Goal: Task Accomplishment & Management: Manage account settings

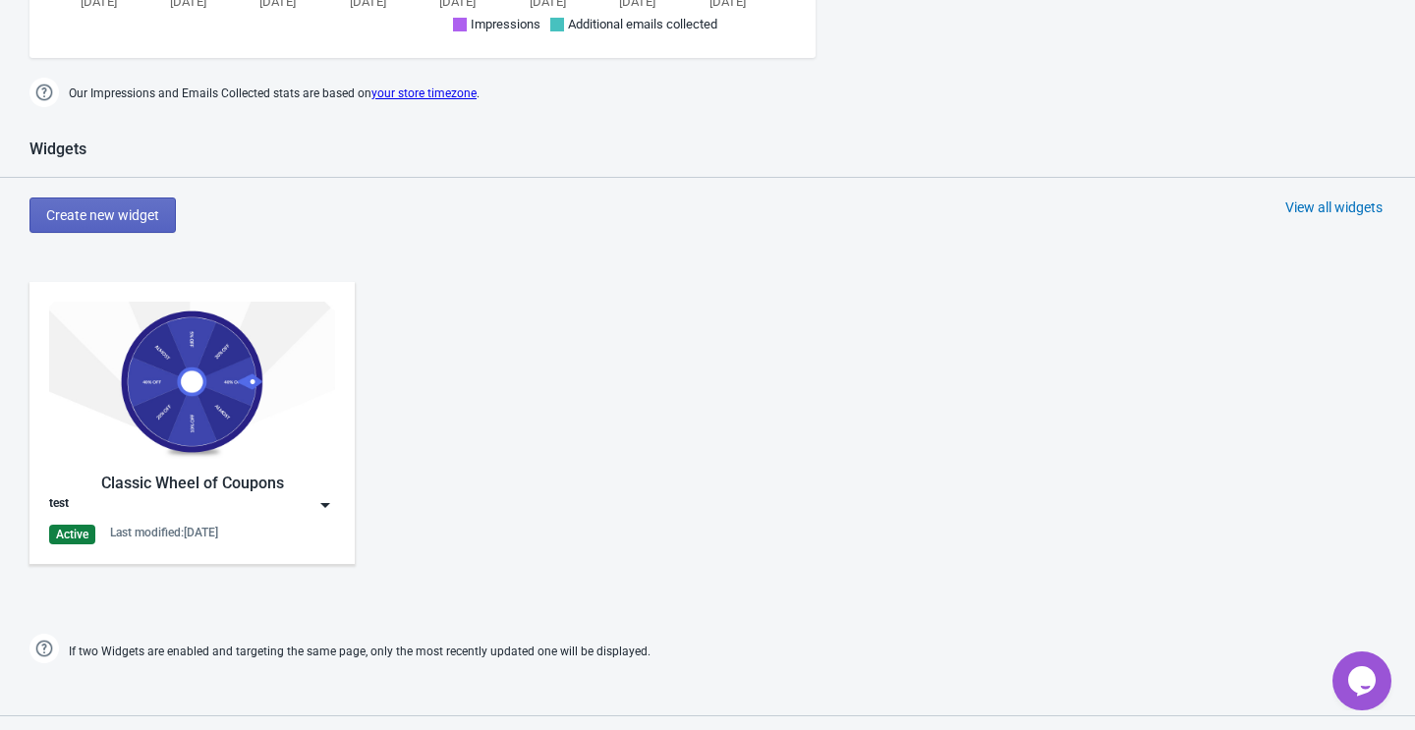
scroll to position [762, 0]
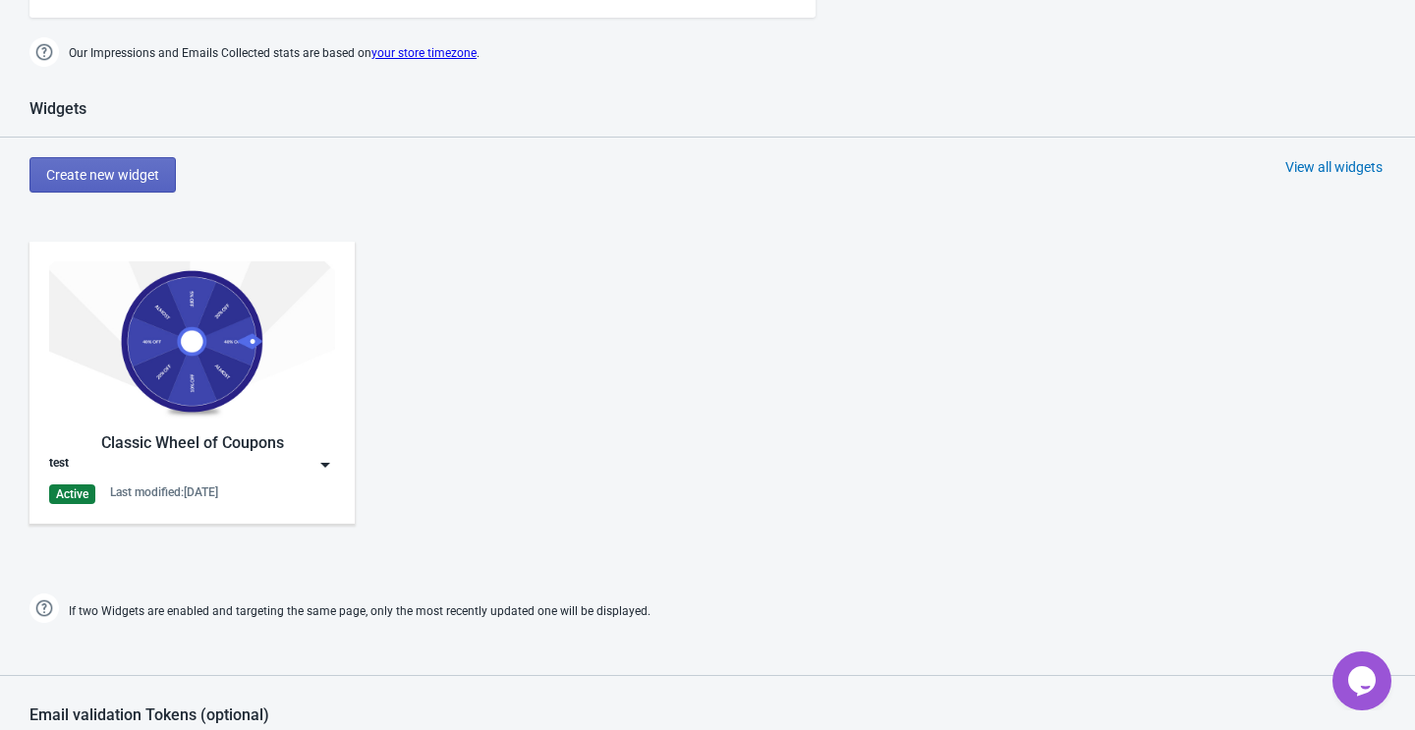
click at [296, 451] on div "Classic Wheel of Coupons" at bounding box center [192, 443] width 286 height 24
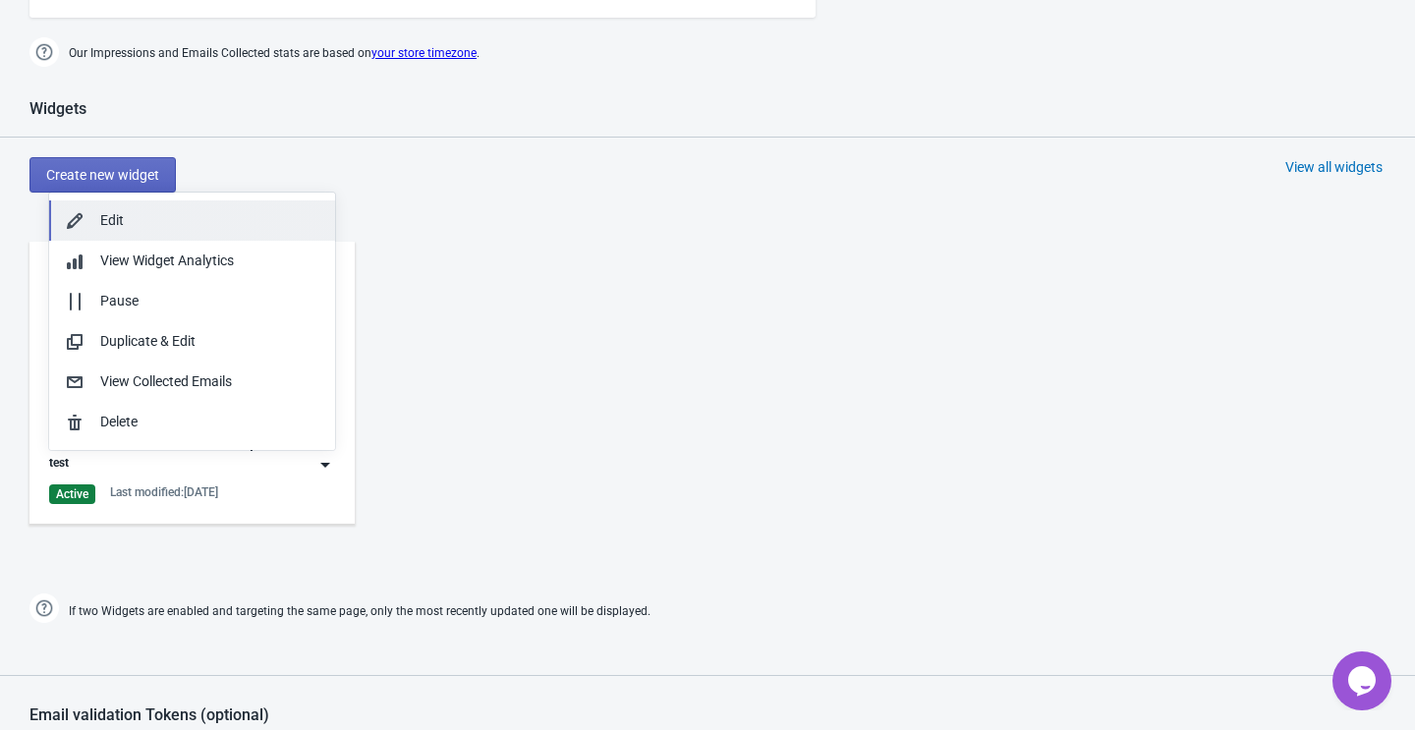
click at [170, 221] on div "Edit" at bounding box center [209, 220] width 219 height 21
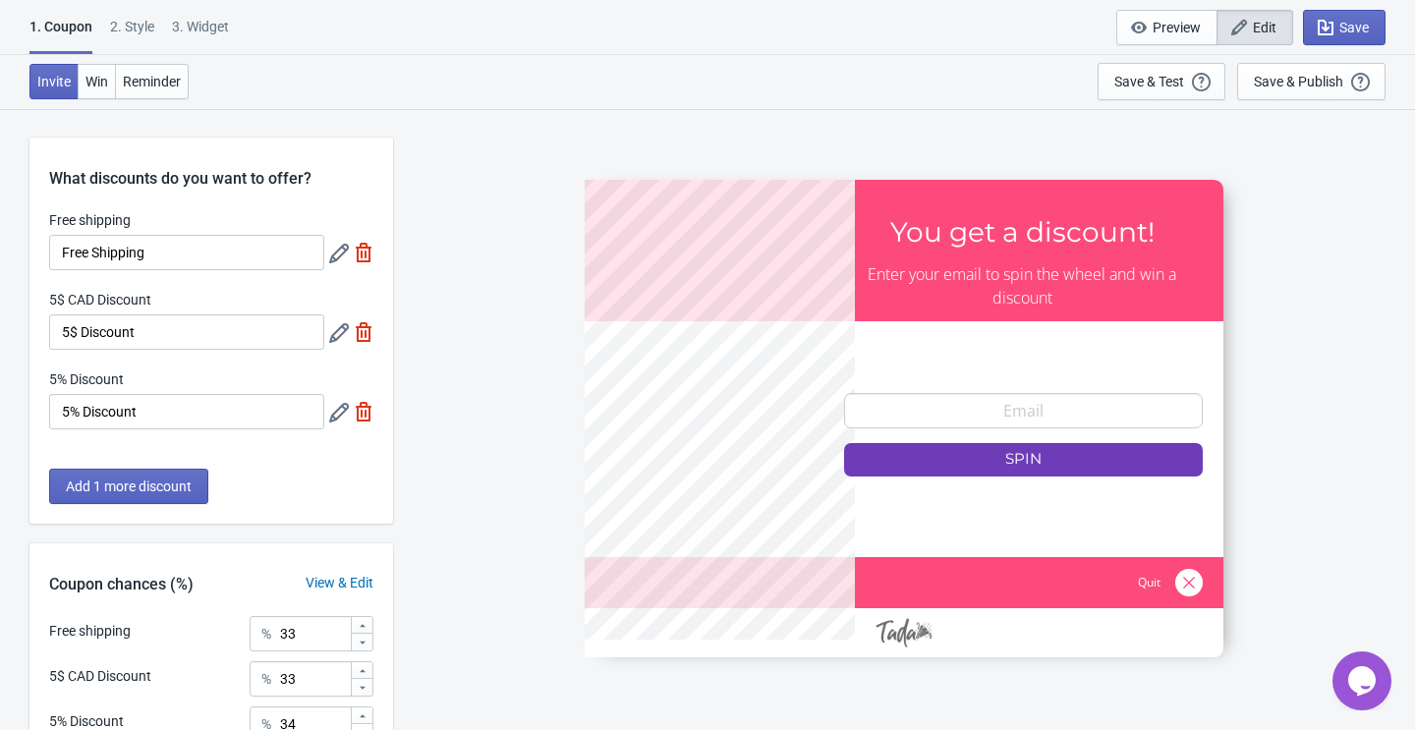
click at [202, 28] on div "3. Widget" at bounding box center [200, 34] width 57 height 34
select select "once"
select select "1"
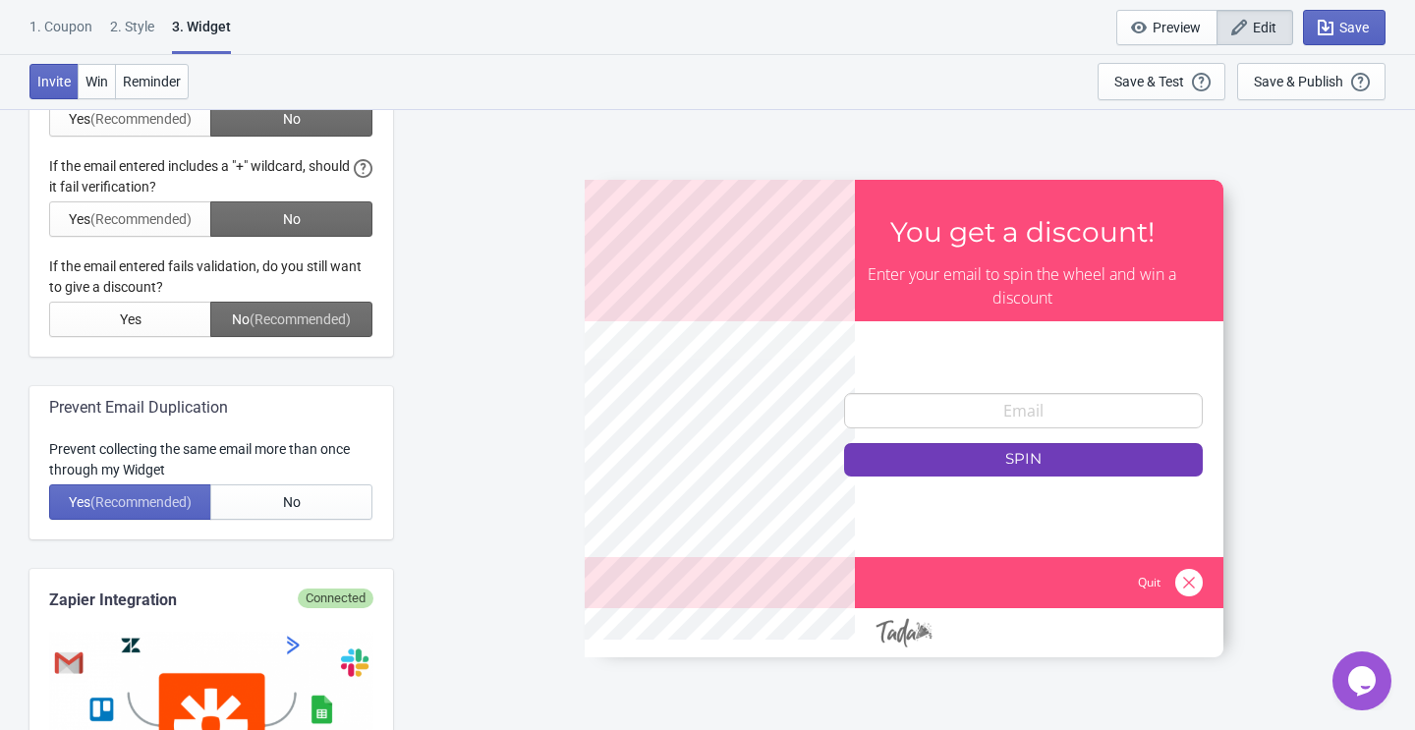
scroll to position [678, 0]
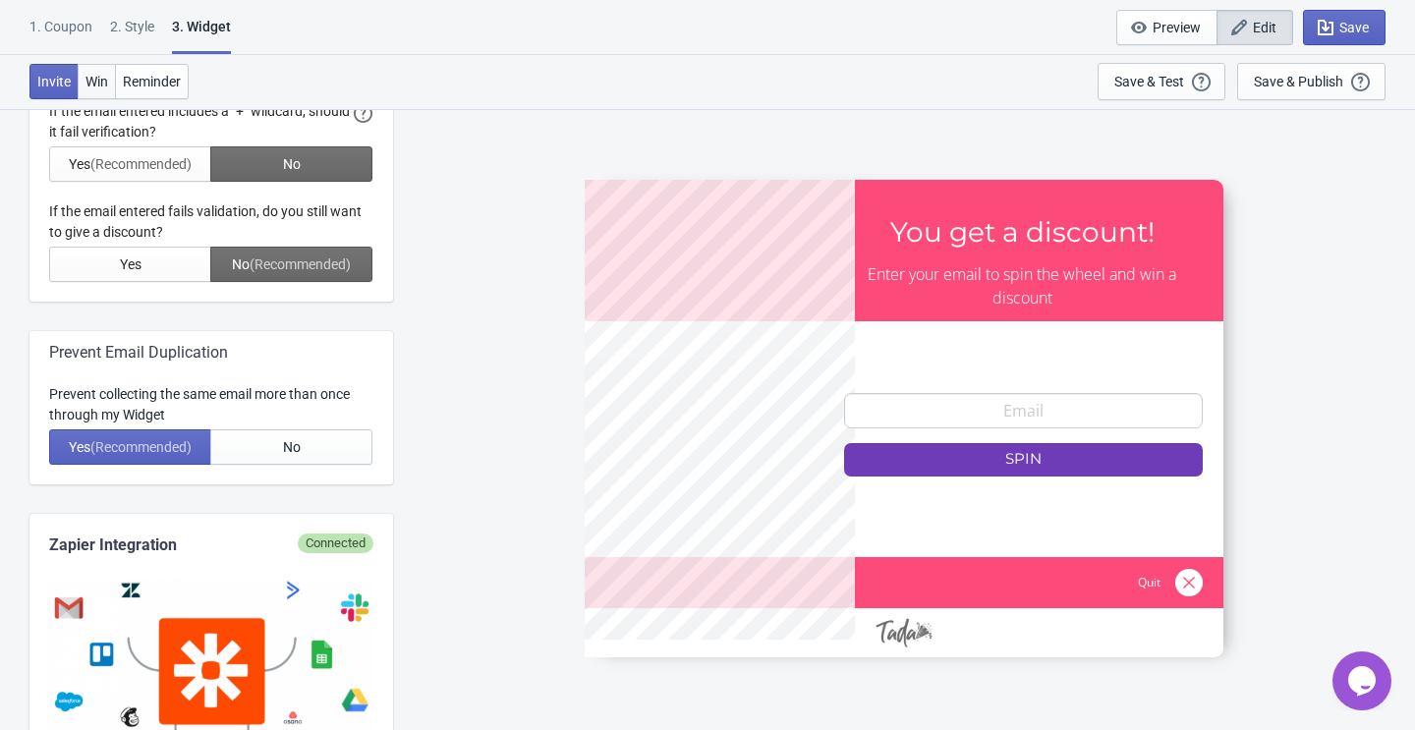
click at [89, 76] on span "Win" at bounding box center [96, 82] width 23 height 16
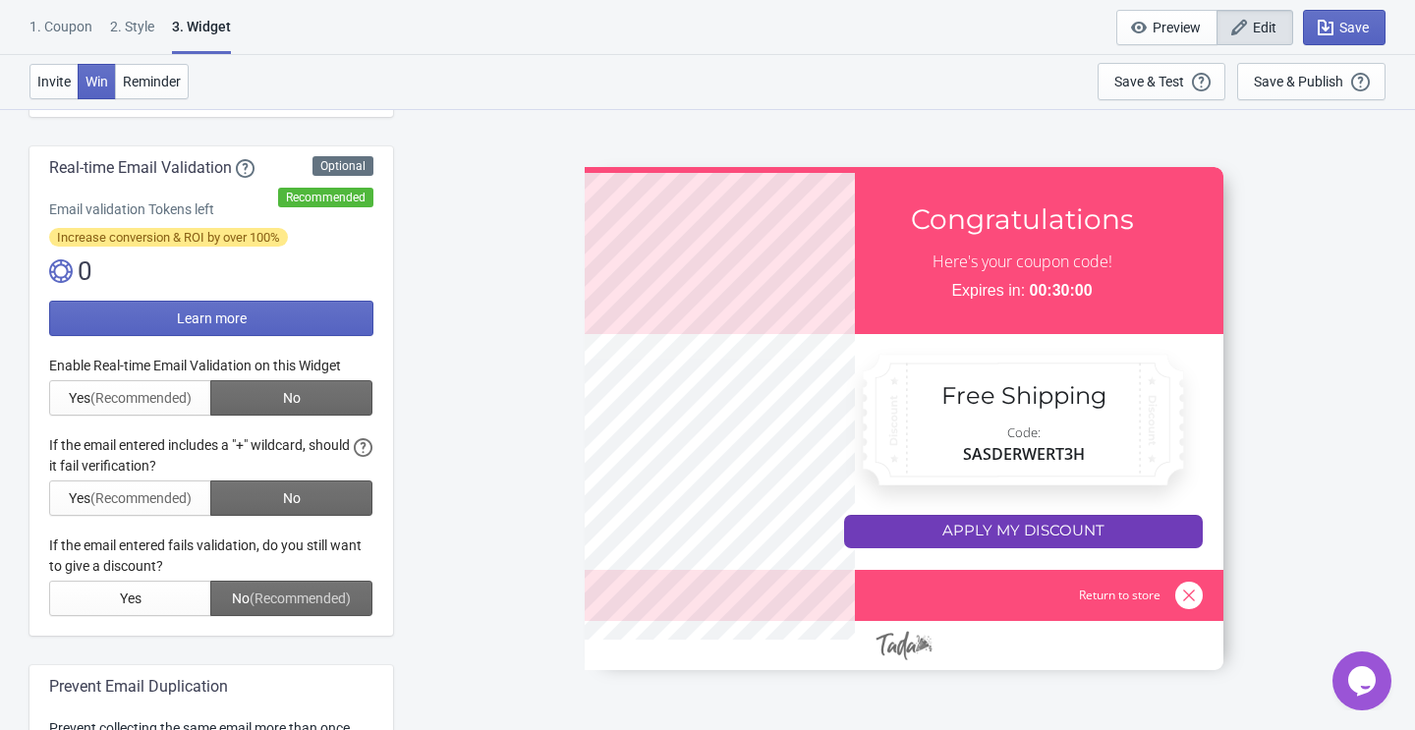
scroll to position [0, 0]
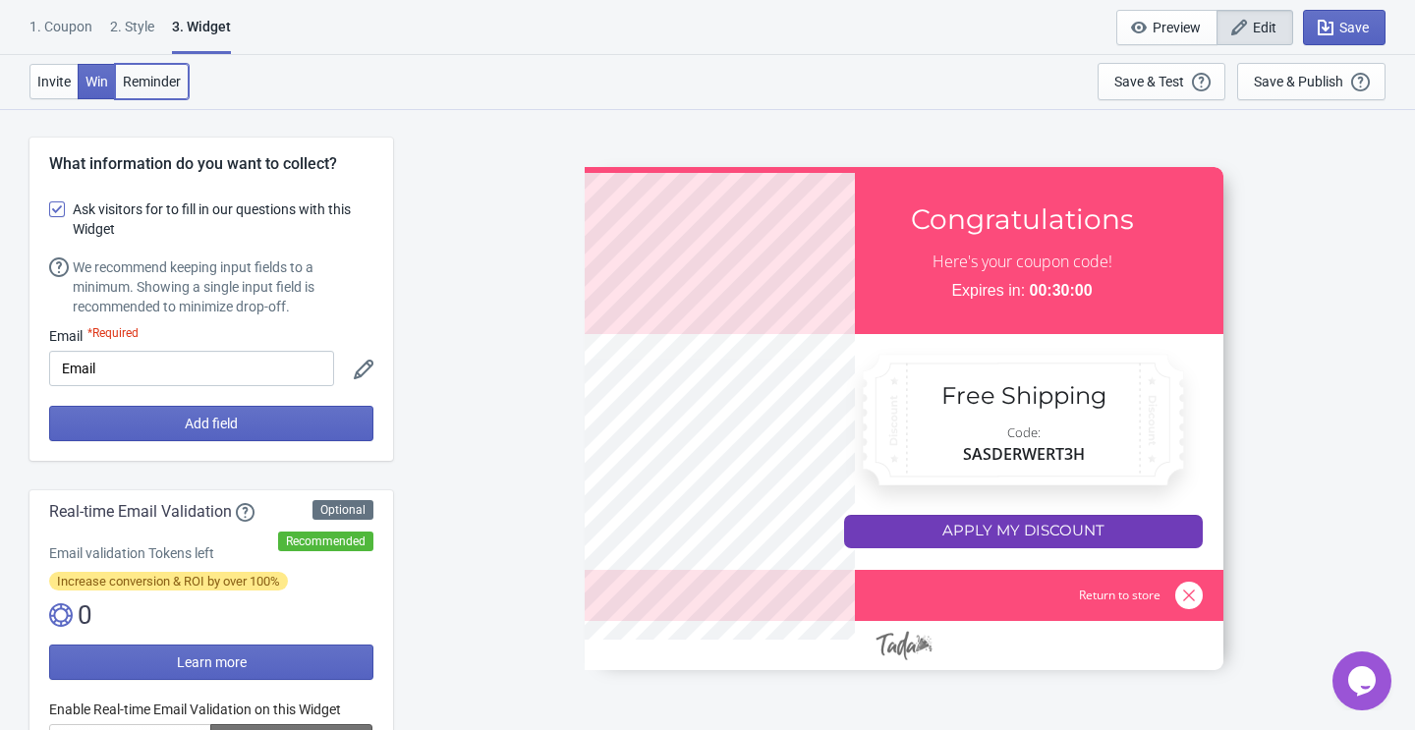
click at [153, 88] on span "Reminder" at bounding box center [152, 82] width 58 height 16
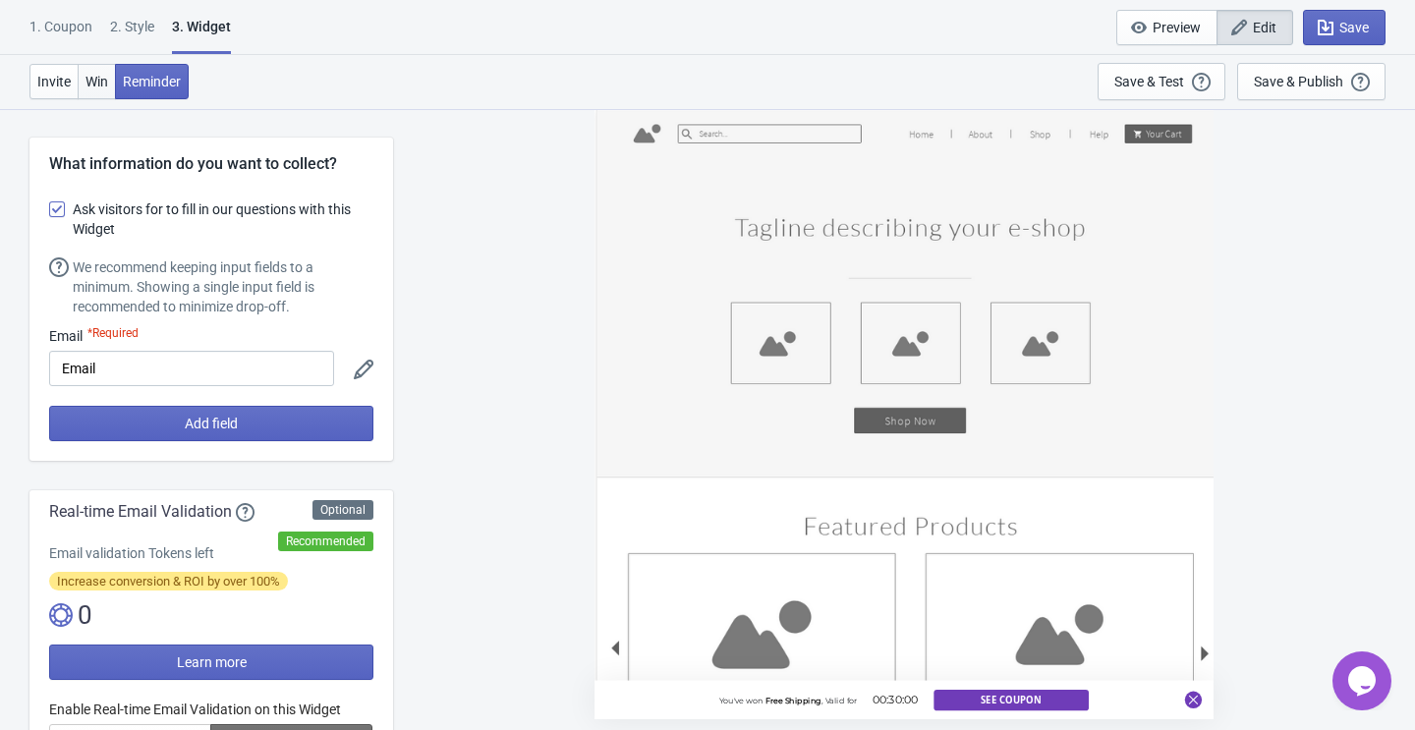
click at [113, 75] on button "Win" at bounding box center [97, 81] width 38 height 35
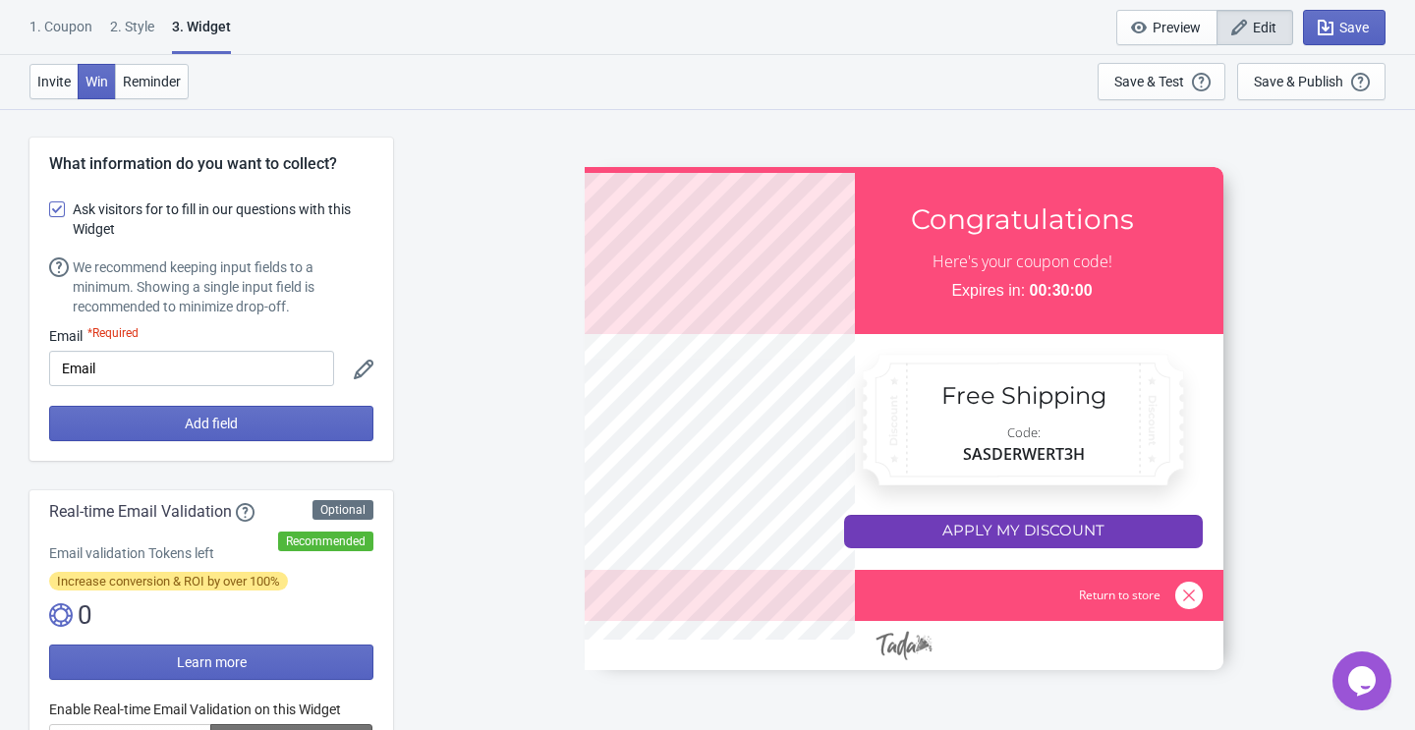
click at [84, 35] on div "1. Coupon" at bounding box center [60, 34] width 63 height 34
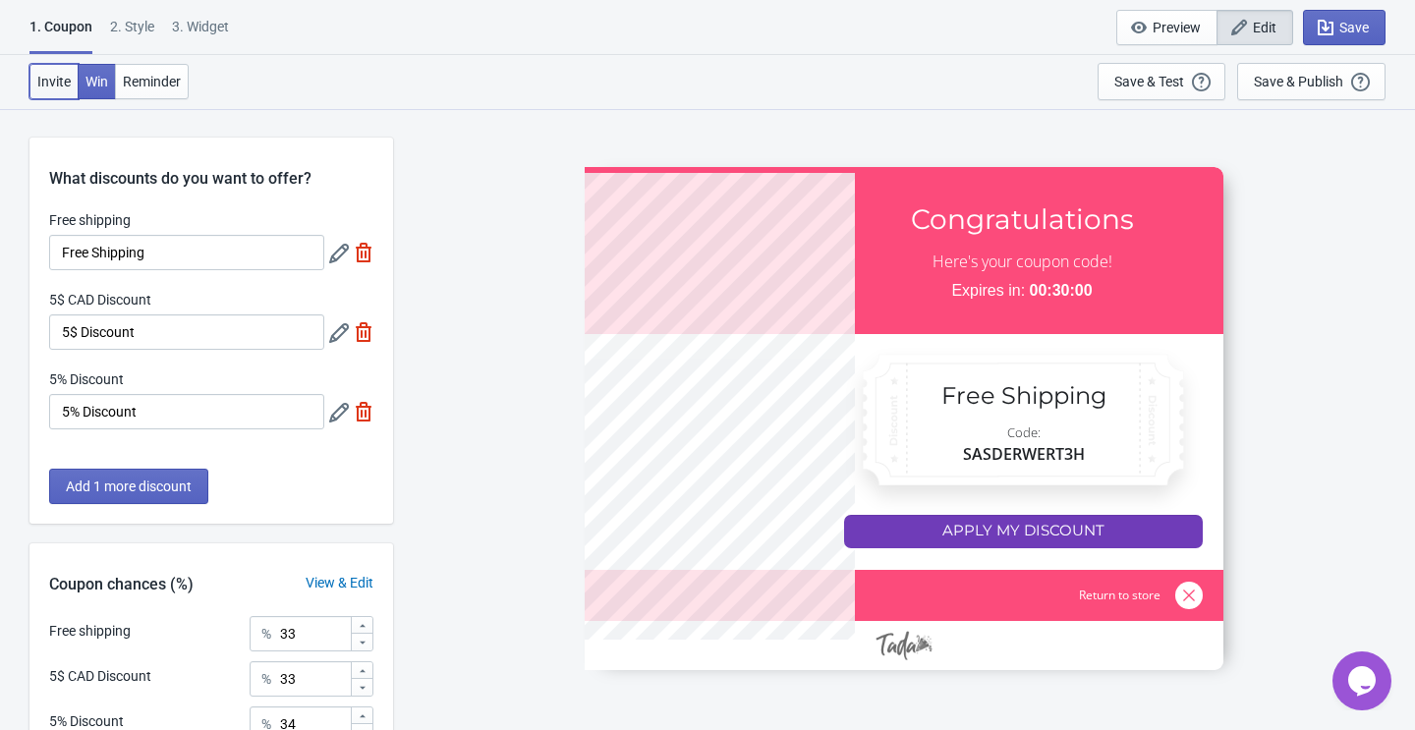
click at [61, 82] on span "Invite" at bounding box center [53, 82] width 33 height 16
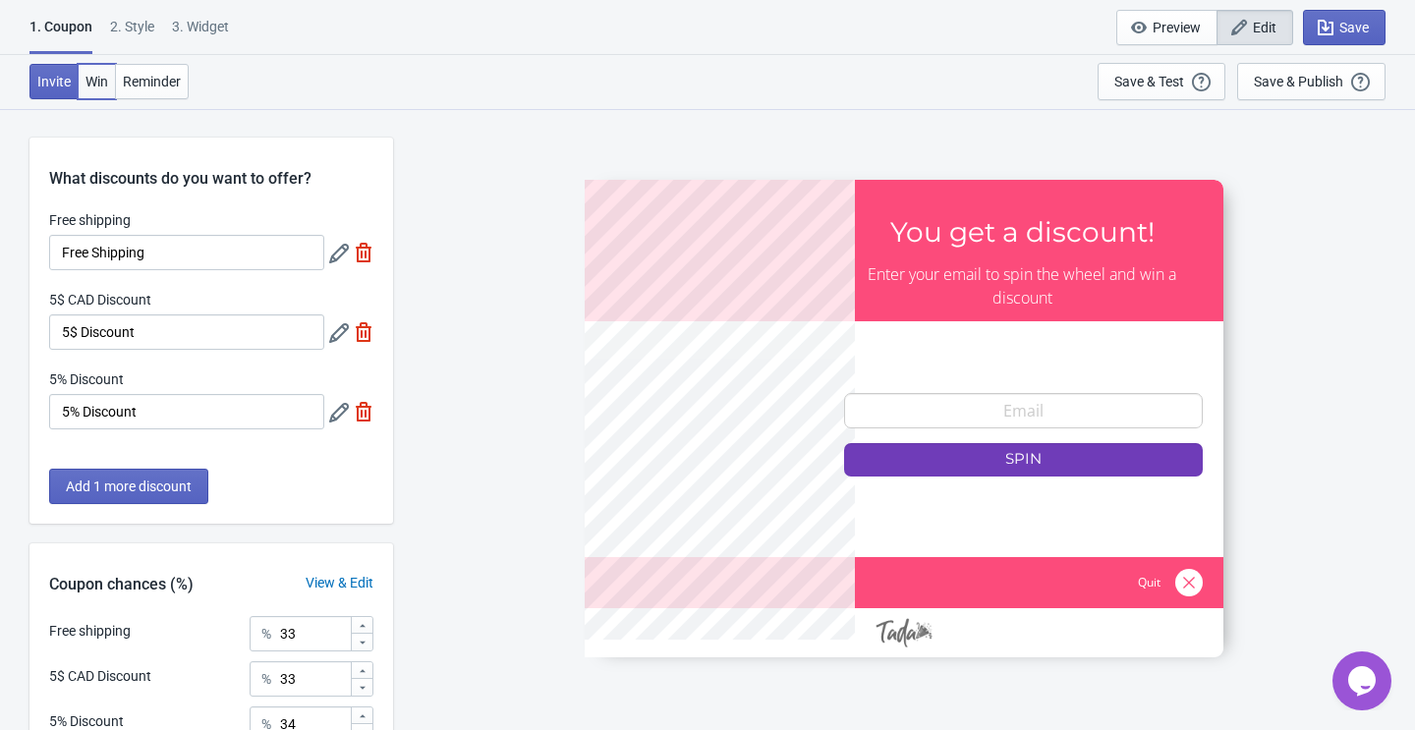
click at [100, 85] on span "Win" at bounding box center [96, 82] width 23 height 16
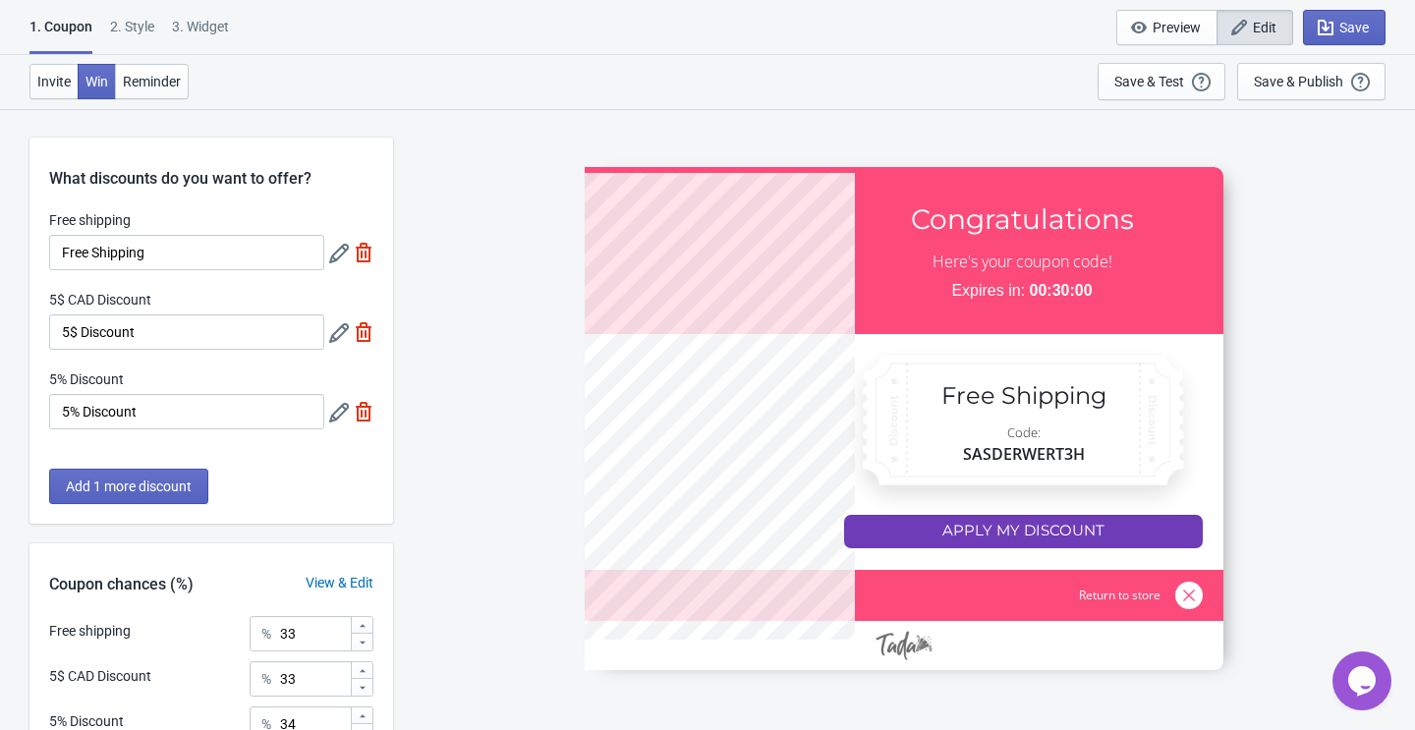
click at [357, 415] on img at bounding box center [364, 412] width 20 height 20
type input "50"
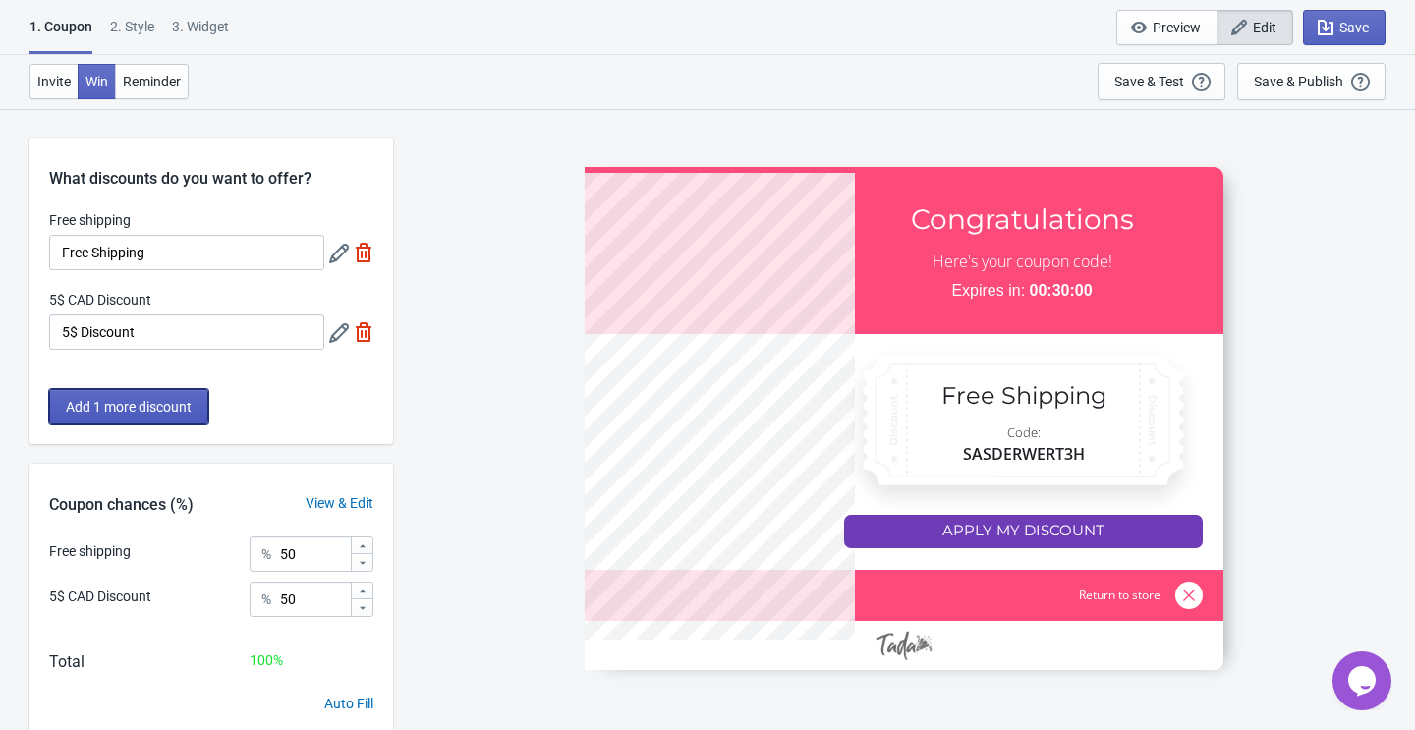
click at [153, 415] on button "Add 1 more discount" at bounding box center [128, 406] width 159 height 35
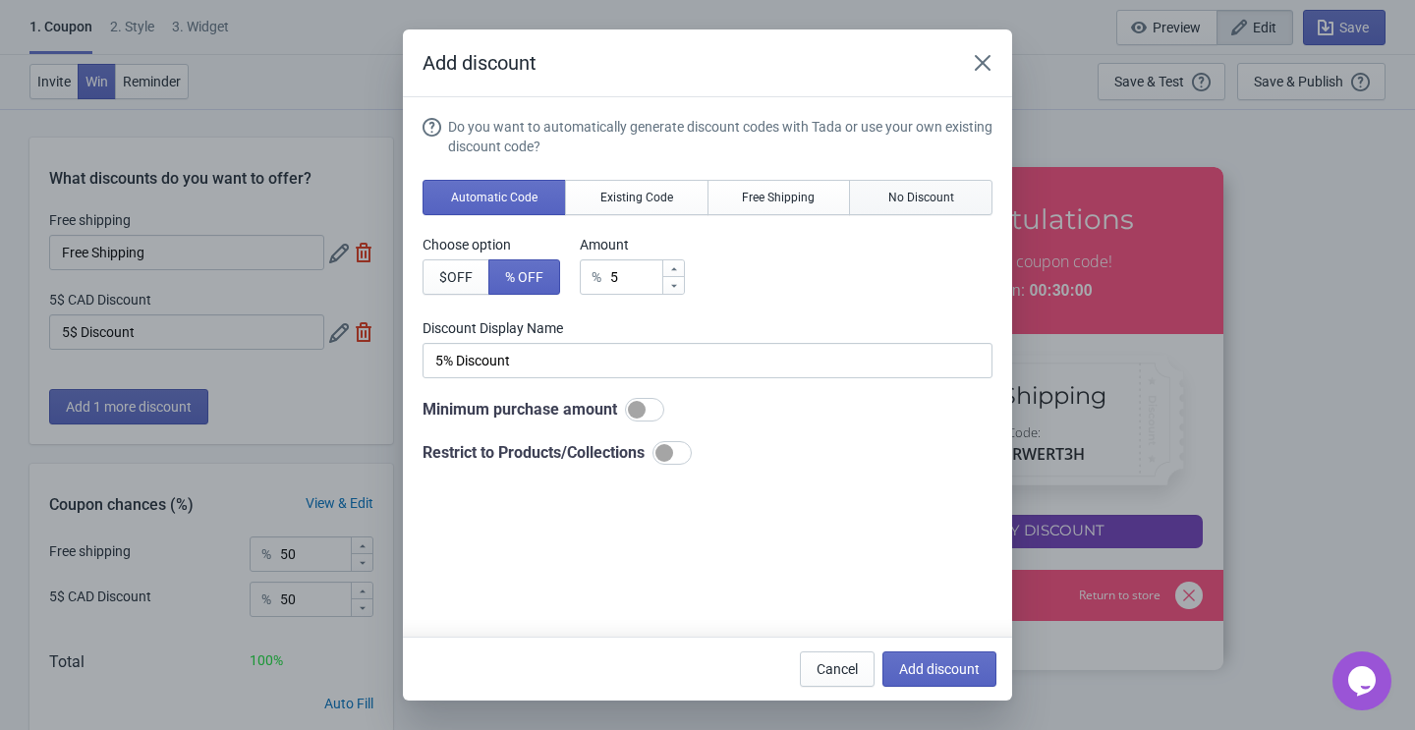
click at [946, 207] on button "No Discount" at bounding box center [920, 197] width 143 height 35
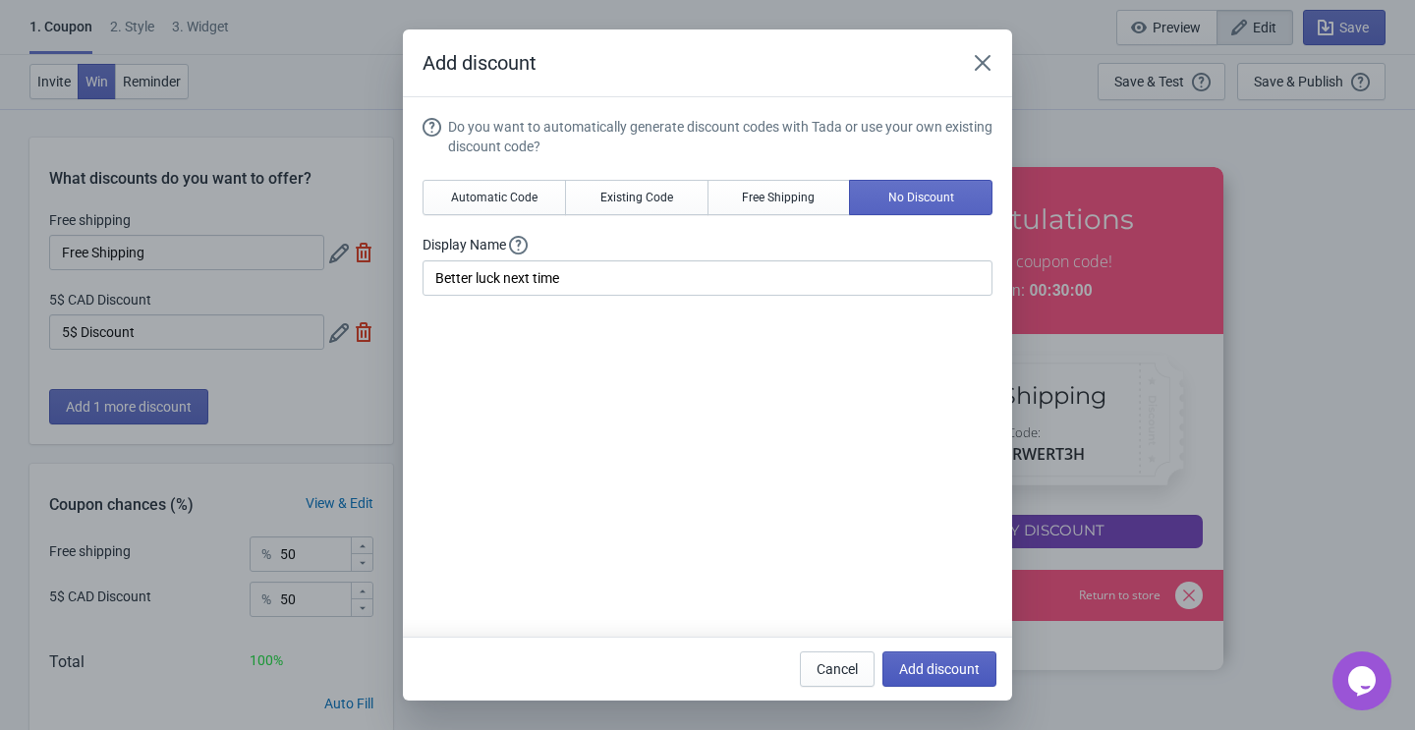
click at [941, 674] on span "Add discount" at bounding box center [939, 669] width 81 height 16
type input "33"
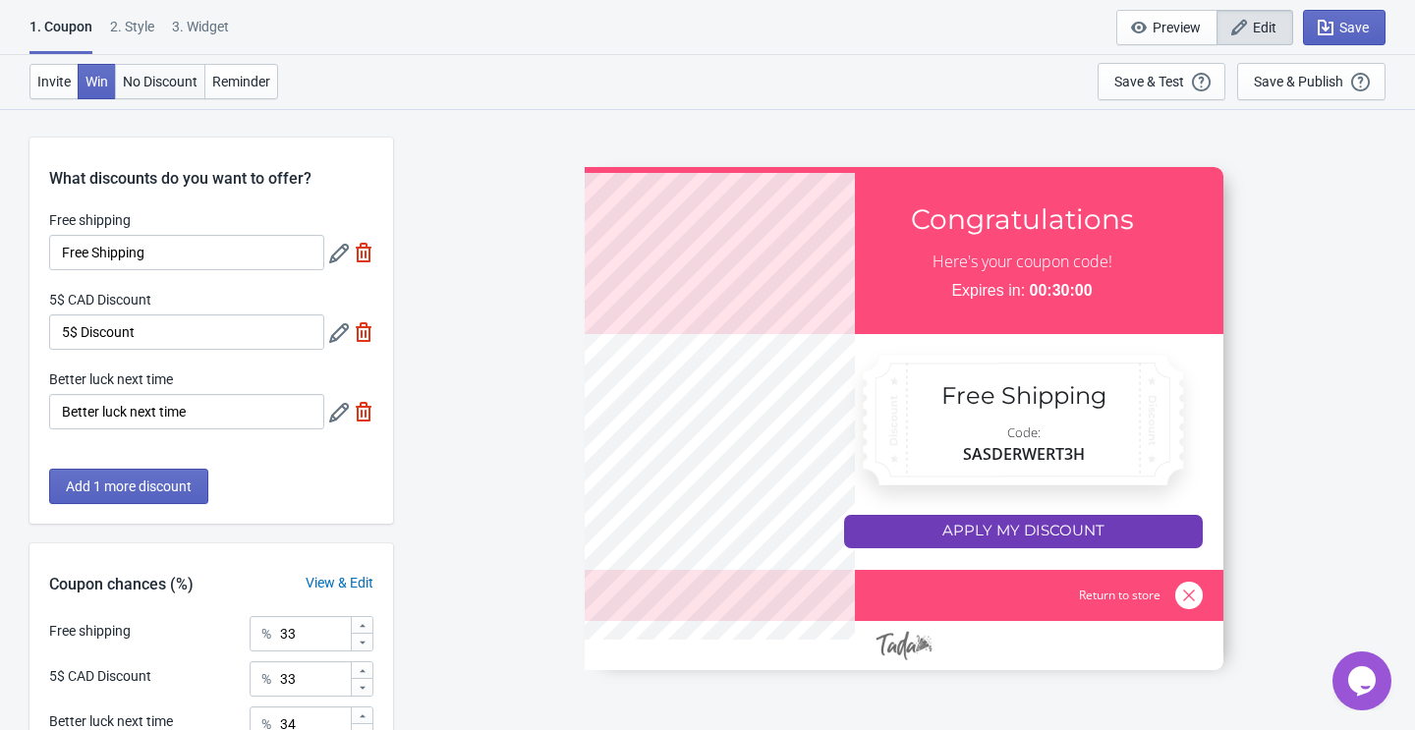
click at [168, 74] on span "No Discount" at bounding box center [160, 82] width 75 height 16
type input "no_code"
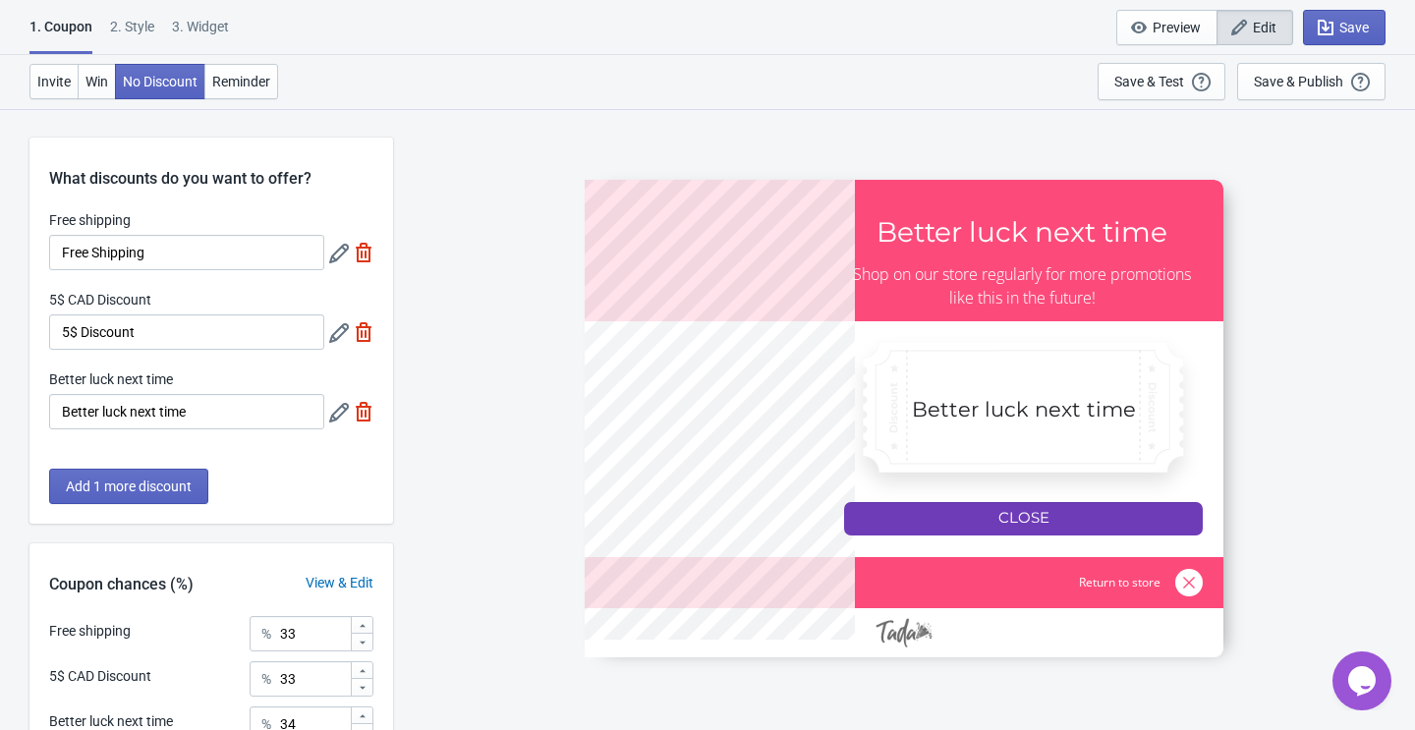
click at [938, 517] on div at bounding box center [904, 418] width 639 height 477
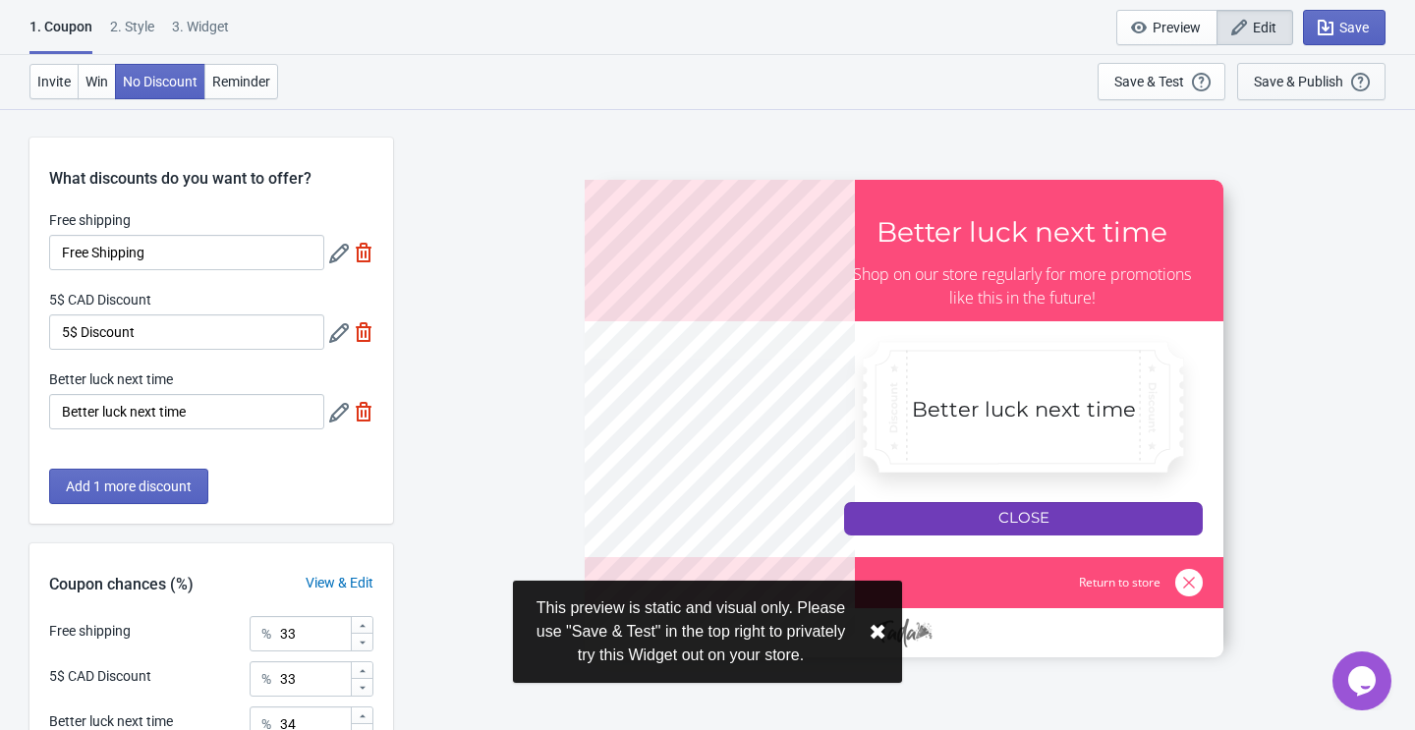
click at [1311, 78] on div "Save & Publish" at bounding box center [1298, 82] width 89 height 16
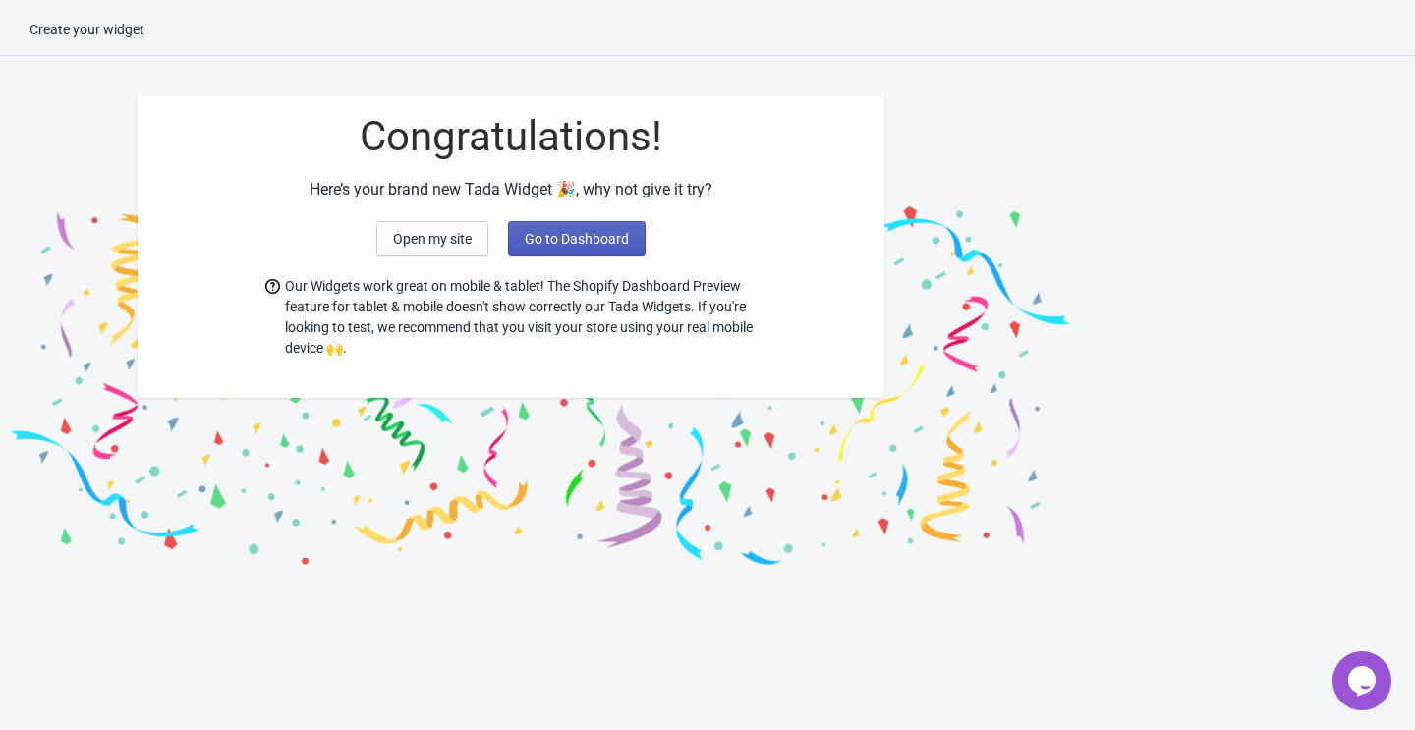
click at [559, 243] on span "Go to Dashboard" at bounding box center [577, 239] width 104 height 16
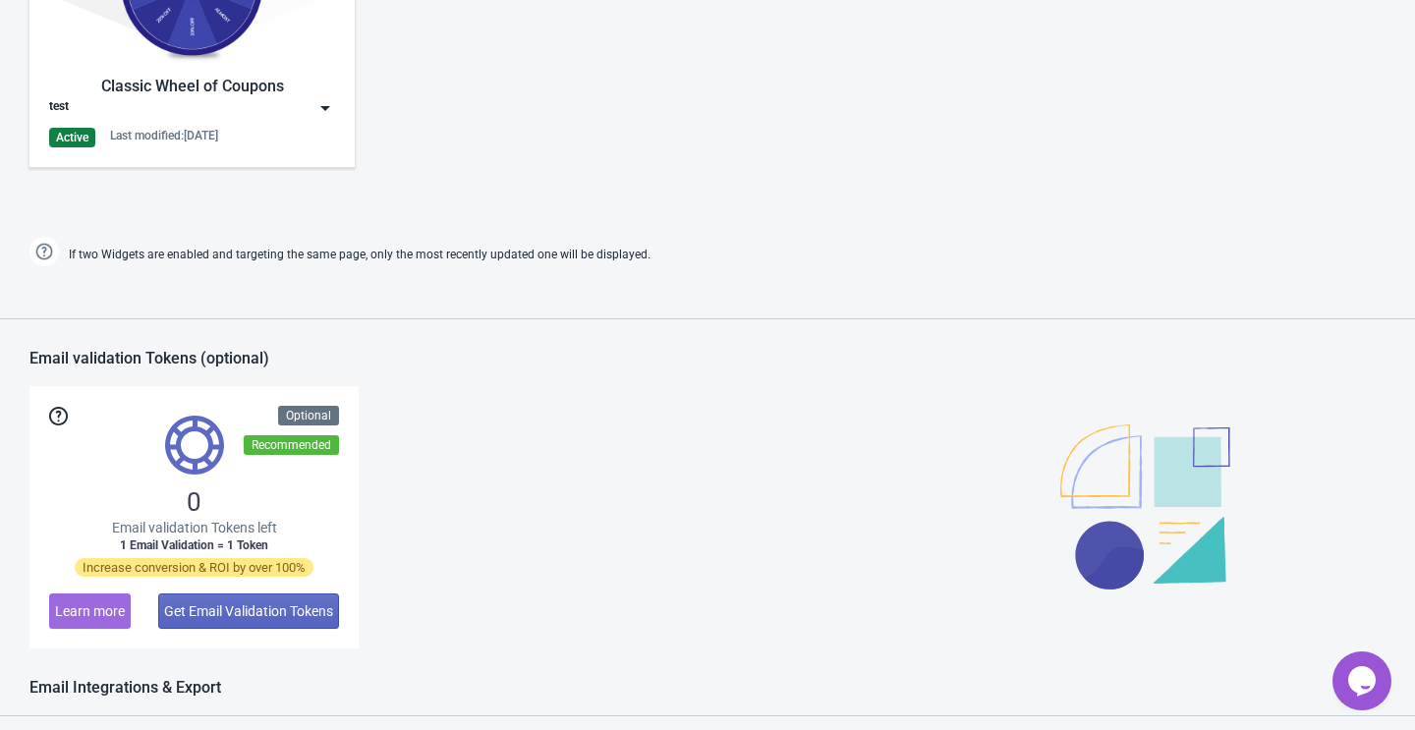
scroll to position [899, 0]
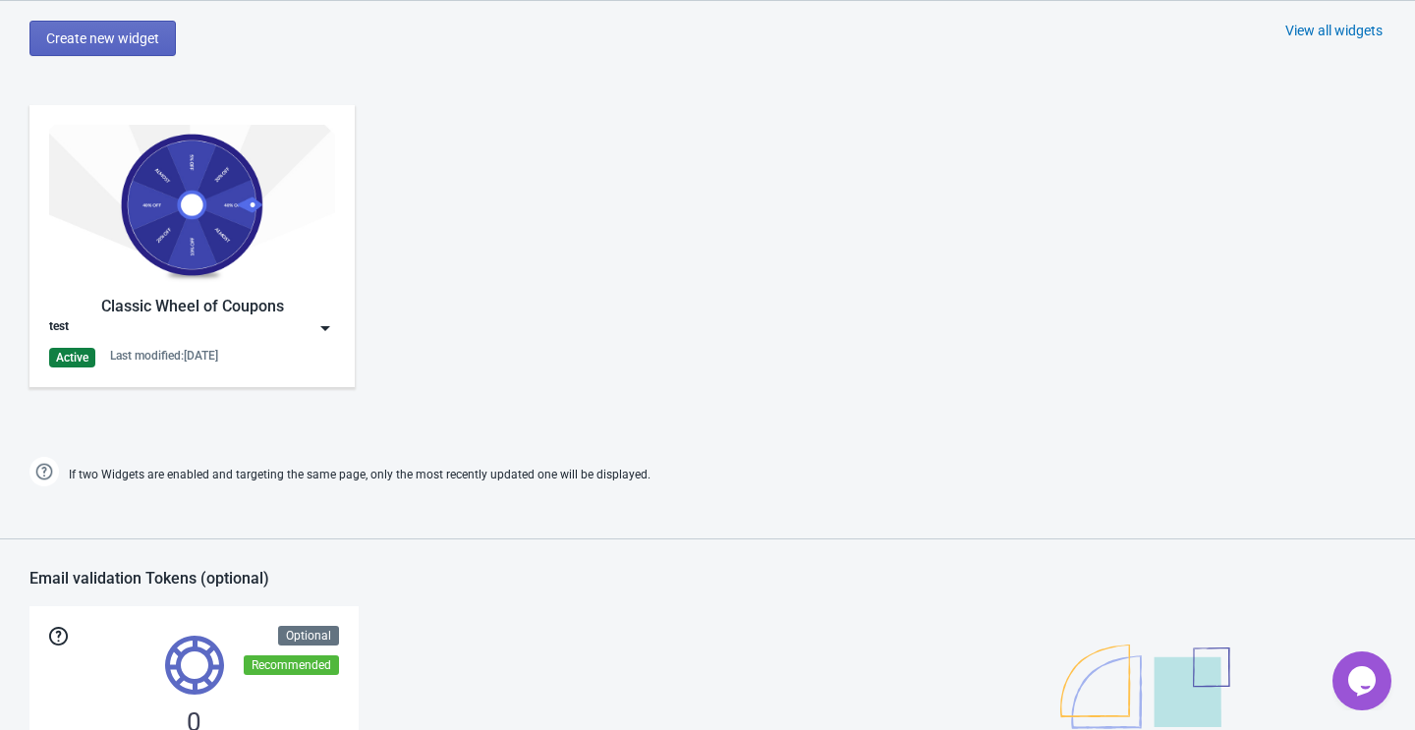
click at [306, 319] on div "test" at bounding box center [192, 328] width 286 height 20
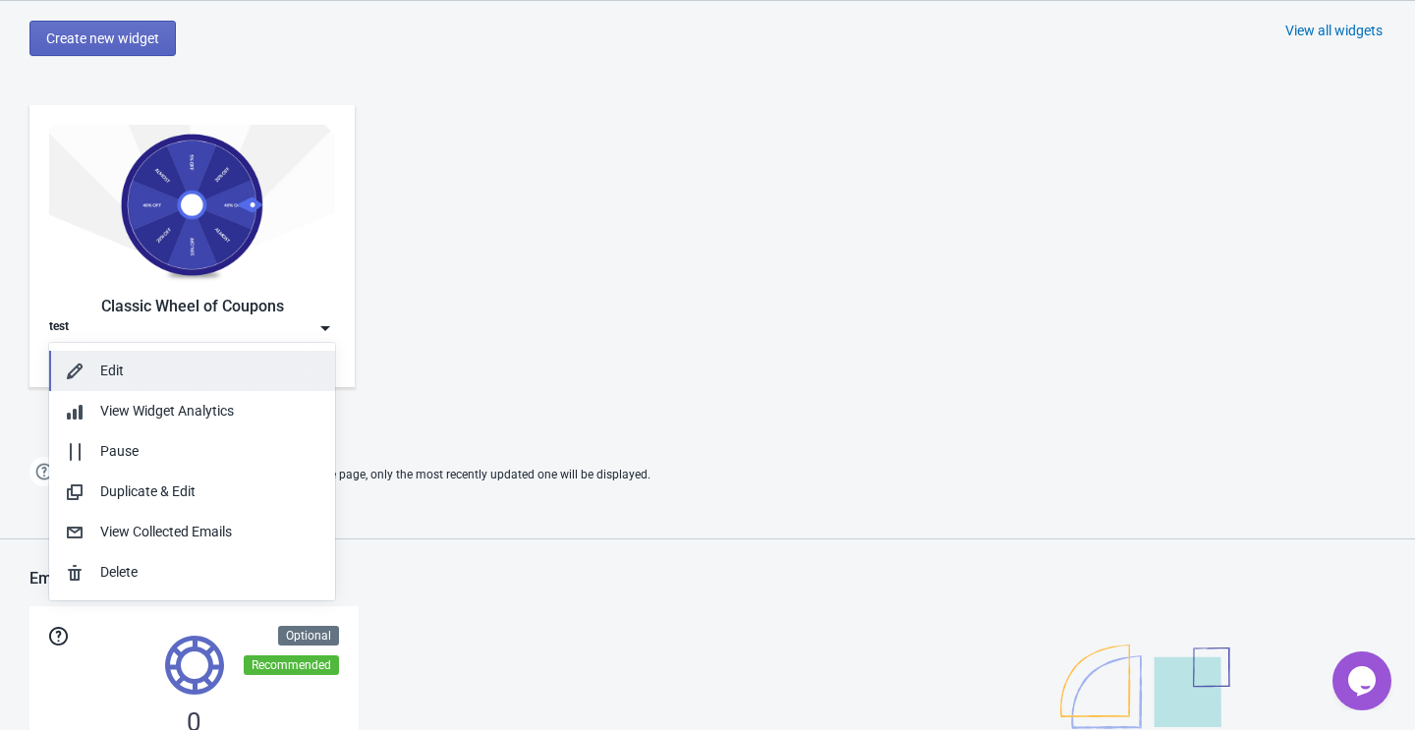
click at [160, 377] on div "Edit" at bounding box center [209, 371] width 219 height 21
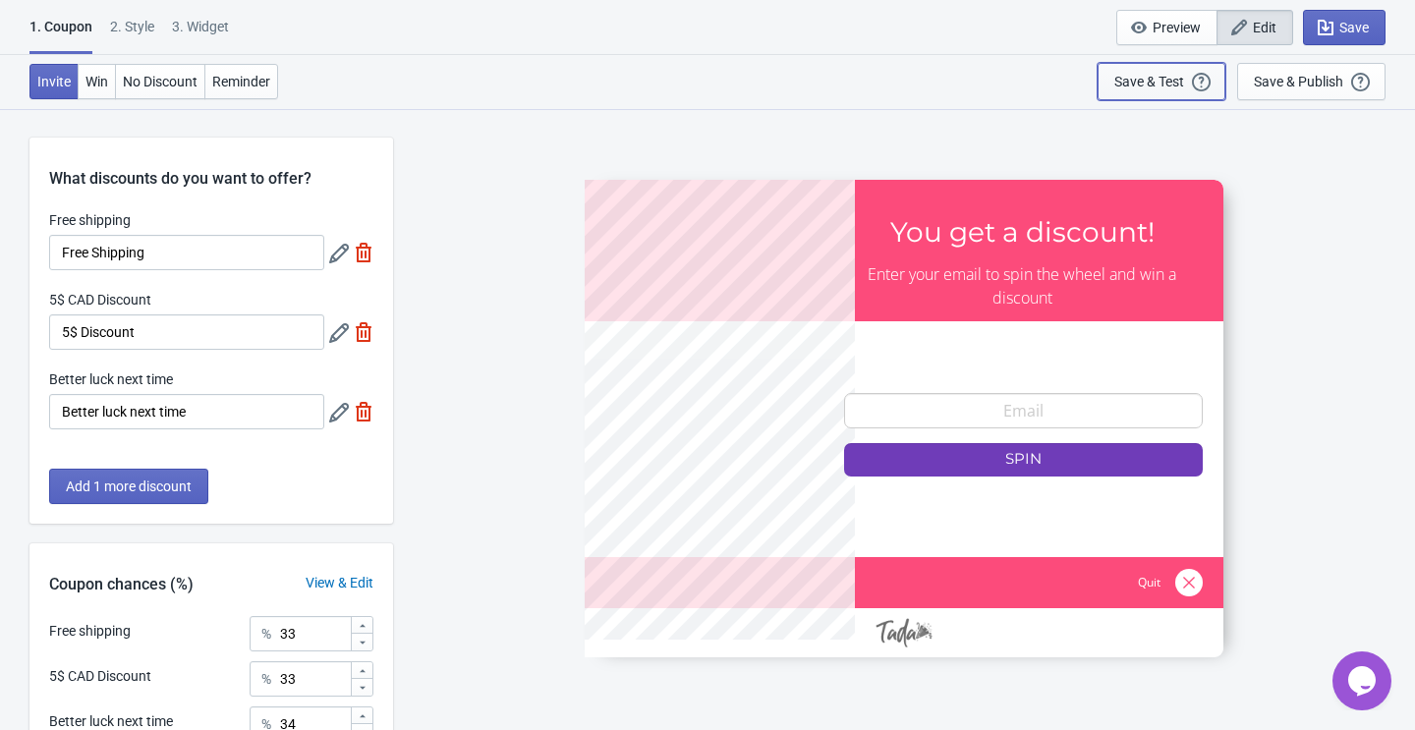
click at [1175, 84] on div "Save & Test" at bounding box center [1149, 82] width 70 height 16
click at [1351, 31] on span "Save" at bounding box center [1353, 28] width 29 height 16
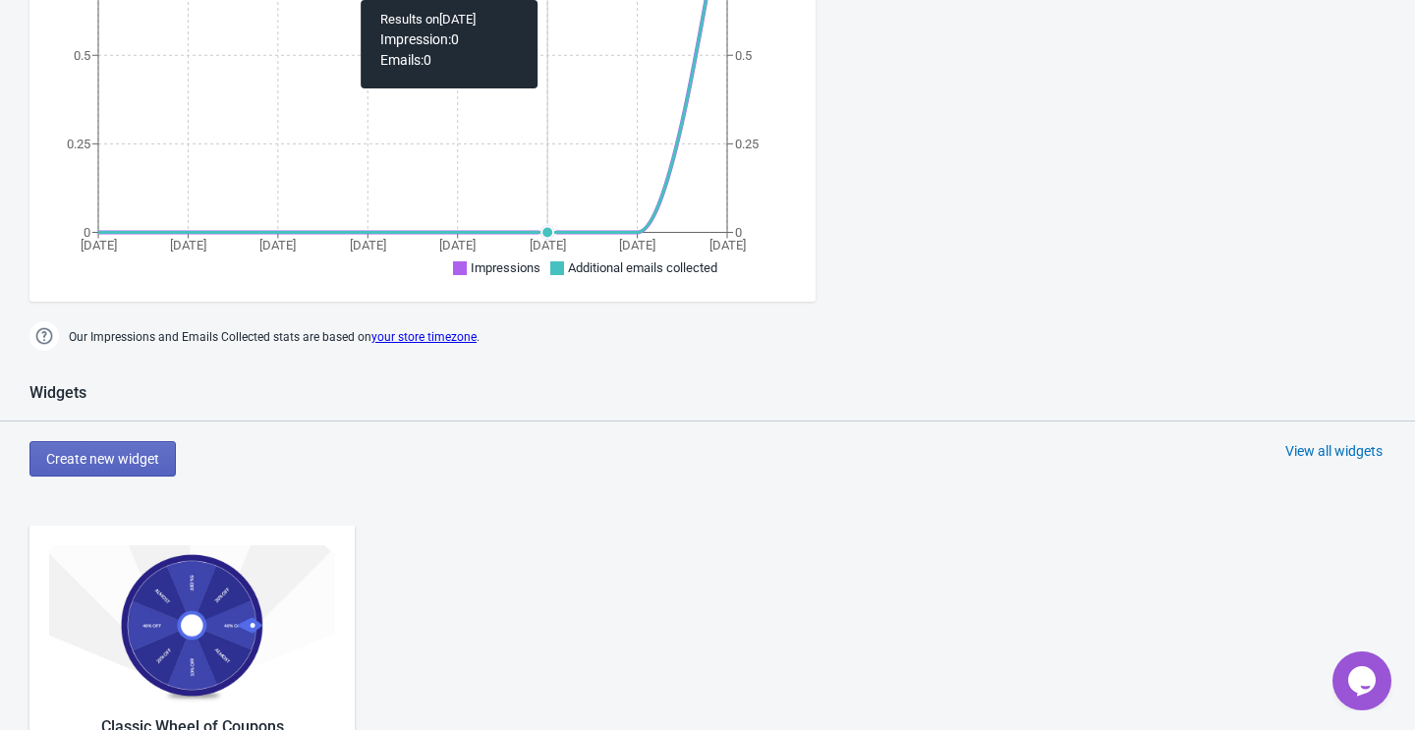
scroll to position [531, 0]
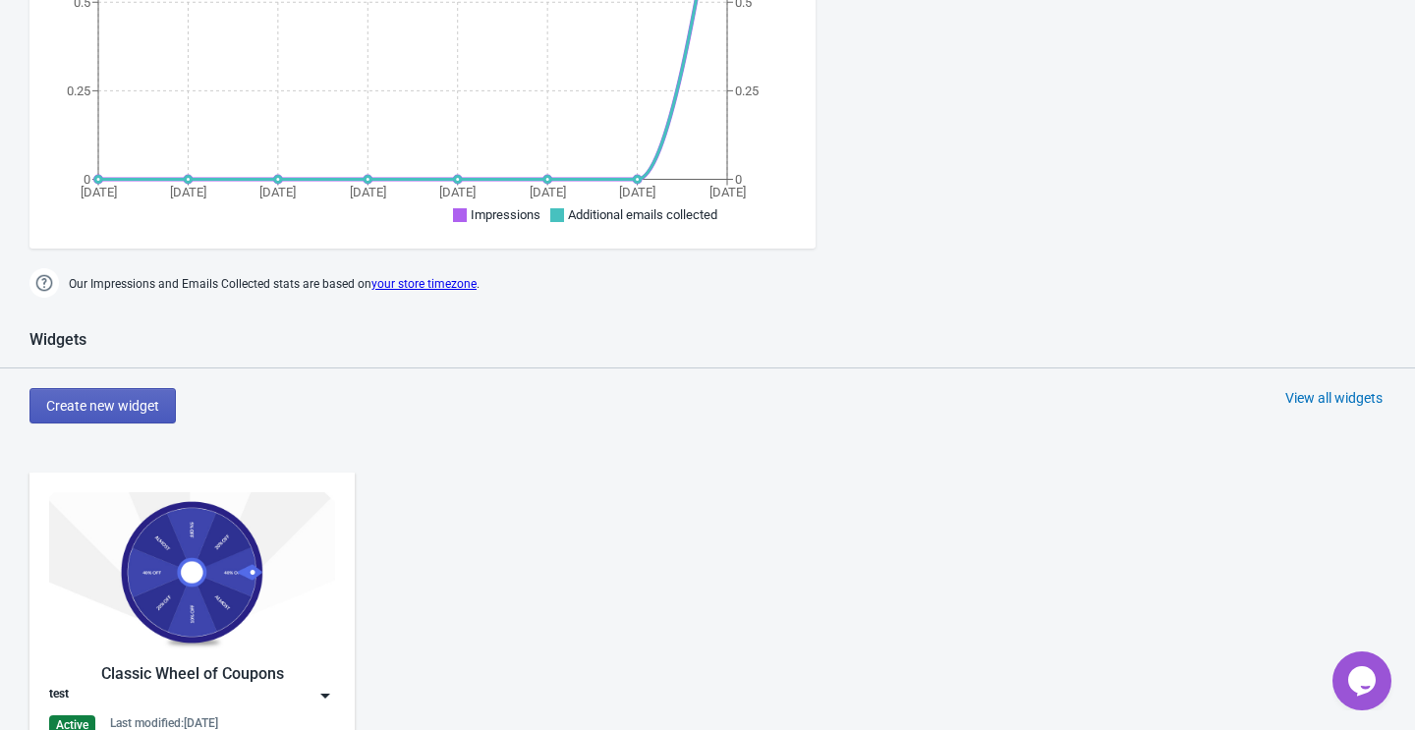
click at [114, 398] on span "Create new widget" at bounding box center [102, 406] width 113 height 16
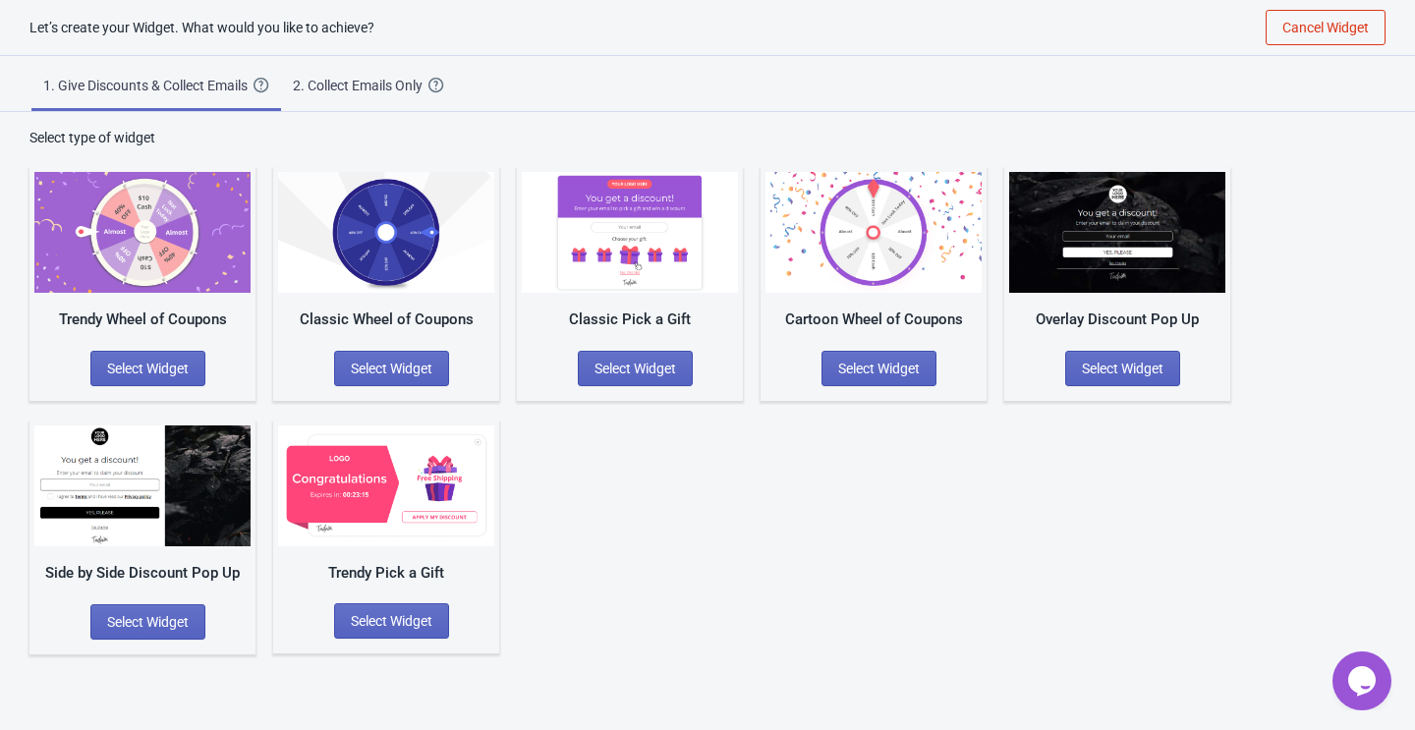
scroll to position [20, 0]
click at [160, 373] on span "Select Widget" at bounding box center [148, 369] width 82 height 16
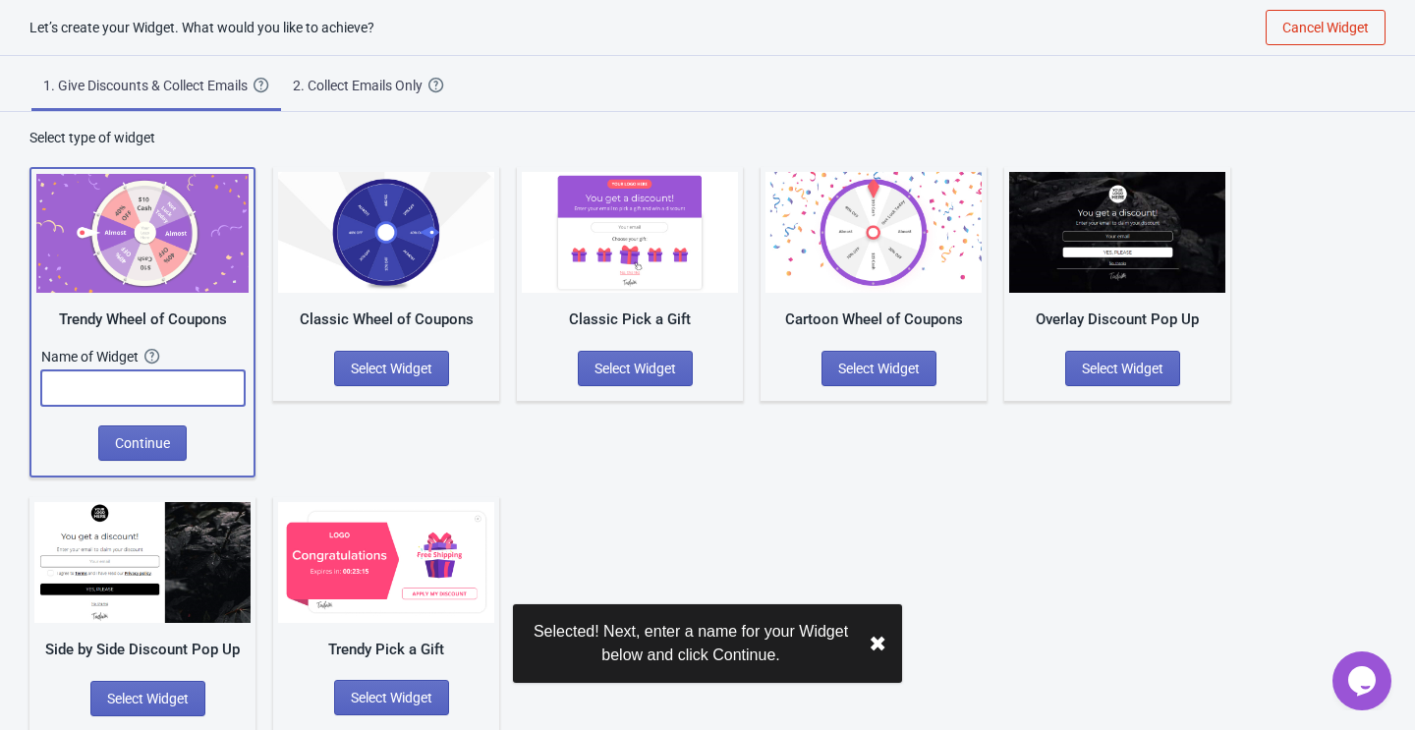
click at [154, 384] on input "text" at bounding box center [142, 387] width 203 height 35
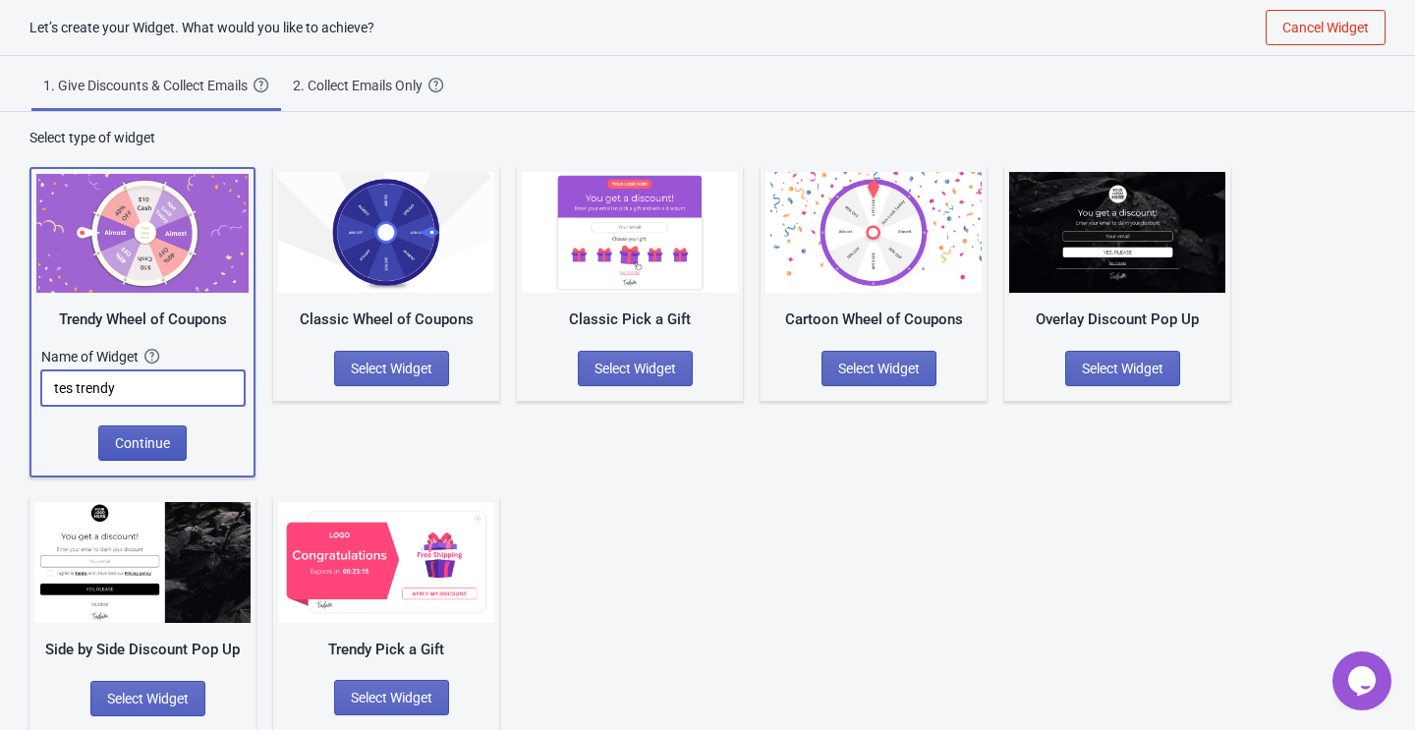
type input "tes trendy"
click at [140, 429] on button "Continue" at bounding box center [142, 442] width 88 height 35
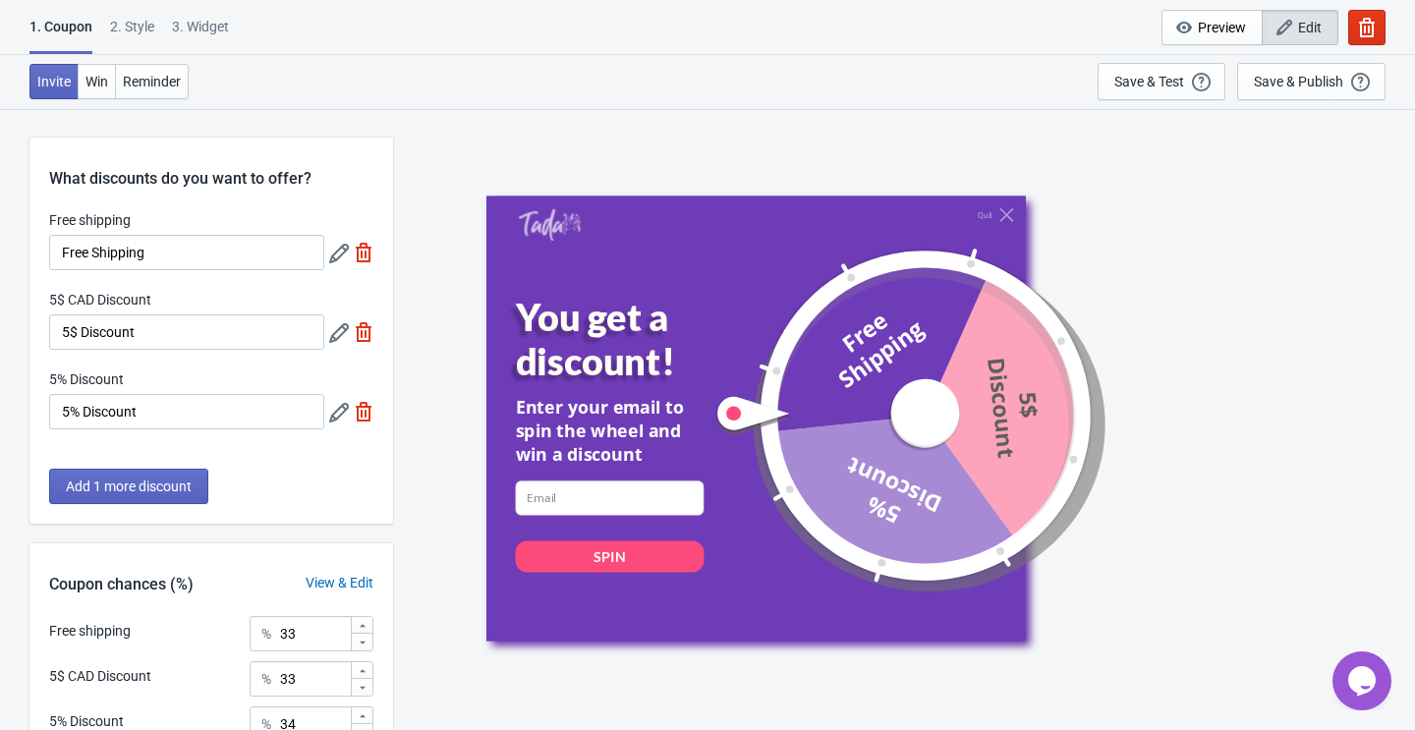
click at [356, 411] on img at bounding box center [364, 412] width 20 height 20
type input "50"
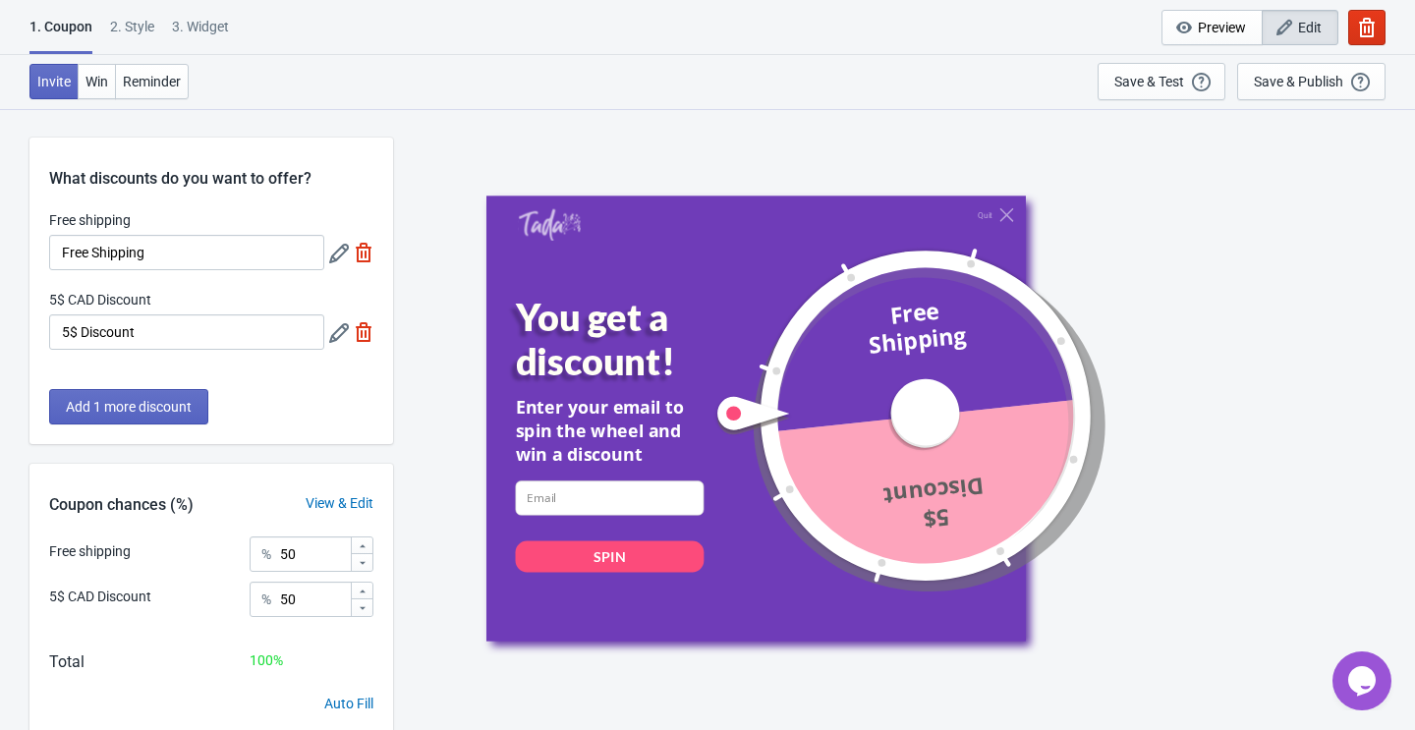
click at [362, 333] on img at bounding box center [364, 332] width 20 height 20
type input "100"
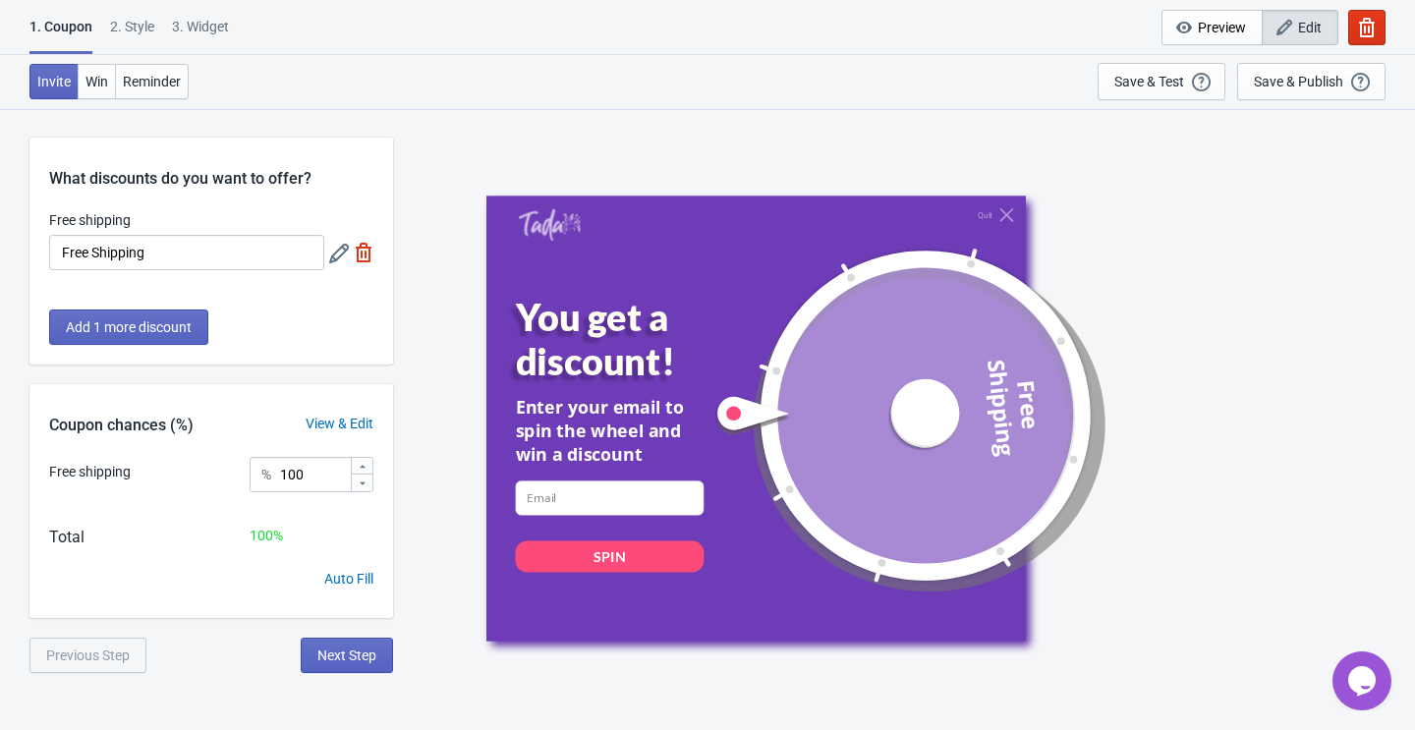
click at [359, 252] on img at bounding box center [364, 253] width 20 height 20
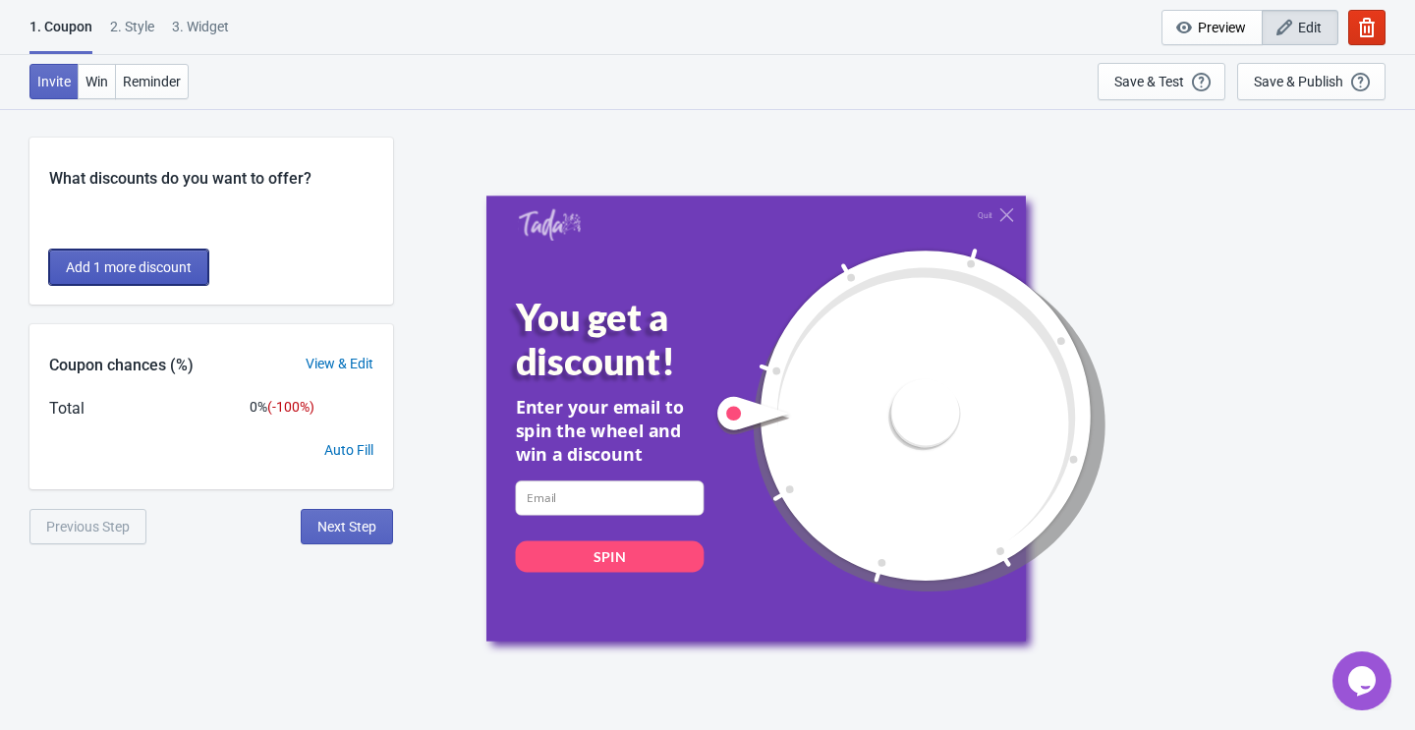
click at [161, 263] on span "Add 1 more discount" at bounding box center [129, 267] width 126 height 16
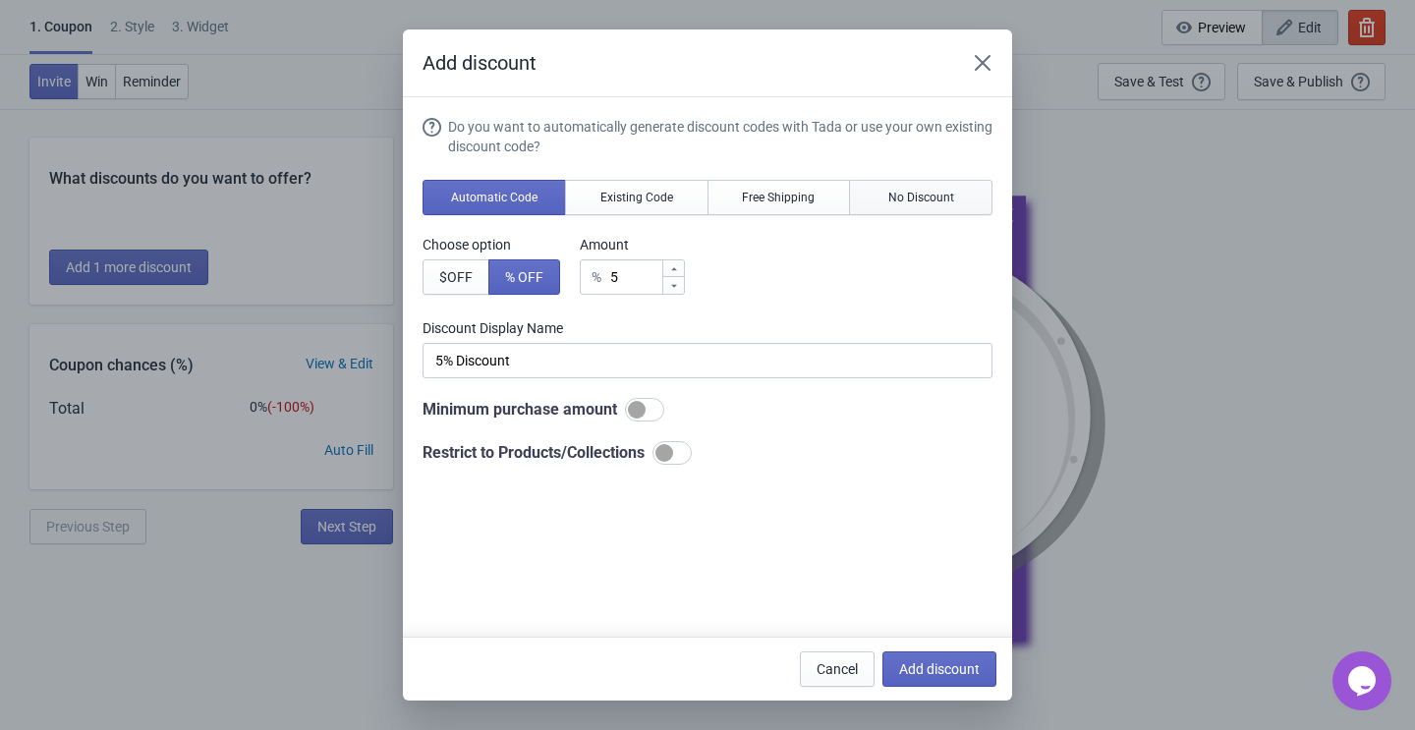
click at [922, 195] on span "No Discount" at bounding box center [921, 198] width 66 height 16
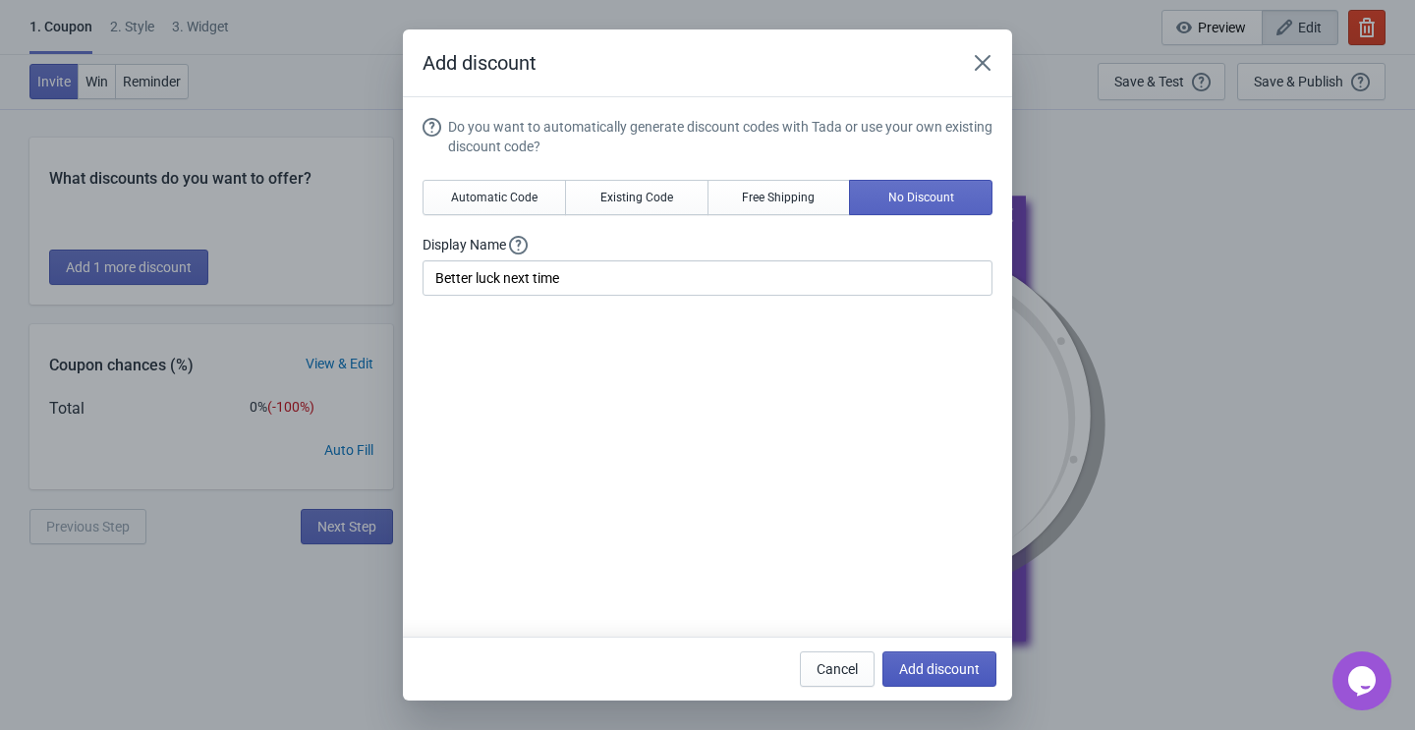
click at [920, 679] on button "Add discount" at bounding box center [939, 668] width 114 height 35
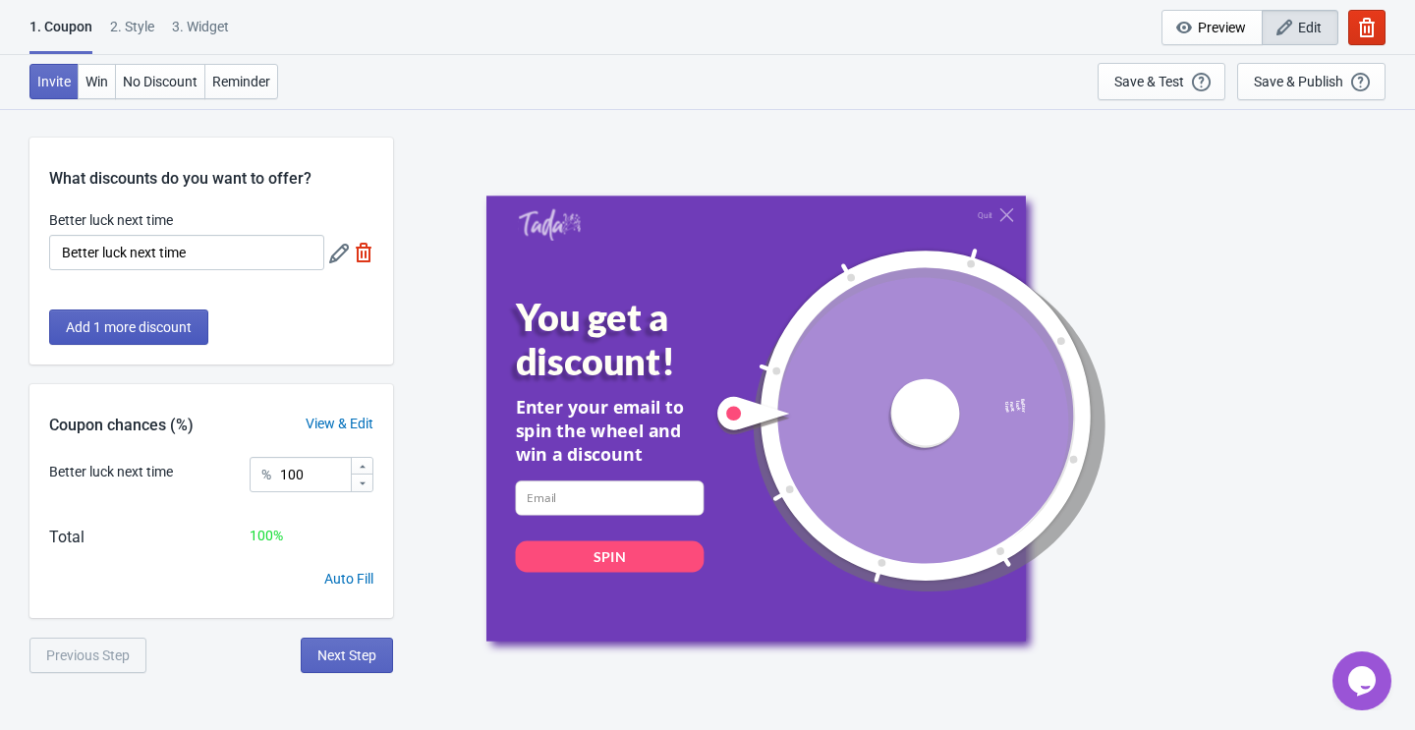
click at [164, 335] on button "Add 1 more discount" at bounding box center [128, 326] width 159 height 35
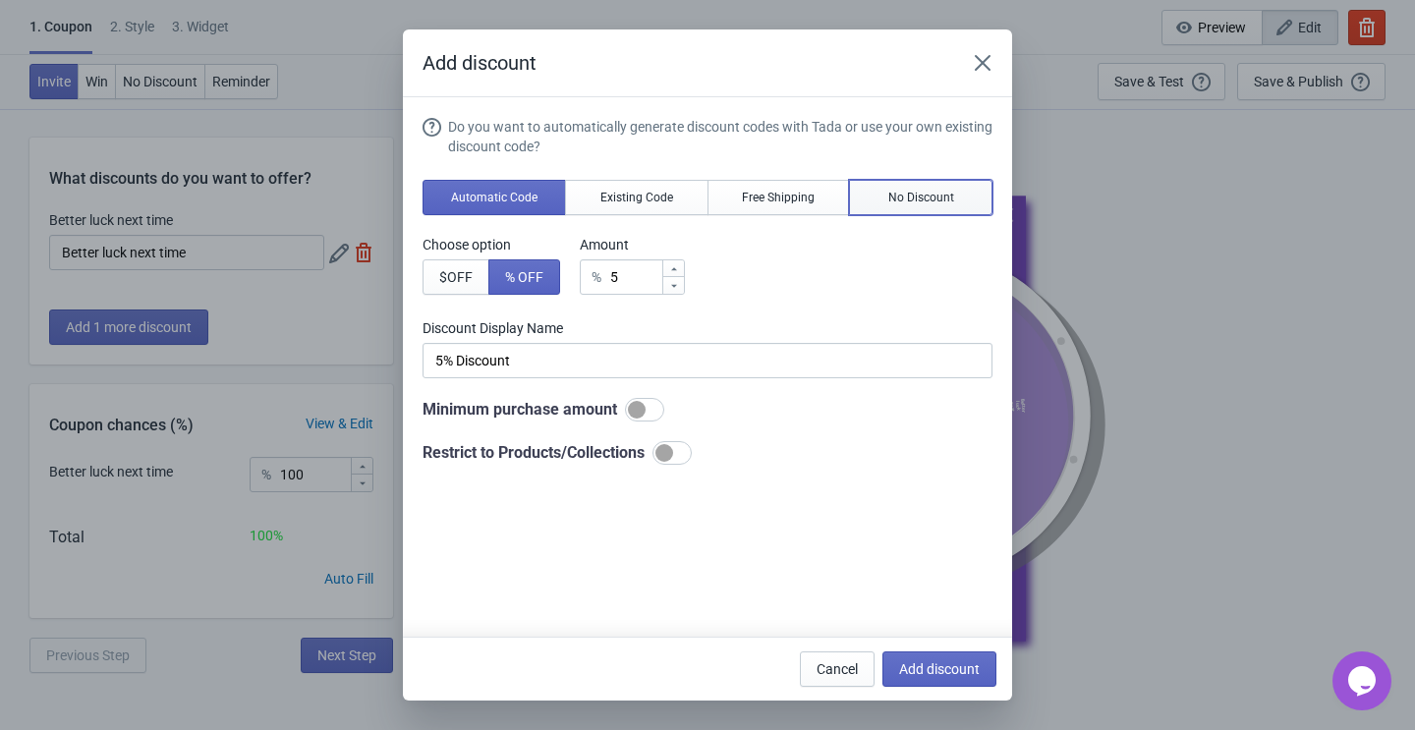
click at [934, 194] on span "No Discount" at bounding box center [921, 198] width 66 height 16
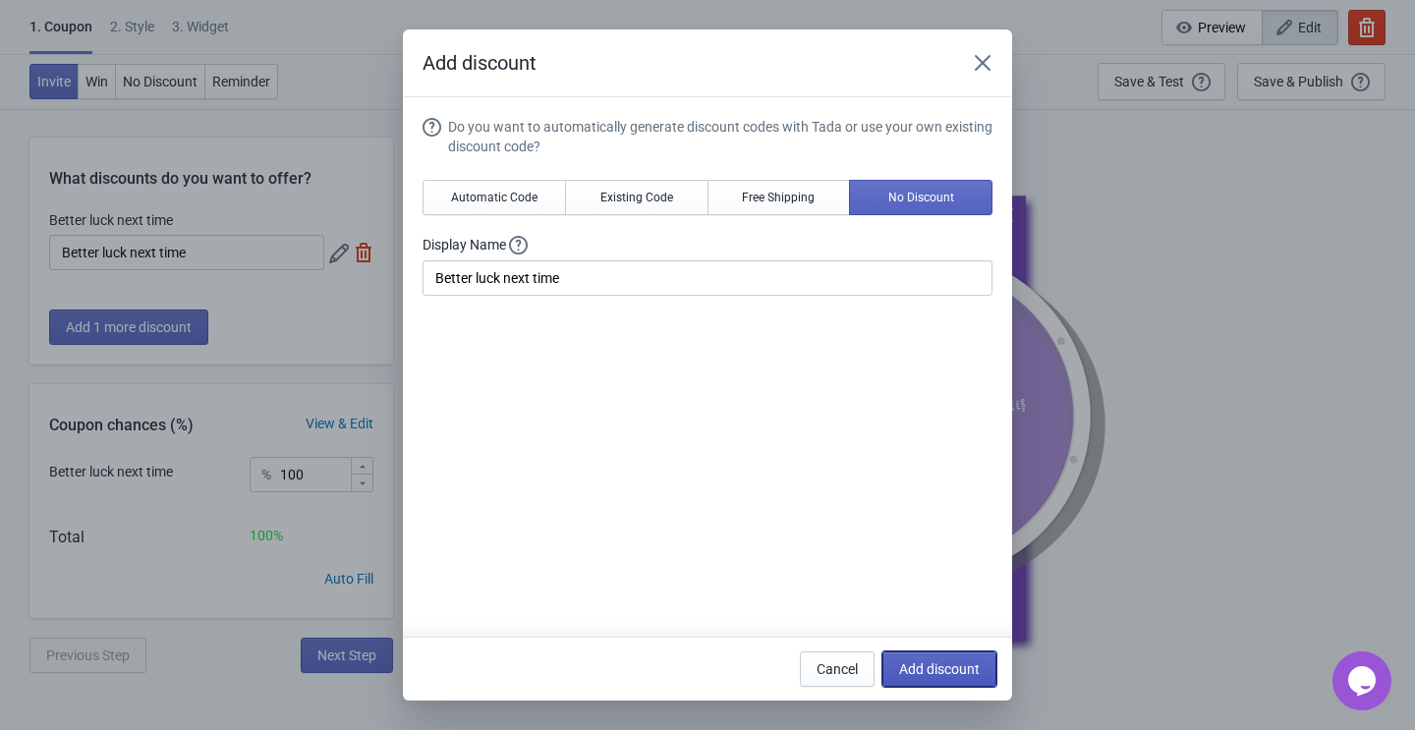
click at [923, 664] on span "Add discount" at bounding box center [939, 669] width 81 height 16
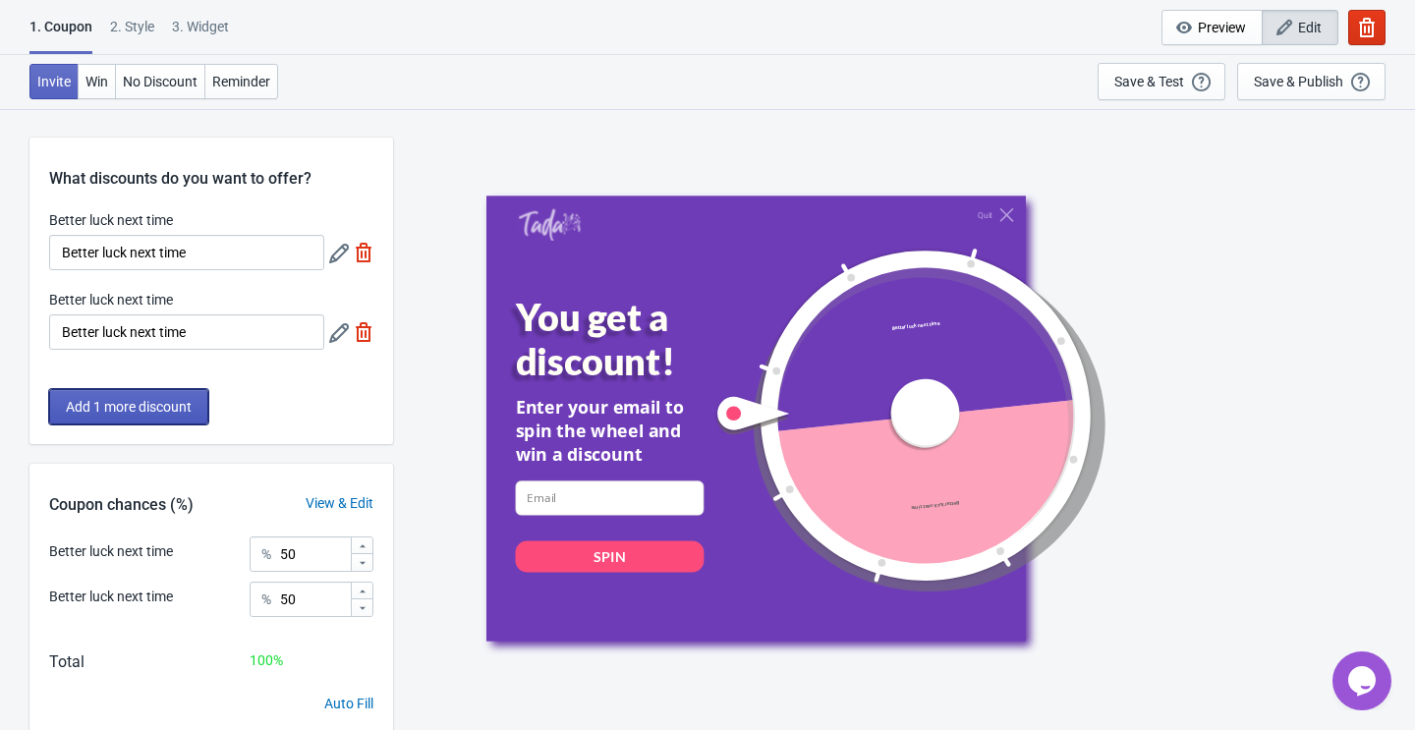
click at [146, 404] on span "Add 1 more discount" at bounding box center [129, 407] width 126 height 16
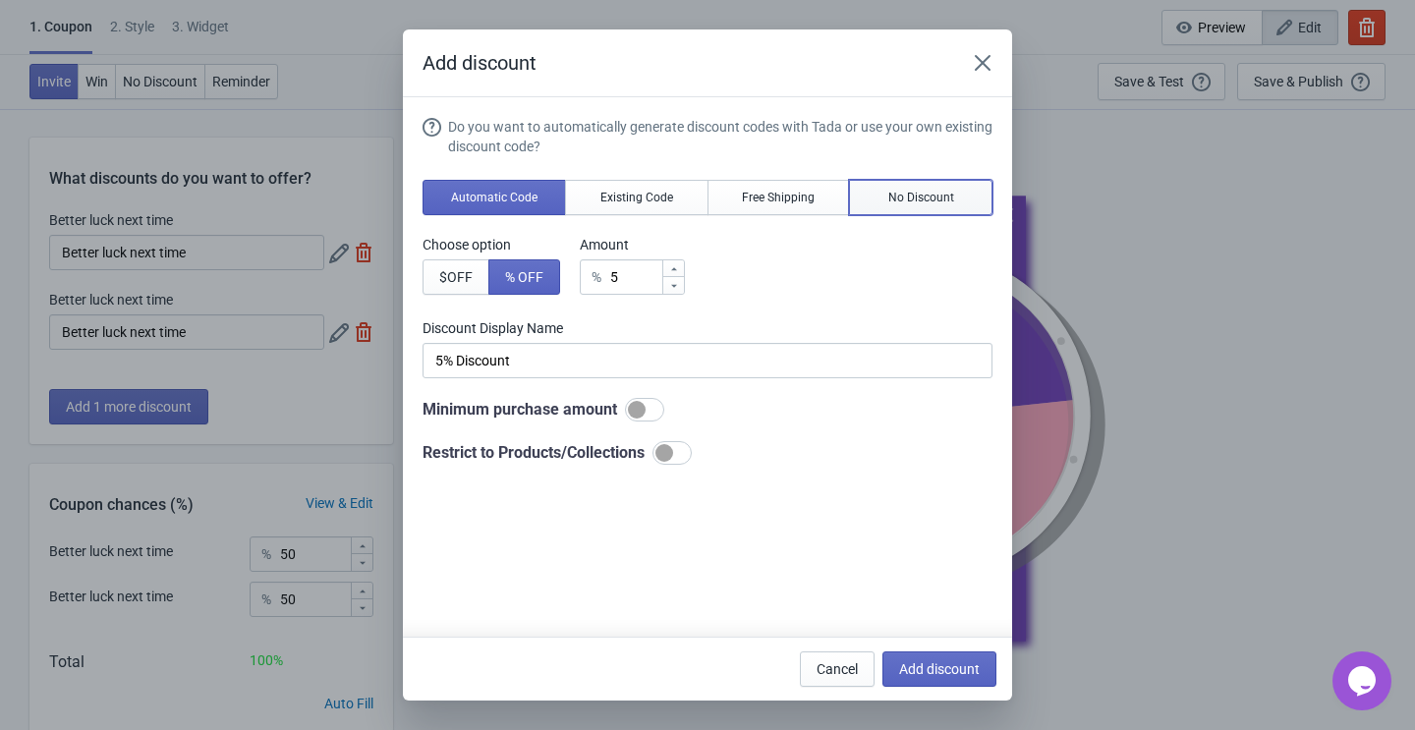
click at [920, 203] on span "No Discount" at bounding box center [921, 198] width 66 height 16
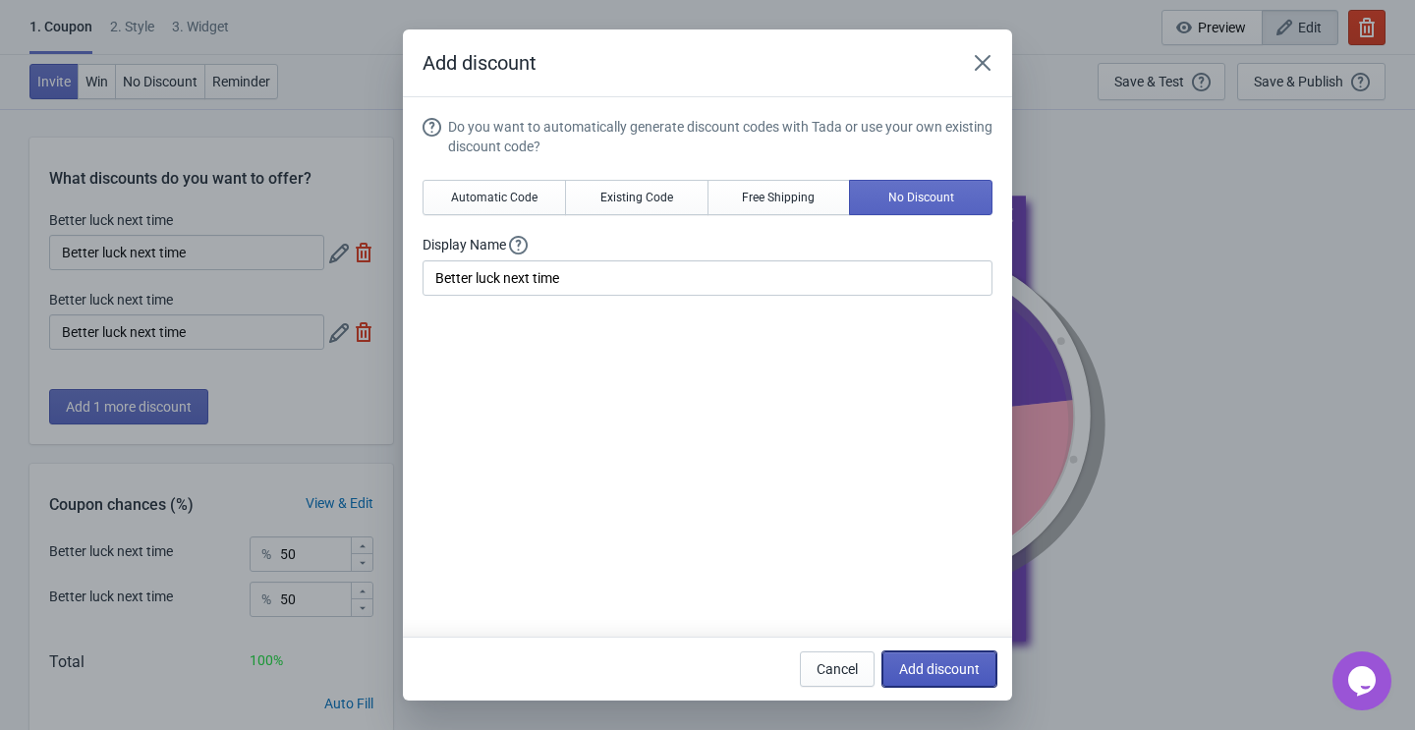
click at [936, 672] on span "Add discount" at bounding box center [939, 669] width 81 height 16
type input "33"
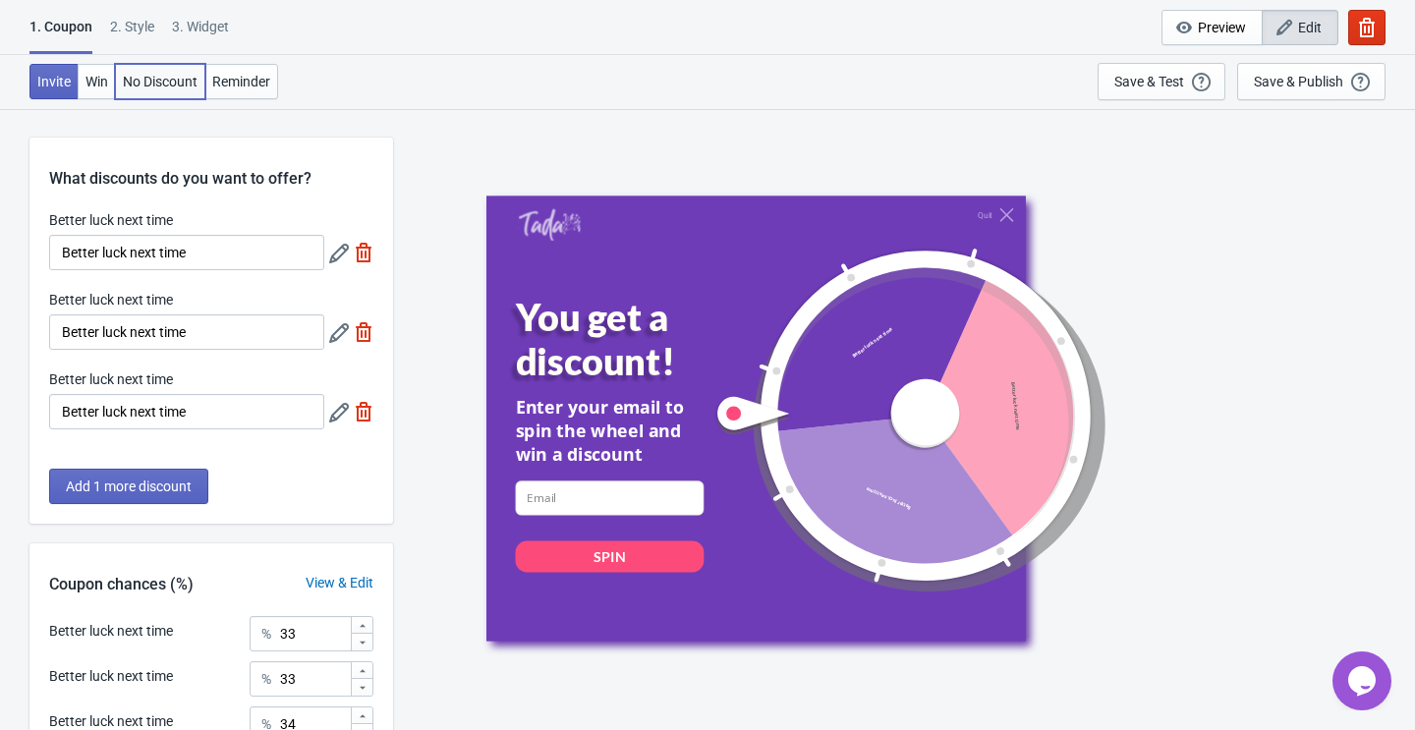
click at [165, 91] on button "No Discount" at bounding box center [160, 81] width 90 height 35
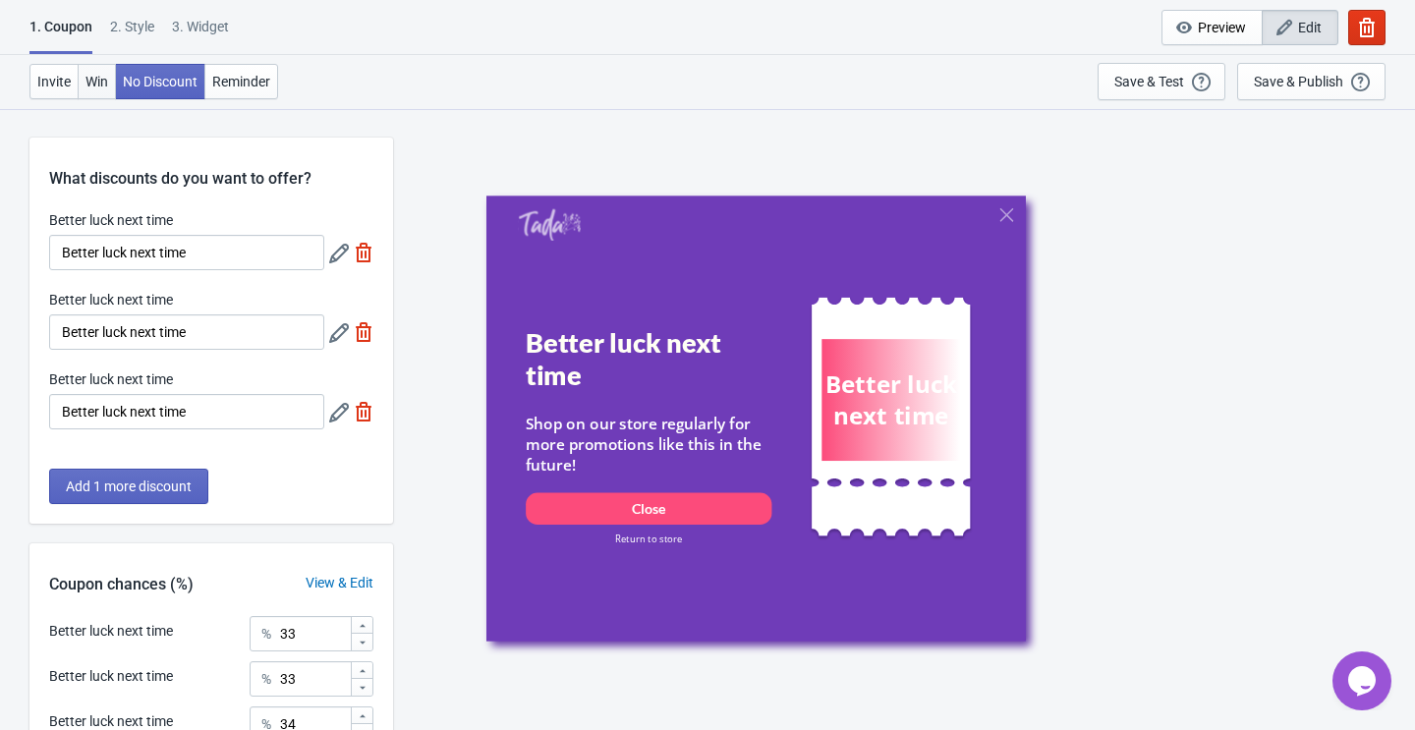
click at [93, 84] on span "Win" at bounding box center [96, 82] width 23 height 16
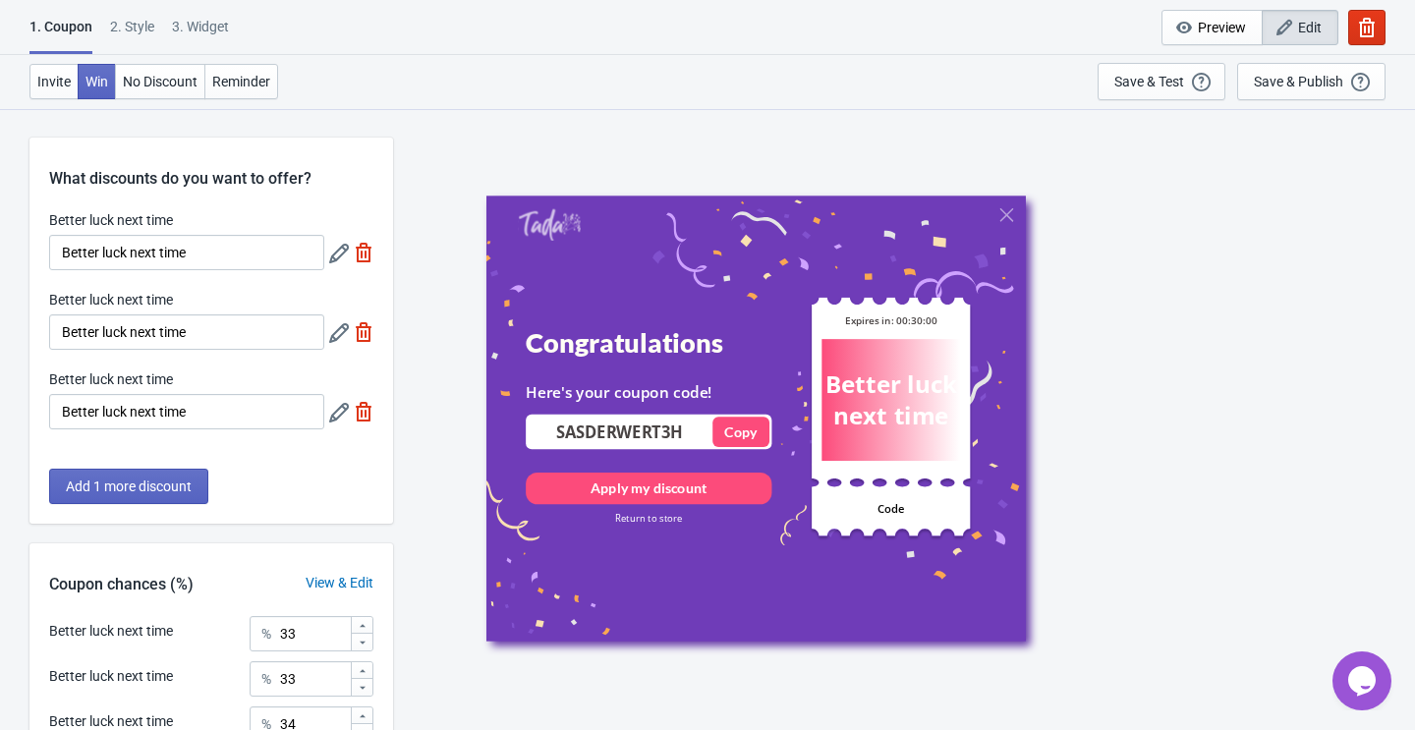
click at [204, 32] on div "3. Widget" at bounding box center [200, 34] width 57 height 34
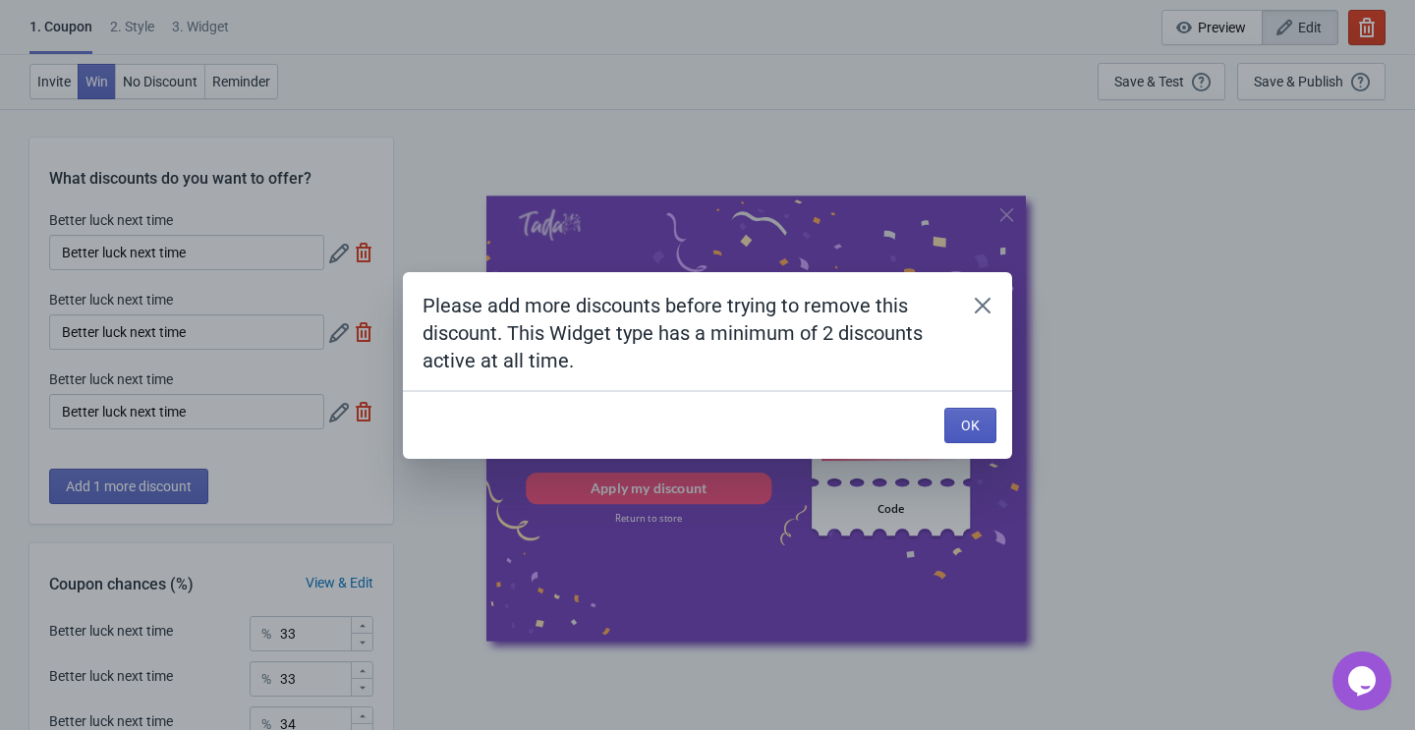
click at [970, 430] on span "OK" at bounding box center [970, 426] width 19 height 16
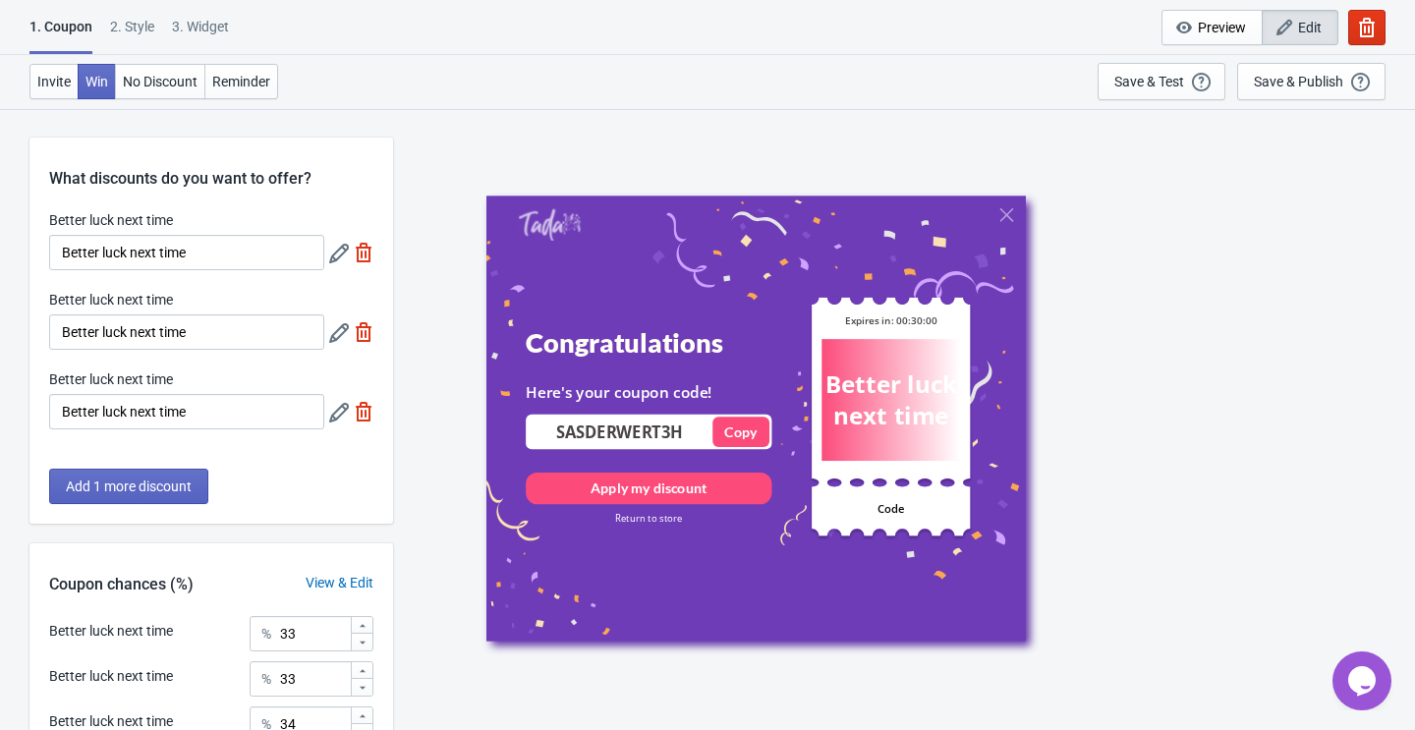
click at [201, 27] on div "3. Widget" at bounding box center [200, 34] width 57 height 34
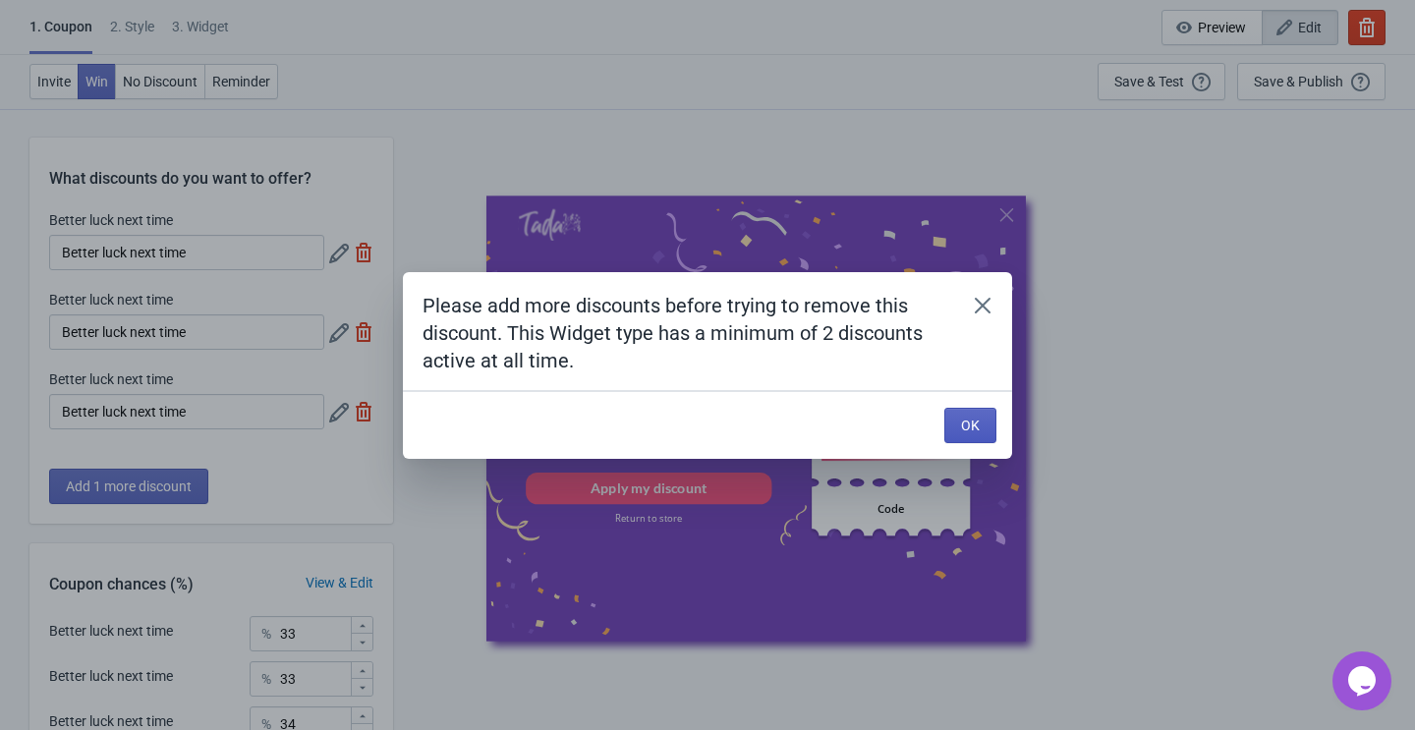
click at [976, 424] on span "OK" at bounding box center [970, 426] width 19 height 16
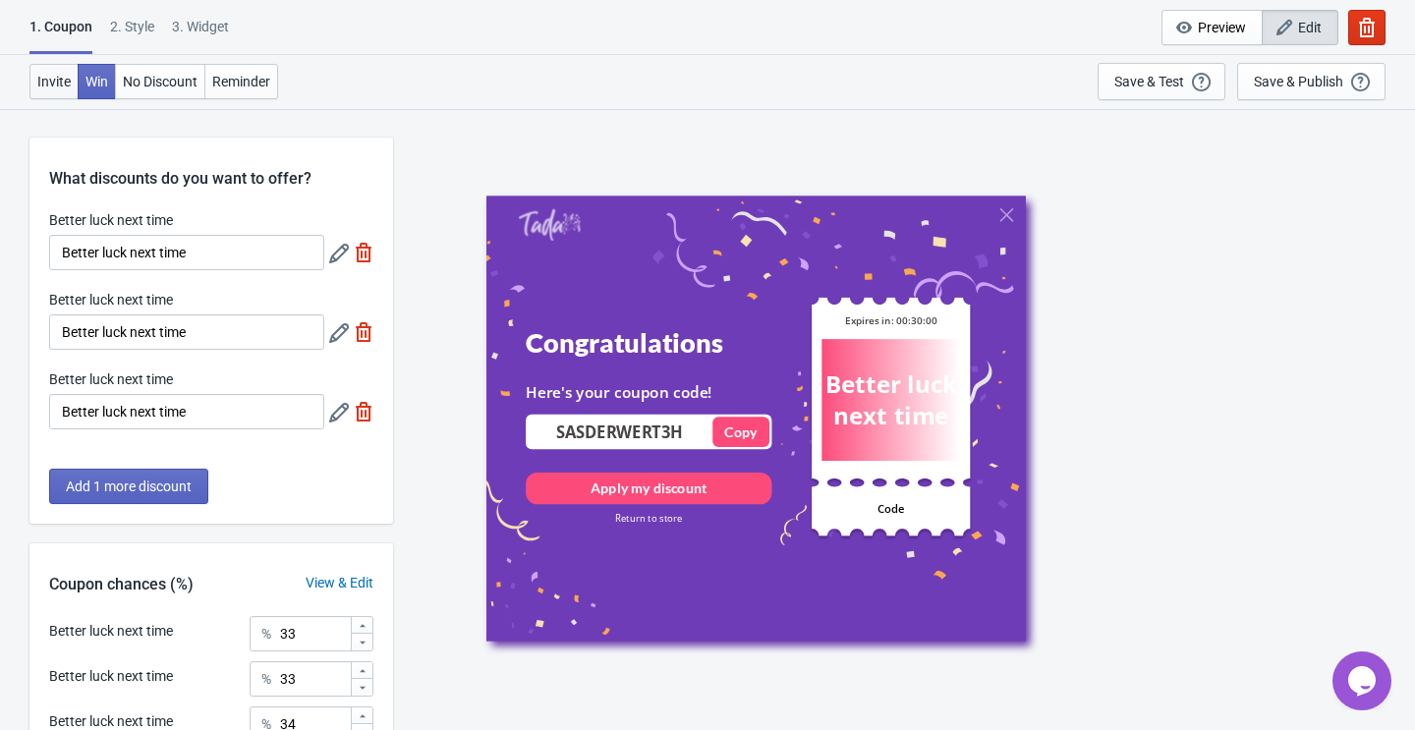
click at [65, 78] on span "Invite" at bounding box center [53, 82] width 33 height 16
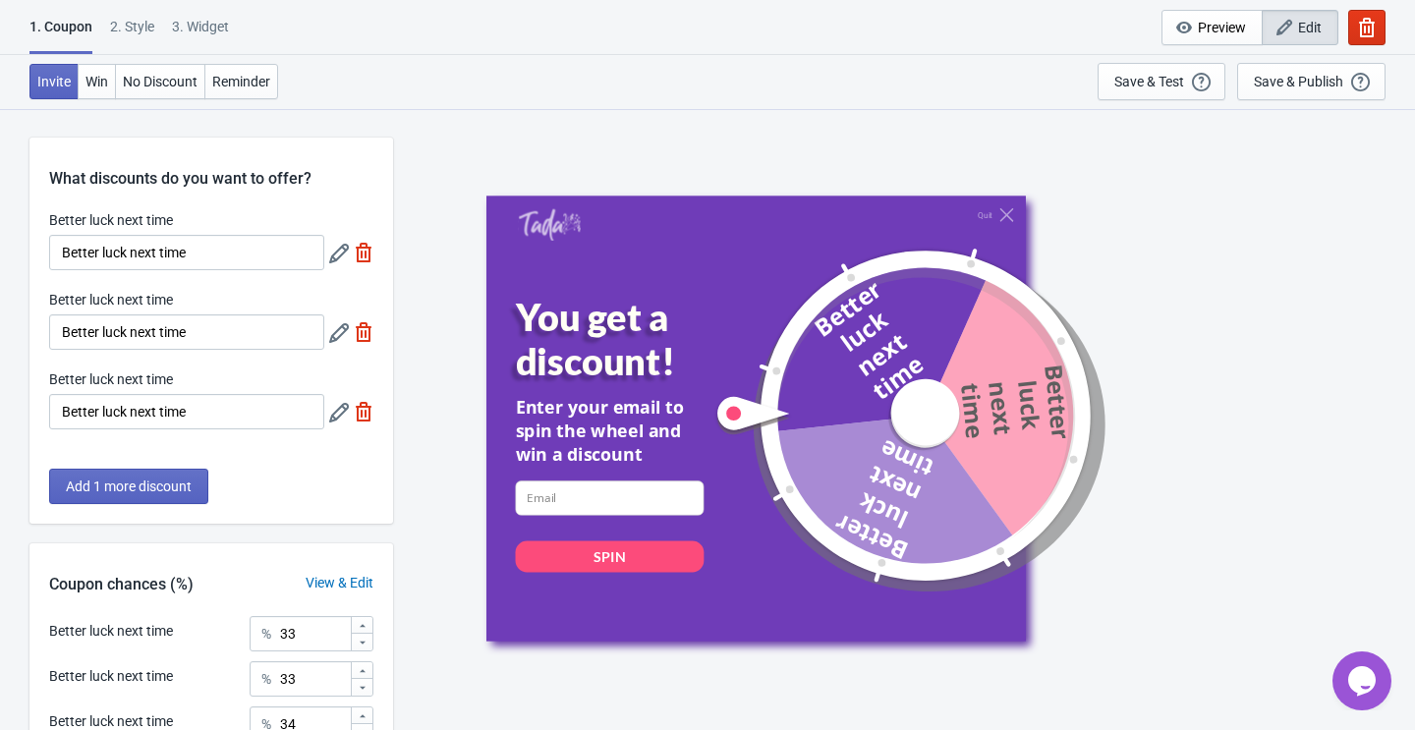
click at [143, 23] on div "2 . Style" at bounding box center [132, 34] width 44 height 34
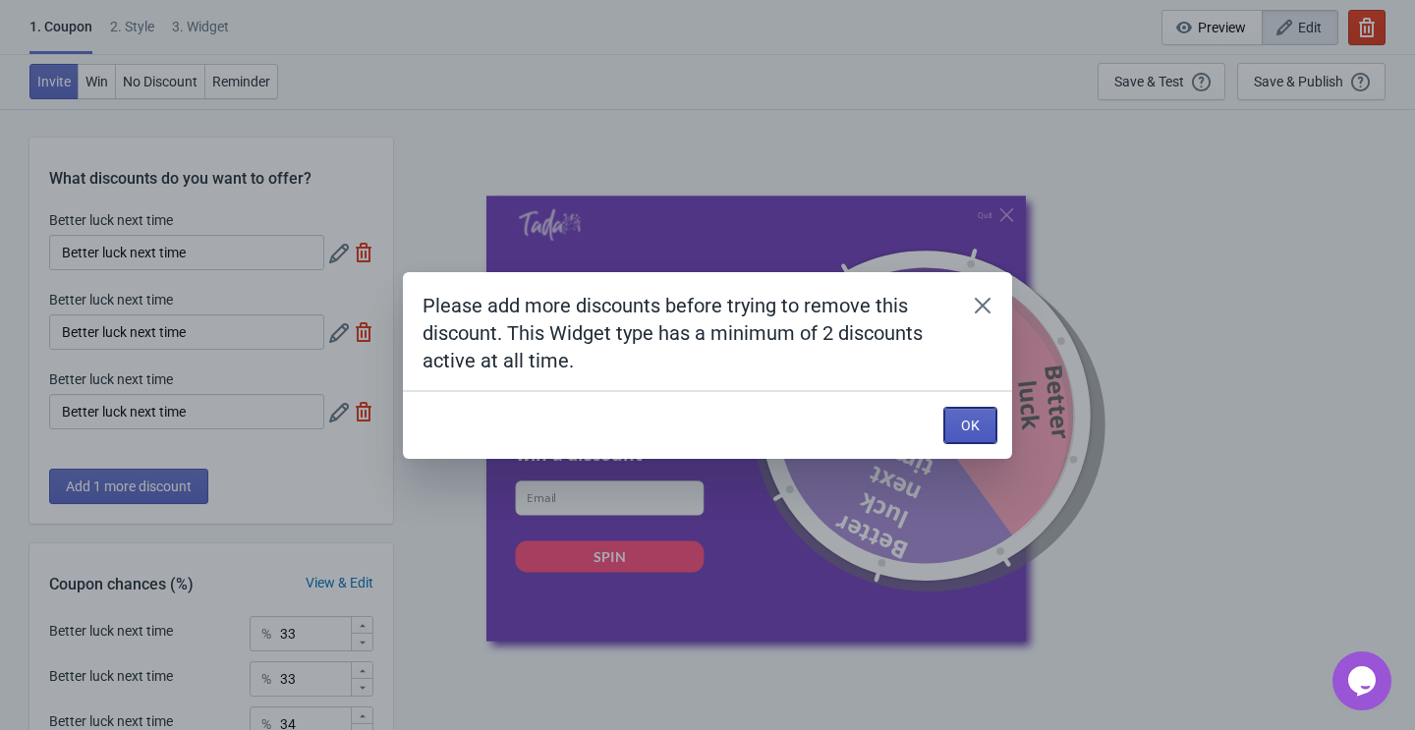
click at [976, 423] on span "OK" at bounding box center [970, 426] width 19 height 16
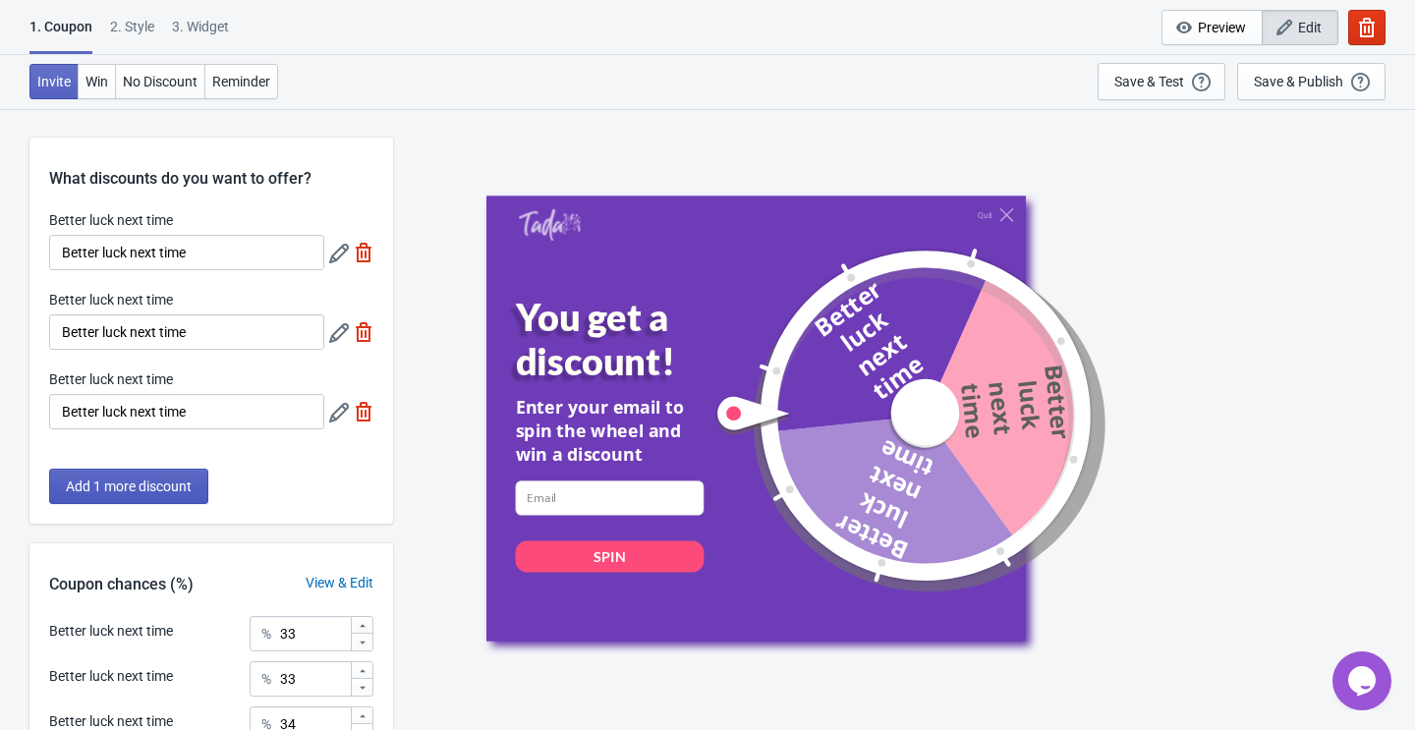
click at [100, 498] on button "Add 1 more discount" at bounding box center [128, 486] width 159 height 35
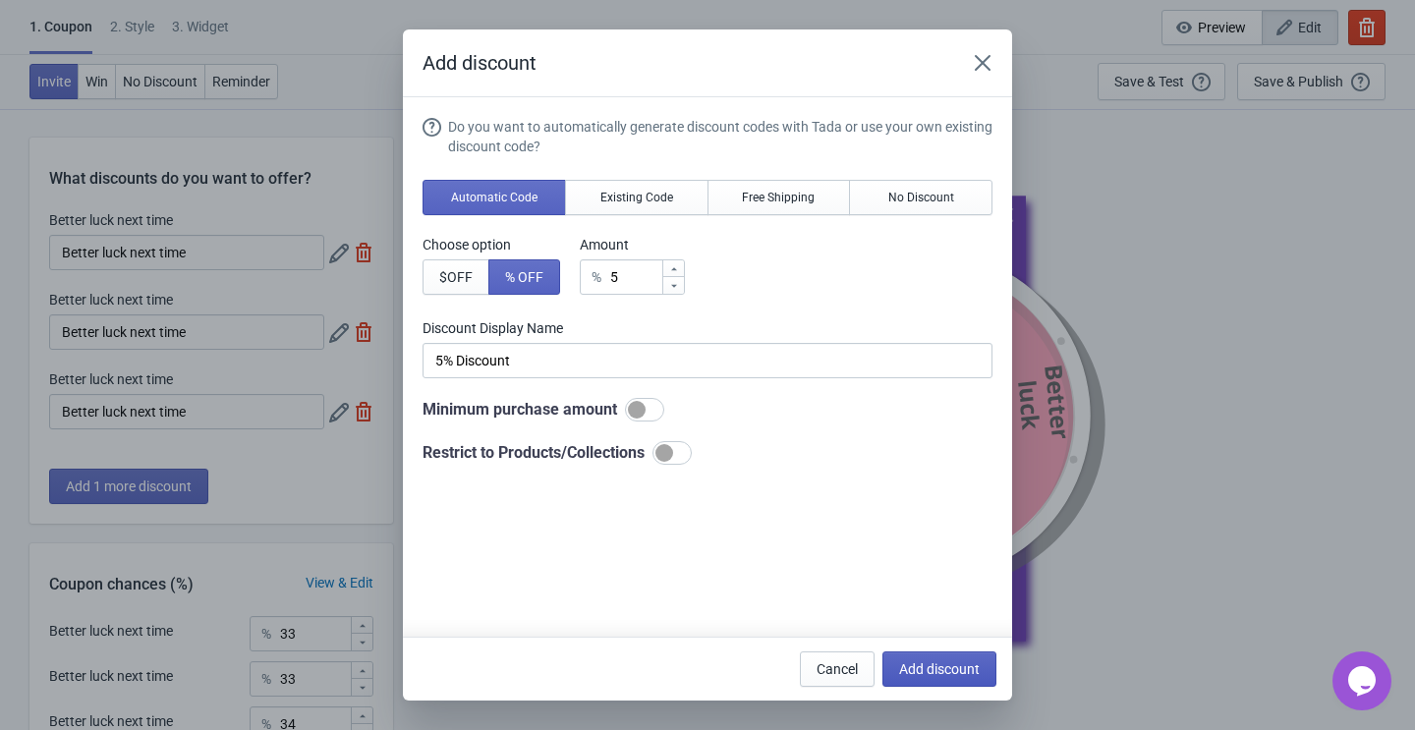
click at [947, 657] on button "Add discount" at bounding box center [939, 668] width 114 height 35
type input "25"
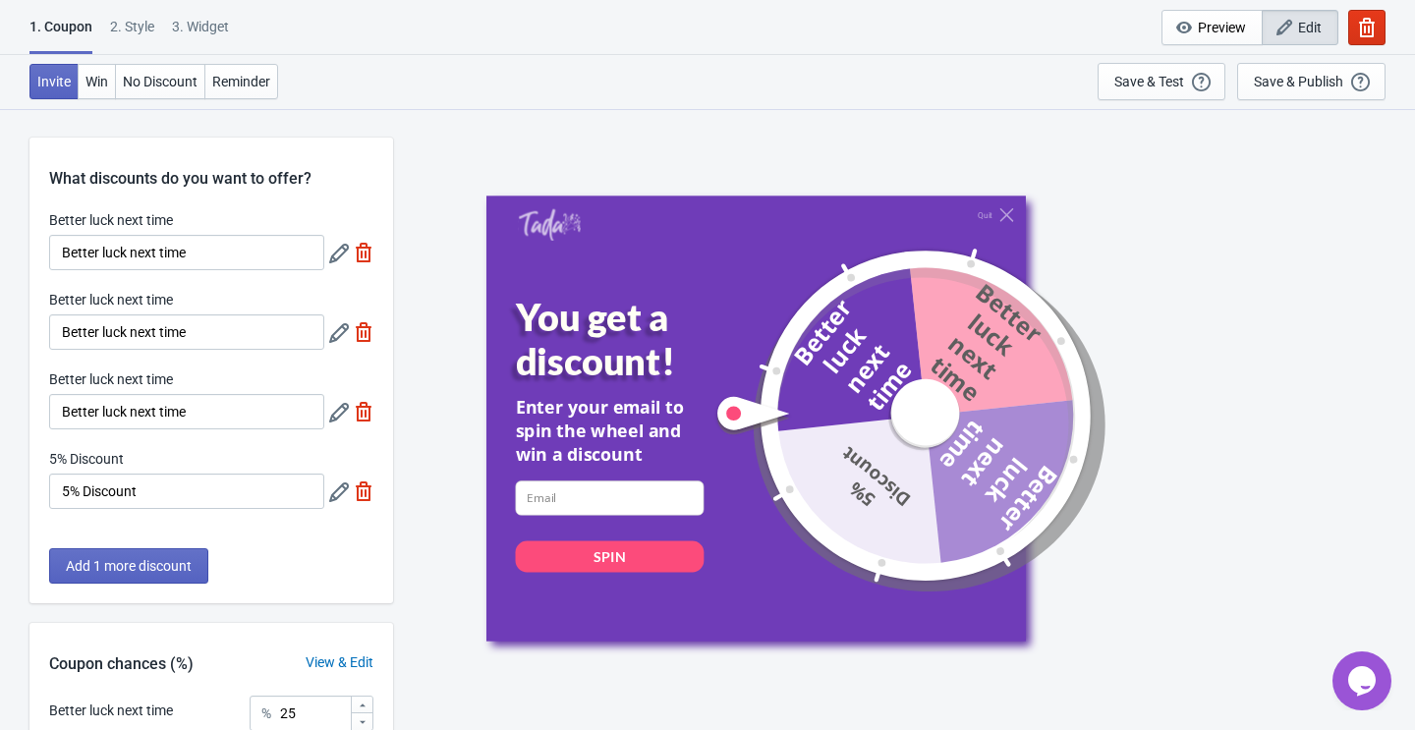
click at [210, 26] on div "3. Widget" at bounding box center [200, 34] width 57 height 34
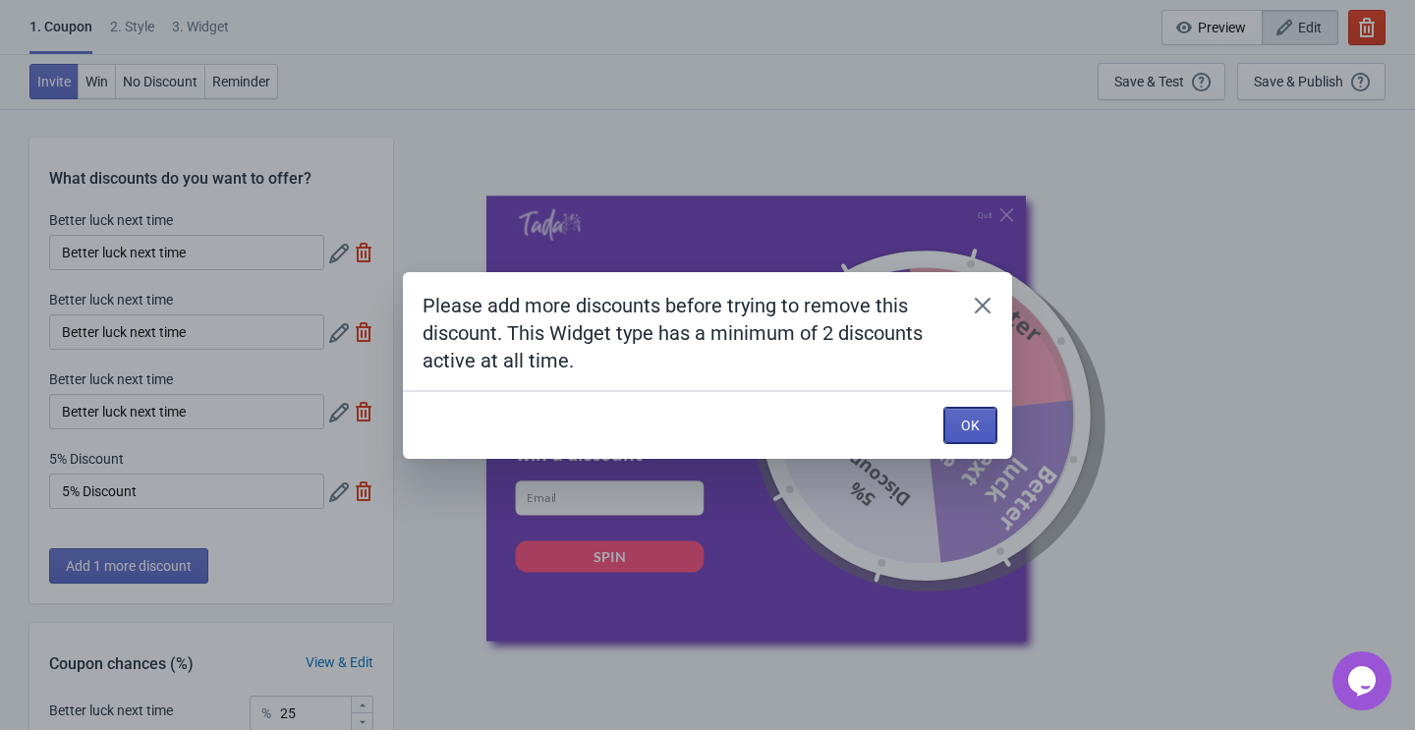
click at [989, 413] on button "OK" at bounding box center [970, 425] width 52 height 35
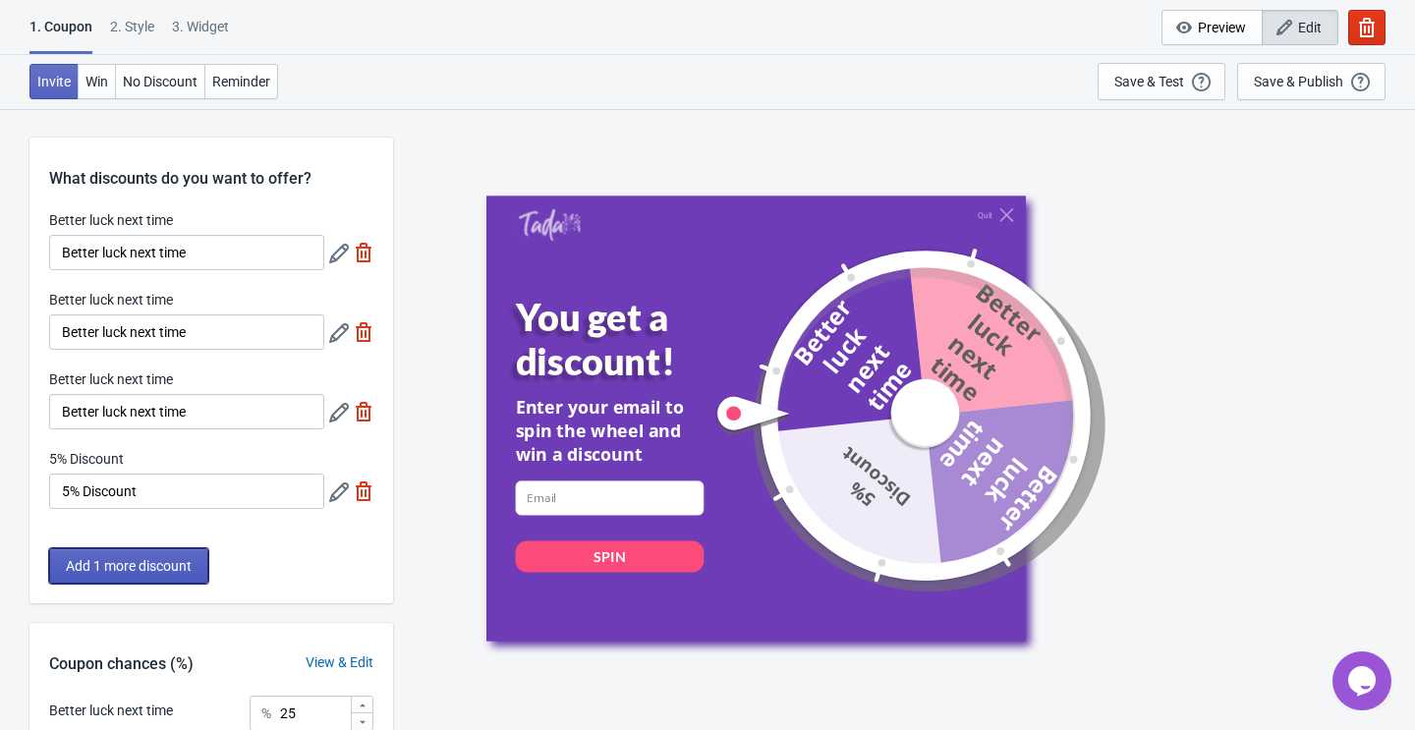
click at [177, 563] on span "Add 1 more discount" at bounding box center [129, 566] width 126 height 16
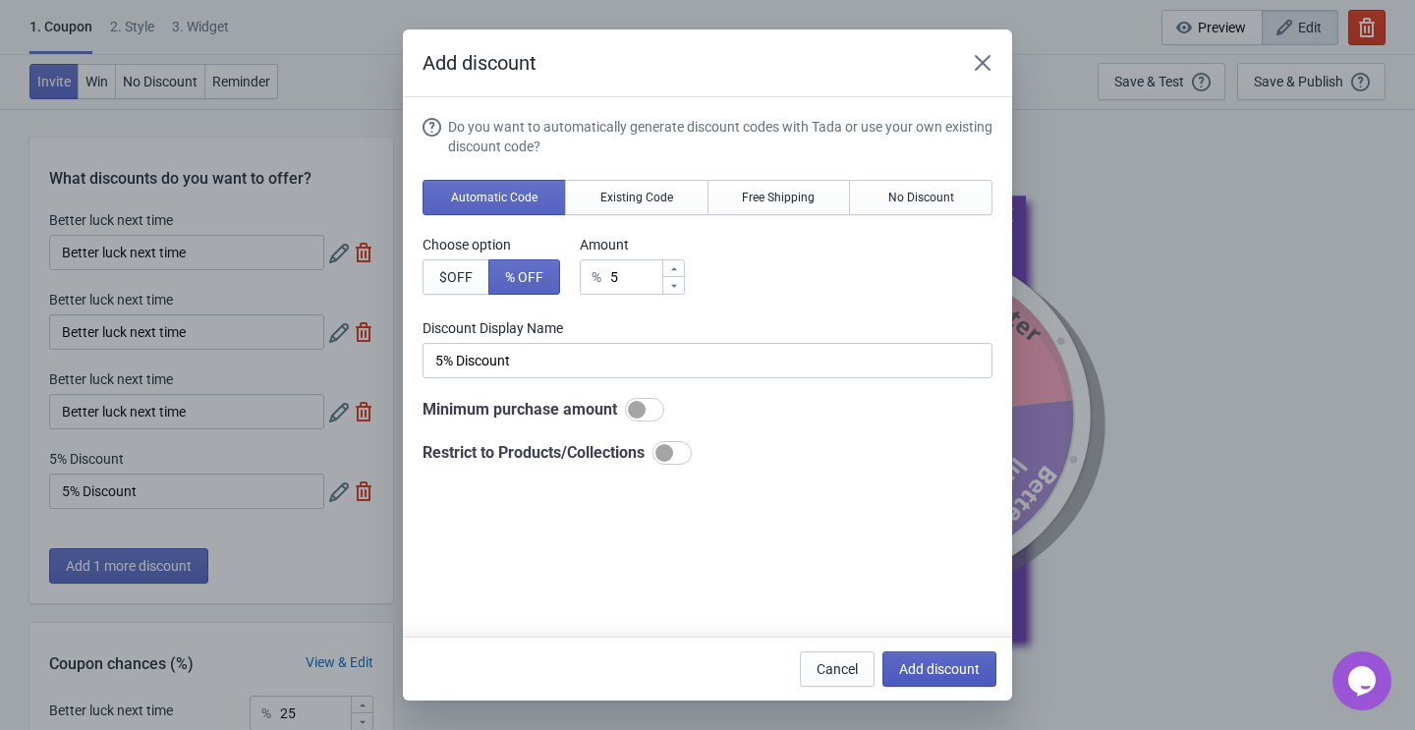
click at [962, 675] on span "Add discount" at bounding box center [939, 669] width 81 height 16
type input "20"
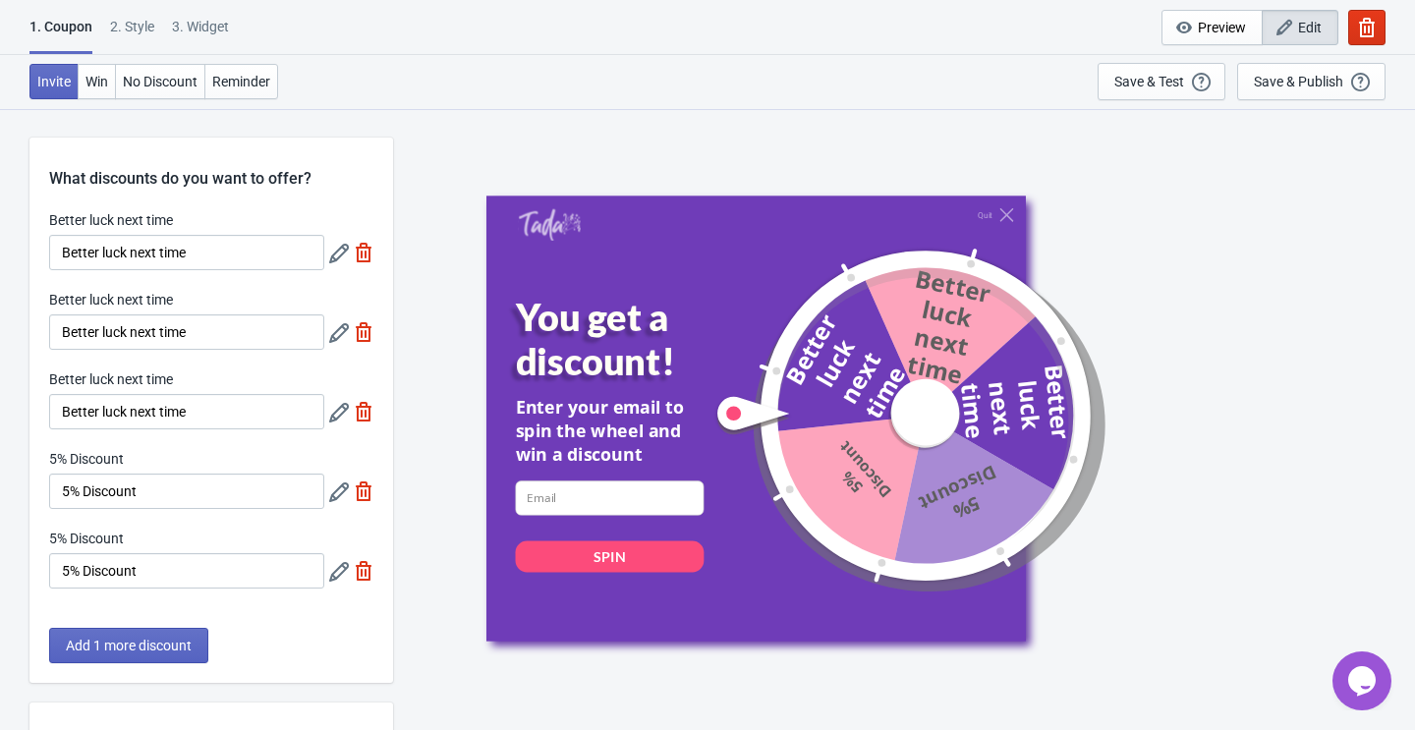
click at [224, 31] on div "3. Widget" at bounding box center [200, 34] width 57 height 34
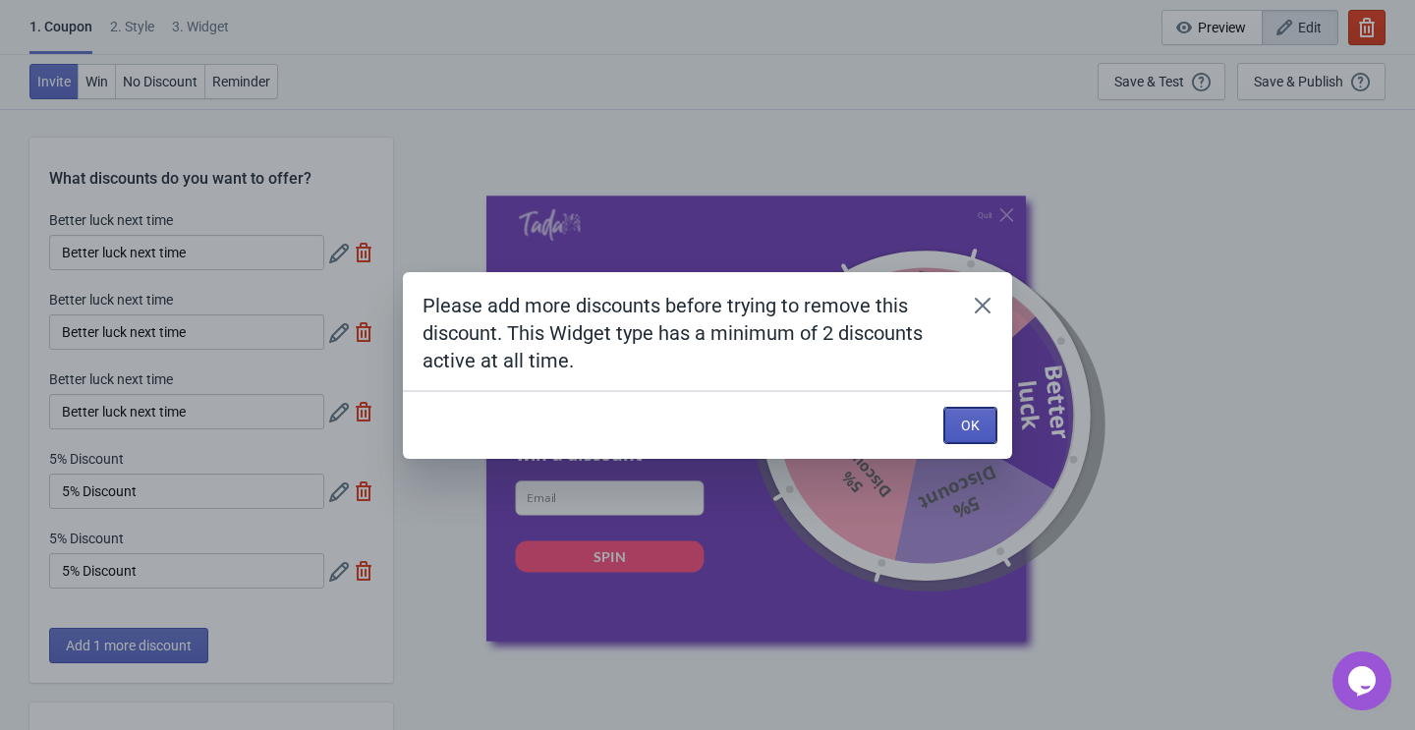
click at [978, 427] on span "OK" at bounding box center [970, 426] width 19 height 16
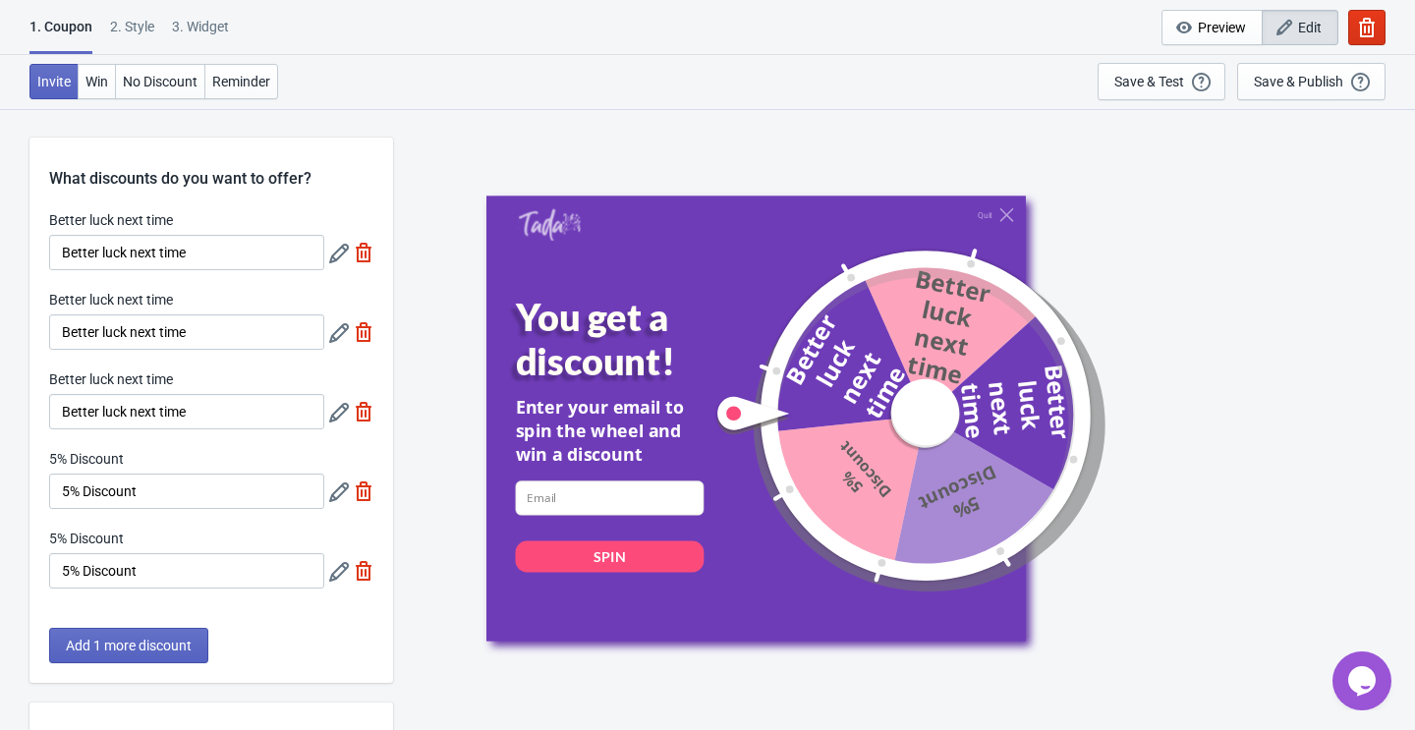
click at [358, 331] on img at bounding box center [364, 332] width 20 height 20
type input "25"
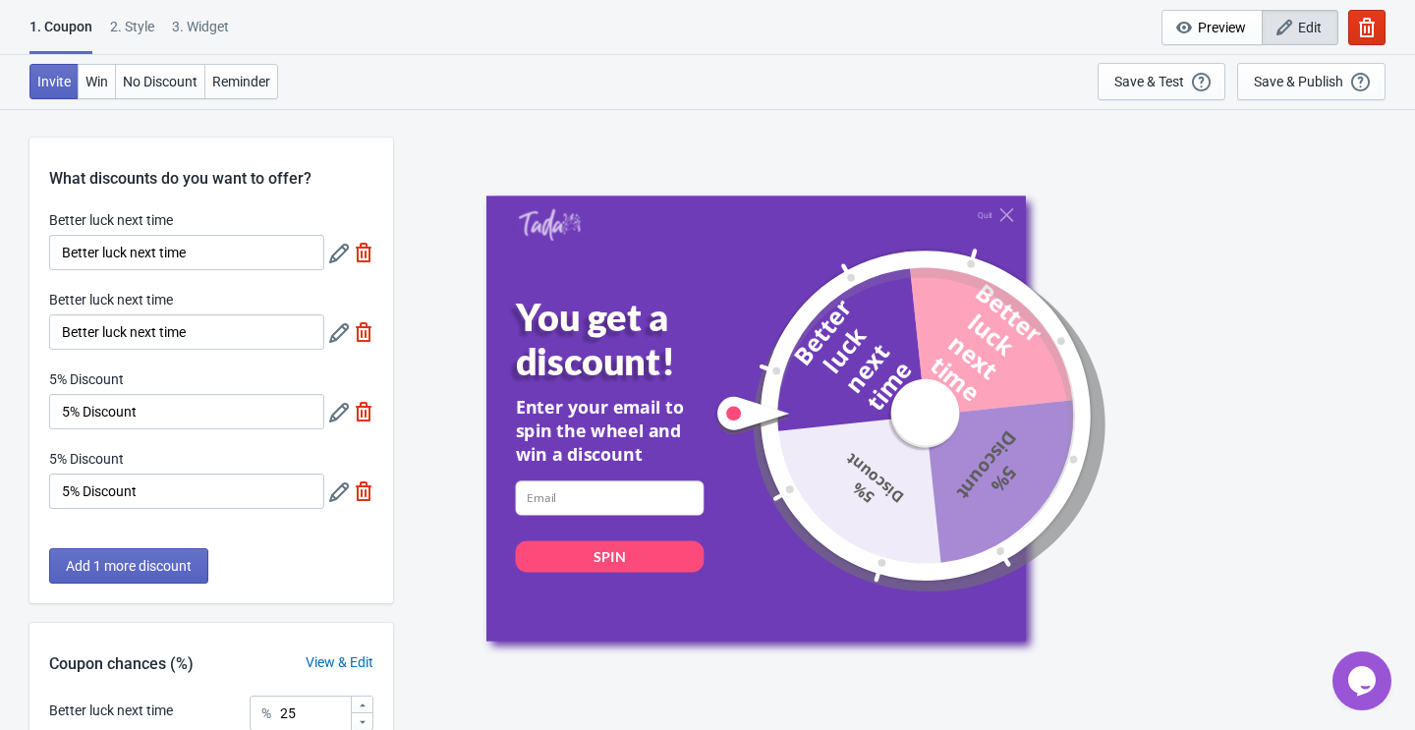
click at [363, 413] on img at bounding box center [364, 412] width 20 height 20
type input "33"
type input "34"
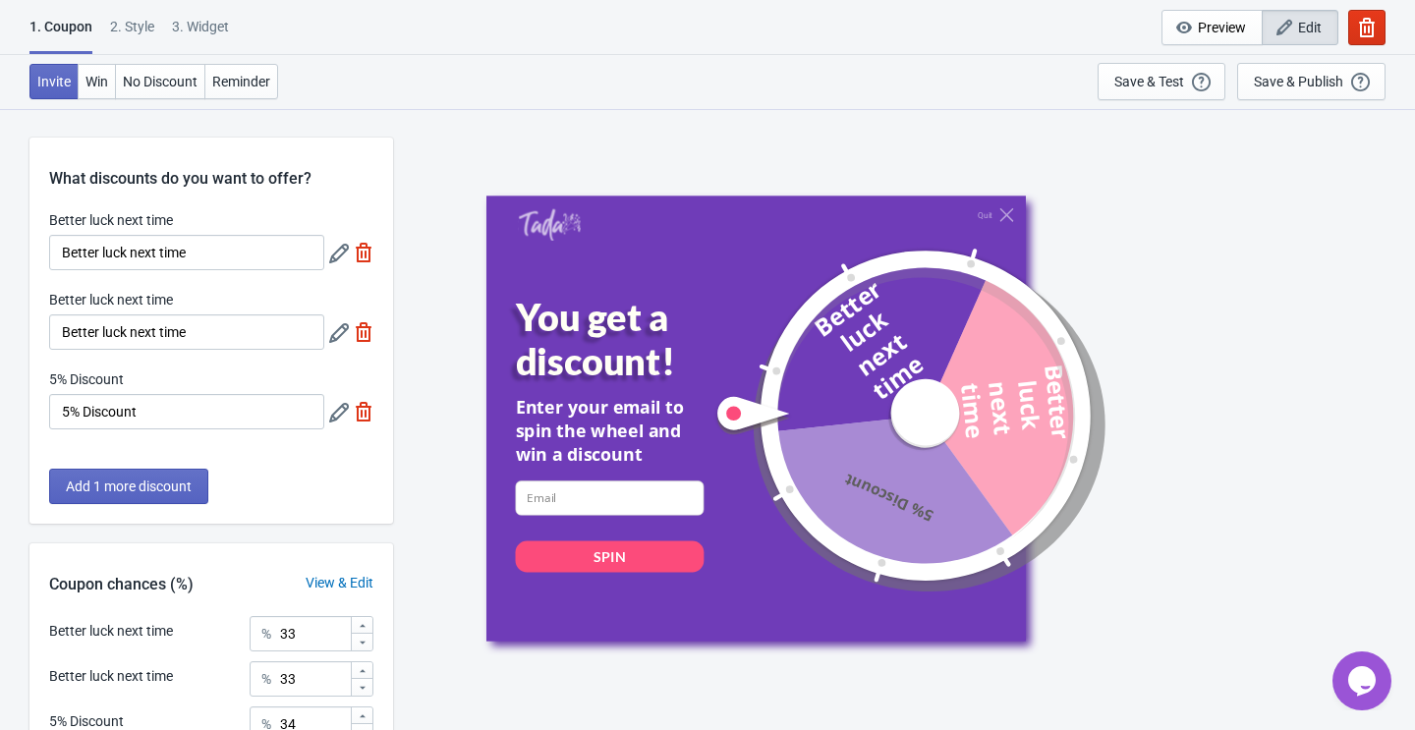
click at [361, 407] on img at bounding box center [364, 412] width 20 height 20
type input "50"
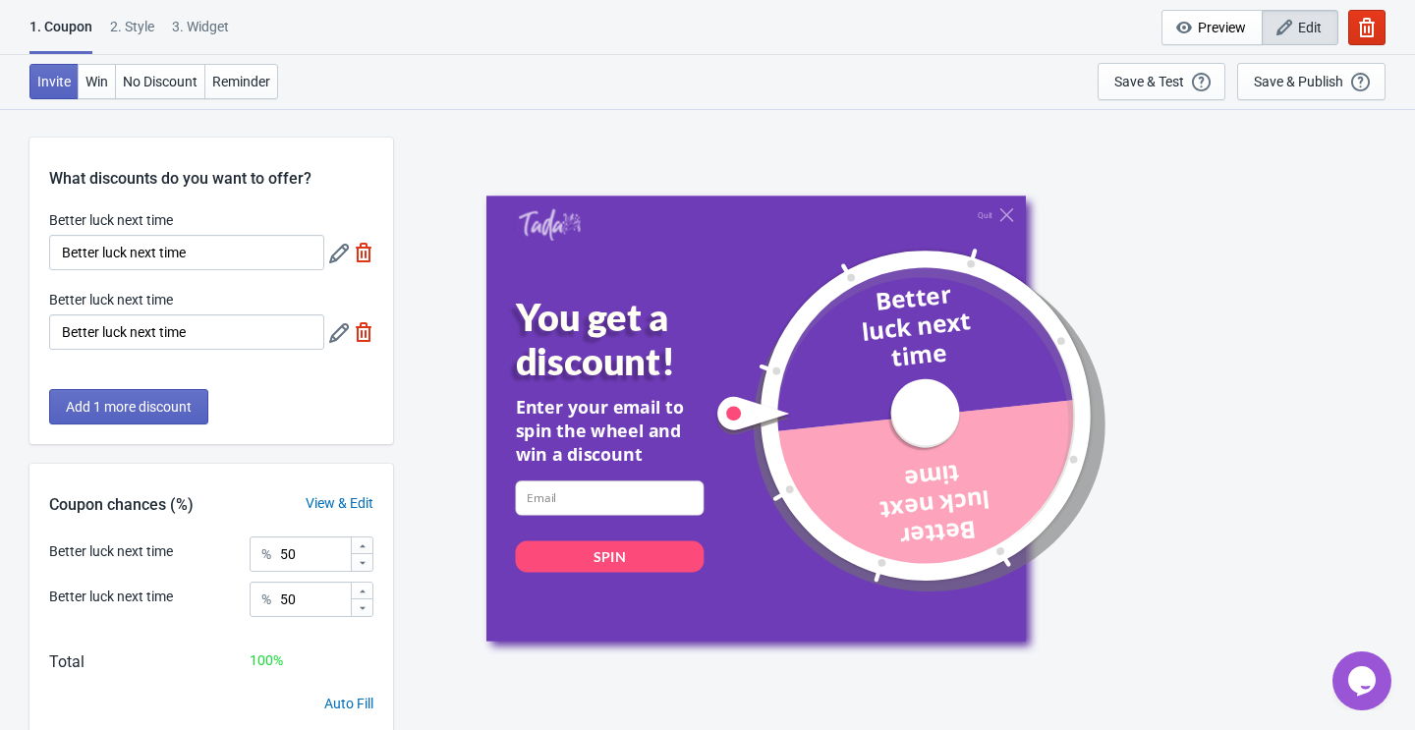
click at [219, 32] on div "3. Widget" at bounding box center [200, 34] width 57 height 34
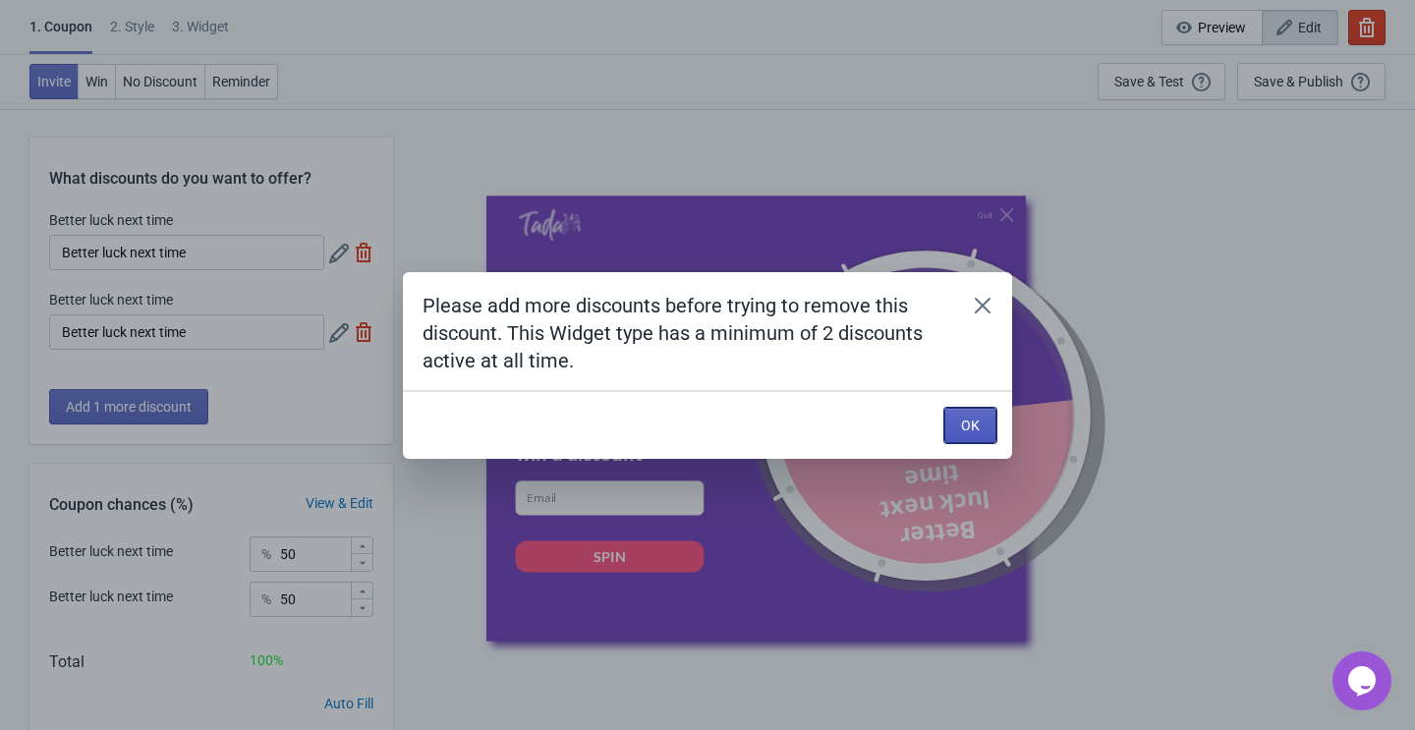
click at [976, 423] on span "OK" at bounding box center [970, 426] width 19 height 16
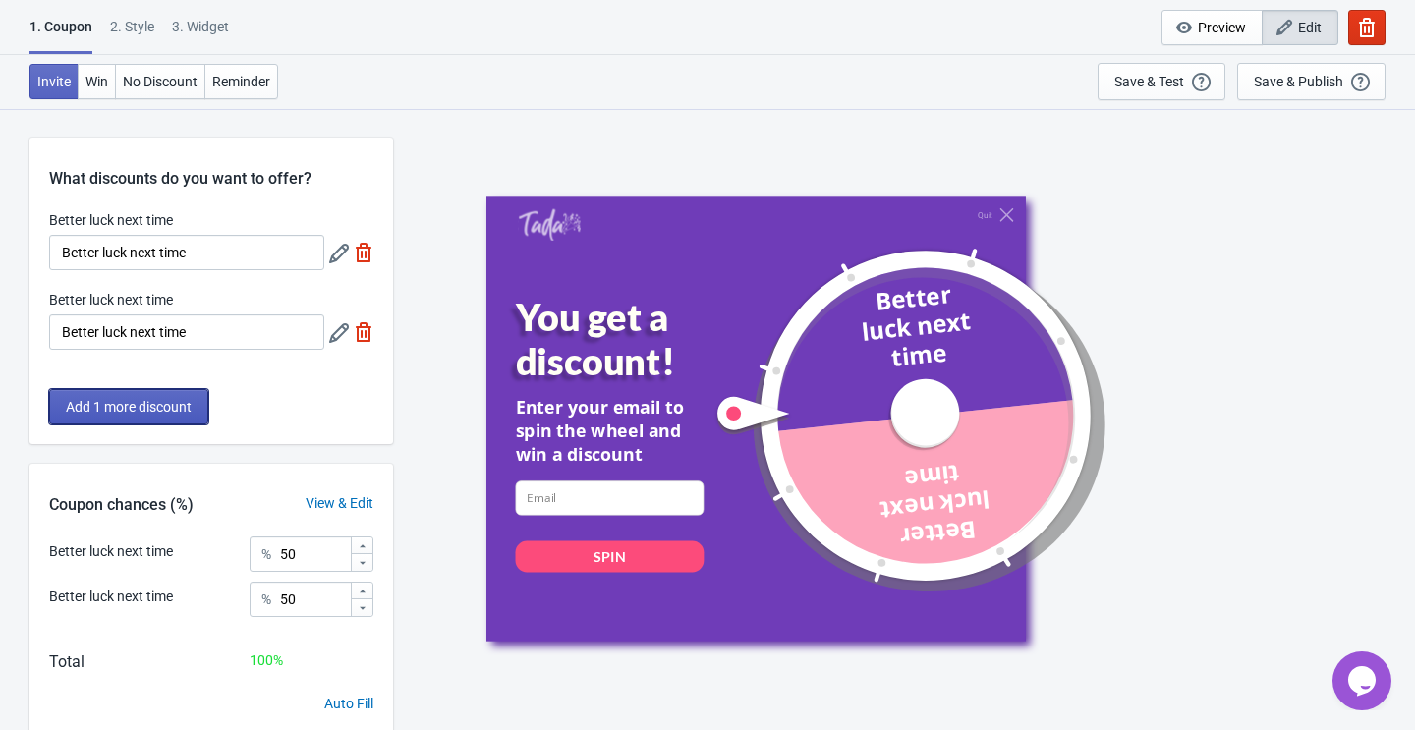
click at [149, 412] on span "Add 1 more discount" at bounding box center [129, 407] width 126 height 16
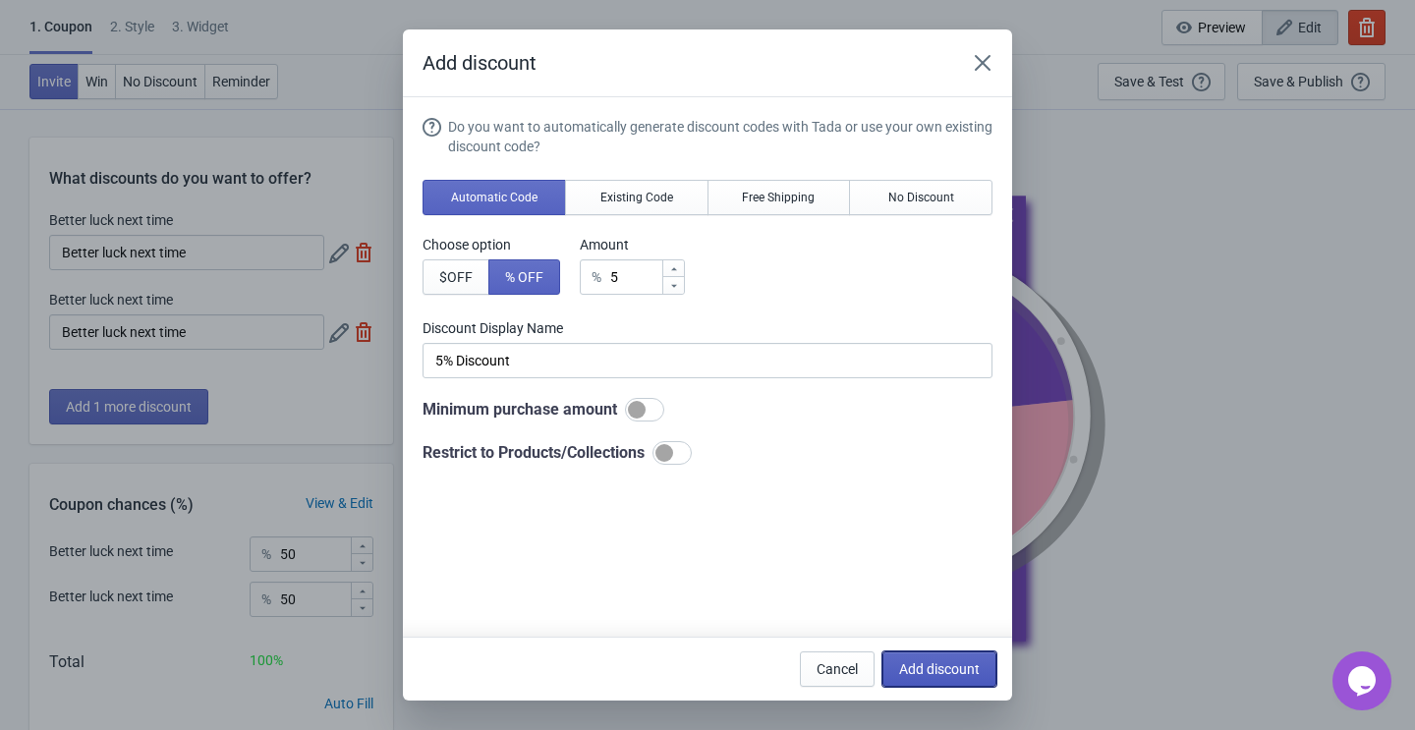
click at [944, 654] on button "Add discount" at bounding box center [939, 668] width 114 height 35
type input "33"
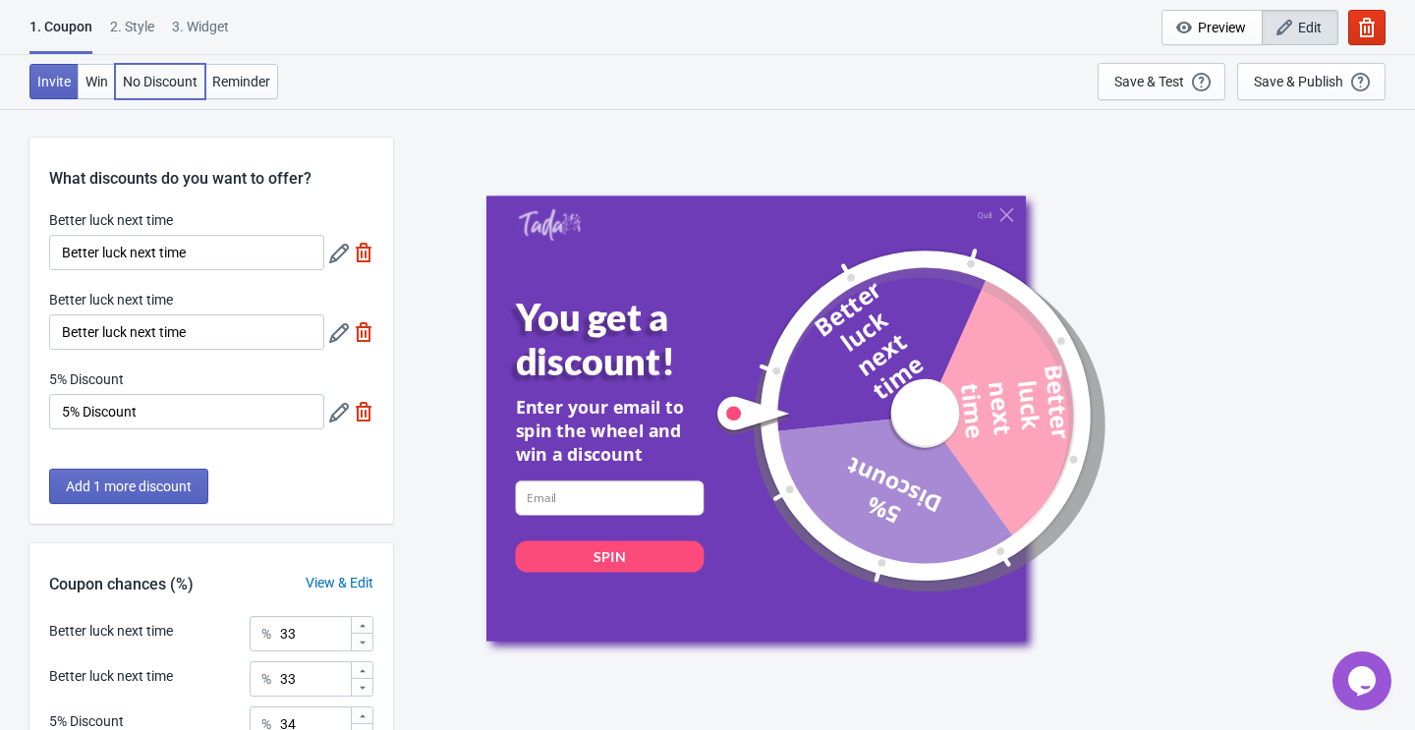
click at [159, 79] on span "No Discount" at bounding box center [160, 82] width 75 height 16
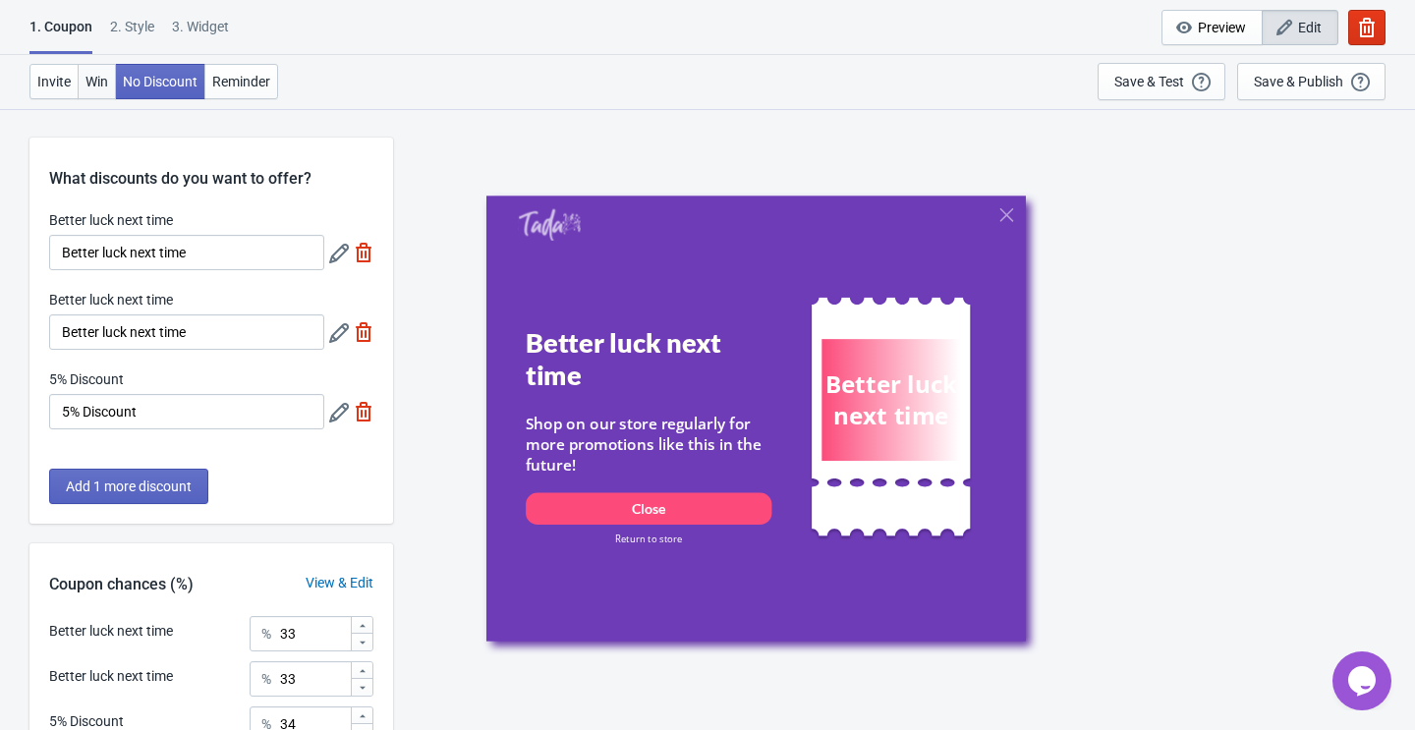
click at [116, 80] on button "Win" at bounding box center [97, 81] width 38 height 35
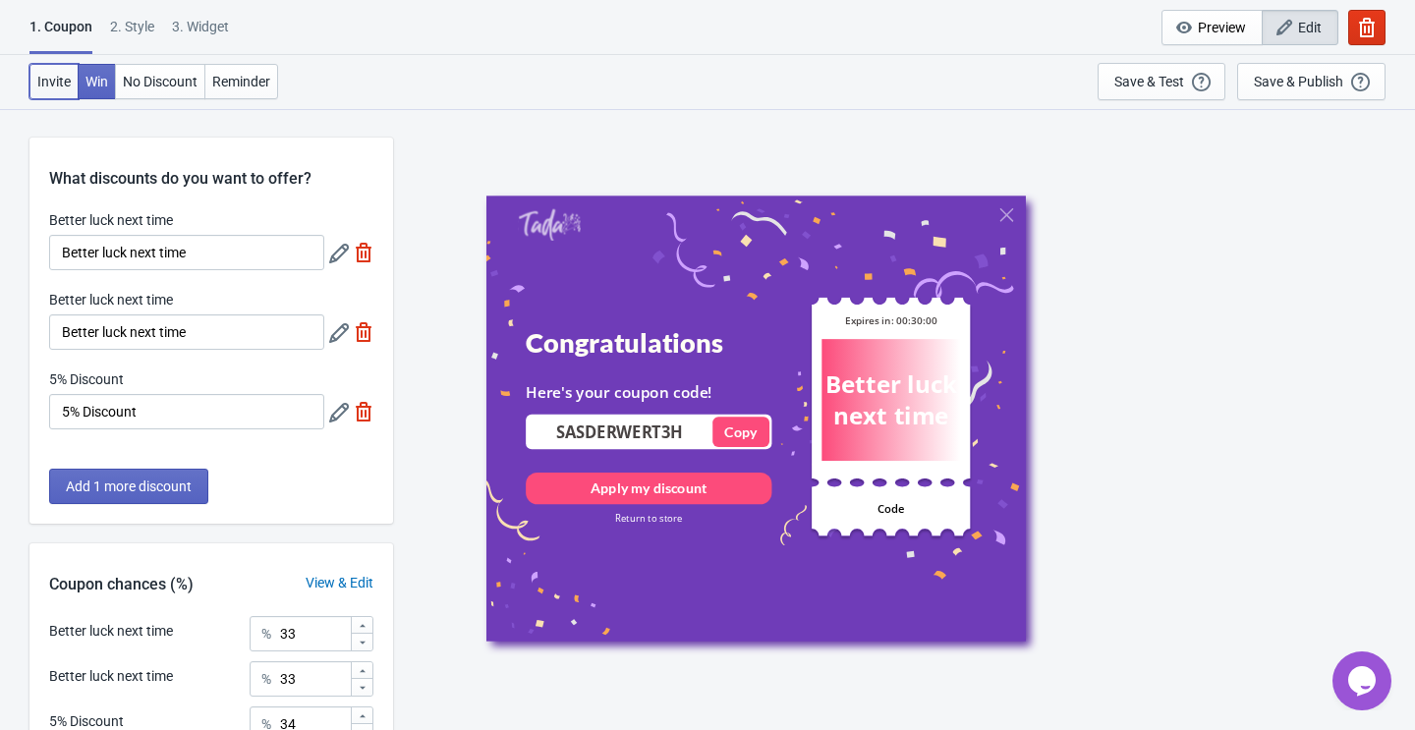
click at [56, 86] on span "Invite" at bounding box center [53, 82] width 33 height 16
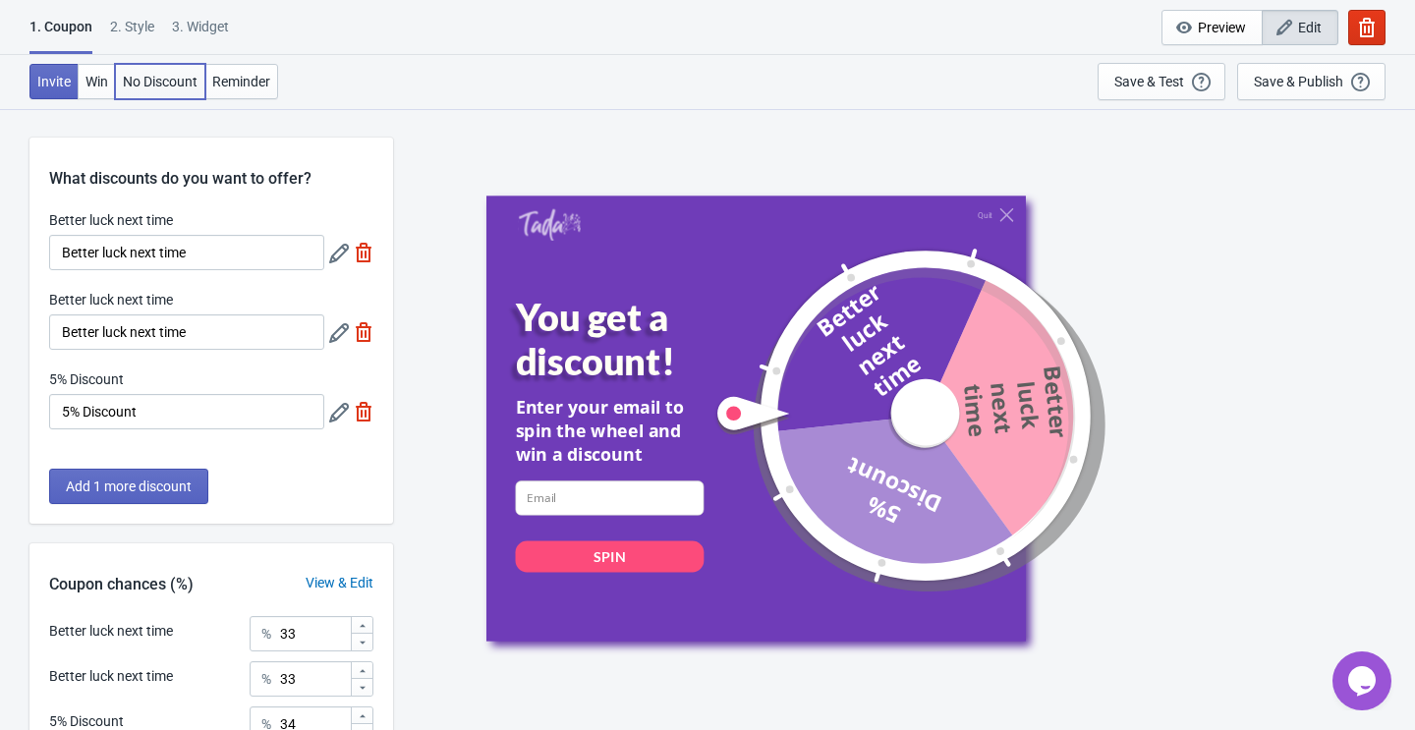
click at [140, 84] on span "No Discount" at bounding box center [160, 82] width 75 height 16
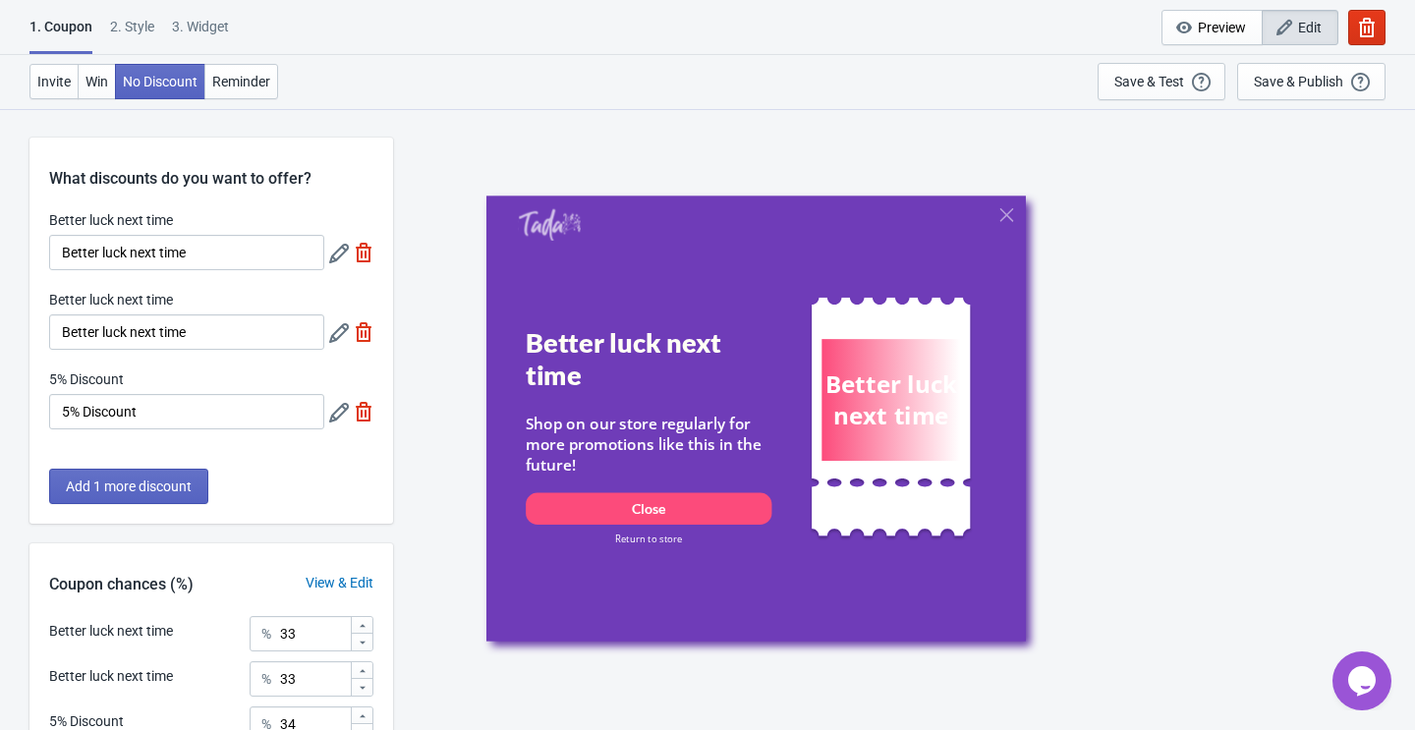
click at [143, 35] on div "2 . Style" at bounding box center [132, 34] width 44 height 34
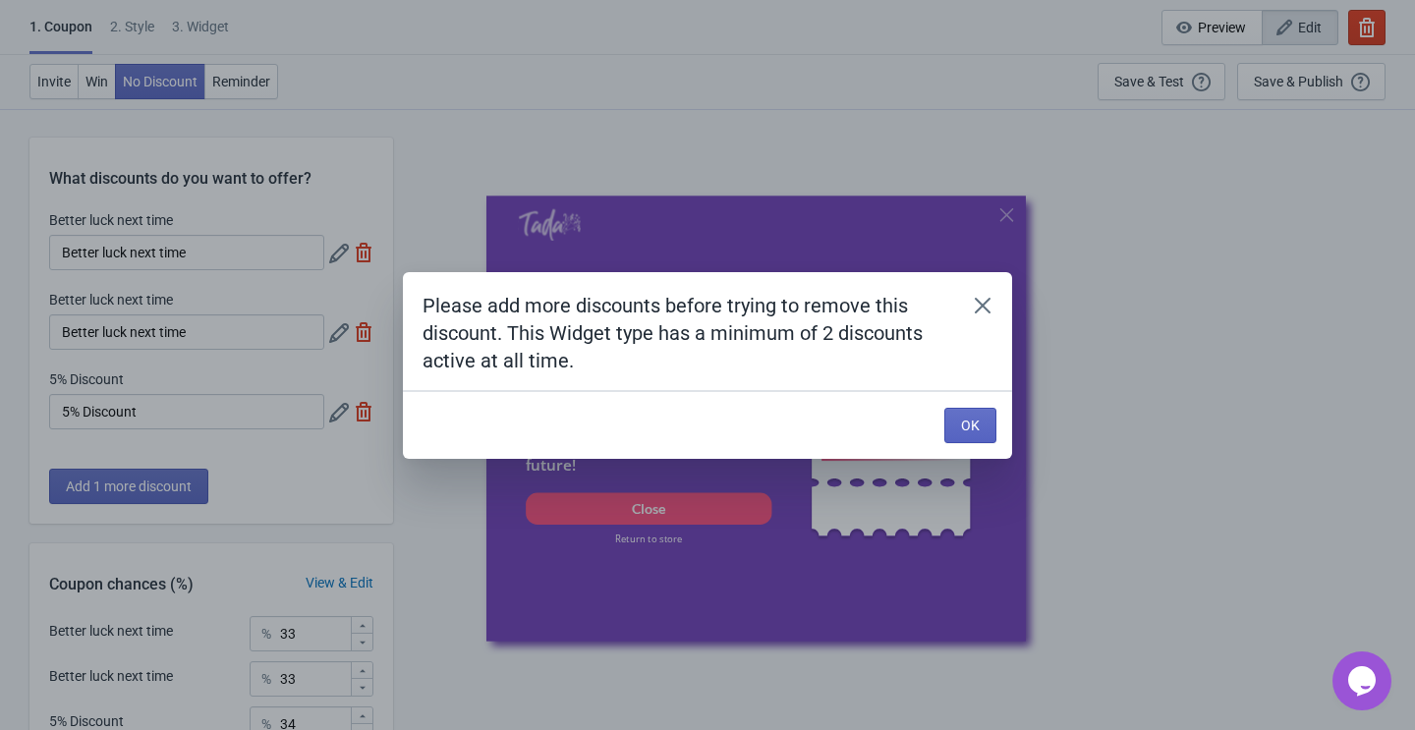
click at [204, 326] on div "Please add more discounts before trying to remove this discount. This Widget ty…" at bounding box center [707, 365] width 1415 height 187
click at [971, 425] on span "OK" at bounding box center [970, 426] width 19 height 16
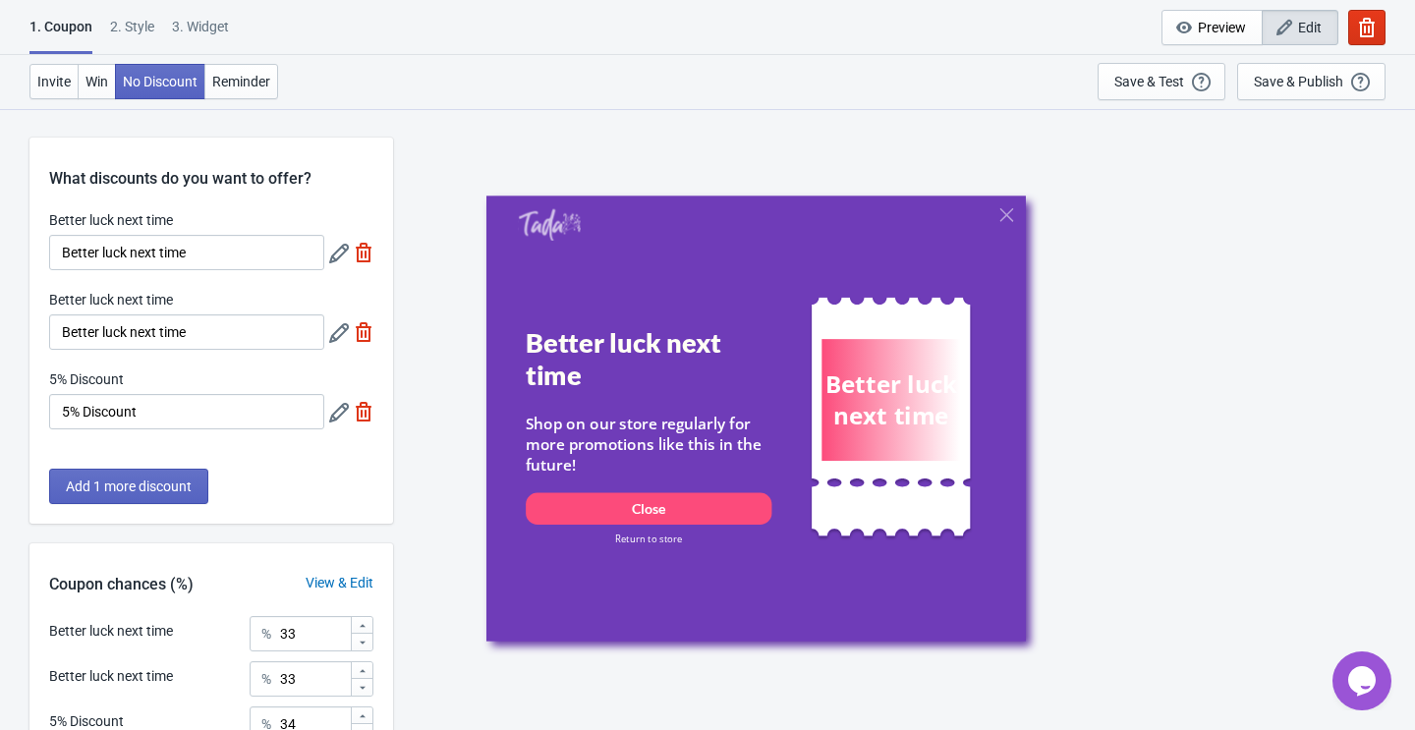
click at [364, 325] on img at bounding box center [364, 332] width 20 height 20
type input "50"
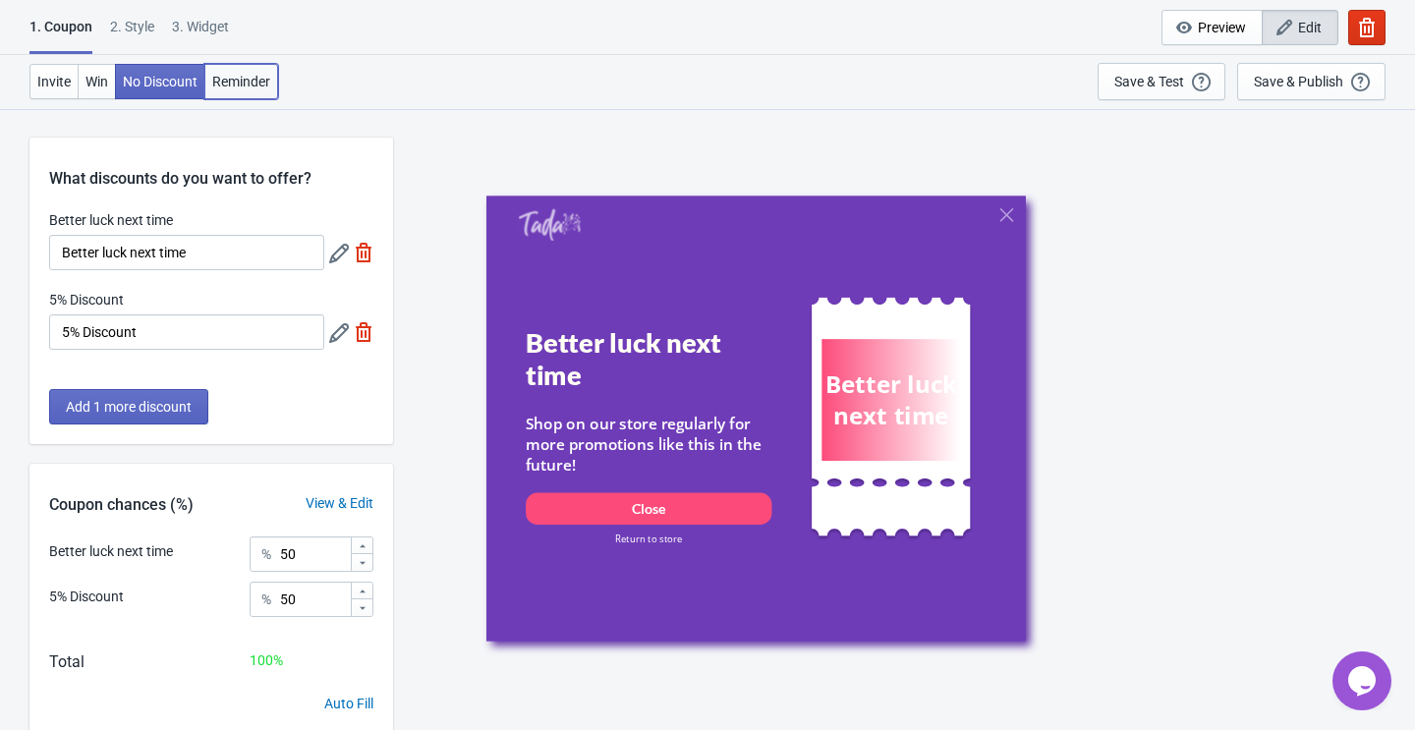
click at [257, 76] on span "Reminder" at bounding box center [241, 82] width 58 height 16
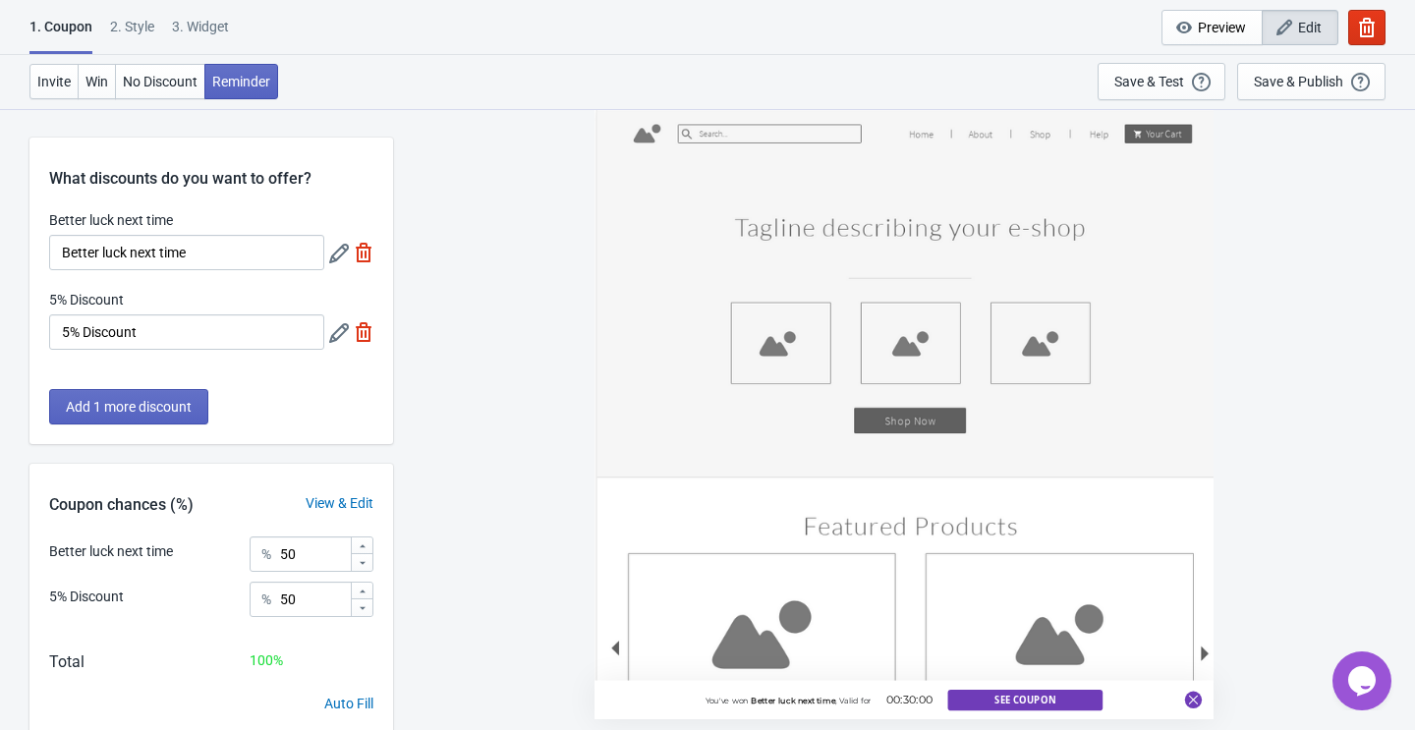
click at [208, 27] on div "3. Widget" at bounding box center [200, 34] width 57 height 34
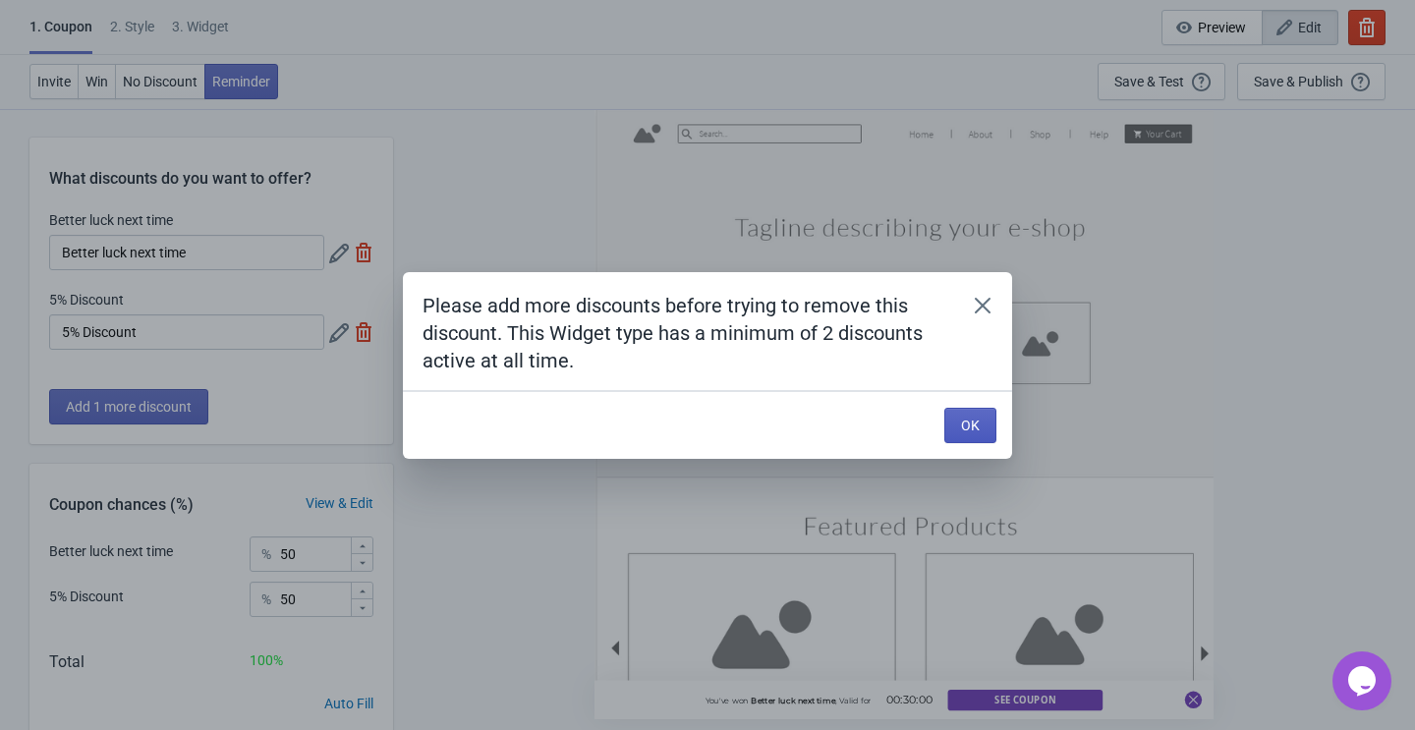
click at [947, 416] on button "OK" at bounding box center [970, 425] width 52 height 35
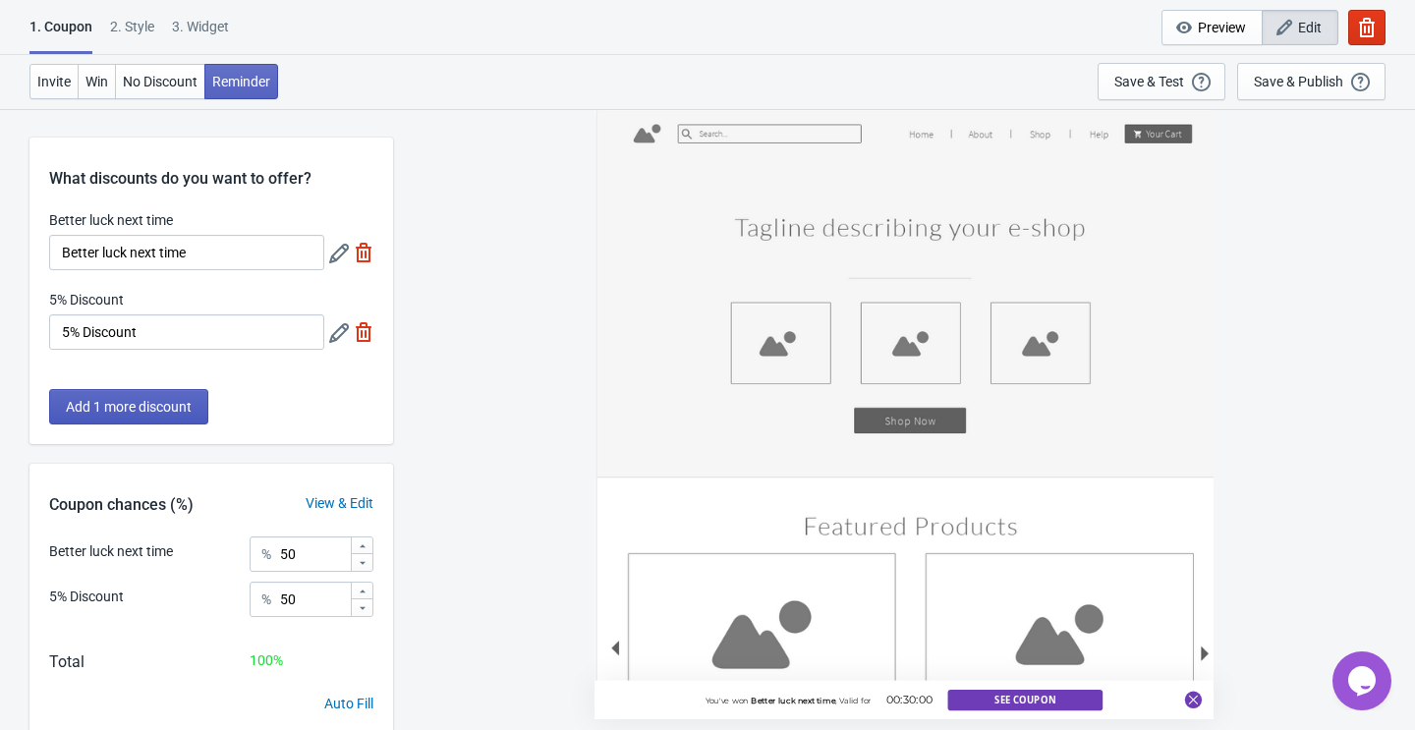
click at [173, 404] on span "Add 1 more discount" at bounding box center [129, 407] width 126 height 16
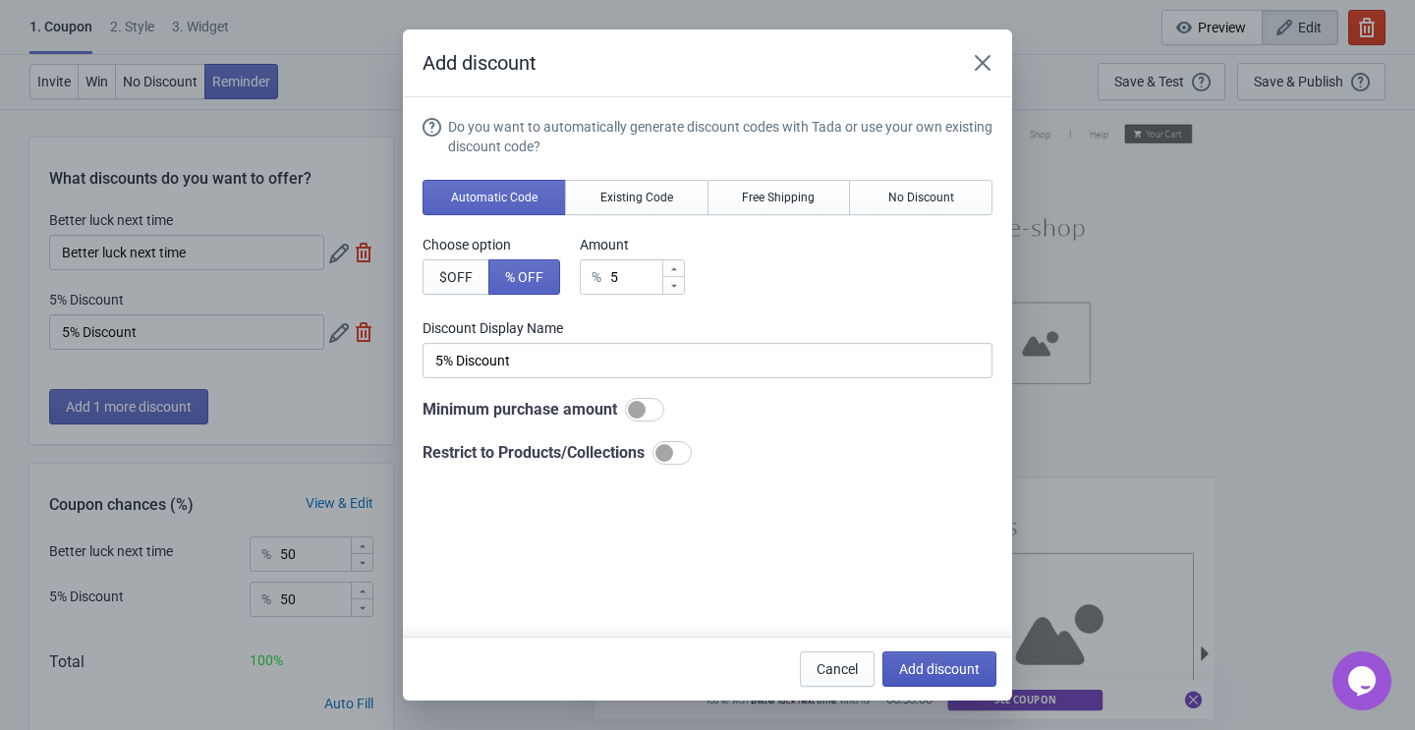
click at [935, 659] on button "Add discount" at bounding box center [939, 668] width 114 height 35
type input "33"
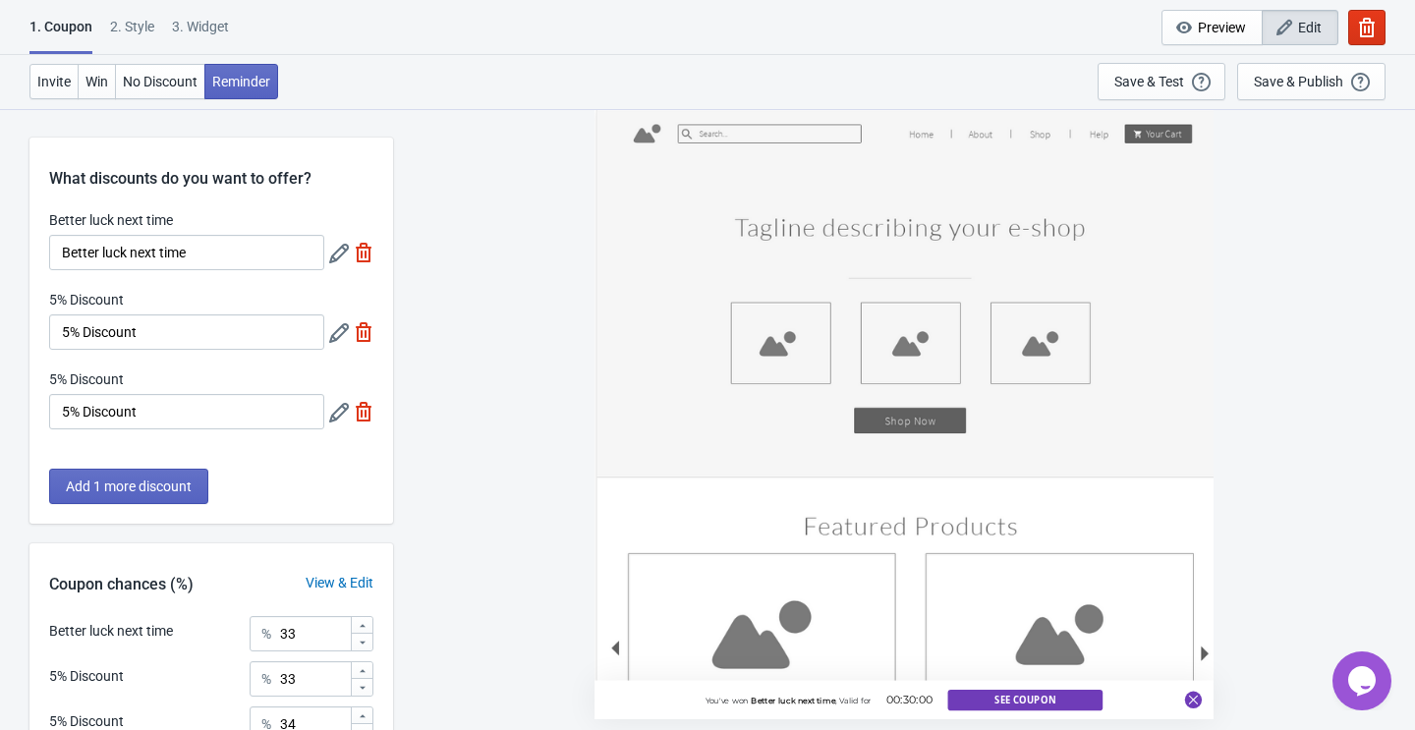
click at [214, 25] on div "3. Widget" at bounding box center [200, 34] width 57 height 34
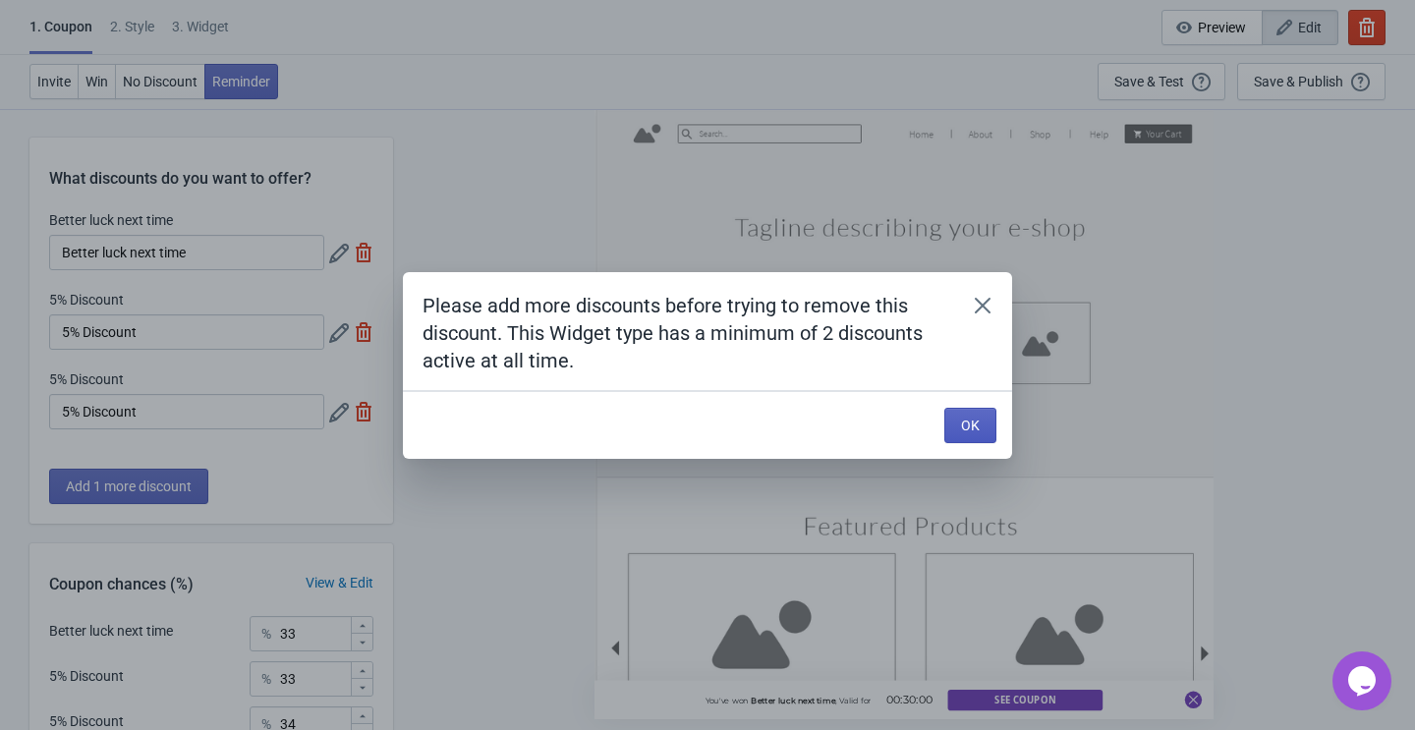
click at [974, 418] on span "OK" at bounding box center [970, 426] width 19 height 16
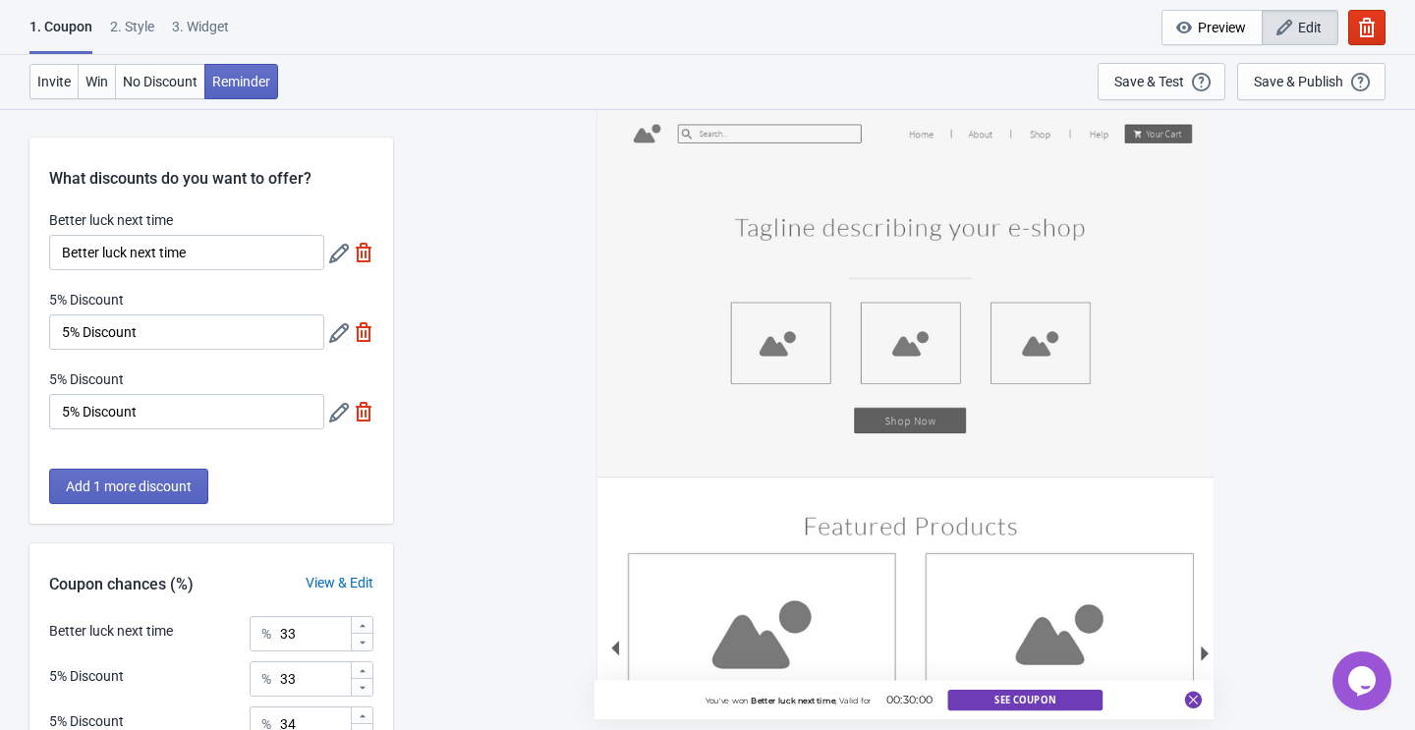
click at [67, 28] on div "1. Coupon" at bounding box center [60, 35] width 63 height 37
click at [60, 84] on span "Invite" at bounding box center [53, 82] width 33 height 16
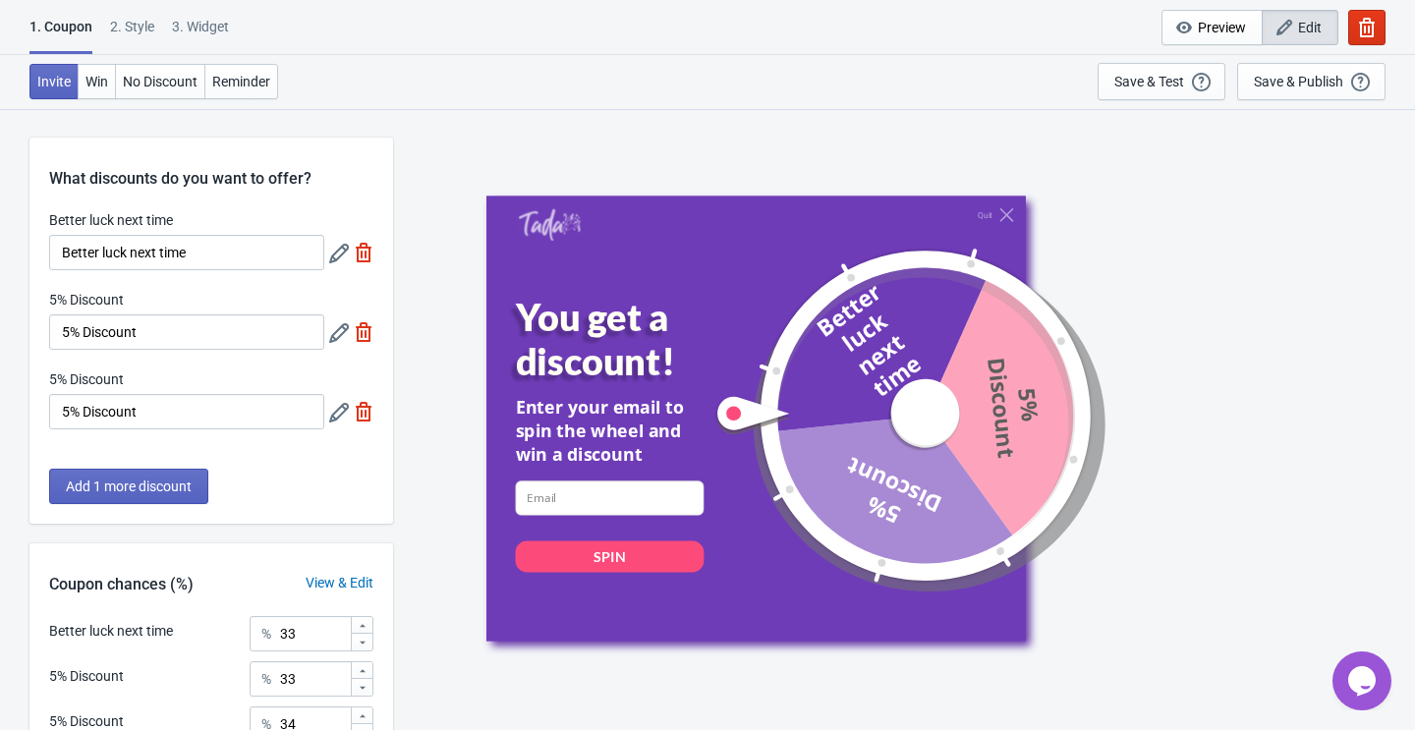
click at [140, 23] on div "2 . Style" at bounding box center [132, 34] width 44 height 34
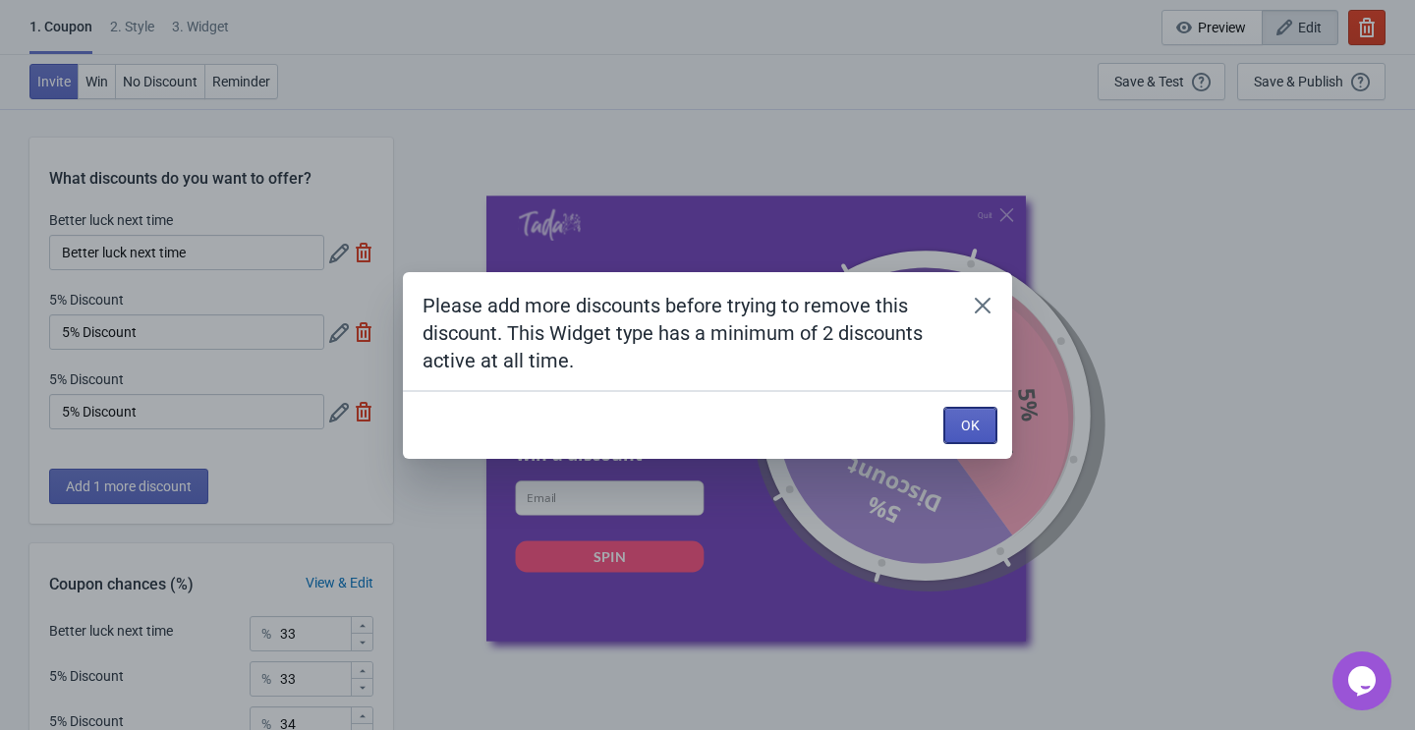
click at [978, 423] on span "OK" at bounding box center [970, 426] width 19 height 16
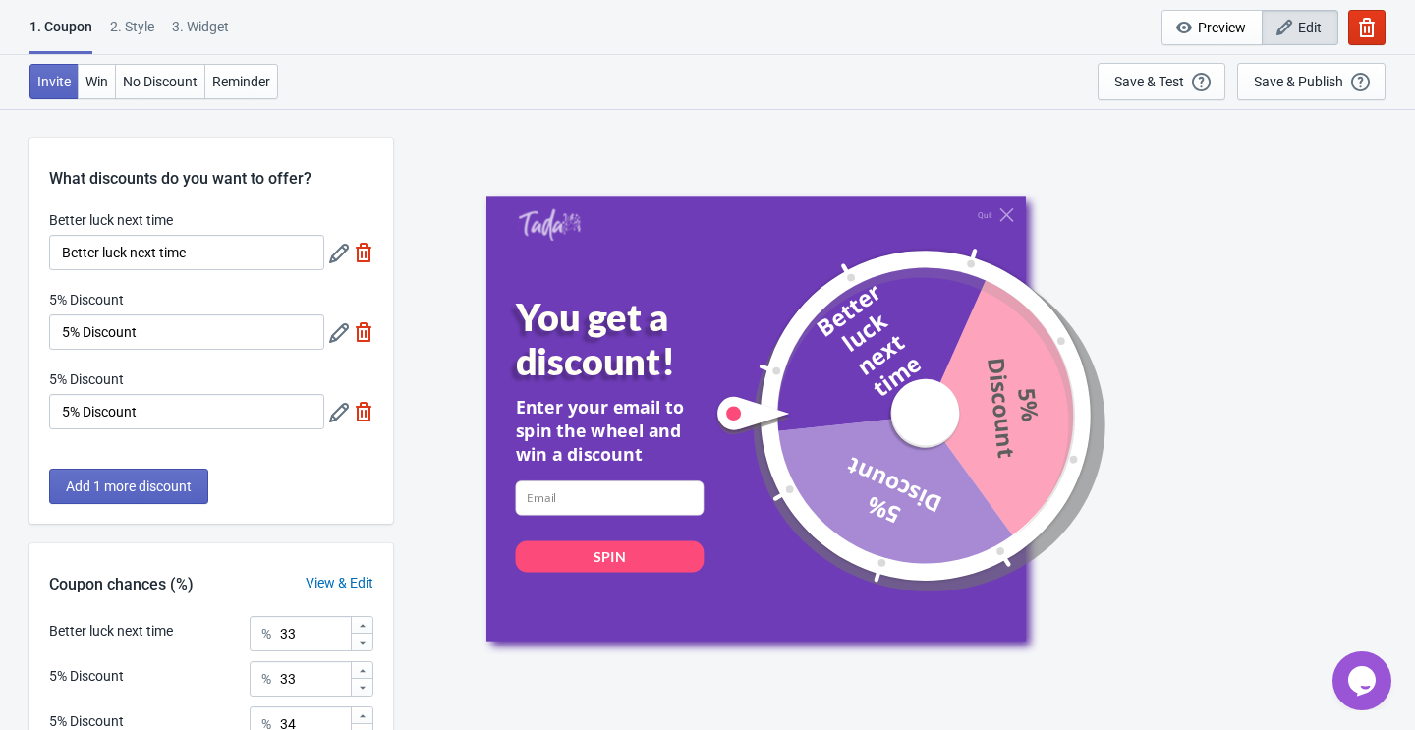
scroll to position [193, 0]
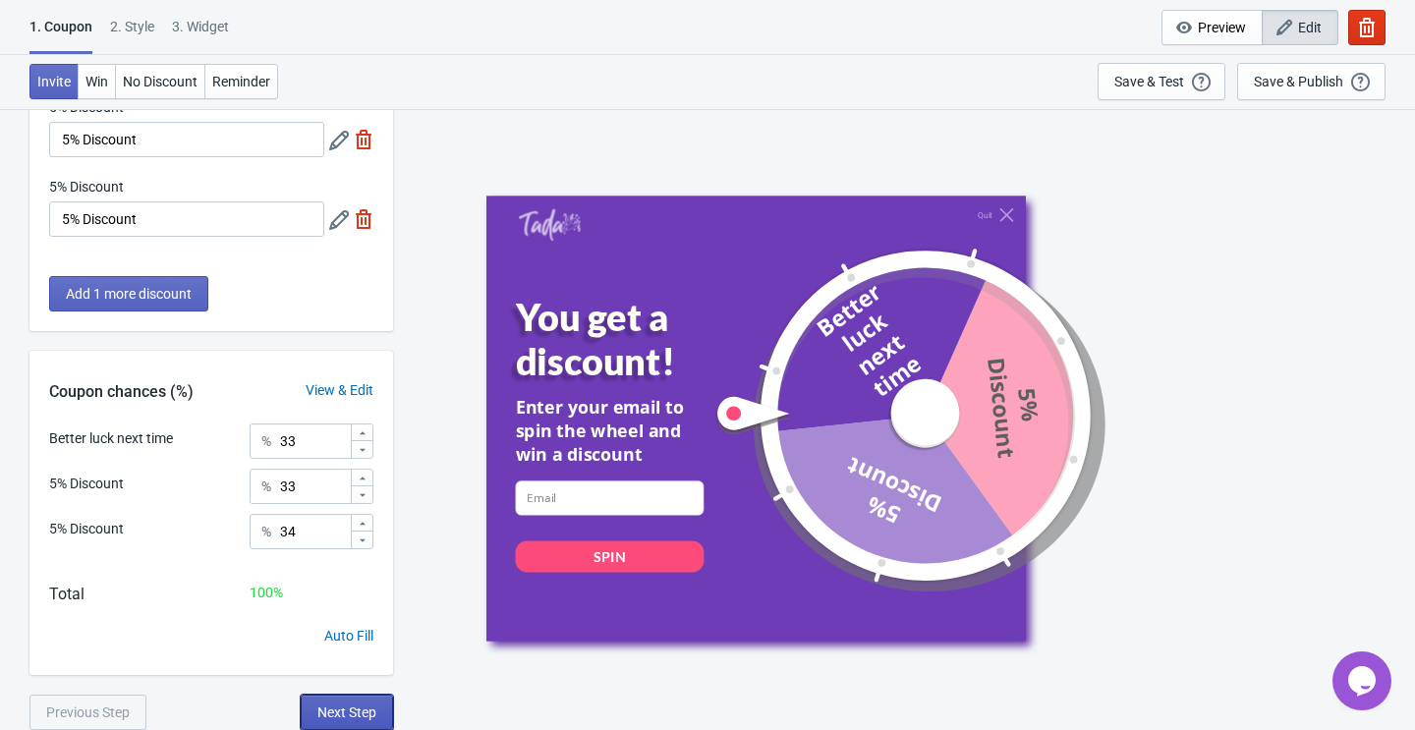
click at [338, 707] on span "Next Step" at bounding box center [346, 712] width 59 height 16
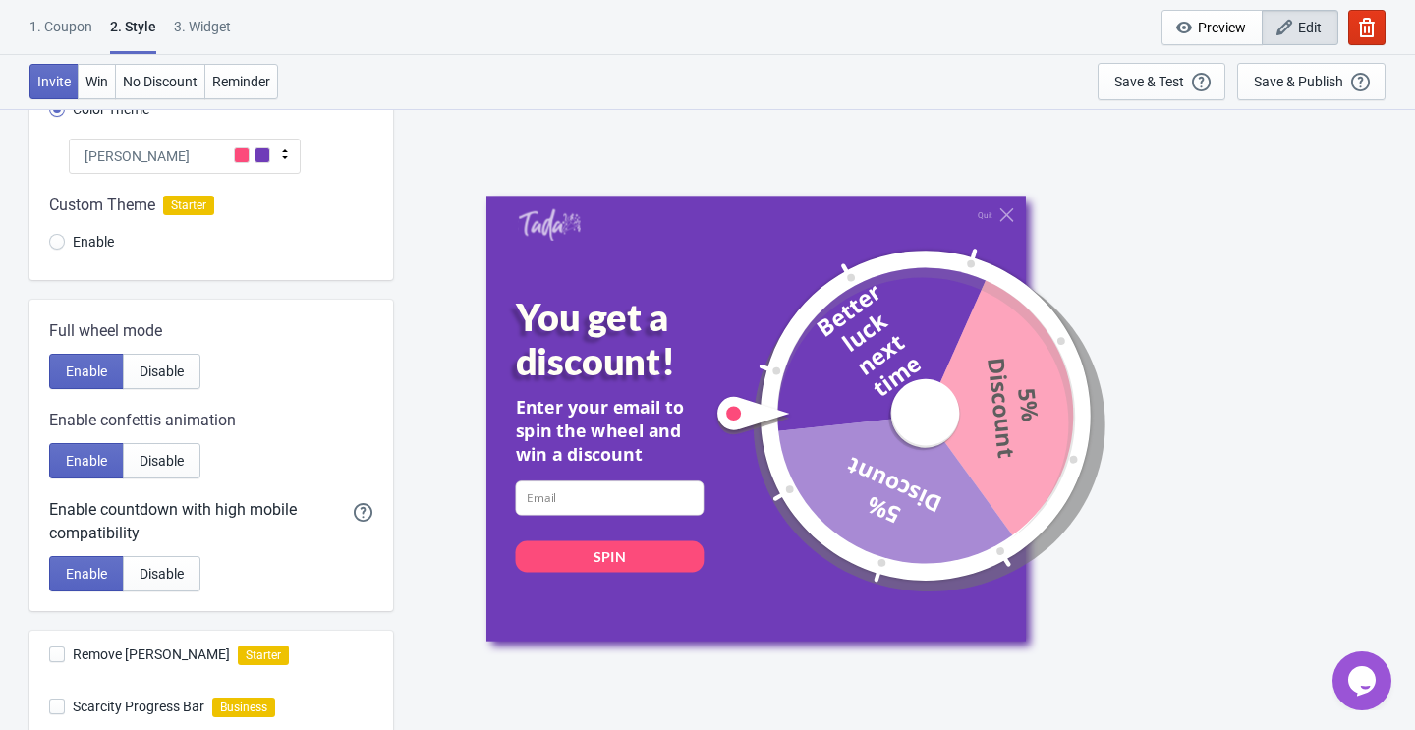
scroll to position [0, 0]
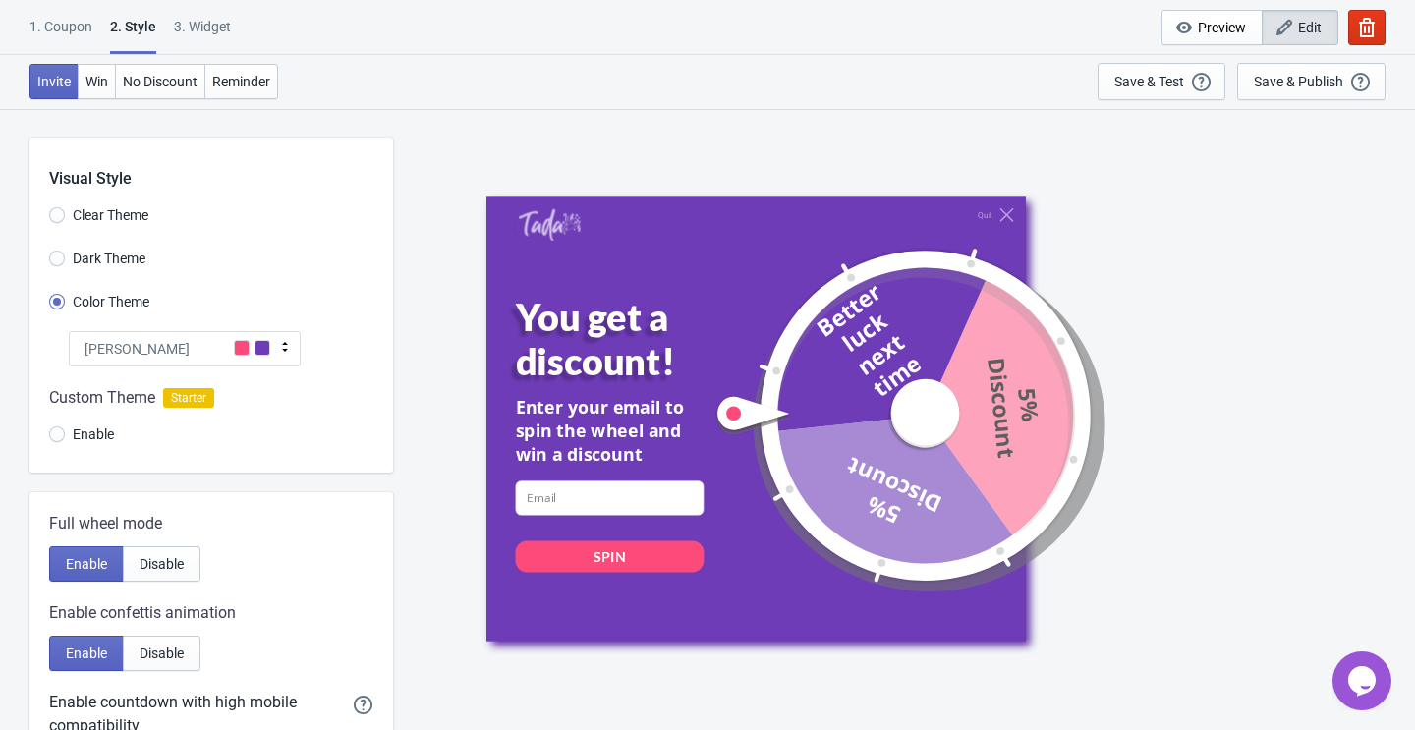
click at [63, 28] on div "1. Coupon" at bounding box center [60, 34] width 63 height 34
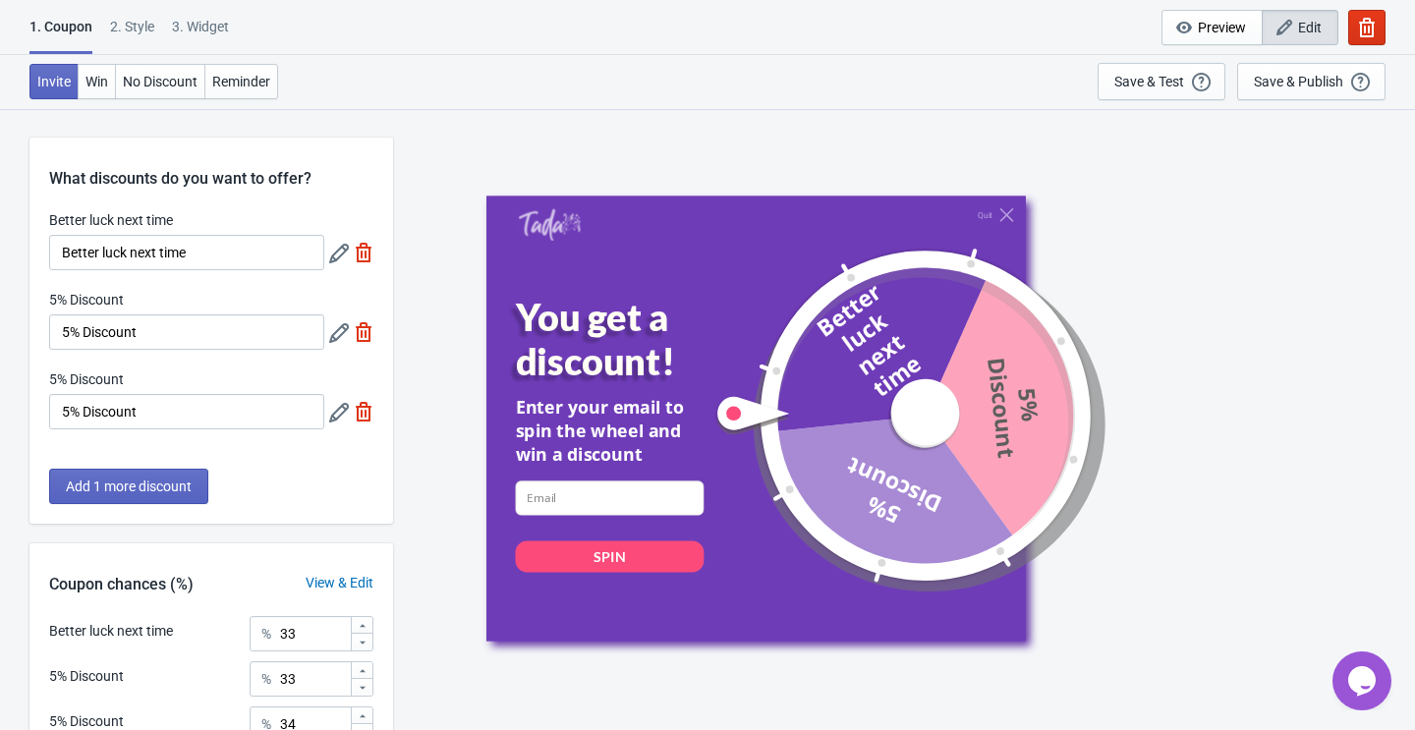
click at [356, 331] on img at bounding box center [364, 332] width 20 height 20
type input "50"
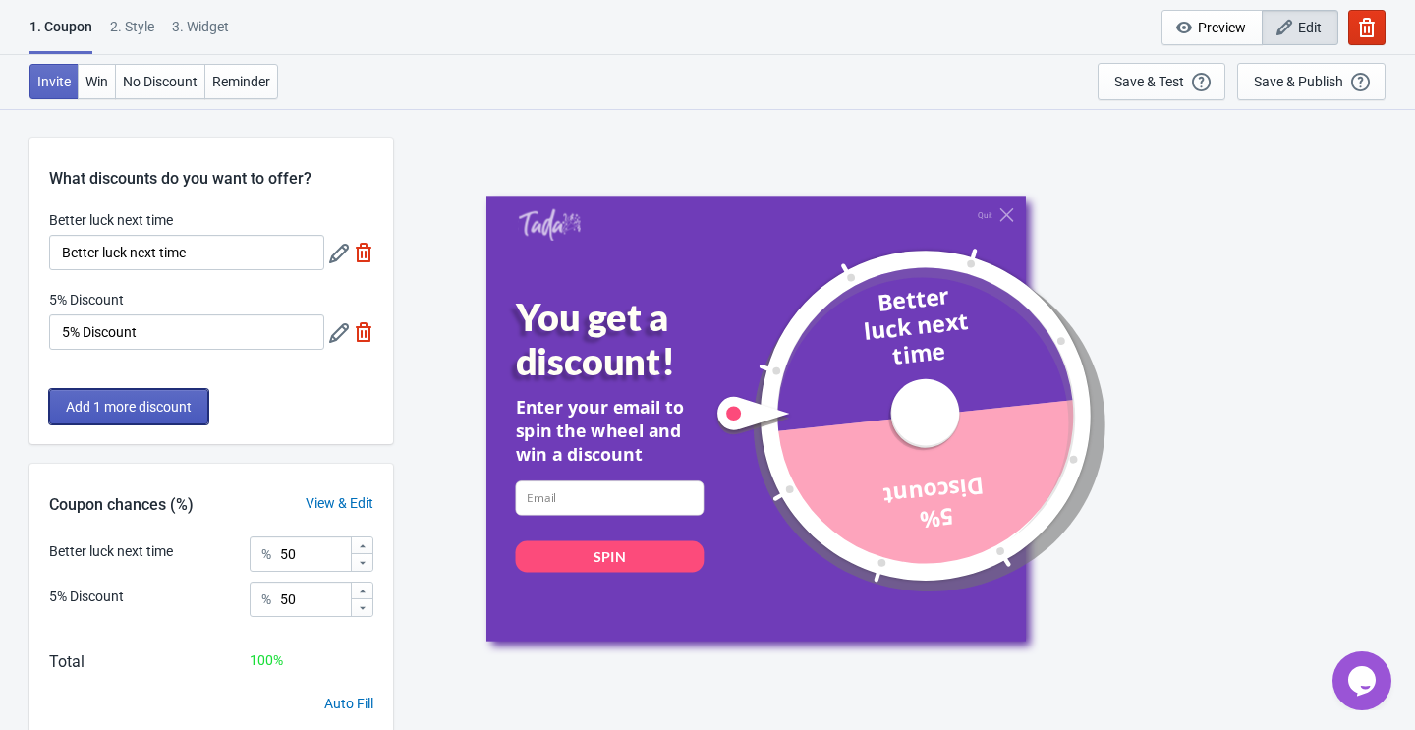
click at [181, 396] on button "Add 1 more discount" at bounding box center [128, 406] width 159 height 35
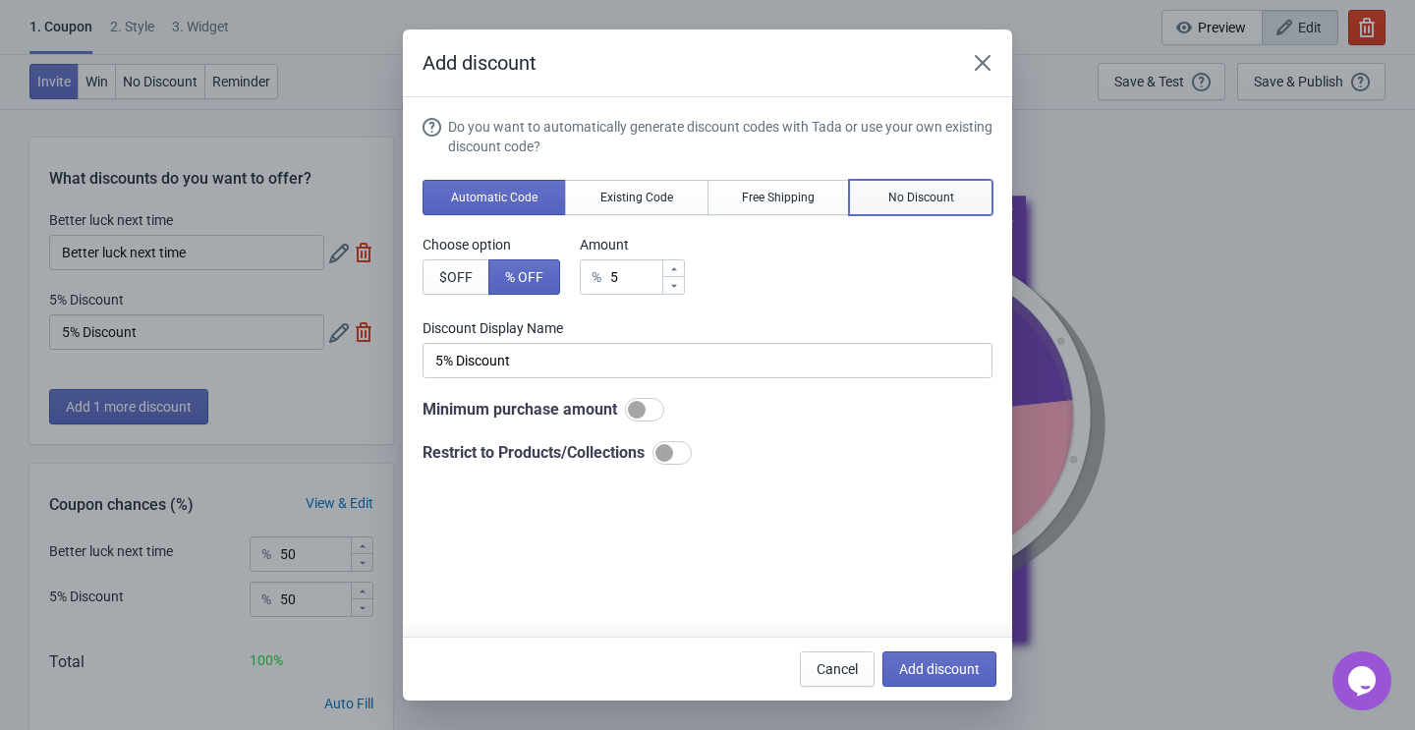
click at [934, 194] on span "No Discount" at bounding box center [921, 198] width 66 height 16
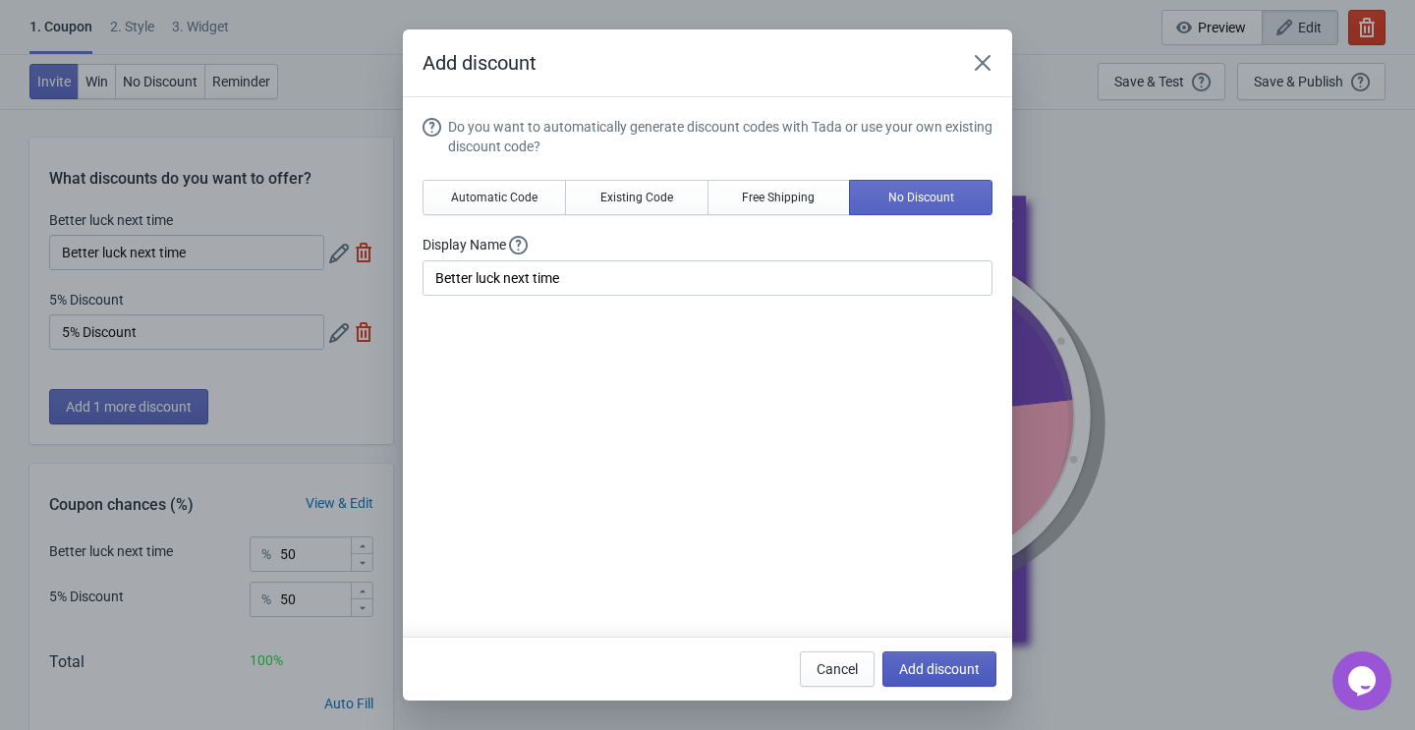
click at [957, 654] on button "Add discount" at bounding box center [939, 668] width 114 height 35
type input "33"
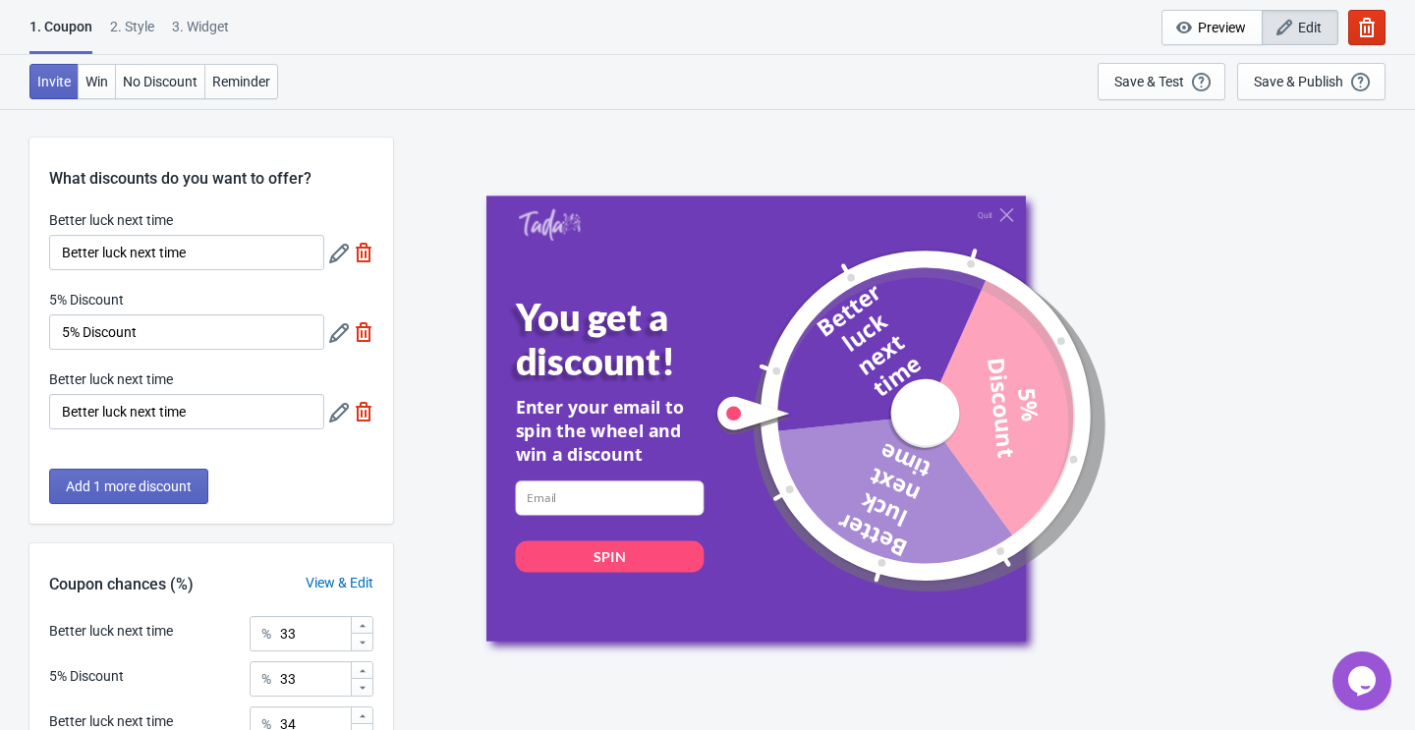
scroll to position [193, 0]
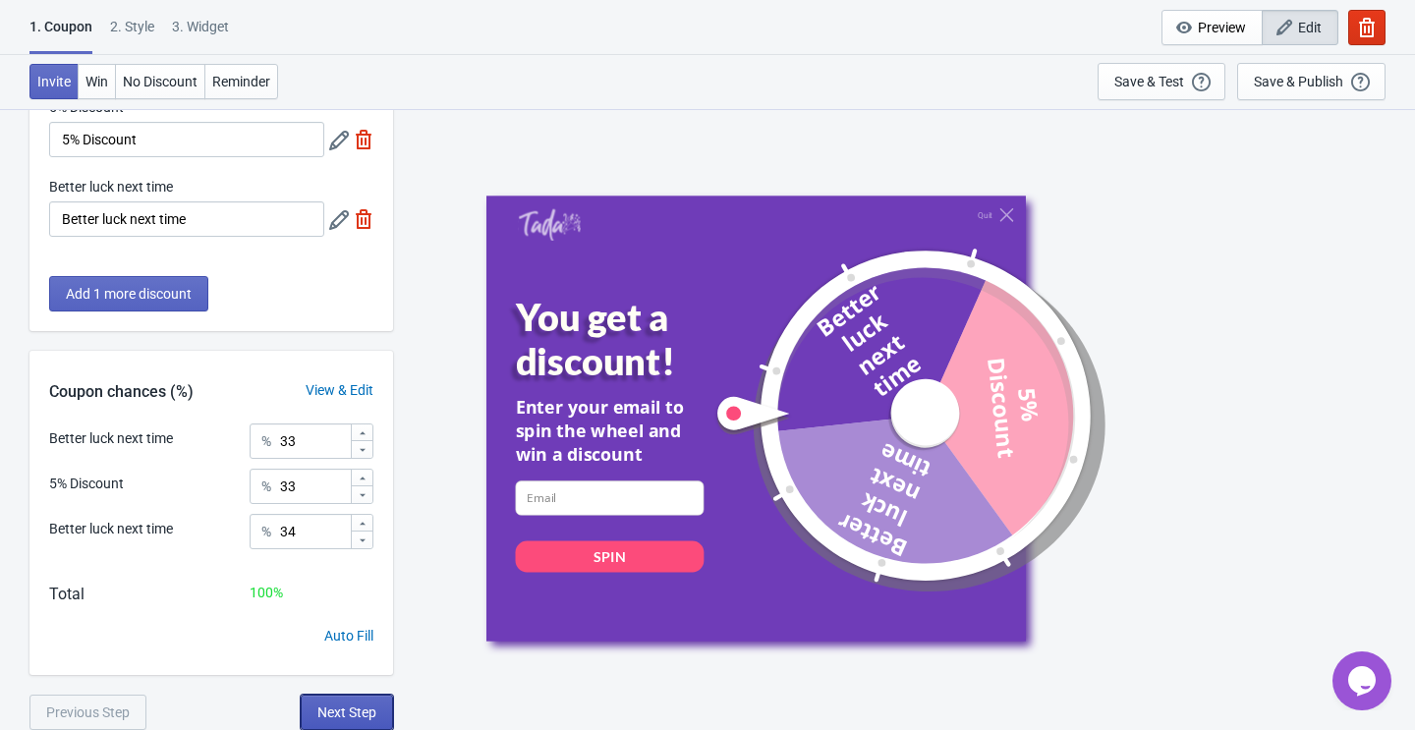
click at [357, 706] on span "Next Step" at bounding box center [346, 712] width 59 height 16
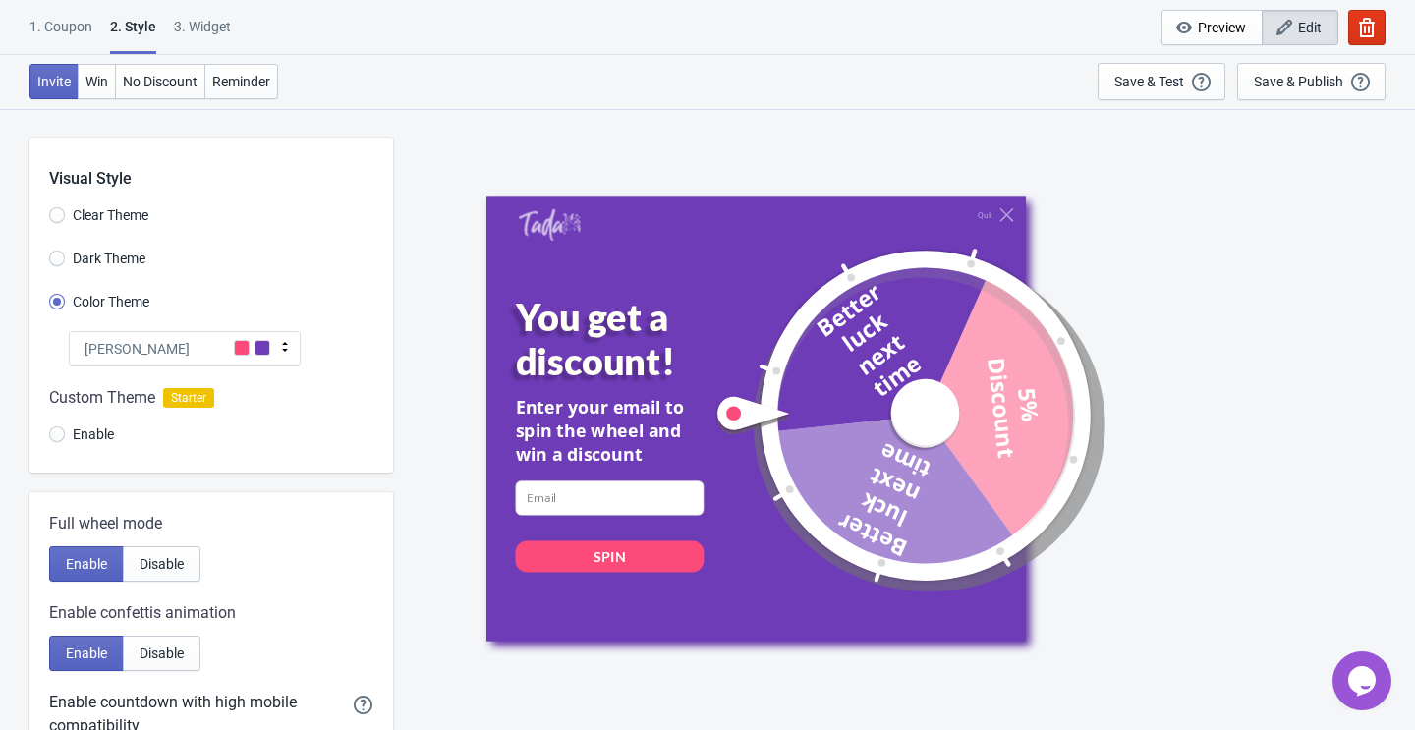
click at [225, 27] on div "3. Widget" at bounding box center [202, 34] width 57 height 34
select select "once"
select select "1"
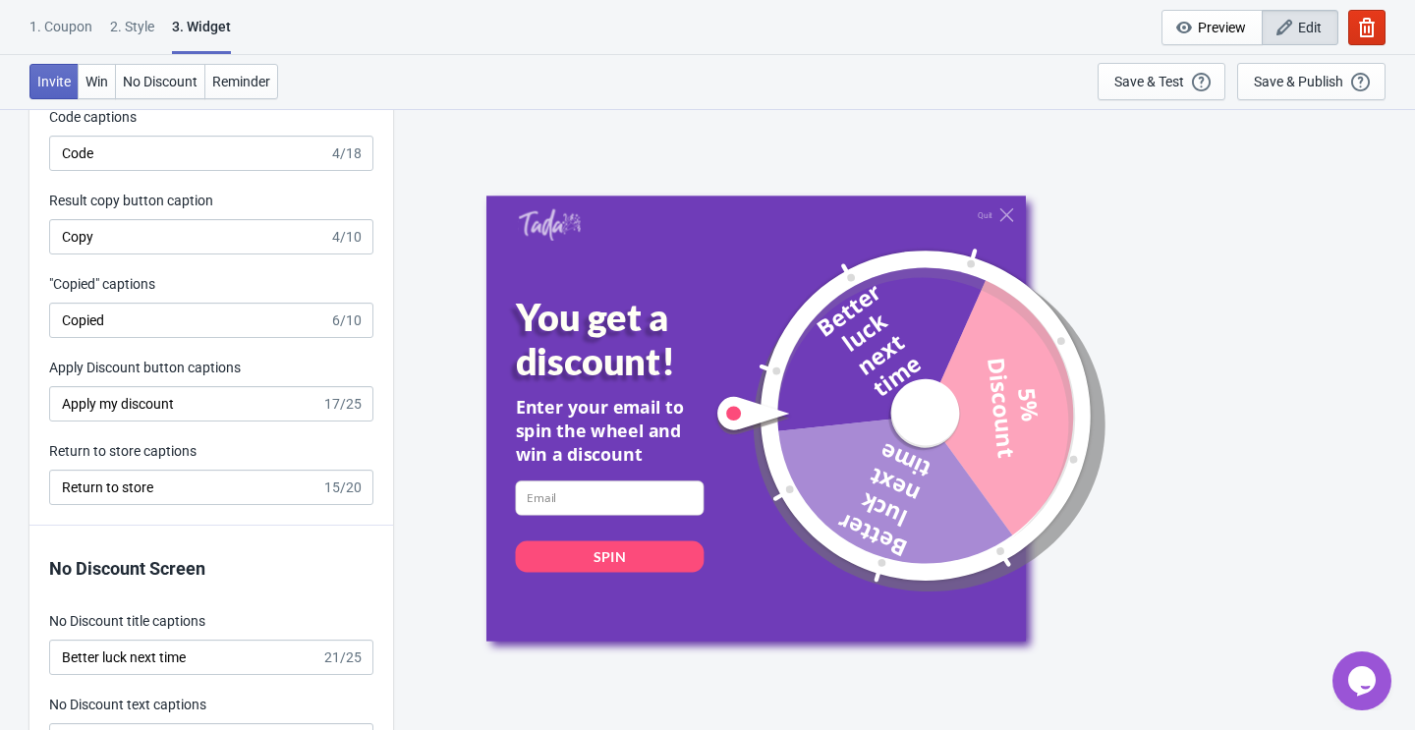
scroll to position [4055, 0]
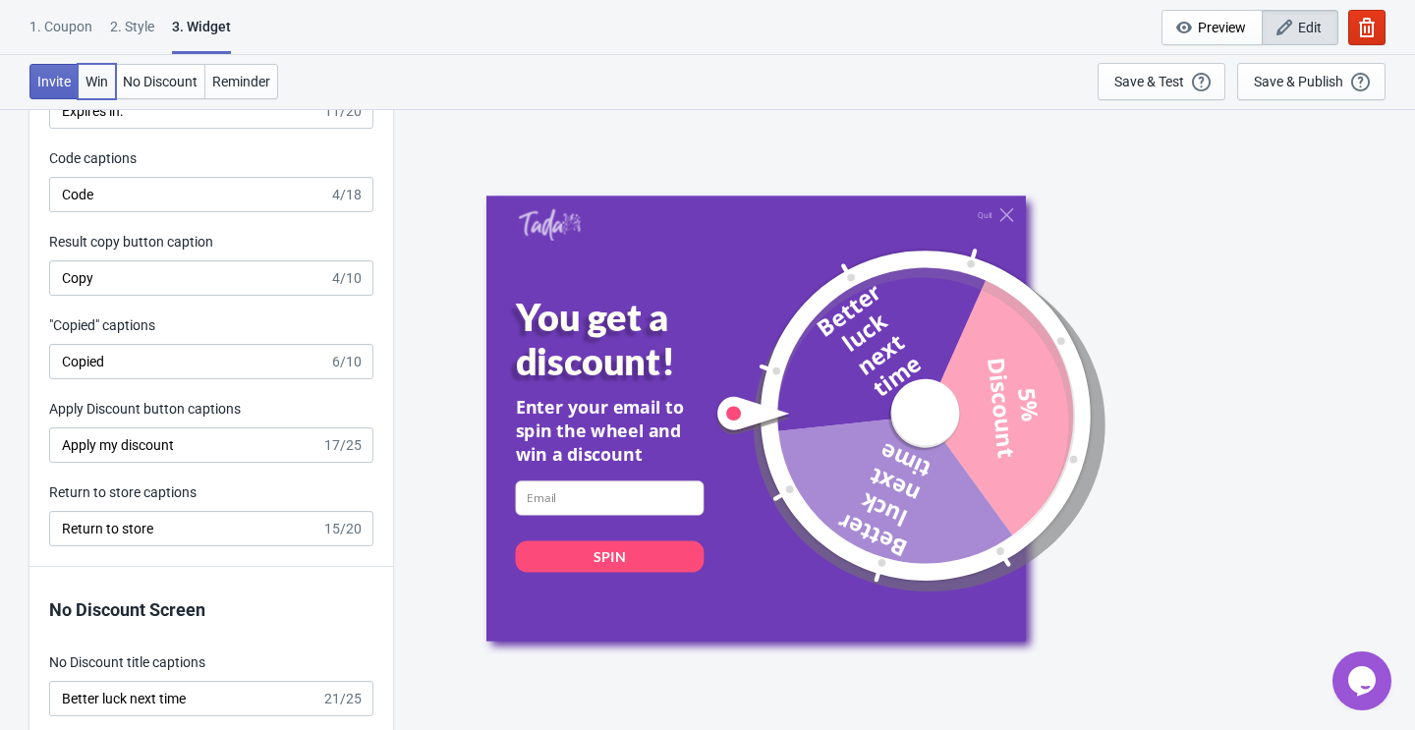
click at [95, 82] on span "Win" at bounding box center [96, 82] width 23 height 16
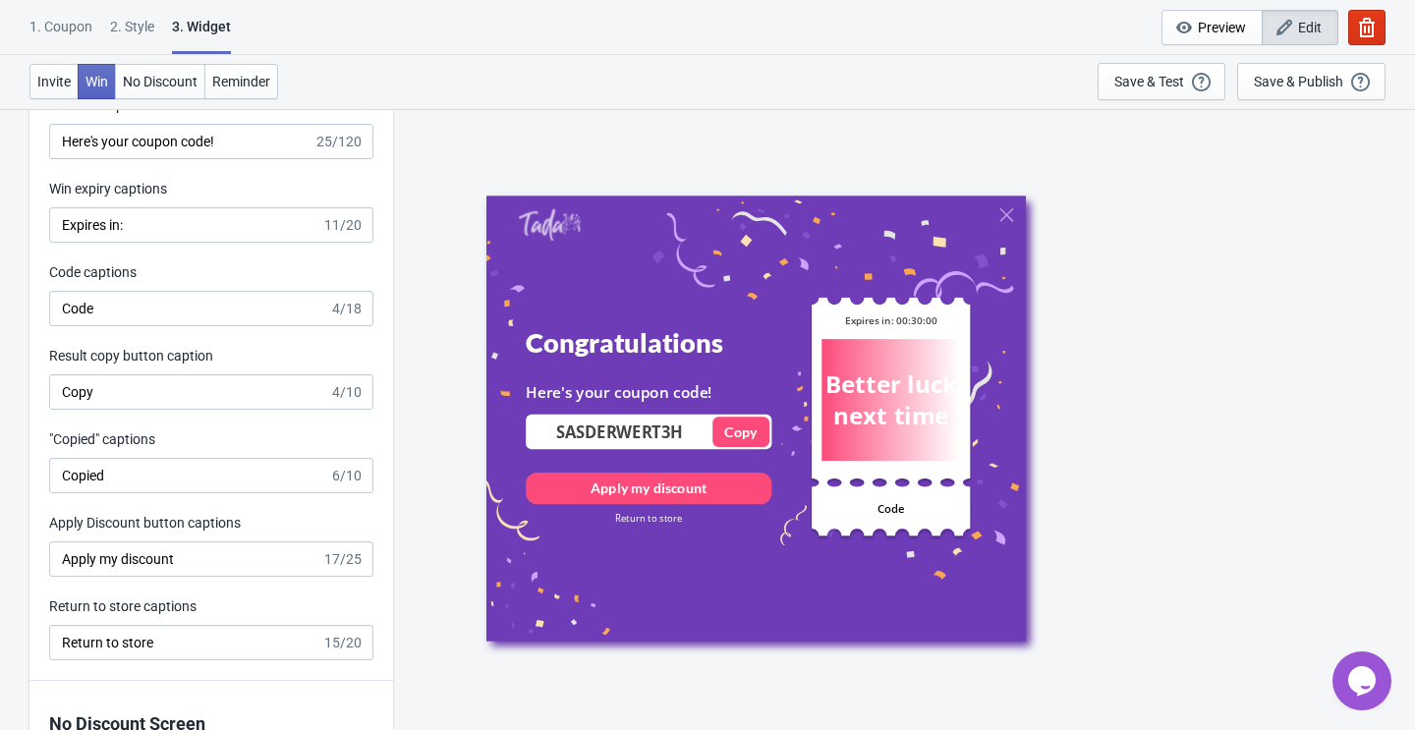
scroll to position [3910, 0]
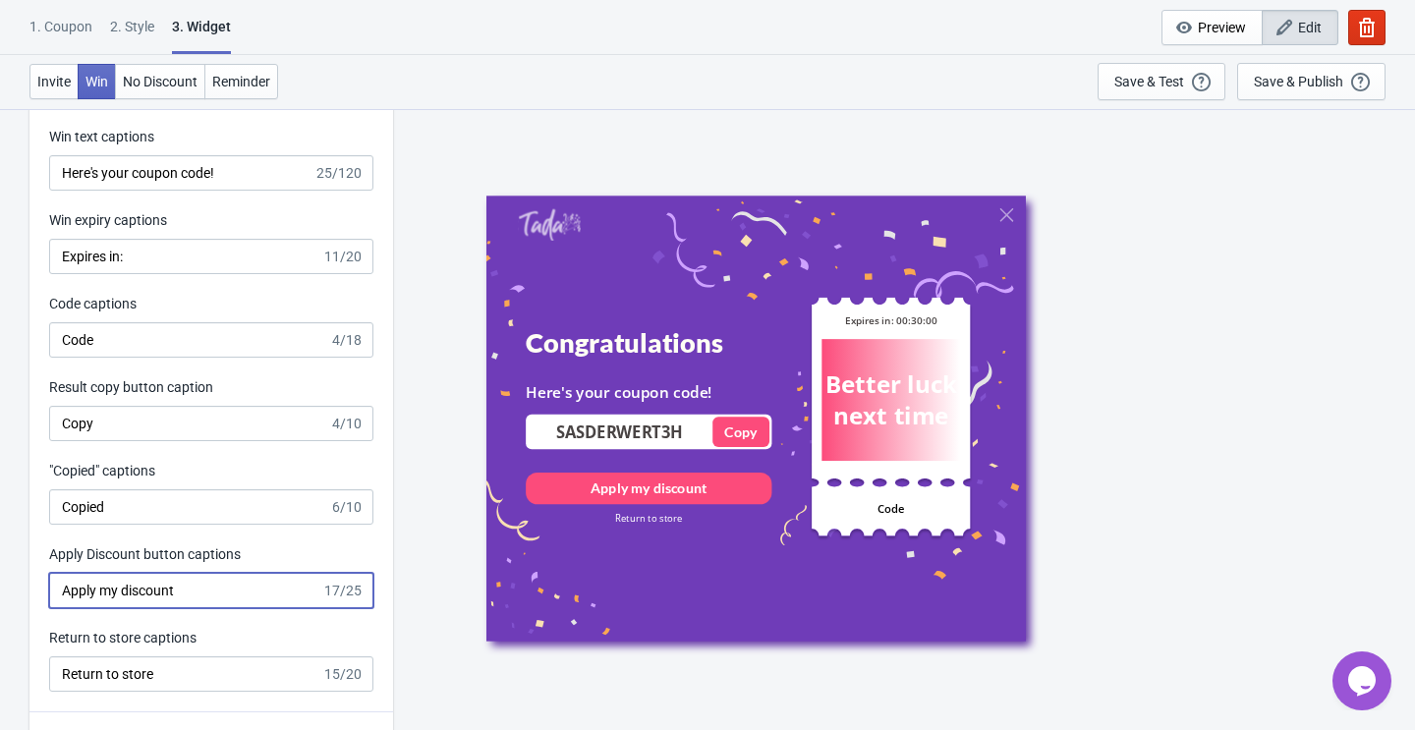
click at [221, 596] on input "Apply my discount" at bounding box center [185, 590] width 272 height 35
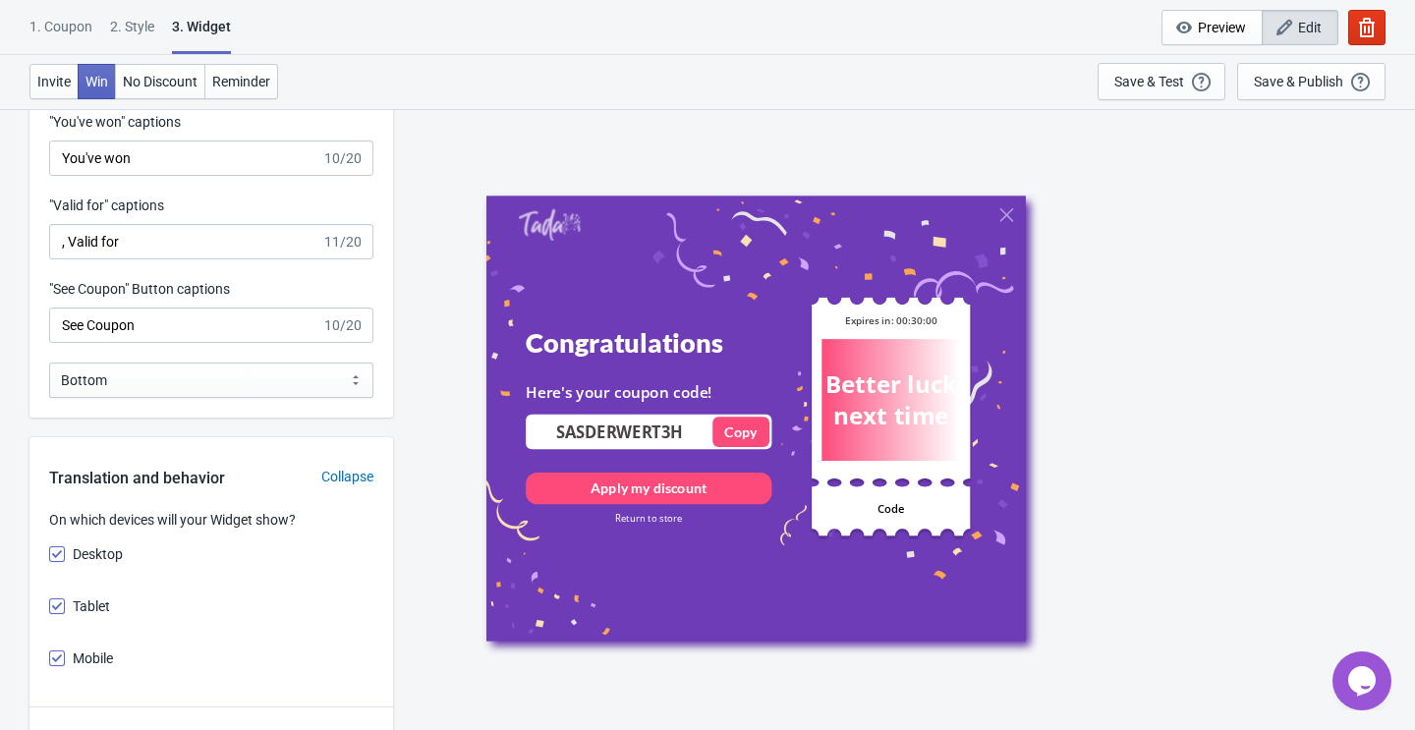
scroll to position [1286, 0]
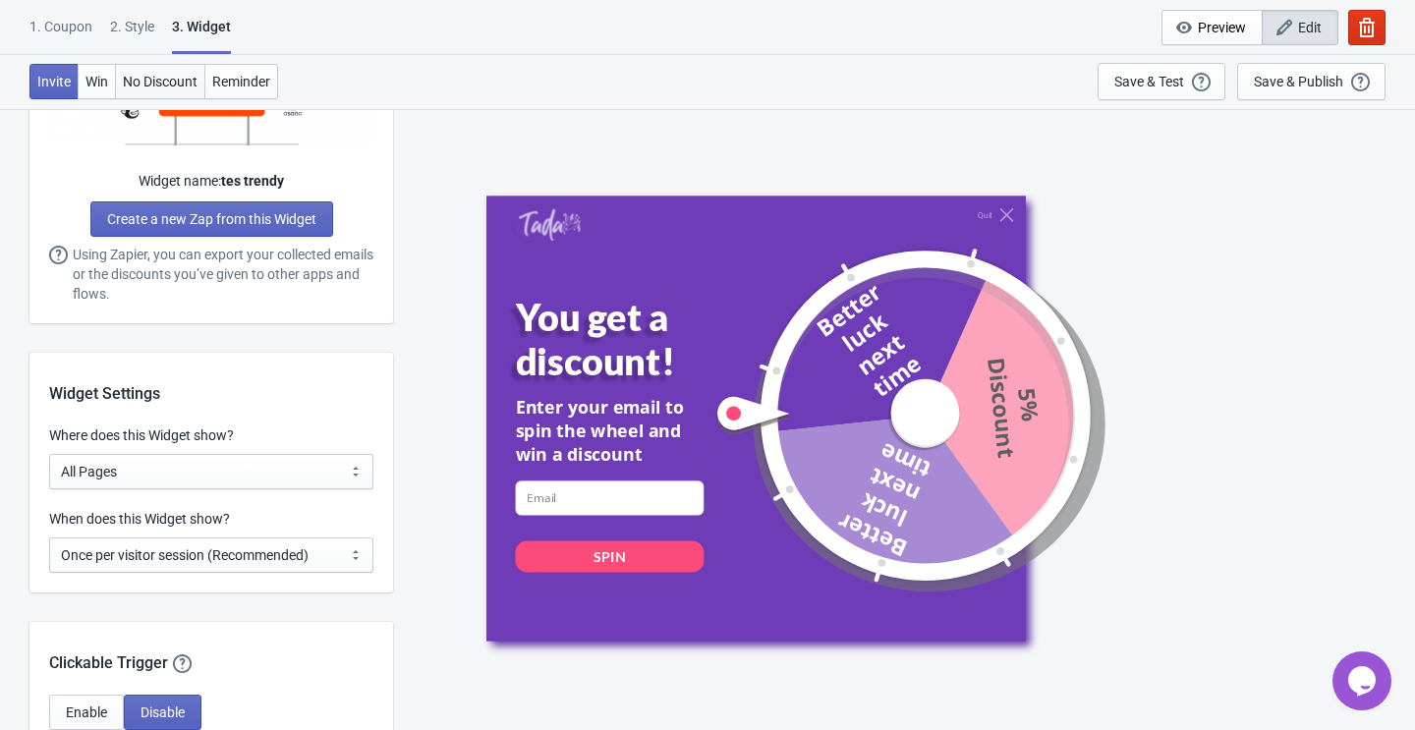
click at [177, 78] on span "No Discount" at bounding box center [160, 82] width 75 height 16
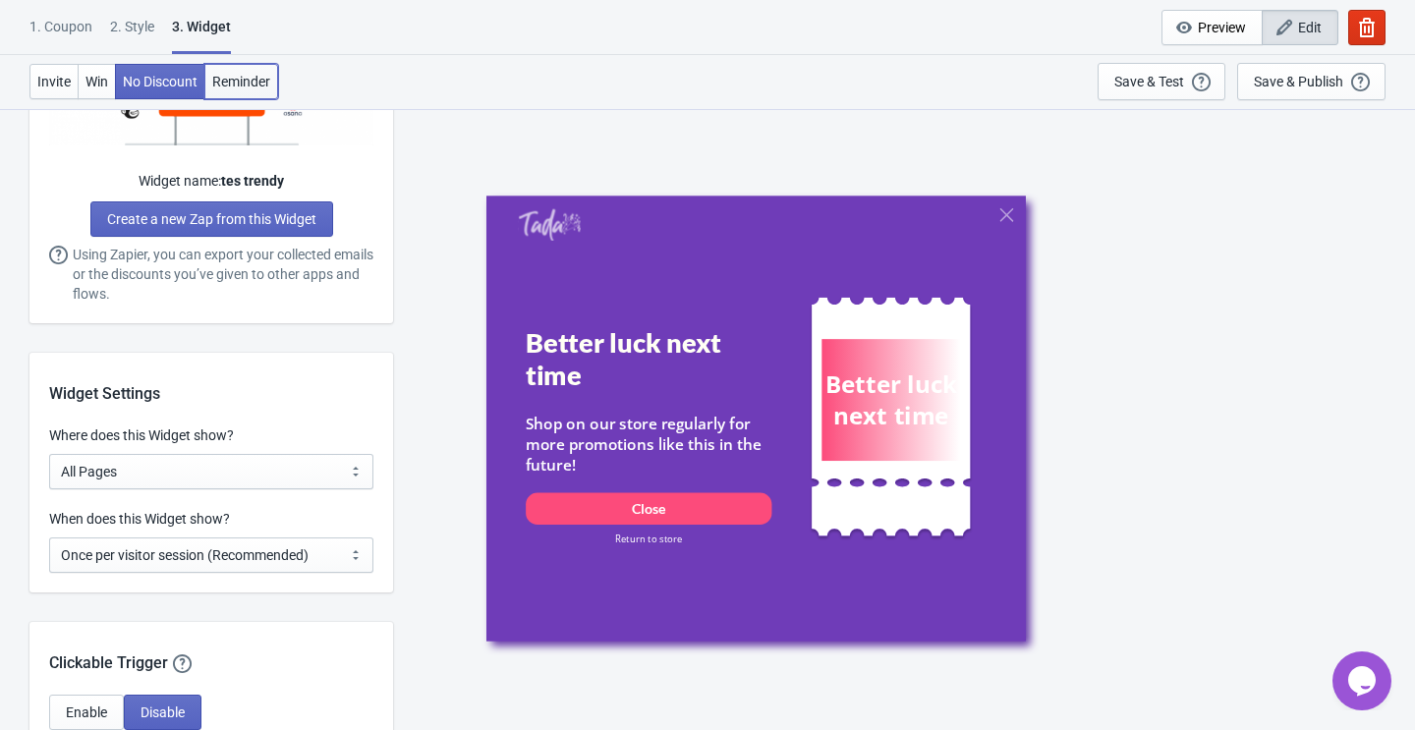
click at [237, 80] on span "Reminder" at bounding box center [241, 82] width 58 height 16
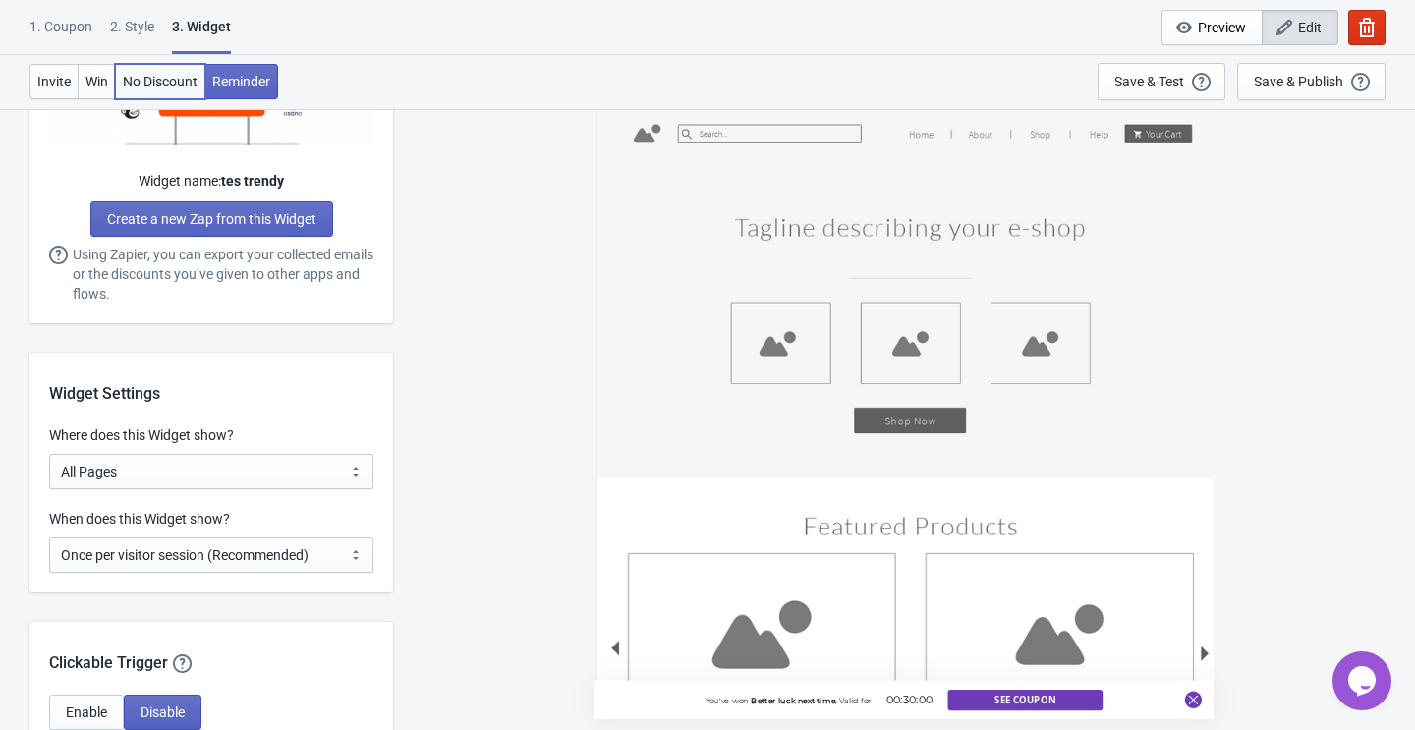
click at [169, 75] on span "No Discount" at bounding box center [160, 82] width 75 height 16
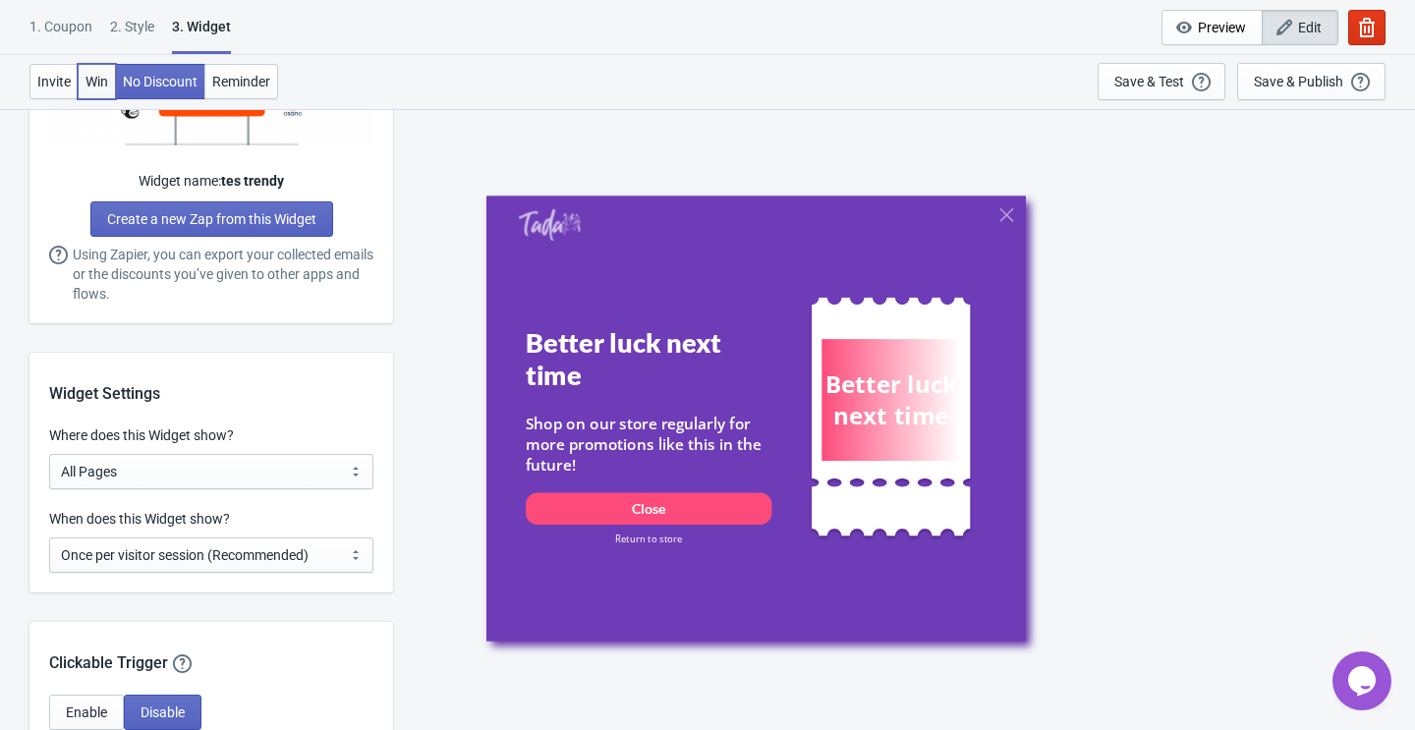
click at [104, 76] on span "Win" at bounding box center [96, 82] width 23 height 16
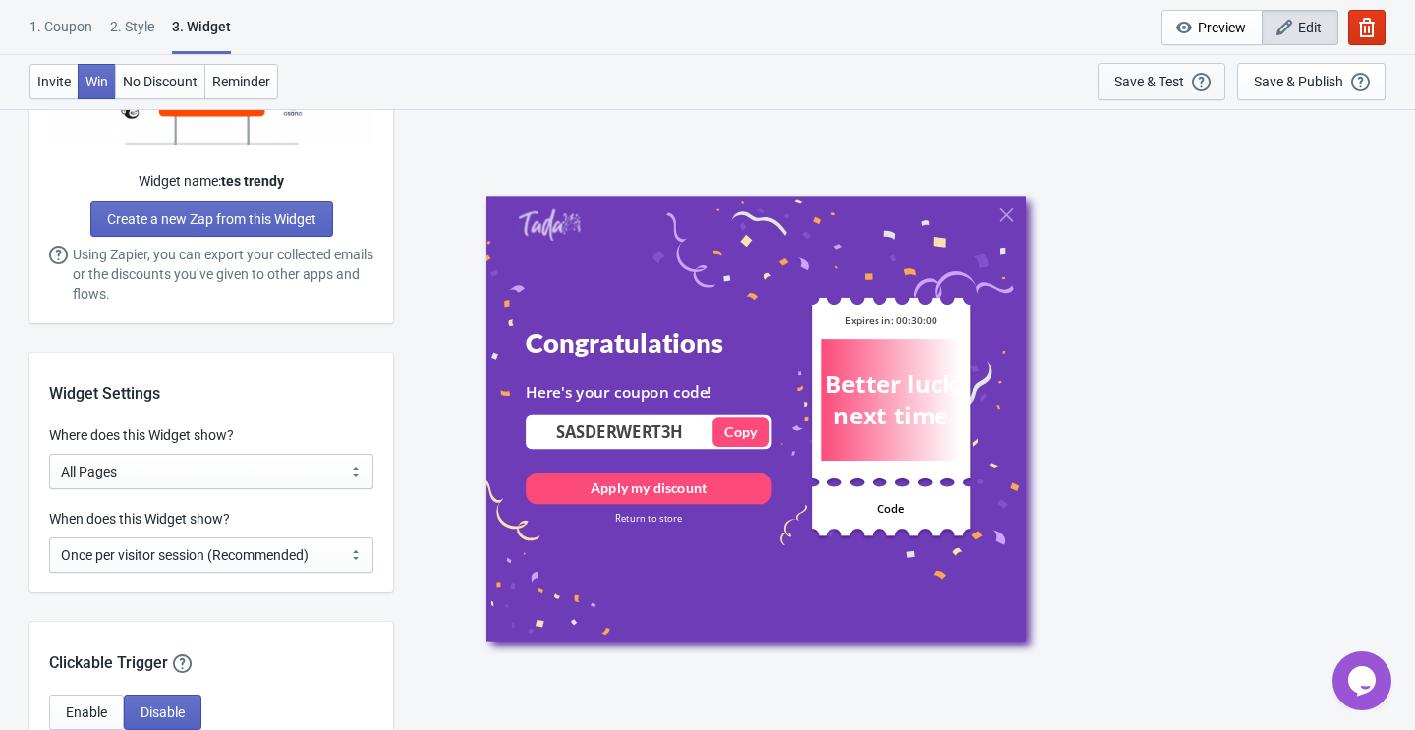
click at [1175, 84] on div "Save & Test" at bounding box center [1149, 82] width 70 height 16
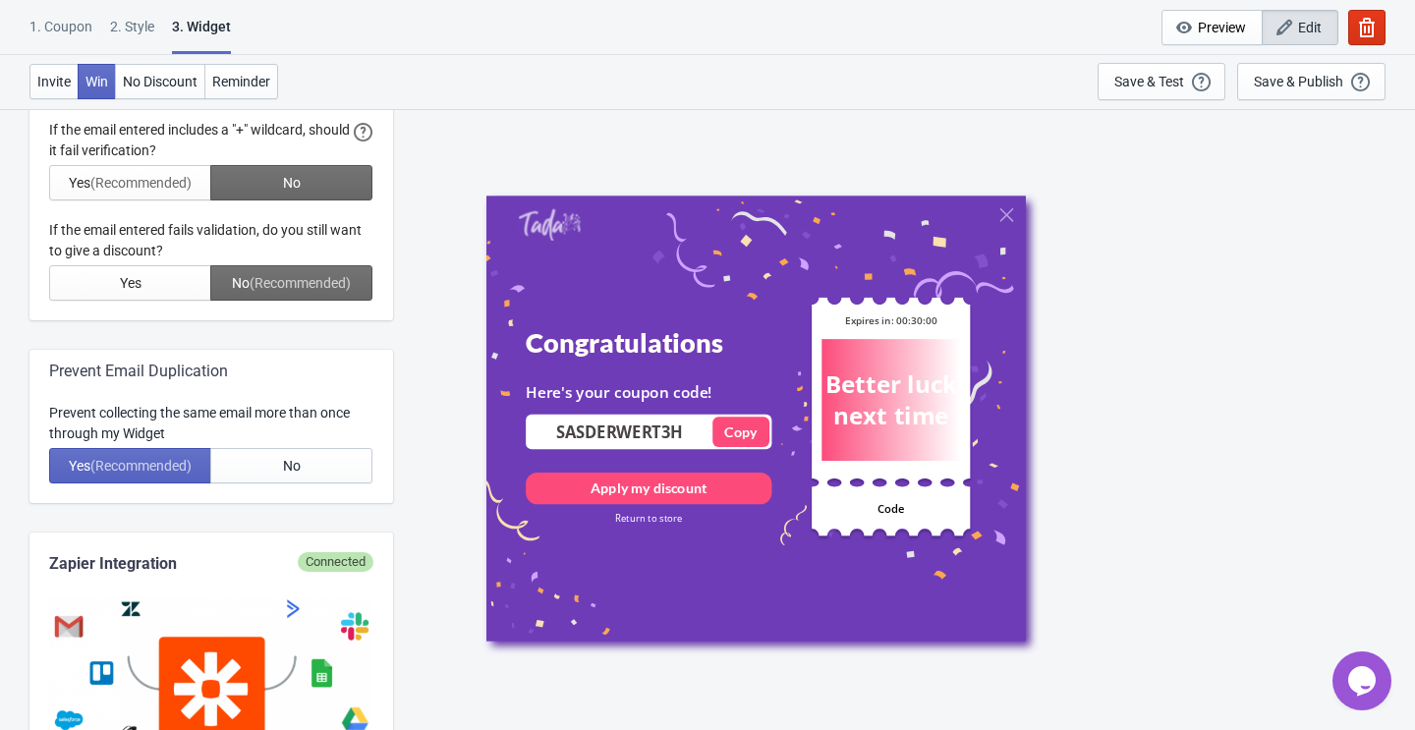
scroll to position [0, 0]
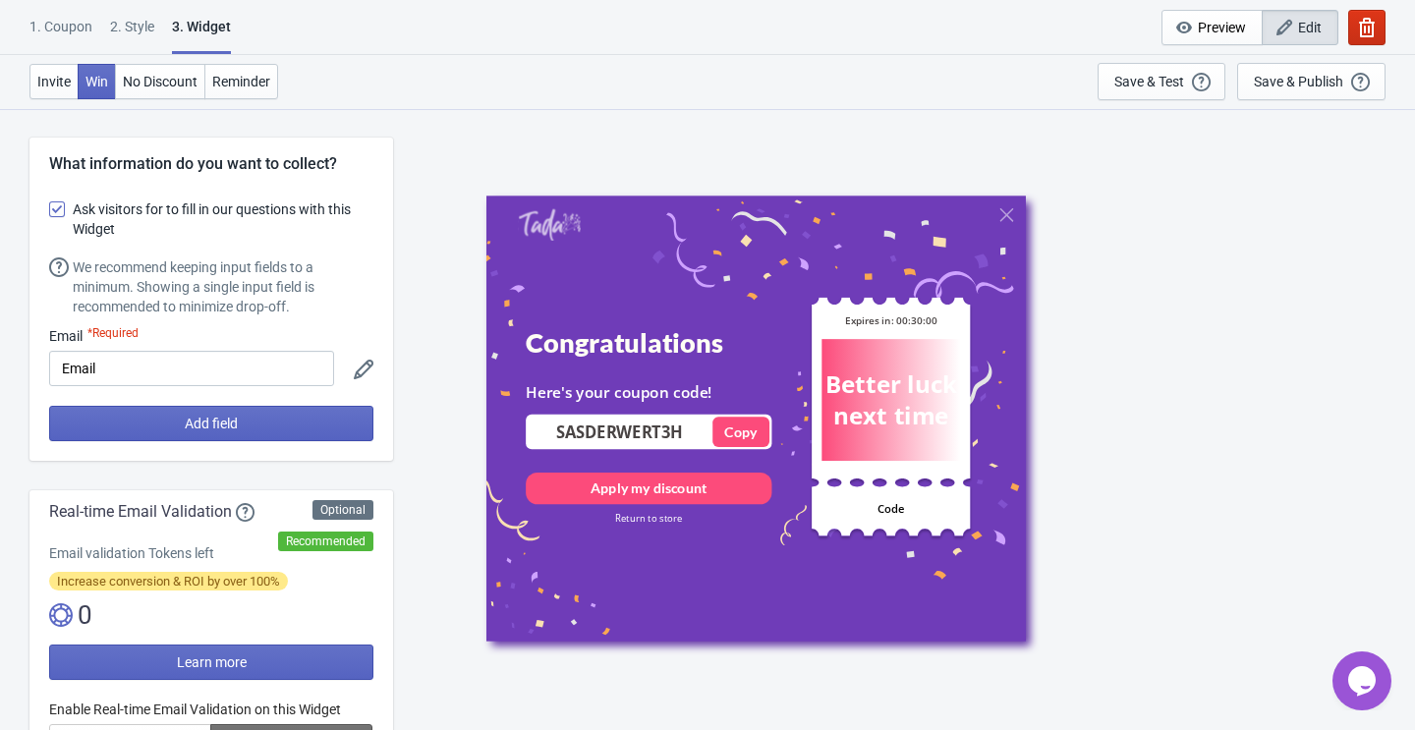
click at [1366, 22] on icon "button" at bounding box center [1367, 28] width 16 height 20
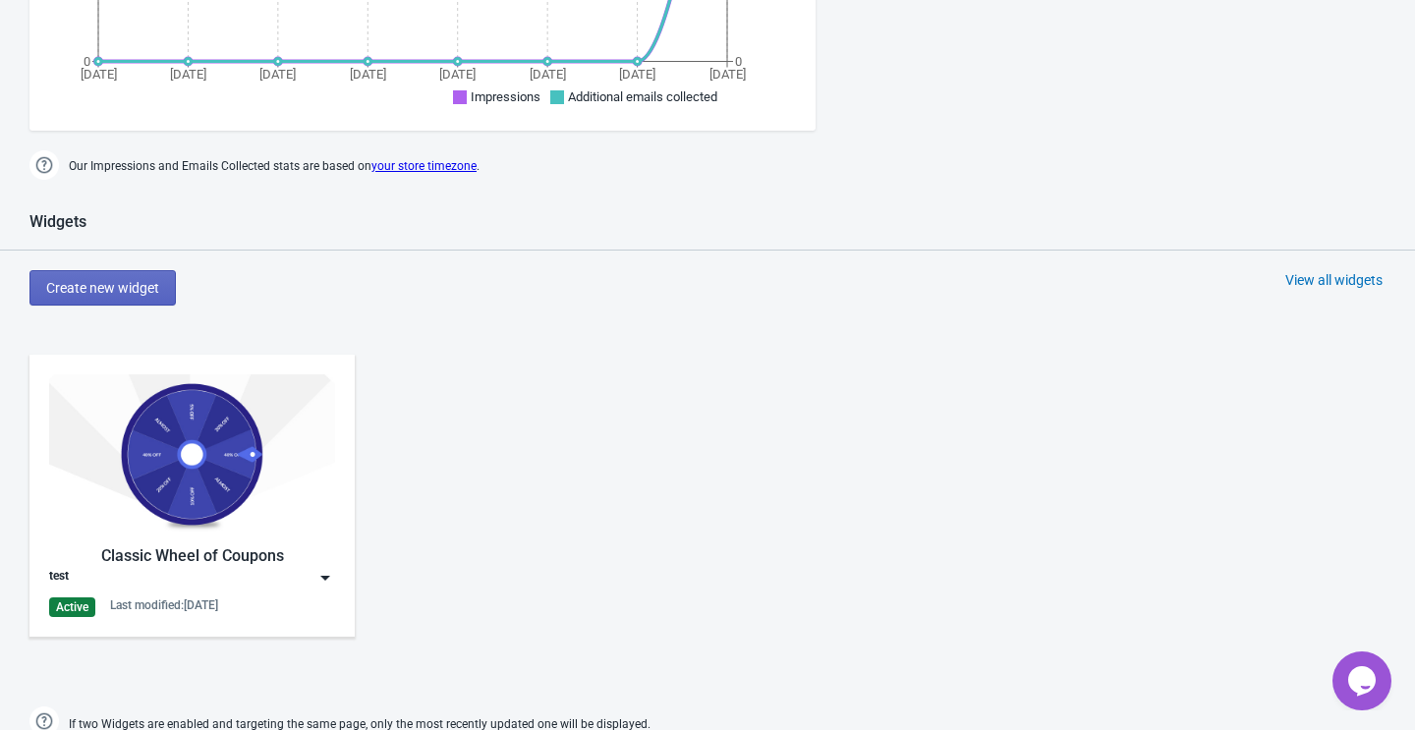
scroll to position [653, 0]
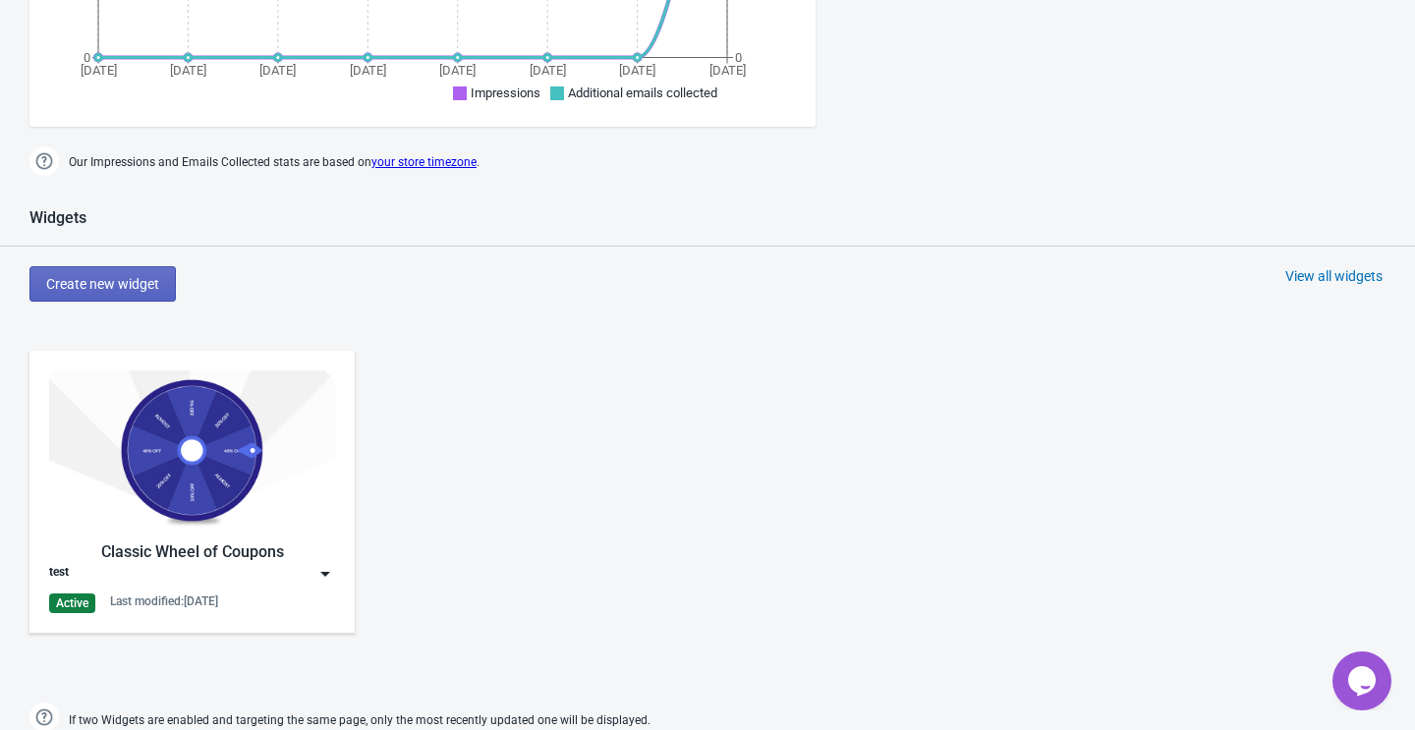
click at [266, 569] on div "test" at bounding box center [192, 574] width 286 height 20
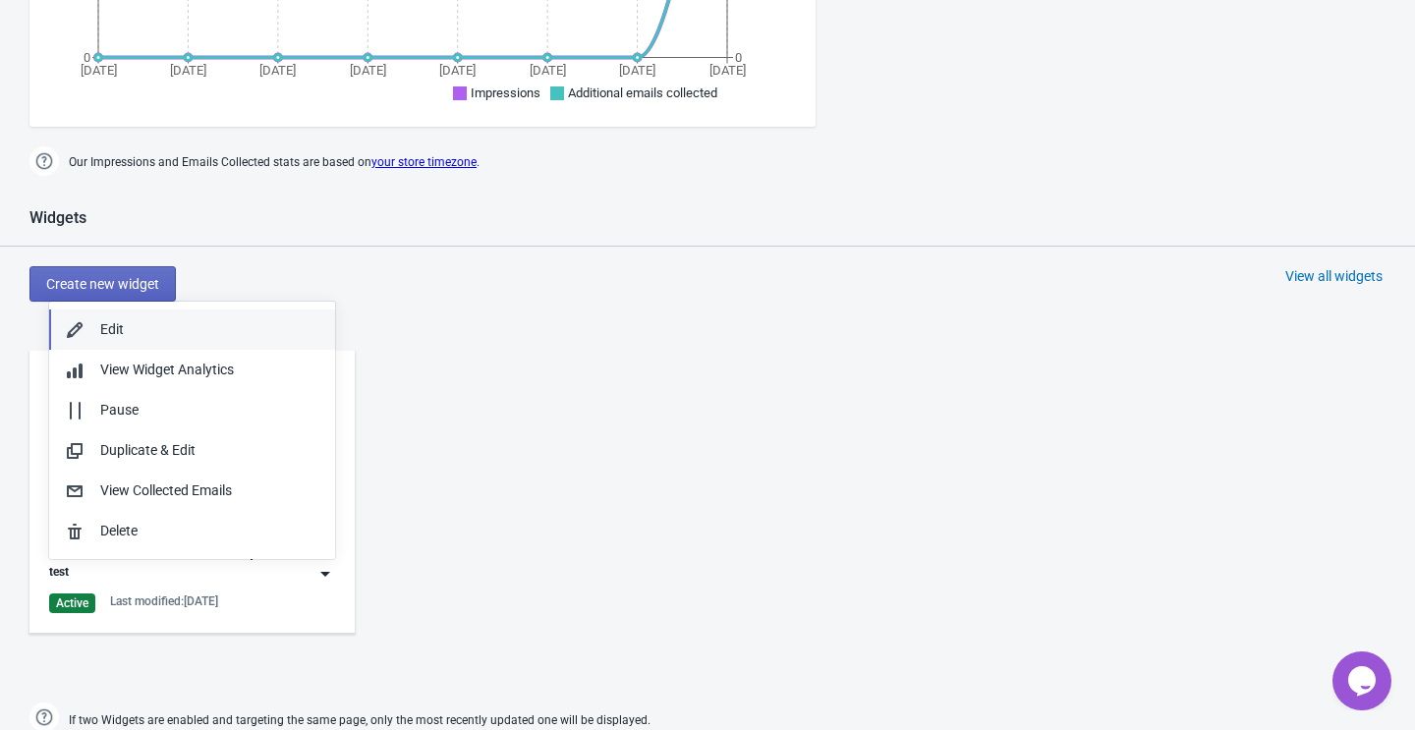
drag, startPoint x: 139, startPoint y: 322, endPoint x: 252, endPoint y: 552, distance: 256.1
click at [252, 552] on div "Edit View Widget Analytics Pause Duplicate & Edit View Collected Emails Delete" at bounding box center [192, 430] width 286 height 257
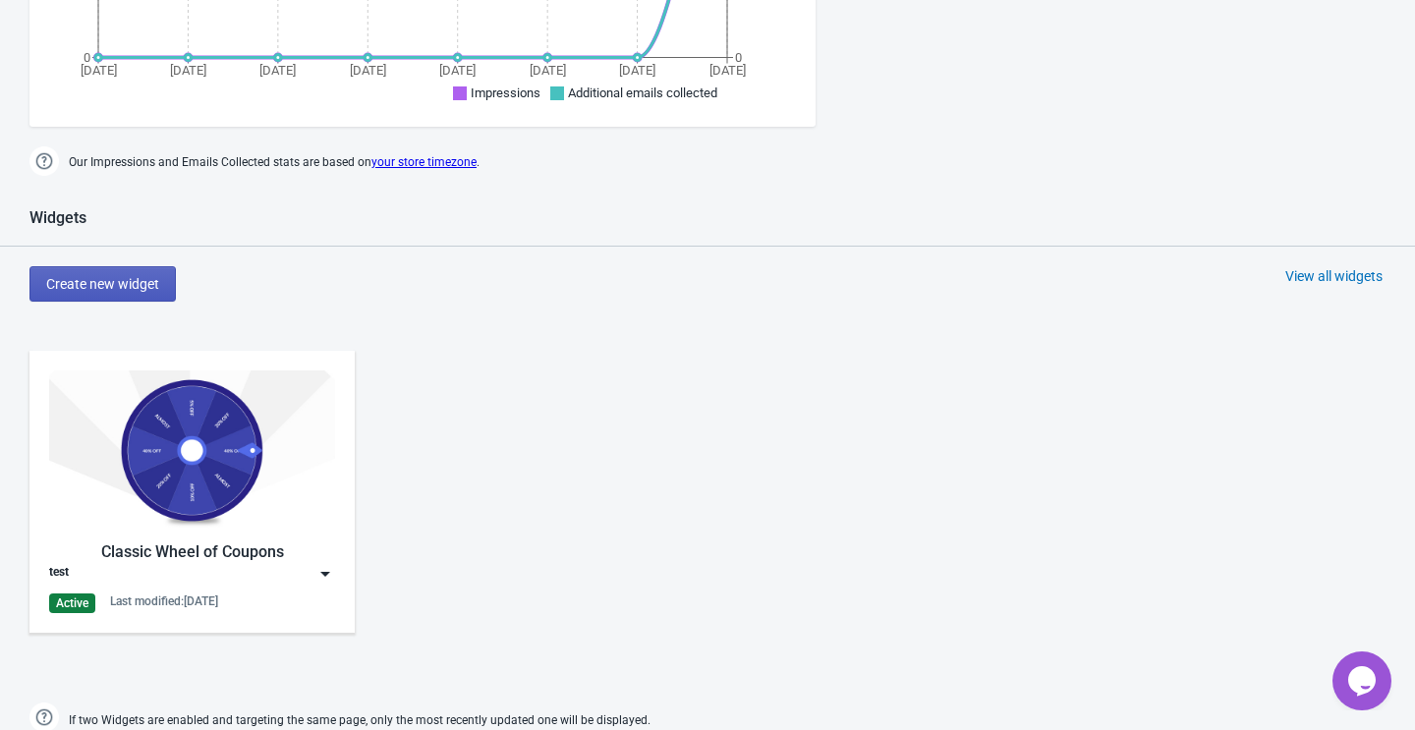
click at [122, 285] on span "Create new widget" at bounding box center [102, 284] width 113 height 16
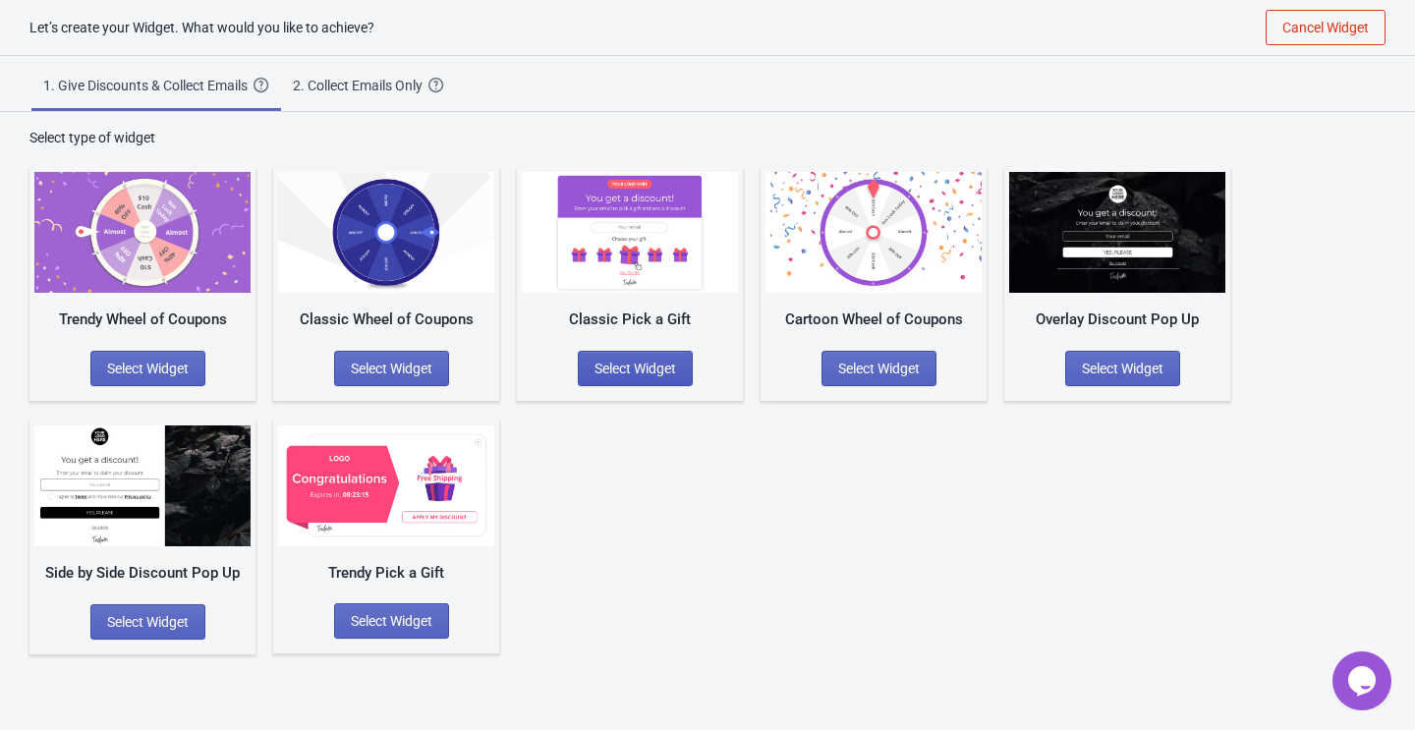
click at [633, 371] on span "Select Widget" at bounding box center [635, 369] width 82 height 16
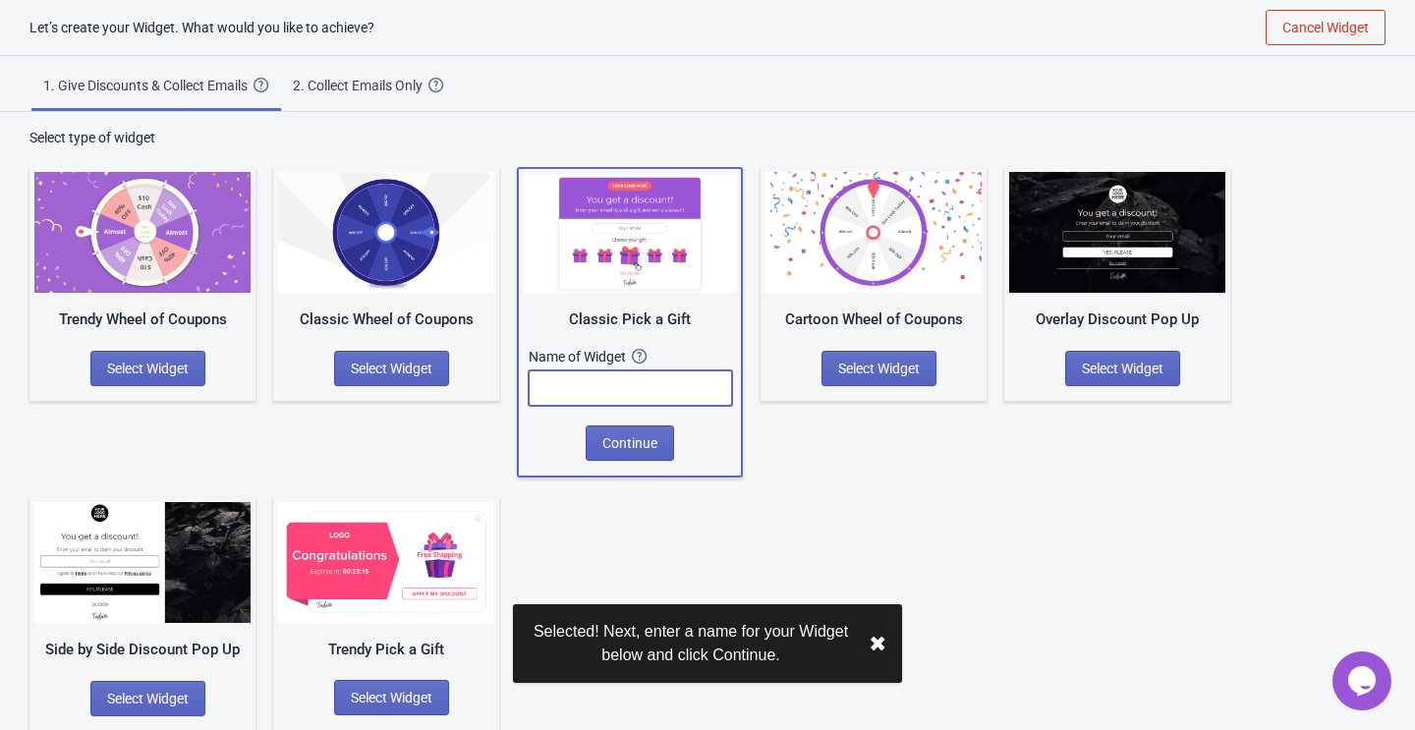
click at [613, 384] on input "text" at bounding box center [630, 387] width 203 height 35
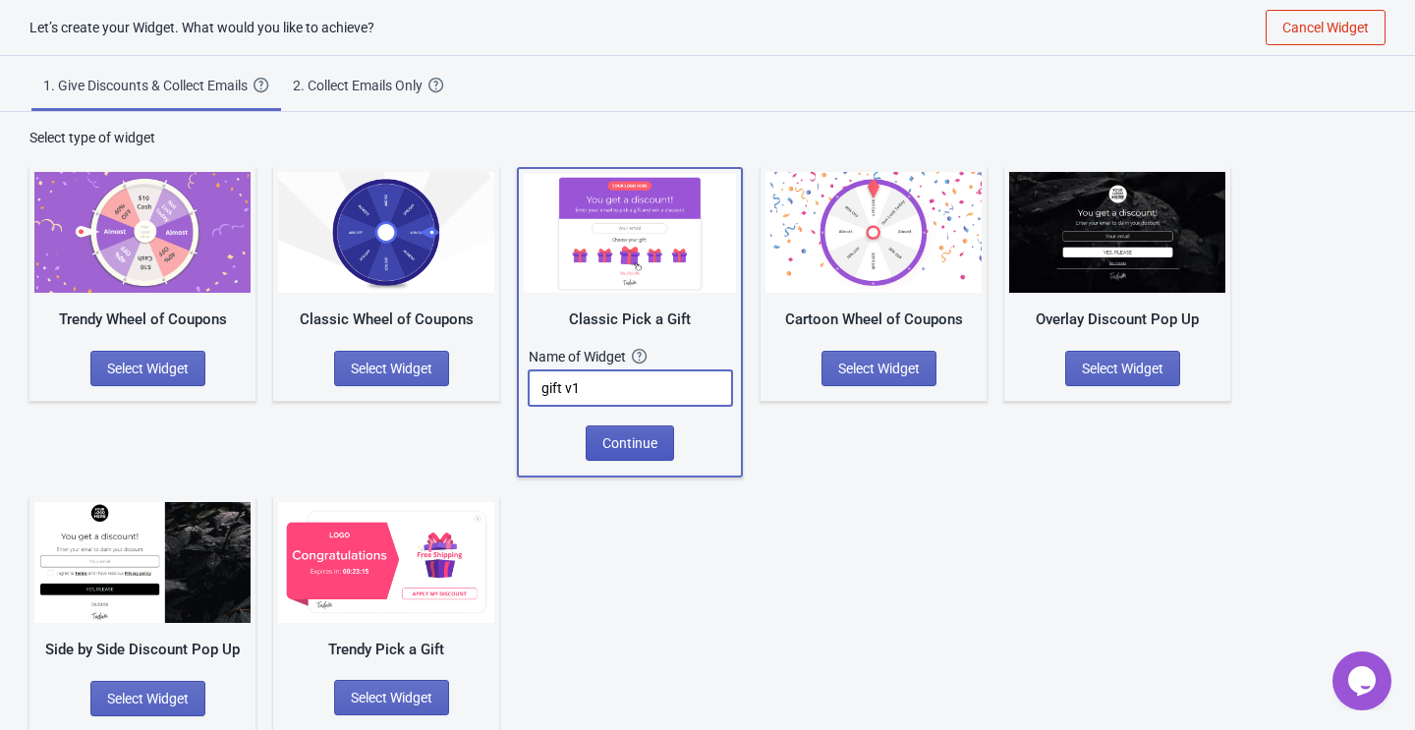
type input "gift v1"
click at [613, 441] on span "Continue" at bounding box center [629, 443] width 55 height 16
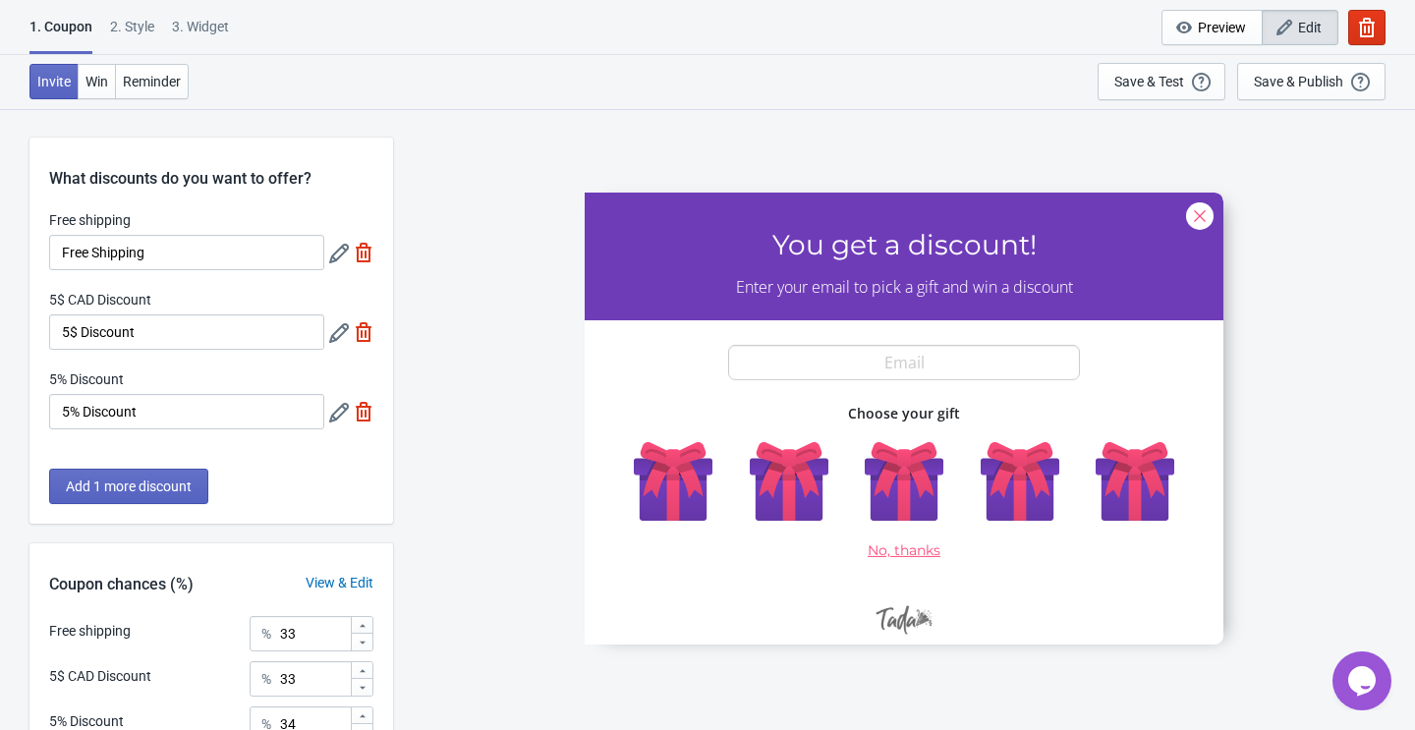
click at [358, 253] on img at bounding box center [364, 253] width 20 height 20
type input "50"
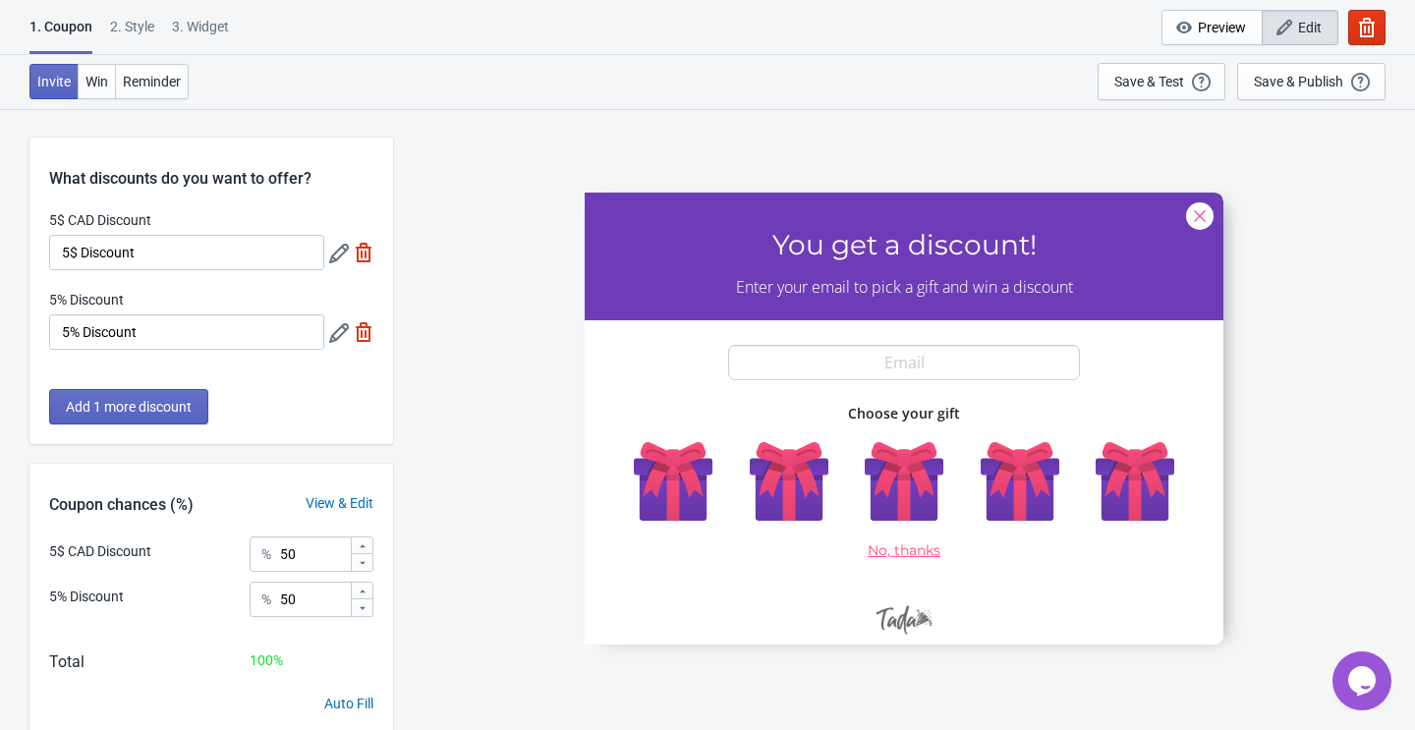
click at [361, 250] on img at bounding box center [364, 253] width 20 height 20
type input "100"
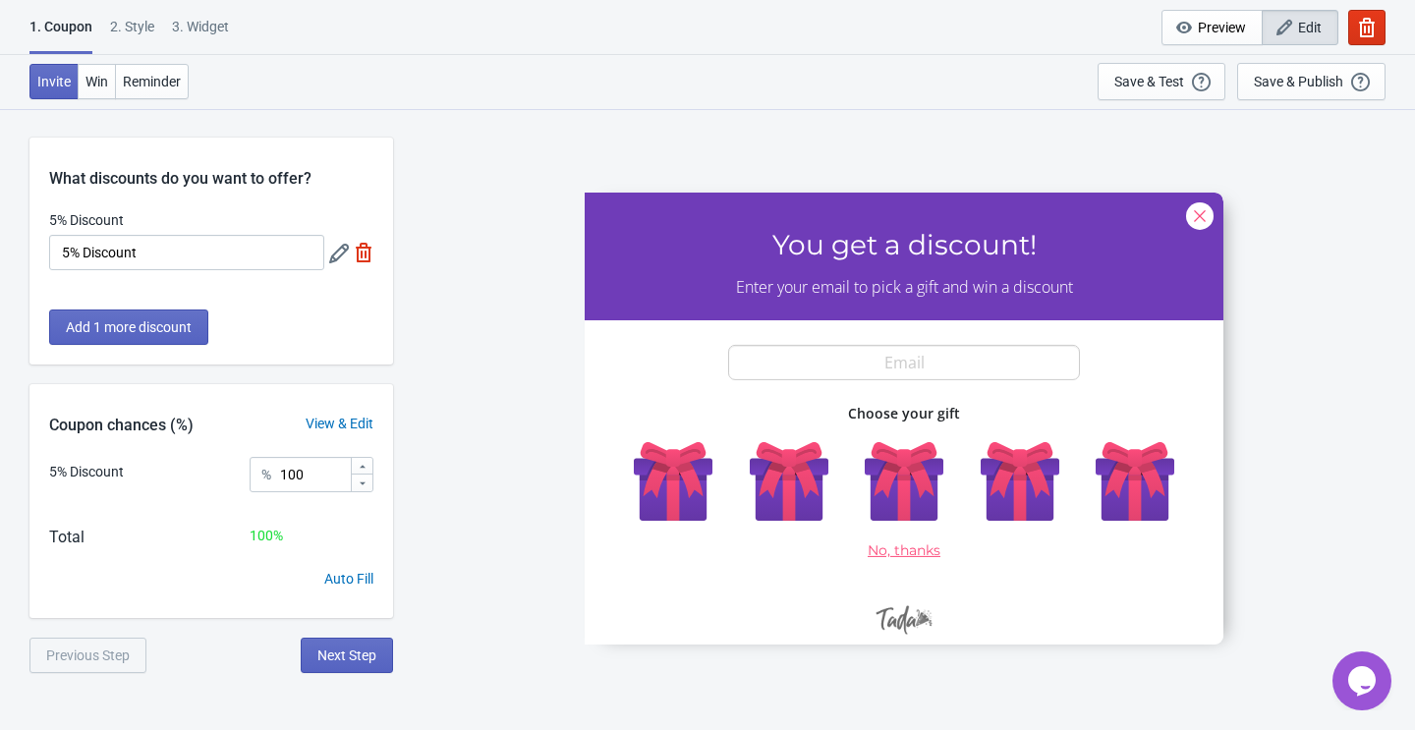
click at [361, 254] on img at bounding box center [364, 253] width 20 height 20
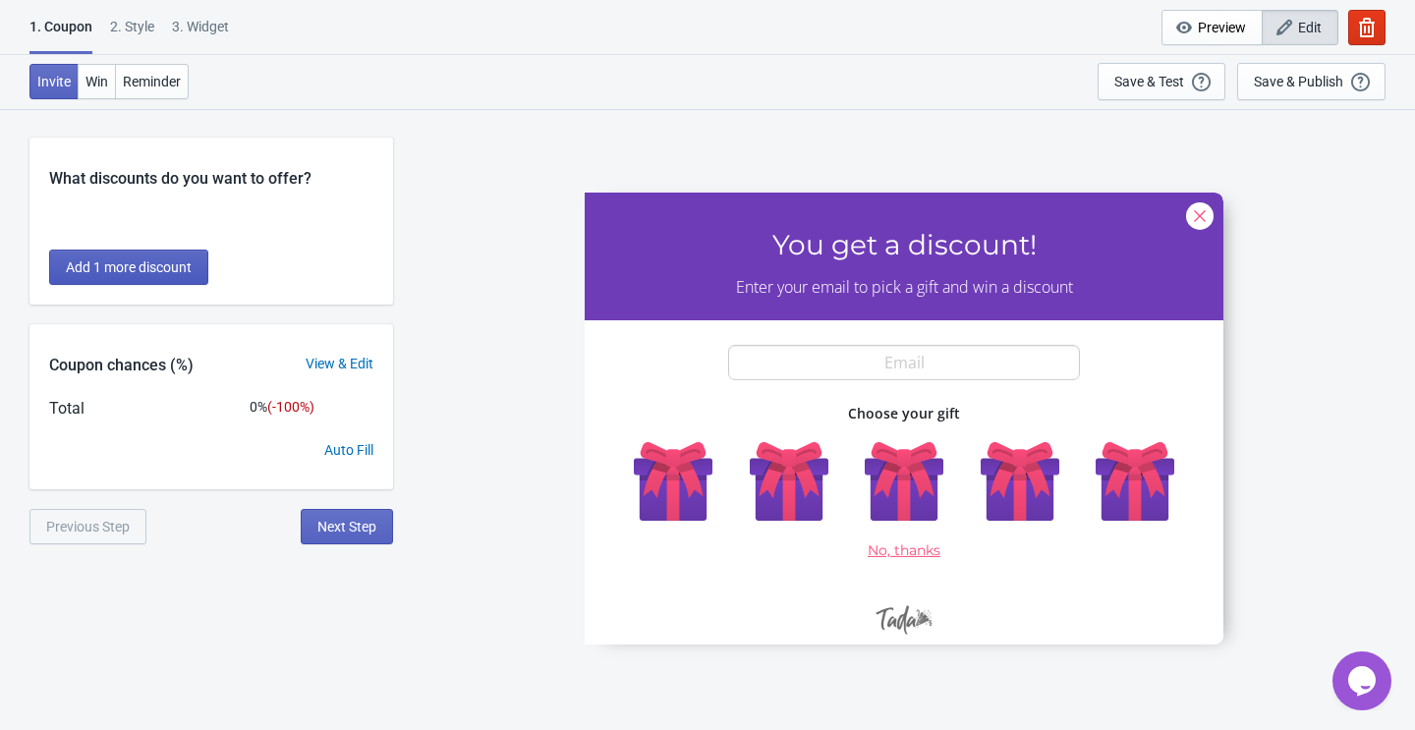
click at [128, 264] on span "Add 1 more discount" at bounding box center [129, 267] width 126 height 16
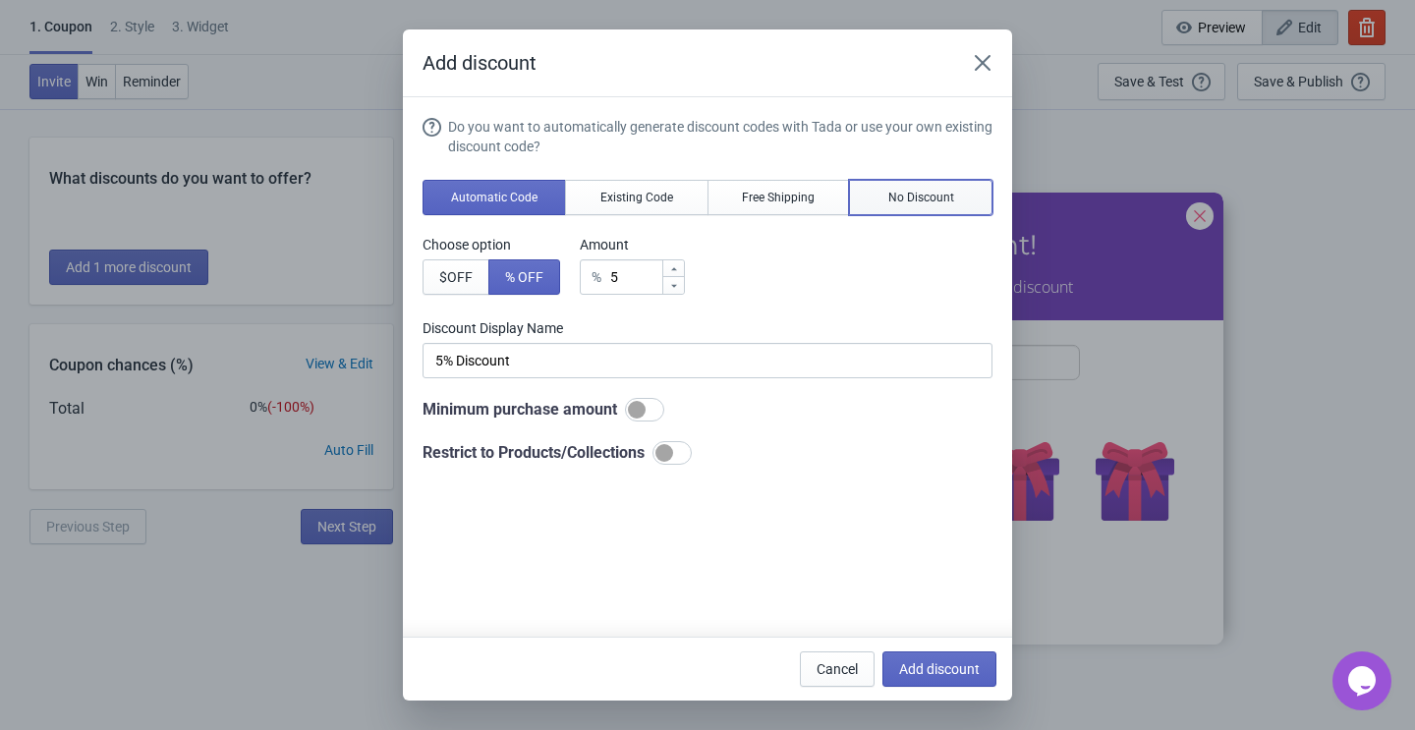
click at [942, 202] on span "No Discount" at bounding box center [921, 198] width 66 height 16
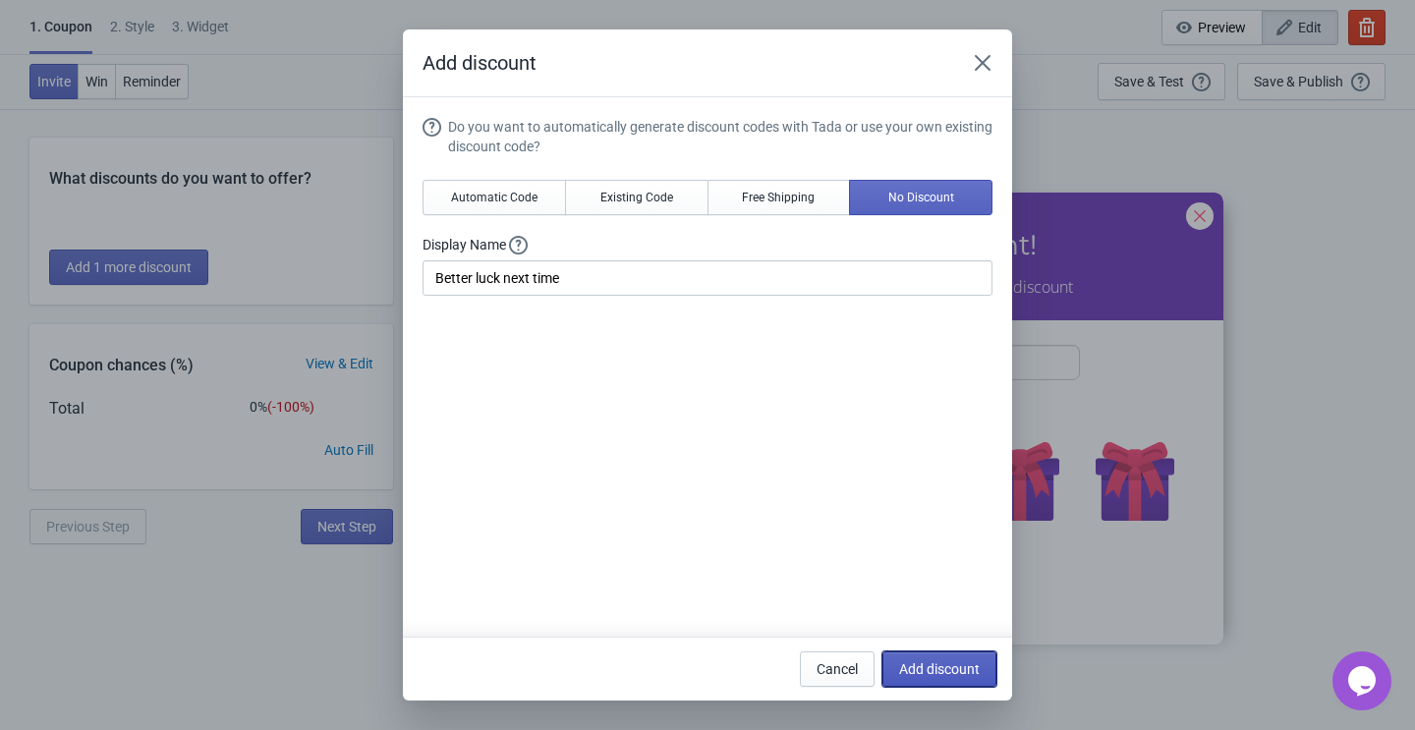
click at [938, 666] on span "Add discount" at bounding box center [939, 669] width 81 height 16
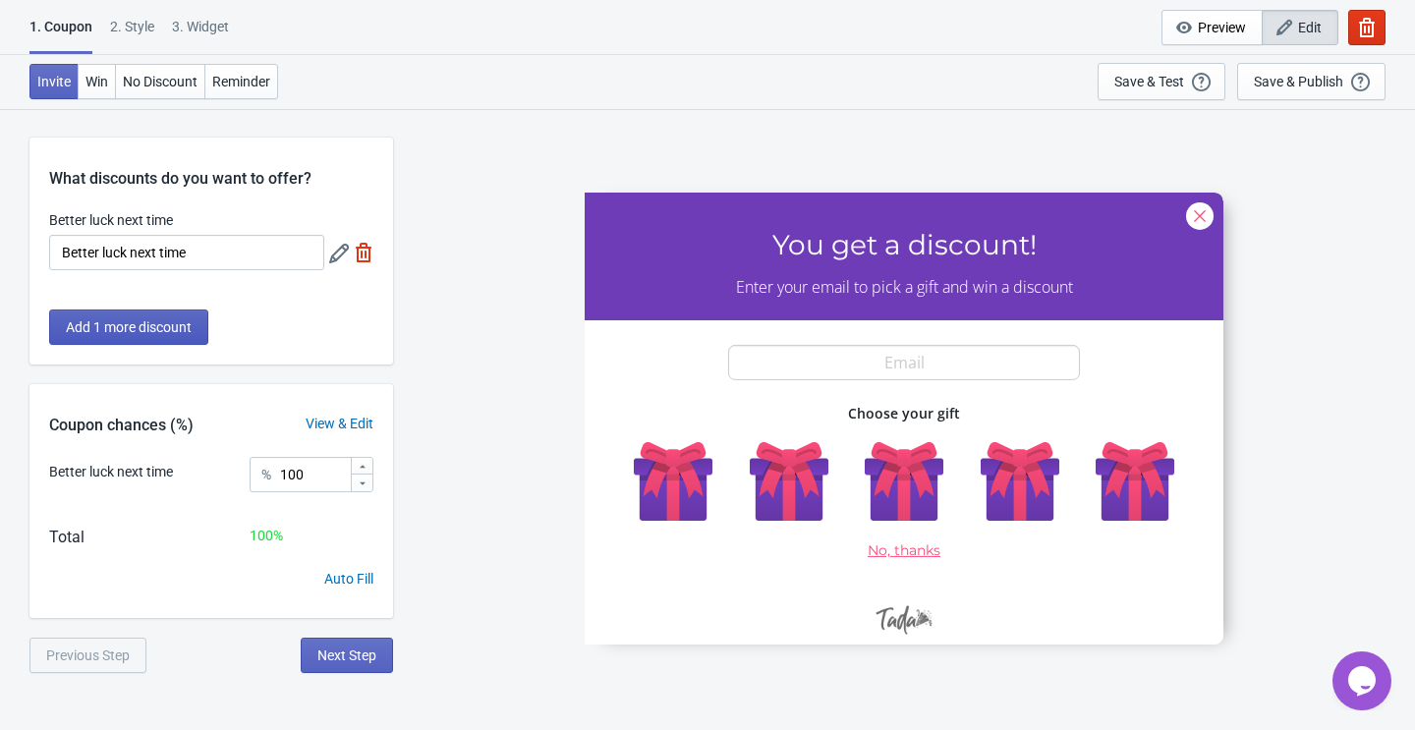
click at [135, 324] on span "Add 1 more discount" at bounding box center [129, 327] width 126 height 16
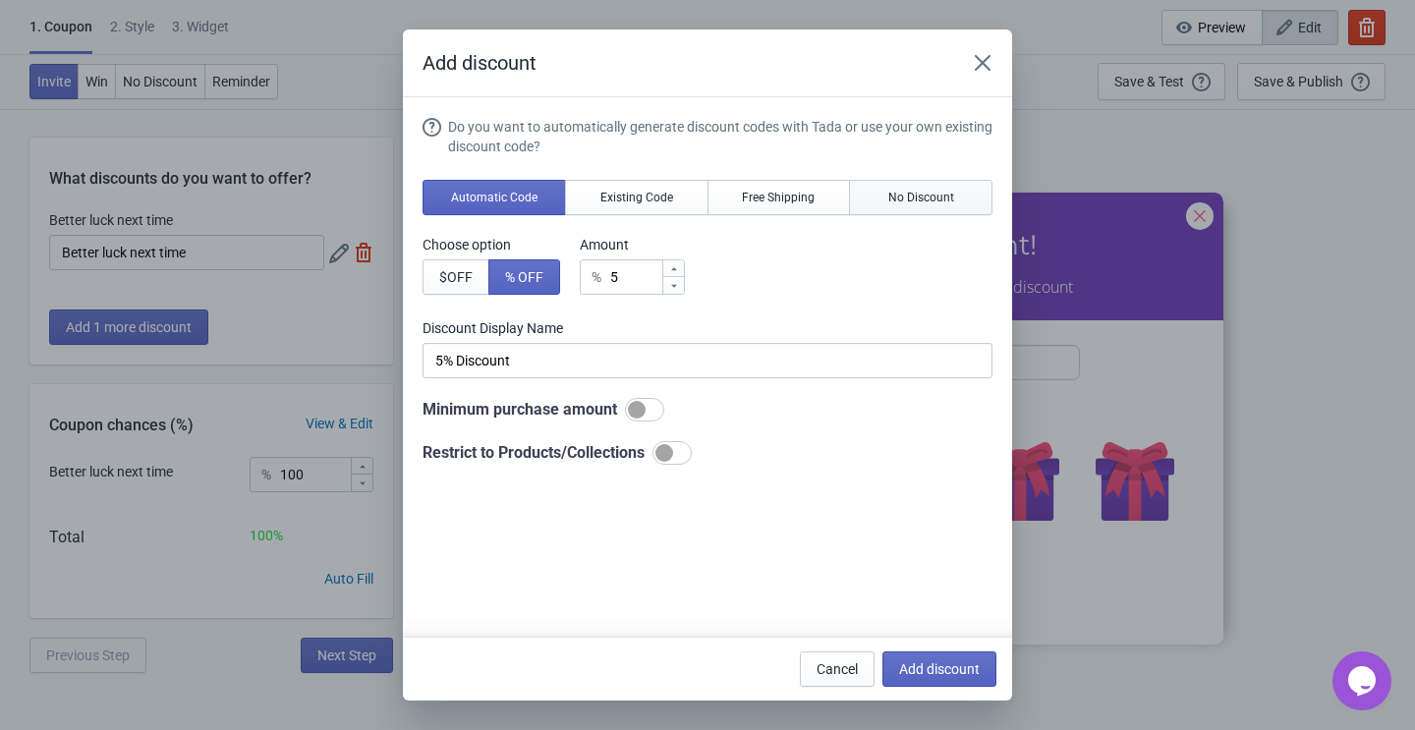
click at [925, 195] on span "No Discount" at bounding box center [921, 198] width 66 height 16
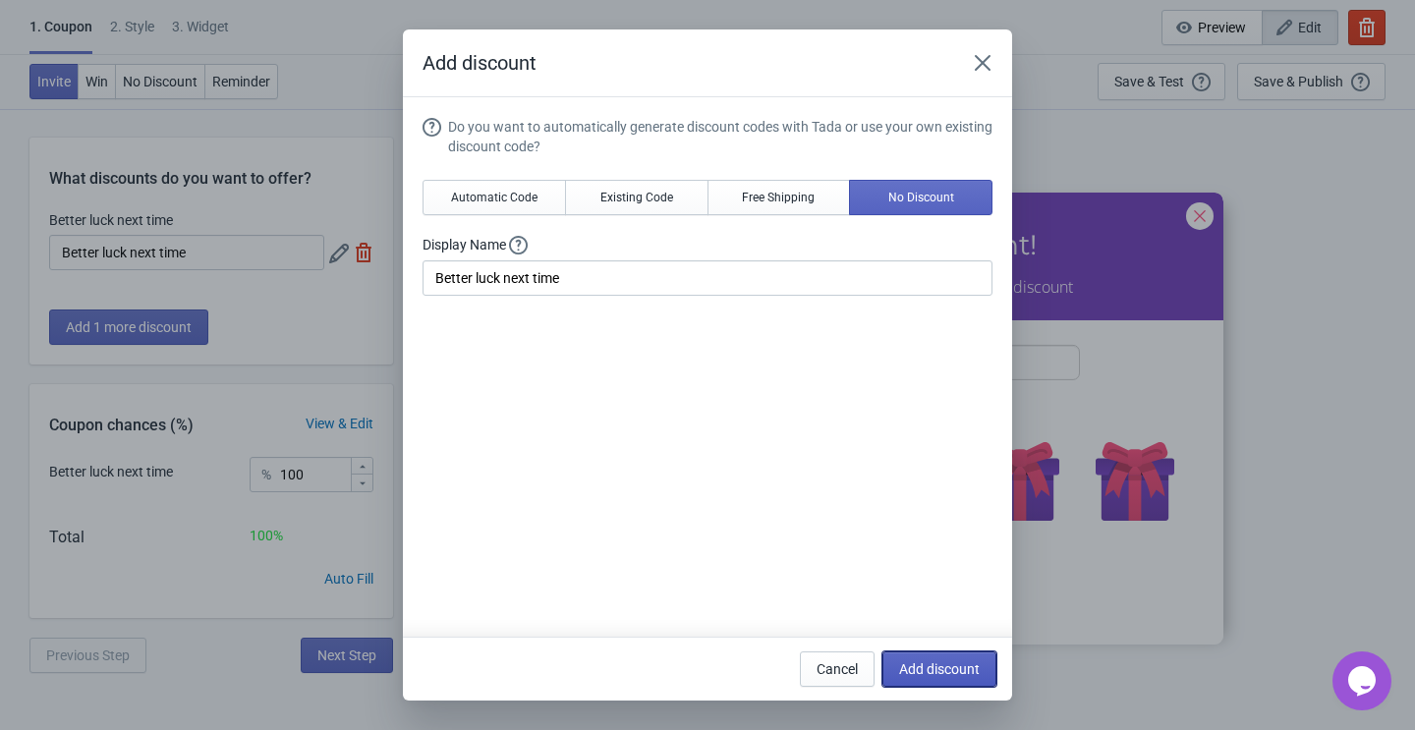
click at [920, 677] on button "Add discount" at bounding box center [939, 668] width 114 height 35
type input "50"
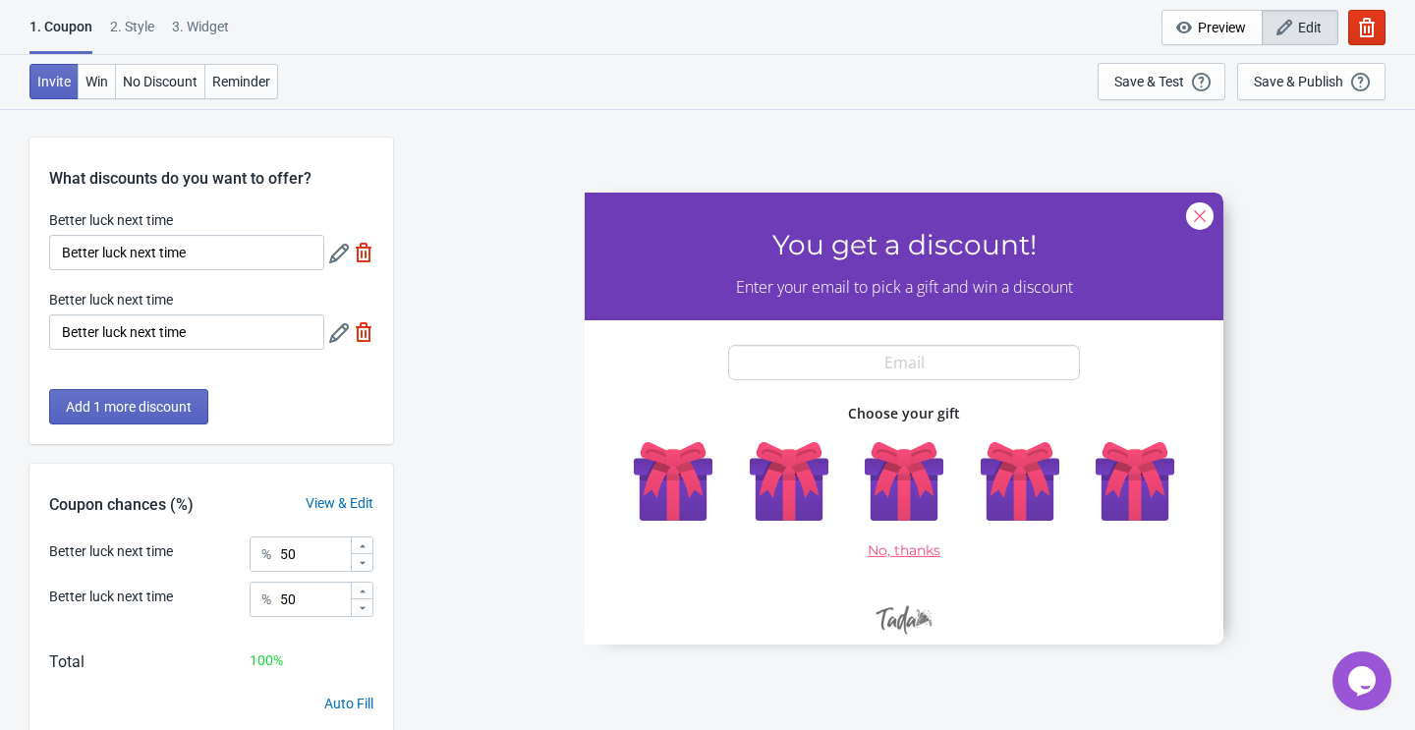
scroll to position [108, 0]
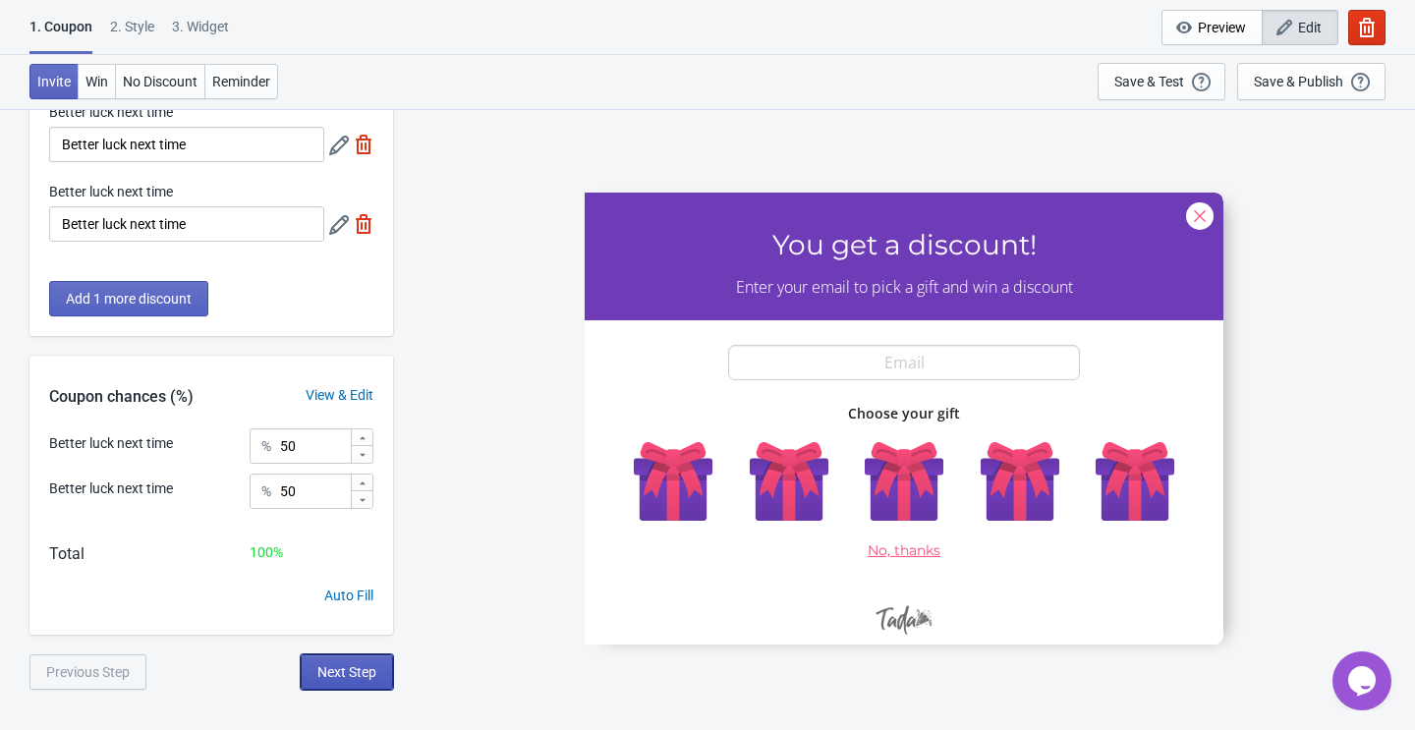
click at [336, 664] on span "Next Step" at bounding box center [346, 672] width 59 height 16
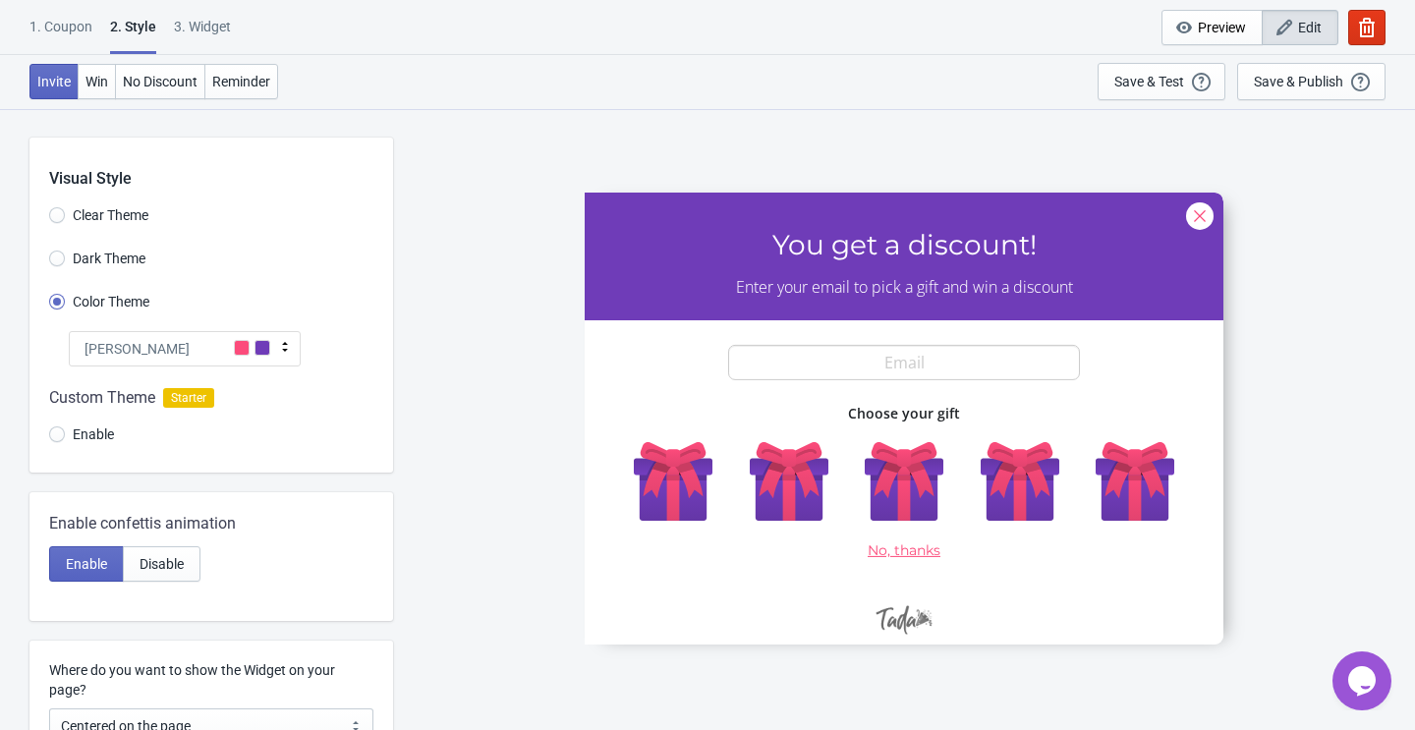
click at [206, 31] on div "3. Widget" at bounding box center [202, 34] width 57 height 34
select select "once"
select select "1"
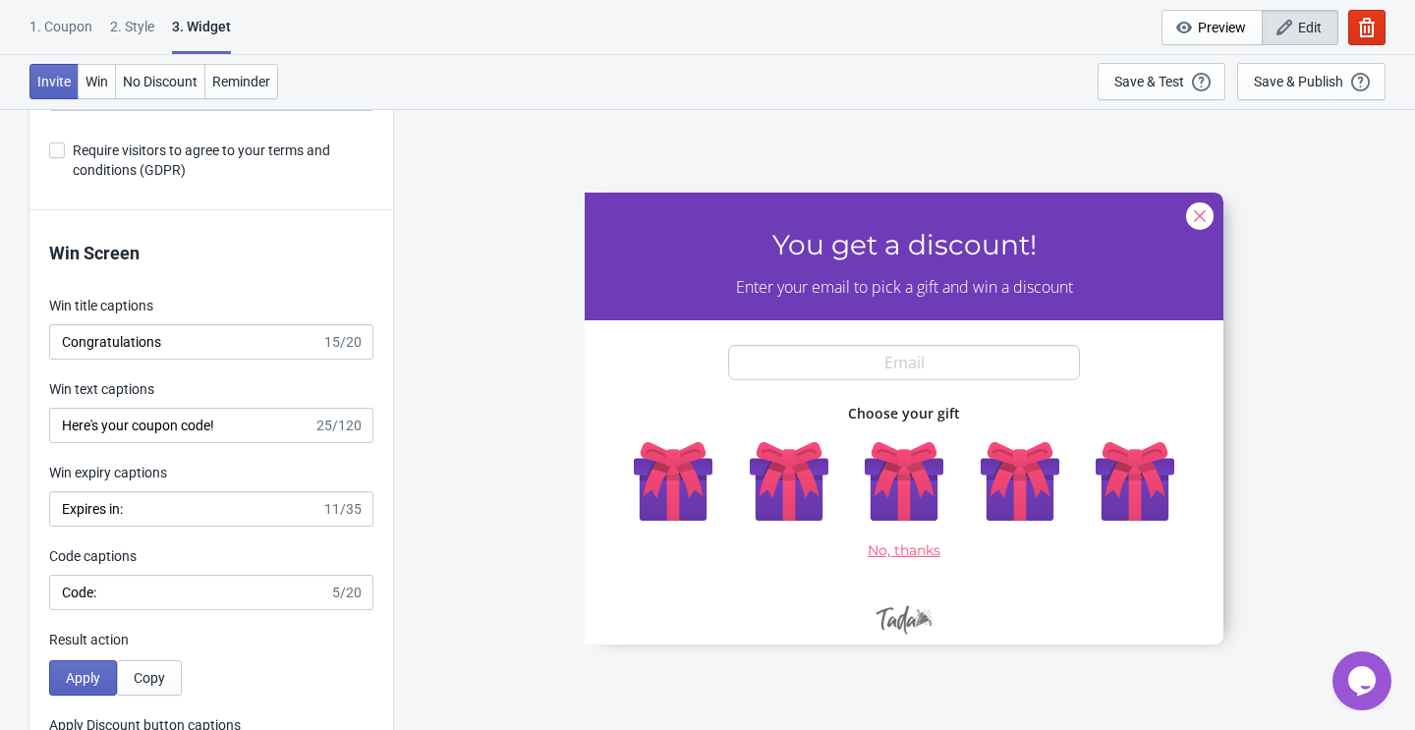
scroll to position [3822, 0]
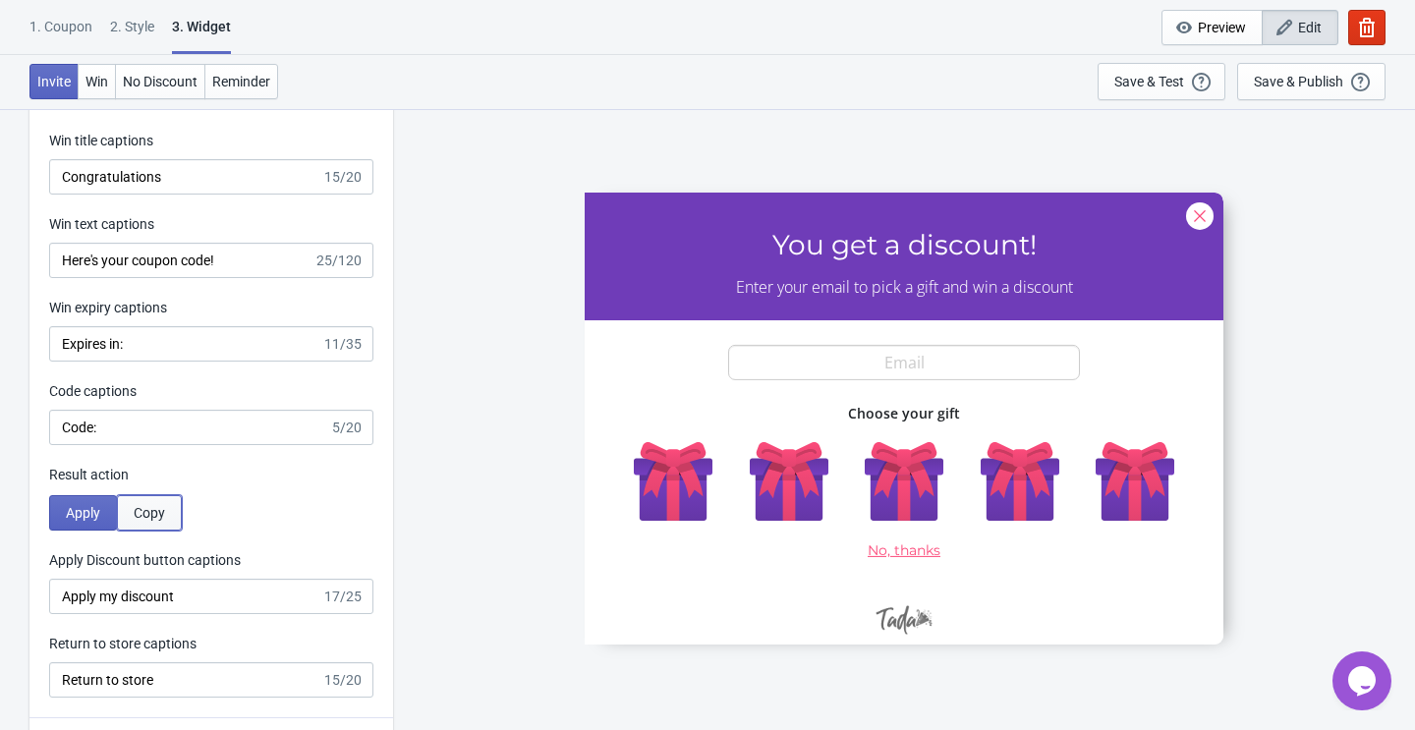
click at [155, 500] on button "Copy" at bounding box center [149, 512] width 65 height 35
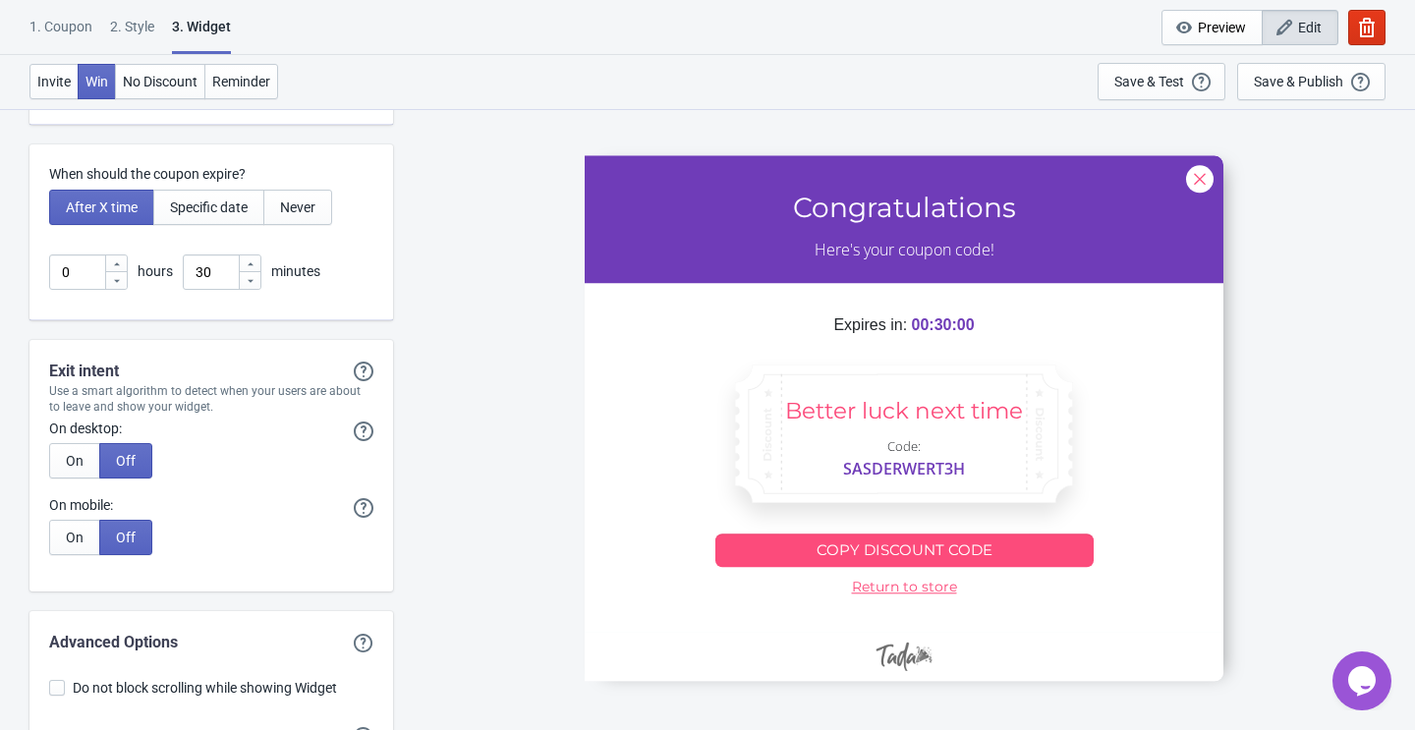
scroll to position [5419, 0]
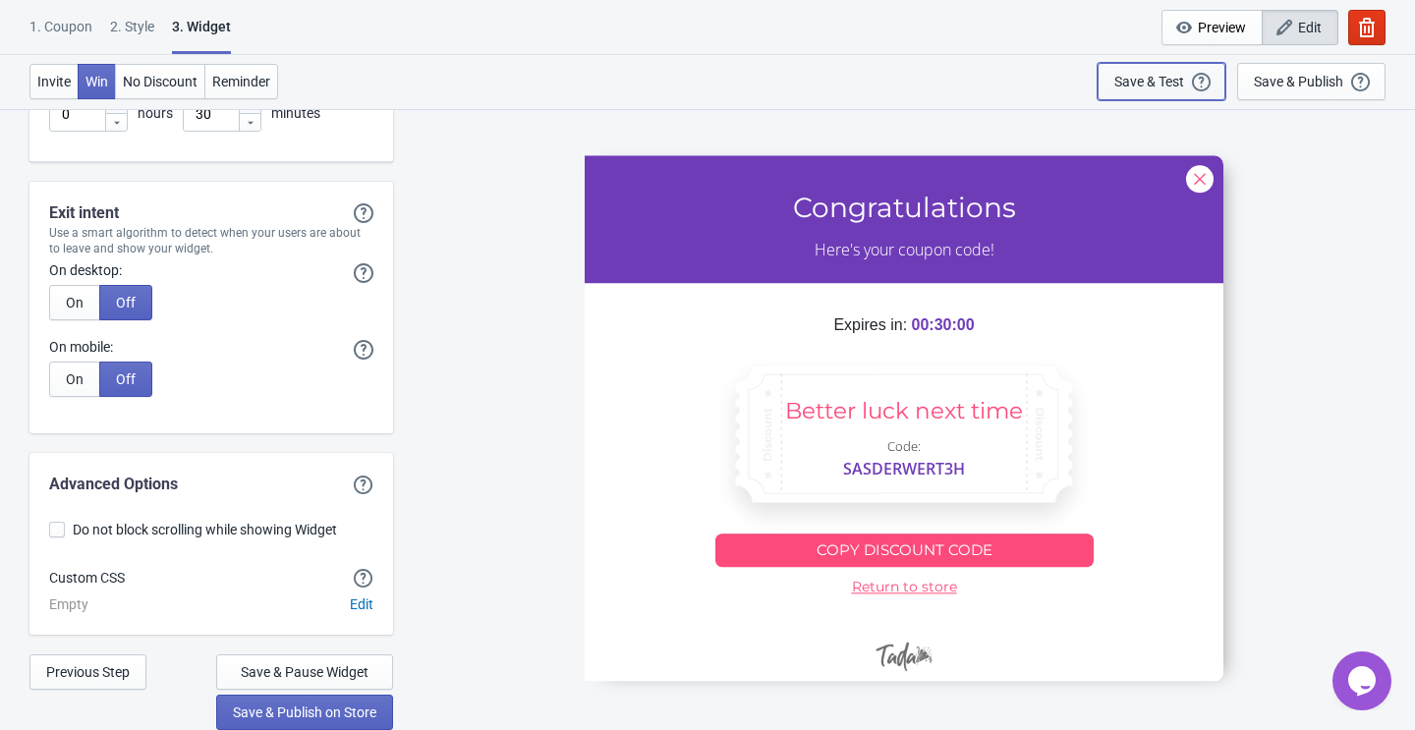
click at [1140, 81] on div "Save & Test" at bounding box center [1149, 82] width 70 height 16
click at [1360, 37] on button "button" at bounding box center [1366, 27] width 37 height 35
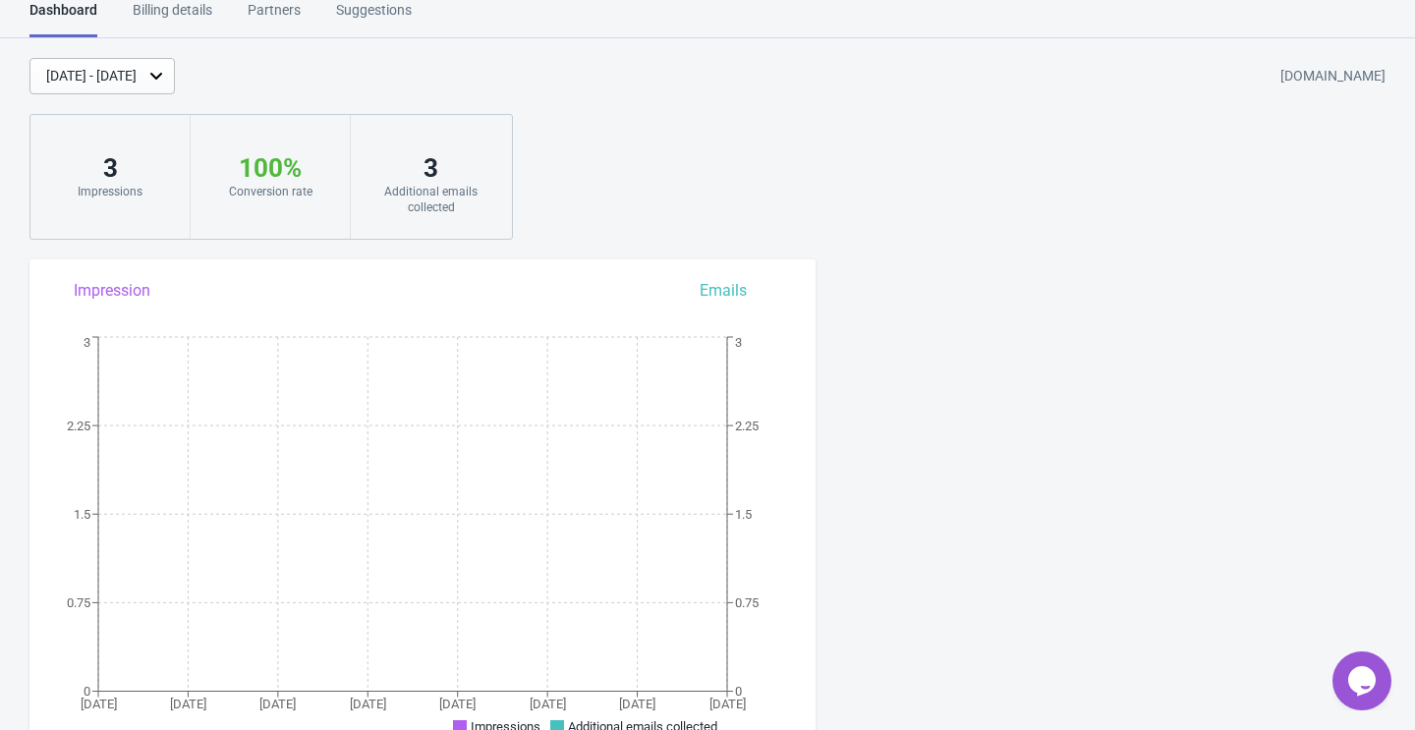
scroll to position [1353, 0]
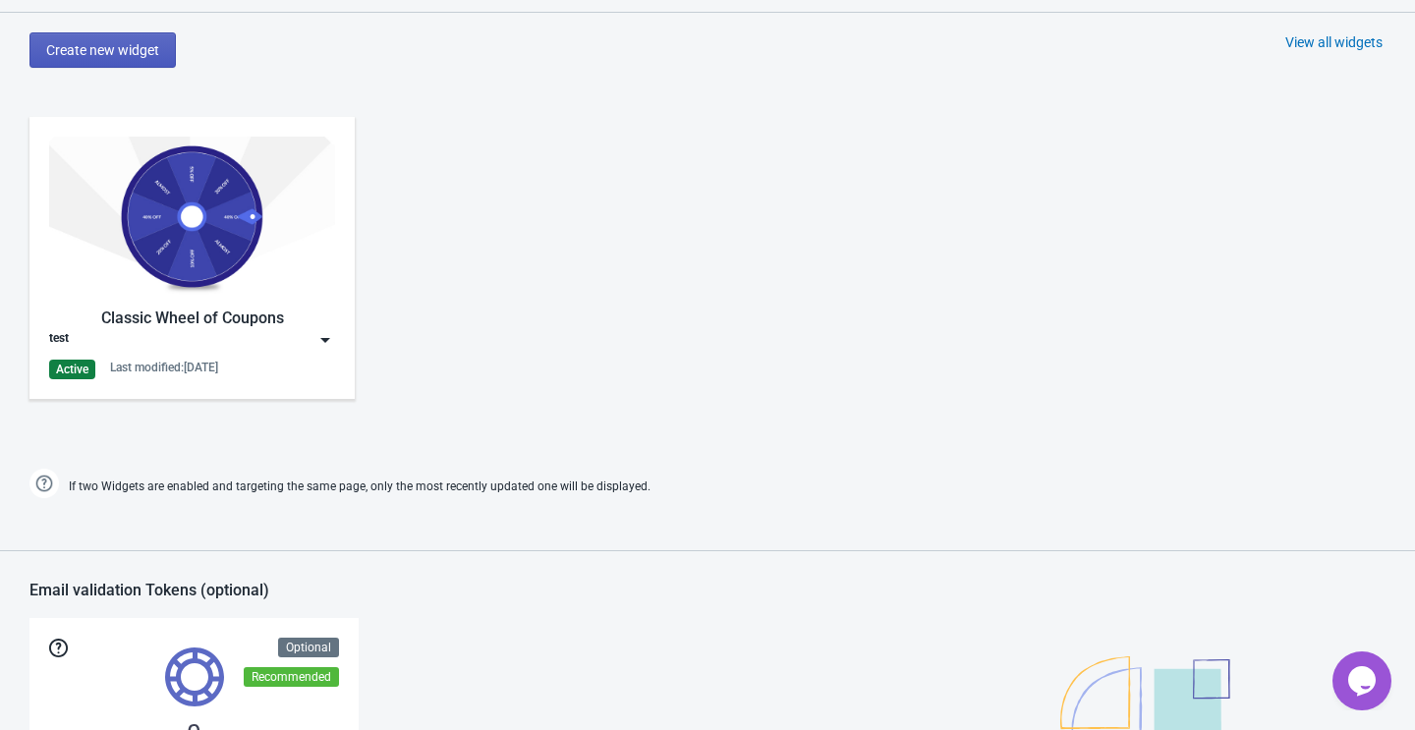
click at [104, 42] on span "Create new widget" at bounding box center [102, 50] width 113 height 16
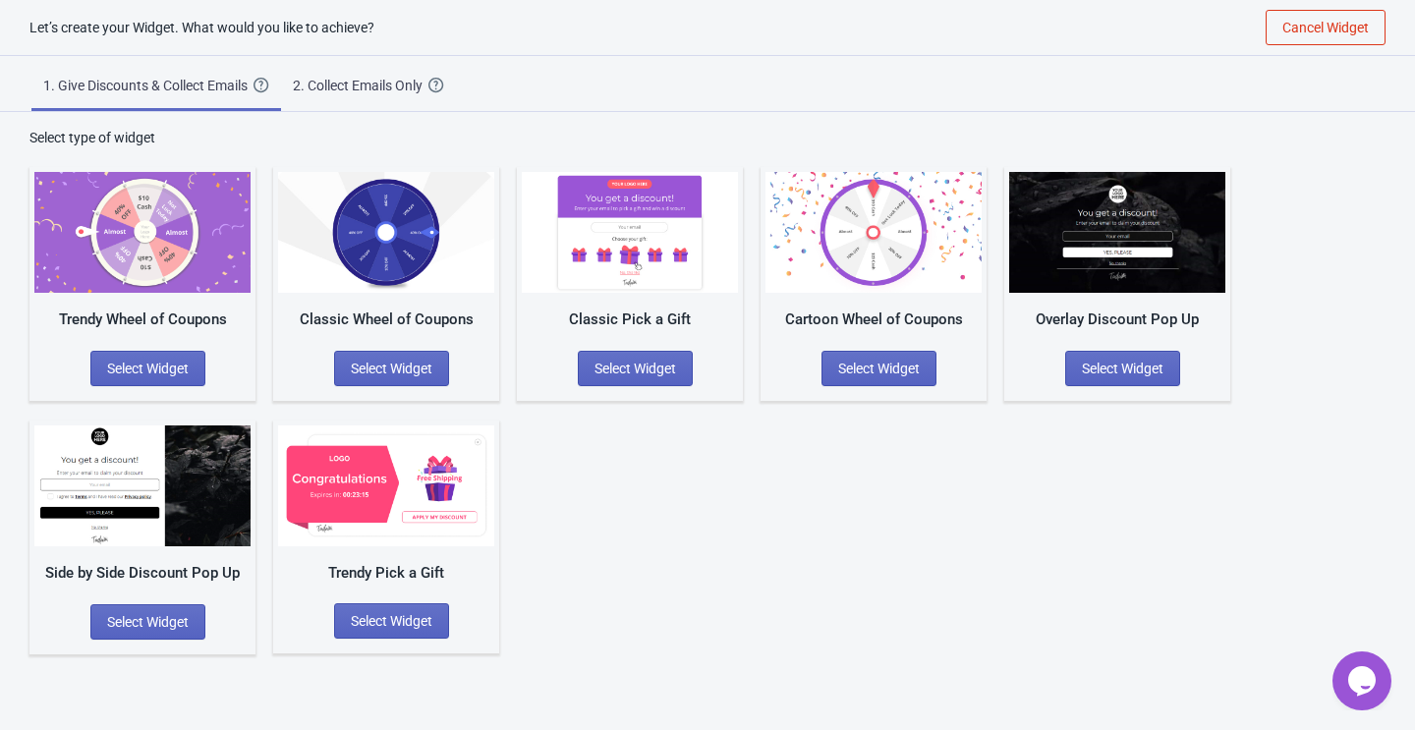
scroll to position [20, 0]
click at [879, 365] on span "Select Widget" at bounding box center [879, 369] width 82 height 16
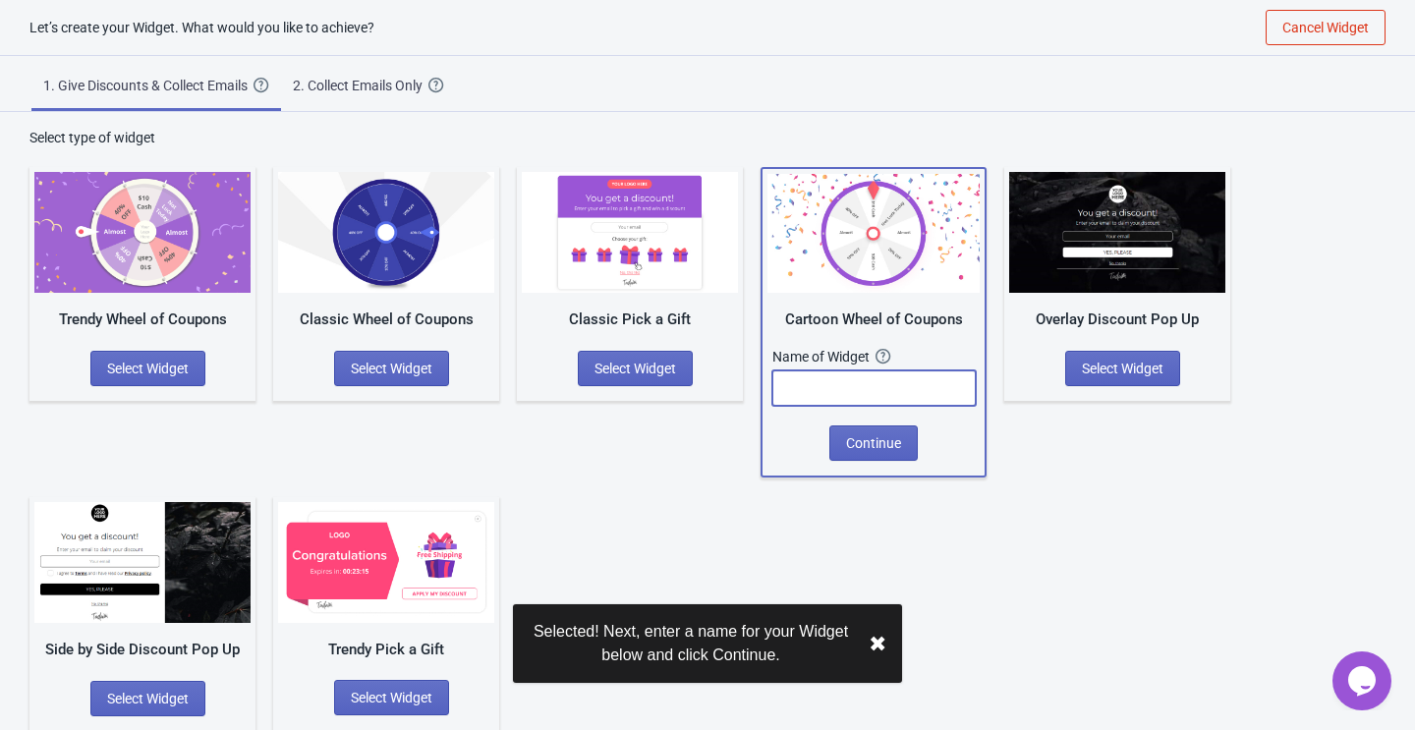
click at [823, 391] on input "text" at bounding box center [873, 387] width 203 height 35
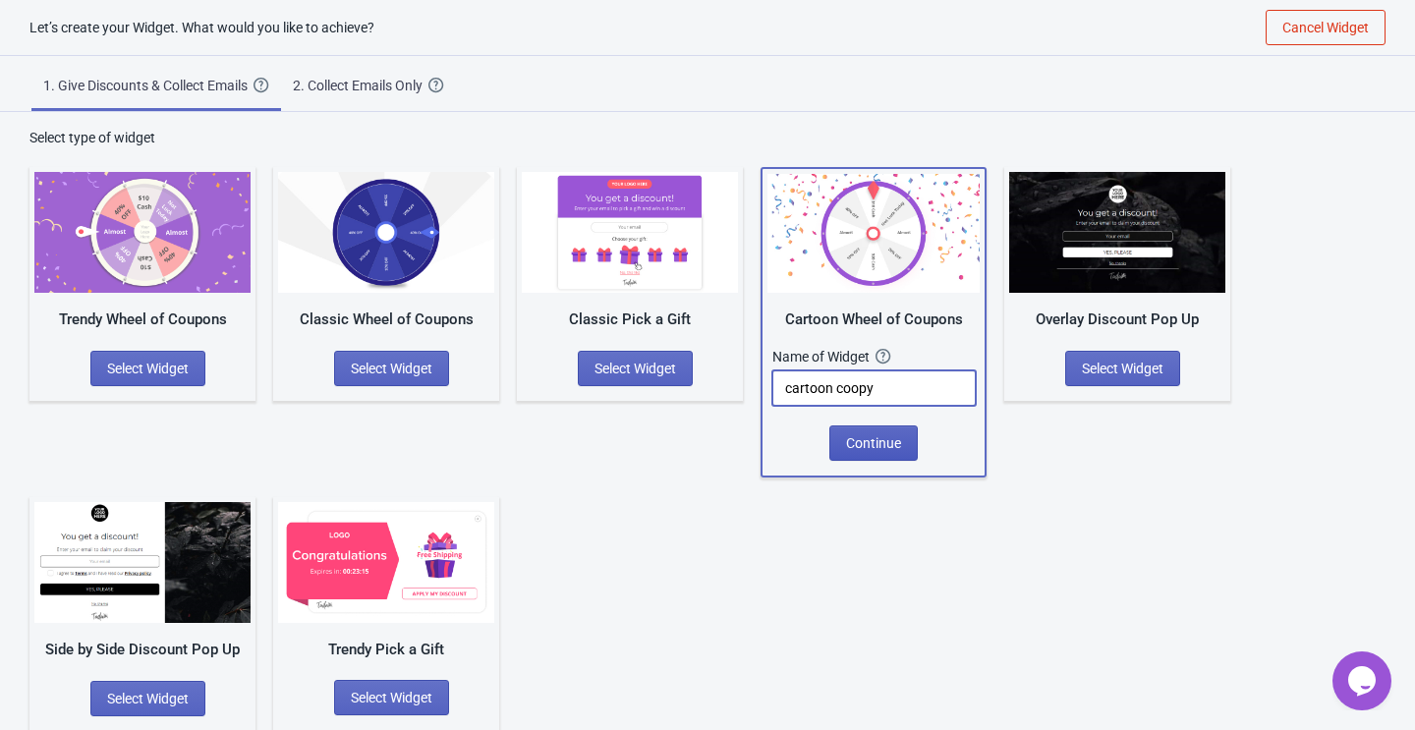
type input "cartoon coopy"
click at [848, 443] on span "Continue" at bounding box center [873, 443] width 55 height 16
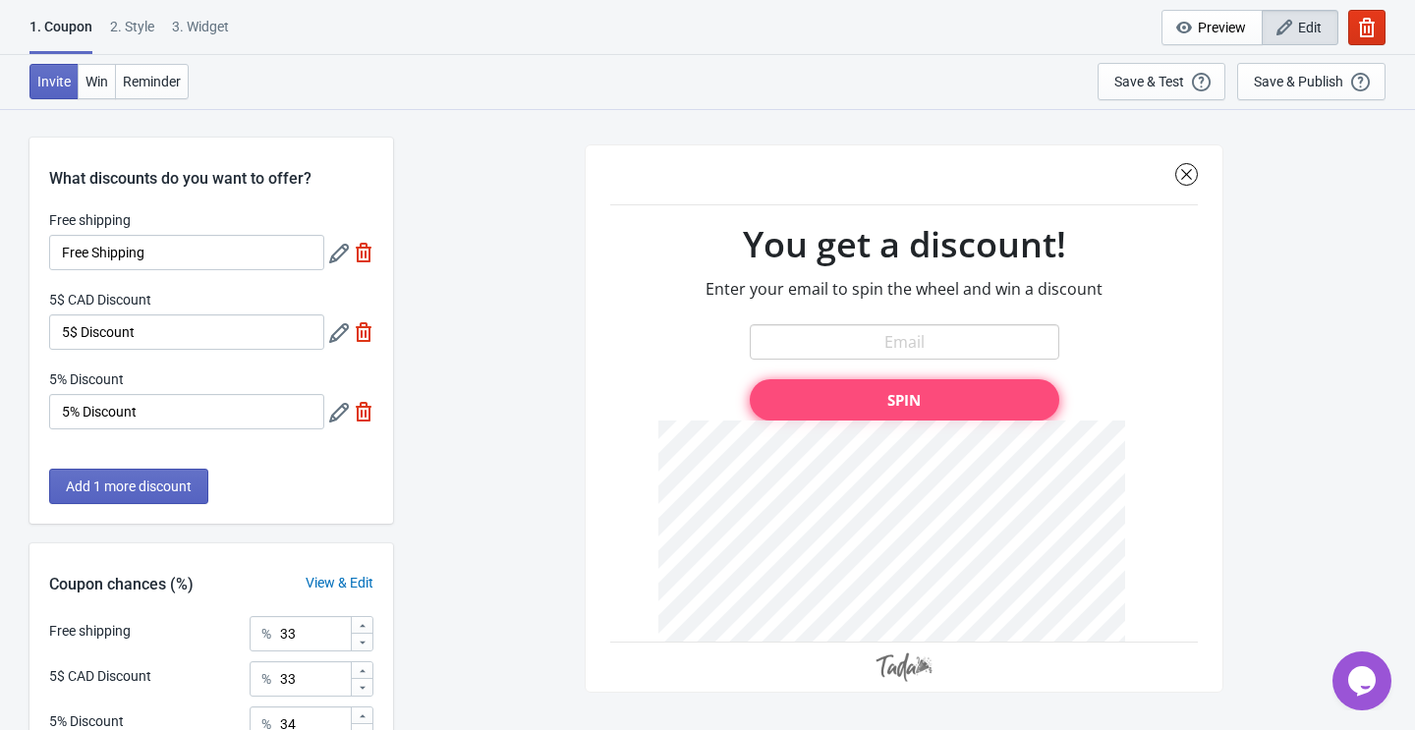
click at [358, 402] on img at bounding box center [364, 412] width 20 height 20
type input "50"
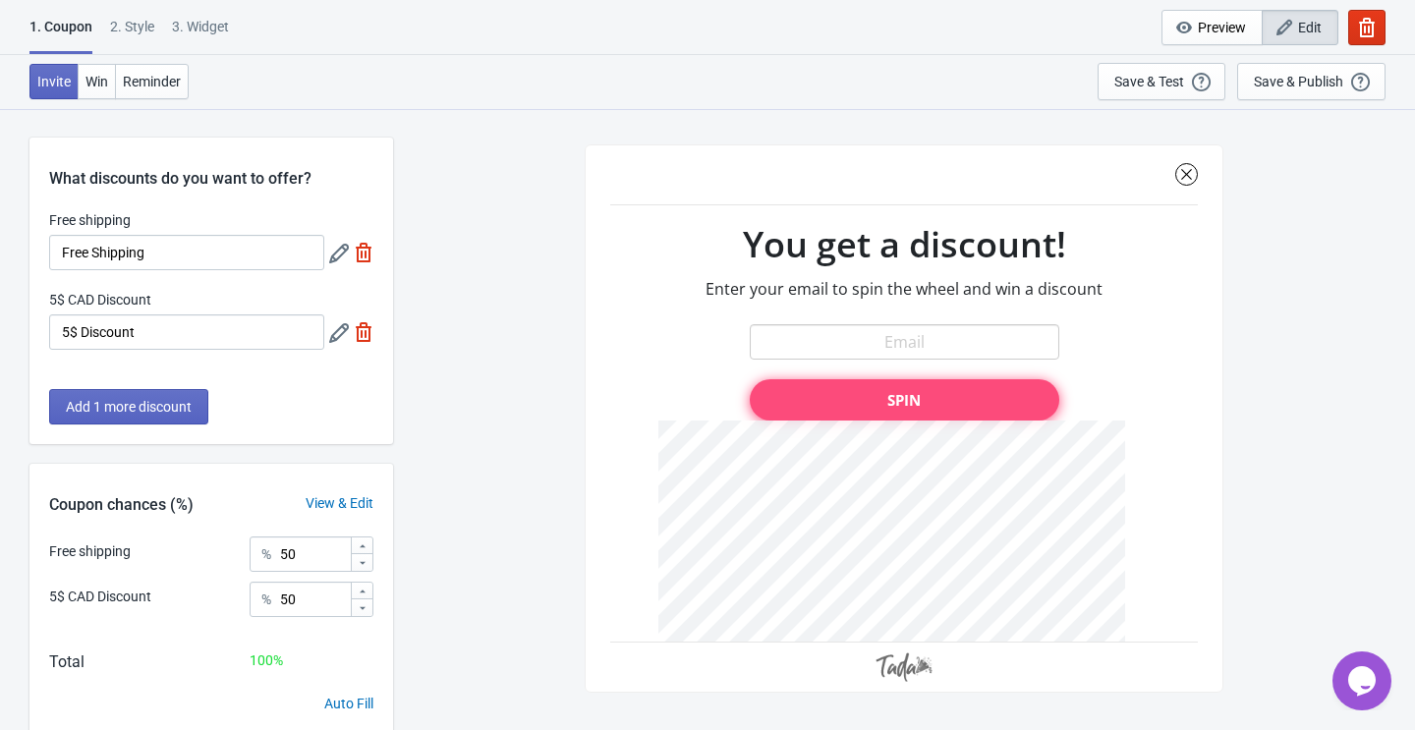
click at [361, 327] on img at bounding box center [364, 332] width 20 height 20
type input "100"
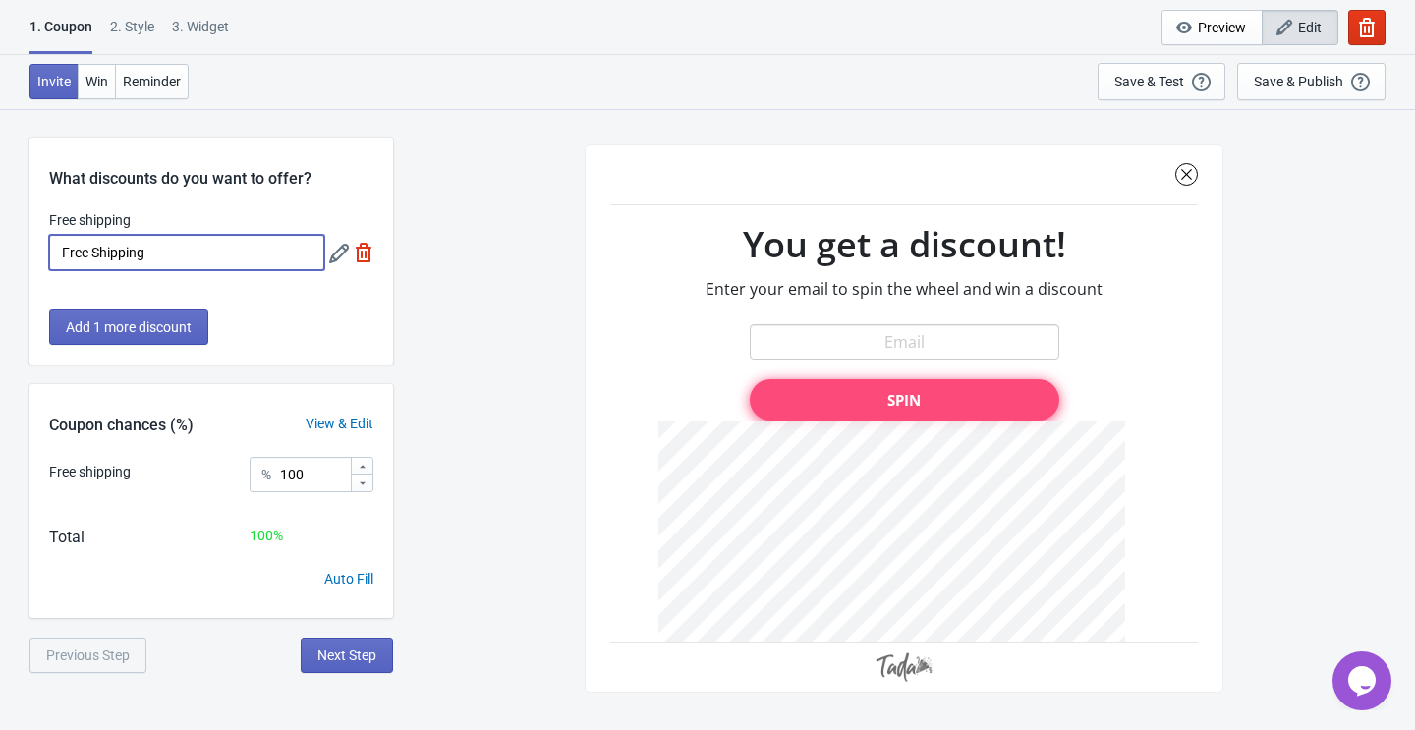
click at [239, 251] on input "Free Shipping" at bounding box center [186, 252] width 275 height 35
click at [178, 325] on span "Add 1 more discount" at bounding box center [129, 327] width 126 height 16
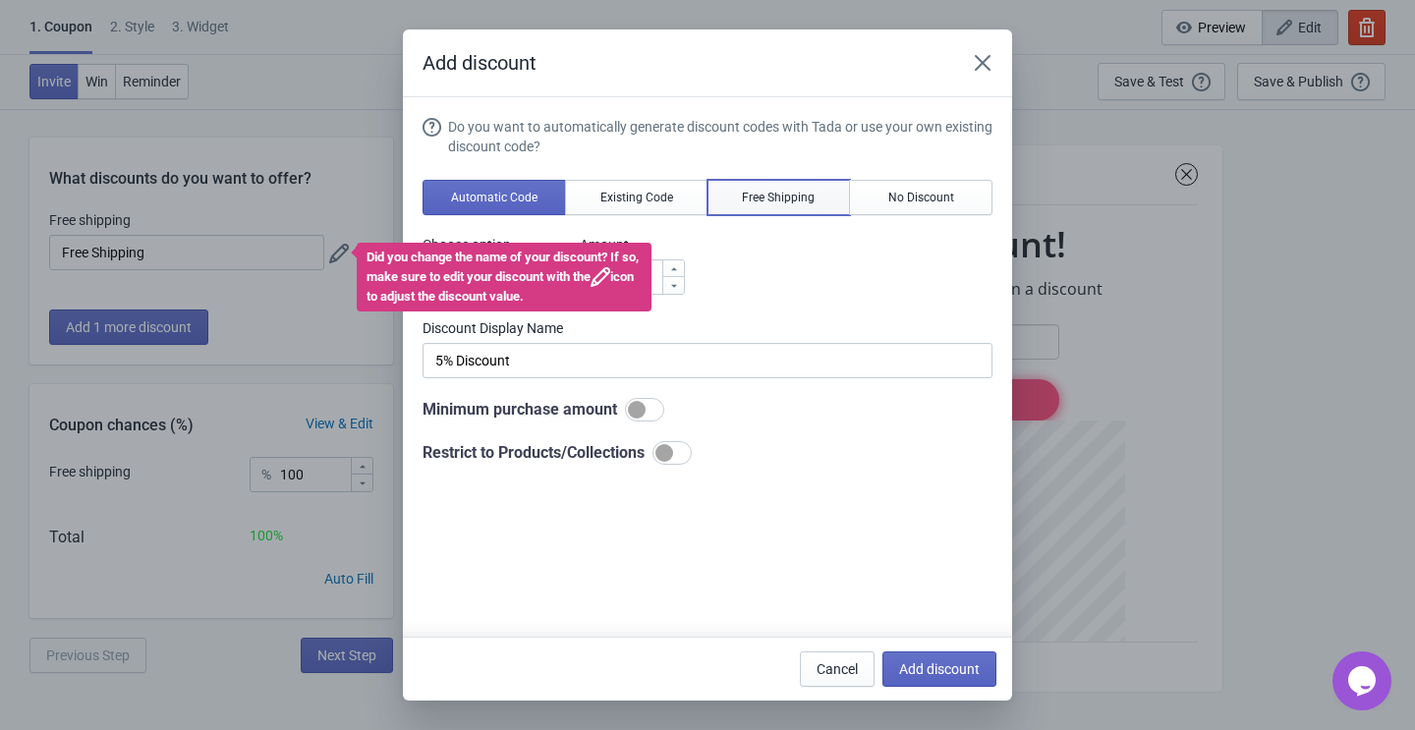
click at [778, 195] on span "Free Shipping" at bounding box center [778, 198] width 73 height 16
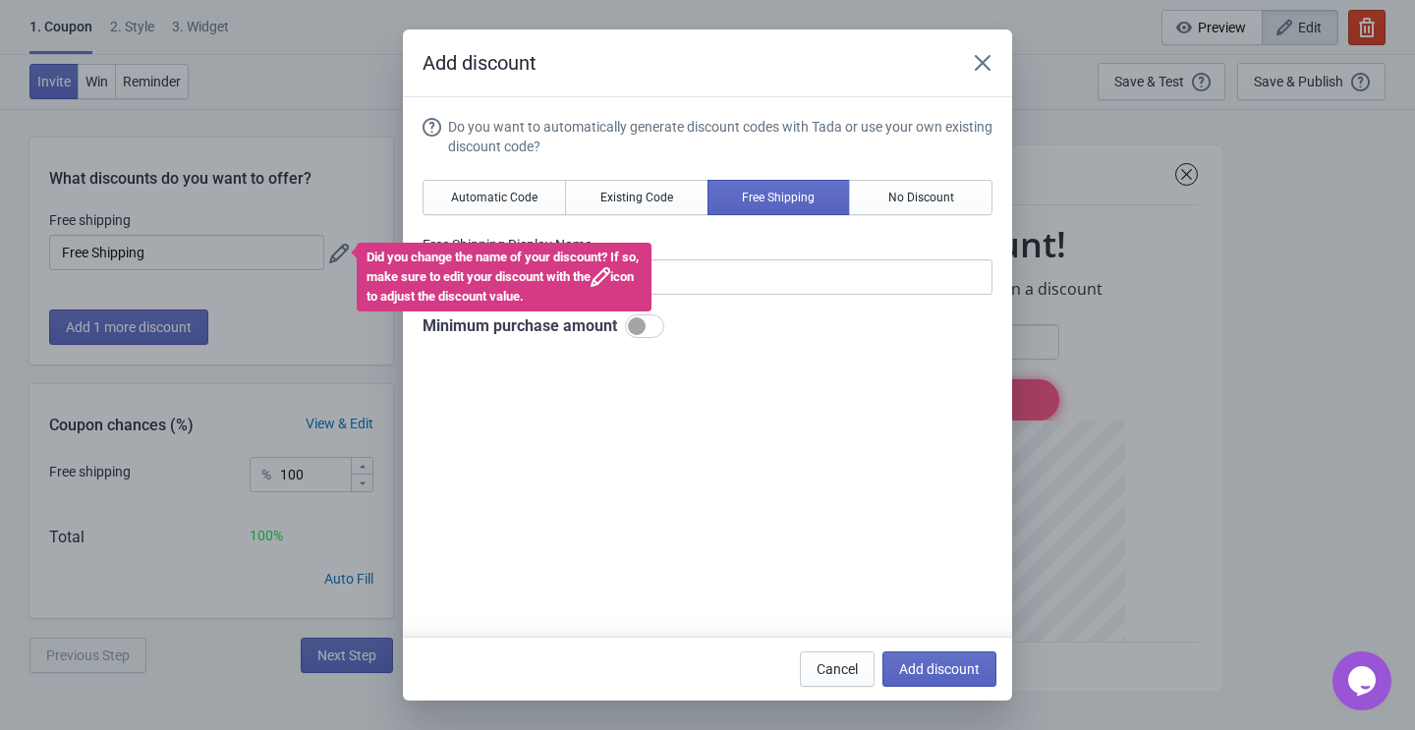
click at [466, 287] on div "Did you change the name of your discount? If so, make sure to edit your discoun…" at bounding box center [504, 277] width 295 height 69
click at [494, 376] on div "Do you want to automatically generate discount codes with Tada or use your own …" at bounding box center [707, 403] width 570 height 573
click at [931, 194] on span "No Discount" at bounding box center [921, 198] width 66 height 16
type input "Better luck next time"
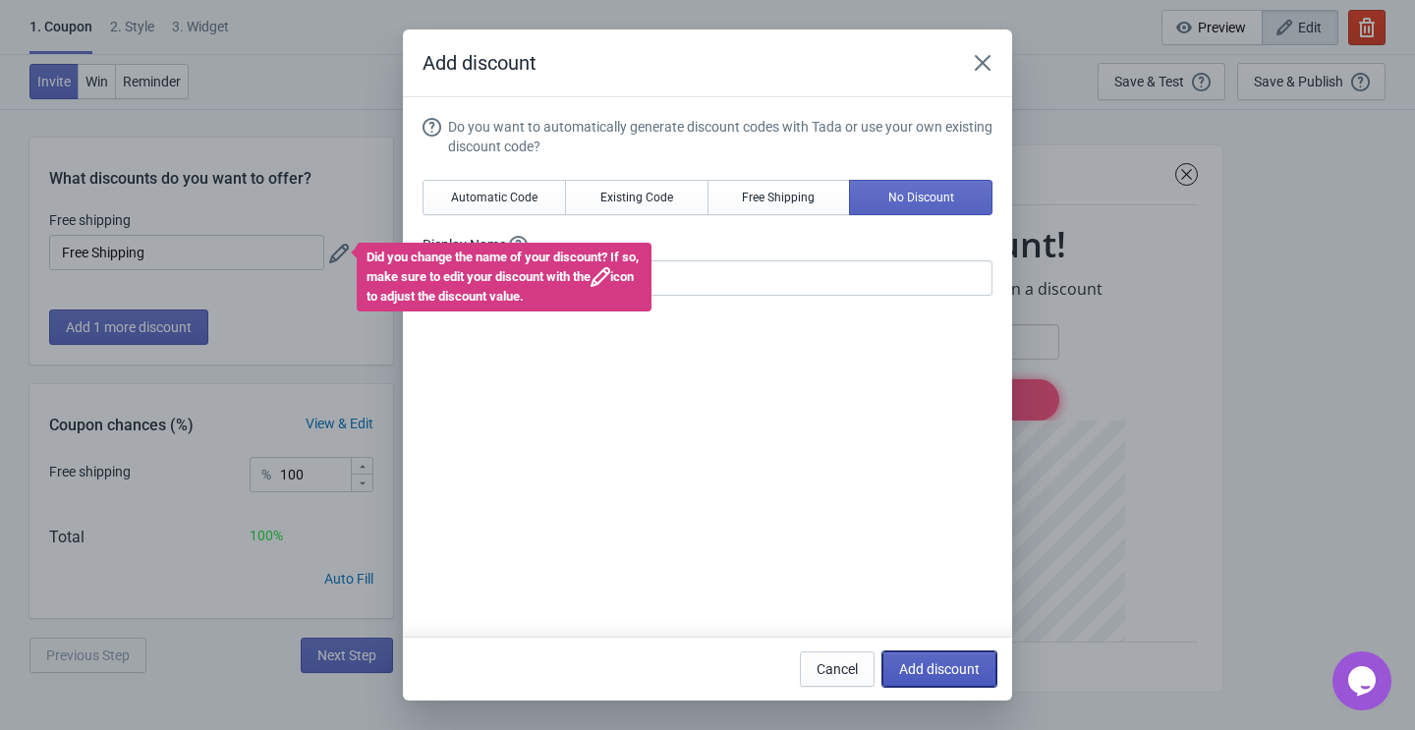
click at [939, 666] on span "Add discount" at bounding box center [939, 669] width 81 height 16
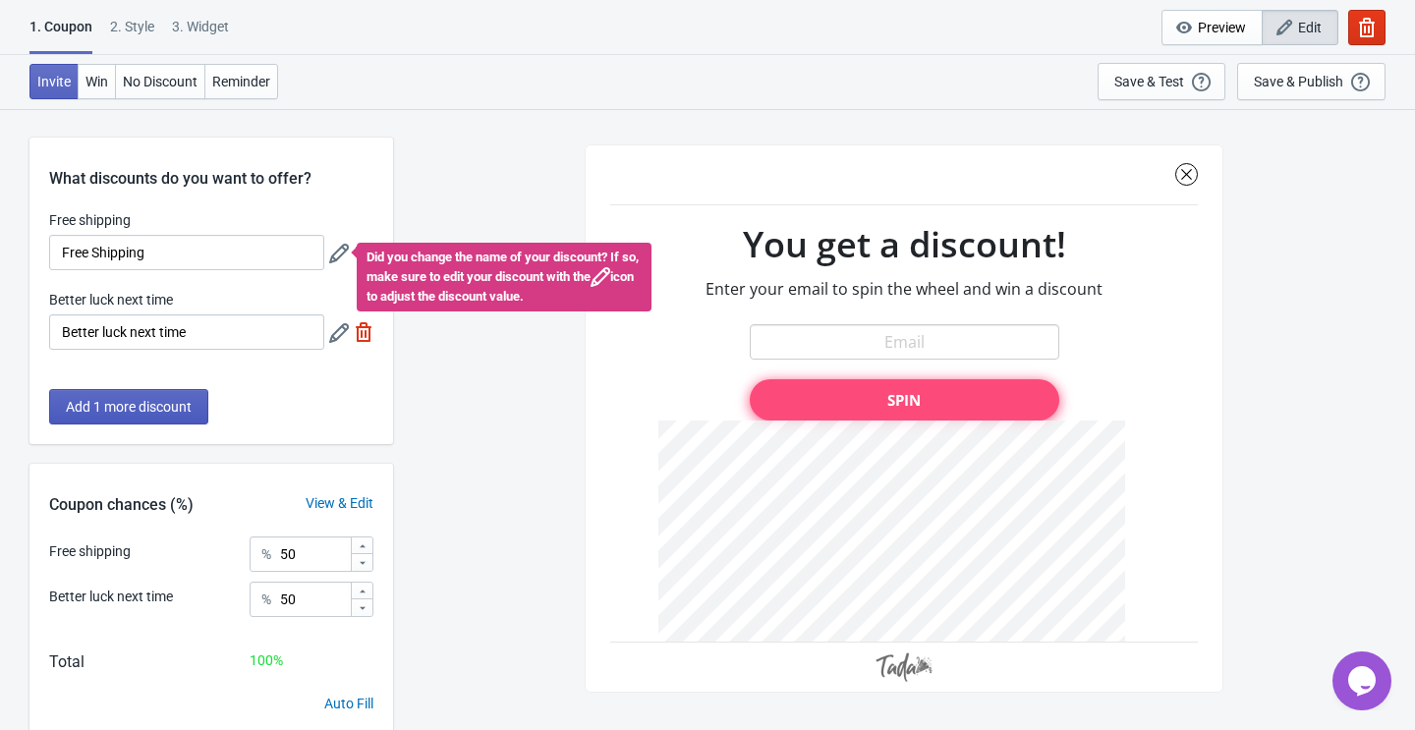
click at [84, 418] on button "Add 1 more discount" at bounding box center [128, 406] width 159 height 35
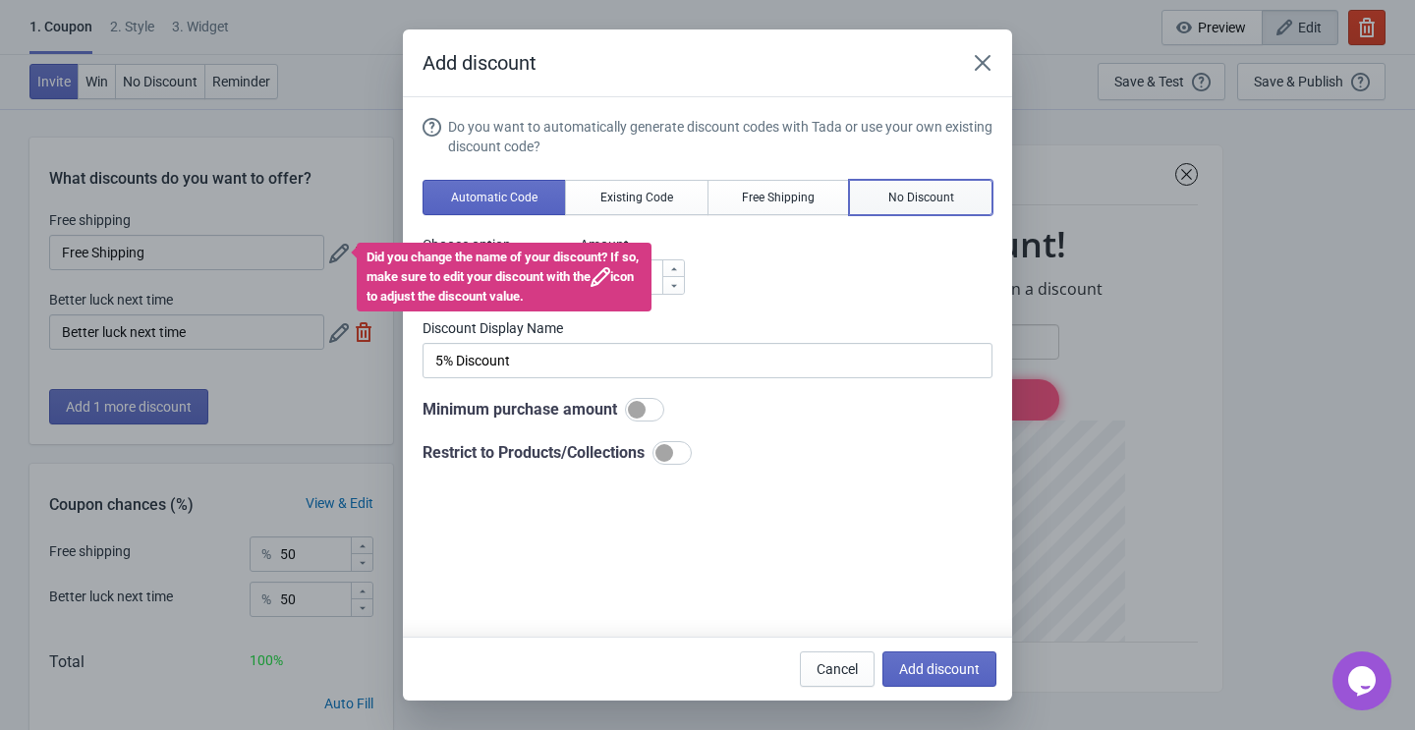
click at [891, 200] on span "No Discount" at bounding box center [921, 198] width 66 height 16
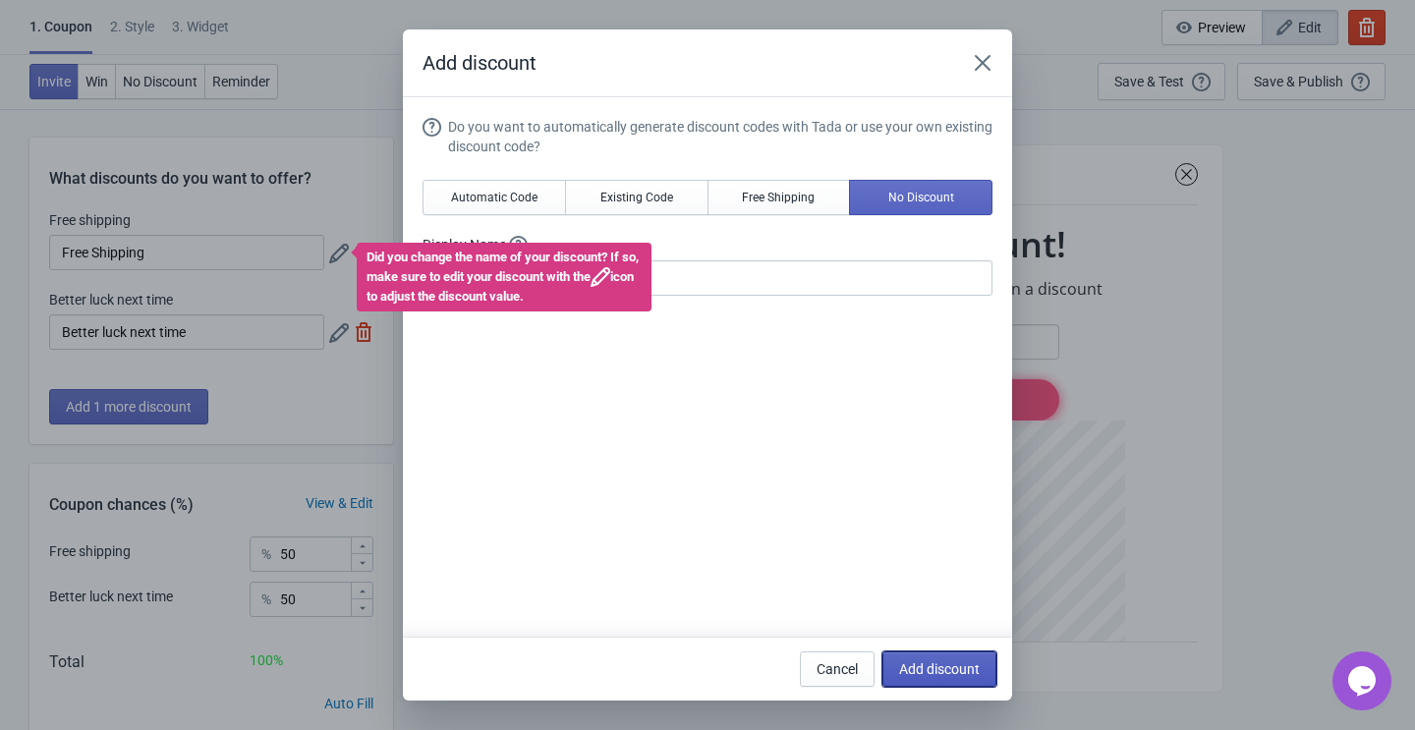
click at [931, 666] on span "Add discount" at bounding box center [939, 669] width 81 height 16
type input "33"
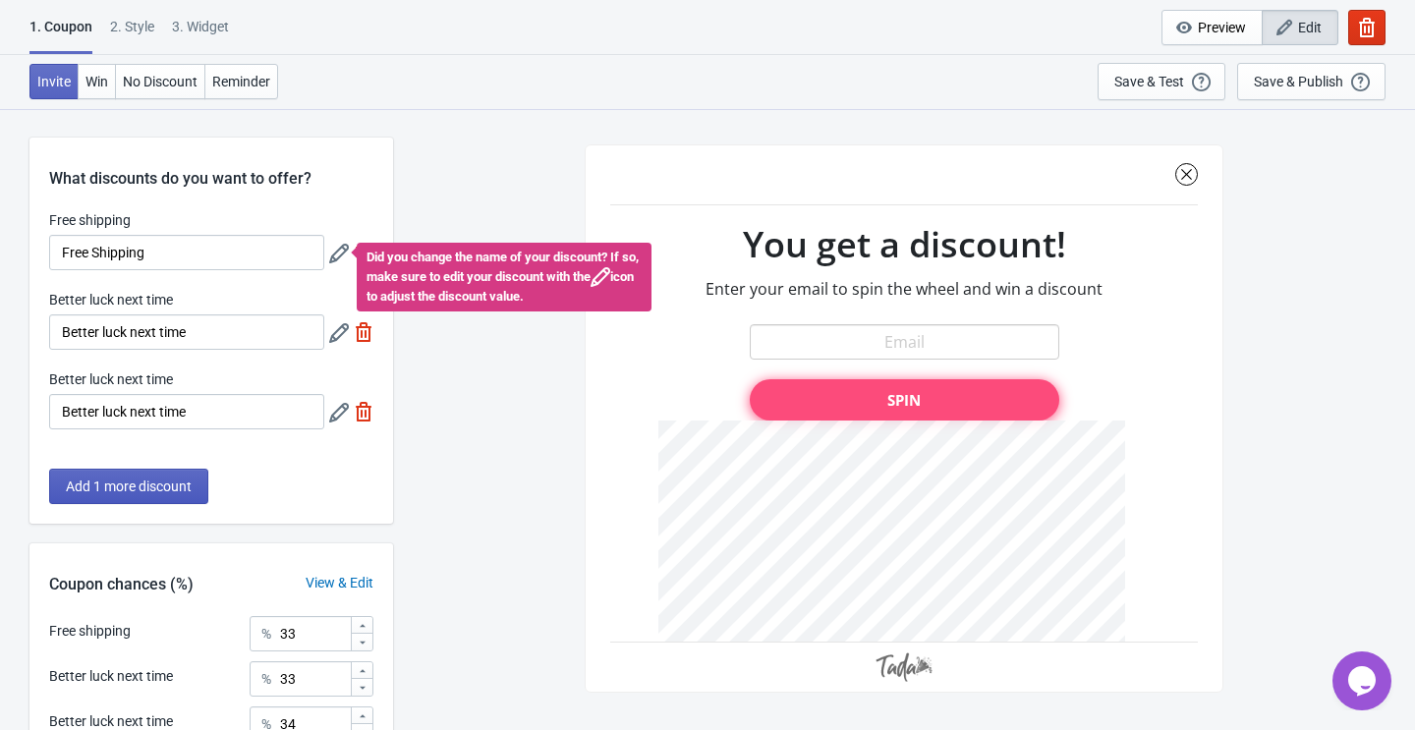
click at [166, 488] on span "Add 1 more discount" at bounding box center [129, 486] width 126 height 16
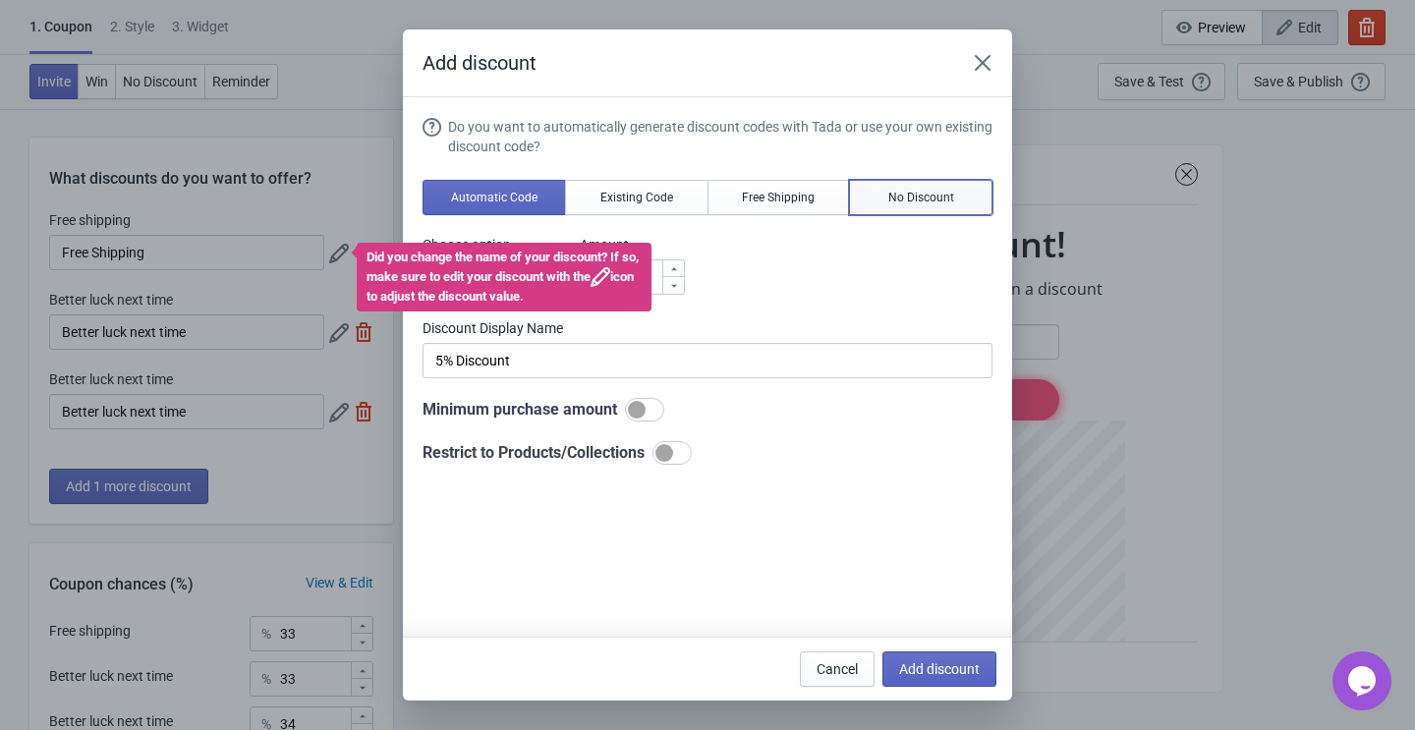
click at [887, 186] on button "No Discount" at bounding box center [920, 197] width 143 height 35
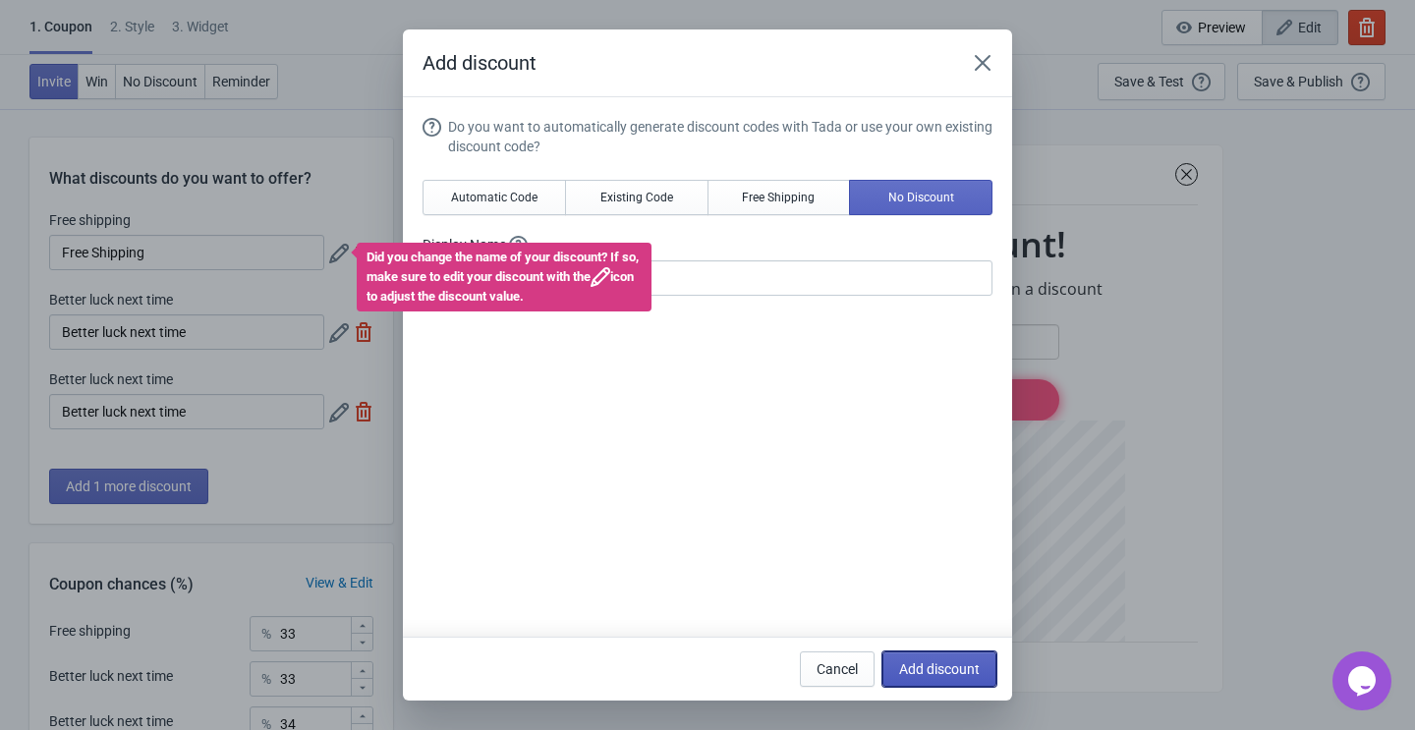
click at [919, 669] on span "Add discount" at bounding box center [939, 669] width 81 height 16
type input "25"
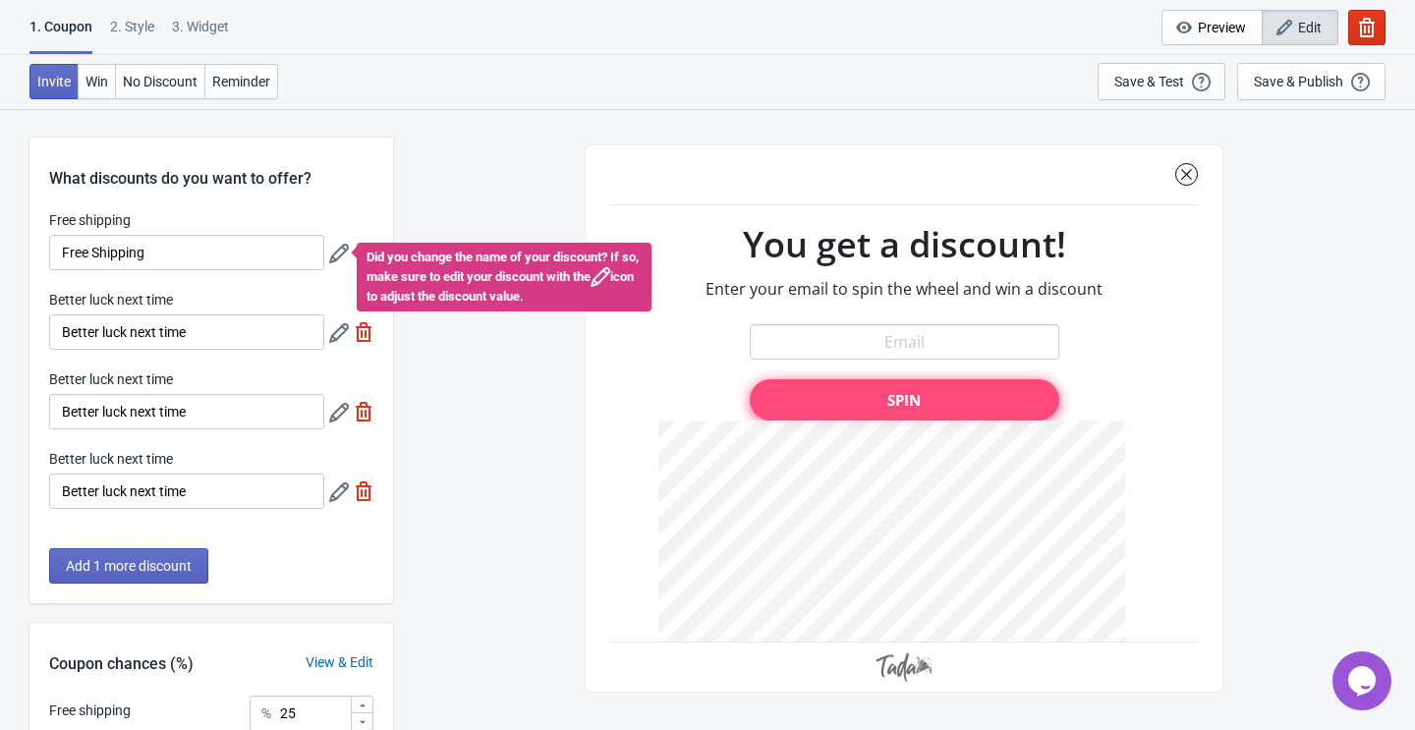
click at [338, 256] on icon at bounding box center [339, 254] width 20 height 20
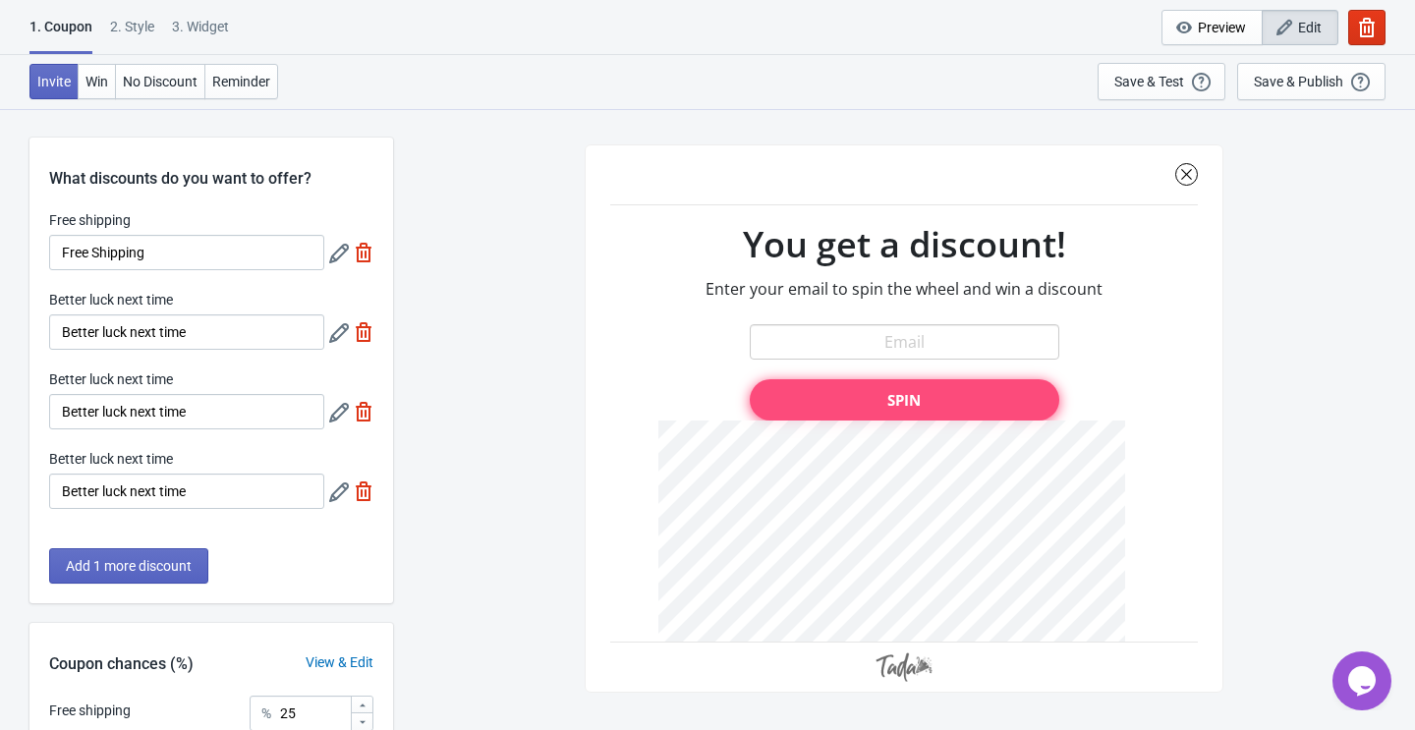
click at [368, 251] on img at bounding box center [364, 253] width 20 height 20
type input "33"
type input "34"
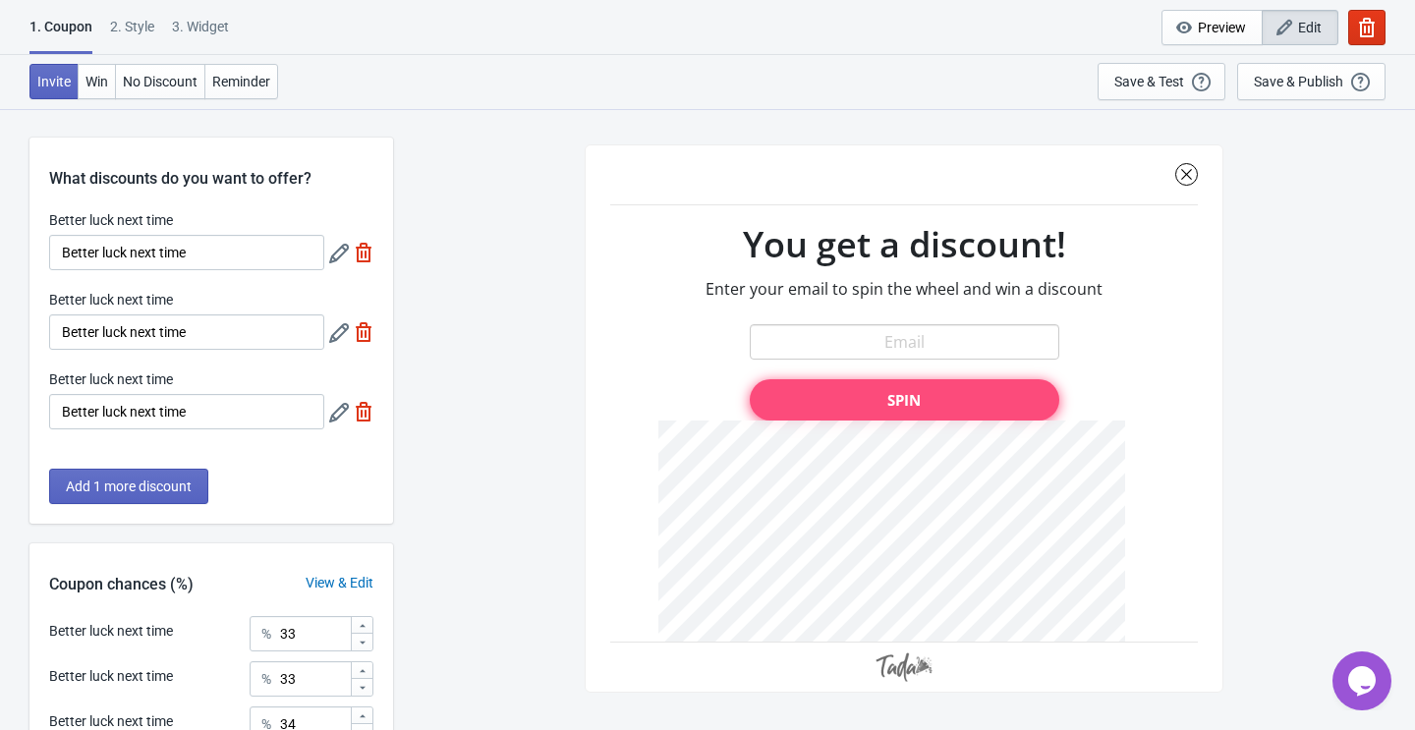
scroll to position [193, 0]
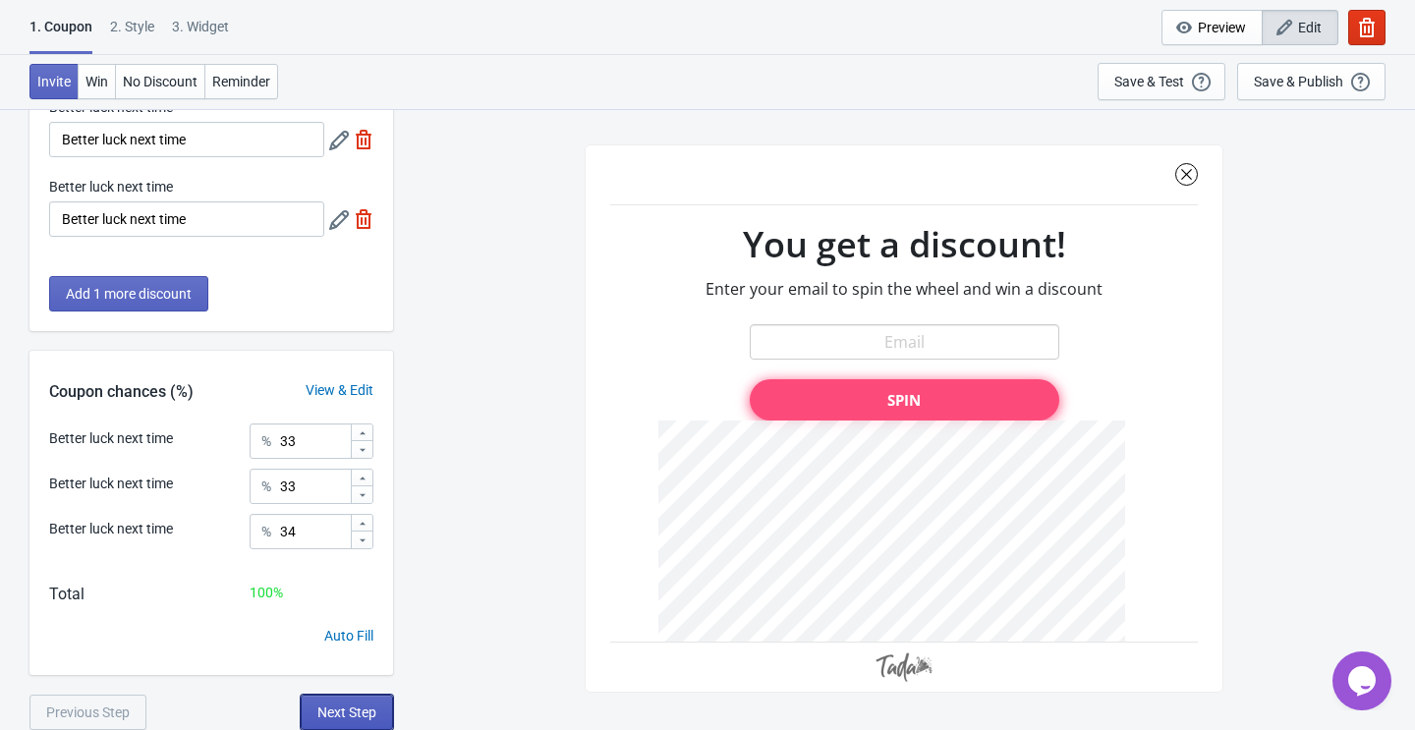
click at [340, 701] on button "Next Step" at bounding box center [347, 712] width 92 height 35
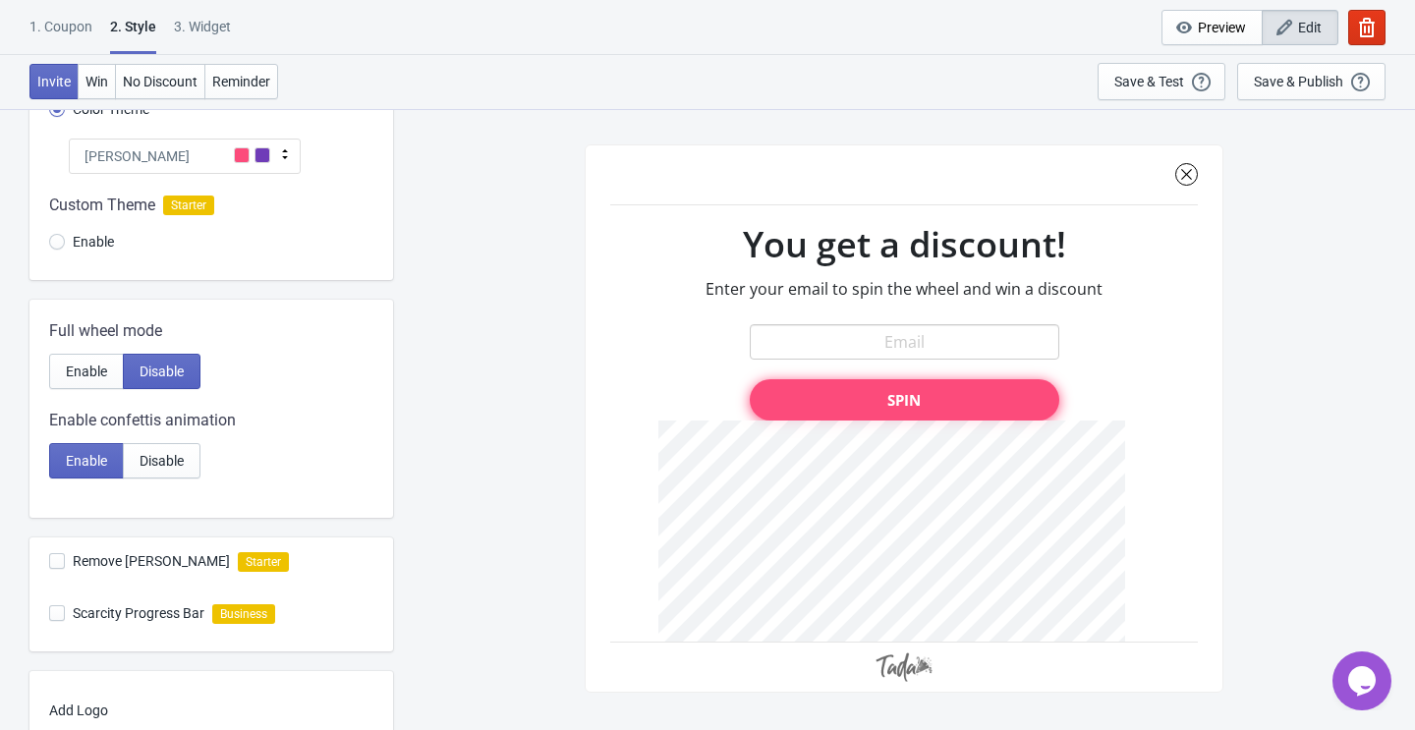
scroll to position [0, 0]
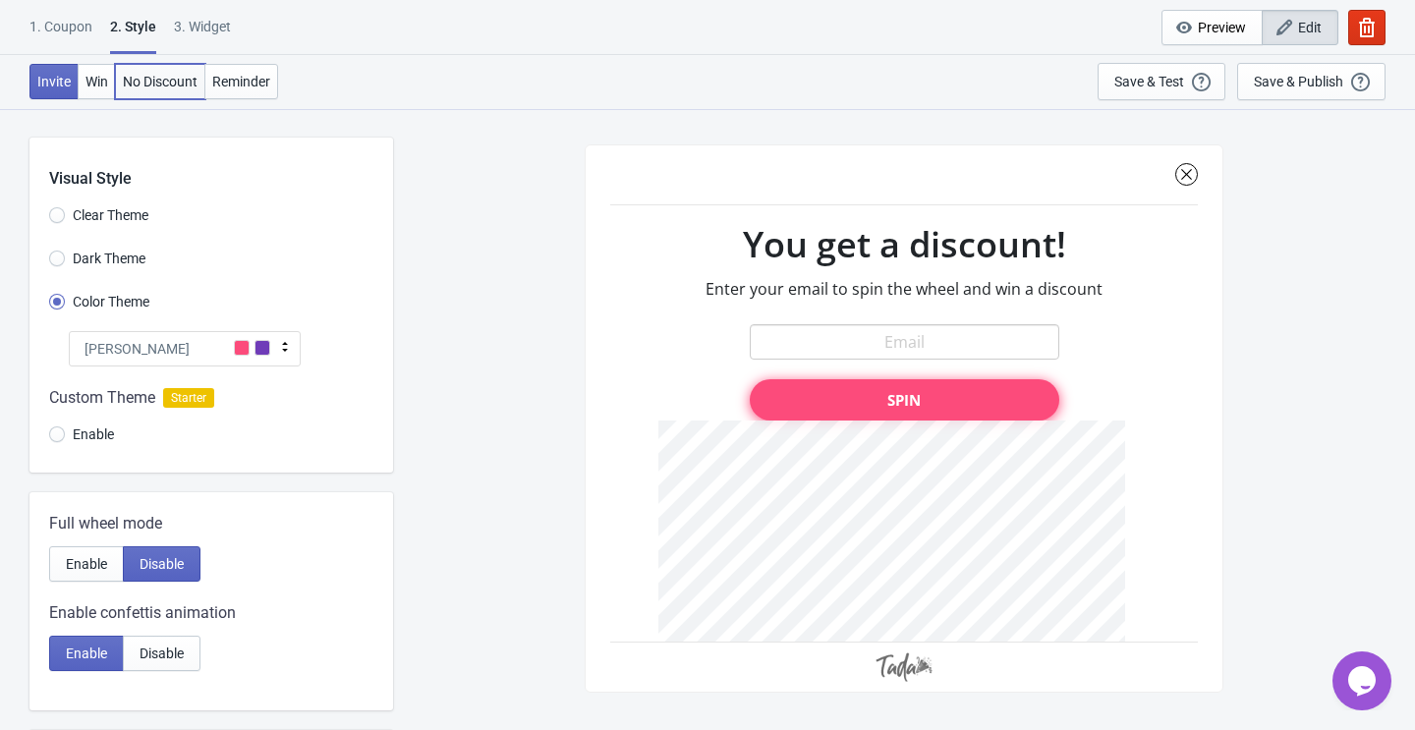
click at [156, 80] on span "No Discount" at bounding box center [160, 82] width 75 height 16
type input "no_code"
radio input "true"
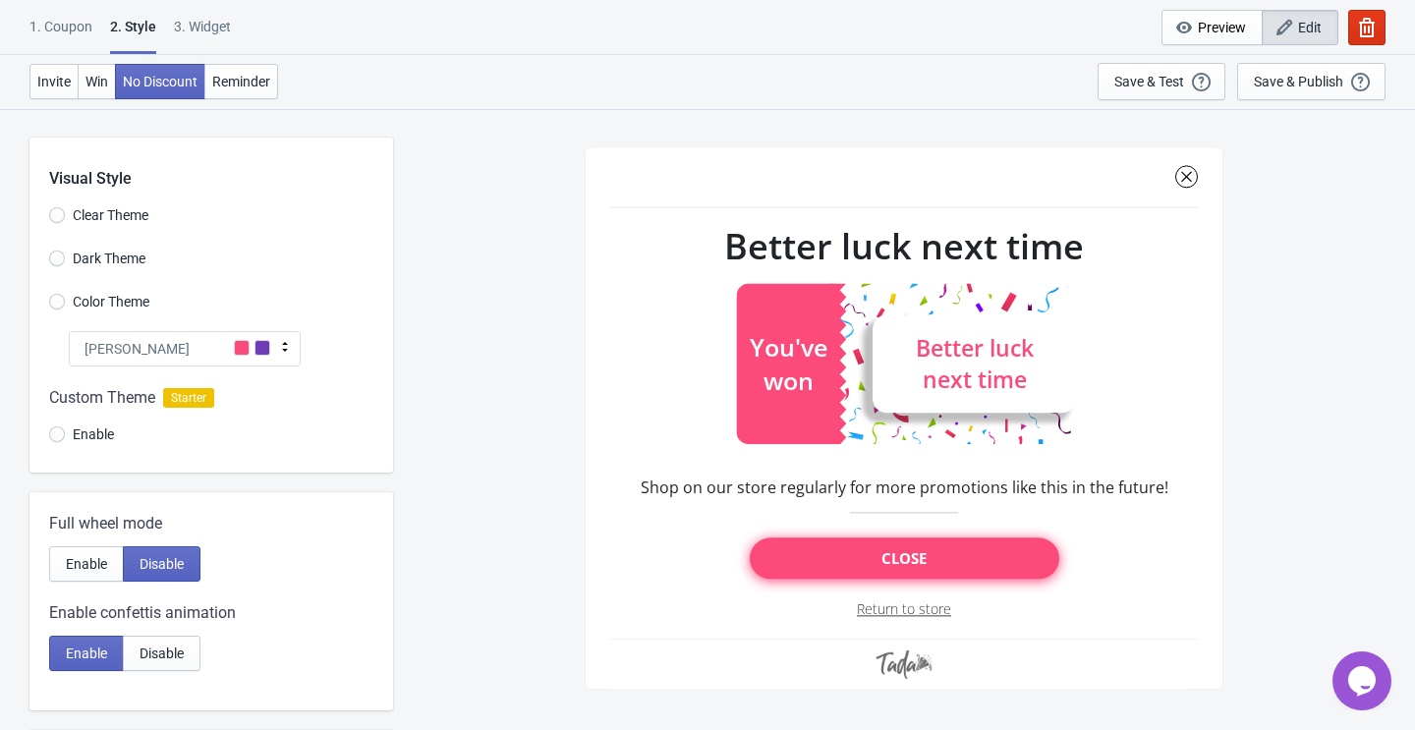
click at [207, 33] on div "3. Widget" at bounding box center [202, 34] width 57 height 34
select select "once"
select select "1"
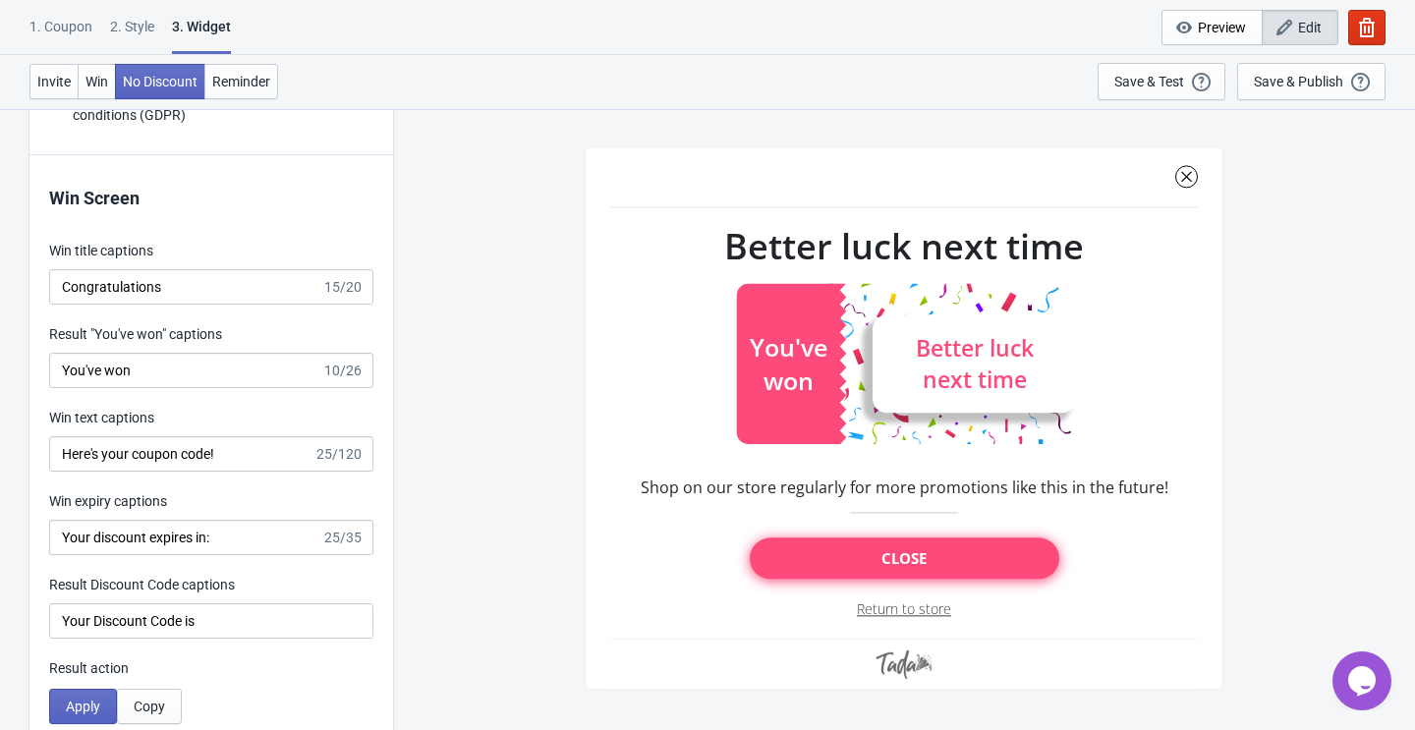
scroll to position [3837, 0]
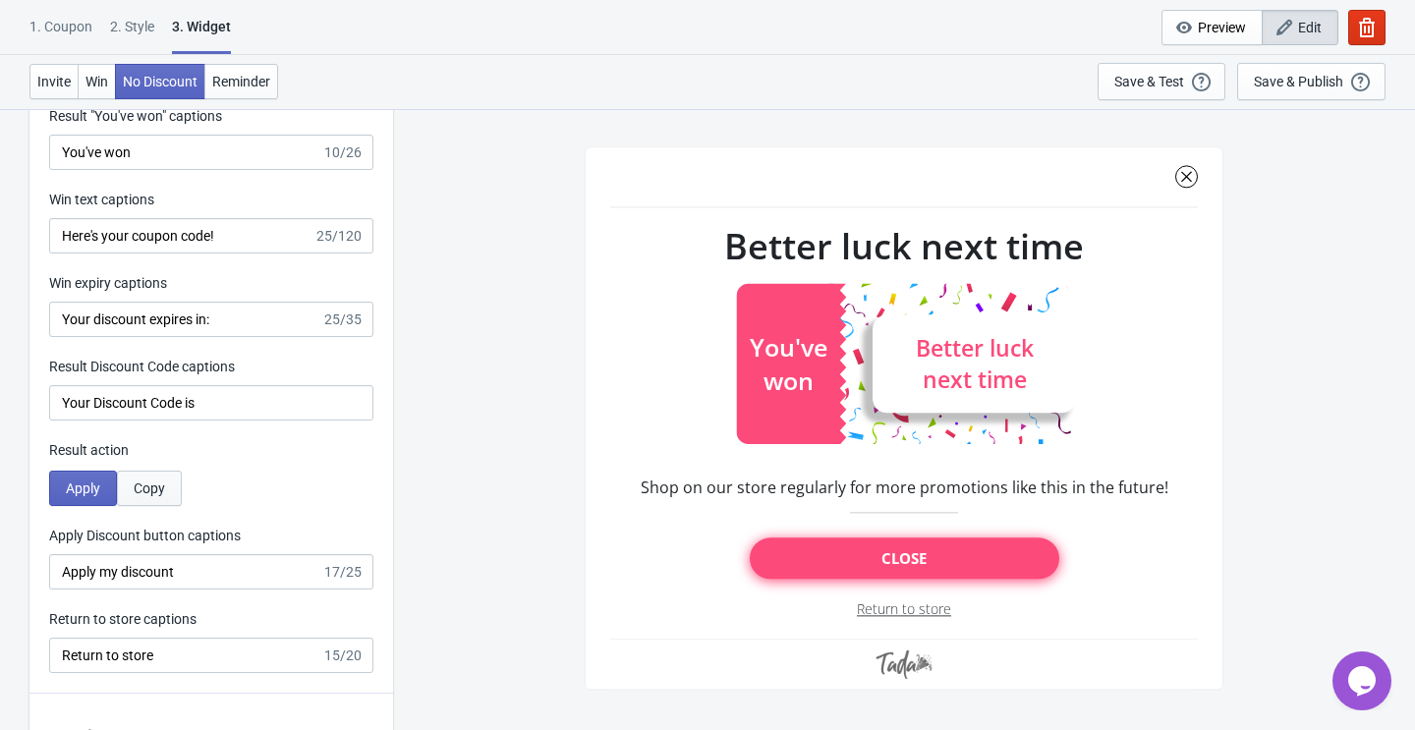
click at [162, 487] on span "Copy" at bounding box center [149, 488] width 31 height 16
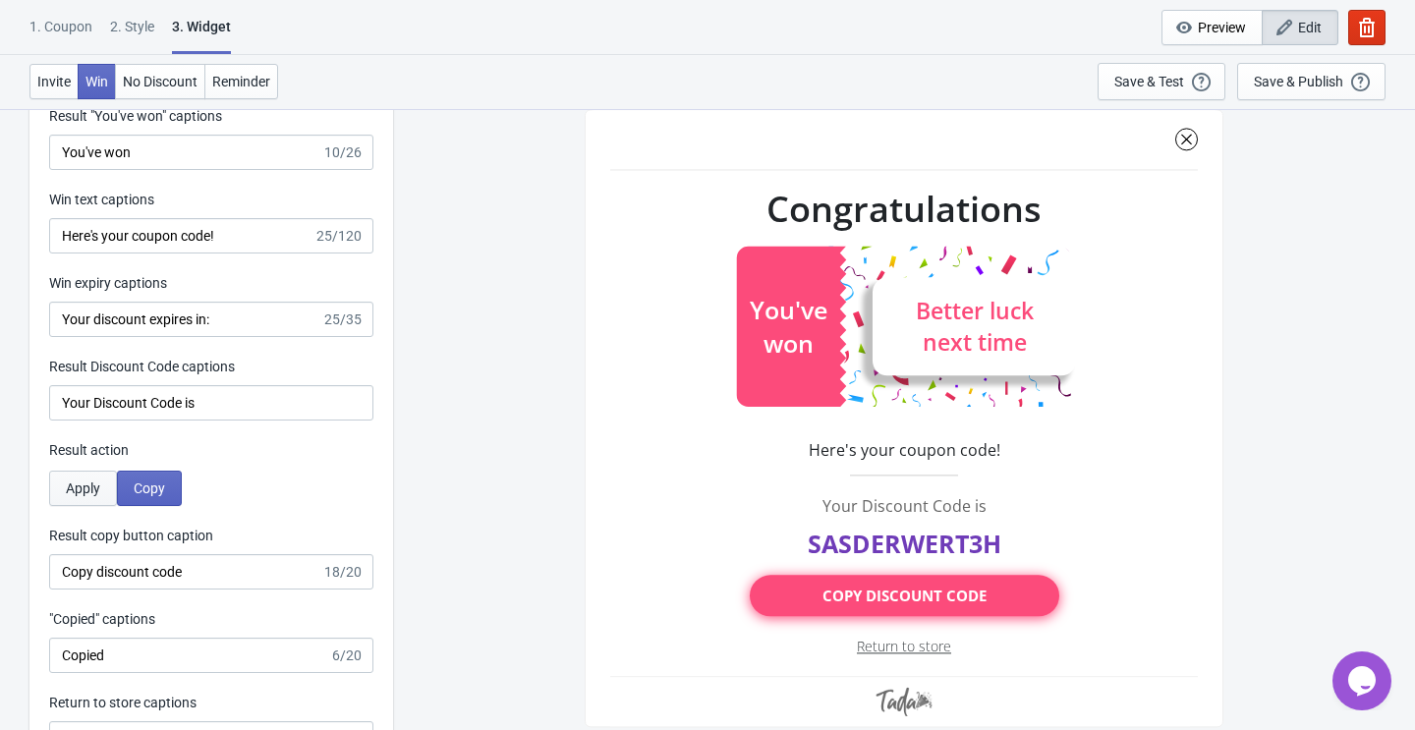
click at [94, 481] on span "Apply" at bounding box center [83, 488] width 34 height 16
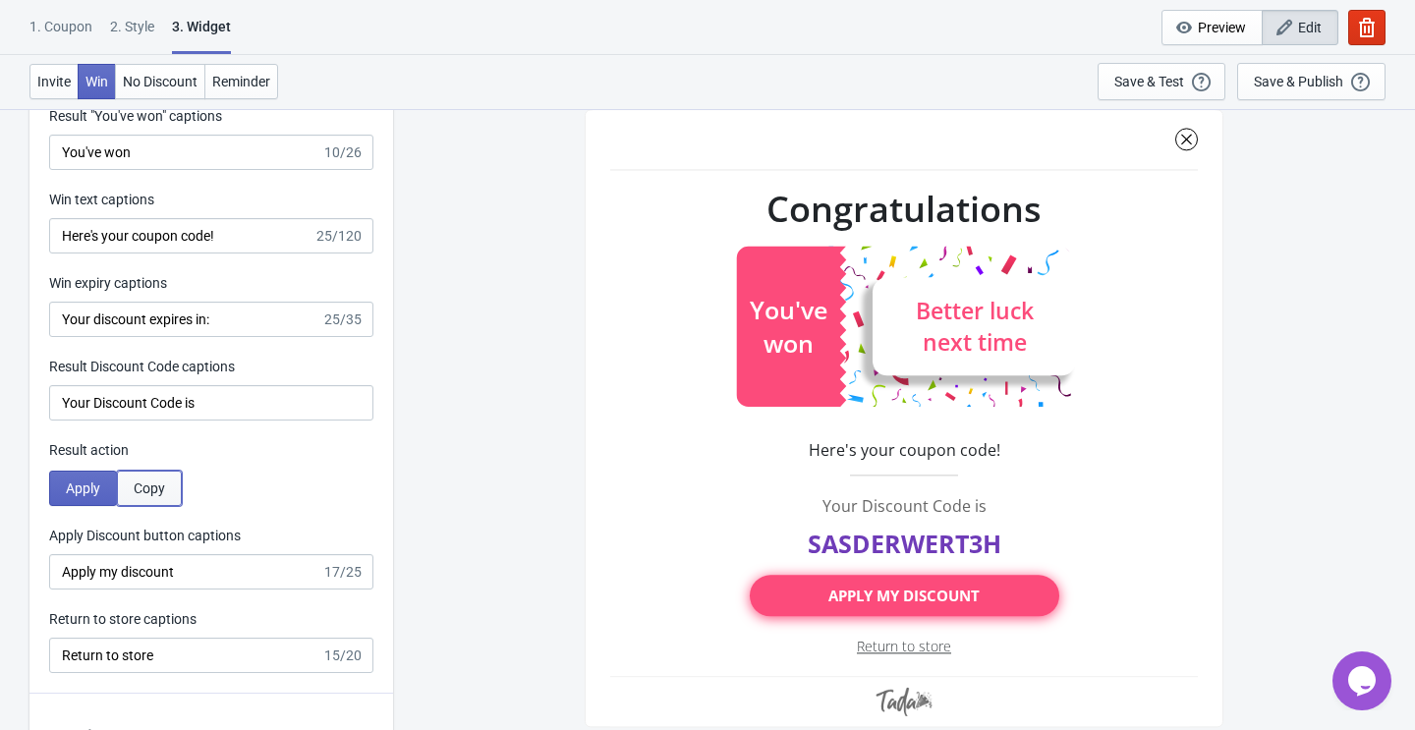
click at [146, 489] on span "Copy" at bounding box center [149, 488] width 31 height 16
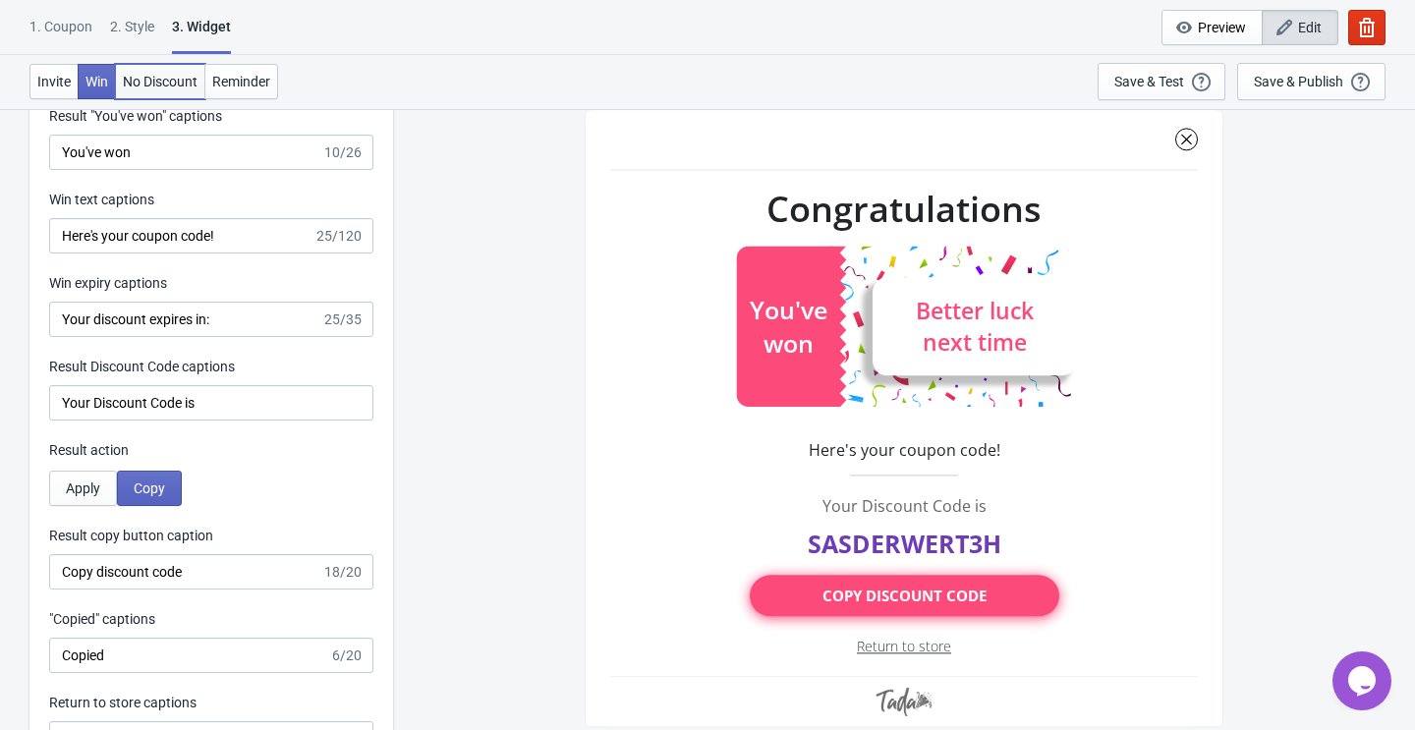
click at [169, 76] on span "No Discount" at bounding box center [160, 82] width 75 height 16
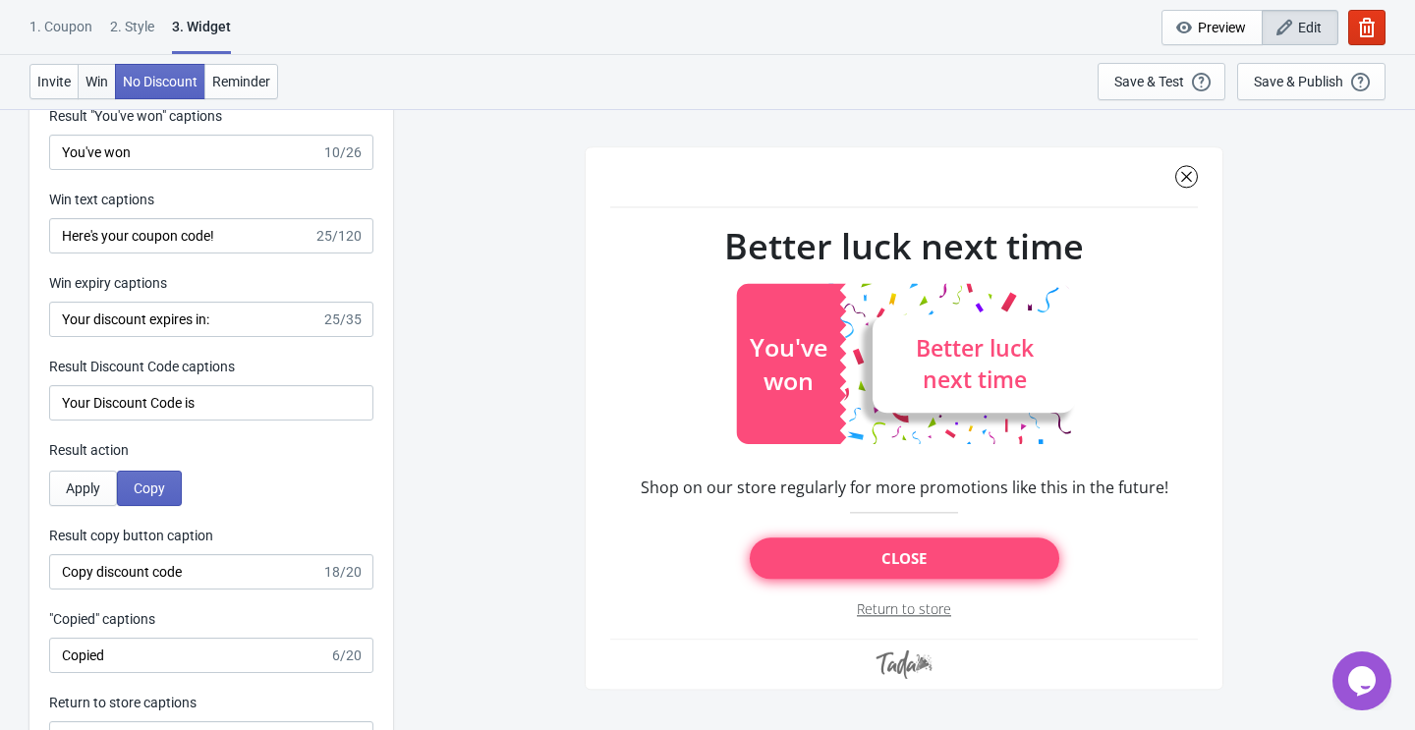
click at [106, 82] on span "Win" at bounding box center [96, 82] width 23 height 16
type input "SASDERWERT3H"
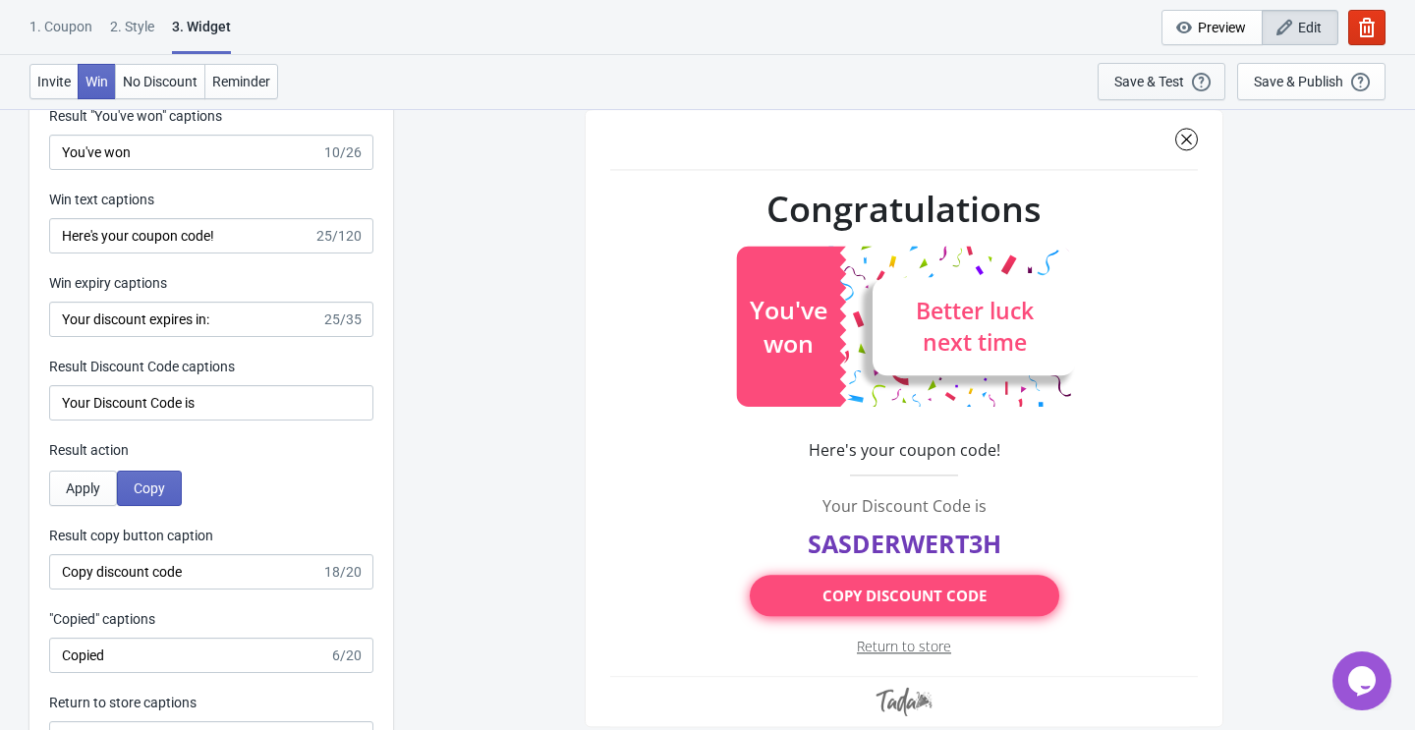
click at [1176, 83] on div "Save & Test" at bounding box center [1149, 82] width 70 height 16
click at [1371, 26] on icon "button" at bounding box center [1367, 28] width 16 height 20
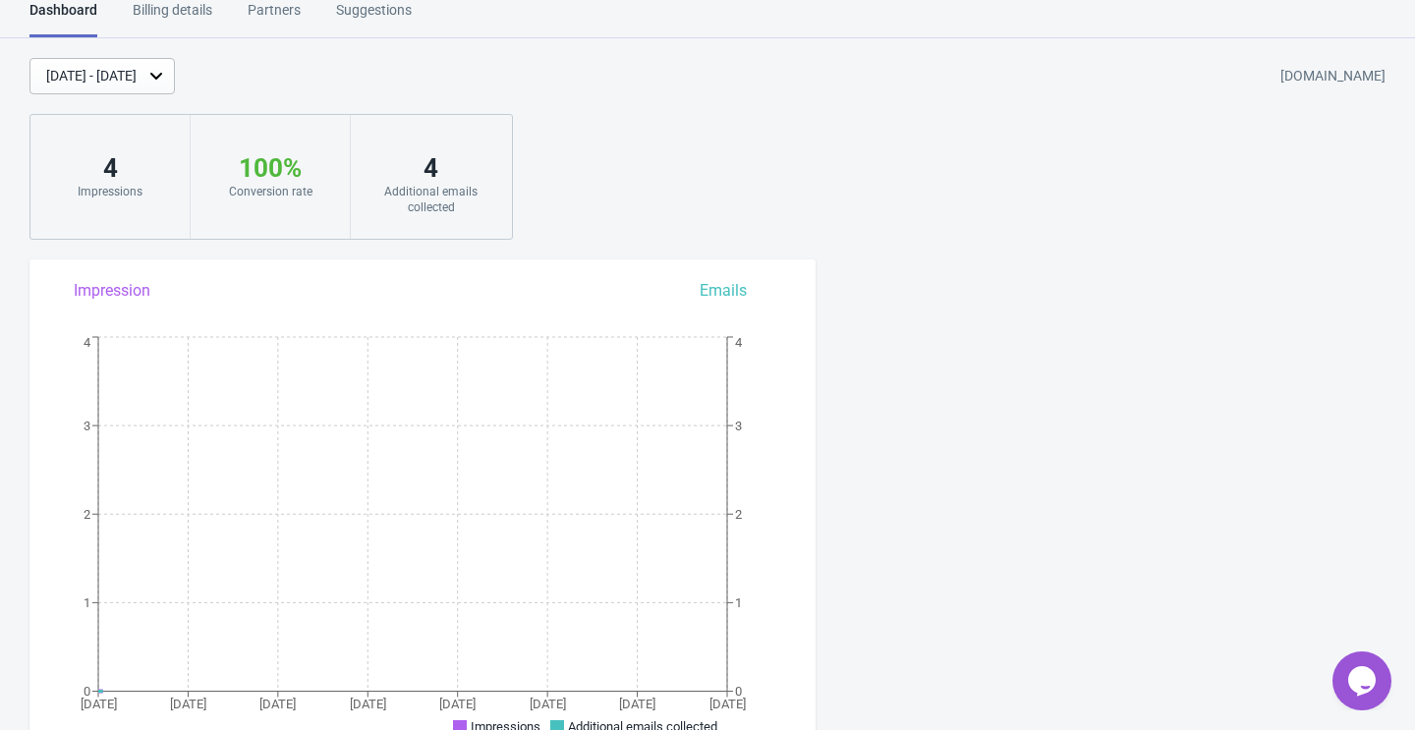
scroll to position [1353, 0]
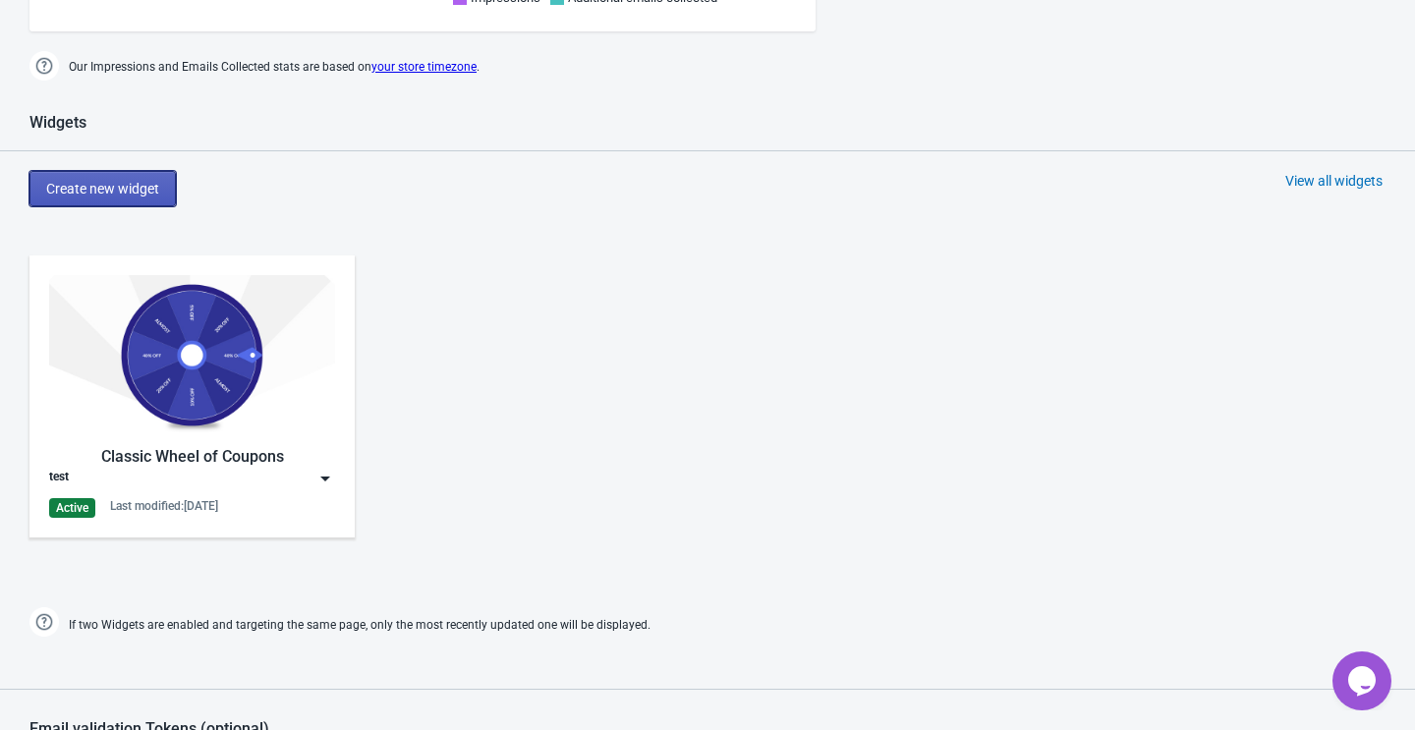
click at [170, 205] on button "Create new widget" at bounding box center [102, 188] width 146 height 35
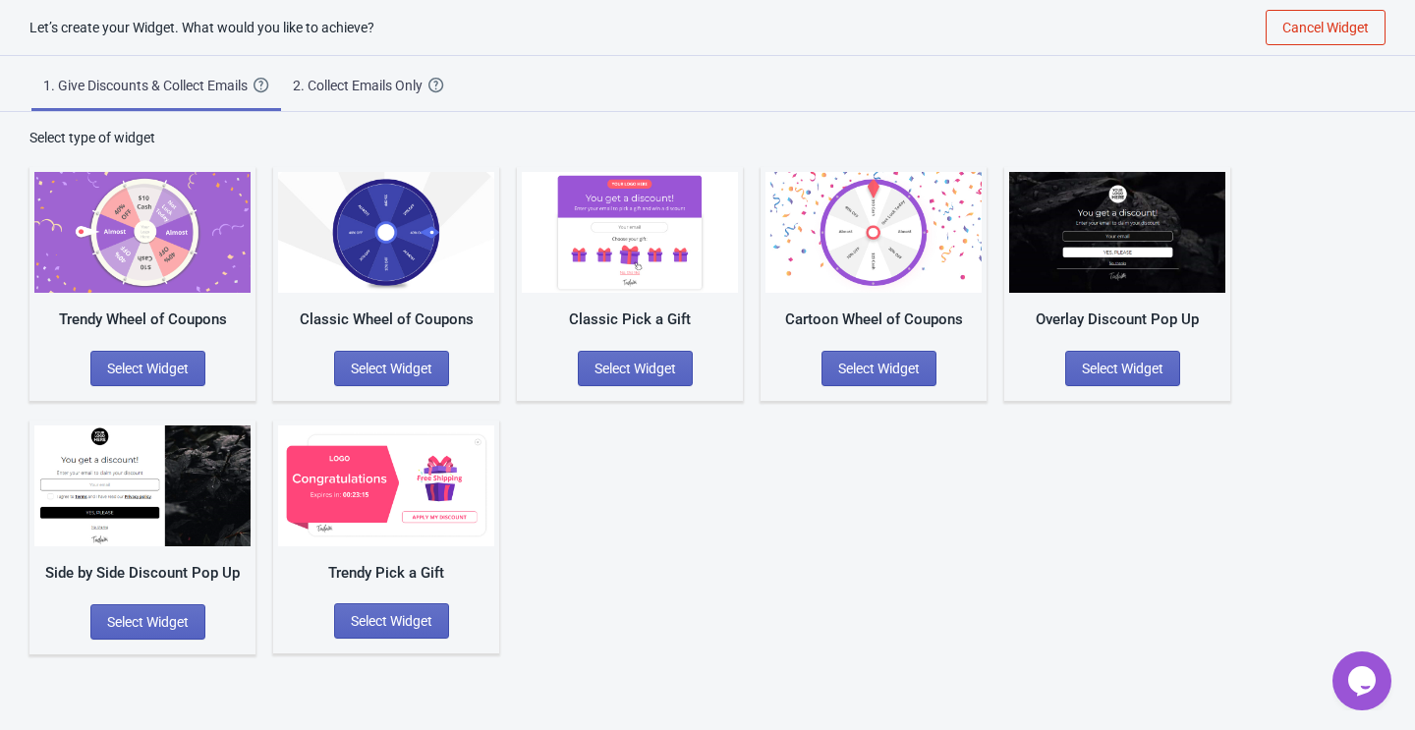
scroll to position [20, 0]
click at [1132, 364] on span "Select Widget" at bounding box center [1123, 369] width 82 height 16
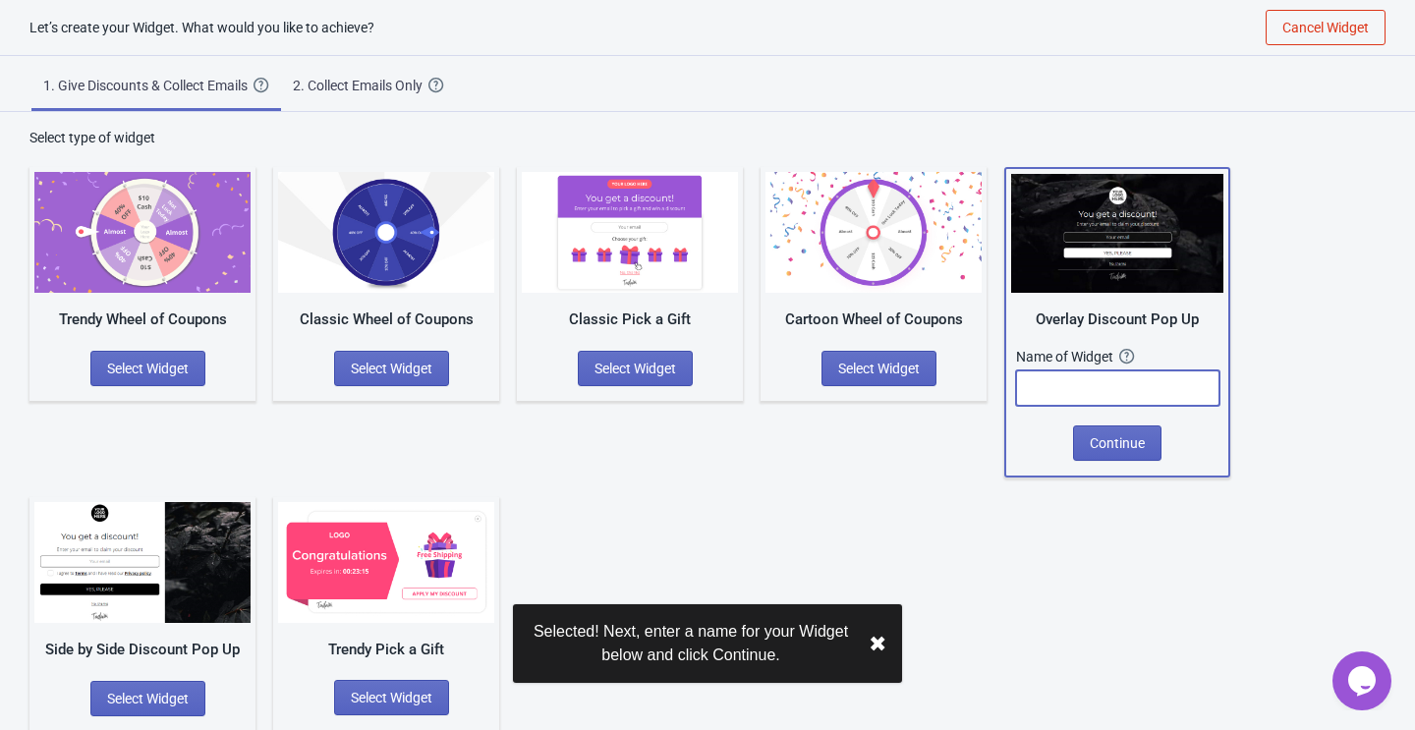
click at [1098, 385] on input "text" at bounding box center [1117, 387] width 203 height 35
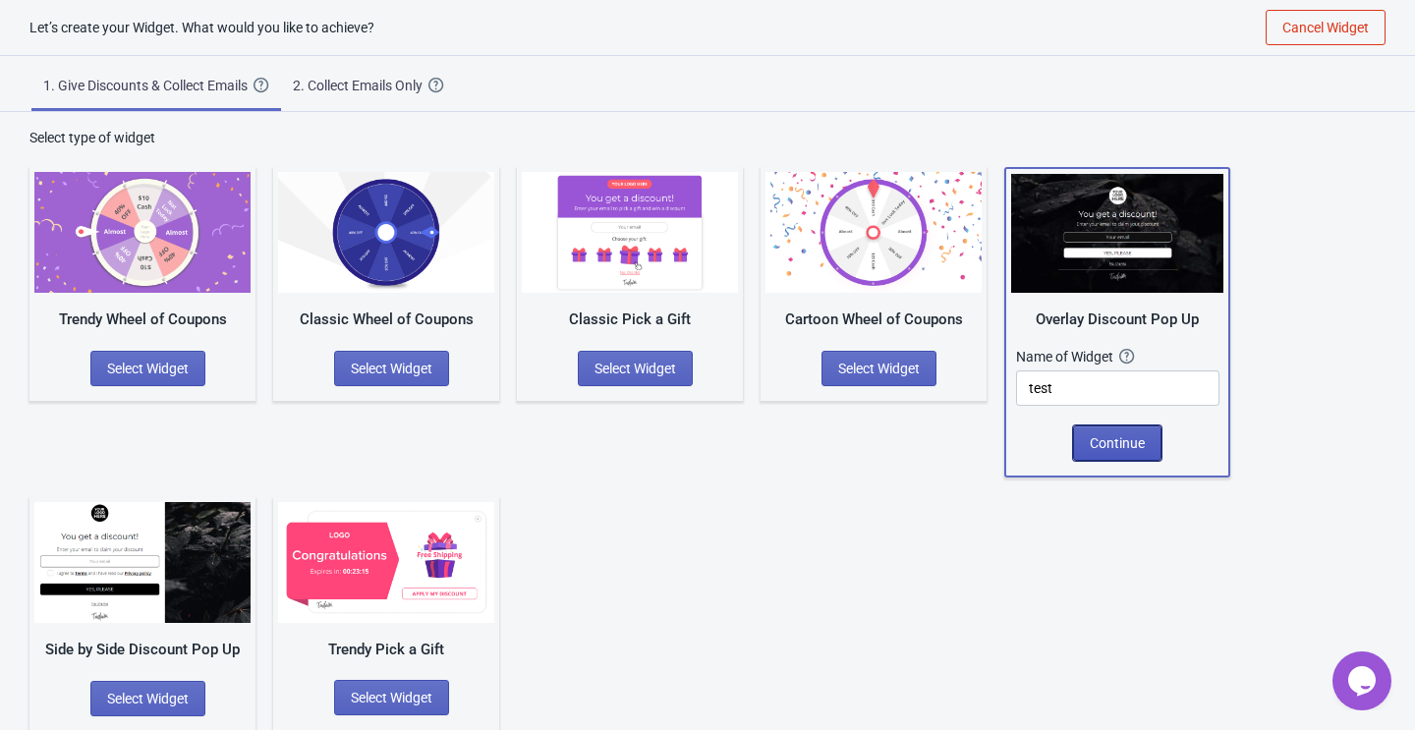
click at [1116, 448] on span "Continue" at bounding box center [1116, 443] width 55 height 16
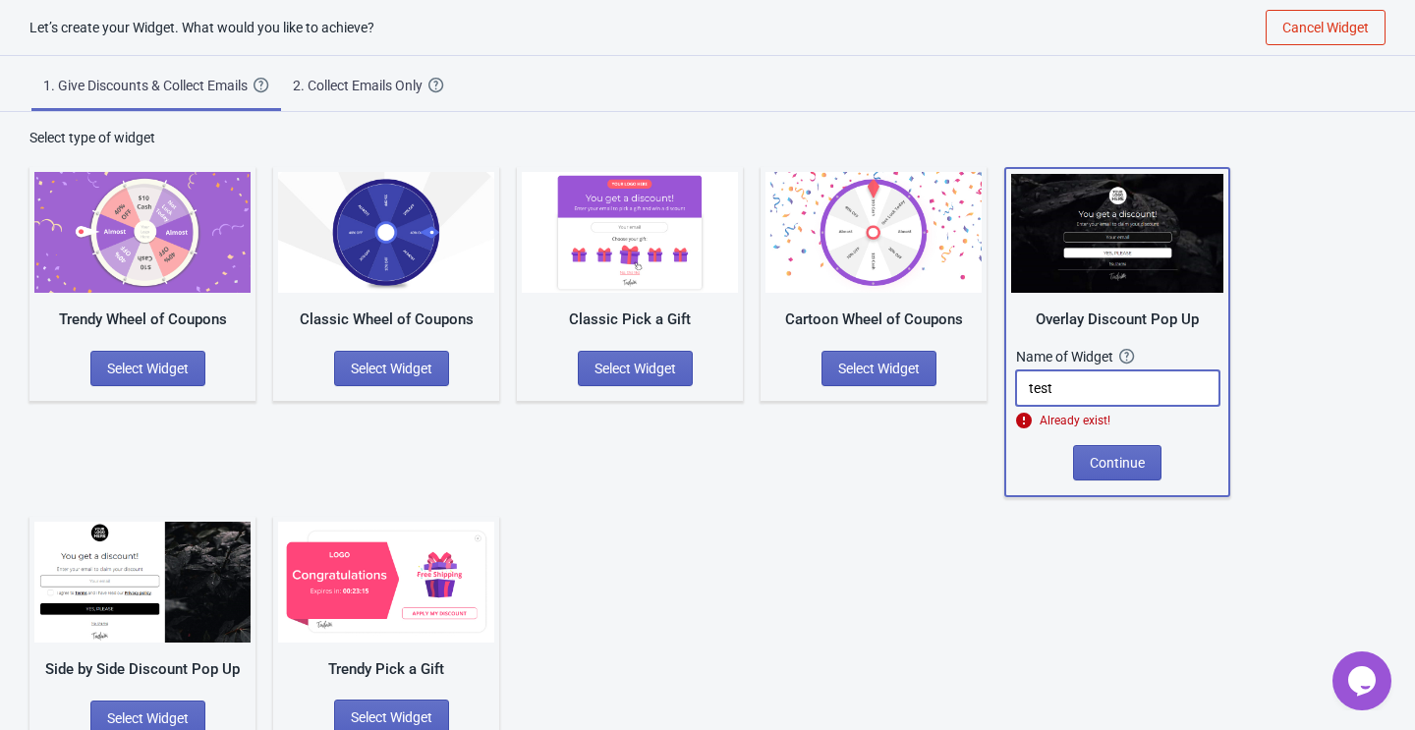
click at [1091, 399] on input "test" at bounding box center [1117, 387] width 203 height 35
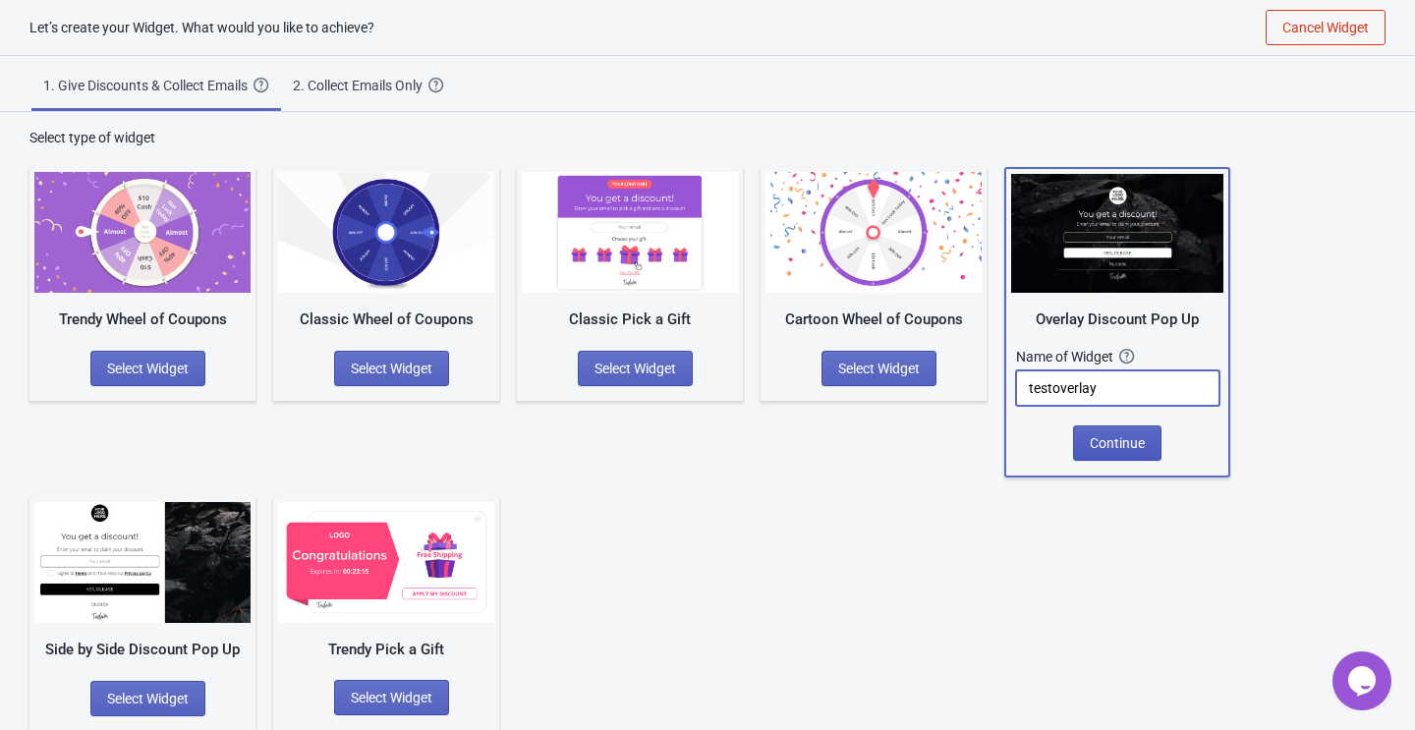
type input "testoverlay"
click at [1103, 445] on span "Continue" at bounding box center [1116, 443] width 55 height 16
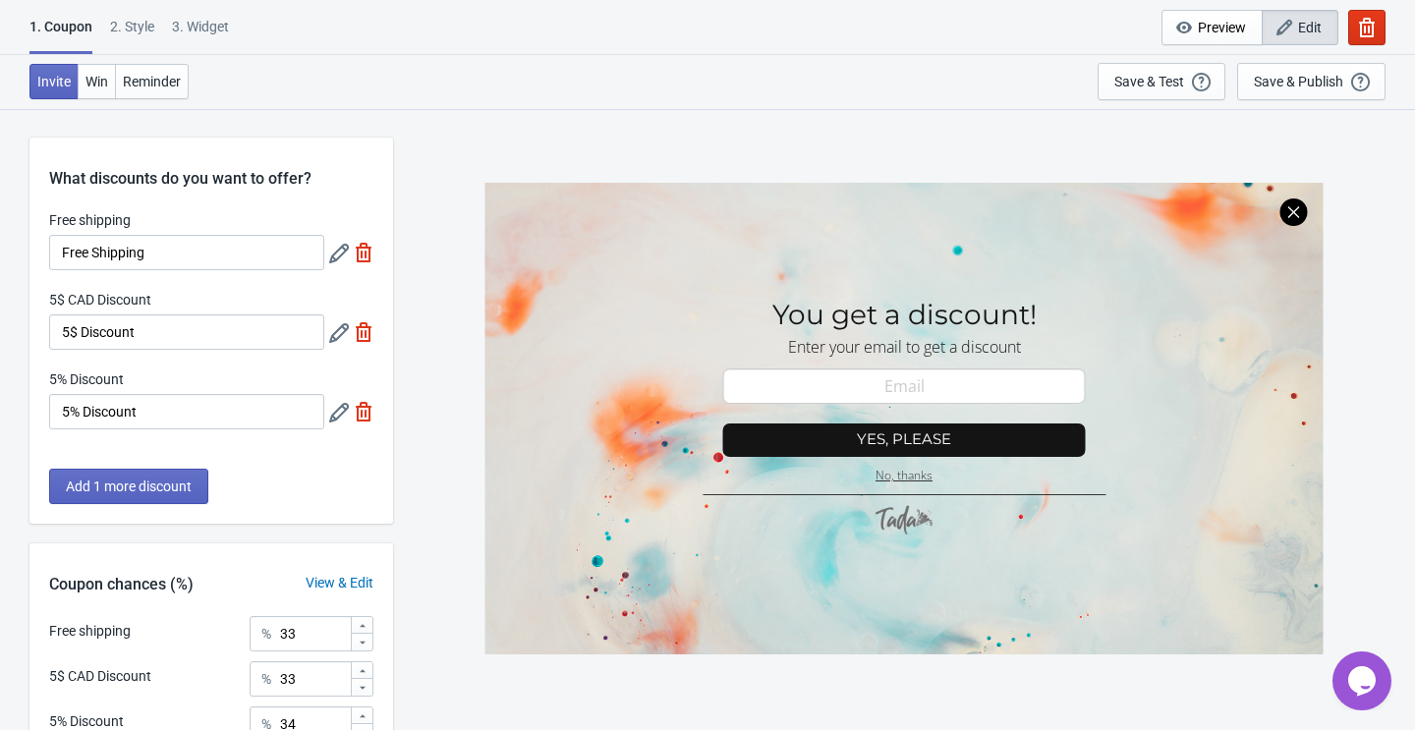
click at [327, 250] on div "Free shipping Free Shipping" at bounding box center [211, 240] width 324 height 60
click at [339, 253] on icon at bounding box center [339, 254] width 20 height 20
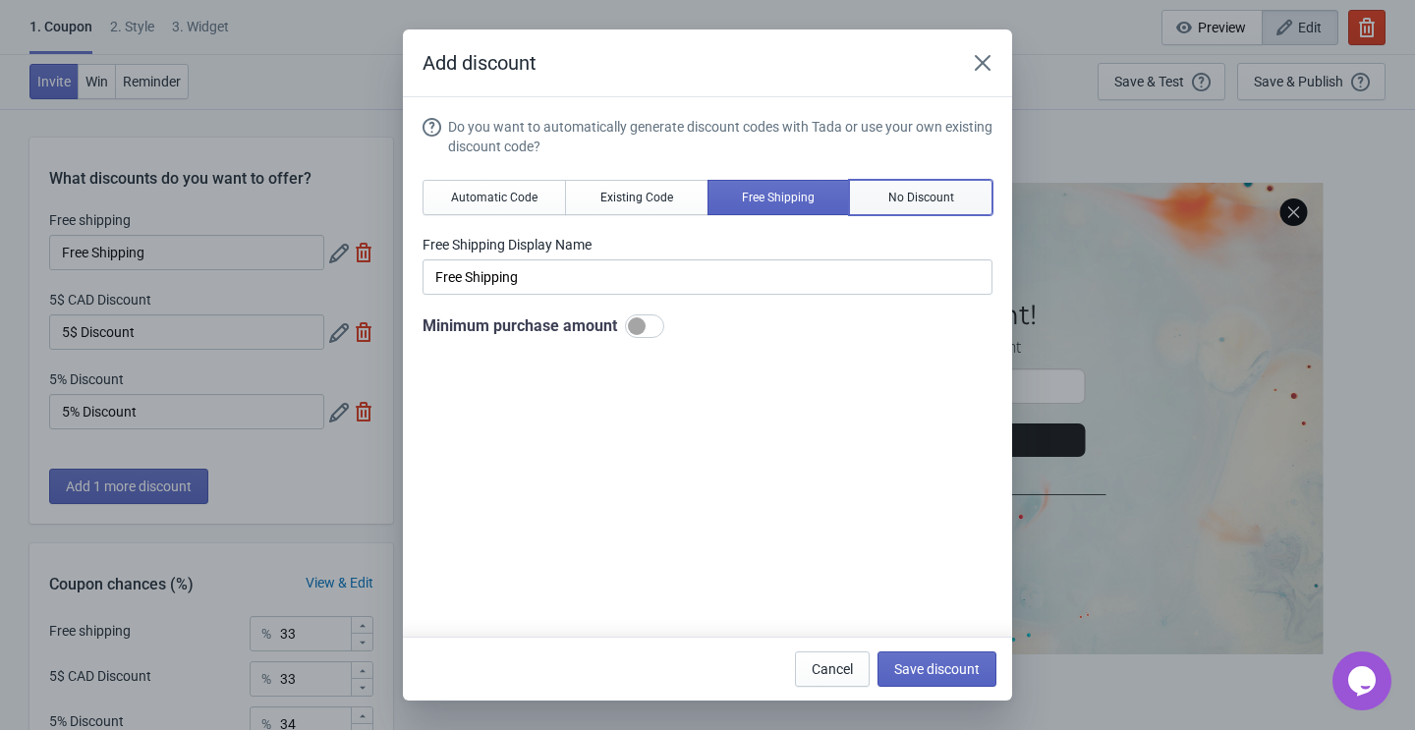
click at [944, 195] on span "No Discount" at bounding box center [921, 198] width 66 height 16
type input "Better luck next time"
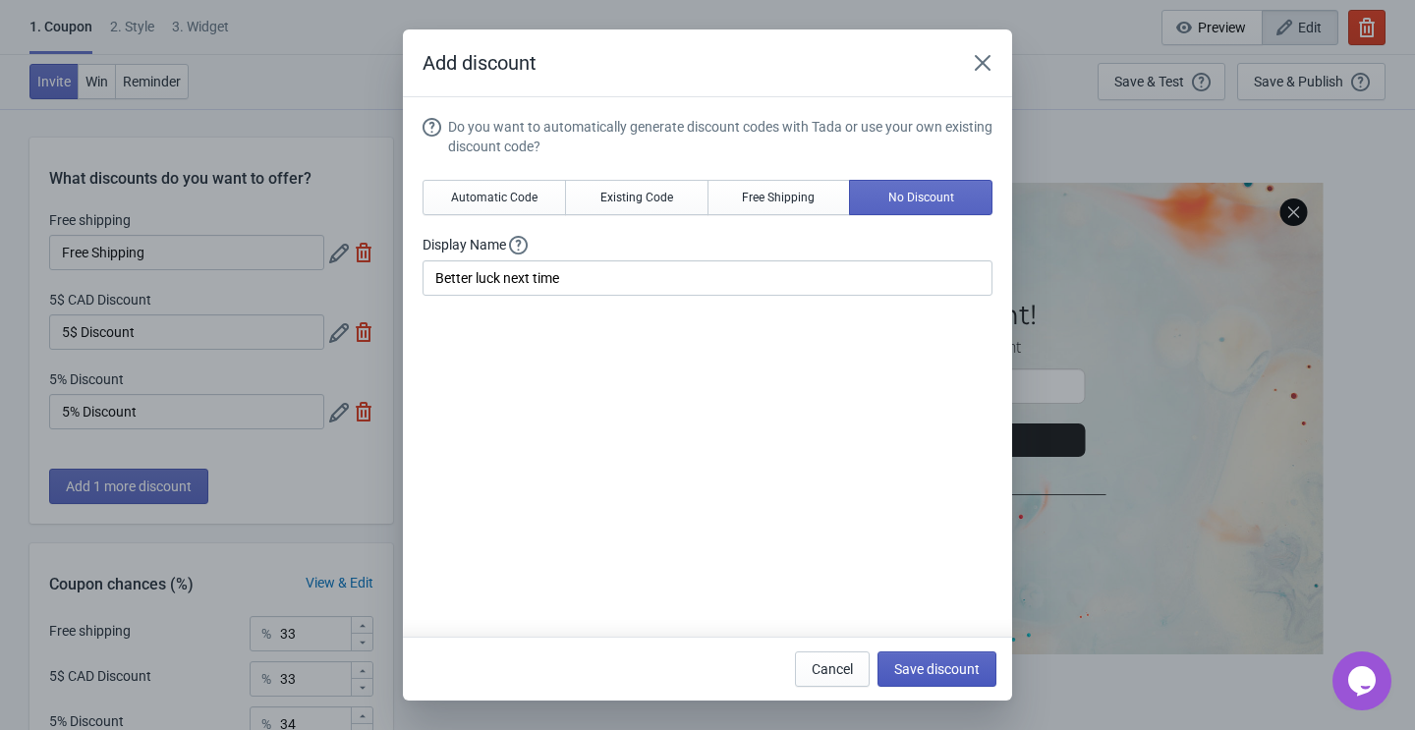
click at [931, 675] on span "Save discount" at bounding box center [936, 669] width 85 height 16
type input "Better luck next time"
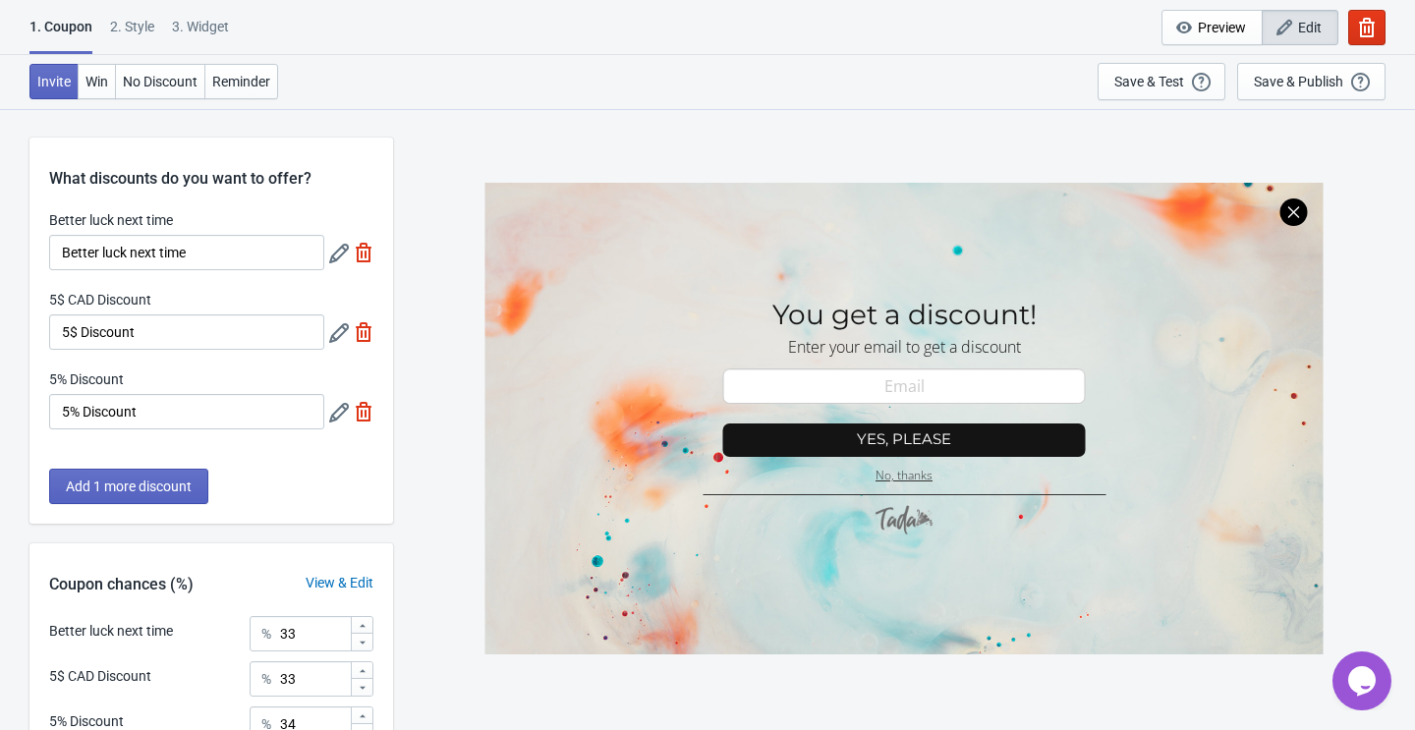
click at [335, 338] on icon at bounding box center [339, 333] width 20 height 20
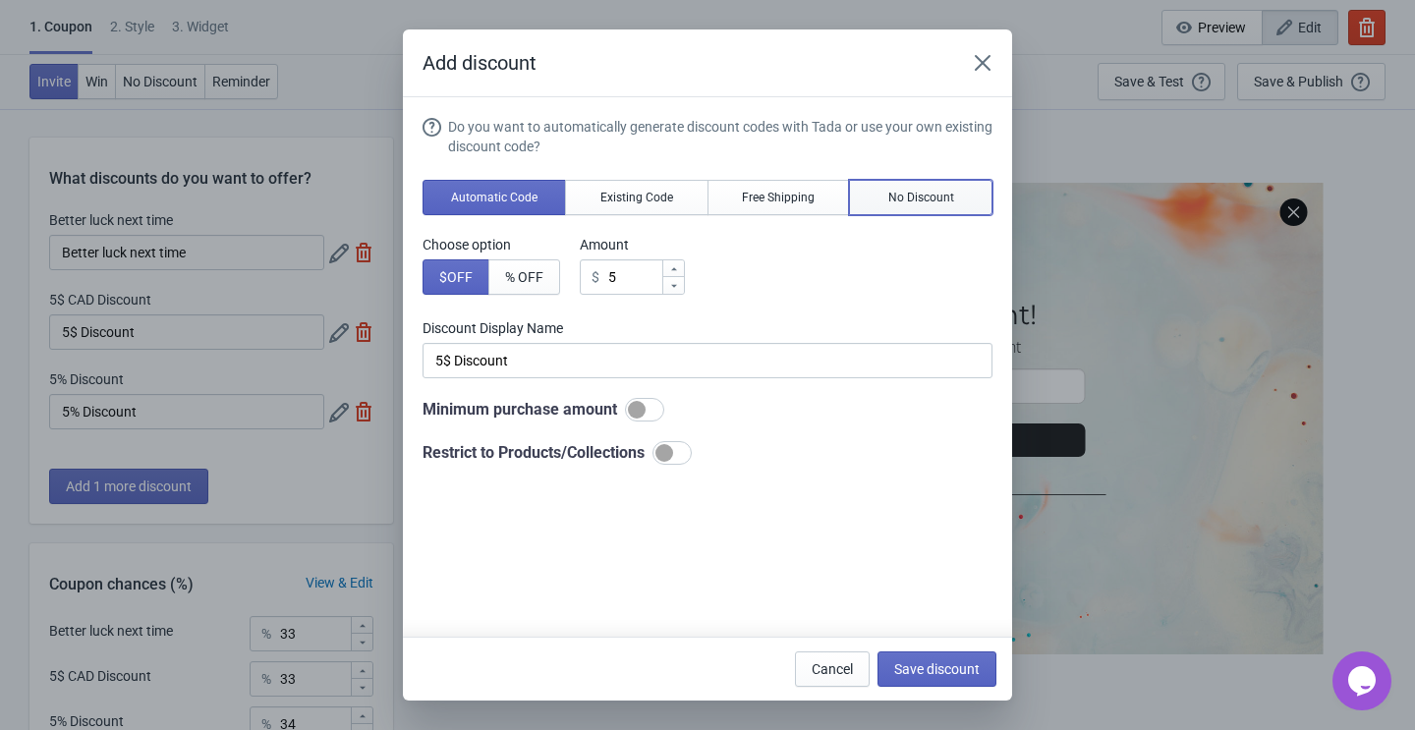
click at [885, 200] on button "No Discount" at bounding box center [920, 197] width 143 height 35
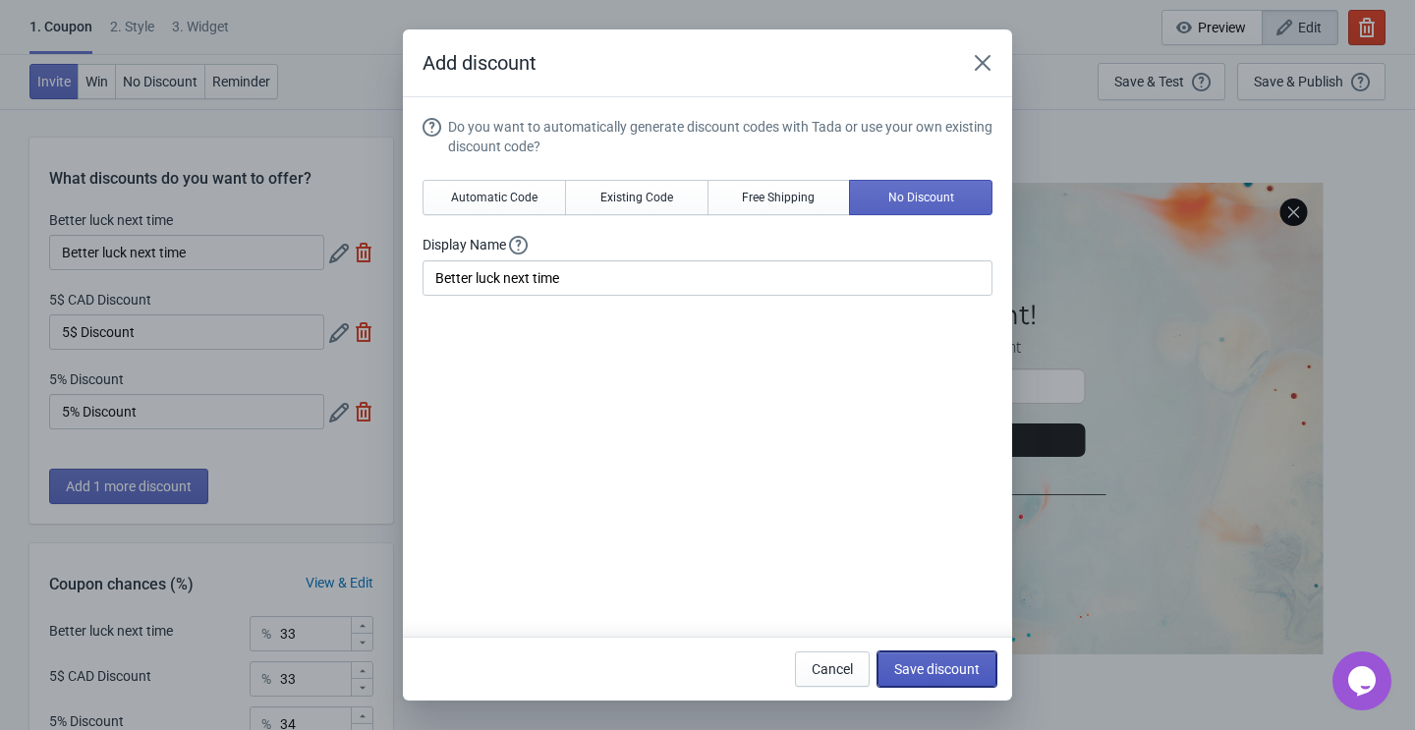
click at [926, 659] on button "Save discount" at bounding box center [936, 668] width 119 height 35
type input "Better luck next time"
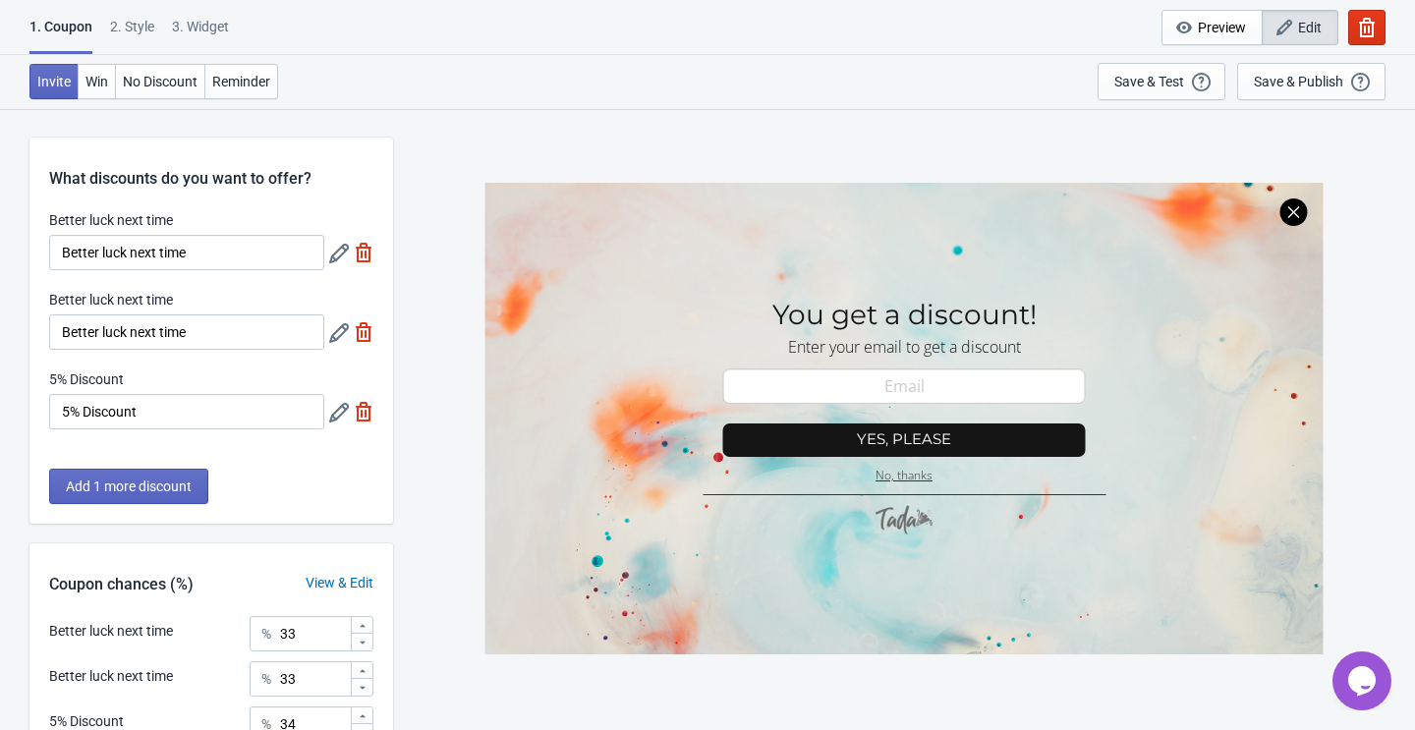
click at [340, 412] on icon at bounding box center [339, 413] width 20 height 20
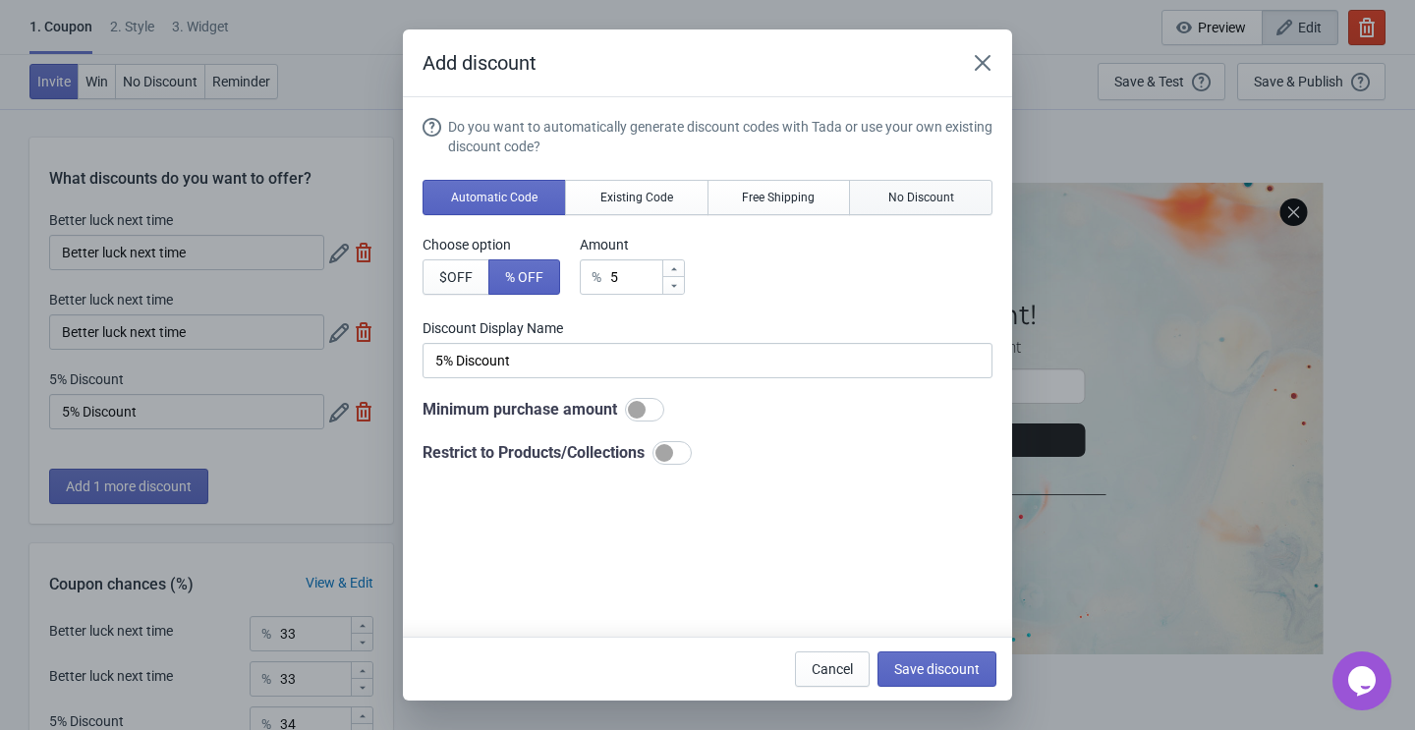
click at [914, 188] on button "No Discount" at bounding box center [920, 197] width 143 height 35
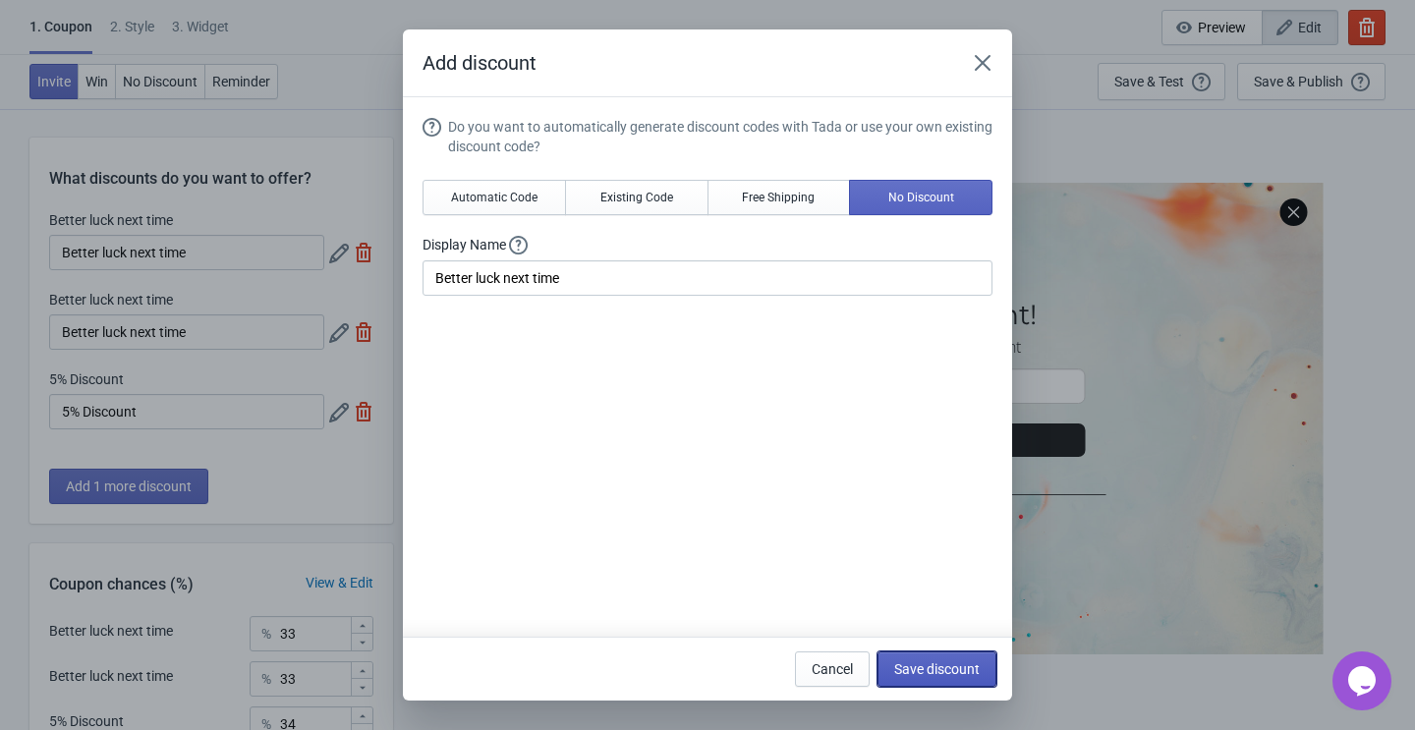
click at [941, 670] on span "Save discount" at bounding box center [936, 669] width 85 height 16
type input "Better luck next time"
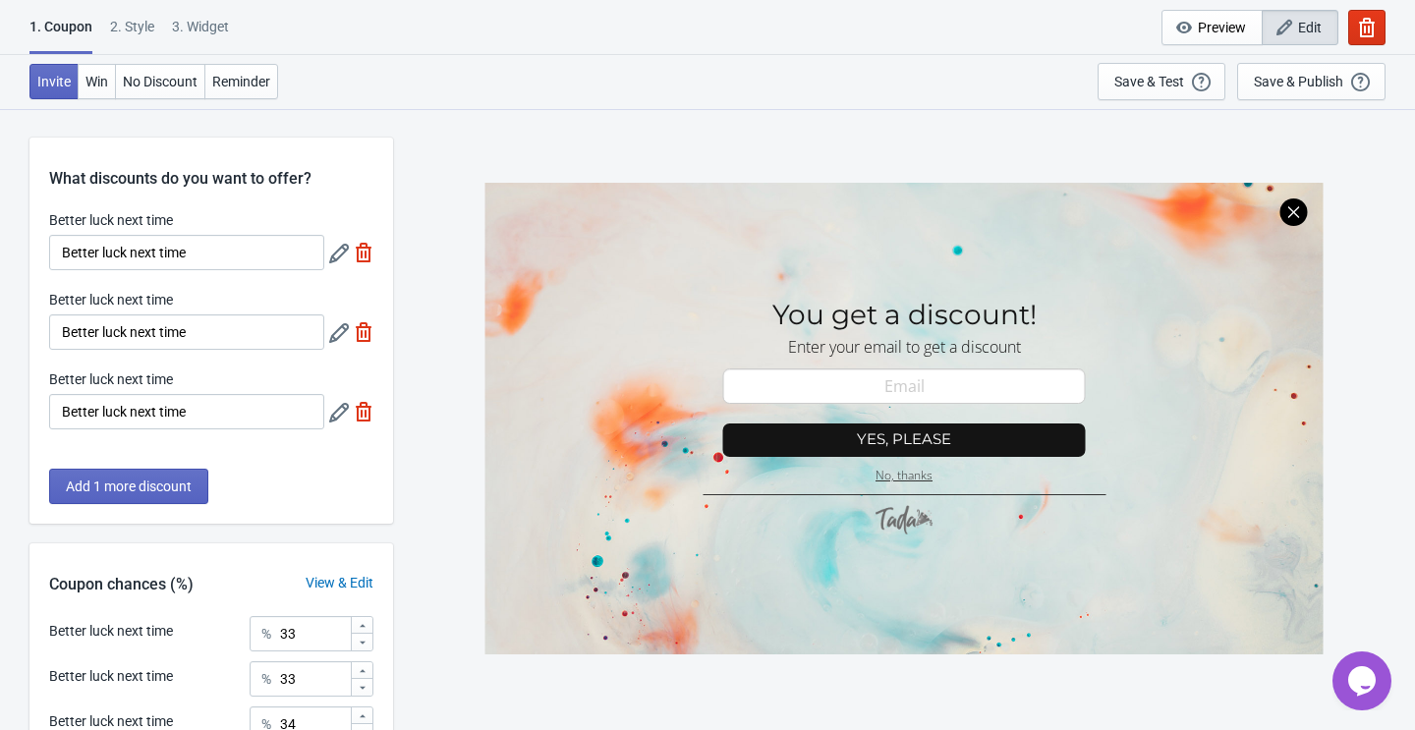
scroll to position [193, 0]
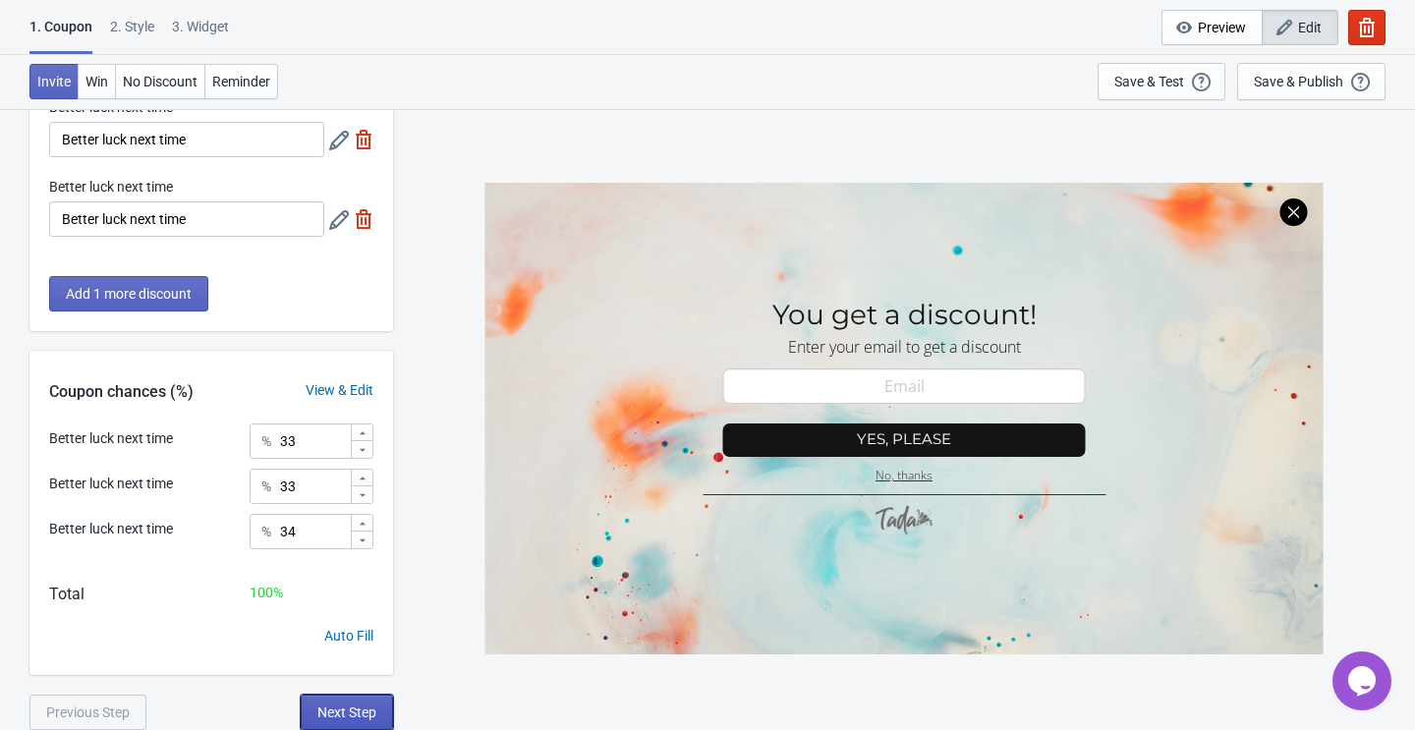
click at [341, 704] on span "Next Step" at bounding box center [346, 712] width 59 height 16
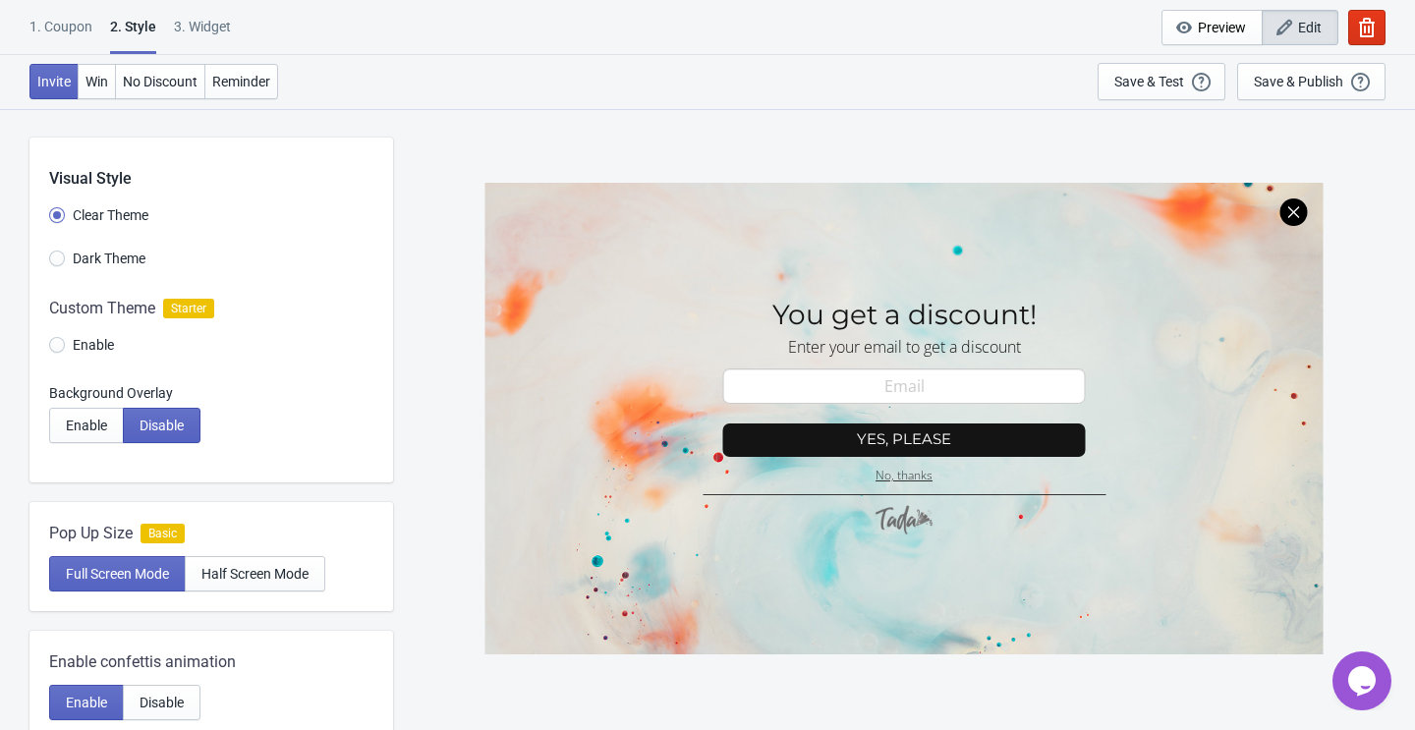
click at [206, 29] on div "3. Widget" at bounding box center [202, 34] width 57 height 34
select select "once"
select select "1"
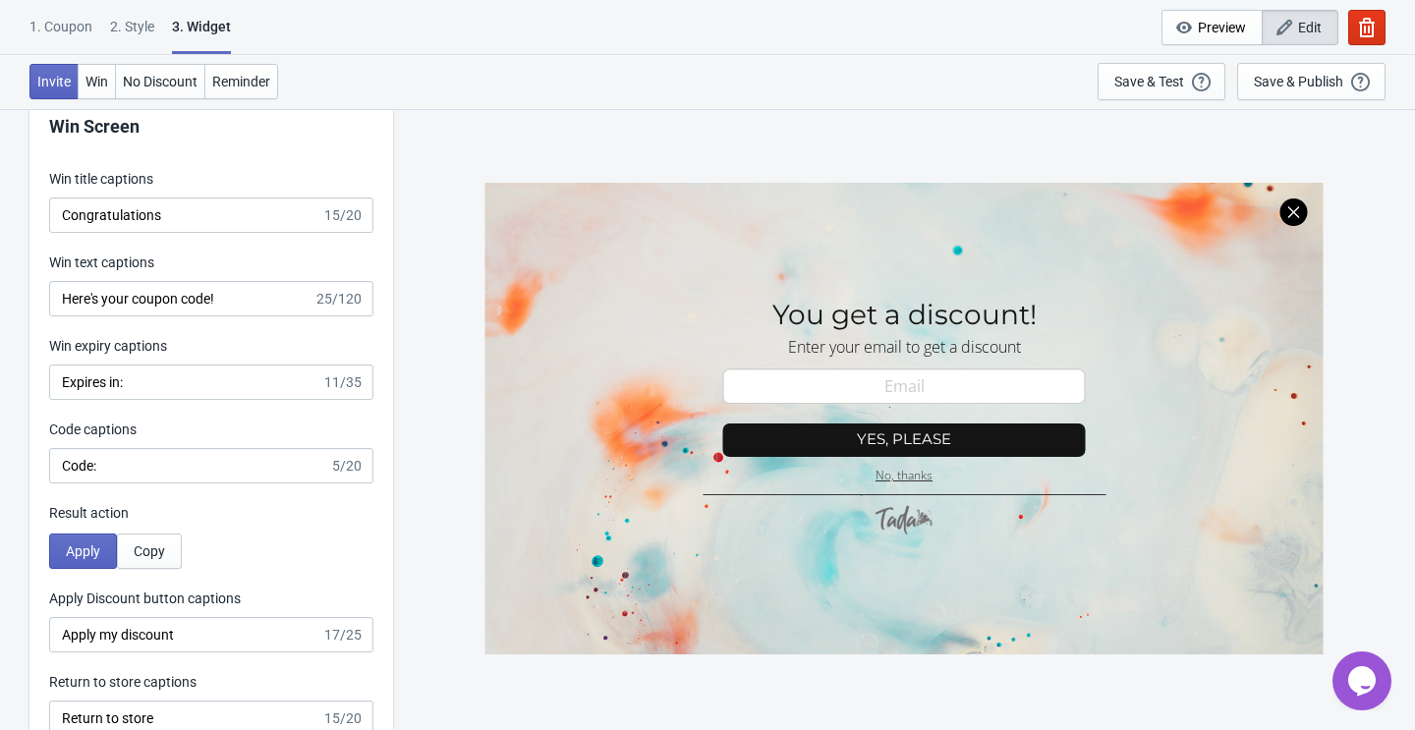
scroll to position [3903, 0]
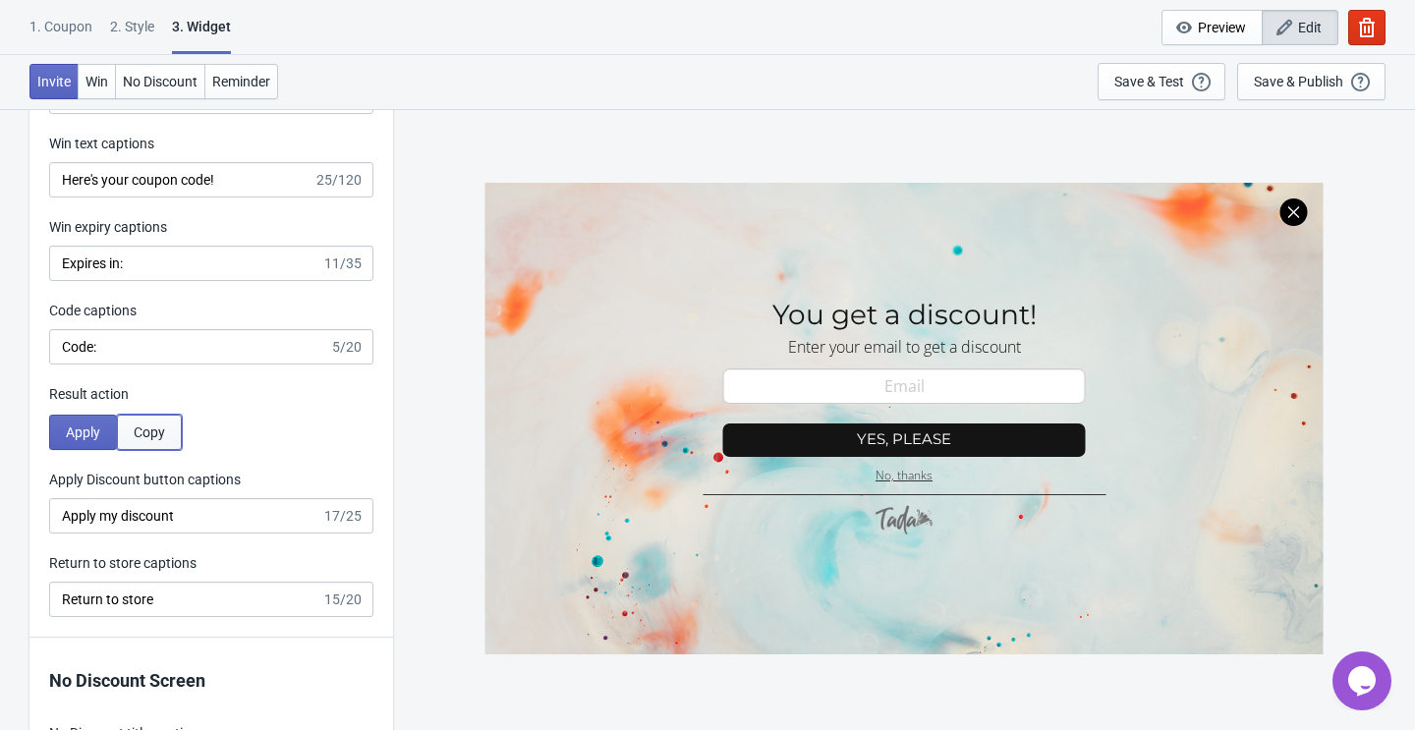
click at [152, 424] on span "Copy" at bounding box center [149, 432] width 31 height 16
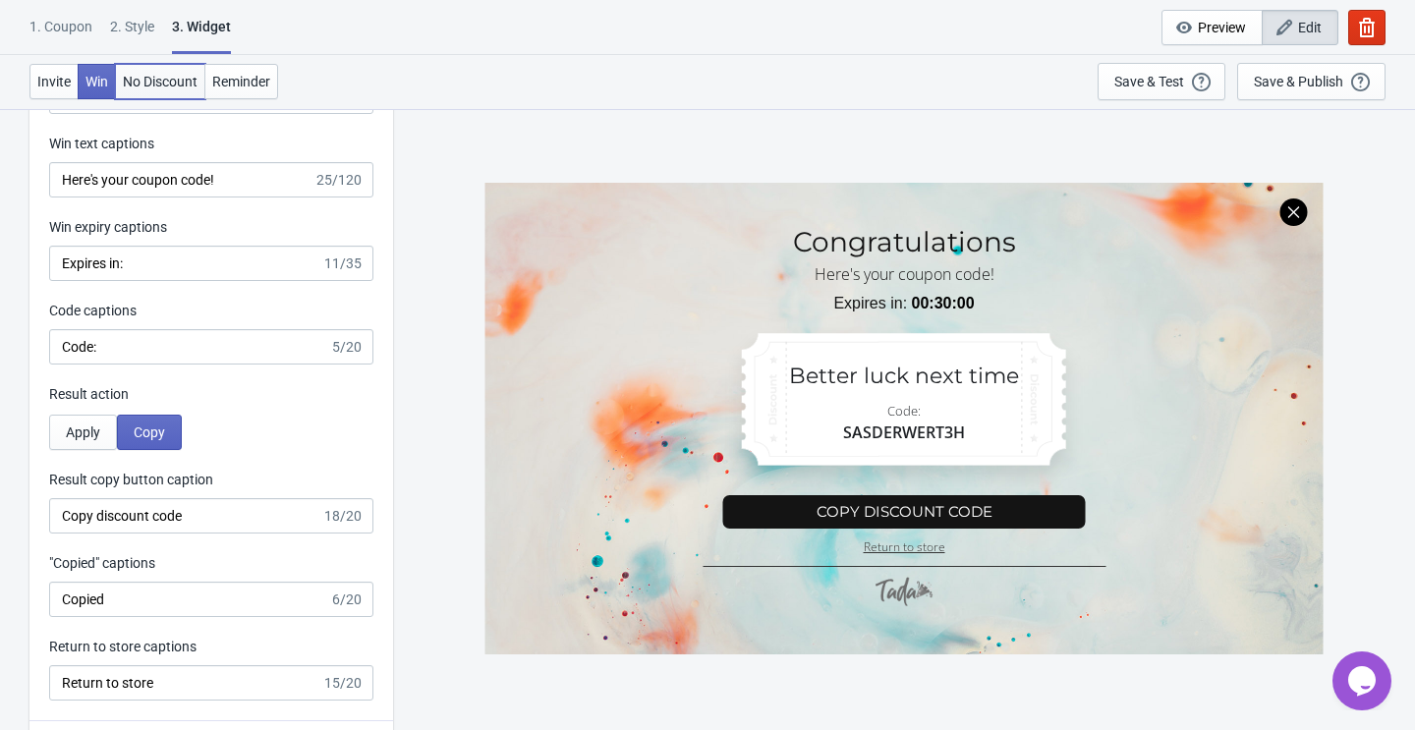
click at [160, 86] on span "No Discount" at bounding box center [160, 82] width 75 height 16
type input "no_code"
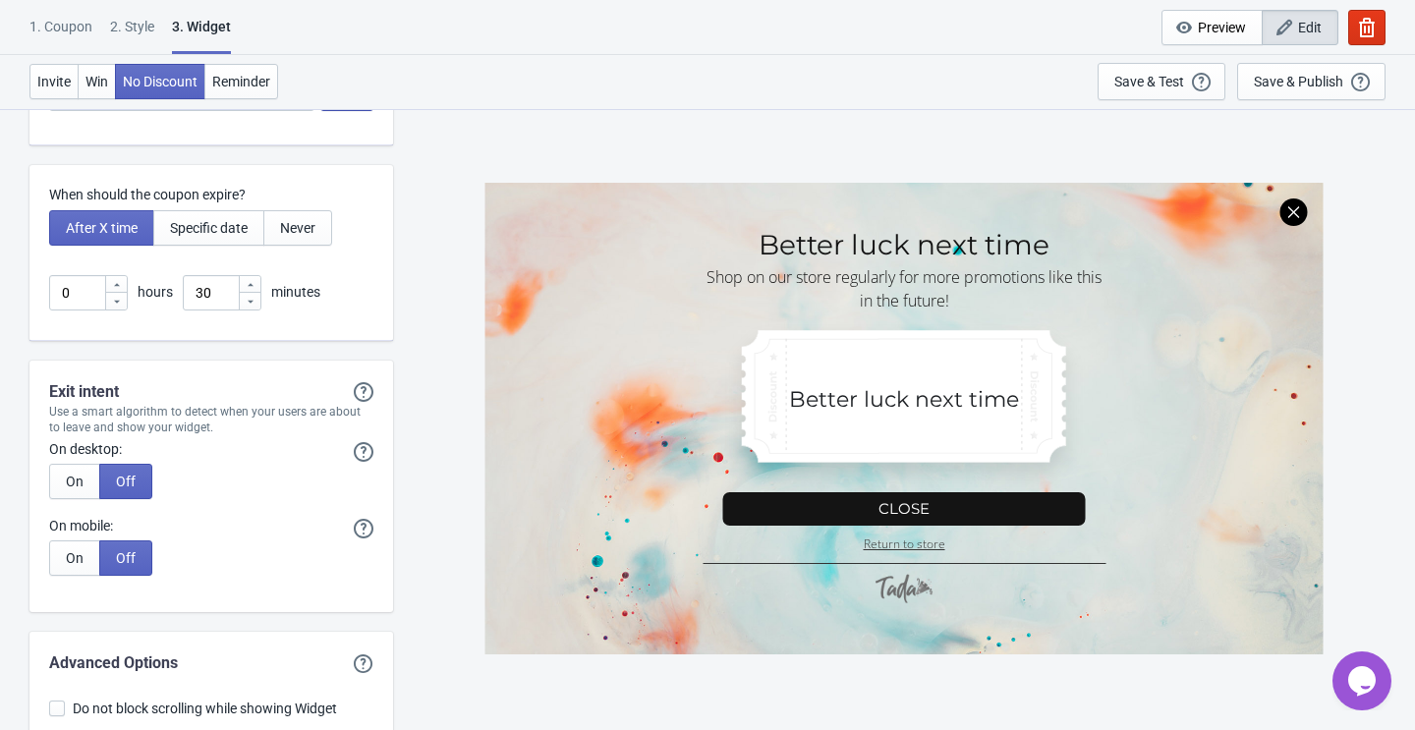
scroll to position [5419, 0]
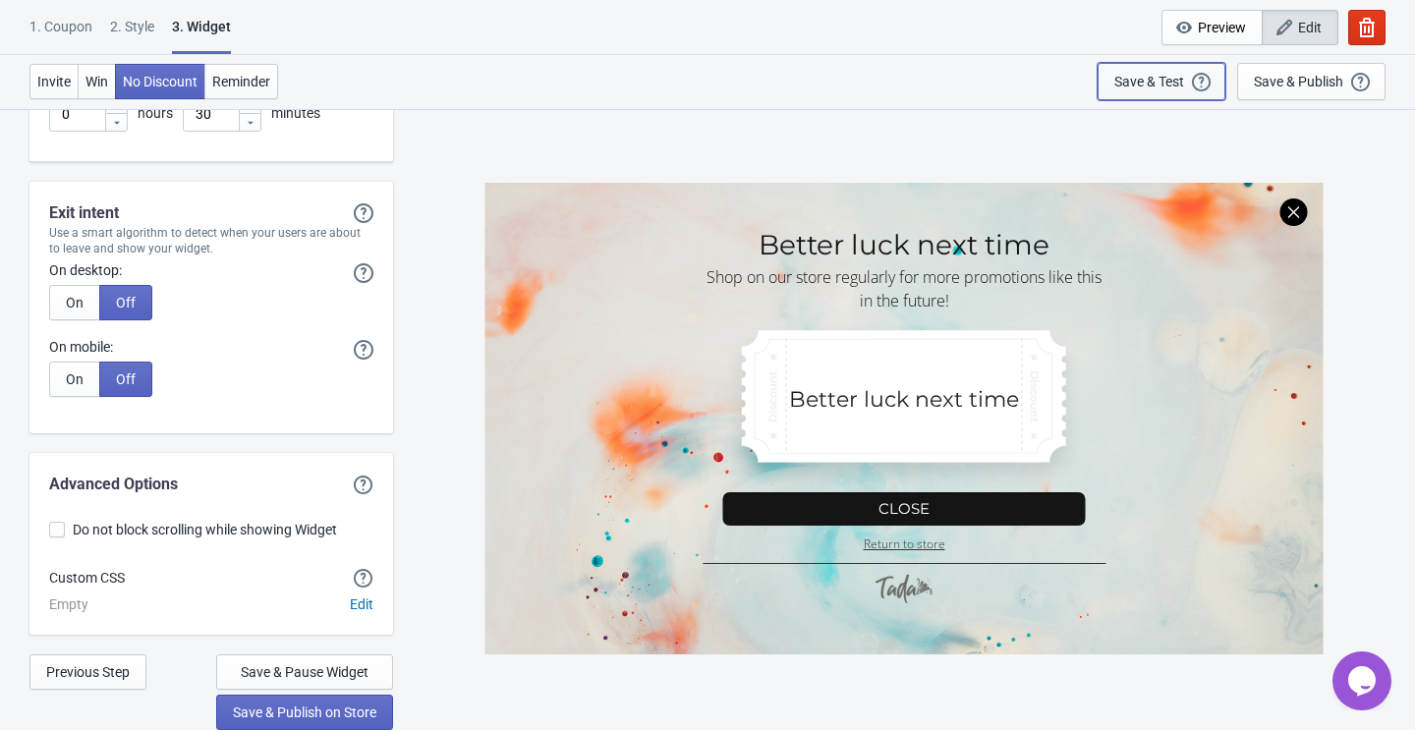
click at [1151, 85] on div "Save & Test" at bounding box center [1149, 82] width 70 height 16
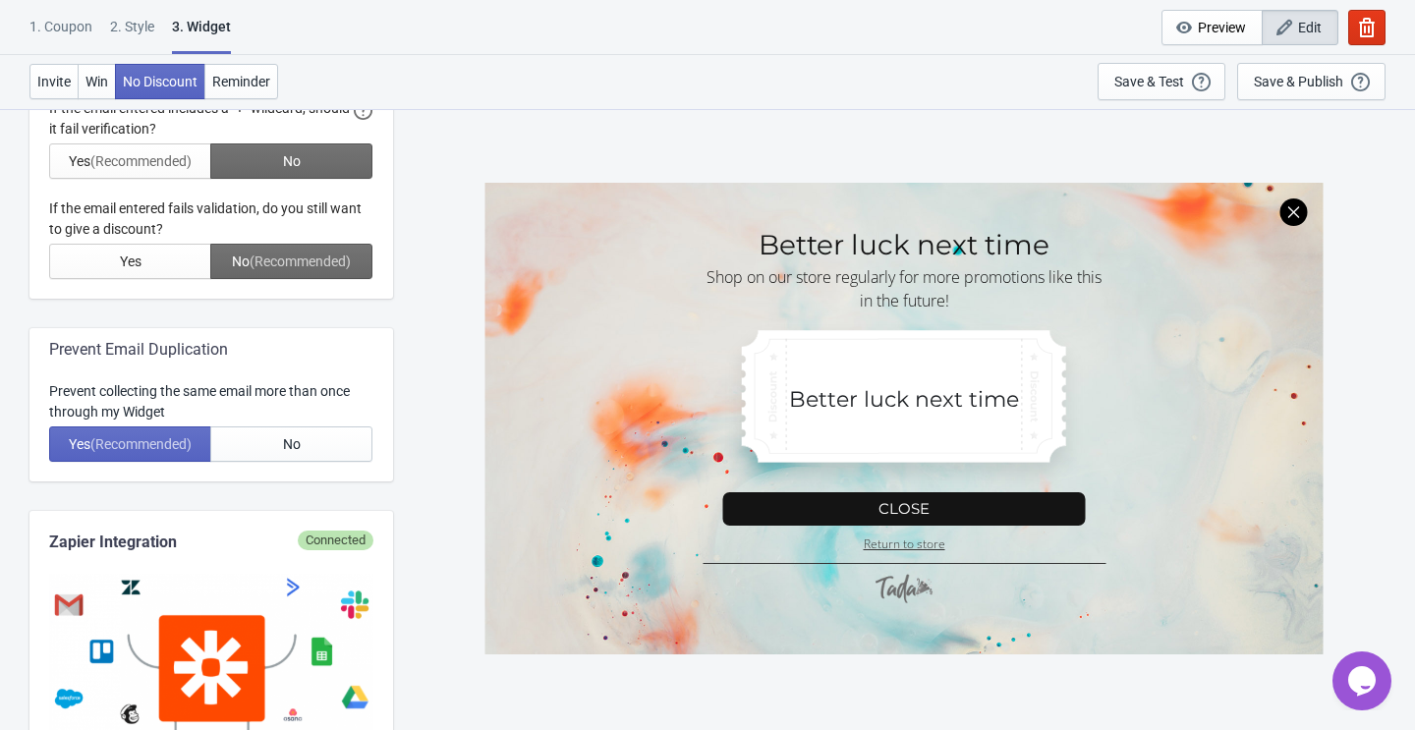
scroll to position [673, 0]
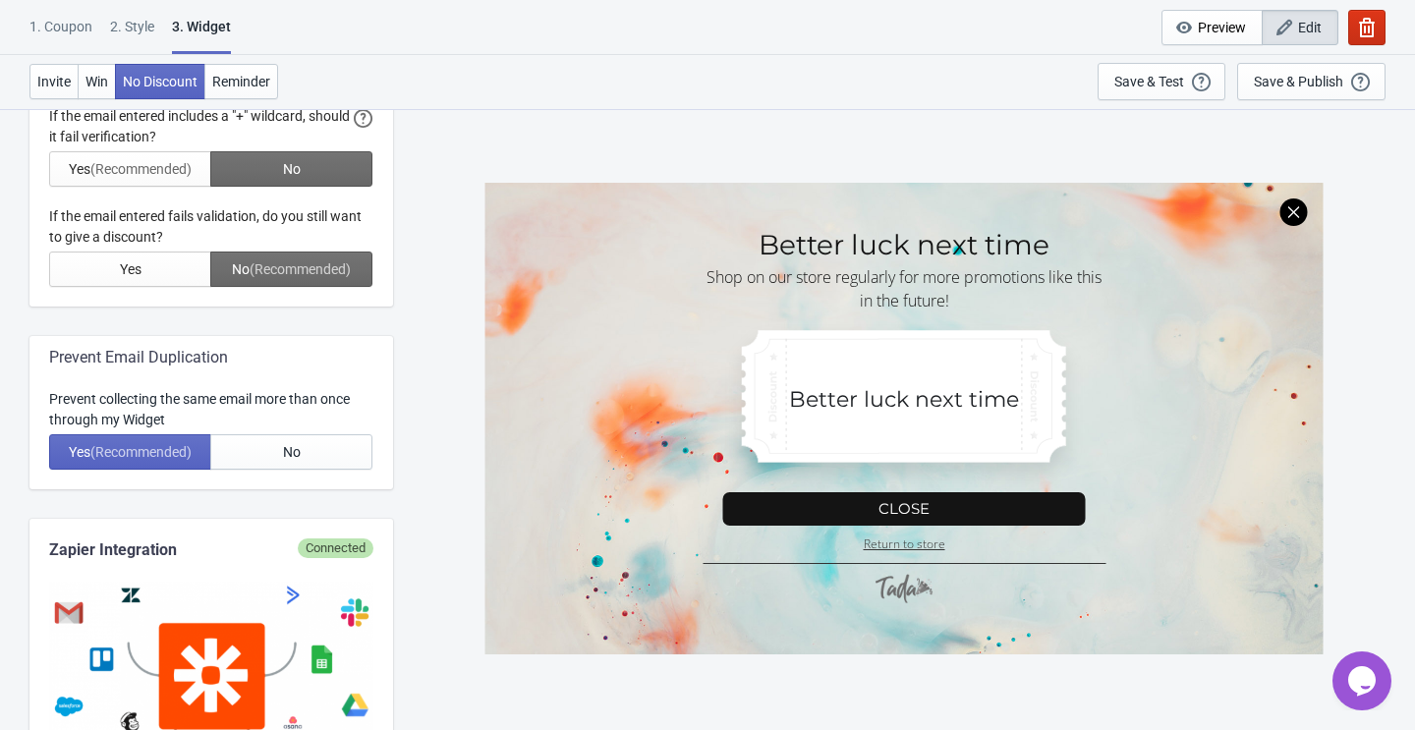
click at [1361, 25] on icon "button" at bounding box center [1367, 28] width 16 height 20
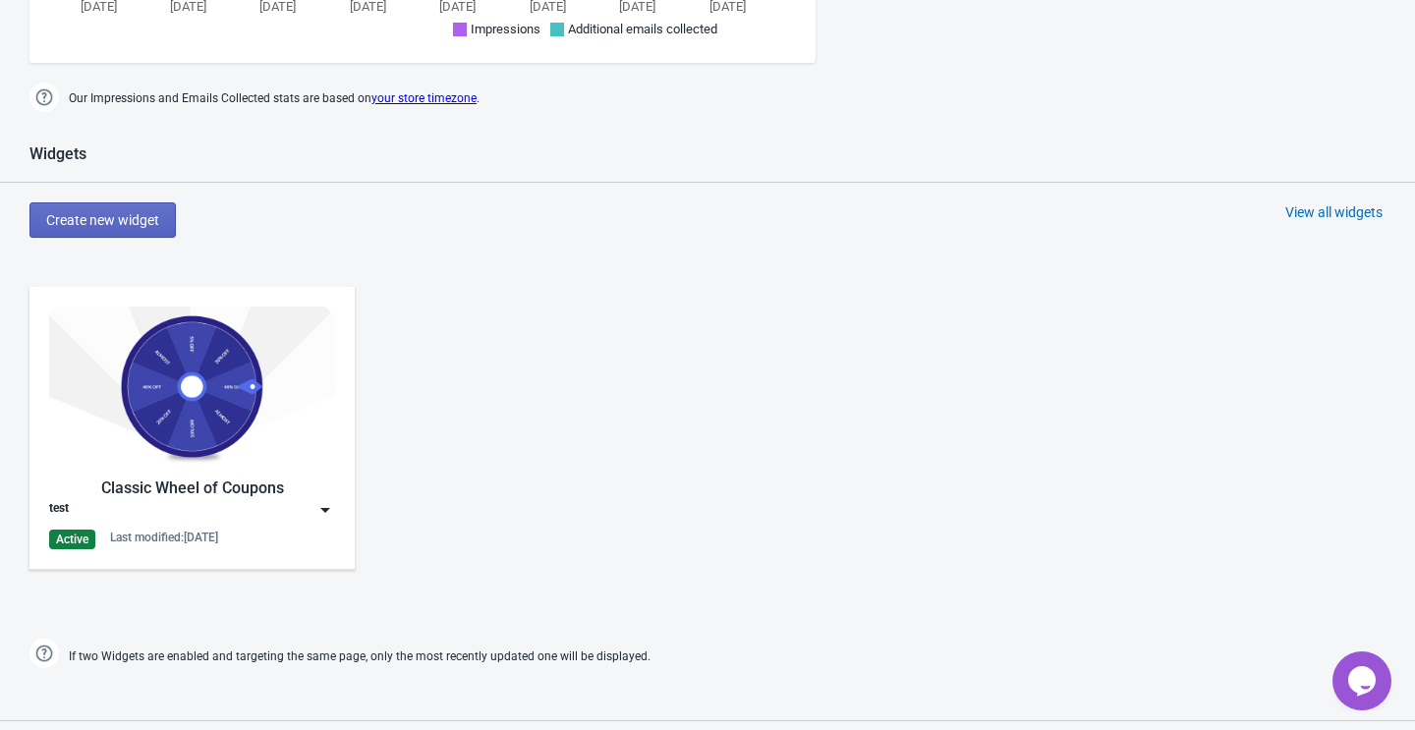
scroll to position [739, 0]
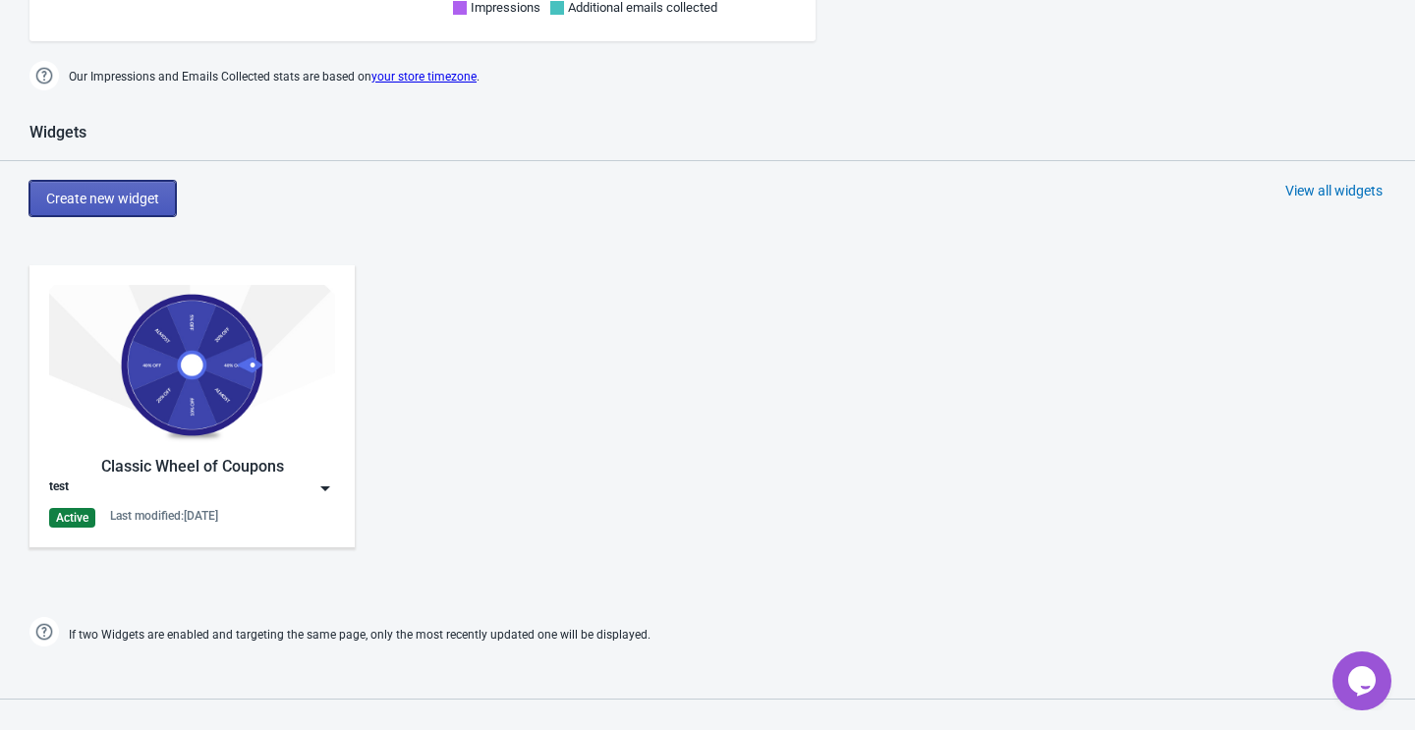
click at [123, 208] on button "Create new widget" at bounding box center [102, 198] width 146 height 35
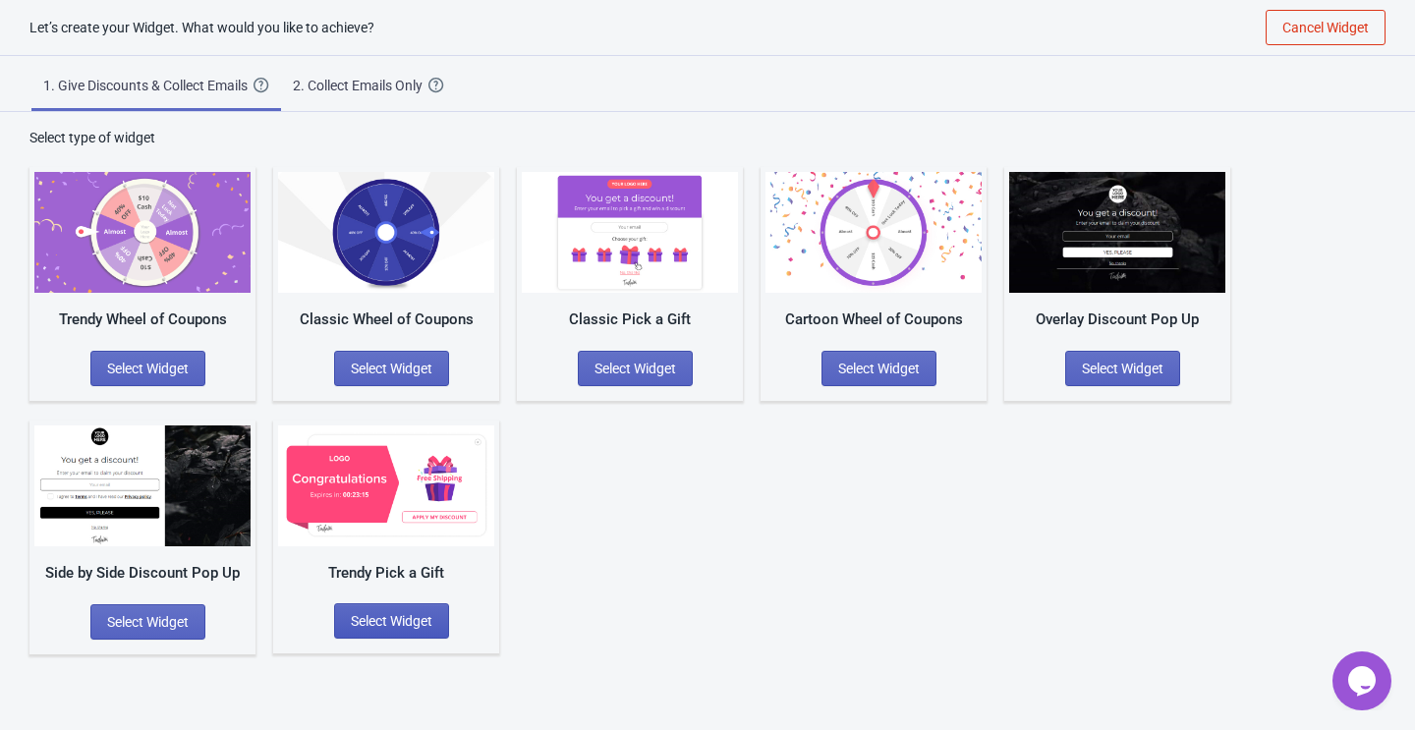
click at [372, 623] on span "Select Widget" at bounding box center [392, 621] width 82 height 16
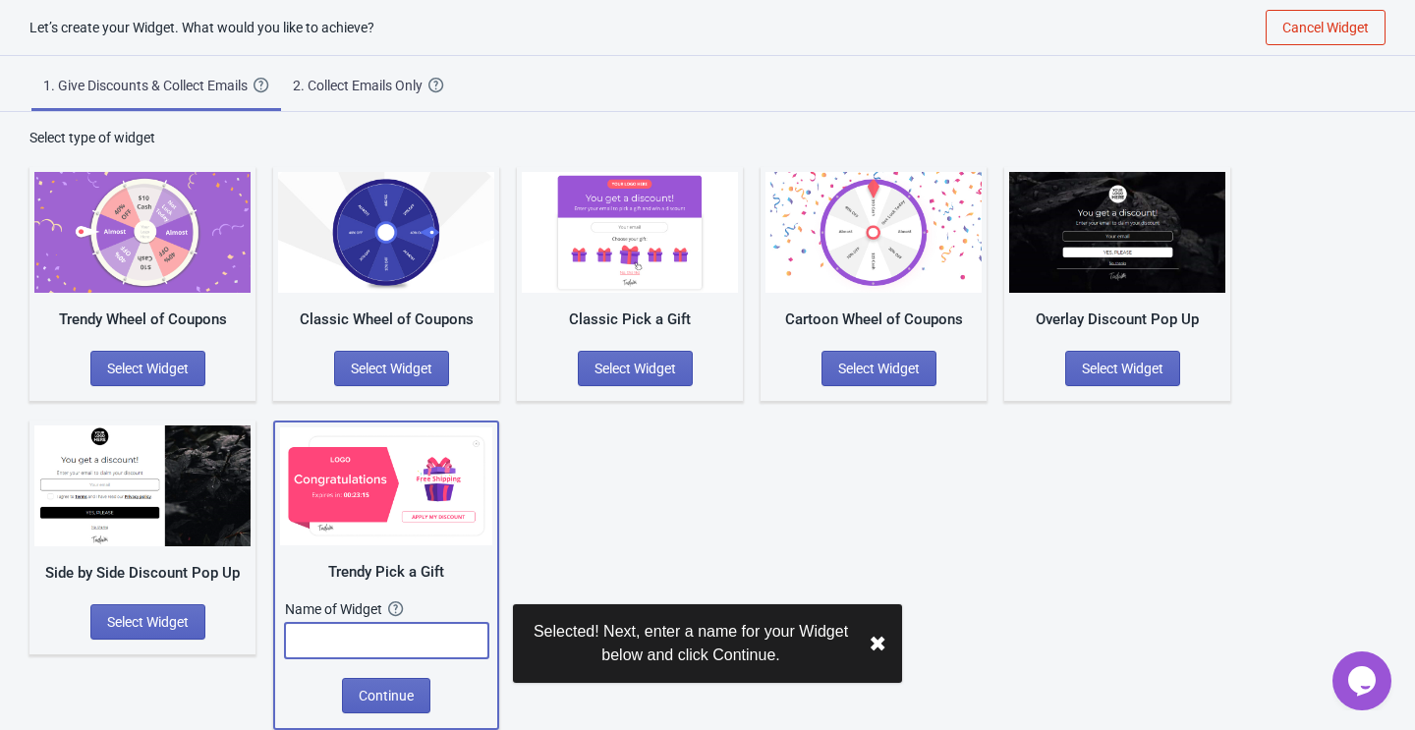
click at [376, 640] on input "text" at bounding box center [386, 640] width 203 height 35
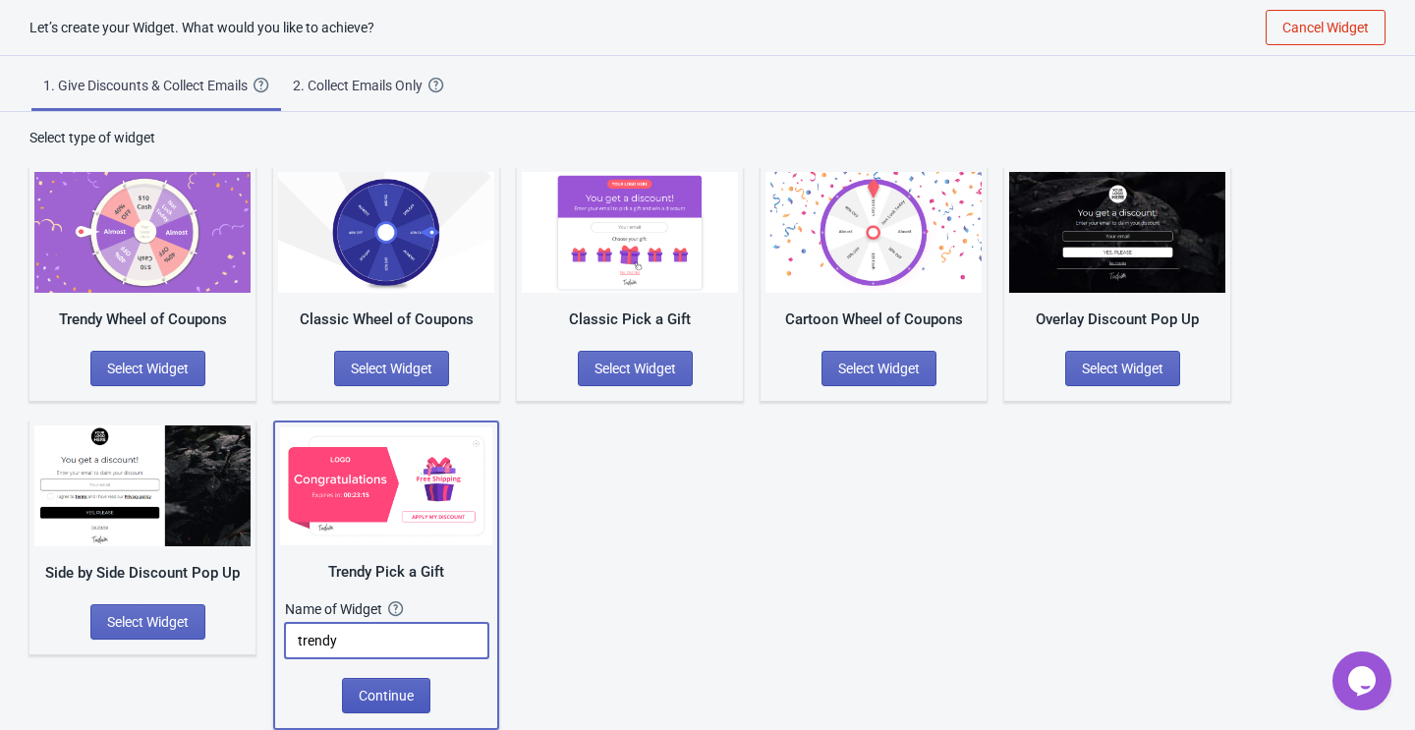
type input "trendy"
click at [380, 696] on span "Continue" at bounding box center [386, 696] width 55 height 16
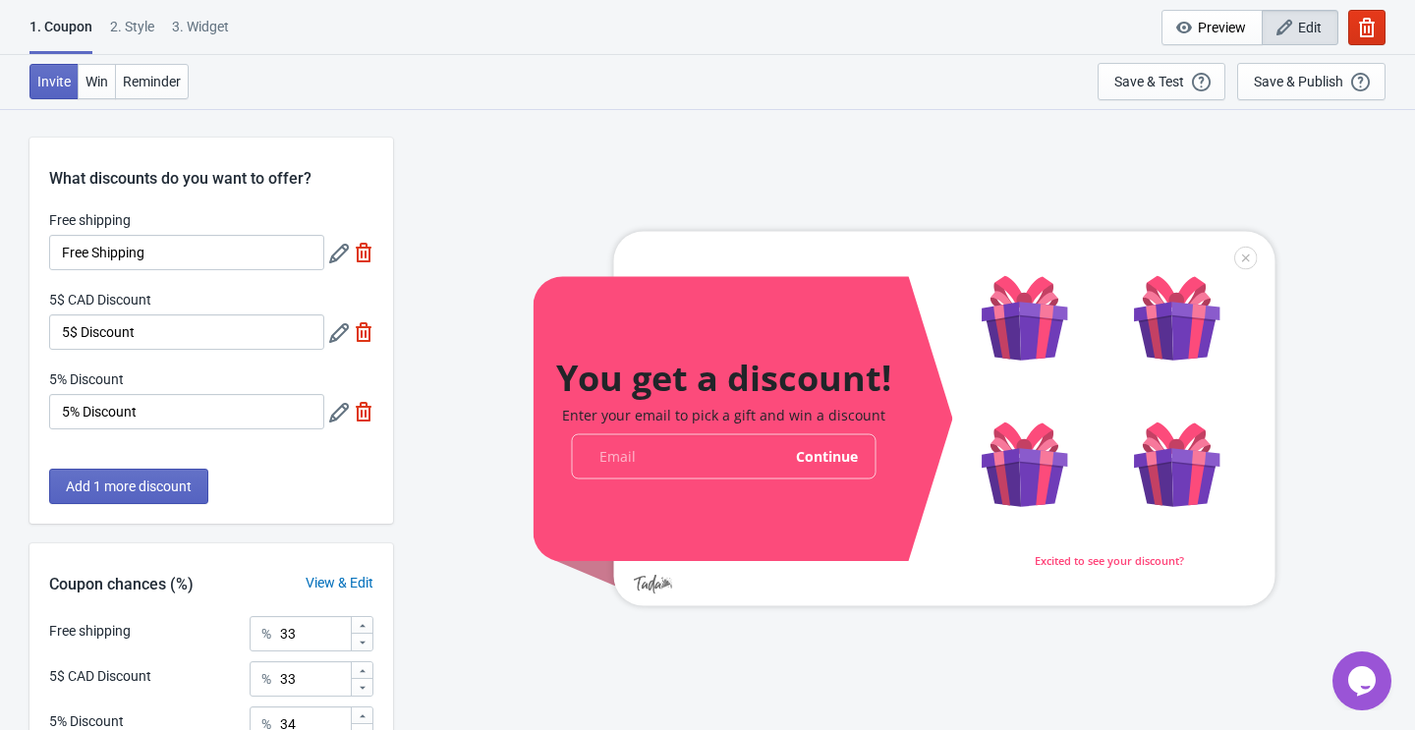
click at [338, 254] on icon at bounding box center [339, 254] width 20 height 20
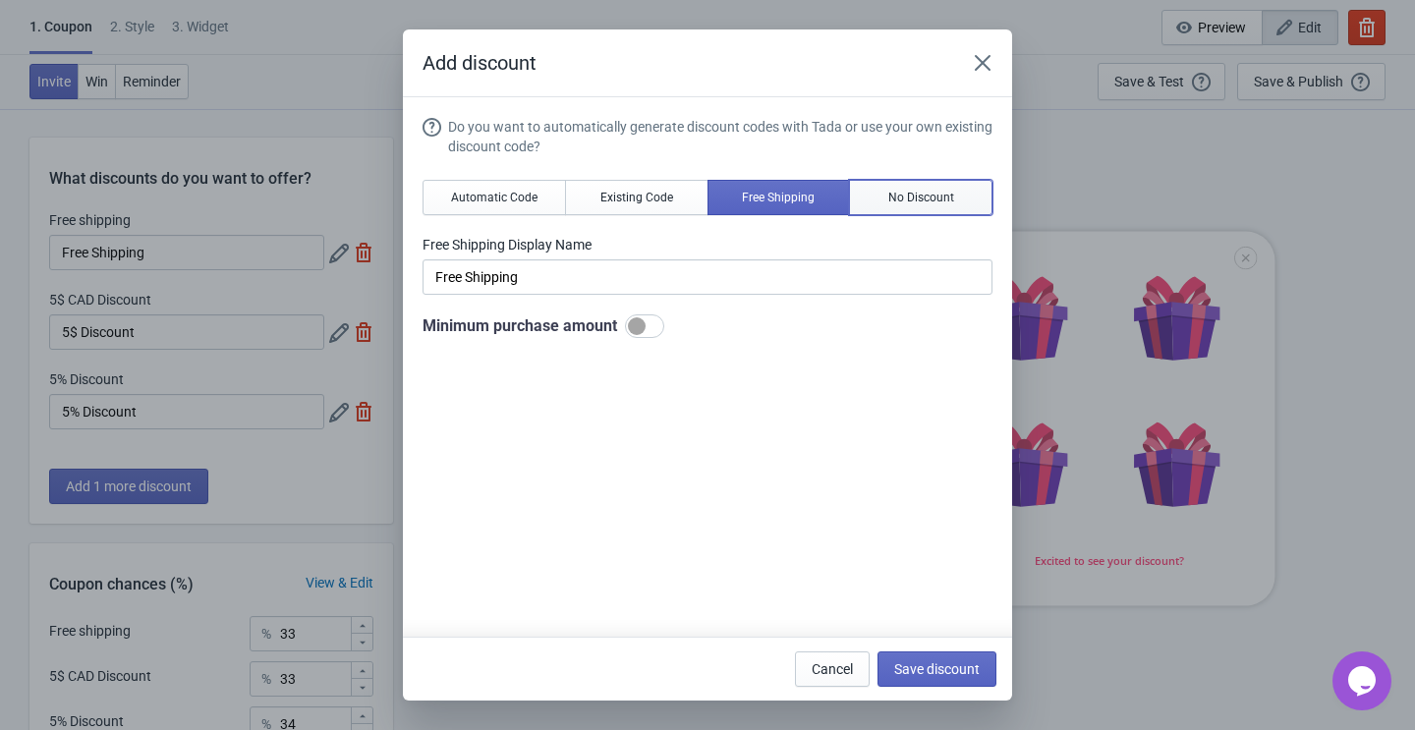
click at [909, 195] on span "No Discount" at bounding box center [921, 198] width 66 height 16
type input "Better luck next time"
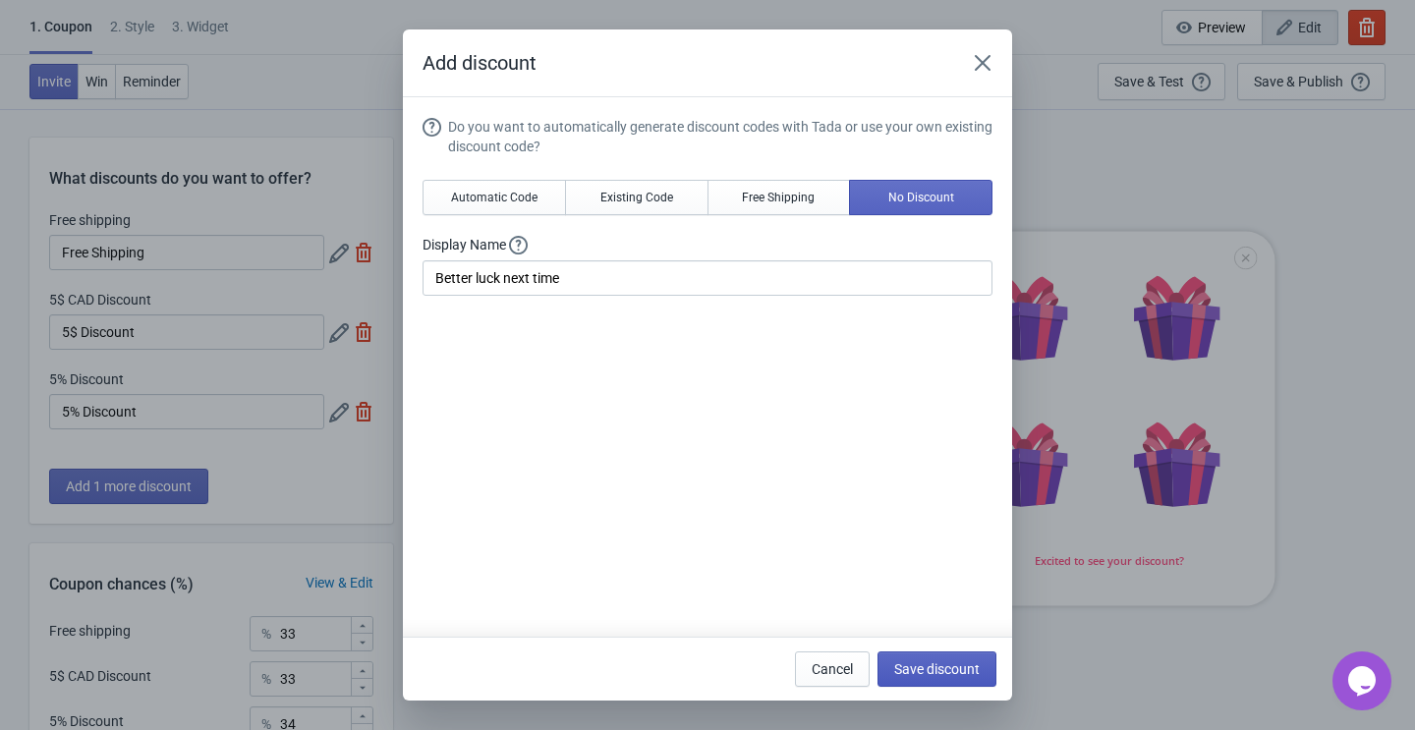
click at [904, 661] on span "Save discount" at bounding box center [936, 669] width 85 height 16
type input "Better luck next time"
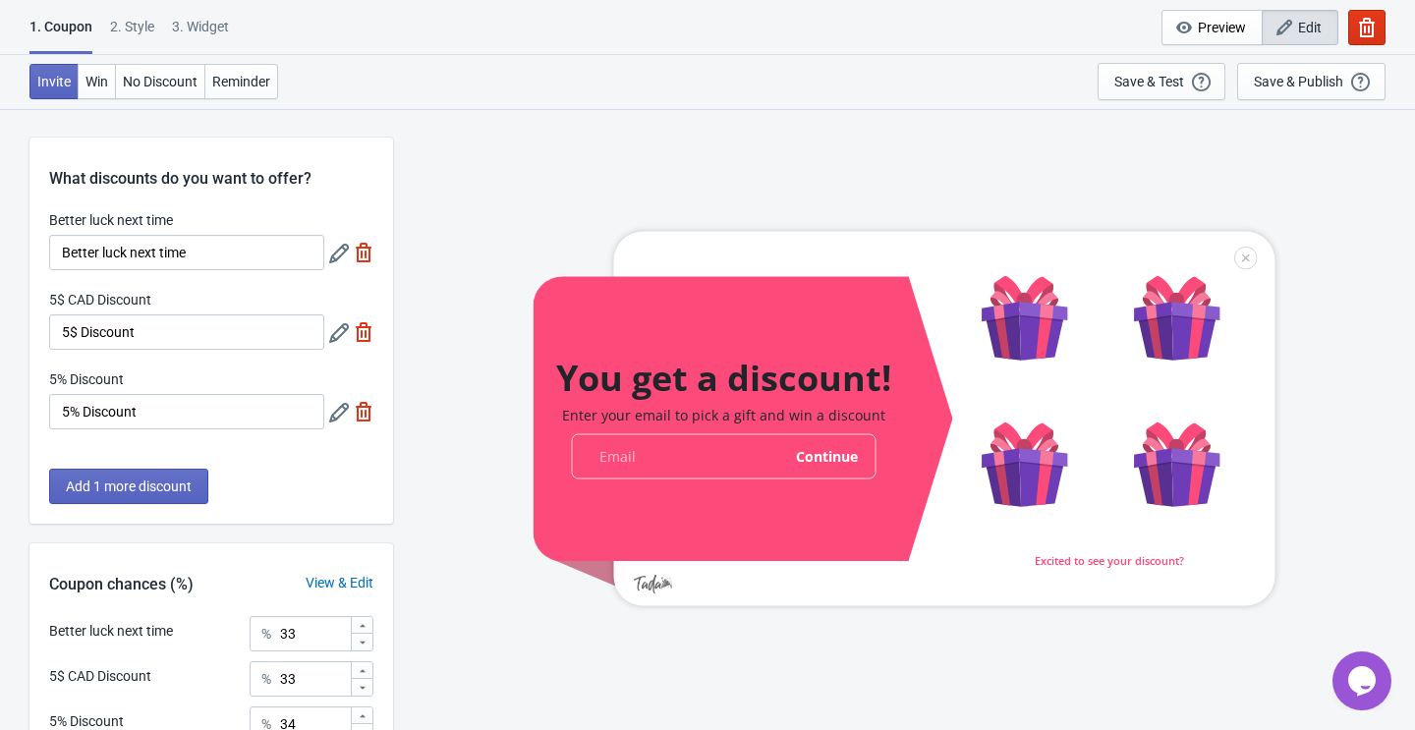
click at [334, 328] on icon at bounding box center [339, 333] width 20 height 20
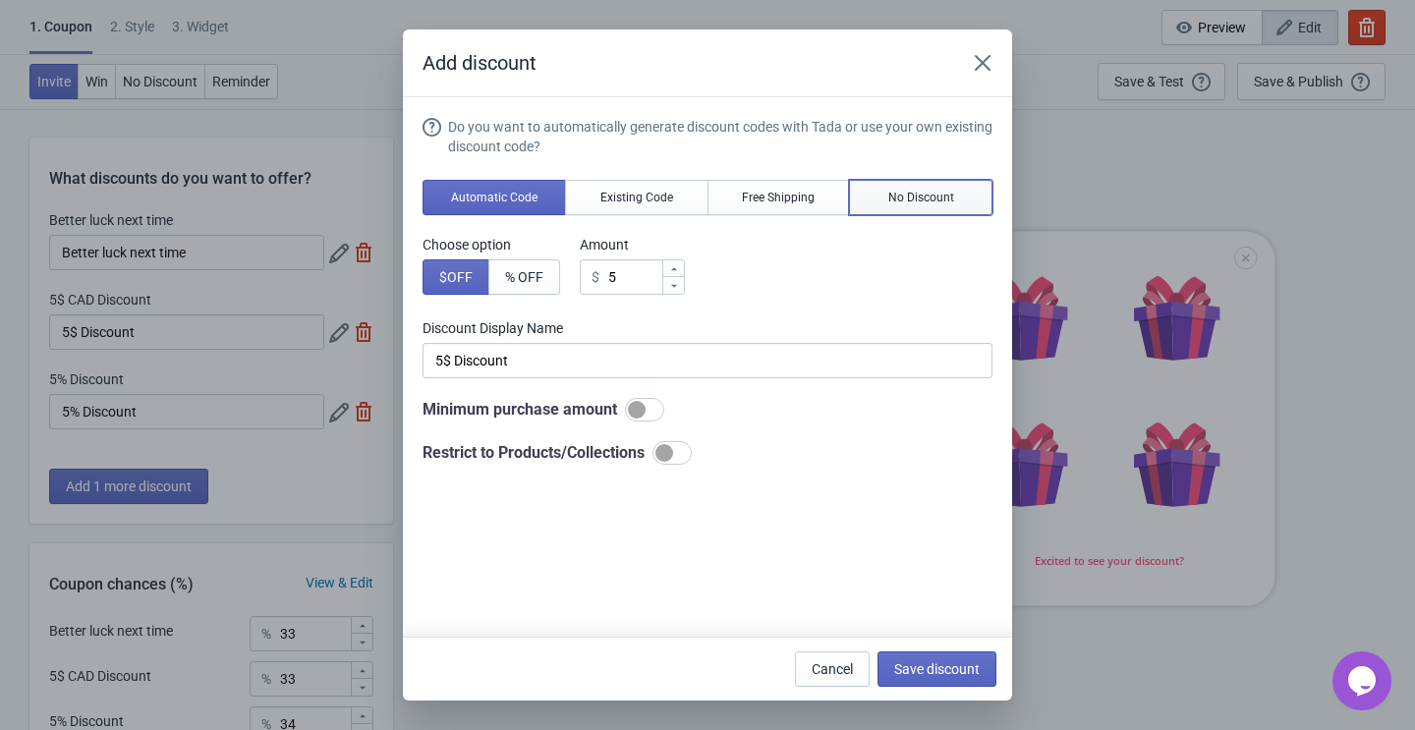
click at [909, 194] on span "No Discount" at bounding box center [921, 198] width 66 height 16
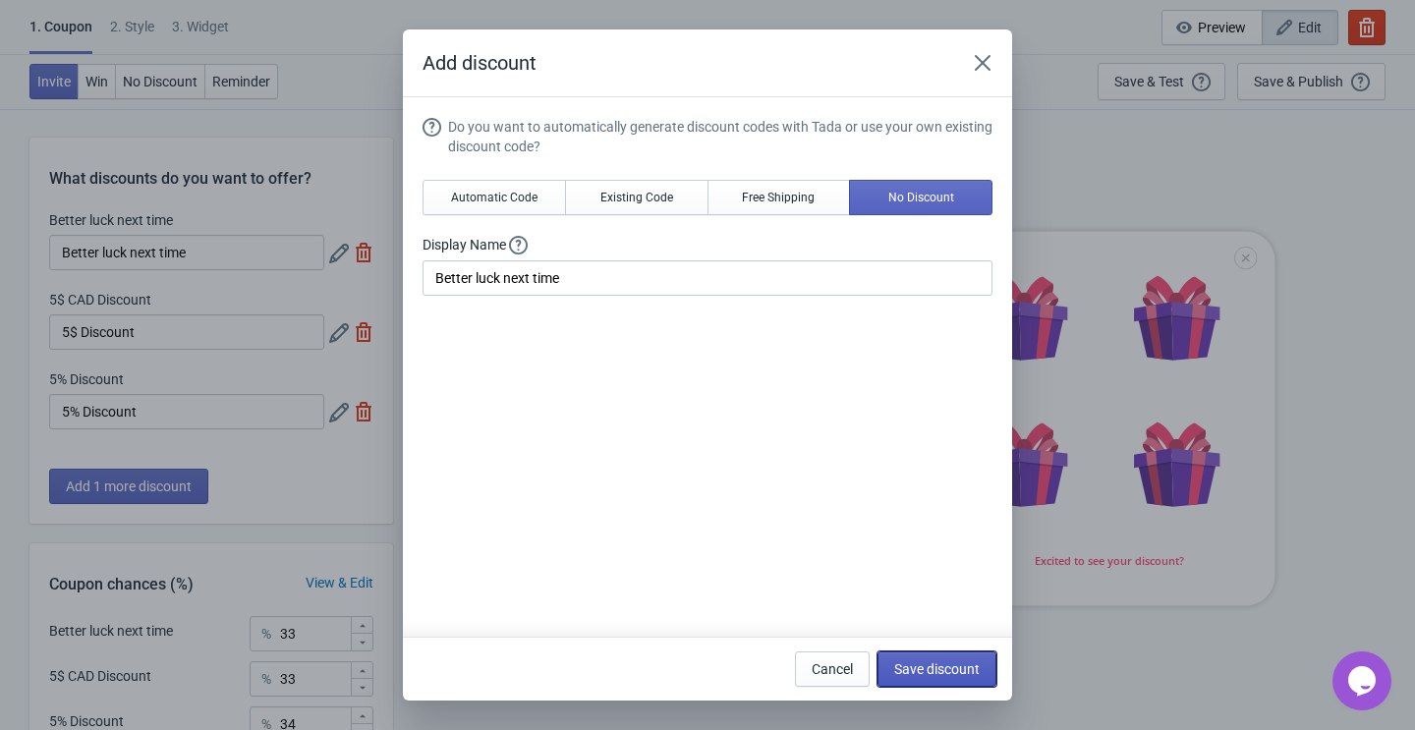
click at [929, 663] on span "Save discount" at bounding box center [936, 669] width 85 height 16
type input "Better luck next time"
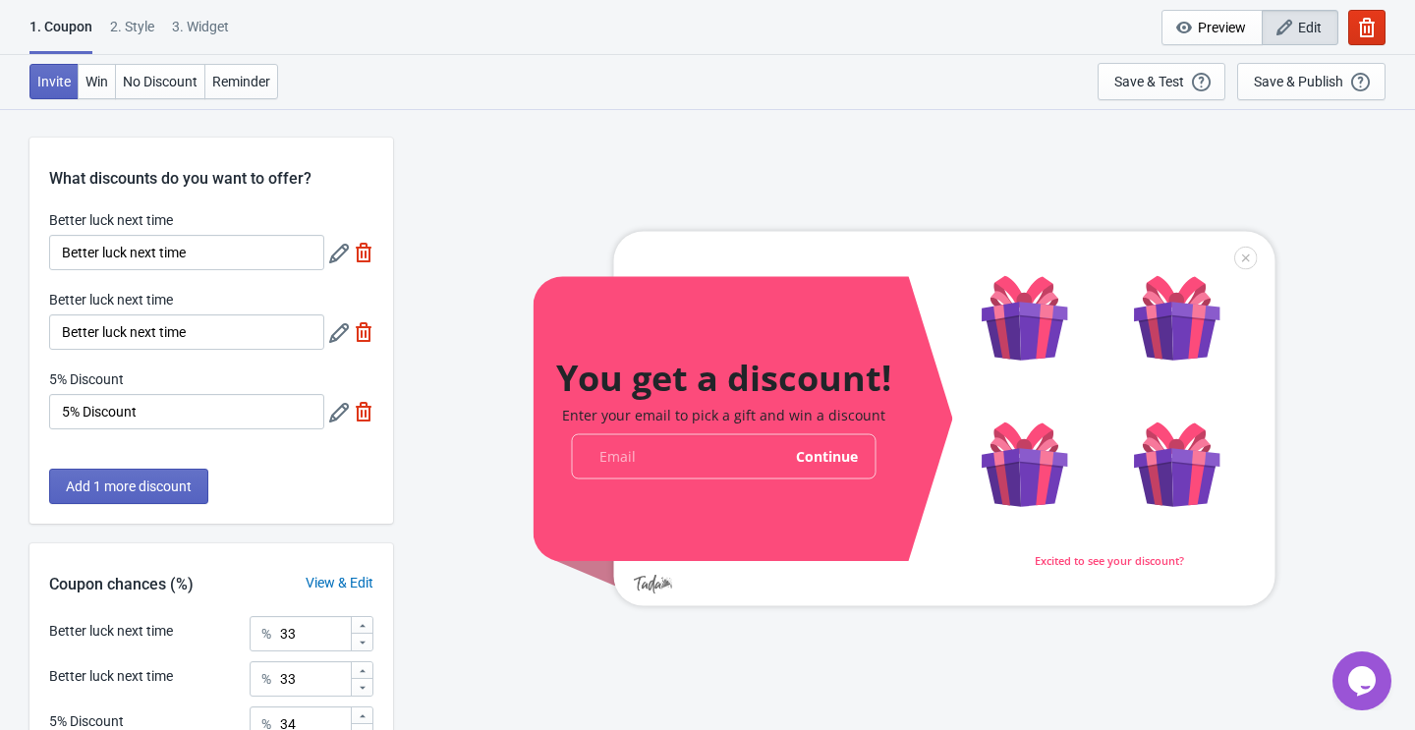
click at [336, 406] on icon at bounding box center [339, 413] width 20 height 20
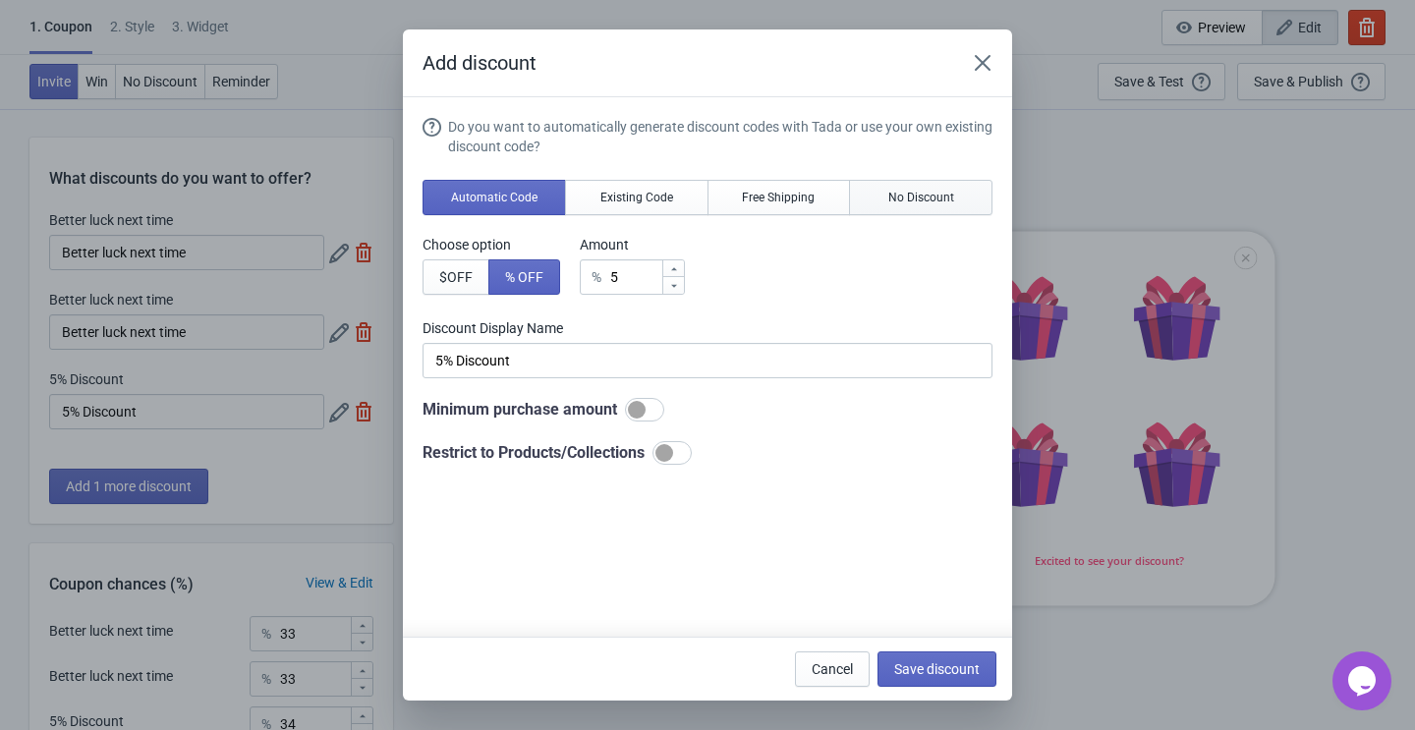
click at [929, 181] on button "No Discount" at bounding box center [920, 197] width 143 height 35
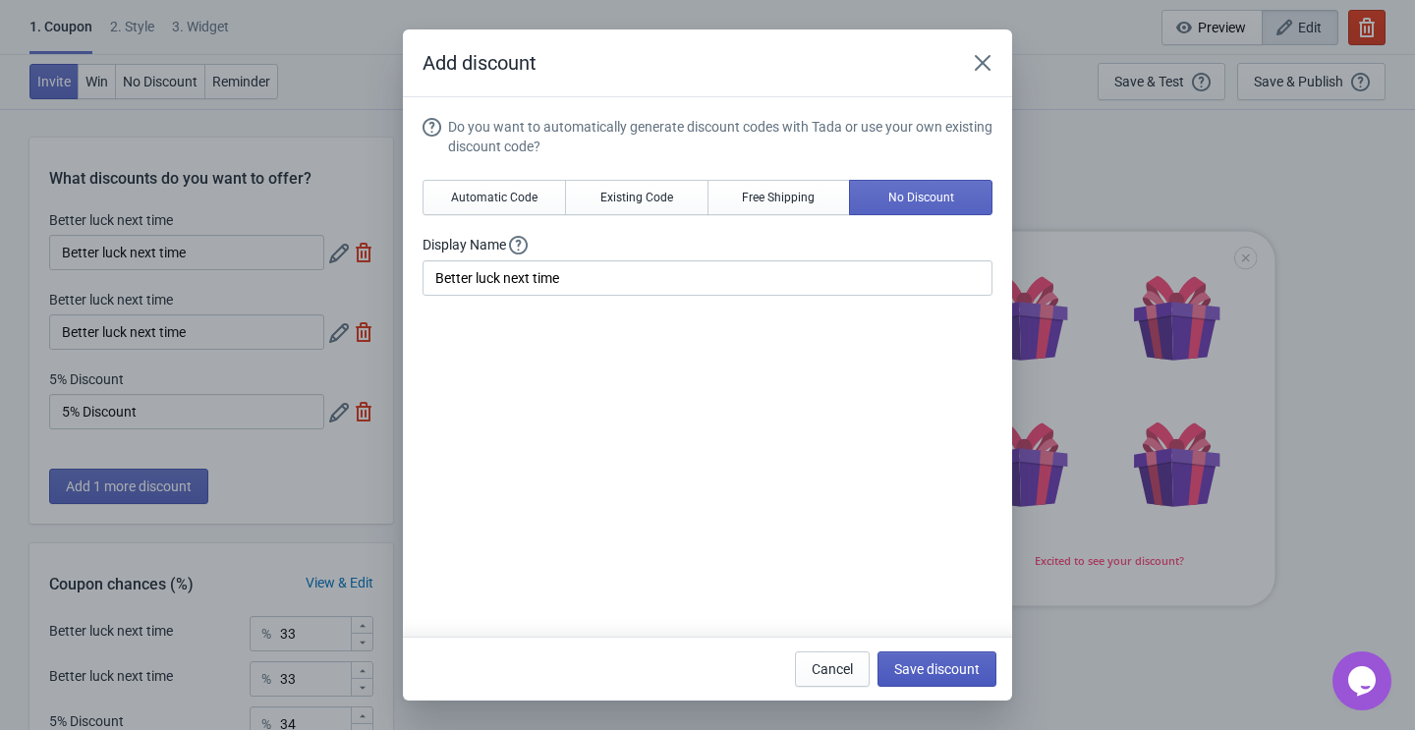
click at [938, 663] on span "Save discount" at bounding box center [936, 669] width 85 height 16
type input "Better luck next time"
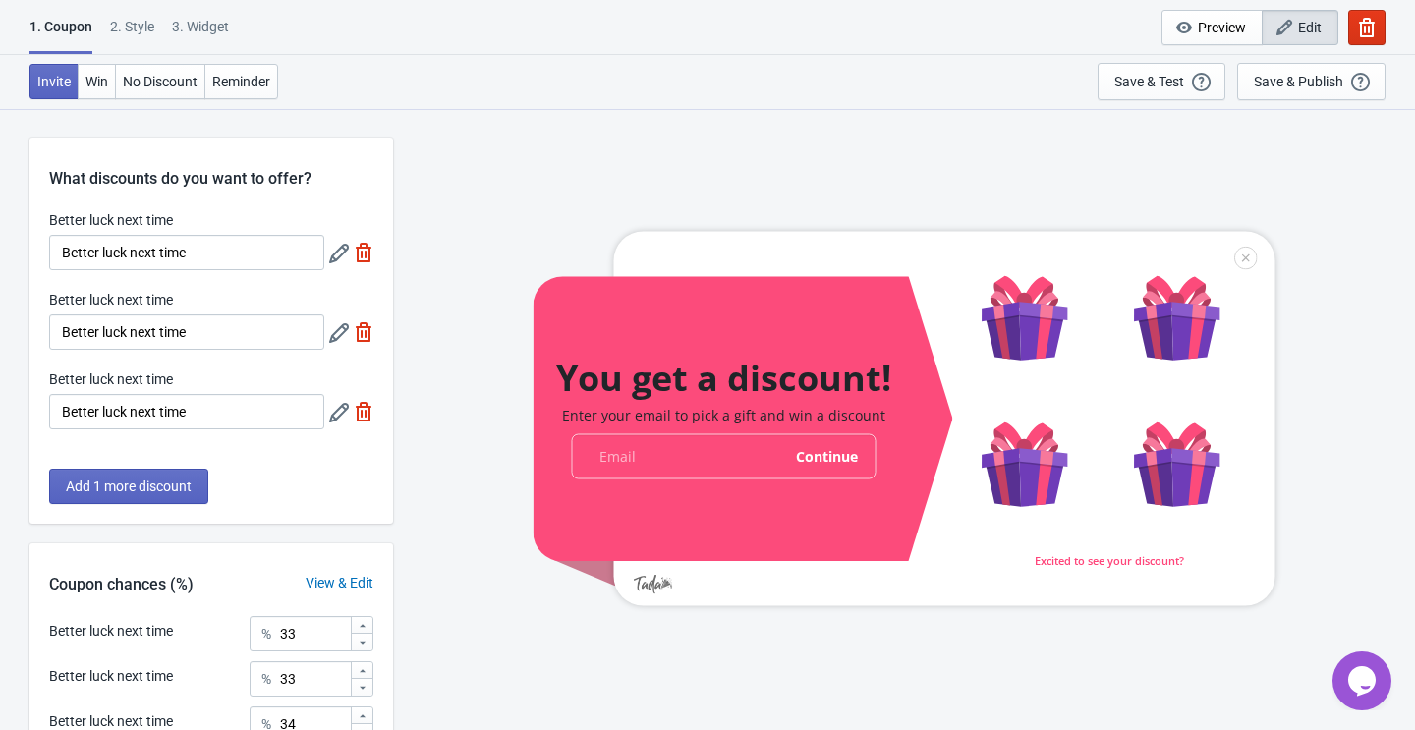
scroll to position [193, 0]
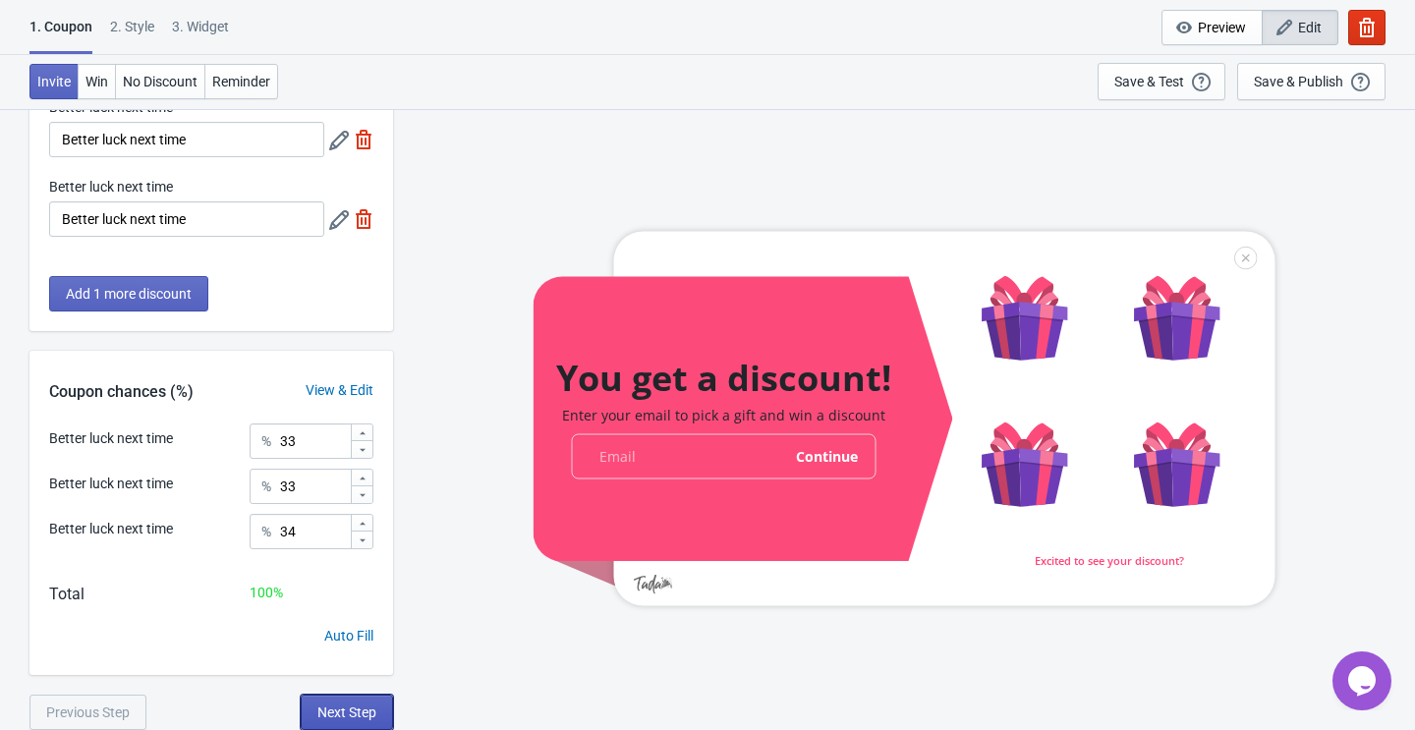
click at [336, 722] on button "Next Step" at bounding box center [347, 712] width 92 height 35
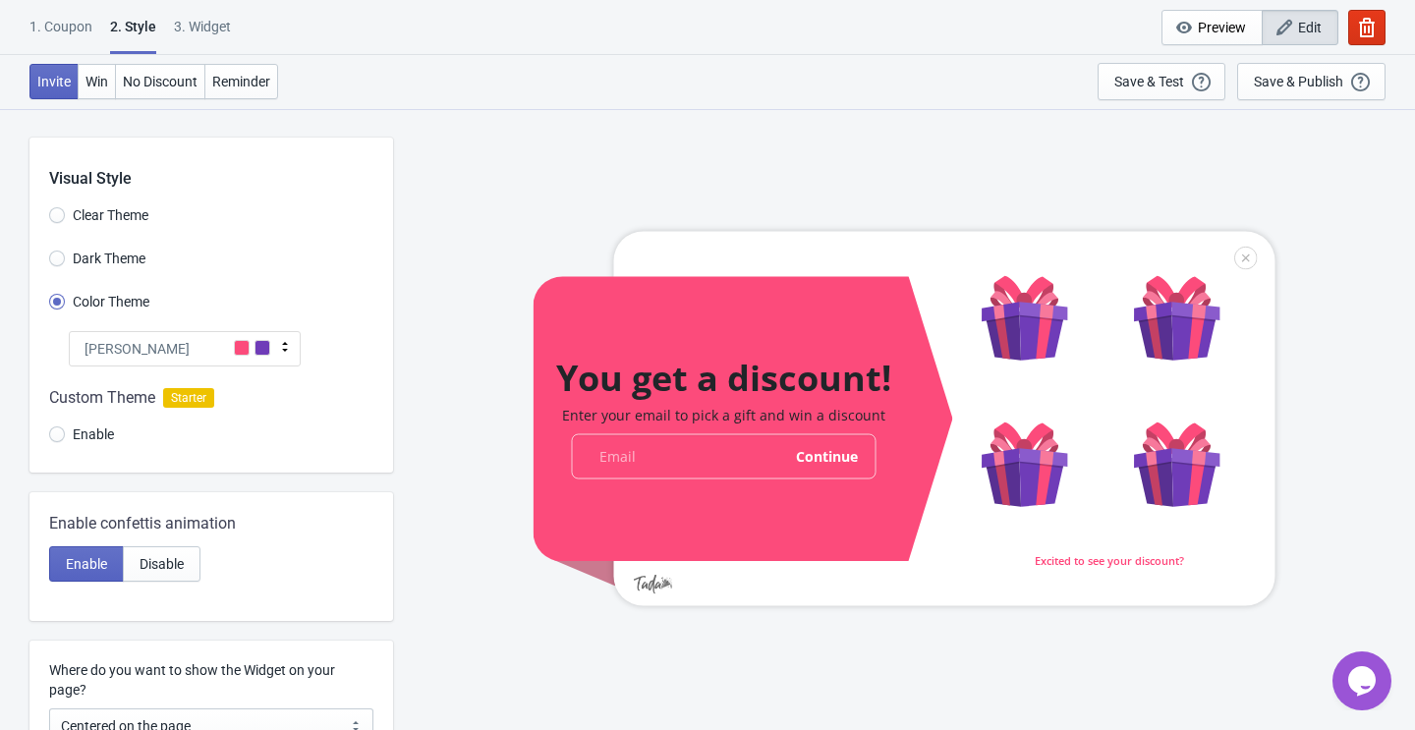
click at [205, 36] on div "3. Widget" at bounding box center [202, 34] width 57 height 34
select select "once"
select select "1"
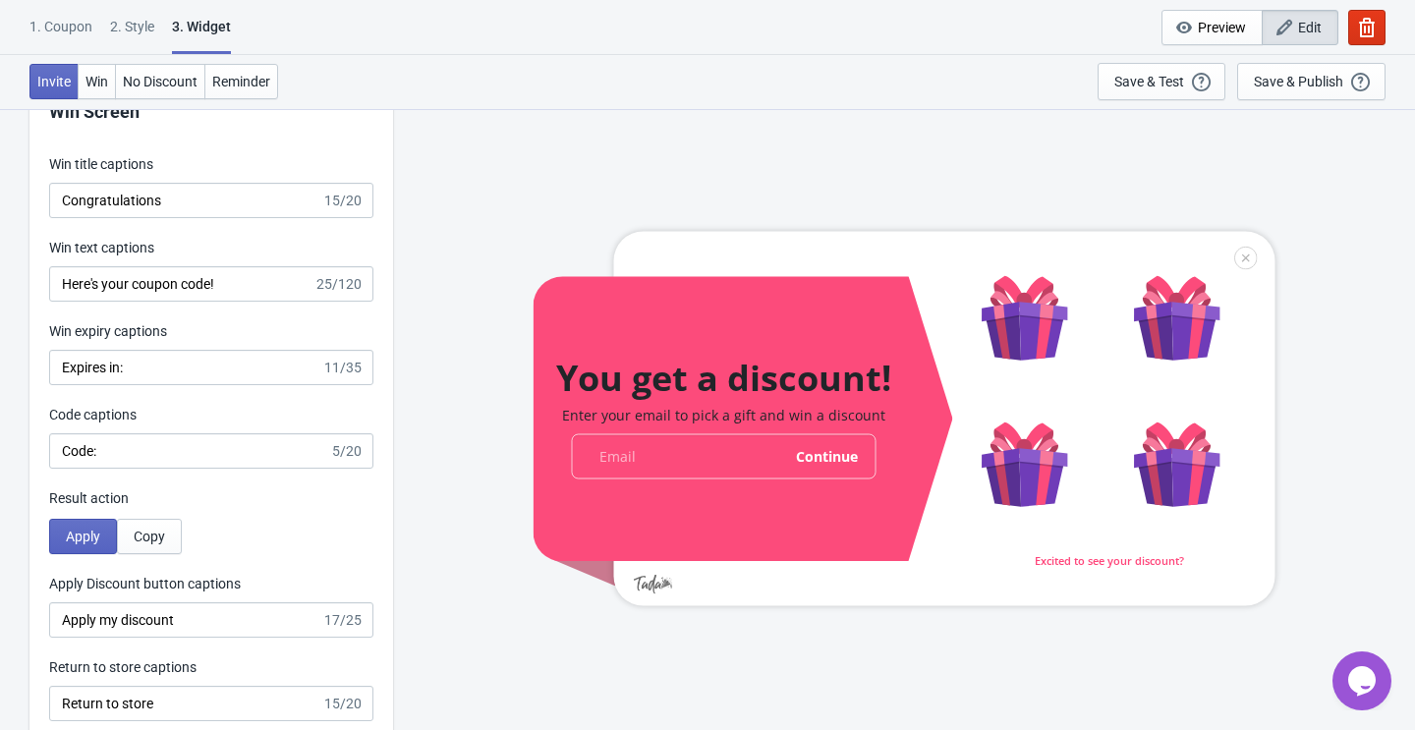
scroll to position [3818, 0]
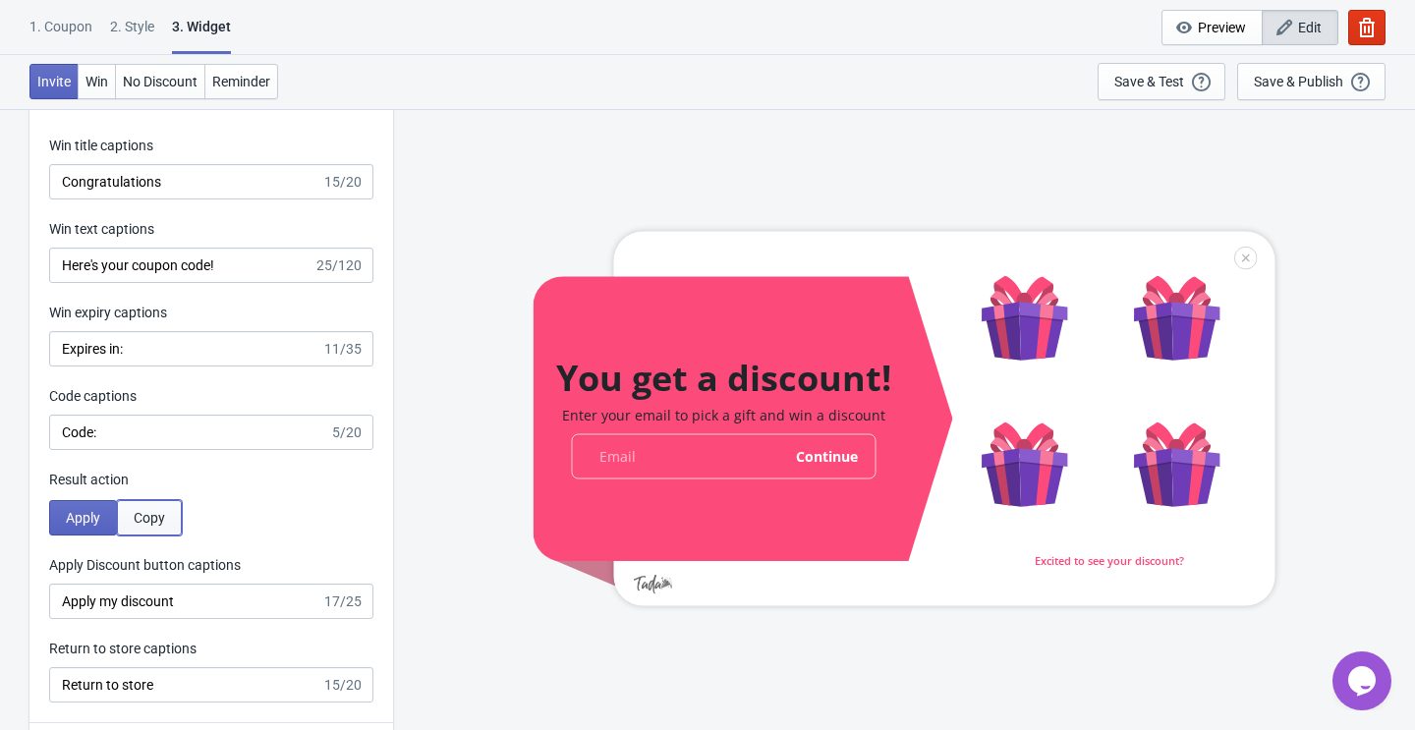
click at [153, 515] on span "Copy" at bounding box center [149, 518] width 31 height 16
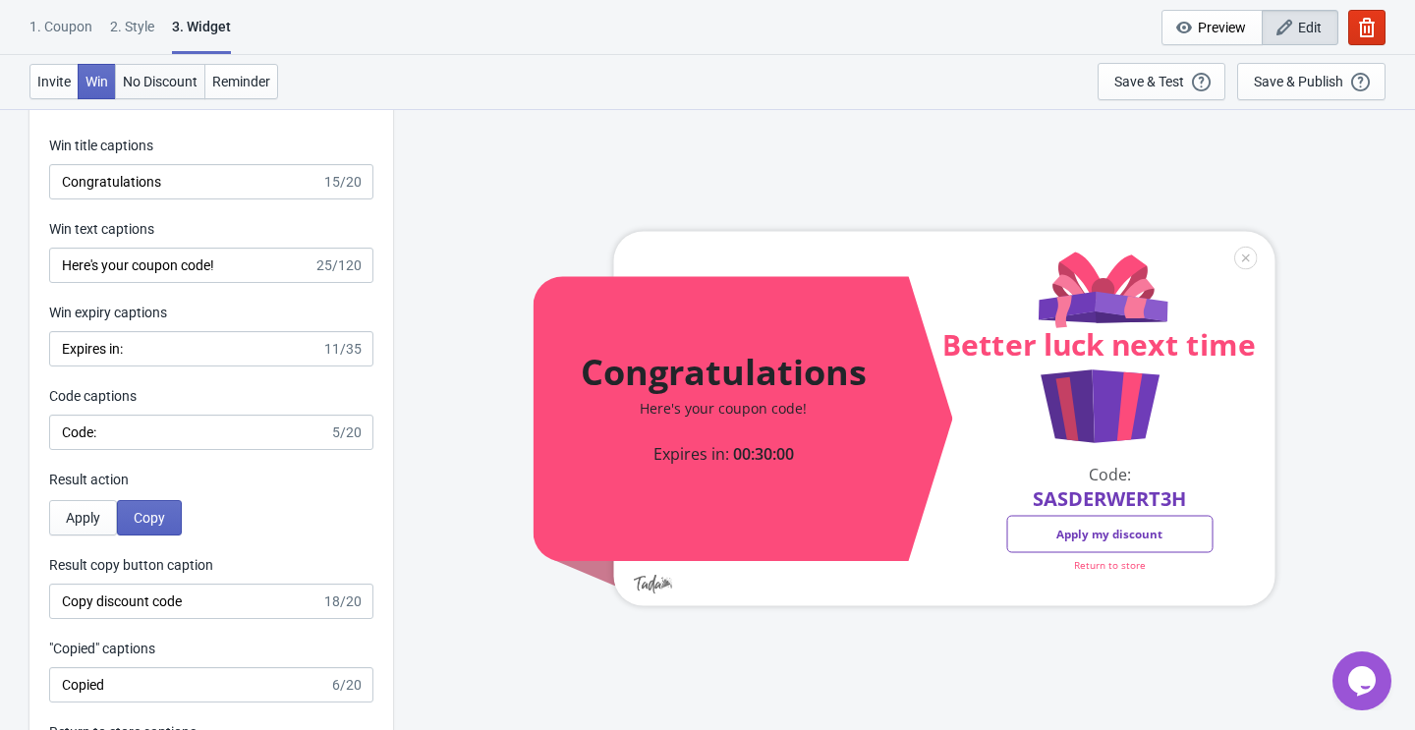
click at [168, 64] on button "No Discount" at bounding box center [160, 81] width 90 height 35
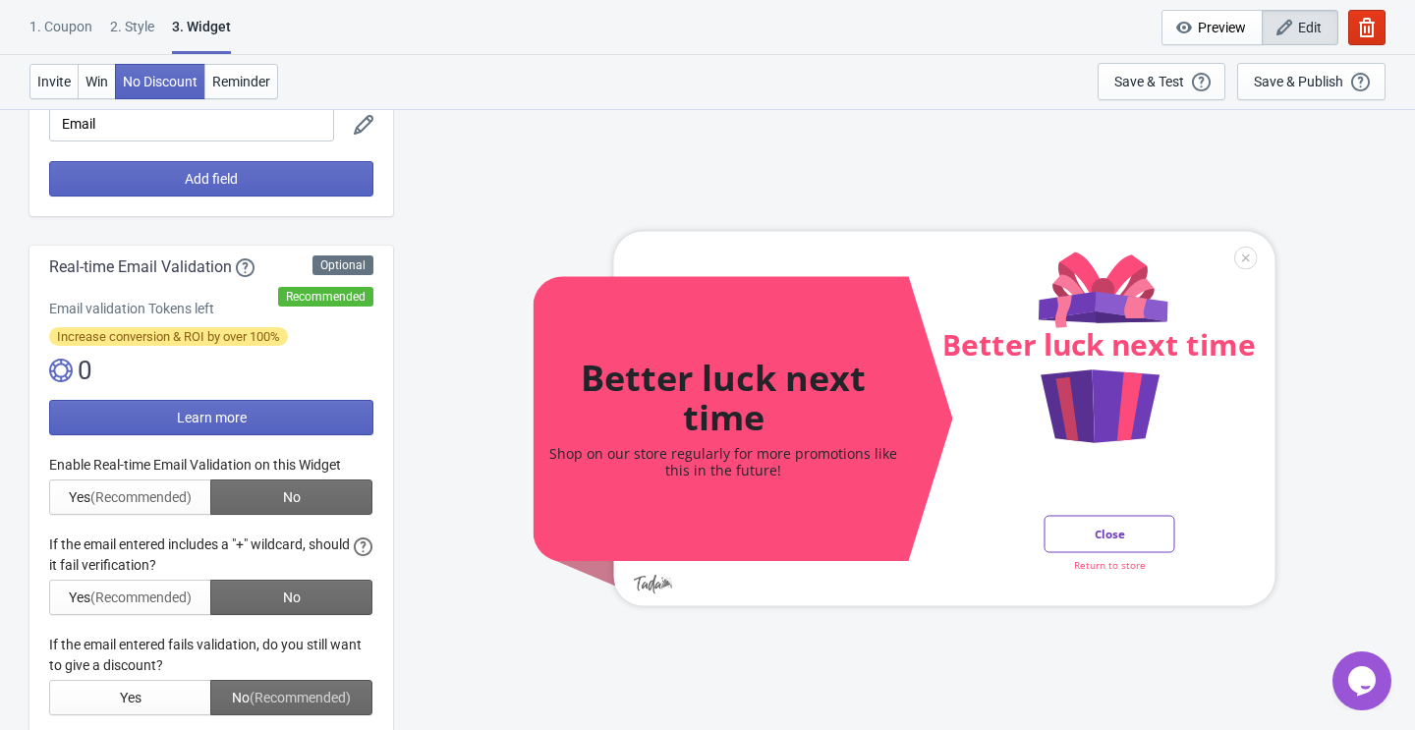
scroll to position [0, 0]
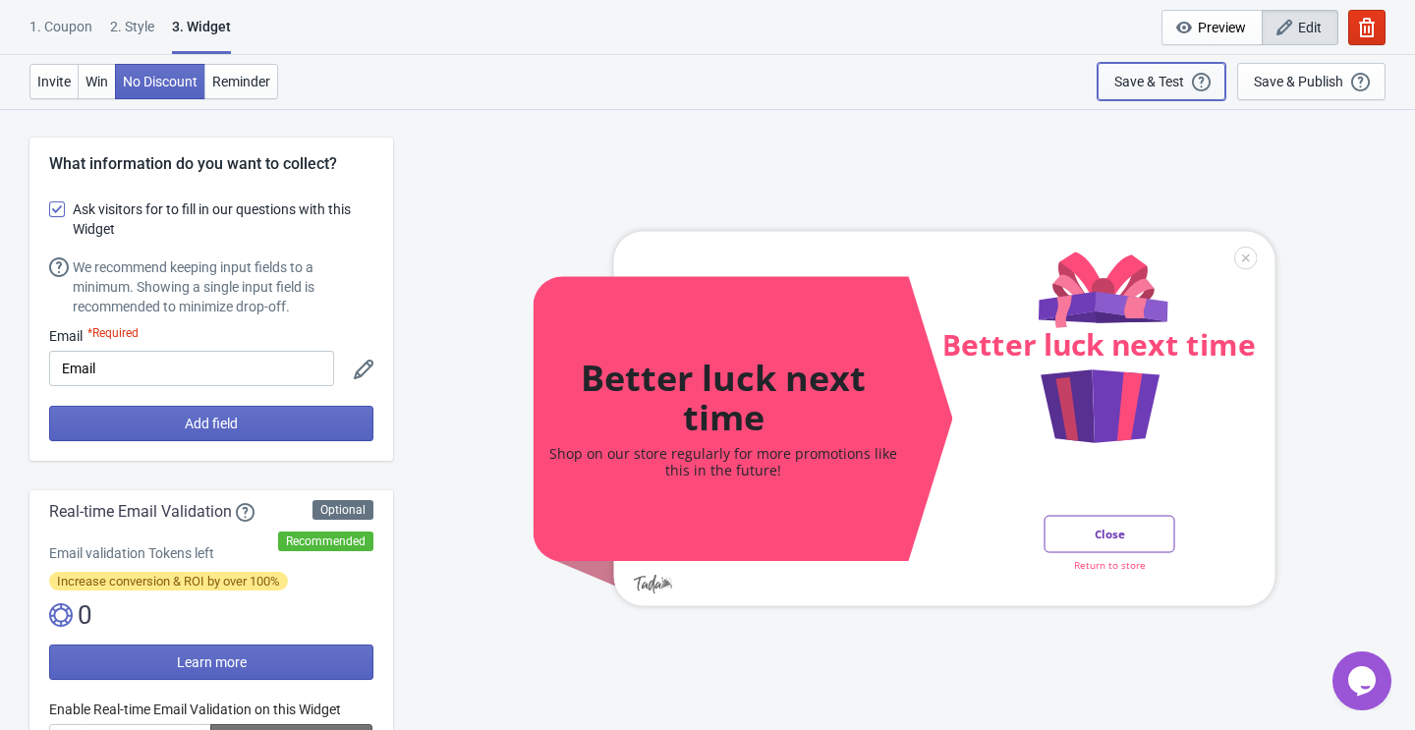
click at [1168, 88] on div "Save & Test" at bounding box center [1149, 82] width 70 height 16
click at [1363, 31] on icon "button" at bounding box center [1367, 28] width 20 height 20
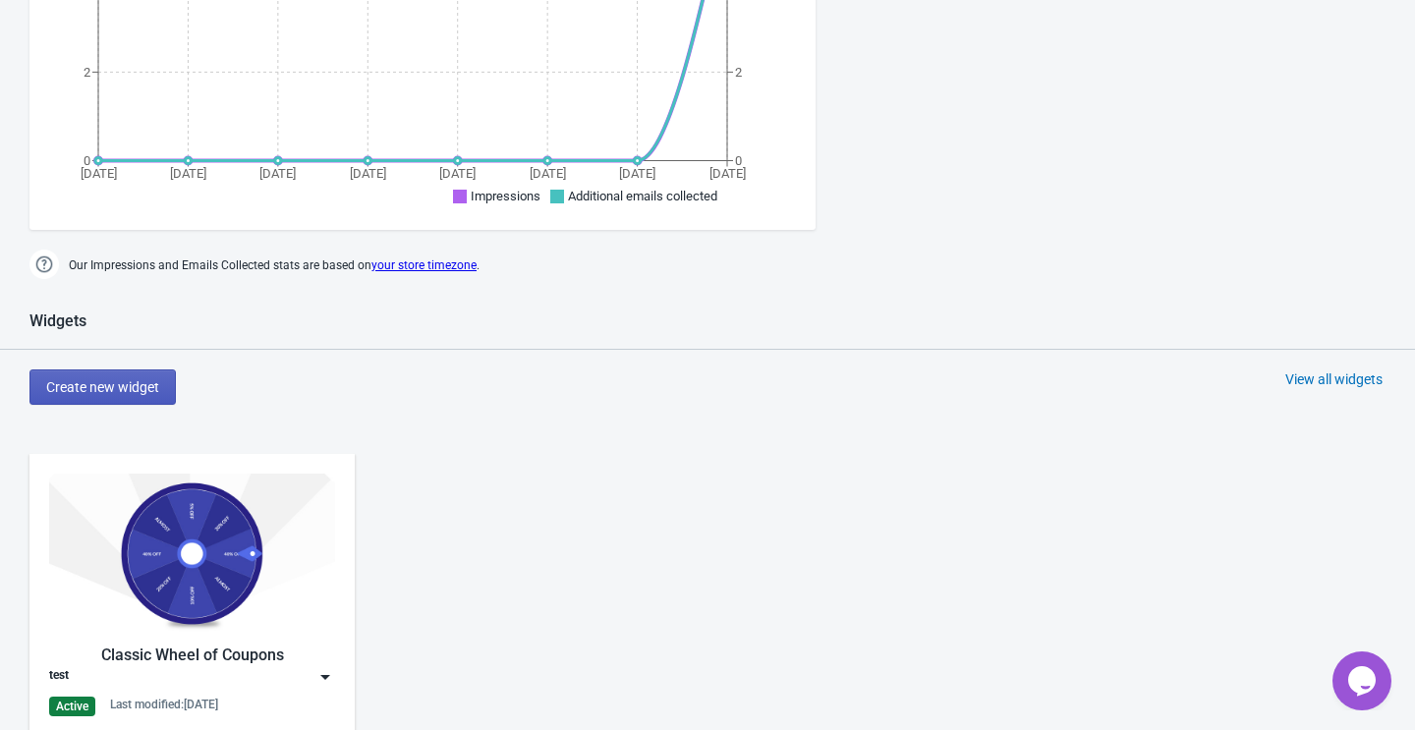
click at [127, 393] on span "Create new widget" at bounding box center [102, 387] width 113 height 16
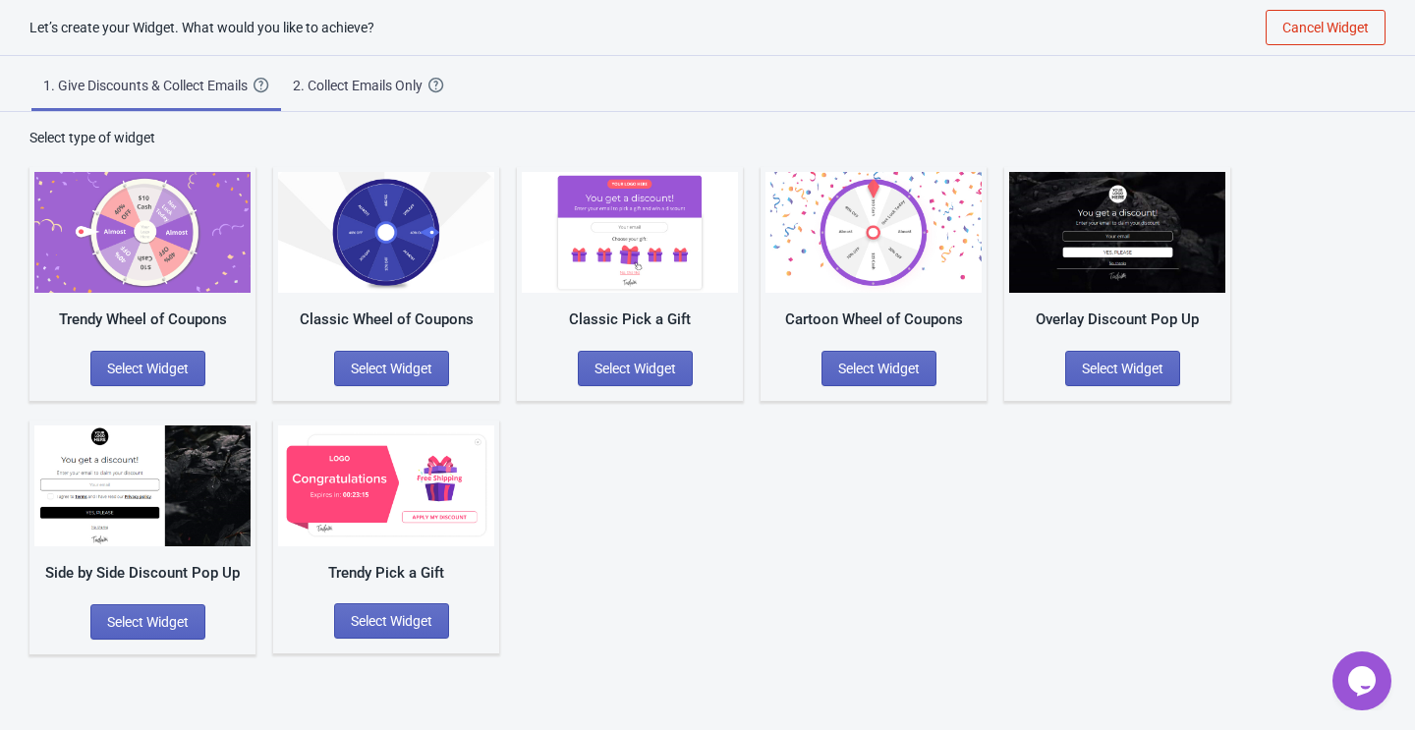
scroll to position [20, 0]
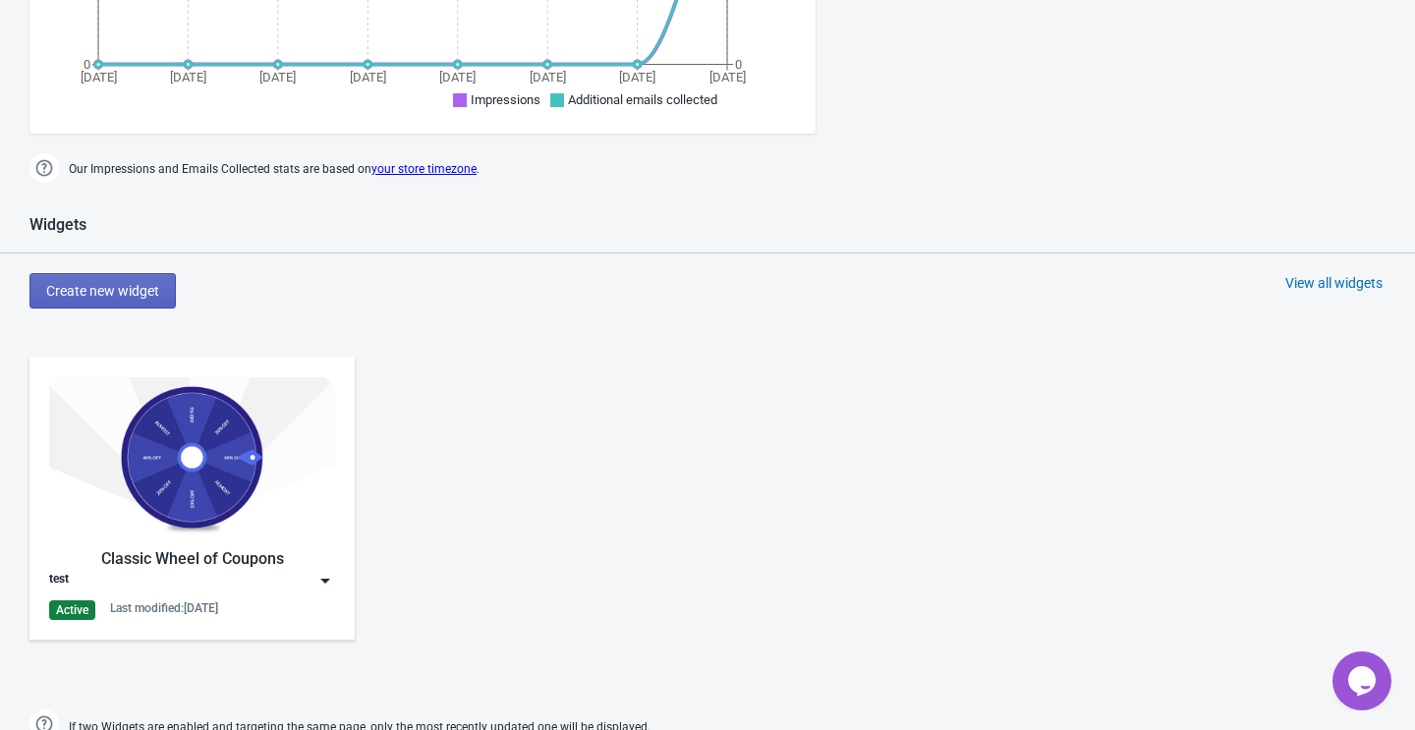
scroll to position [770, 0]
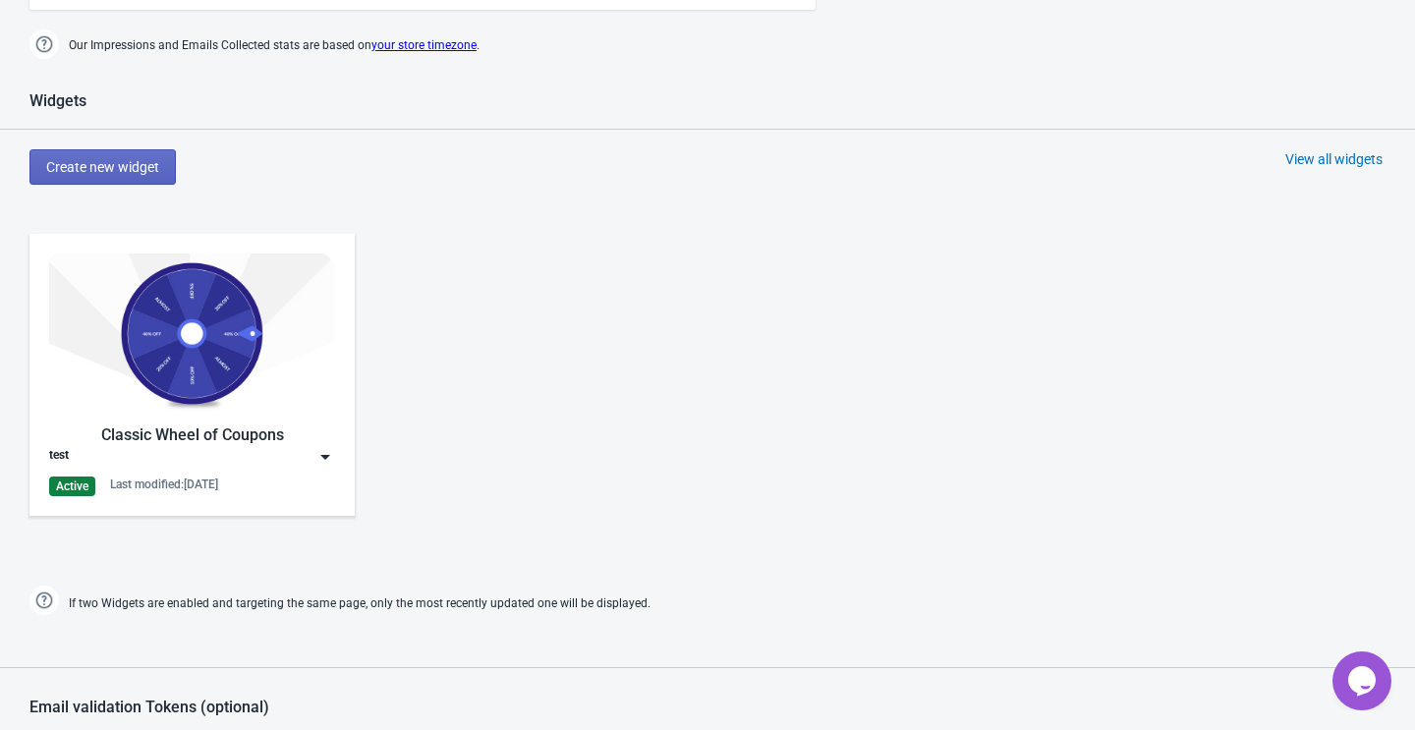
click at [318, 457] on img at bounding box center [325, 457] width 20 height 20
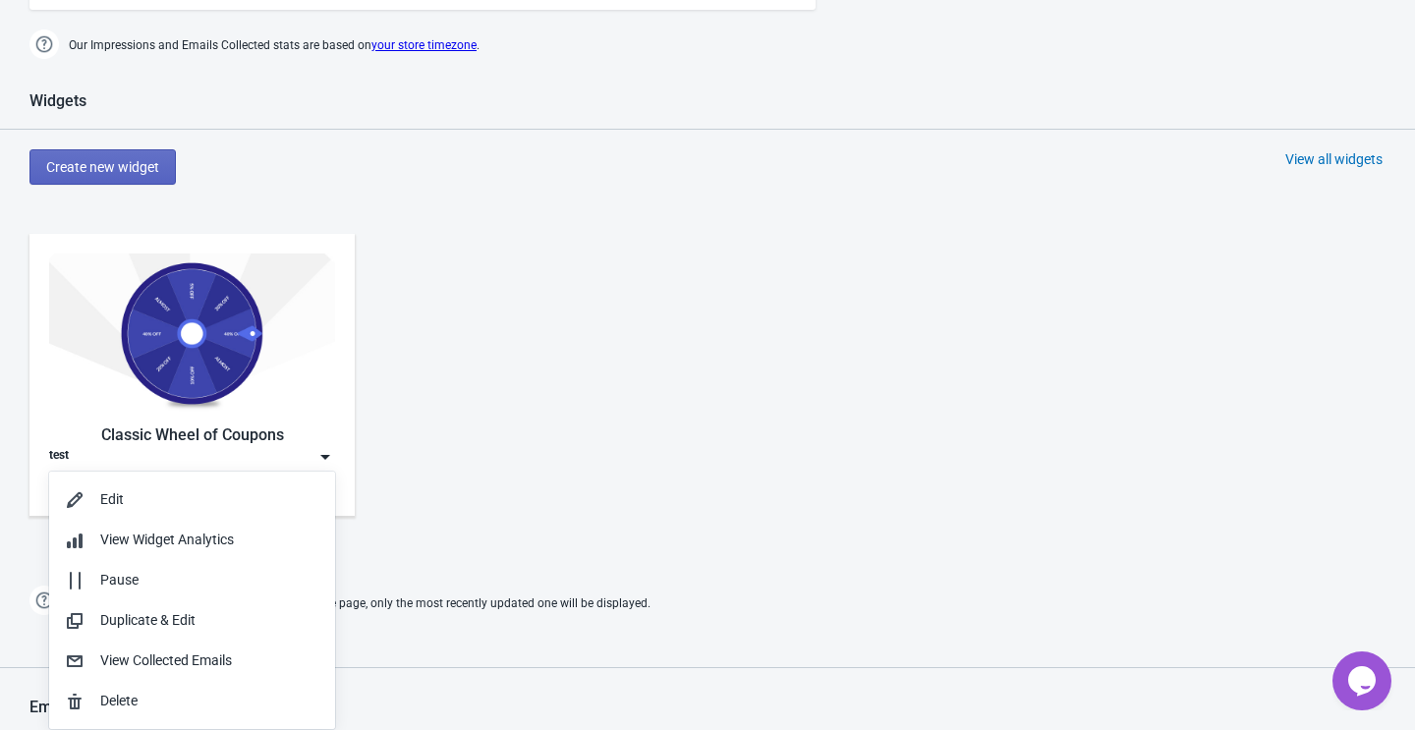
click at [498, 537] on div "Classic Wheel of Coupons test Active Last modified: 8.9.2025" at bounding box center [707, 391] width 1415 height 354
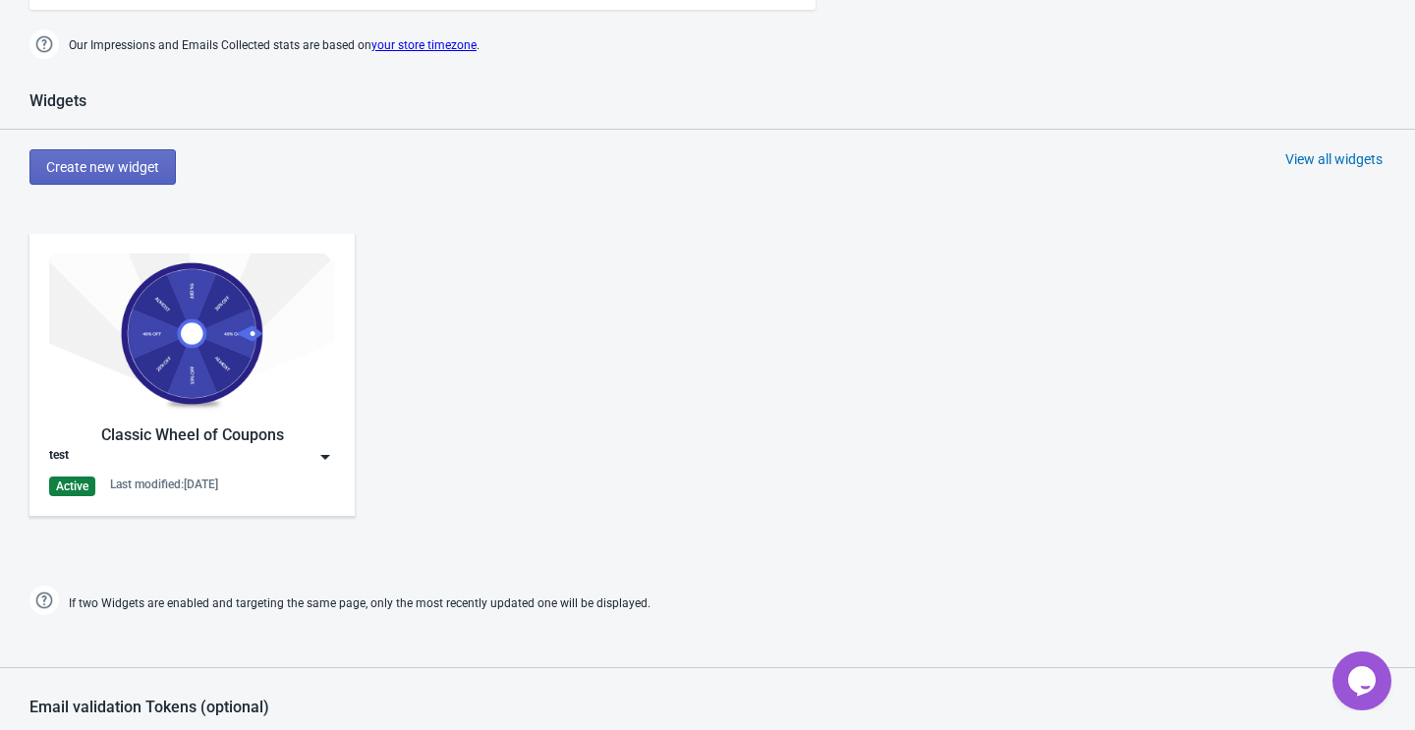
click at [167, 188] on div "Widgets Create new widget View all widgets Classic Wheel of Coupons test Active…" at bounding box center [707, 355] width 1415 height 529
click at [140, 166] on span "Create new widget" at bounding box center [102, 167] width 113 height 16
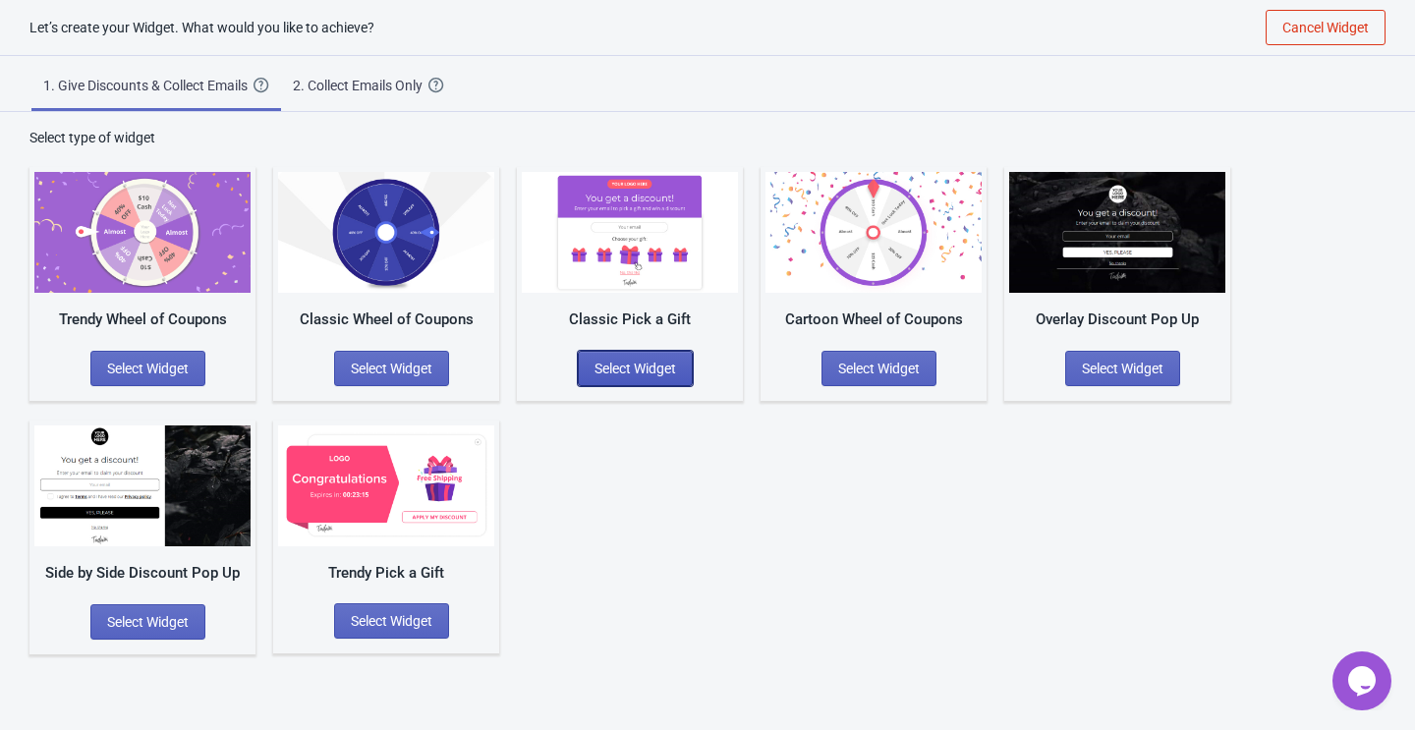
click at [653, 377] on button "Select Widget" at bounding box center [635, 368] width 115 height 35
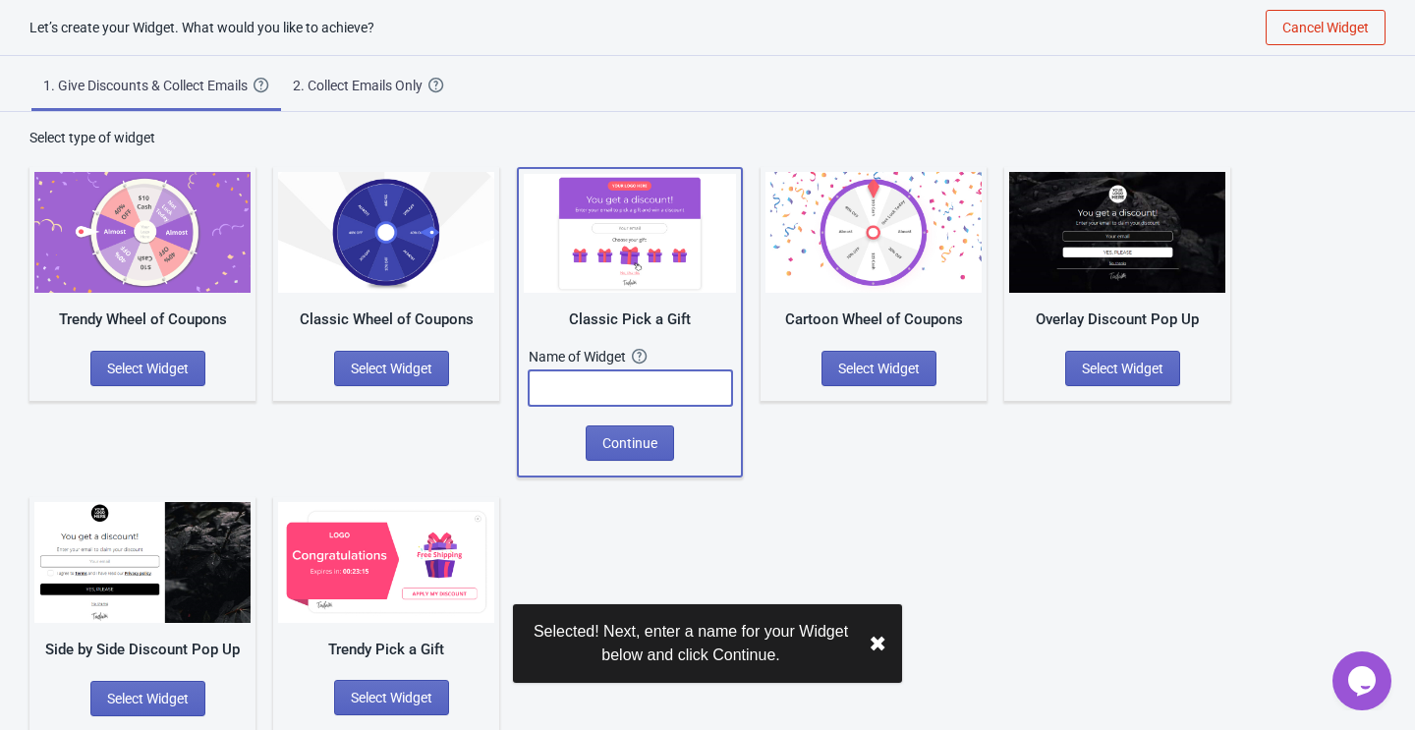
click at [640, 392] on input "text" at bounding box center [630, 387] width 203 height 35
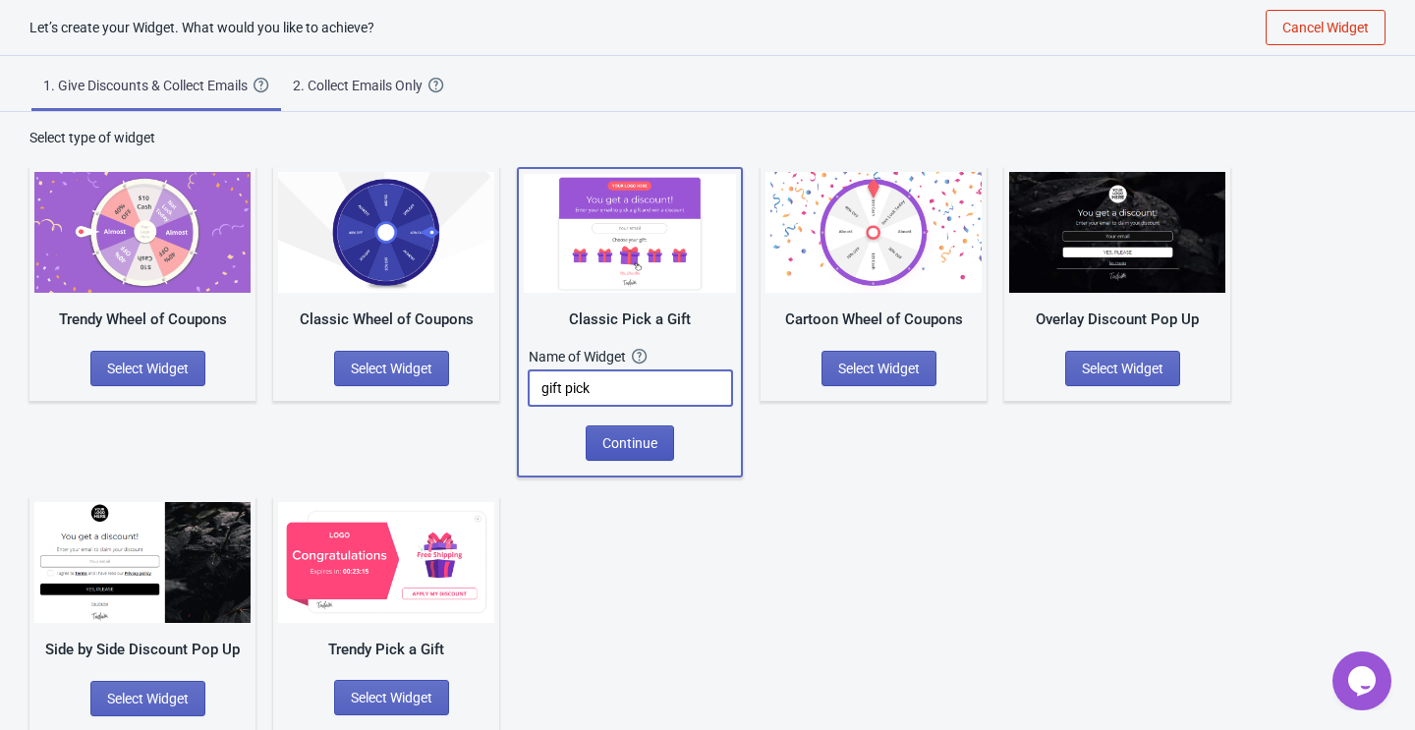
type input "gift pick"
click at [627, 438] on span "Continue" at bounding box center [629, 443] width 55 height 16
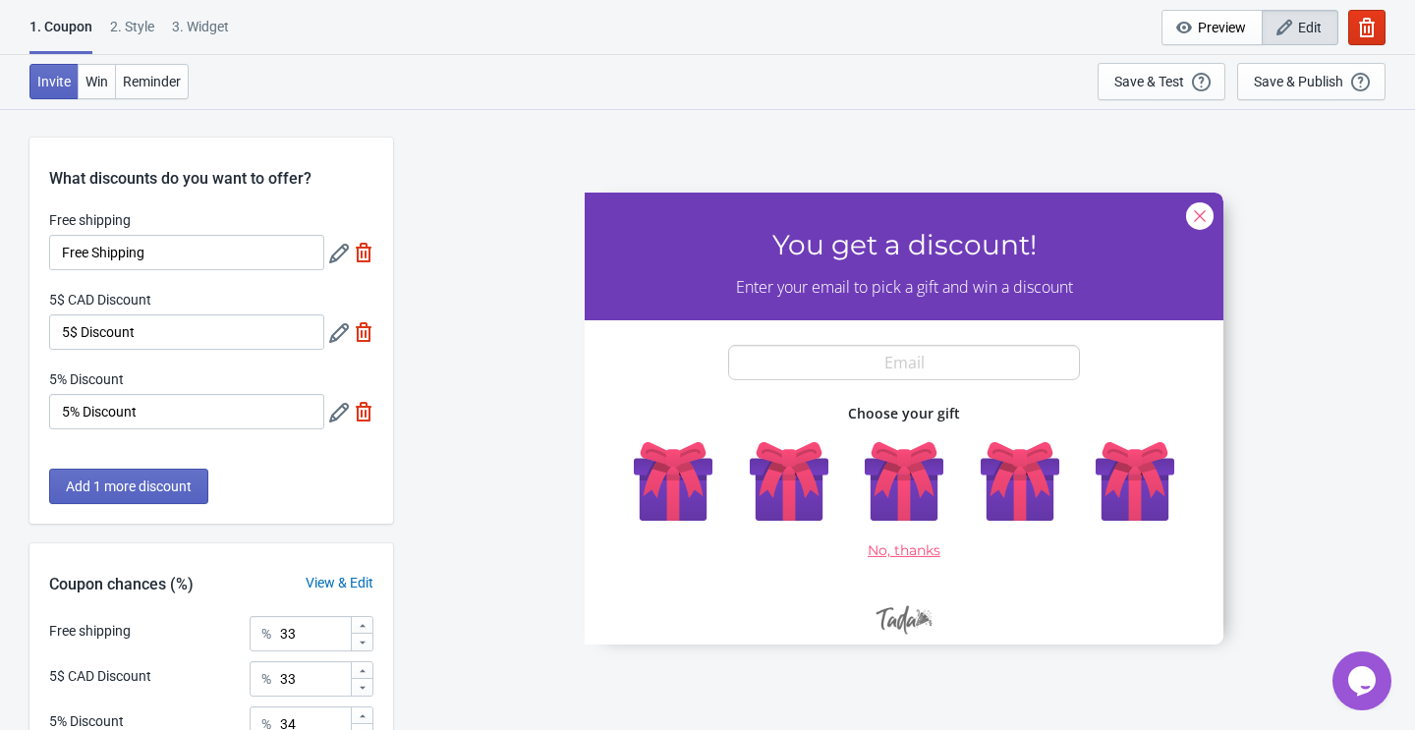
click at [331, 250] on icon at bounding box center [339, 254] width 20 height 20
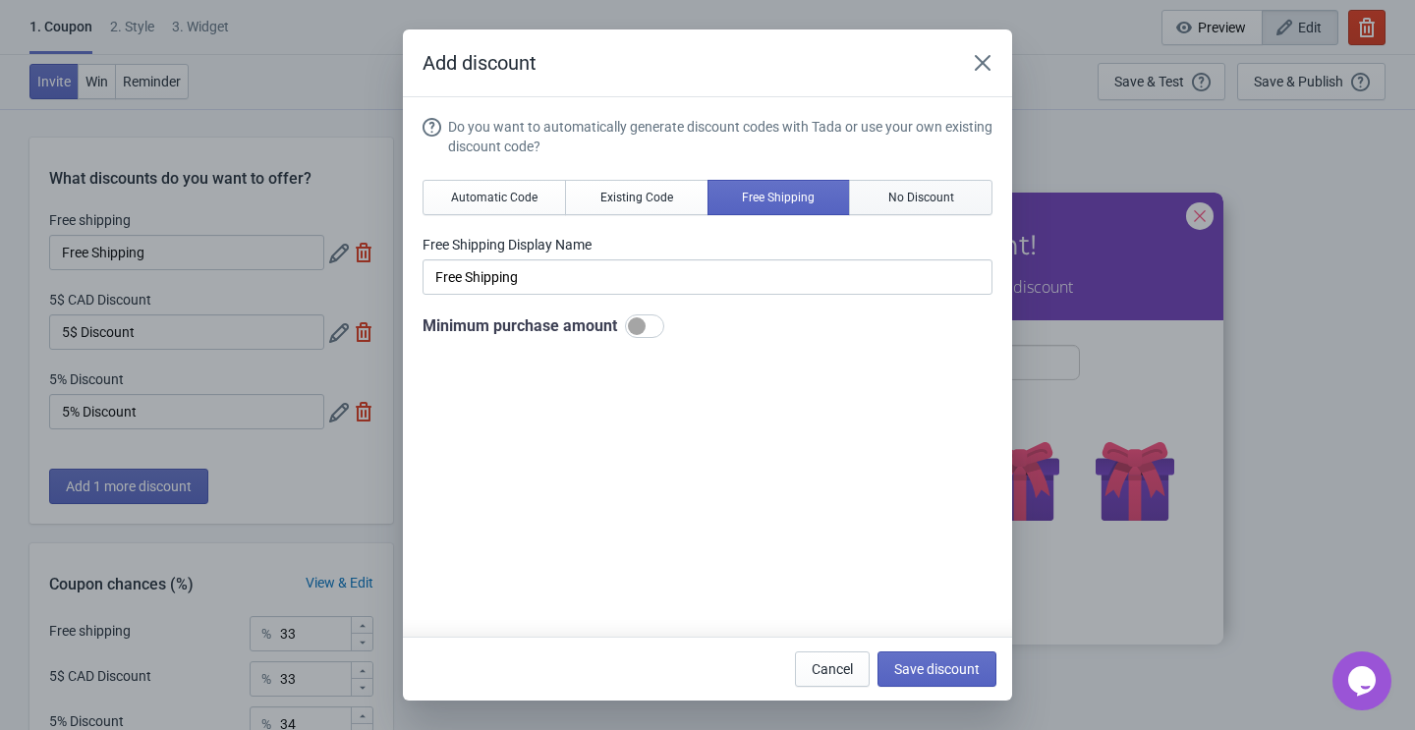
click at [937, 202] on span "No Discount" at bounding box center [921, 198] width 66 height 16
type input "Better luck next time"
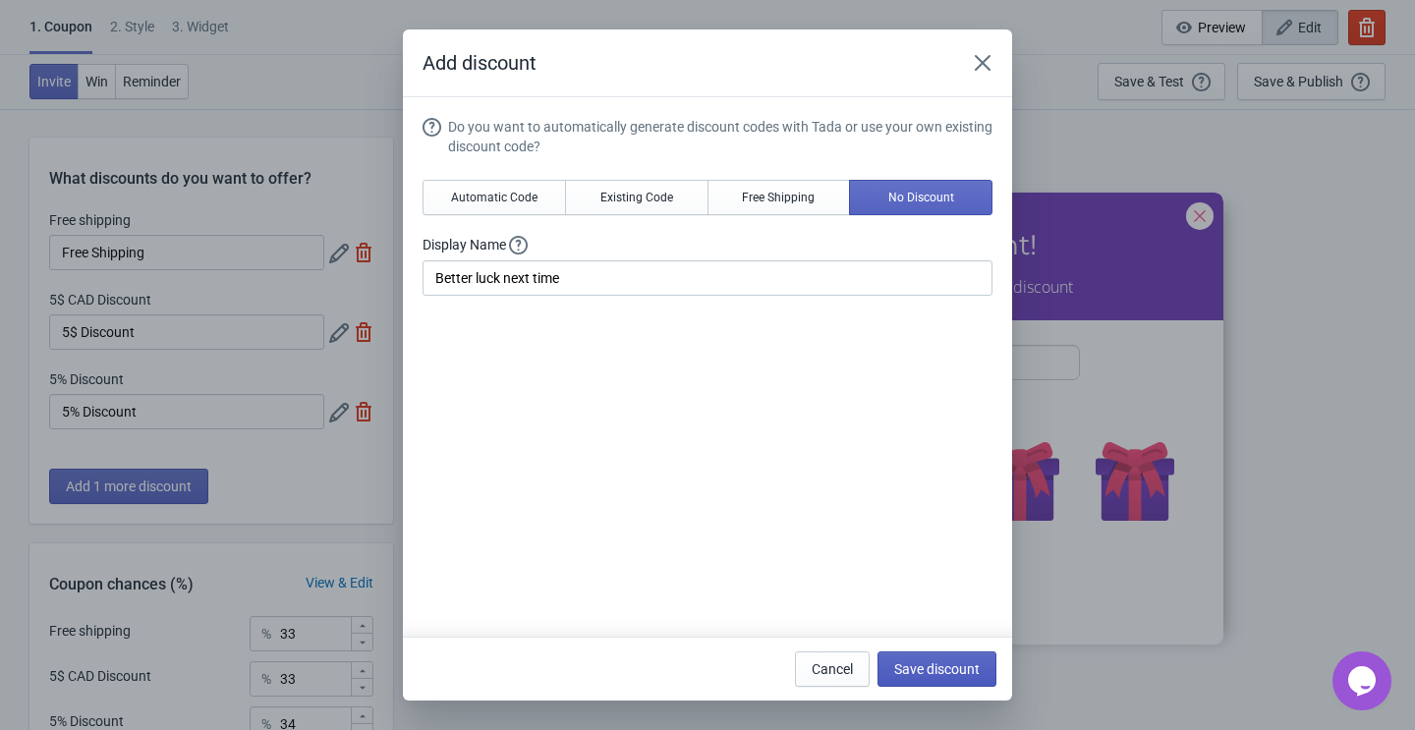
click at [910, 673] on span "Save discount" at bounding box center [936, 669] width 85 height 16
type input "Better luck next time"
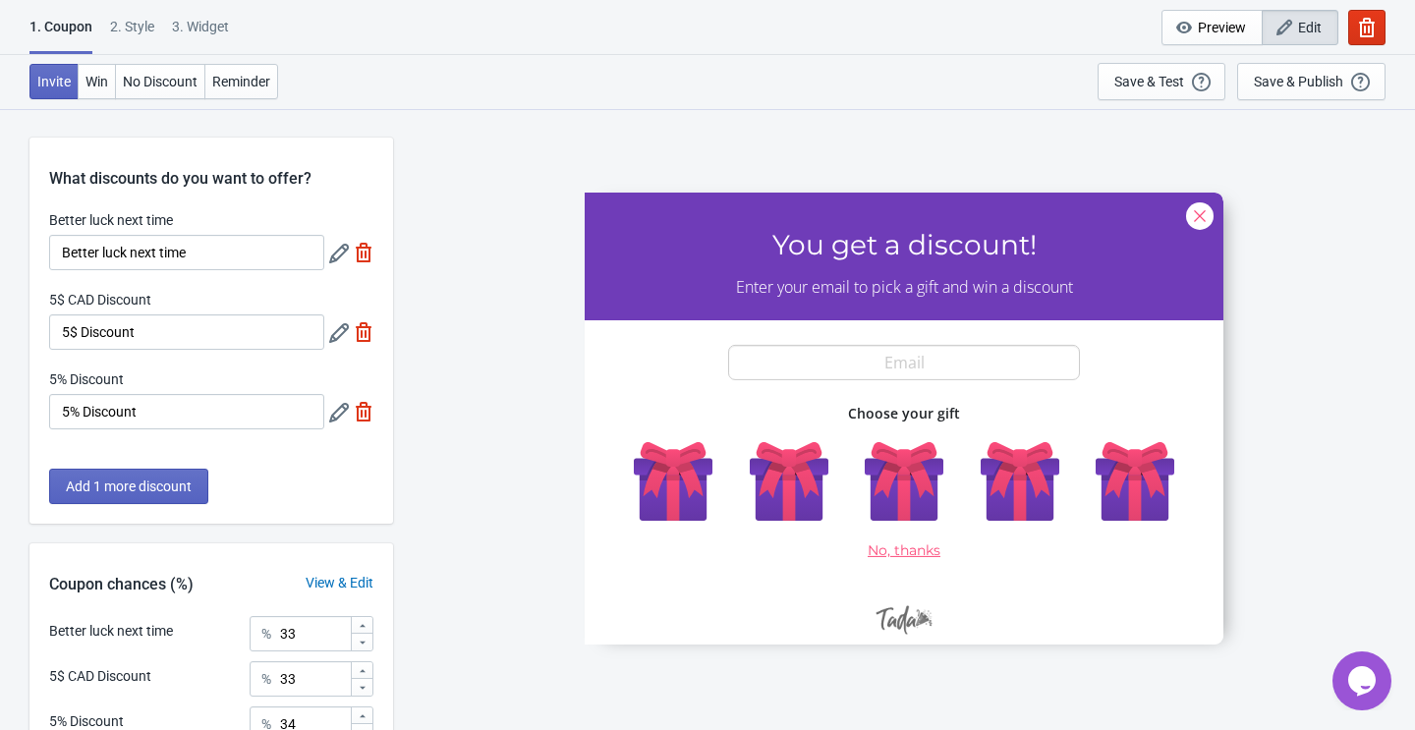
click at [340, 327] on icon at bounding box center [339, 333] width 20 height 20
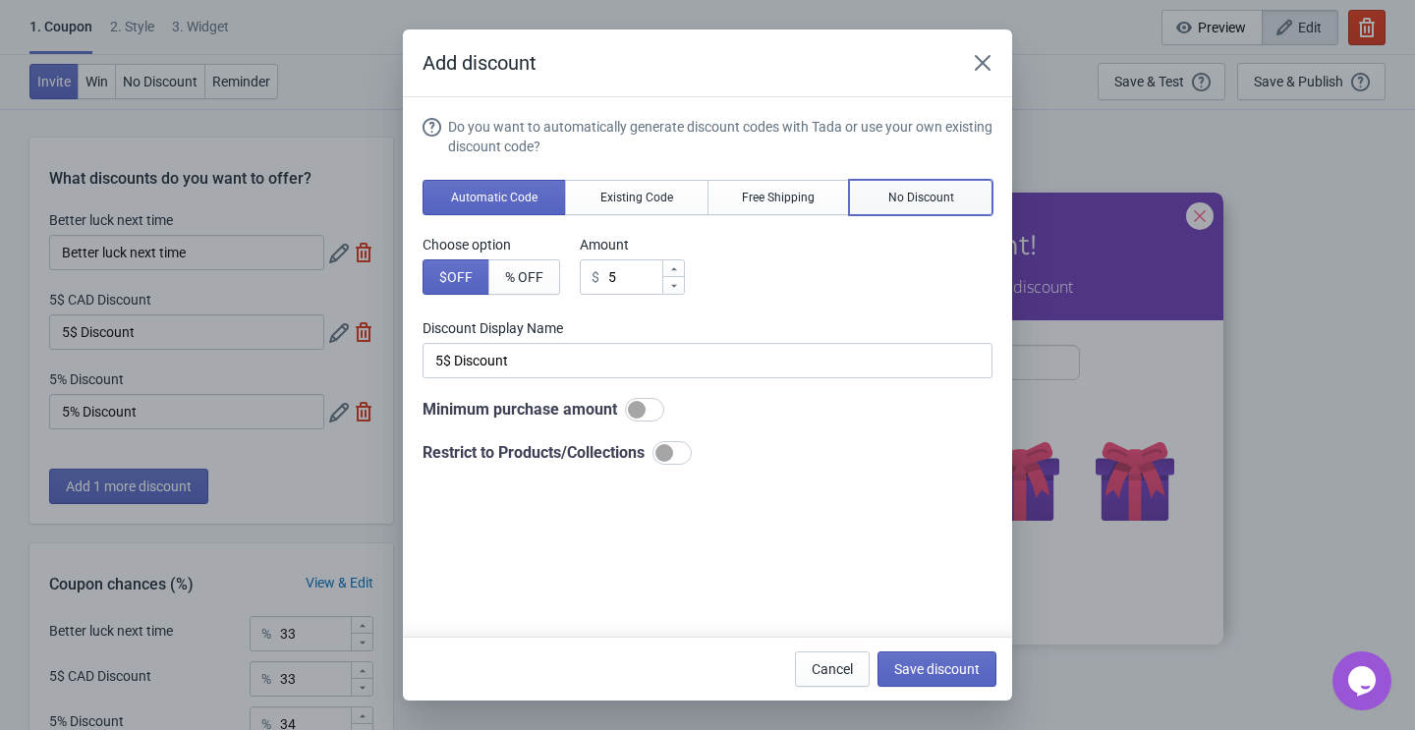
click at [898, 182] on button "No Discount" at bounding box center [920, 197] width 143 height 35
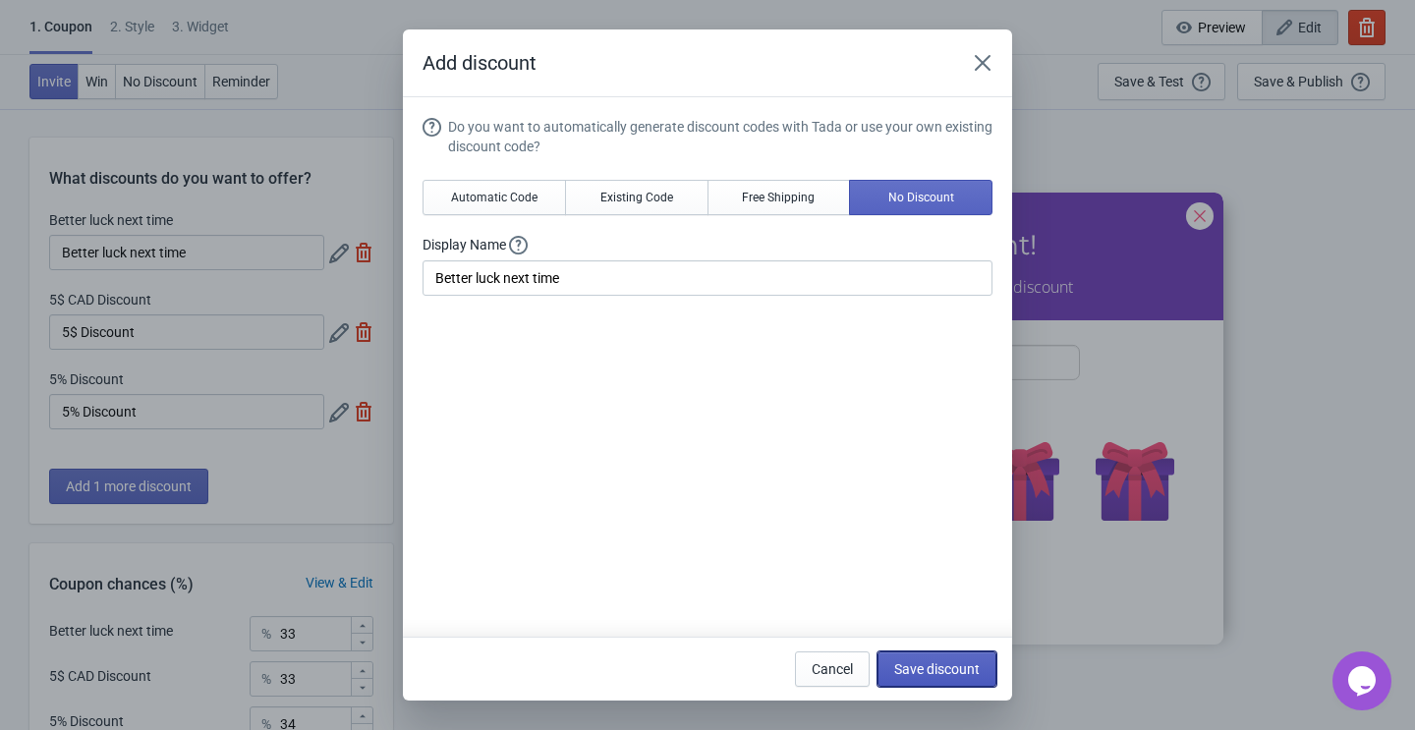
click at [917, 674] on span "Save discount" at bounding box center [936, 669] width 85 height 16
type input "Better luck next time"
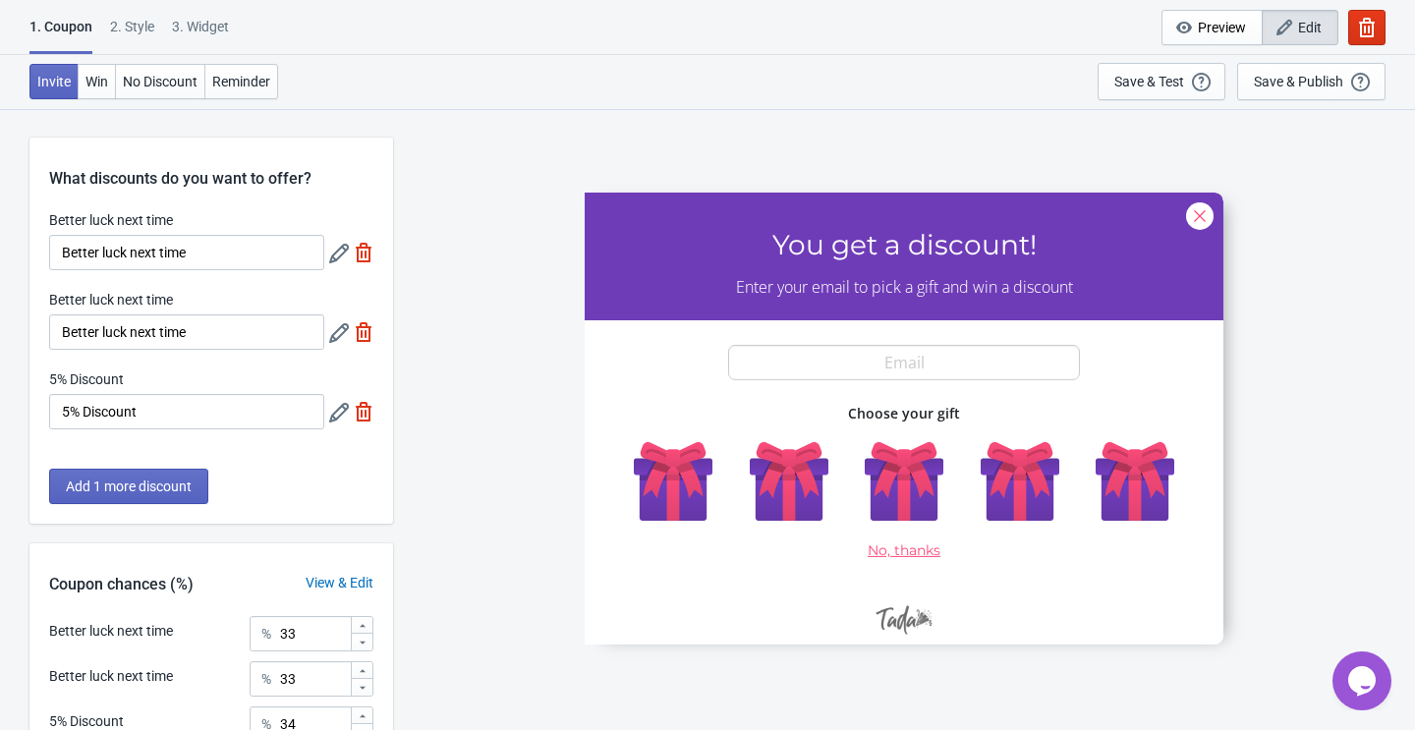
click at [343, 418] on icon at bounding box center [339, 413] width 20 height 20
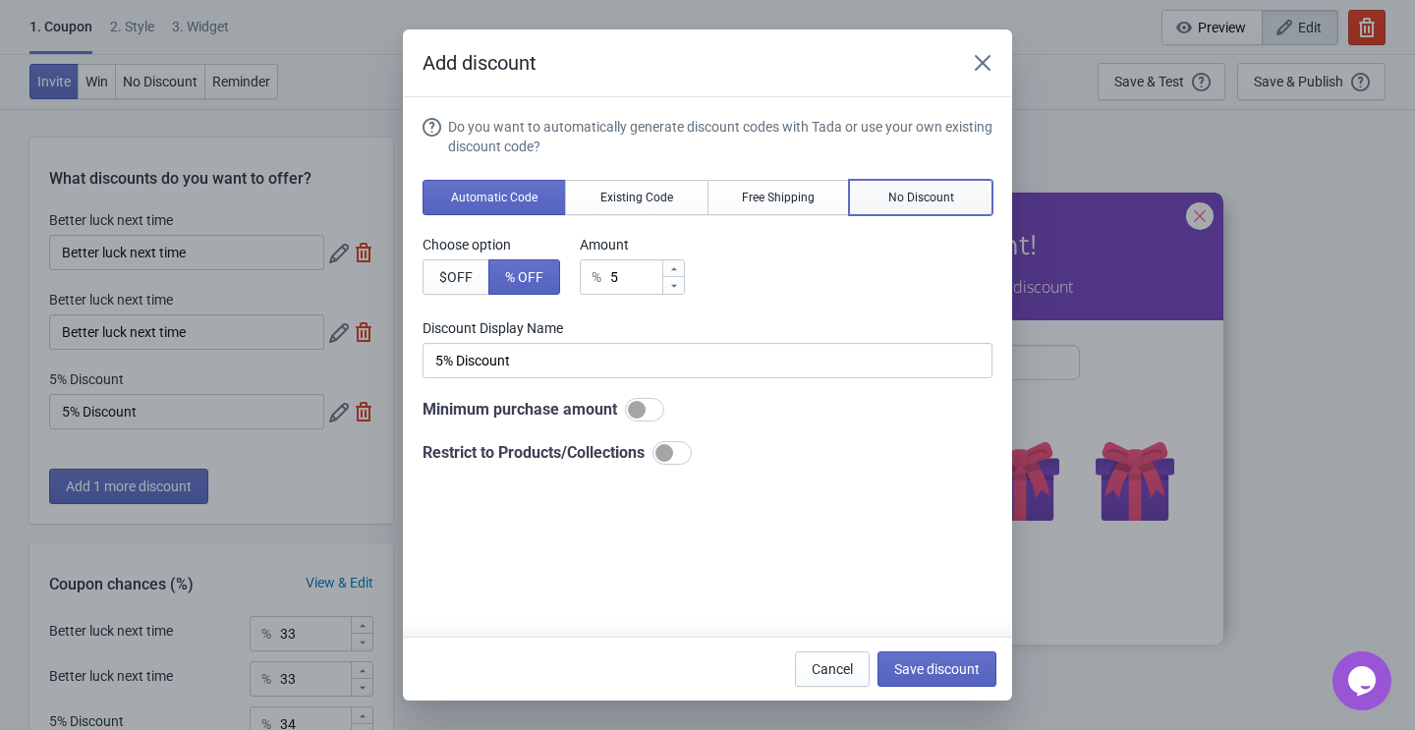
click at [954, 183] on button "No Discount" at bounding box center [920, 197] width 143 height 35
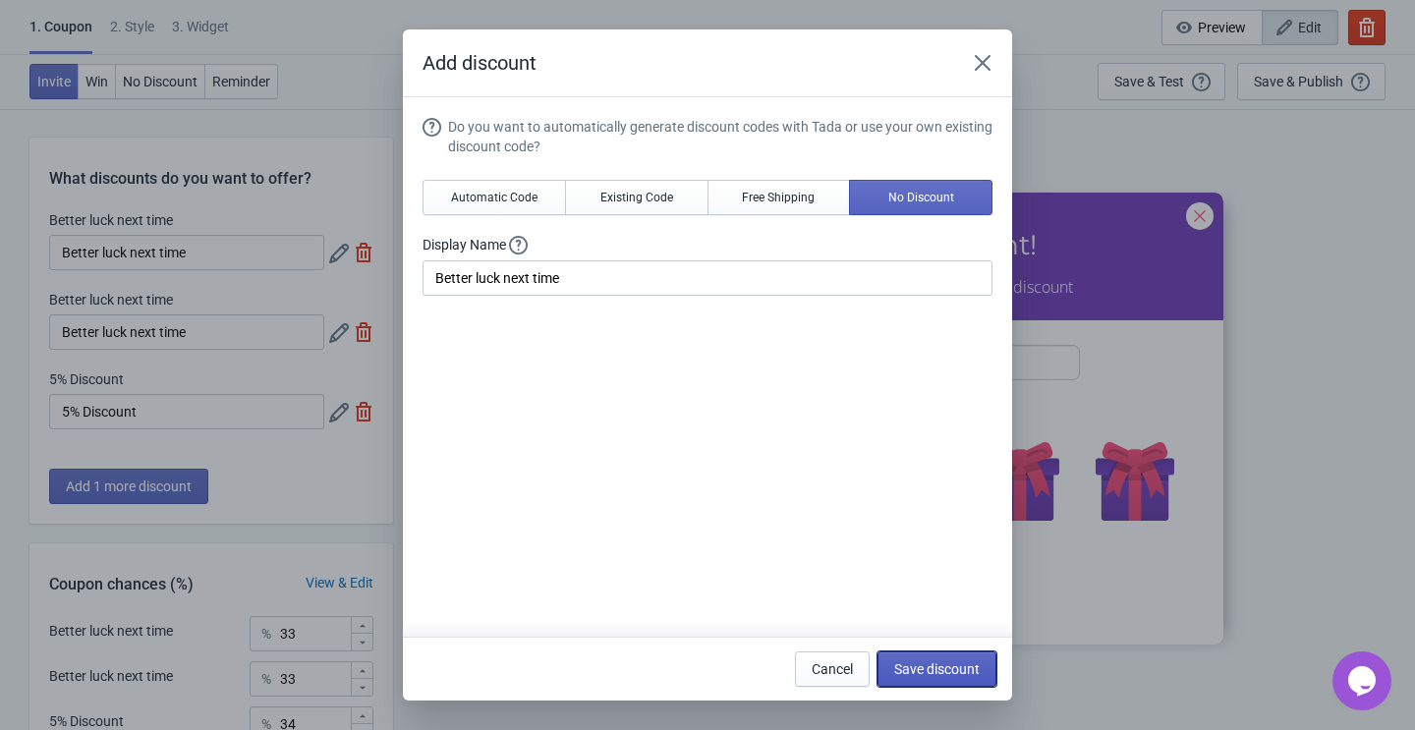
click at [913, 665] on span "Save discount" at bounding box center [936, 669] width 85 height 16
type input "Better luck next time"
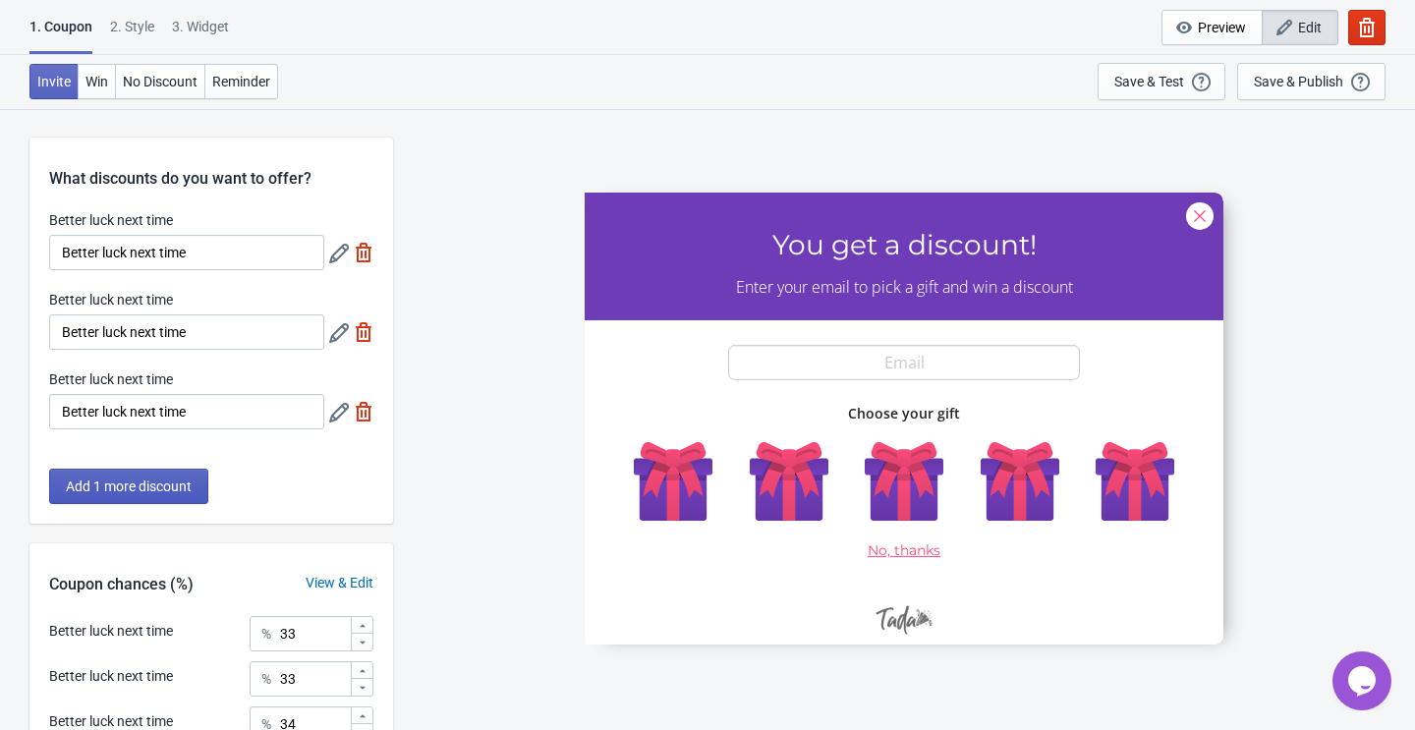
scroll to position [193, 0]
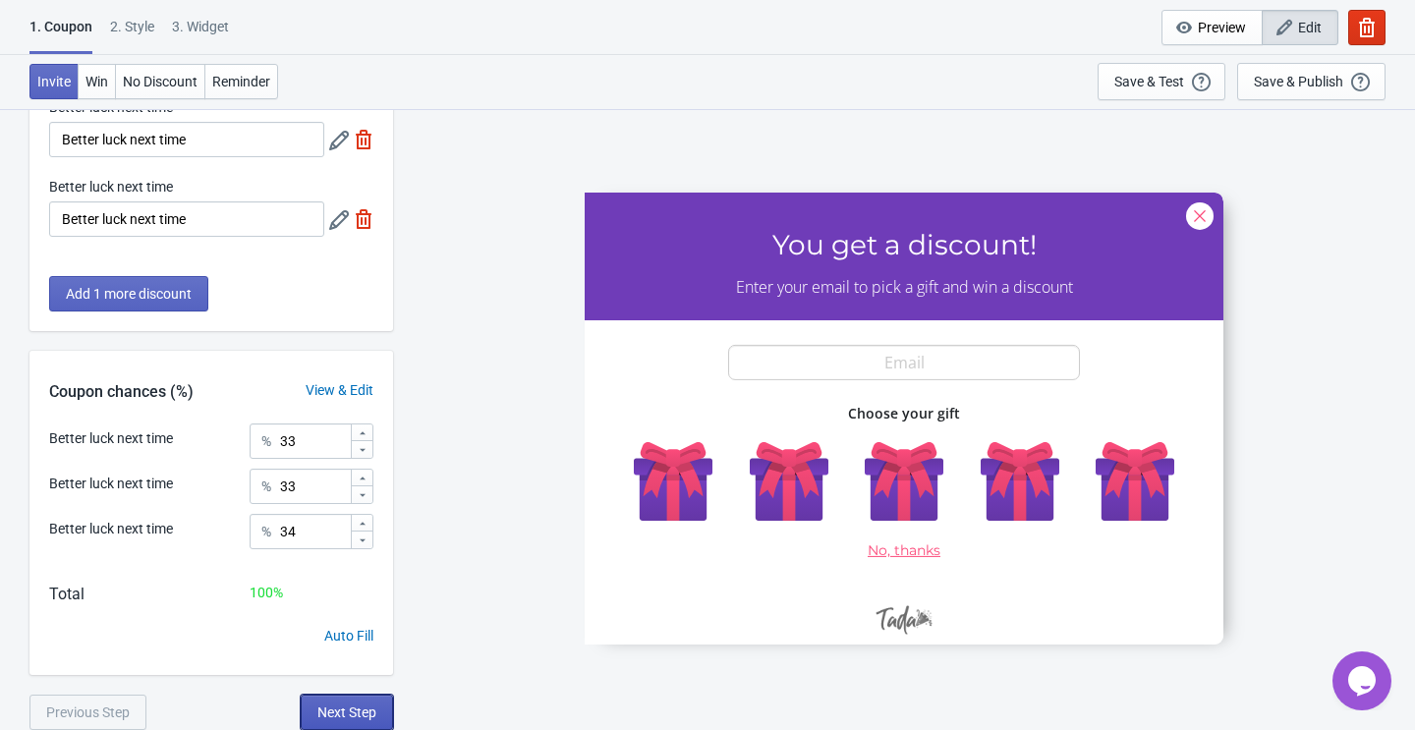
click at [316, 702] on button "Next Step" at bounding box center [347, 712] width 92 height 35
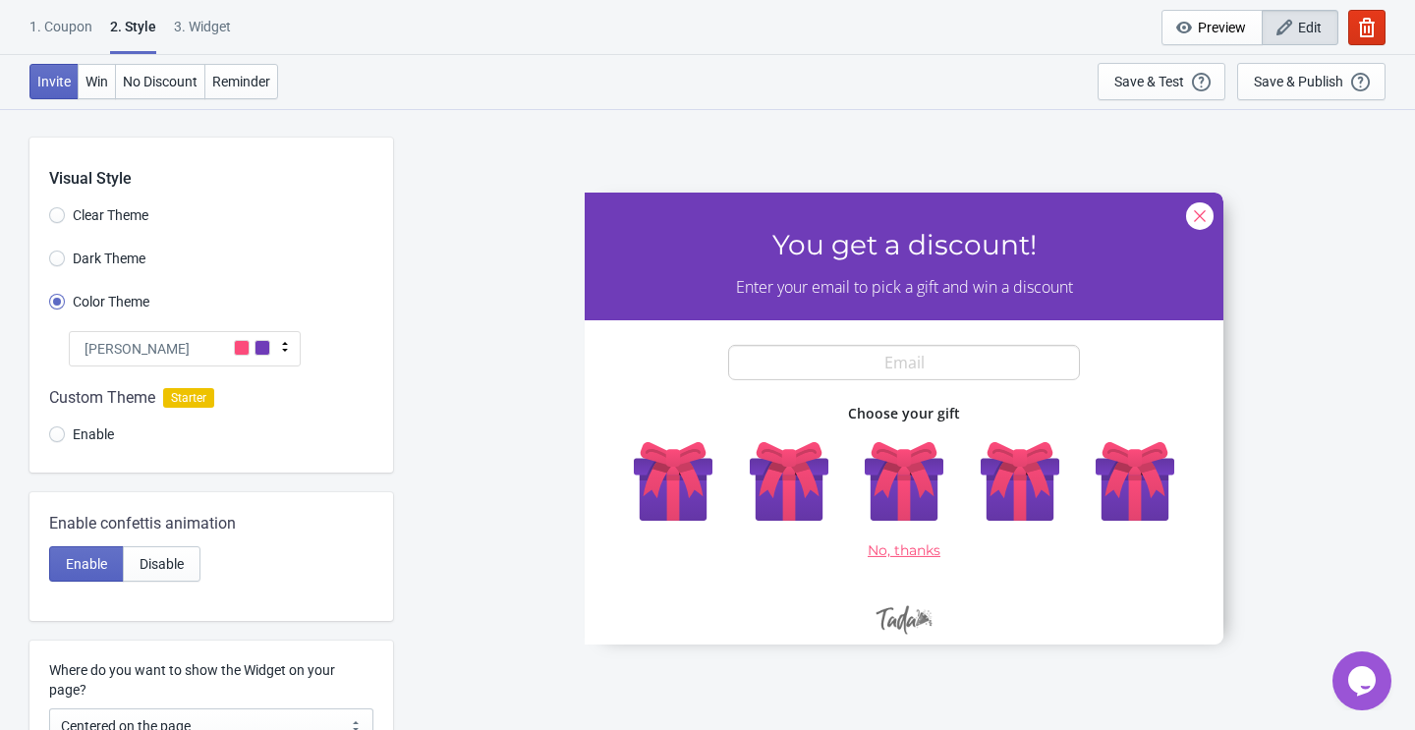
click at [226, 13] on div "1. Coupon 2 . Style 3. Widget 1. Coupon 2 . Style 3. Widget Cancel Widget Previ…" at bounding box center [707, 27] width 1415 height 55
click at [208, 19] on div "3. Widget" at bounding box center [202, 34] width 57 height 34
select select "once"
select select "1"
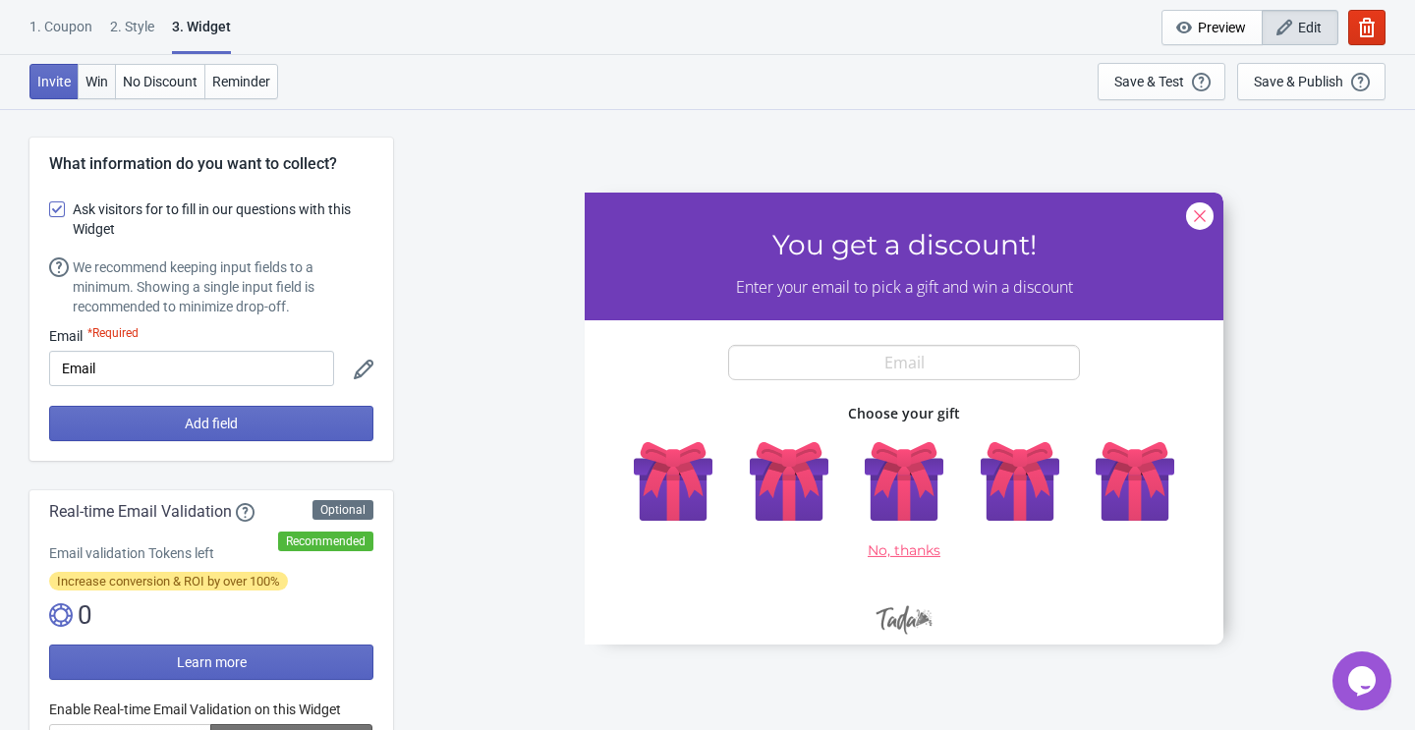
click at [101, 72] on button "Win" at bounding box center [97, 81] width 38 height 35
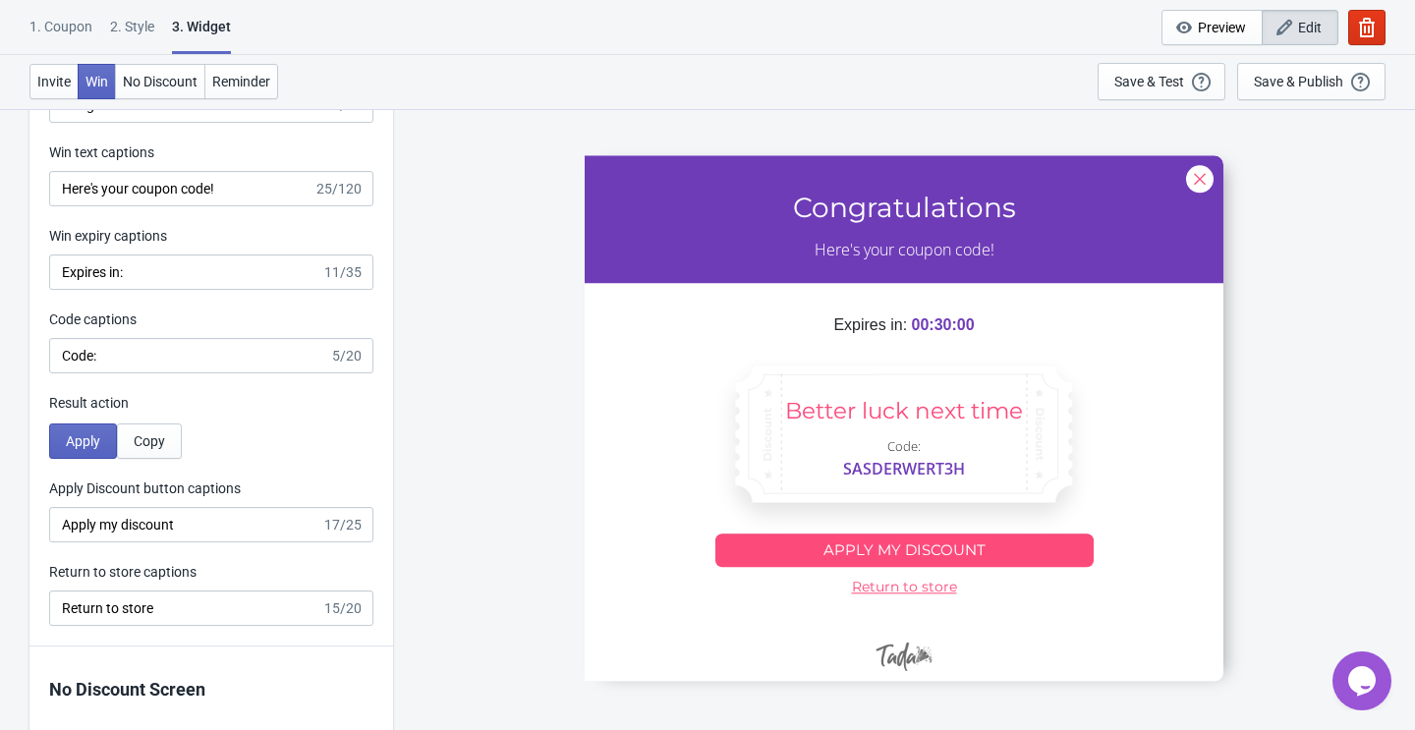
scroll to position [3978, 0]
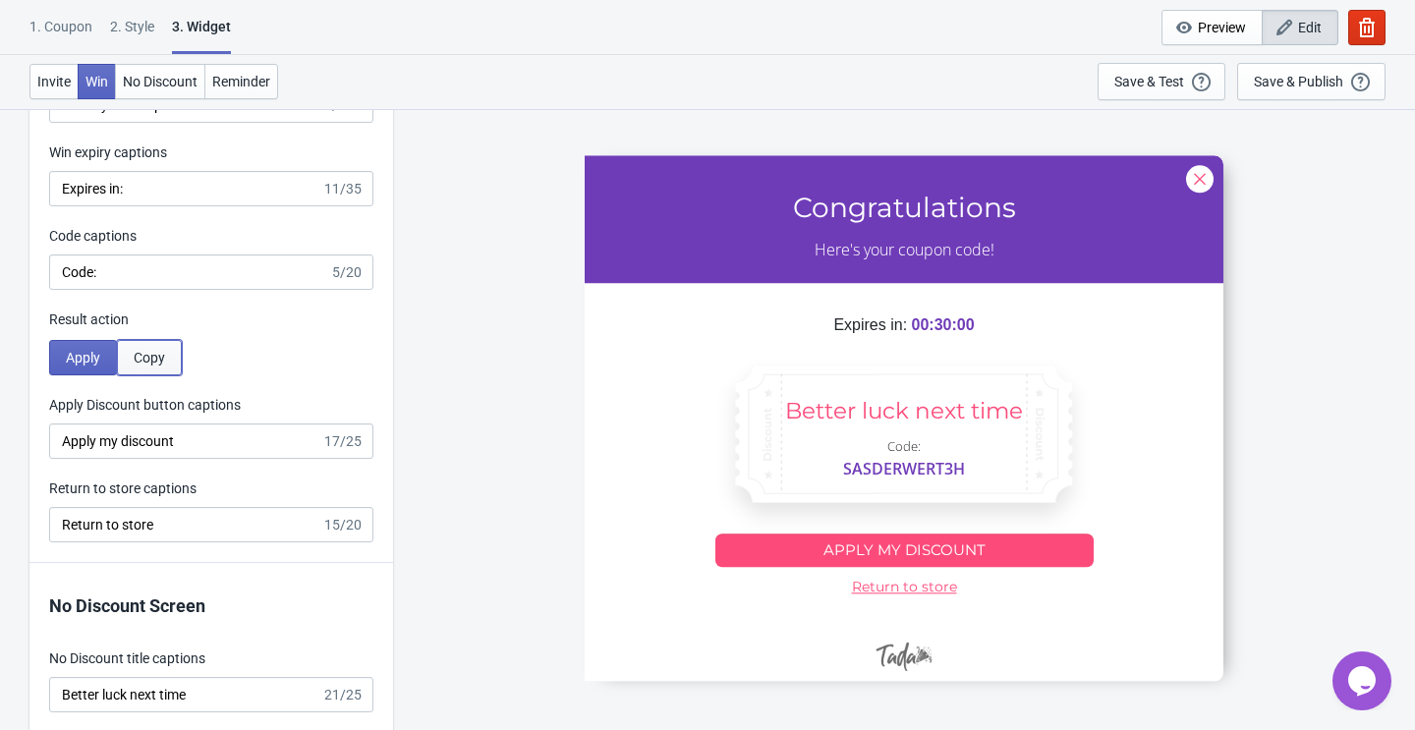
click at [151, 354] on span "Copy" at bounding box center [149, 358] width 31 height 16
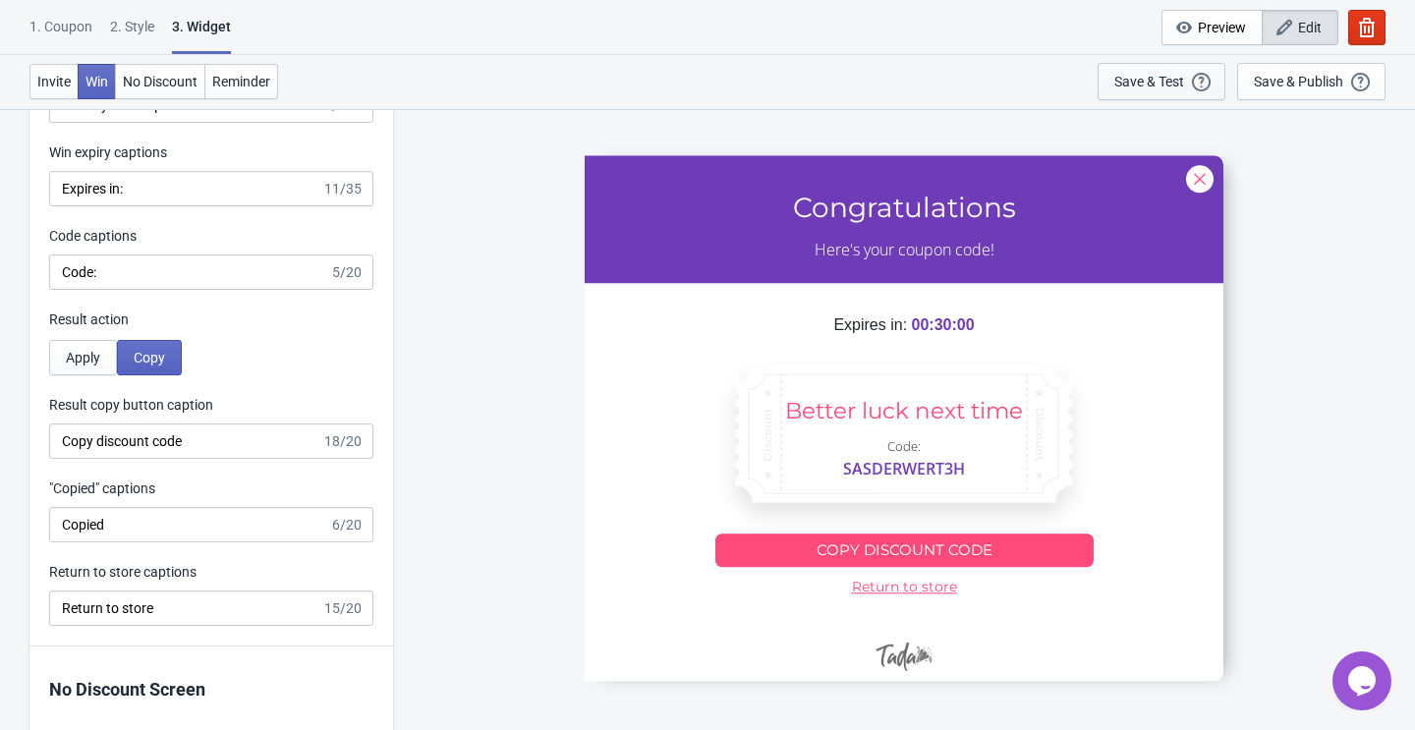
click at [1148, 78] on div "Save & Test" at bounding box center [1149, 82] width 70 height 16
click at [1142, 75] on div "Save & Test" at bounding box center [1149, 82] width 70 height 16
click at [1203, 26] on span "Preview" at bounding box center [1222, 28] width 48 height 16
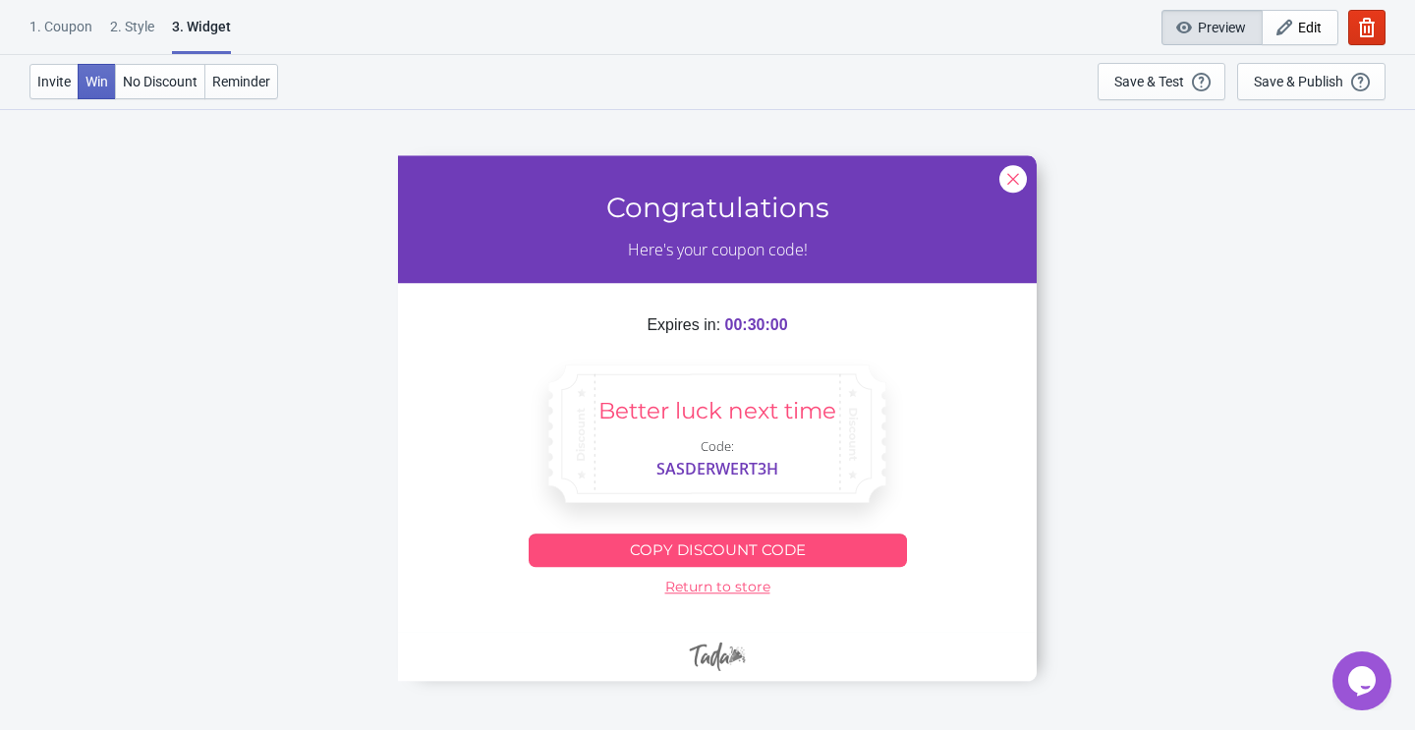
click at [702, 553] on div at bounding box center [717, 418] width 639 height 526
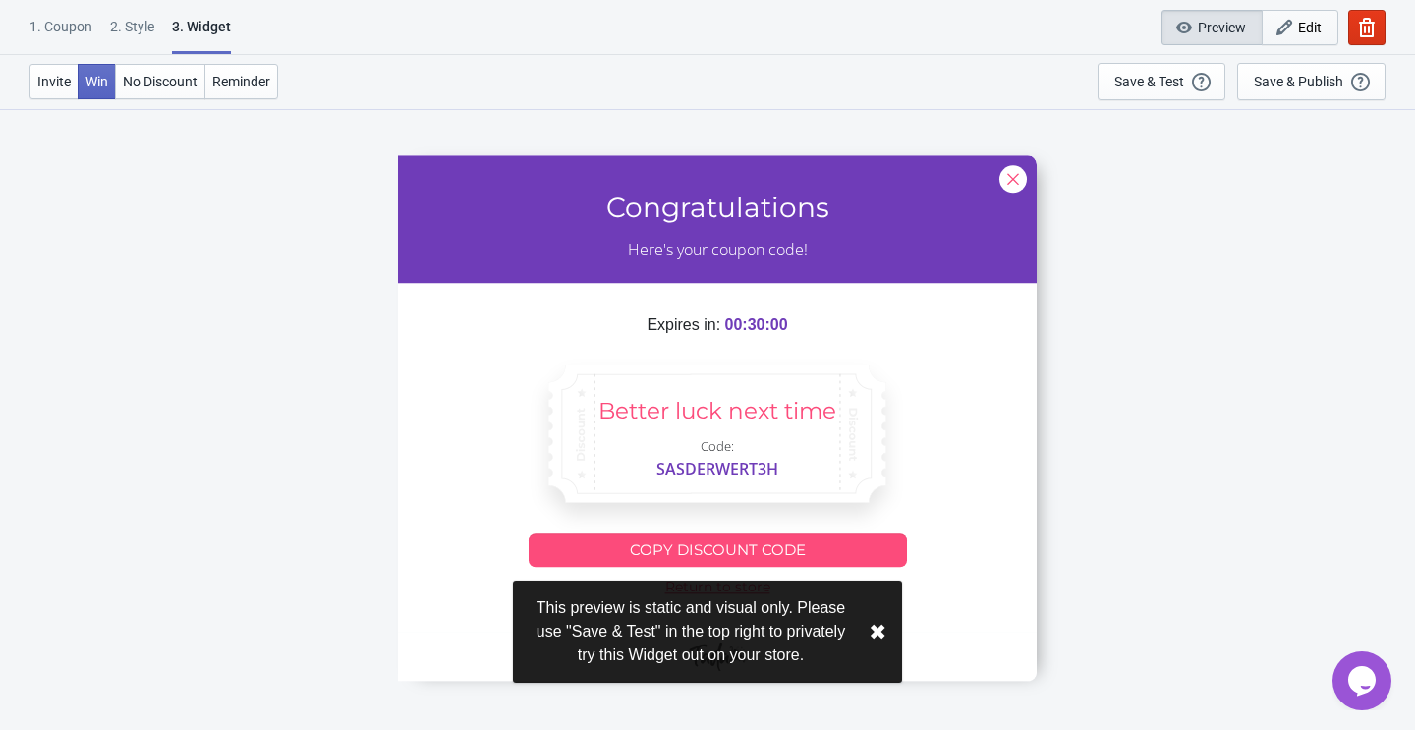
click at [1298, 23] on span "Edit" at bounding box center [1310, 28] width 24 height 16
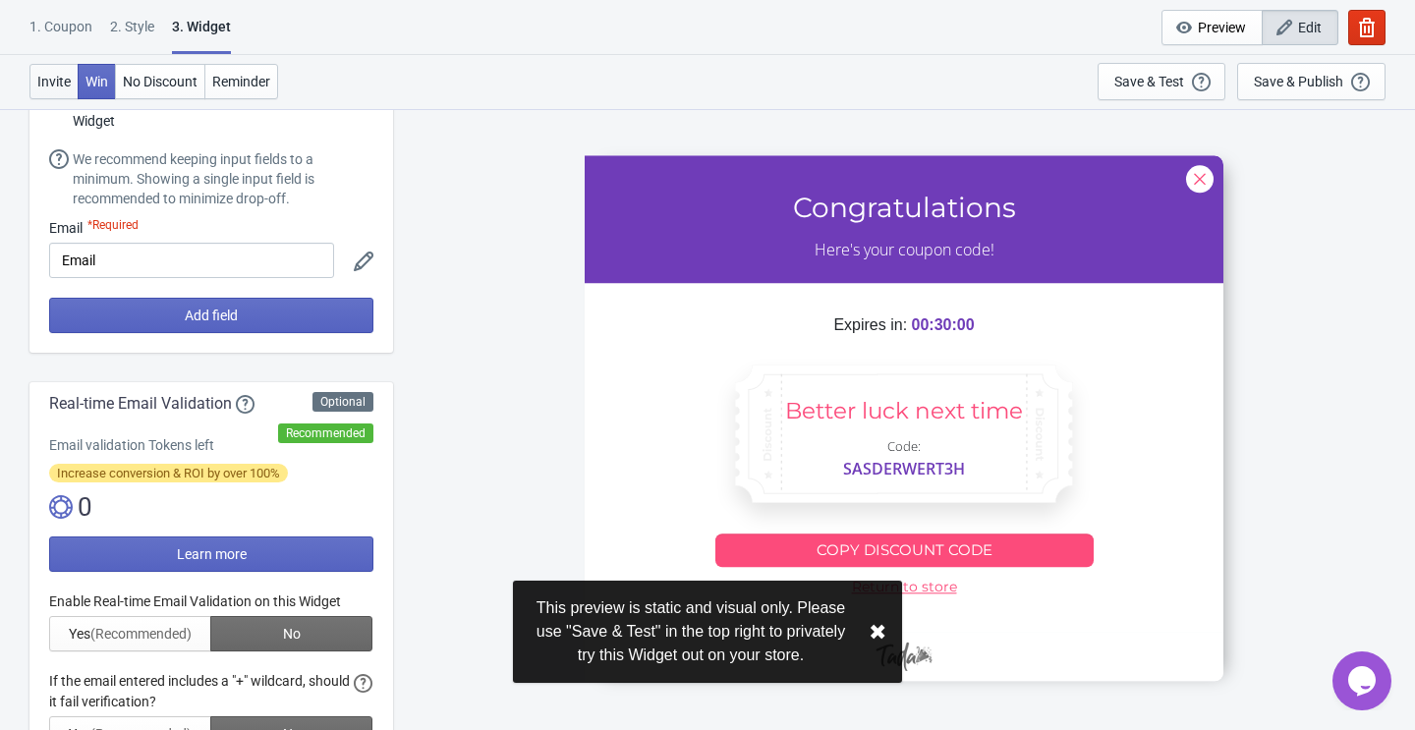
click at [46, 92] on button "Invite" at bounding box center [53, 81] width 49 height 35
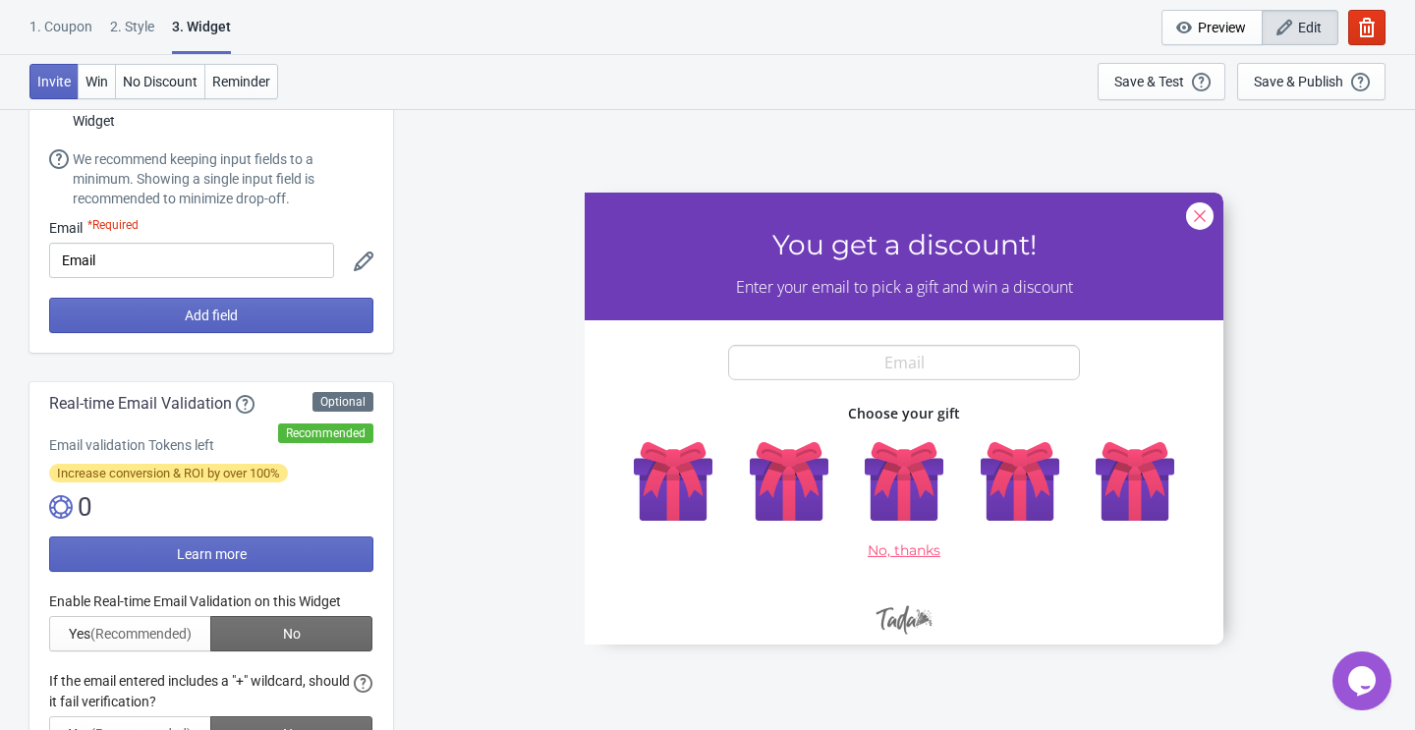
click at [1315, 252] on div "SASDERWERT3H You get a discount! Enter your email to pick a gift and win a disc…" at bounding box center [904, 418] width 1002 height 621
click at [1310, 283] on div "SASDERWERT3H You get a discount! Enter your email to pick a gift and win a disc…" at bounding box center [904, 418] width 1002 height 621
click at [1012, 78] on div "Invite Win No Discount Reminder Save & Test Open a Widget Preview of your site …" at bounding box center [707, 82] width 1415 height 54
click at [1365, 32] on icon "button" at bounding box center [1367, 28] width 16 height 20
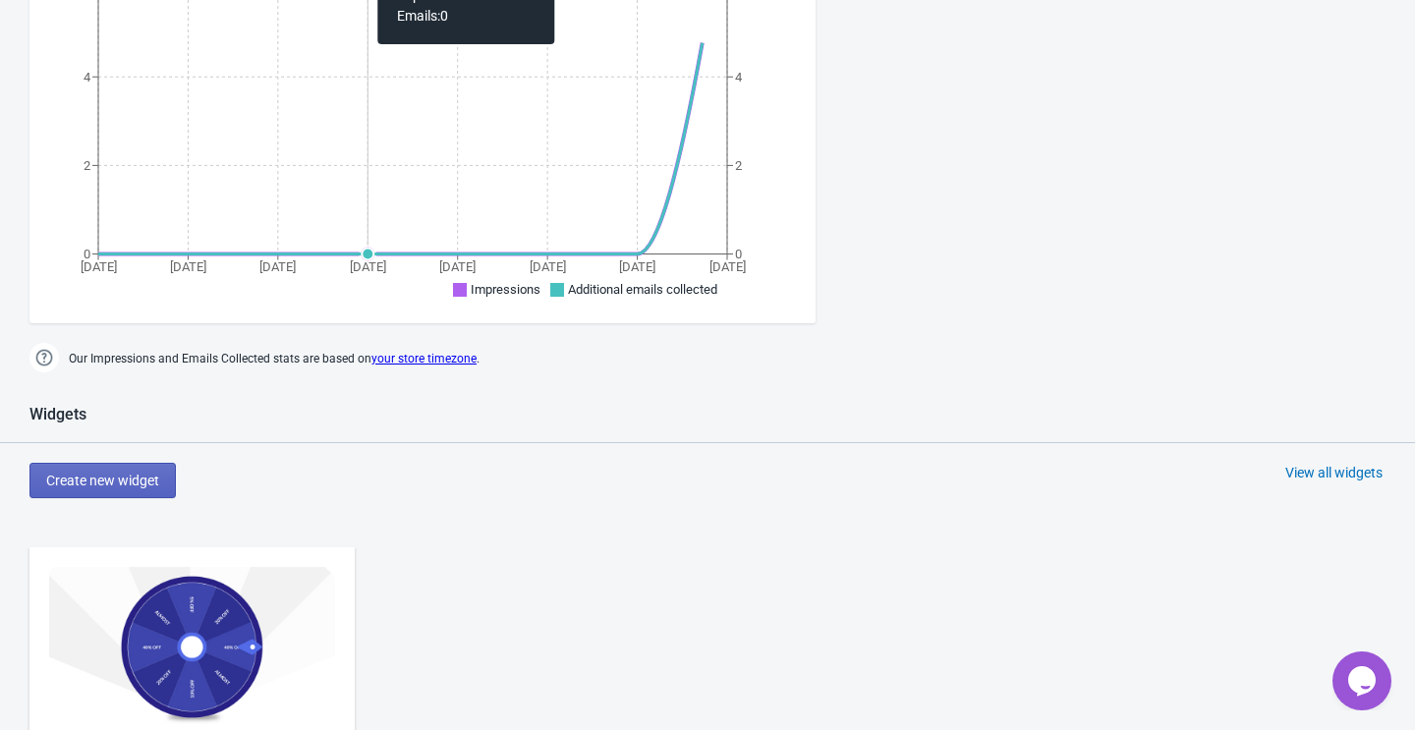
scroll to position [582, 0]
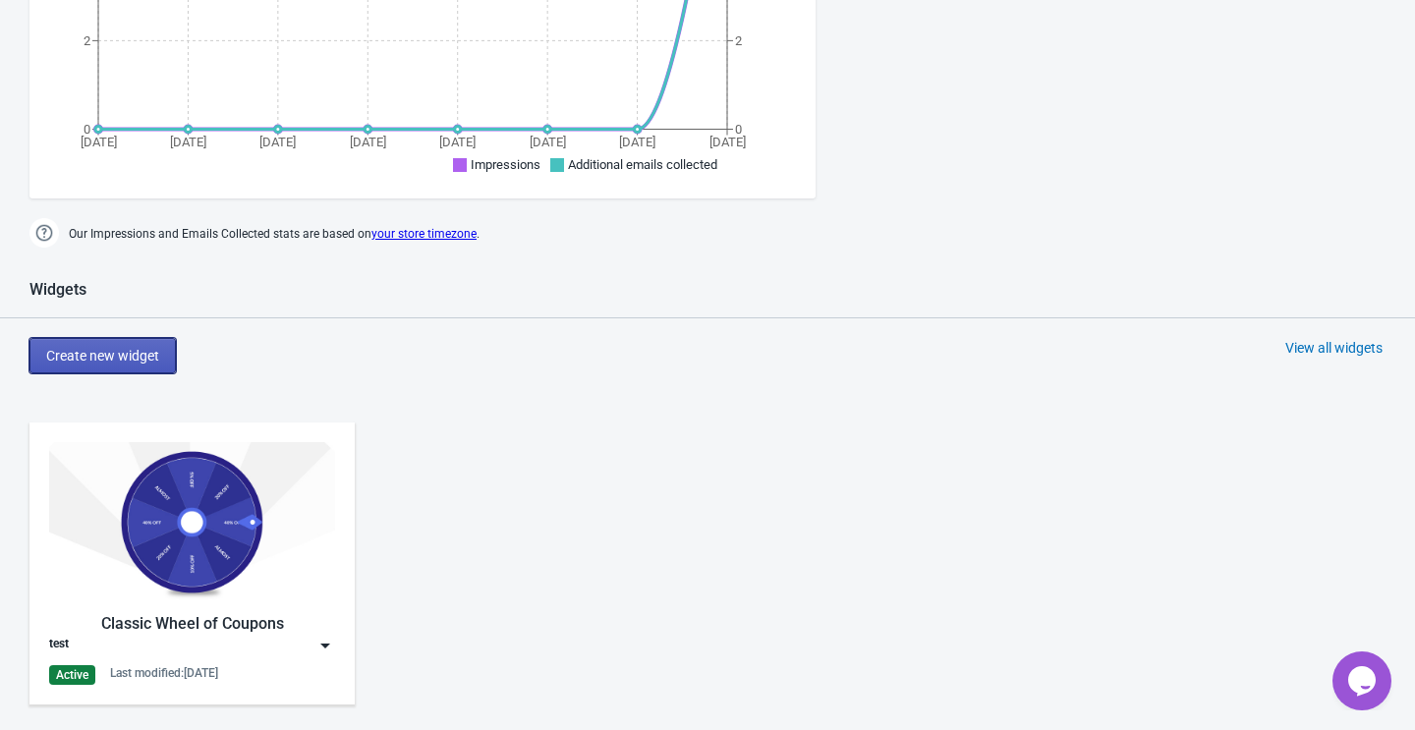
click at [146, 346] on button "Create new widget" at bounding box center [102, 355] width 146 height 35
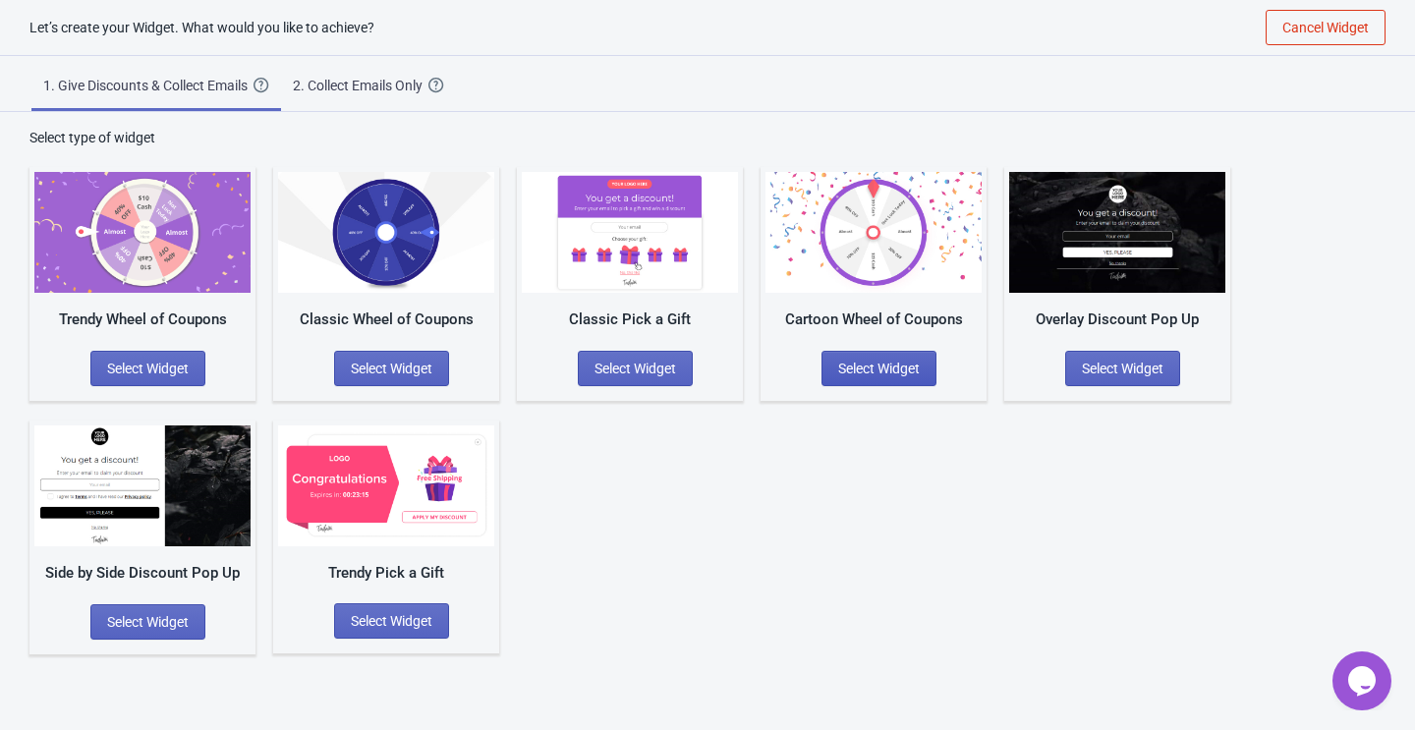
click at [885, 375] on button "Select Widget" at bounding box center [878, 368] width 115 height 35
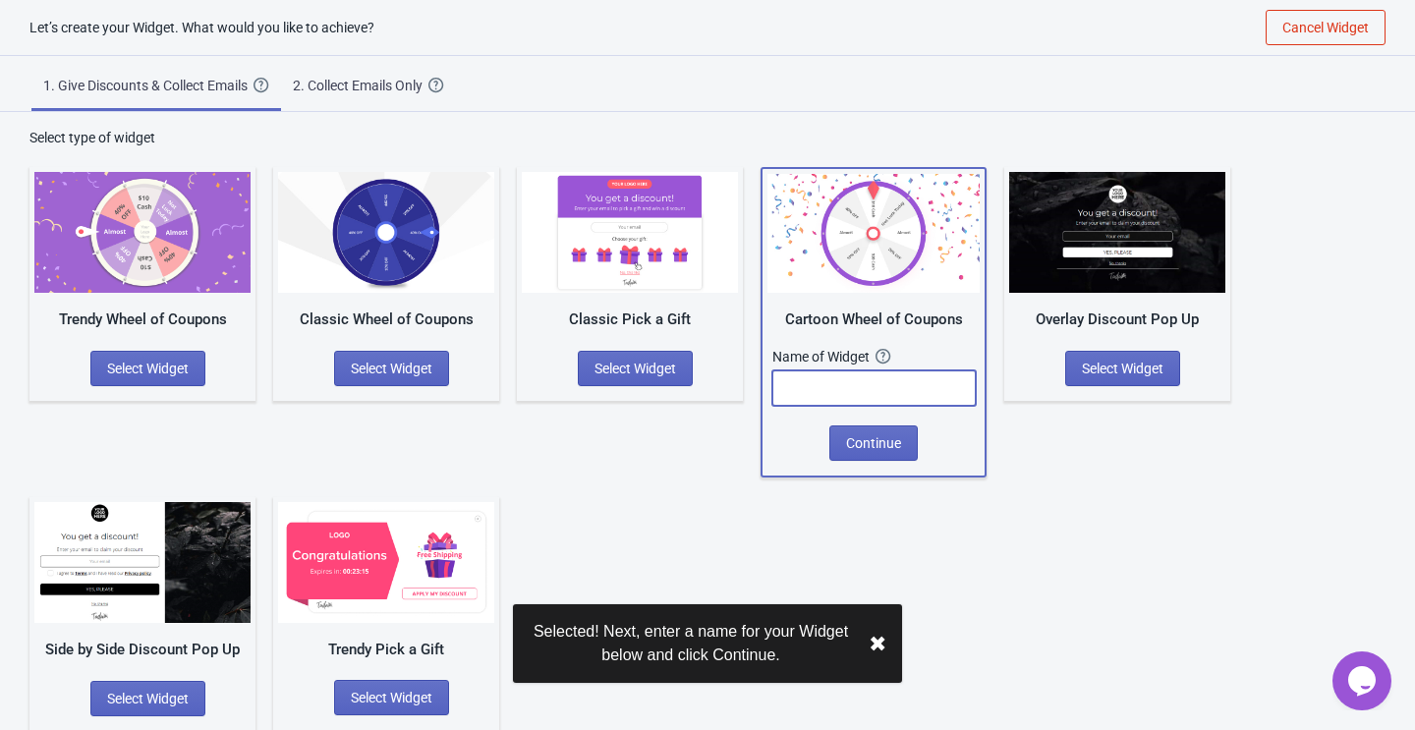
click at [860, 398] on input "text" at bounding box center [873, 387] width 203 height 35
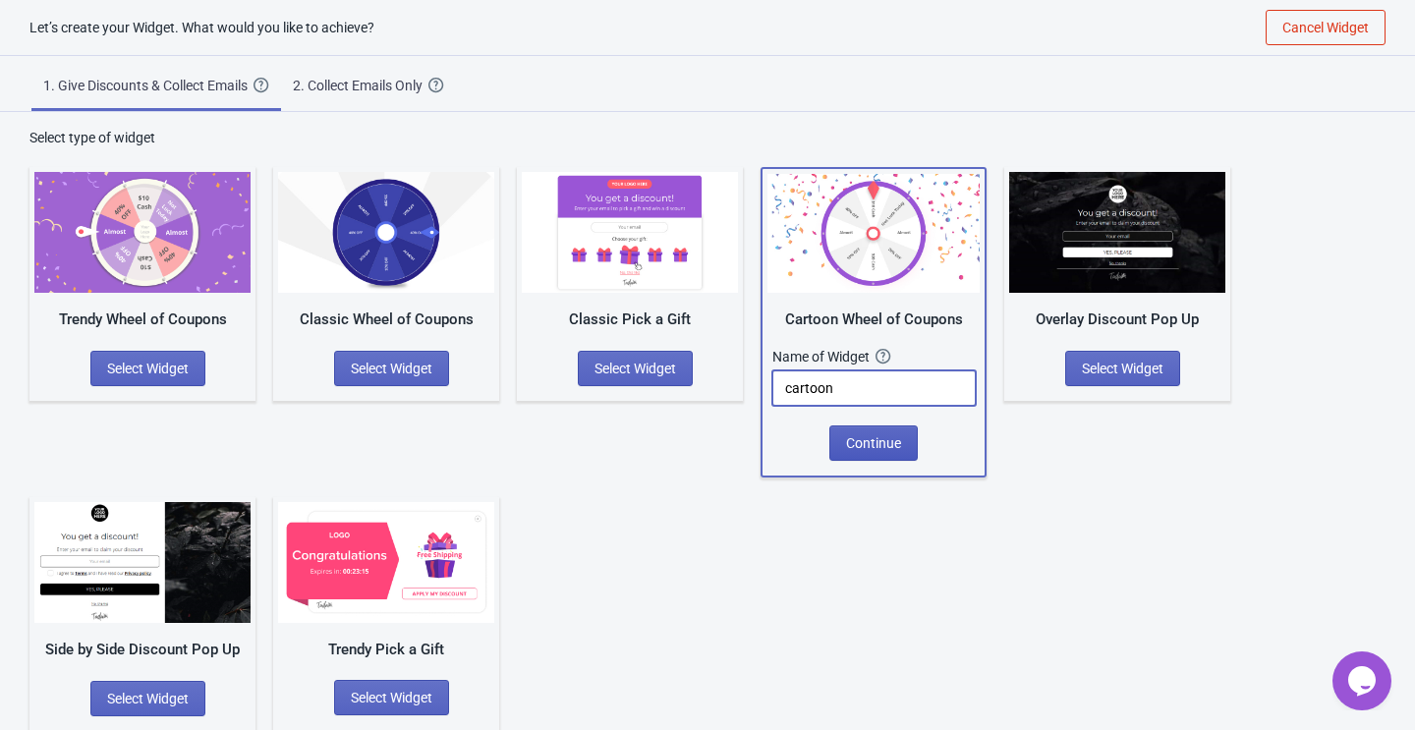
type input "cartoon"
click at [848, 442] on span "Continue" at bounding box center [873, 443] width 55 height 16
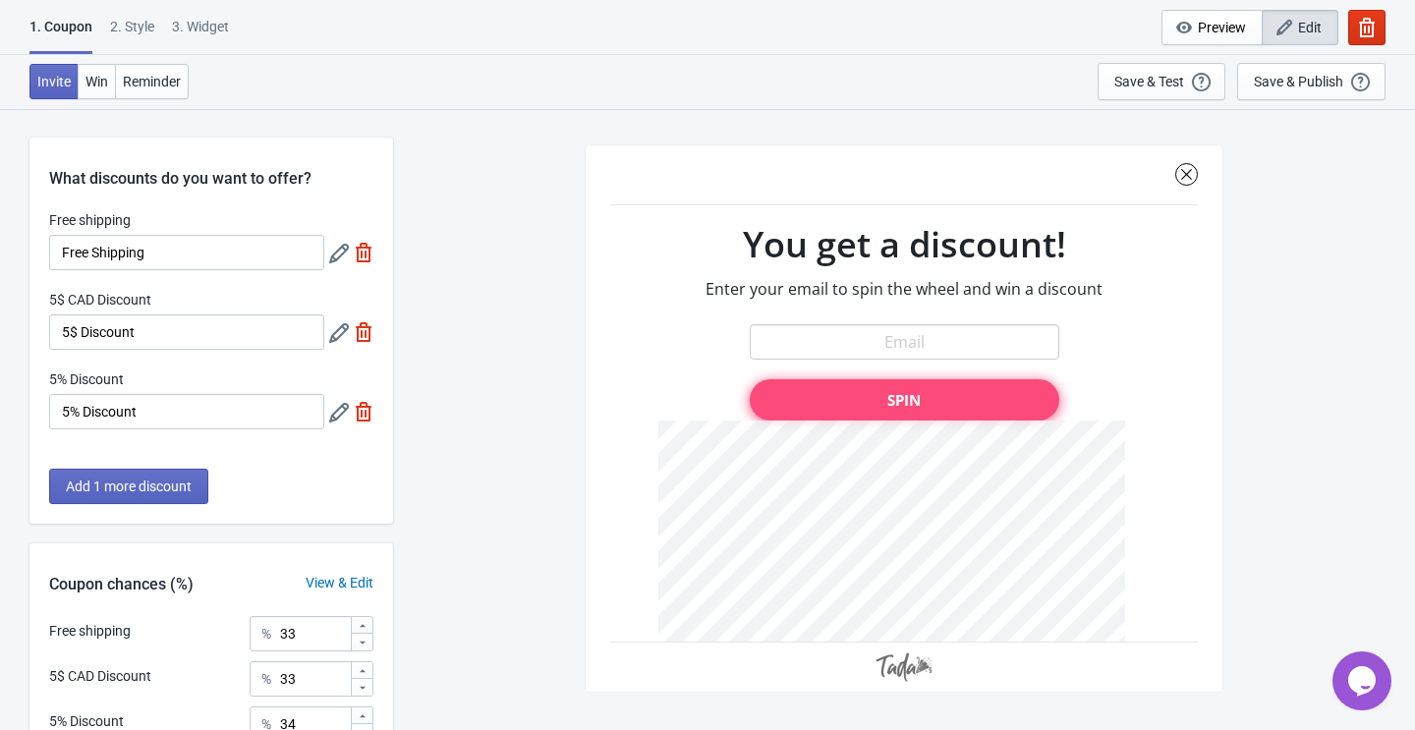
click at [334, 248] on icon at bounding box center [339, 254] width 20 height 20
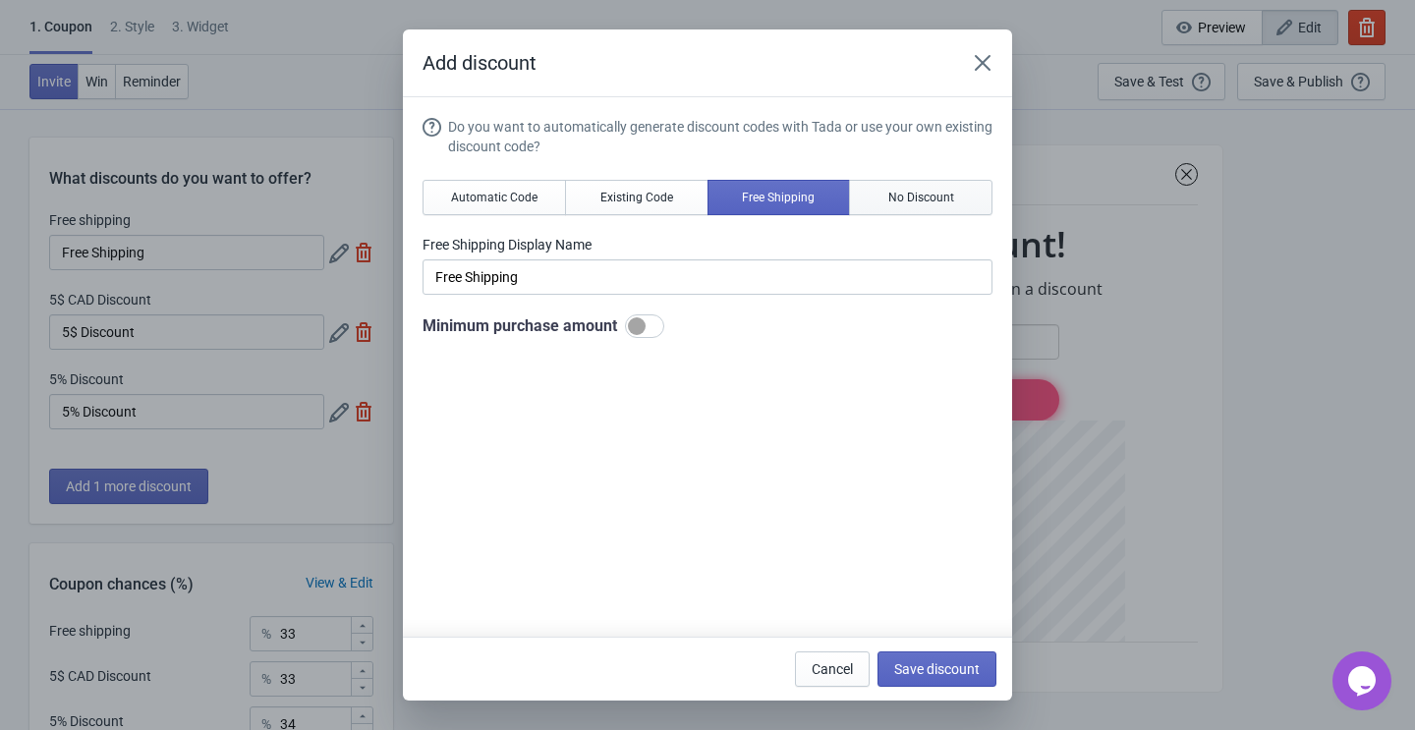
click at [906, 193] on span "No Discount" at bounding box center [921, 198] width 66 height 16
type input "Better luck next time"
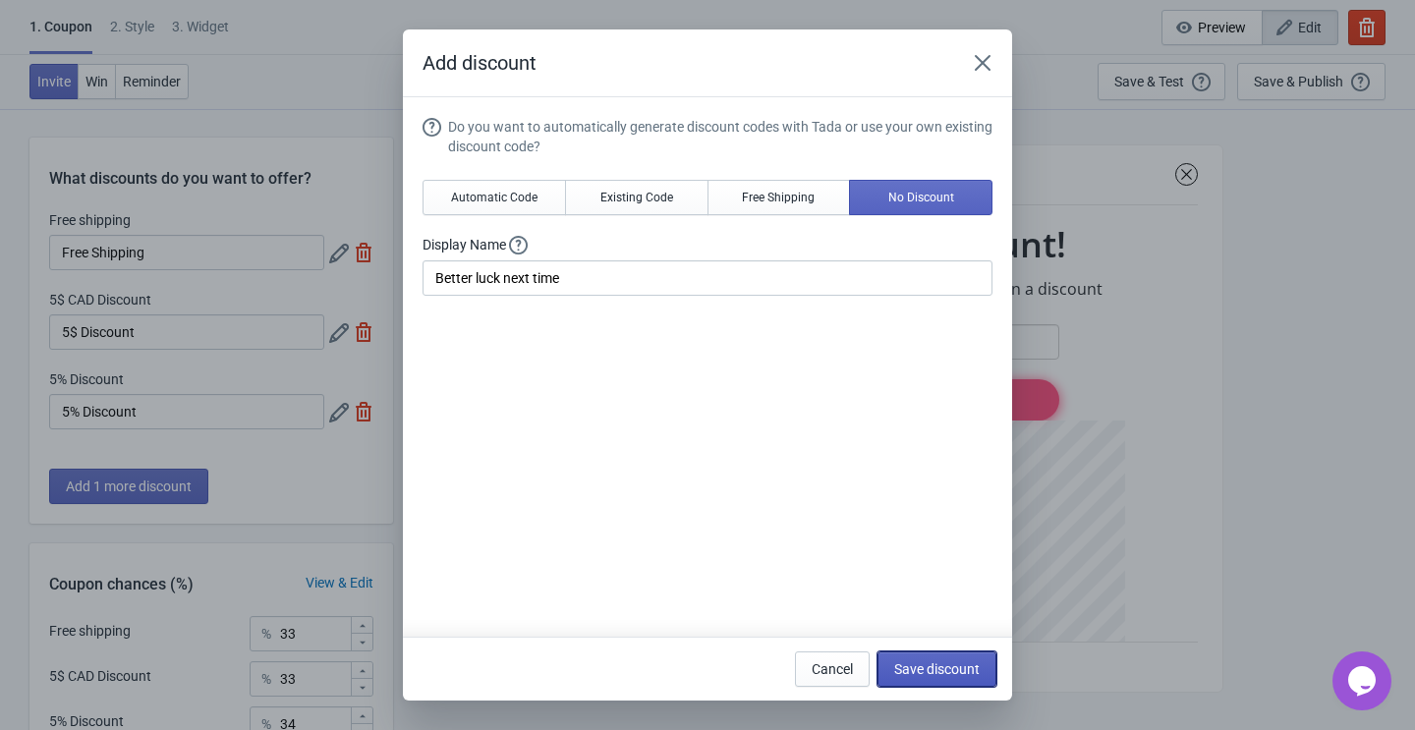
click at [930, 671] on span "Save discount" at bounding box center [936, 669] width 85 height 16
type input "Better luck next time"
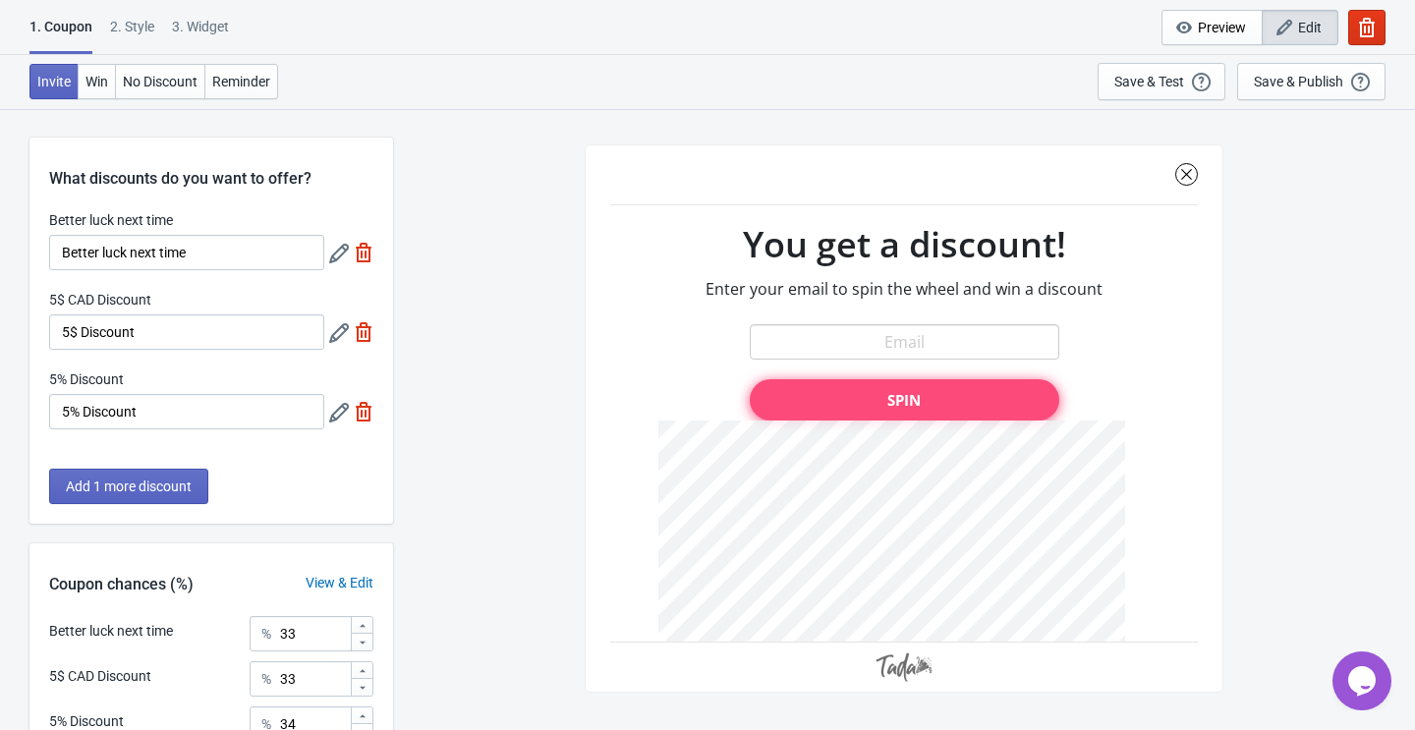
click at [335, 333] on icon at bounding box center [339, 333] width 20 height 20
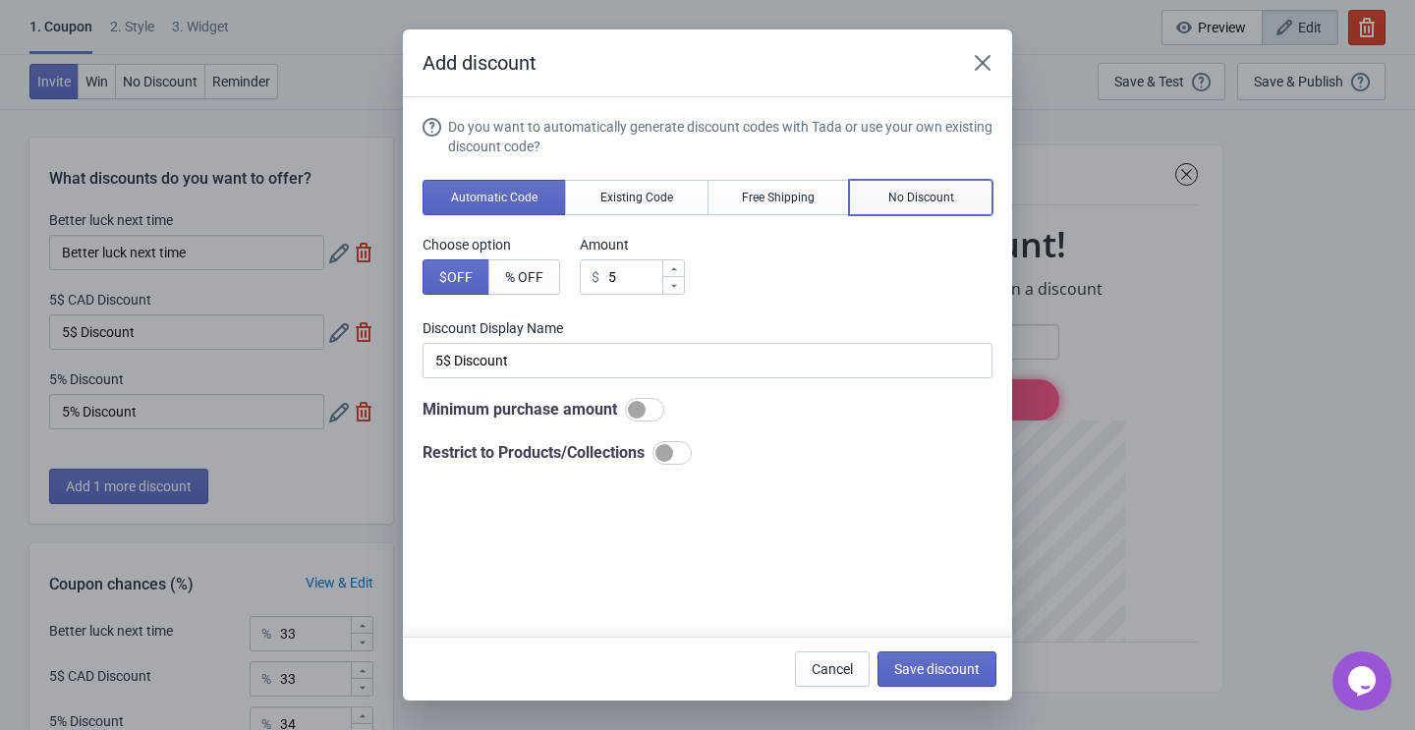
click at [949, 195] on span "No Discount" at bounding box center [921, 198] width 66 height 16
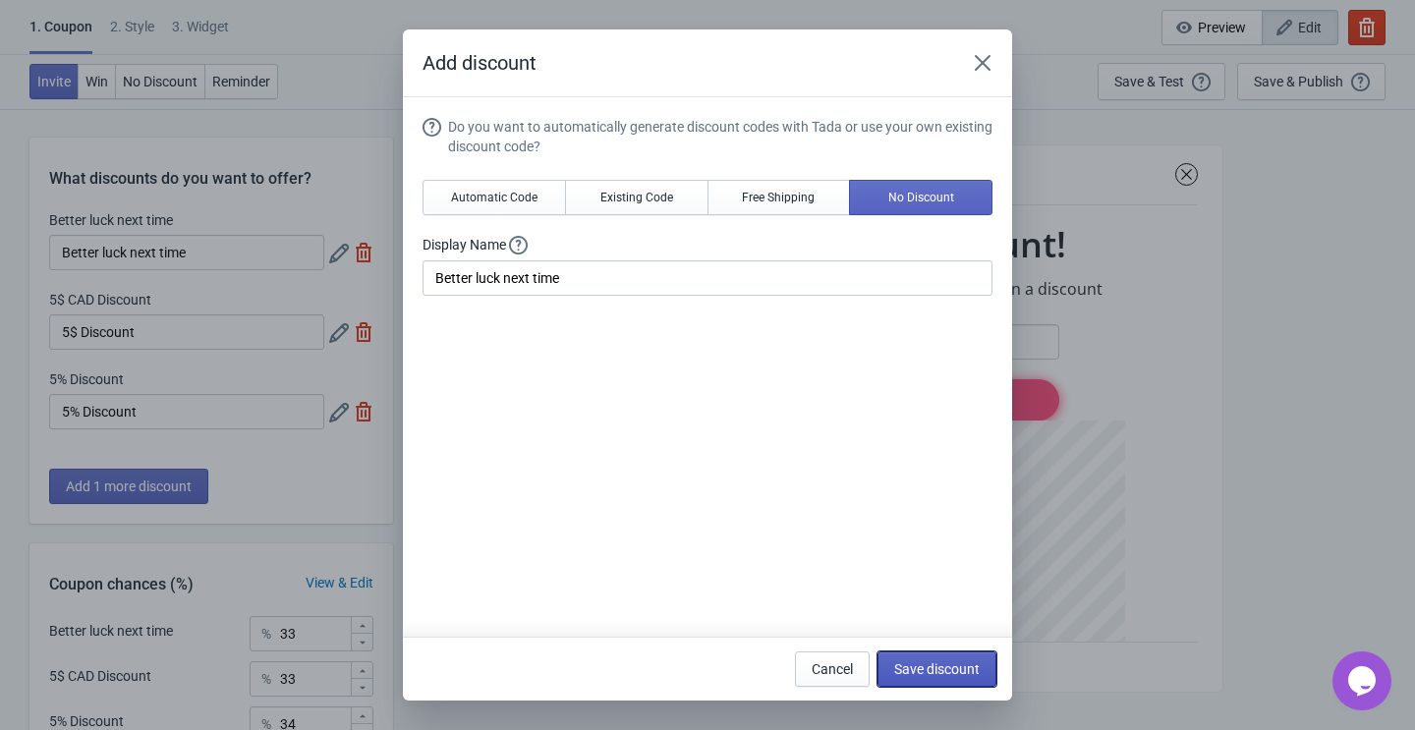
click at [929, 673] on span "Save discount" at bounding box center [936, 669] width 85 height 16
type input "Better luck next time"
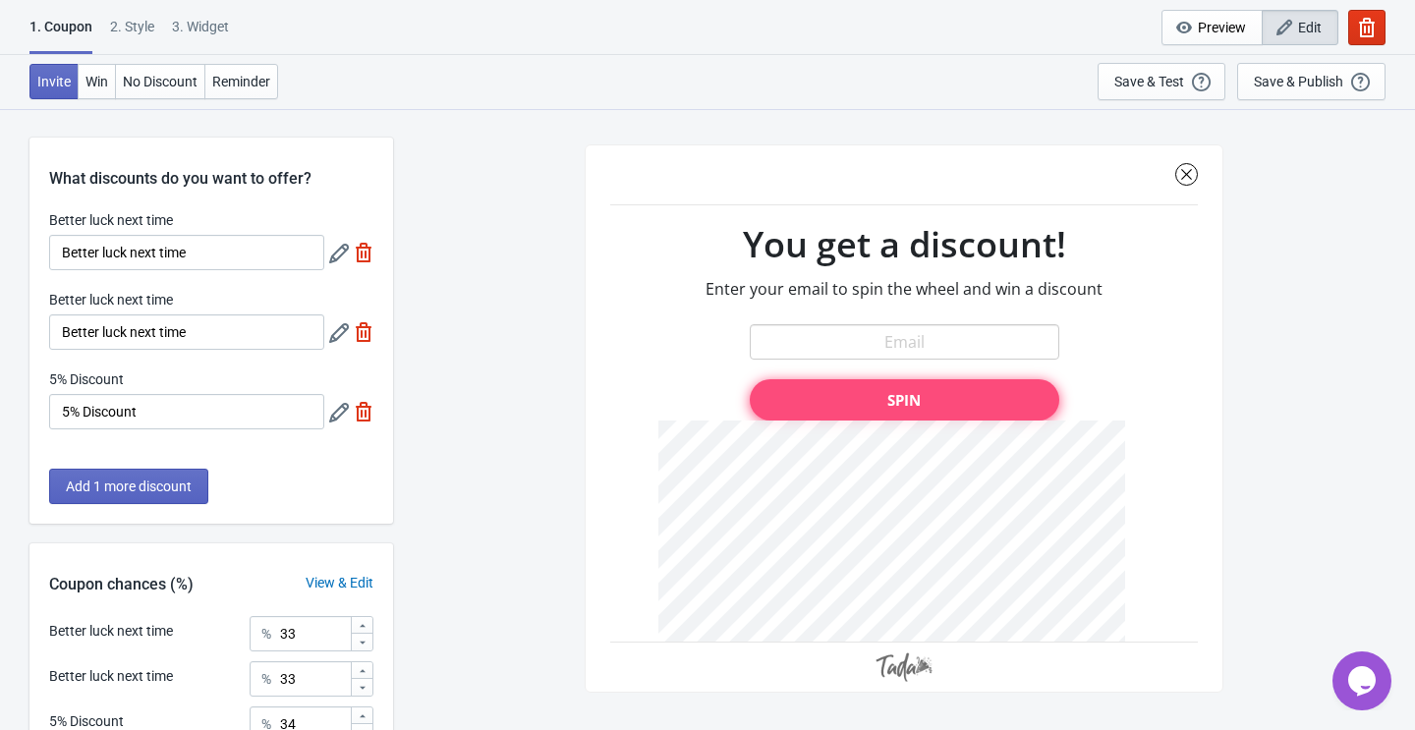
click at [334, 404] on icon at bounding box center [339, 413] width 20 height 20
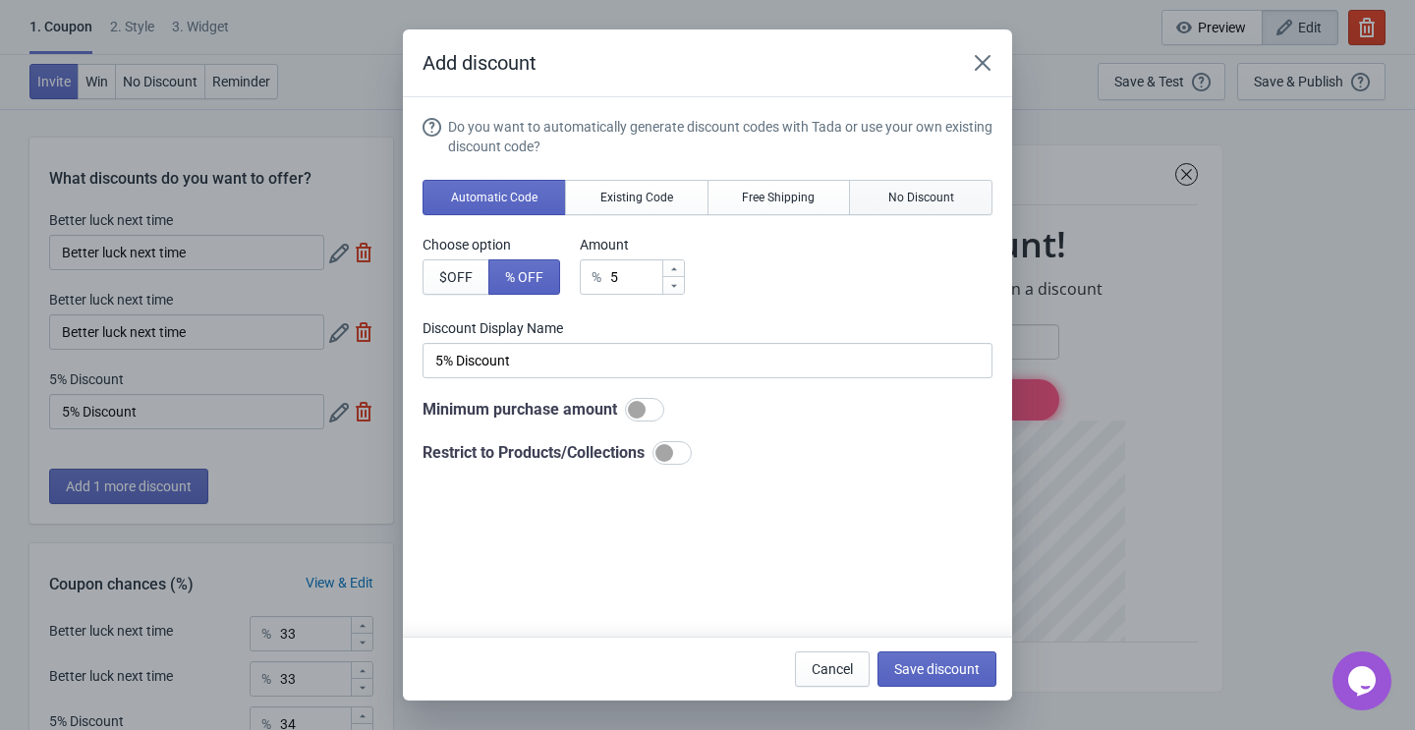
click at [924, 193] on span "No Discount" at bounding box center [921, 198] width 66 height 16
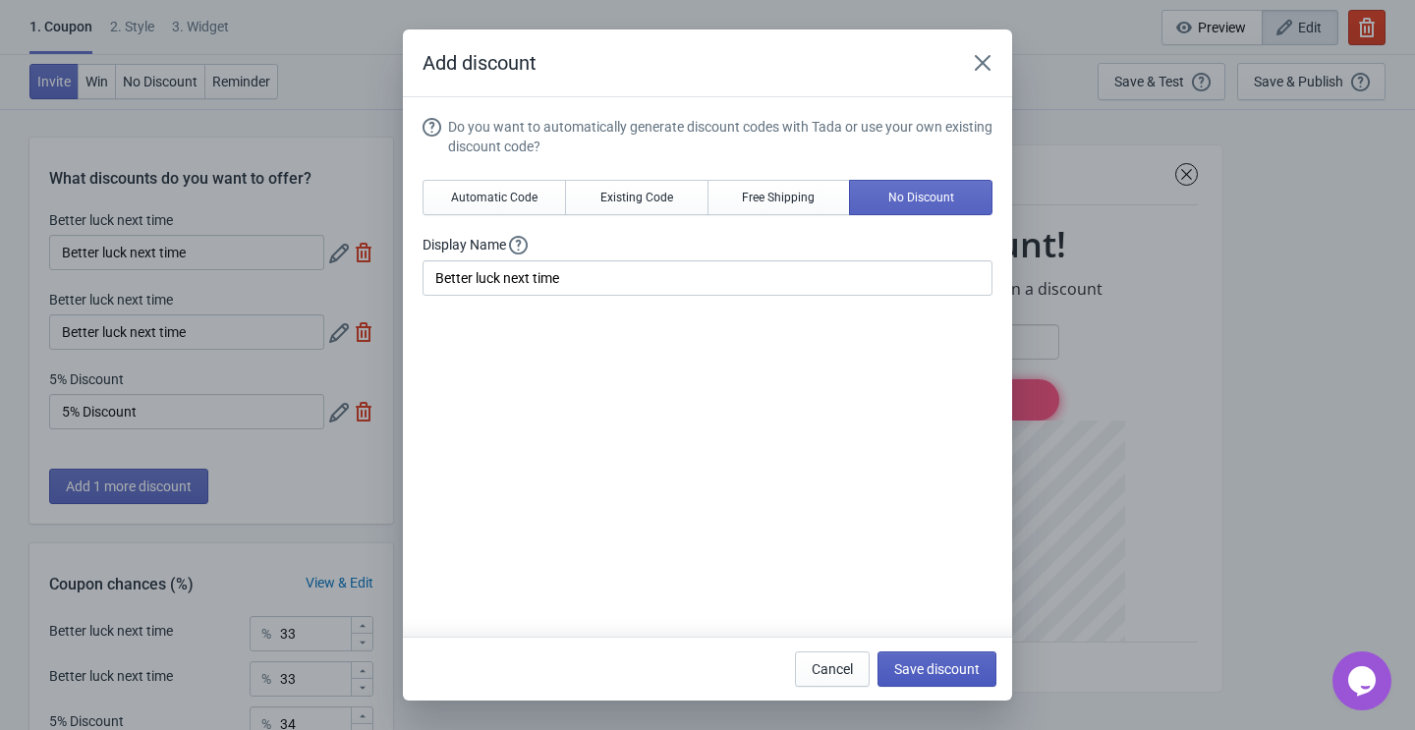
click at [906, 662] on span "Save discount" at bounding box center [936, 669] width 85 height 16
type input "Better luck next time"
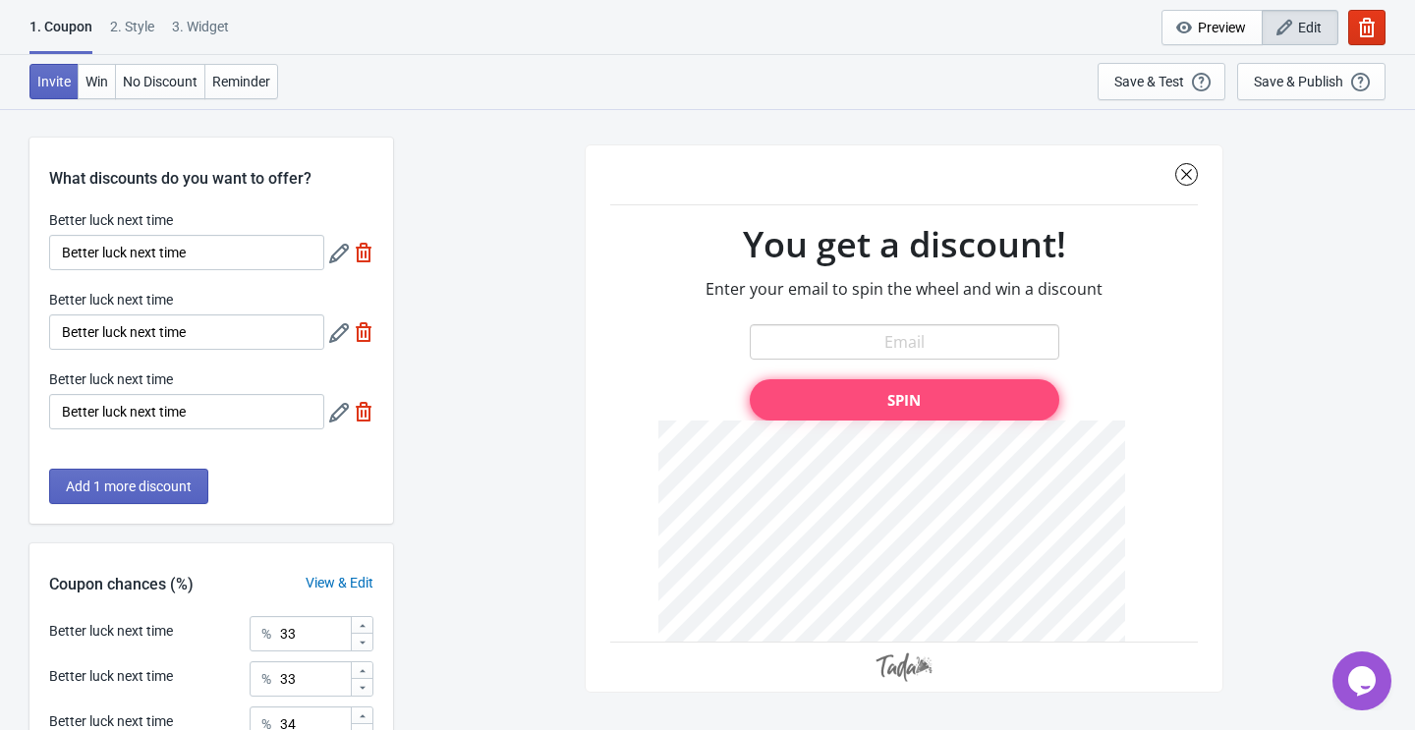
scroll to position [193, 0]
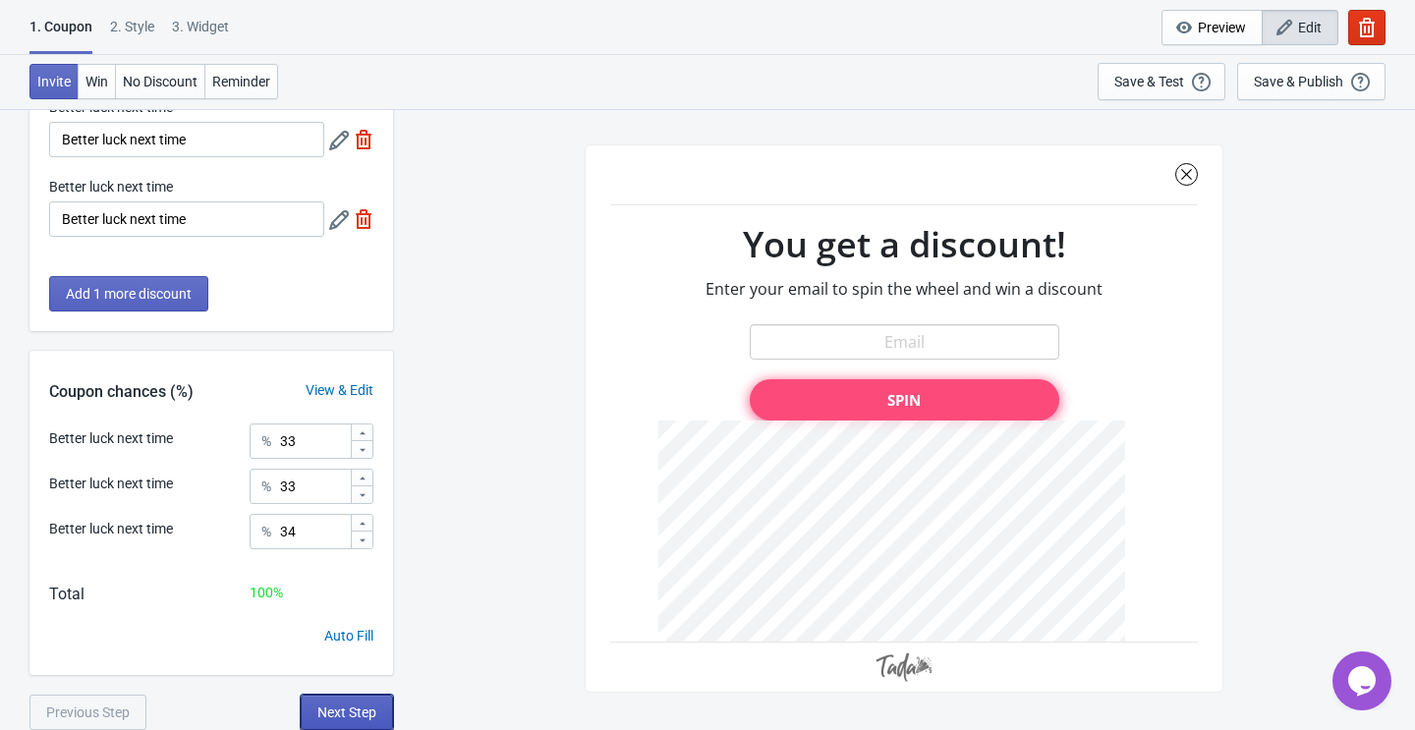
click at [341, 711] on span "Next Step" at bounding box center [346, 712] width 59 height 16
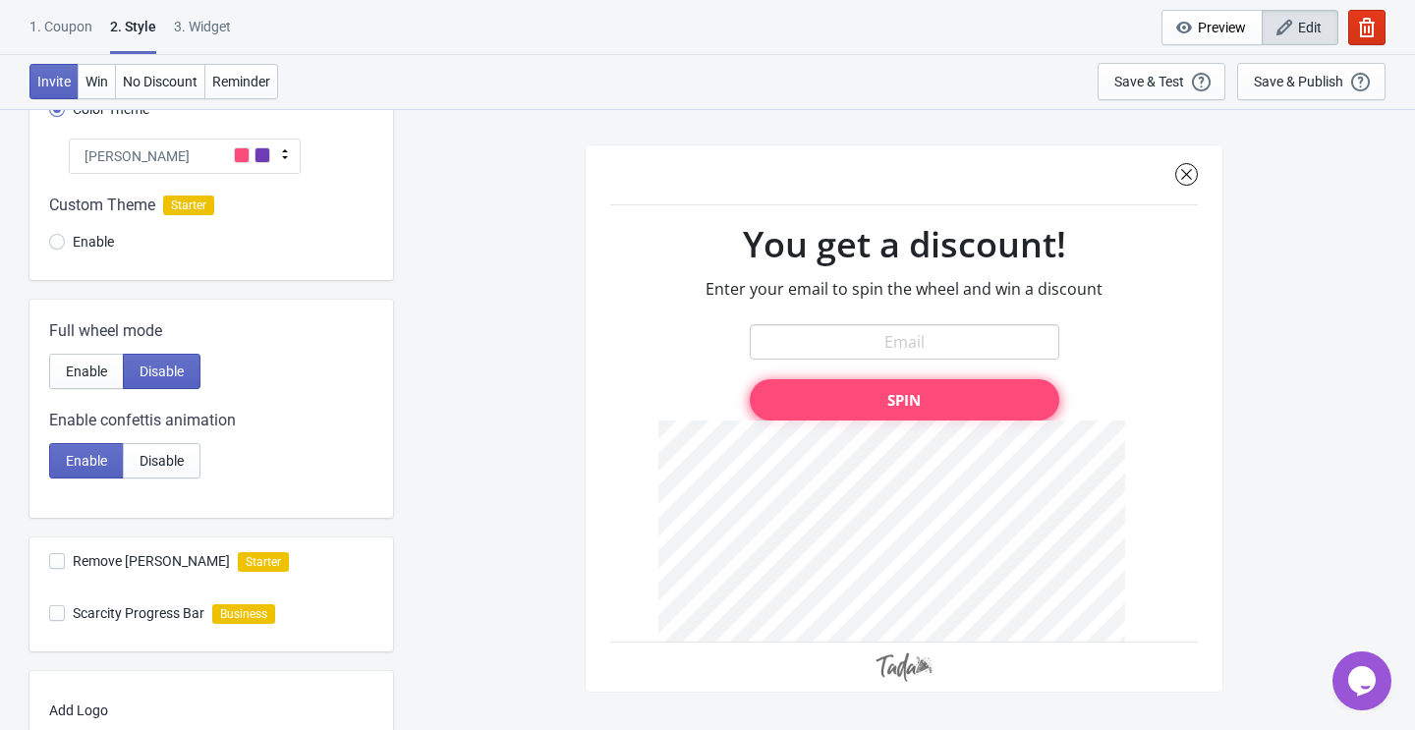
scroll to position [0, 0]
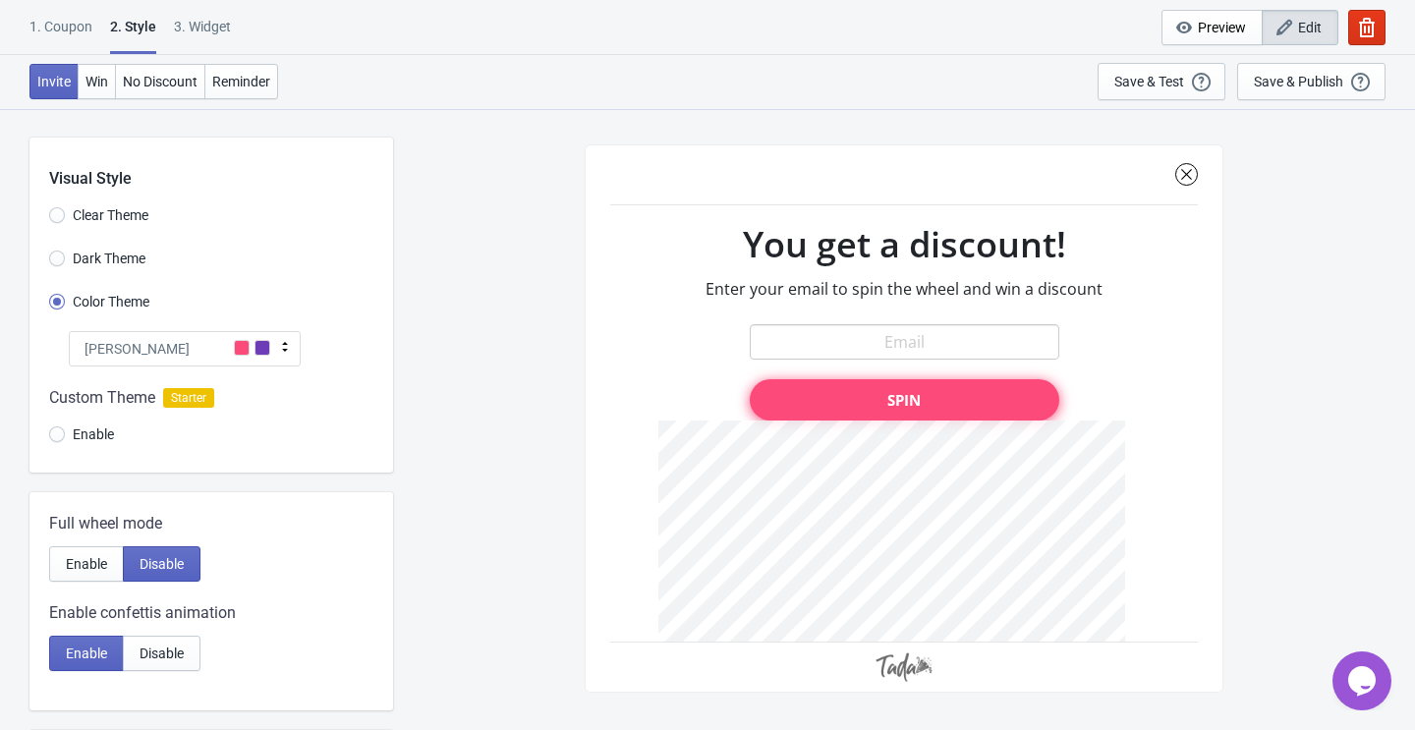
click at [212, 21] on div "3. Widget" at bounding box center [202, 34] width 57 height 34
select select "once"
select select "1"
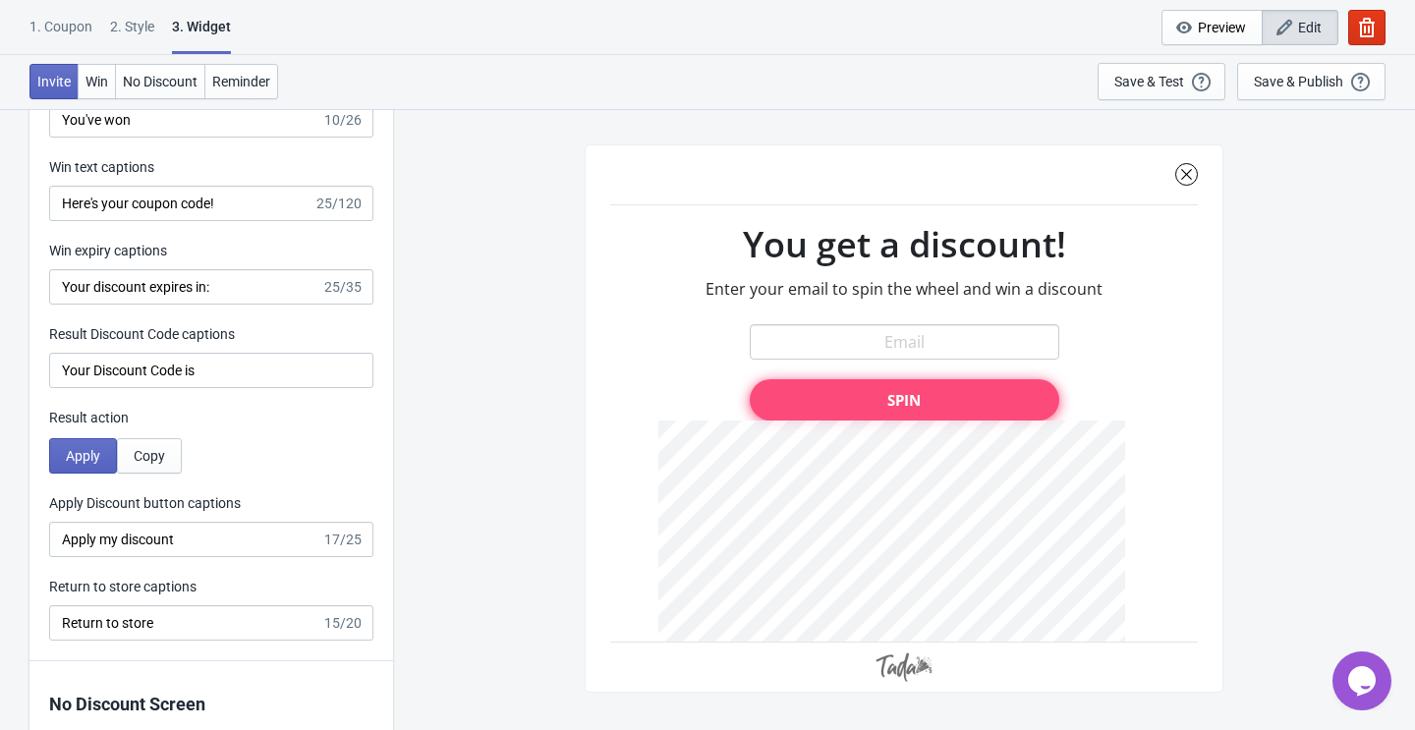
scroll to position [4011, 0]
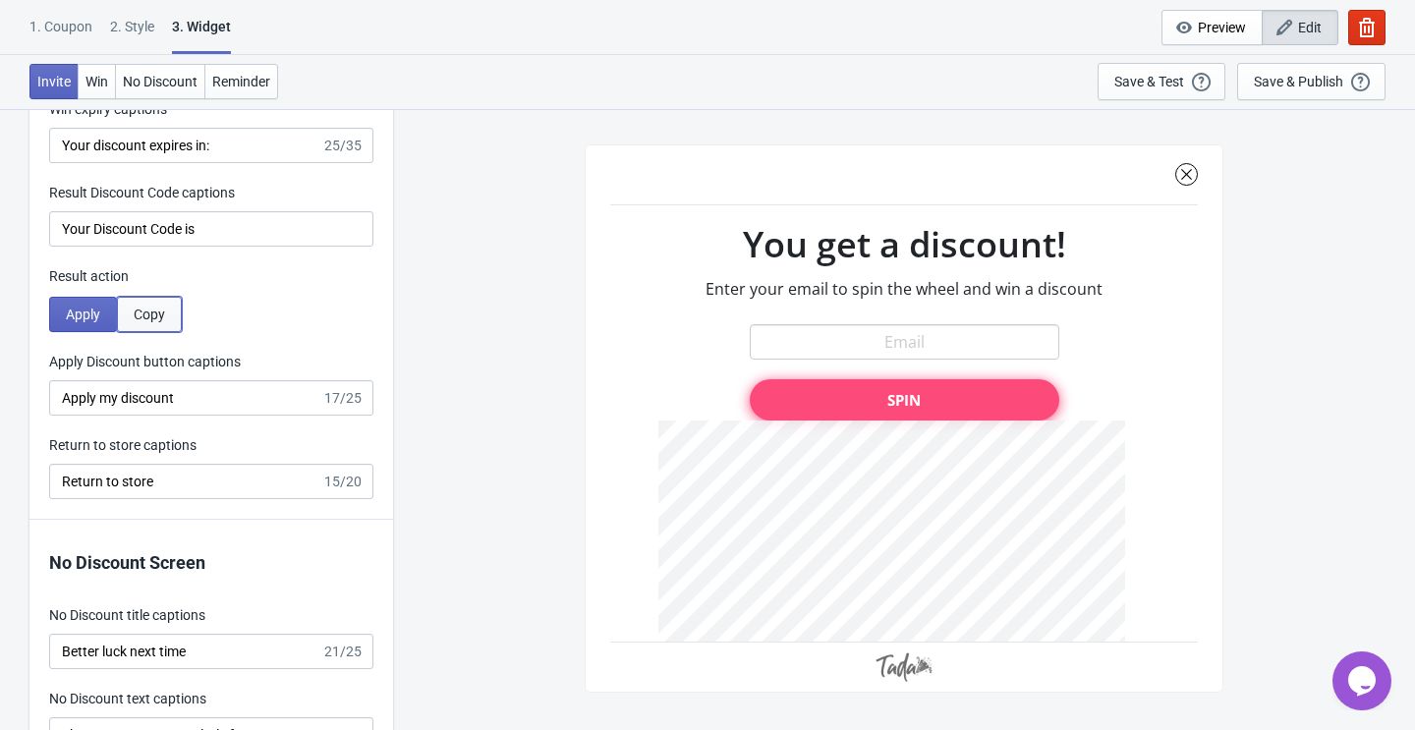
click at [159, 303] on button "Copy" at bounding box center [149, 314] width 65 height 35
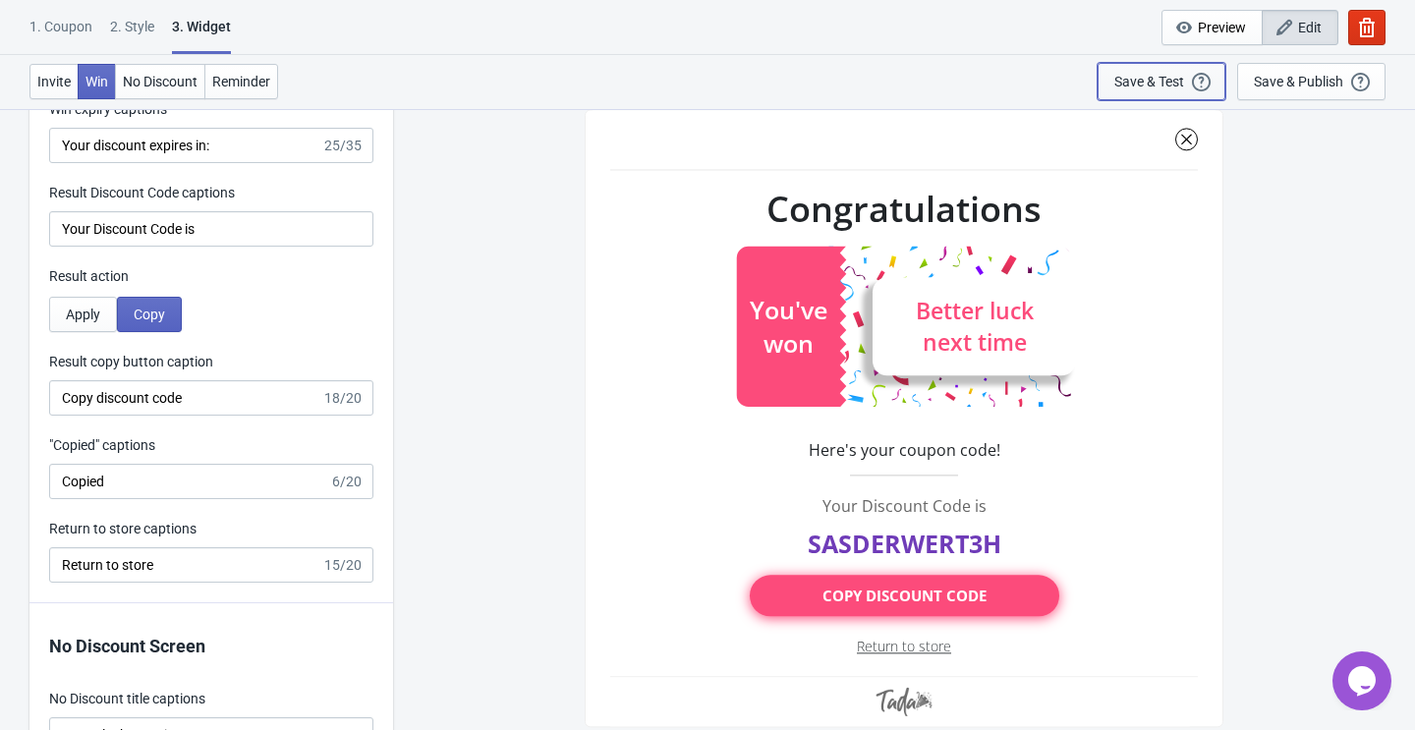
click at [1172, 83] on div "Save & Test" at bounding box center [1149, 82] width 70 height 16
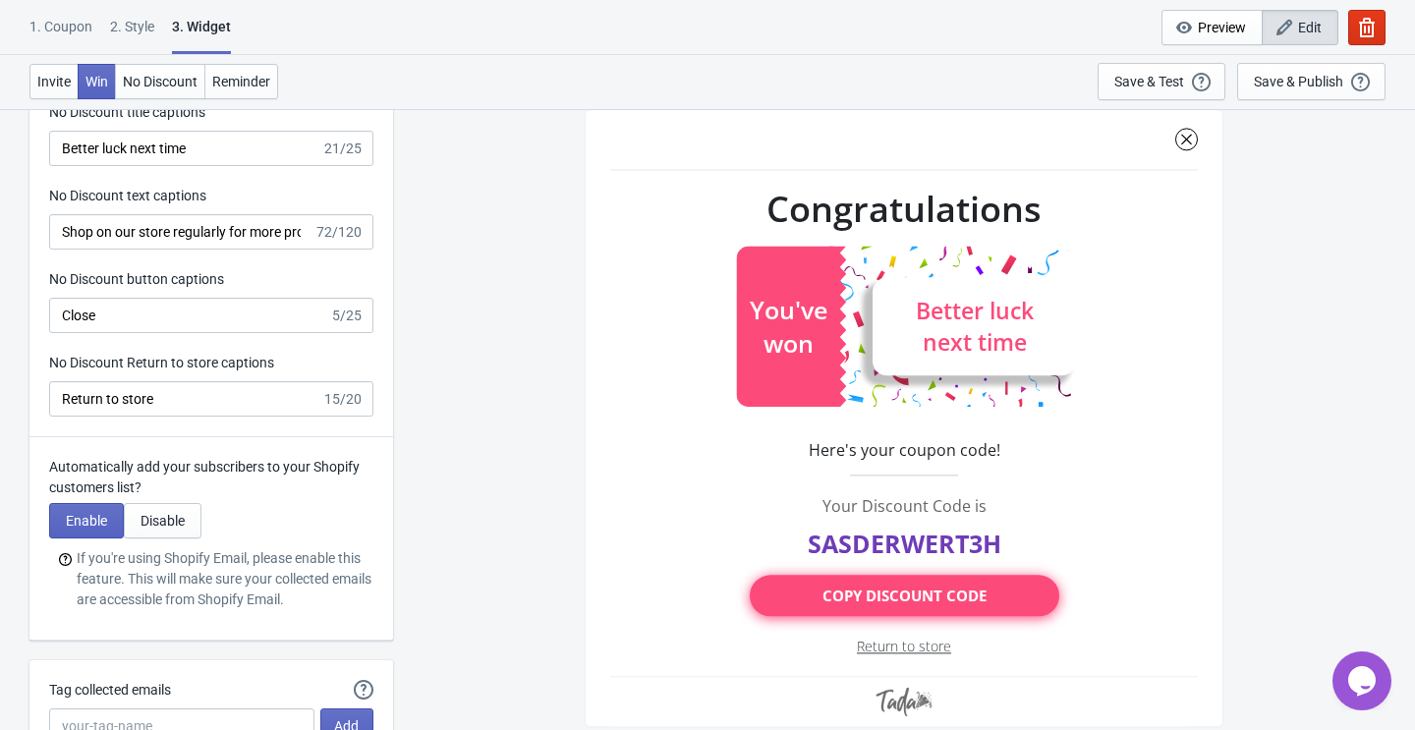
scroll to position [4360, 0]
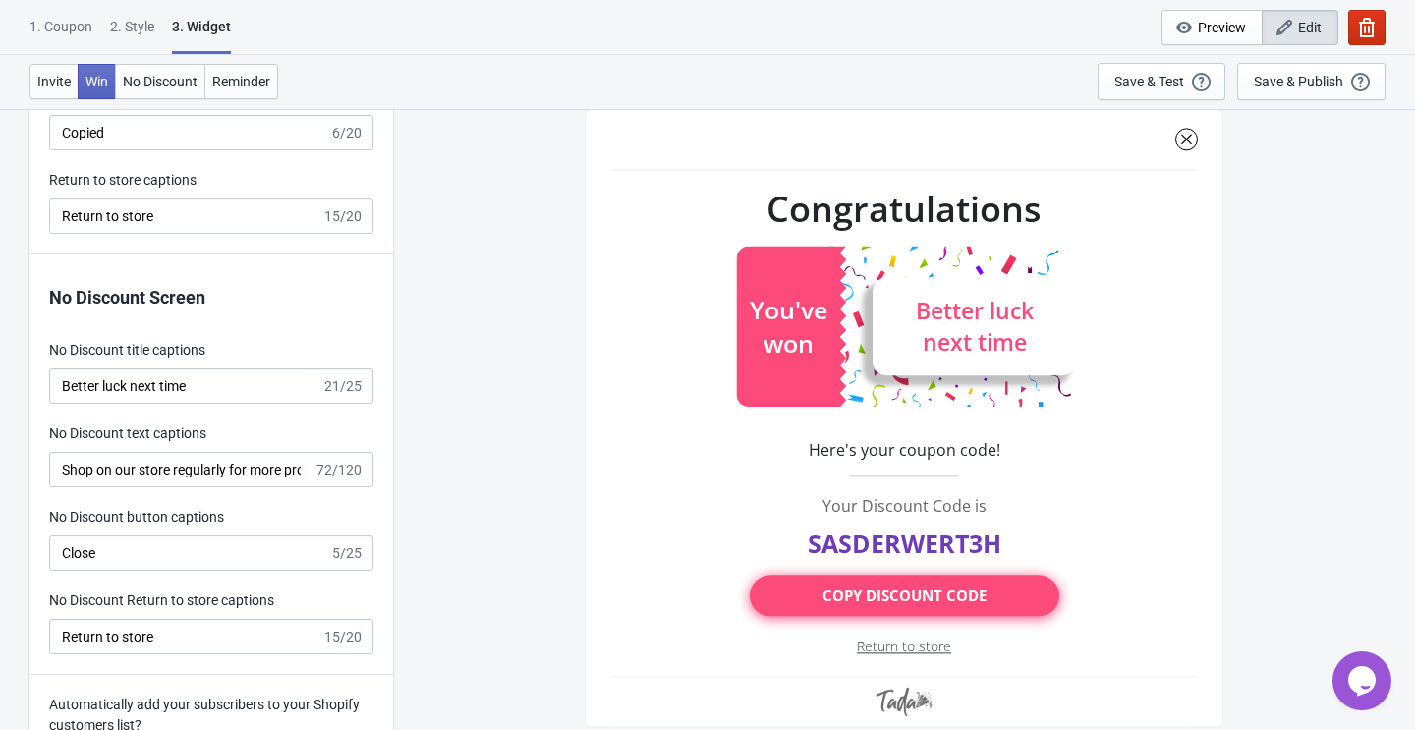
click at [1365, 25] on icon "button" at bounding box center [1367, 28] width 20 height 20
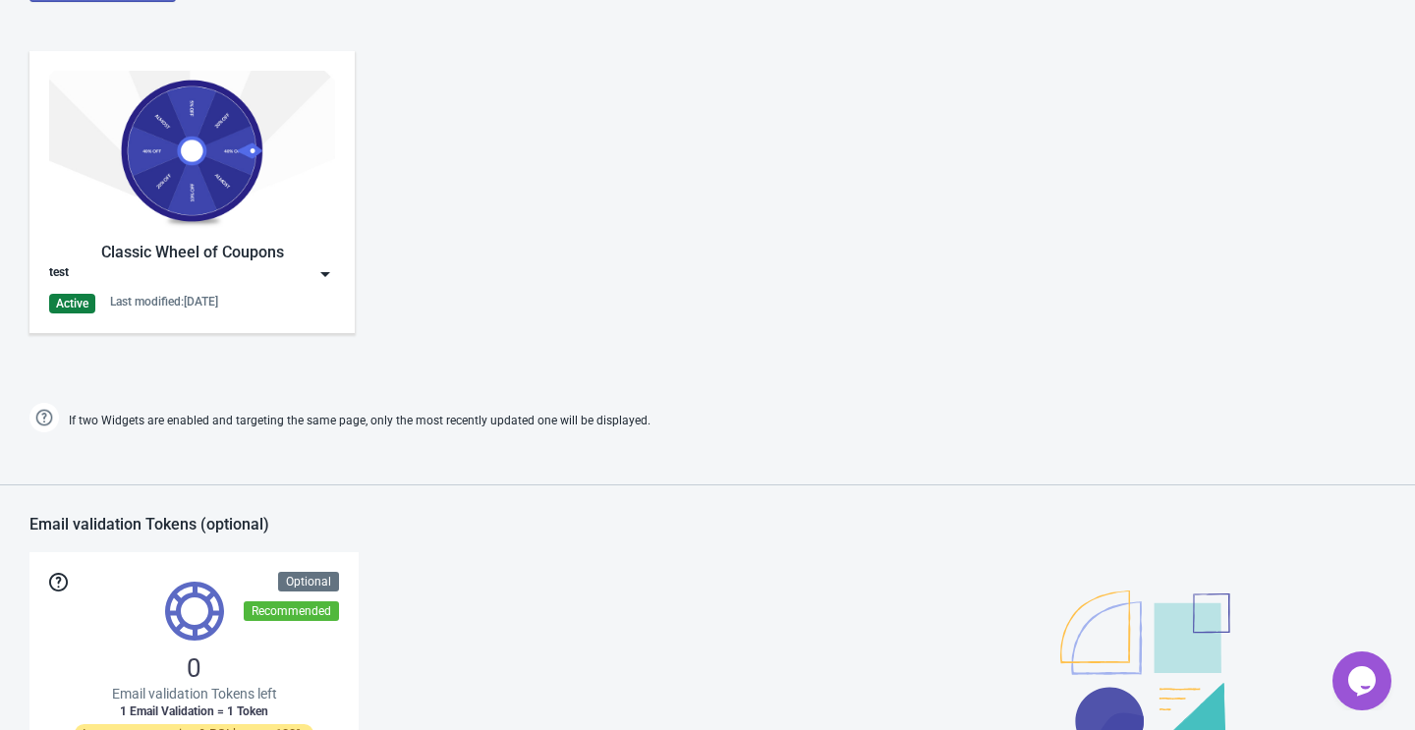
scroll to position [844, 0]
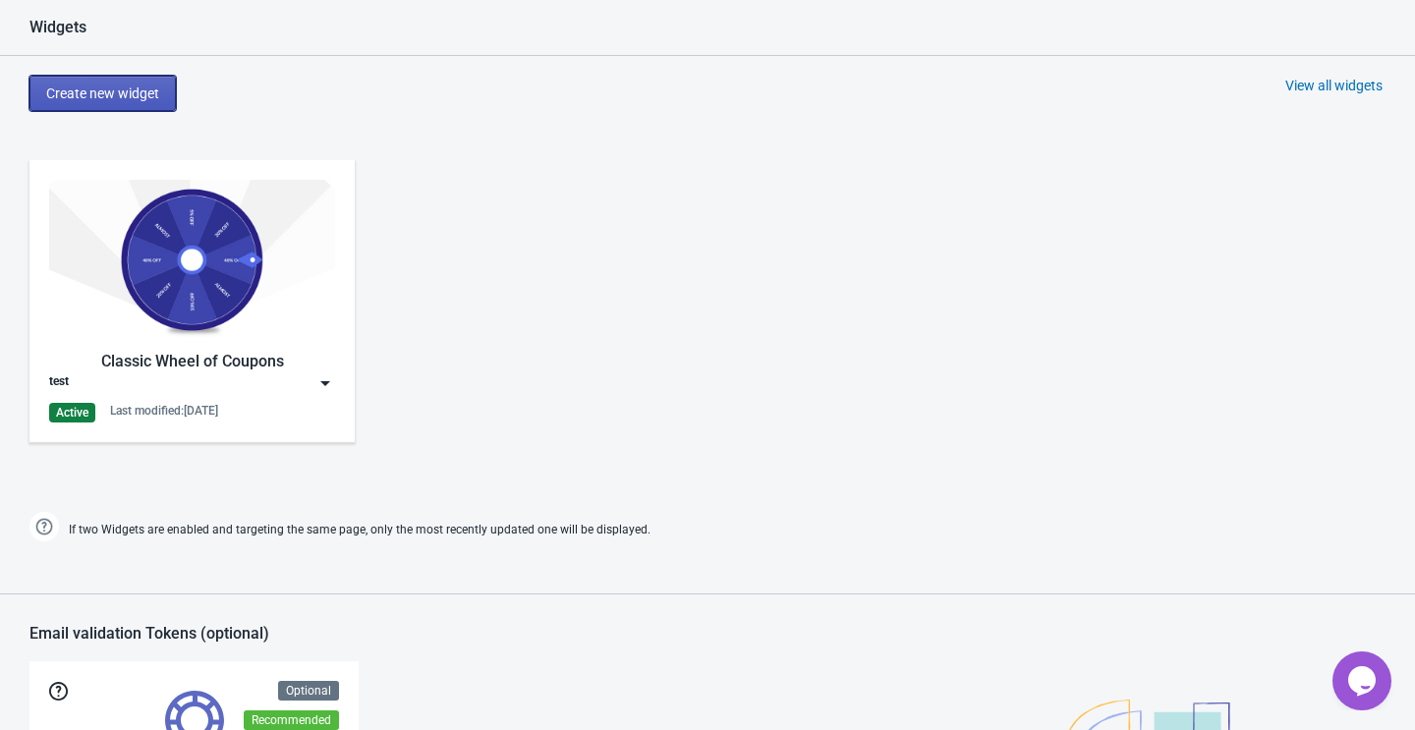
click at [126, 95] on span "Create new widget" at bounding box center [102, 93] width 113 height 16
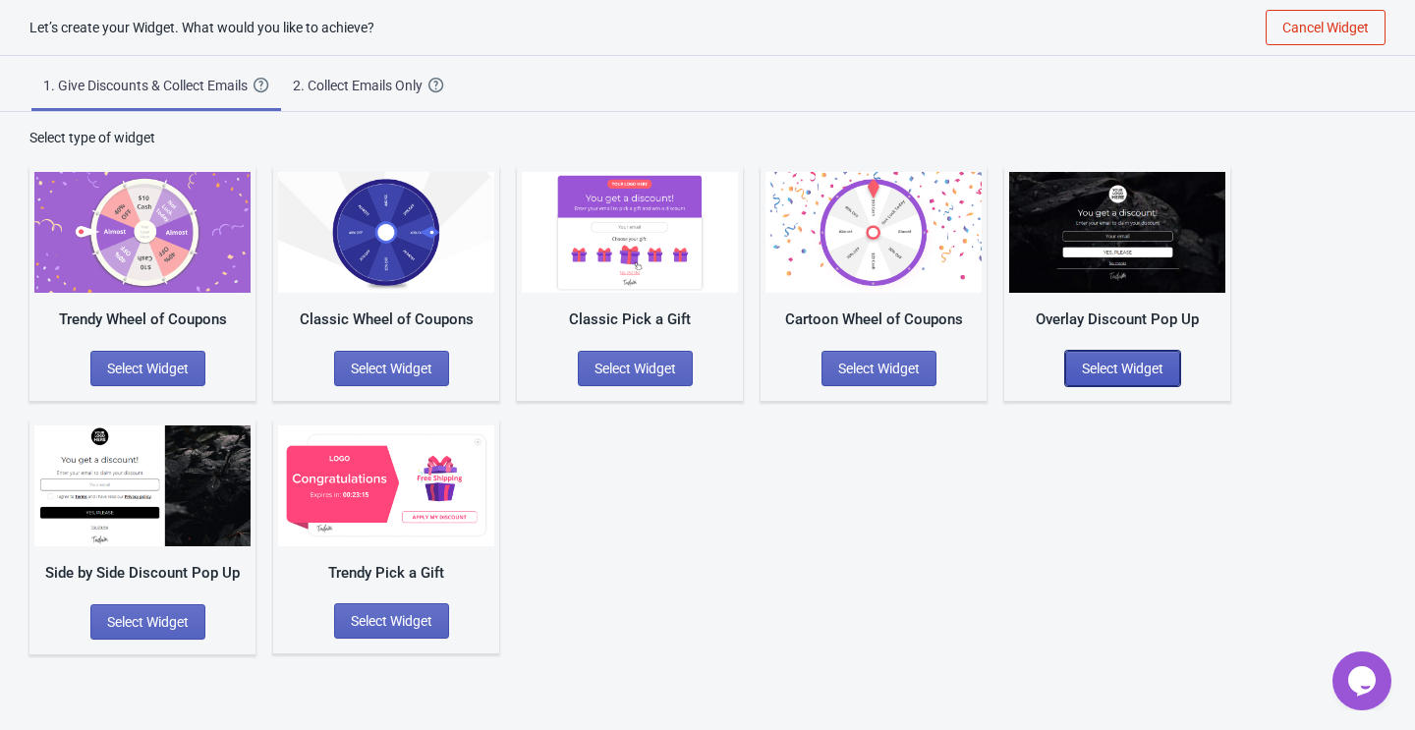
click at [1130, 372] on span "Select Widget" at bounding box center [1123, 369] width 82 height 16
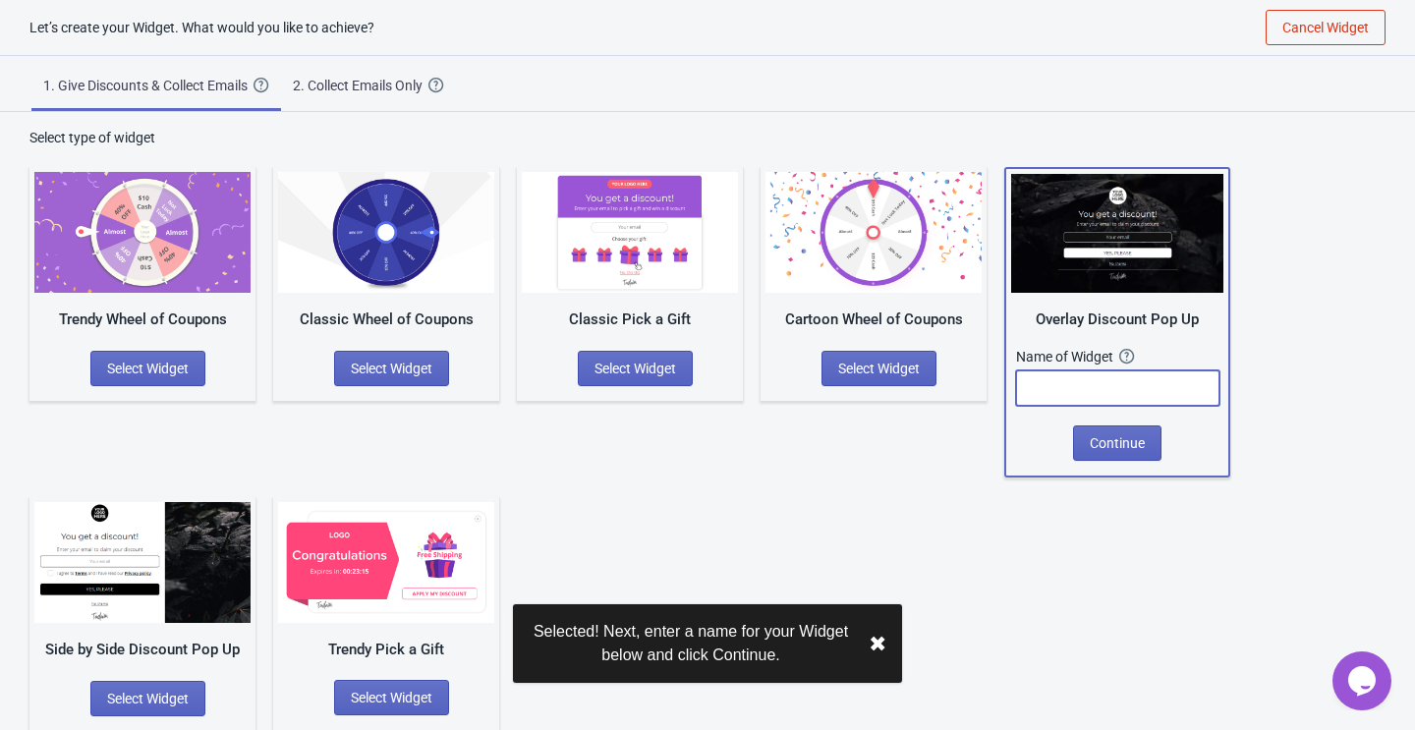
click at [1088, 378] on input "text" at bounding box center [1117, 387] width 203 height 35
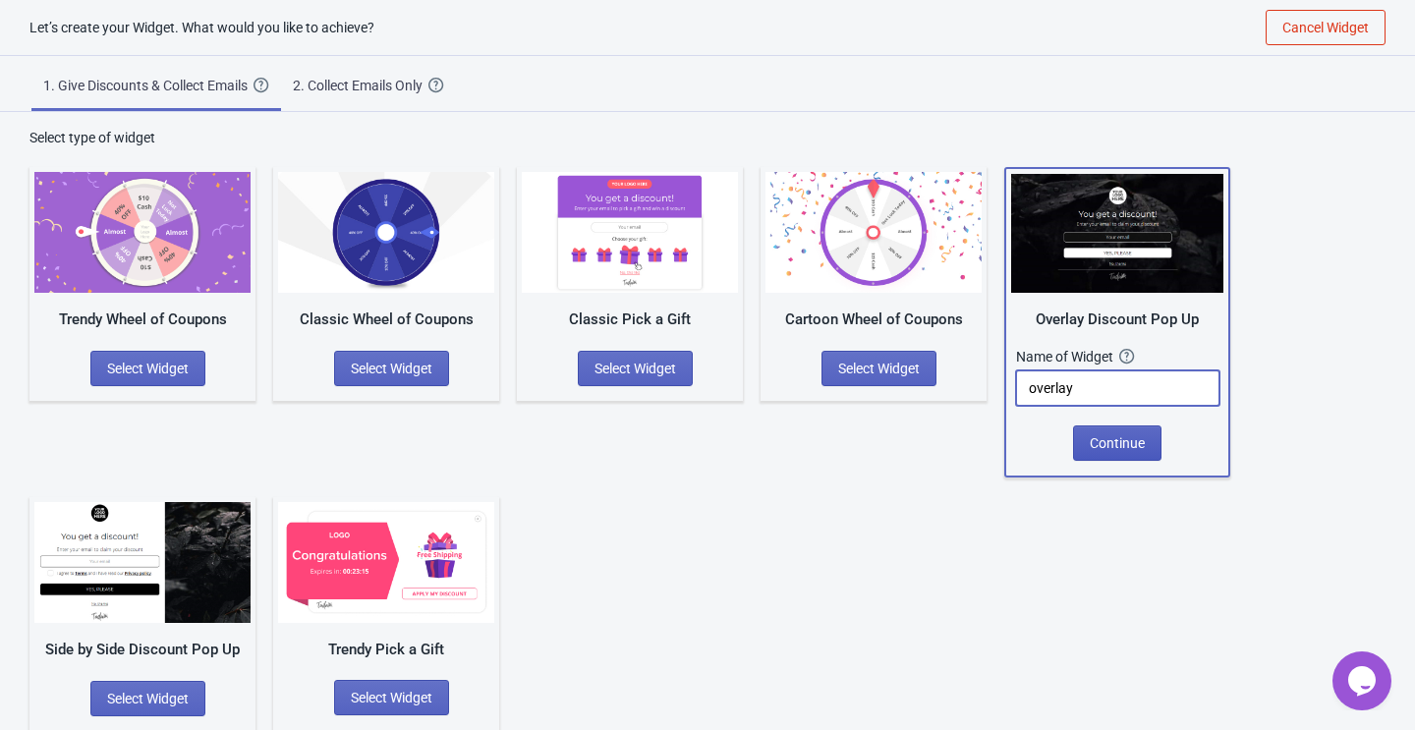
type input "overlay"
click at [1117, 439] on span "Continue" at bounding box center [1116, 443] width 55 height 16
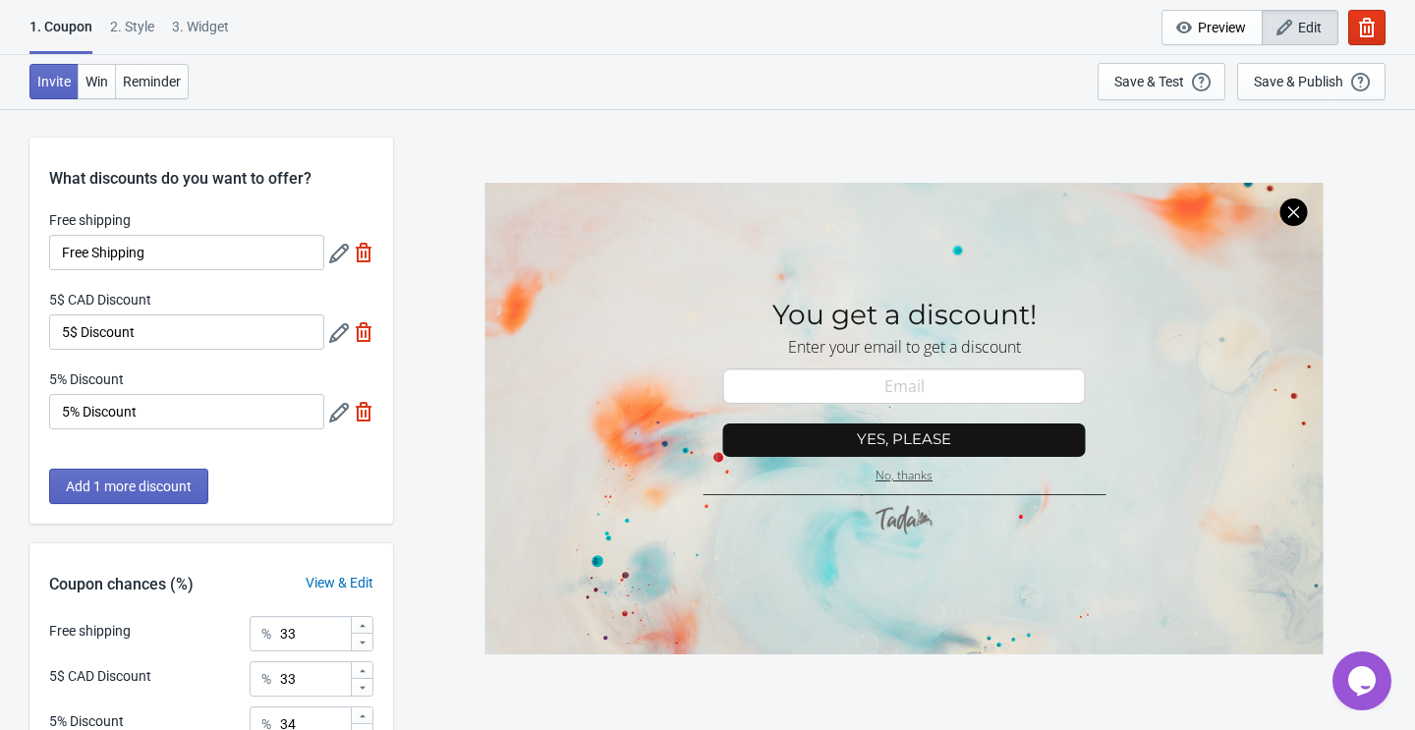
click at [337, 251] on icon at bounding box center [339, 254] width 20 height 20
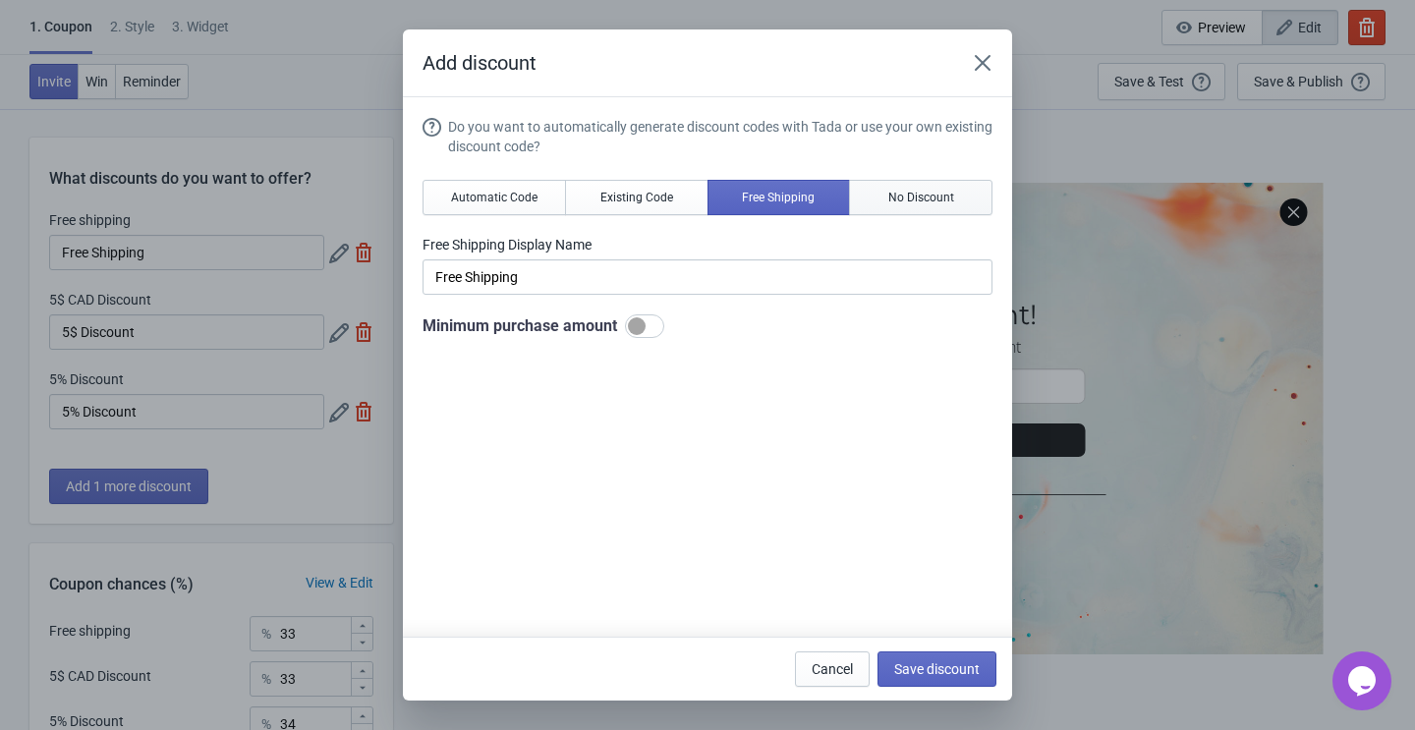
click at [865, 207] on button "No Discount" at bounding box center [920, 197] width 143 height 35
type input "Better luck next time"
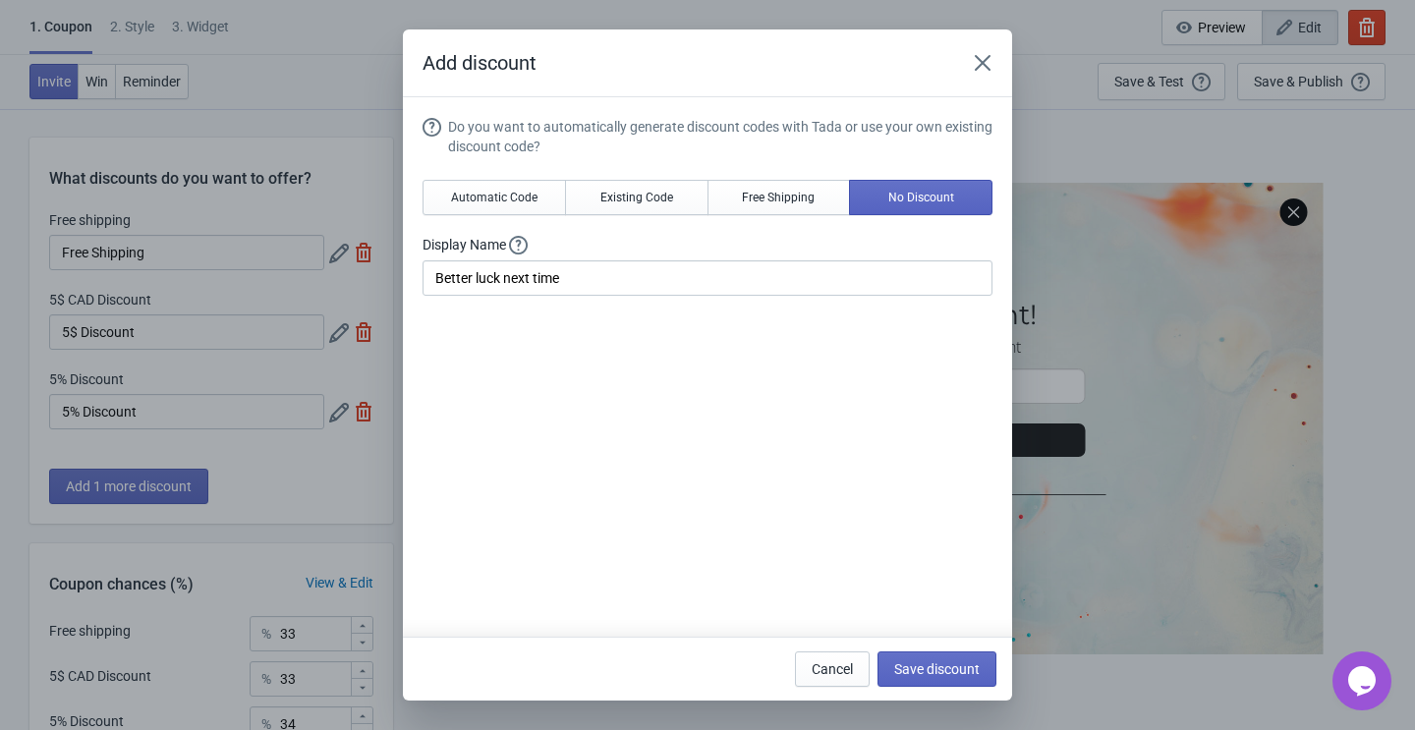
click at [915, 648] on div "Cancel Save discount" at bounding box center [891, 664] width 209 height 43
click at [912, 665] on span "Save discount" at bounding box center [936, 669] width 85 height 16
type input "Better luck next time"
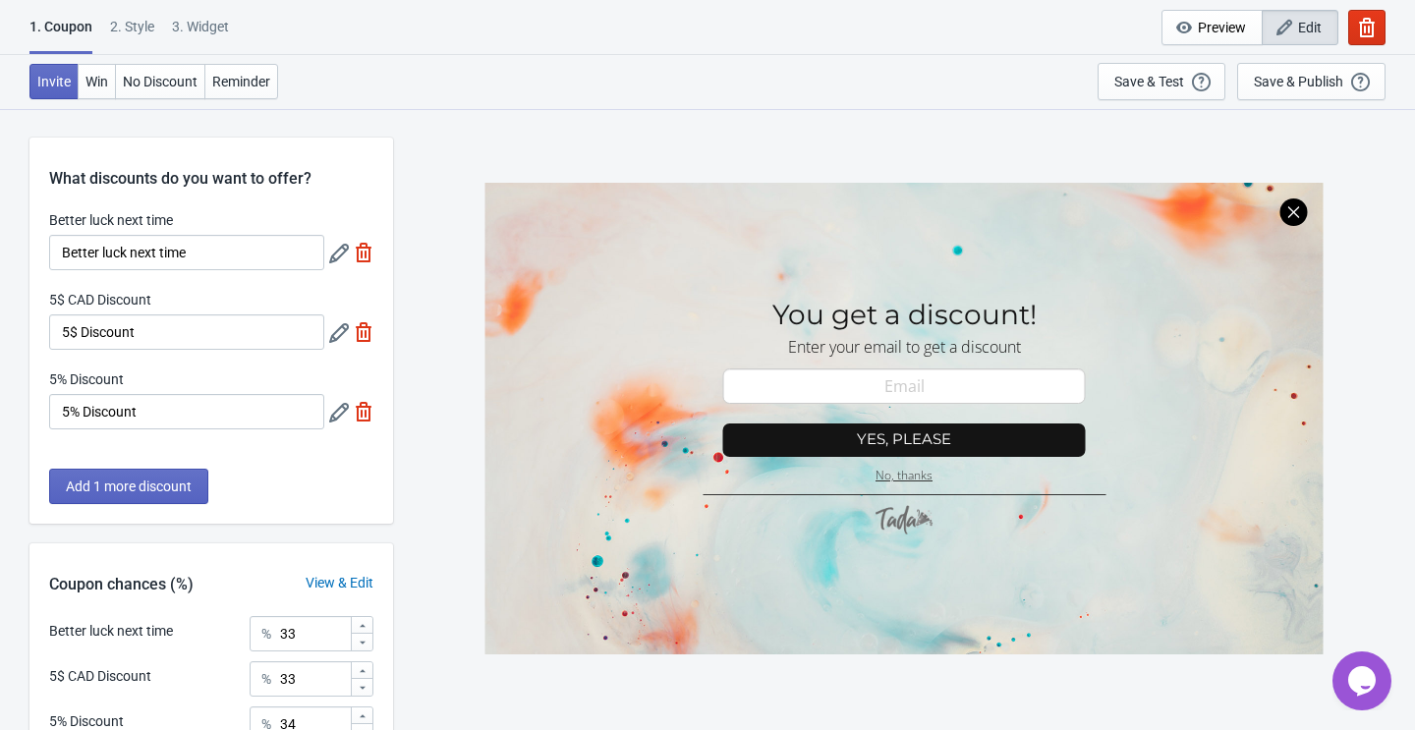
click at [342, 330] on icon at bounding box center [339, 333] width 20 height 20
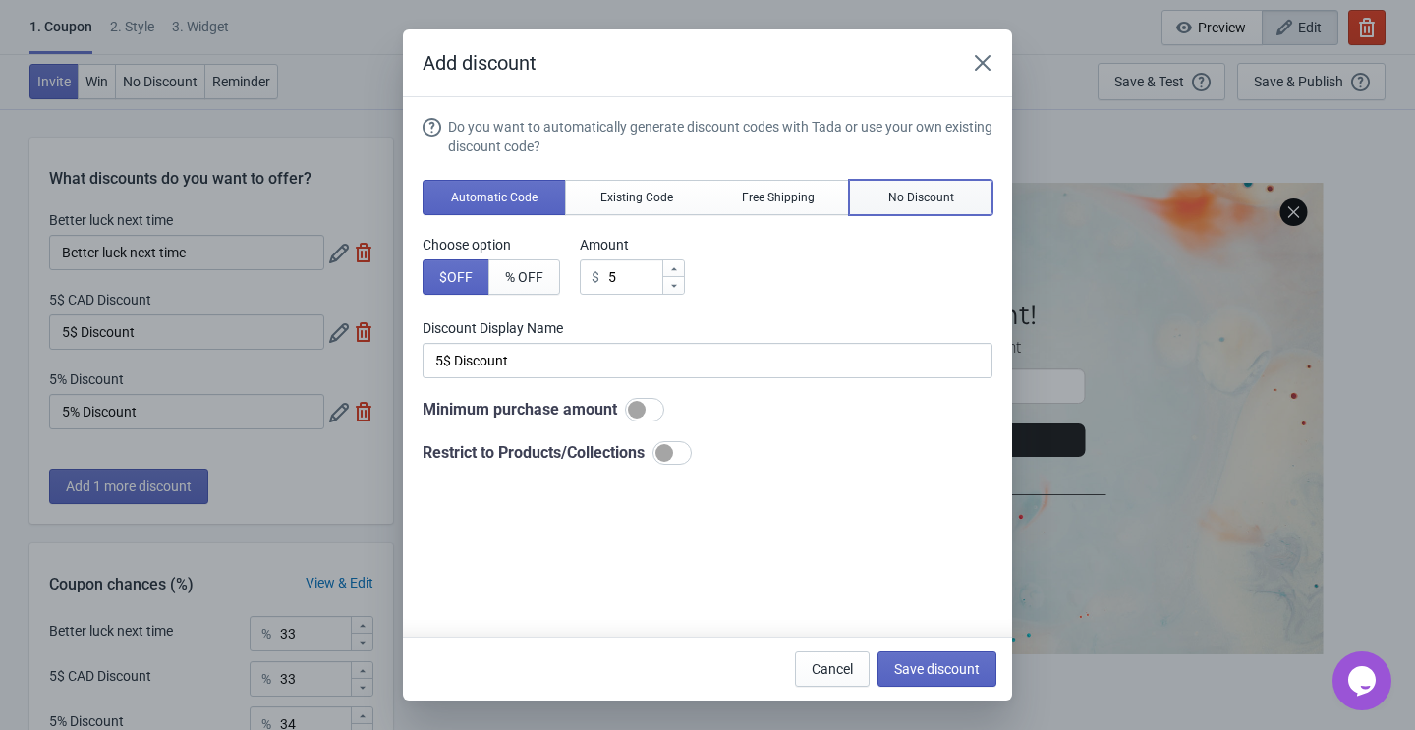
click at [937, 210] on button "No Discount" at bounding box center [920, 197] width 143 height 35
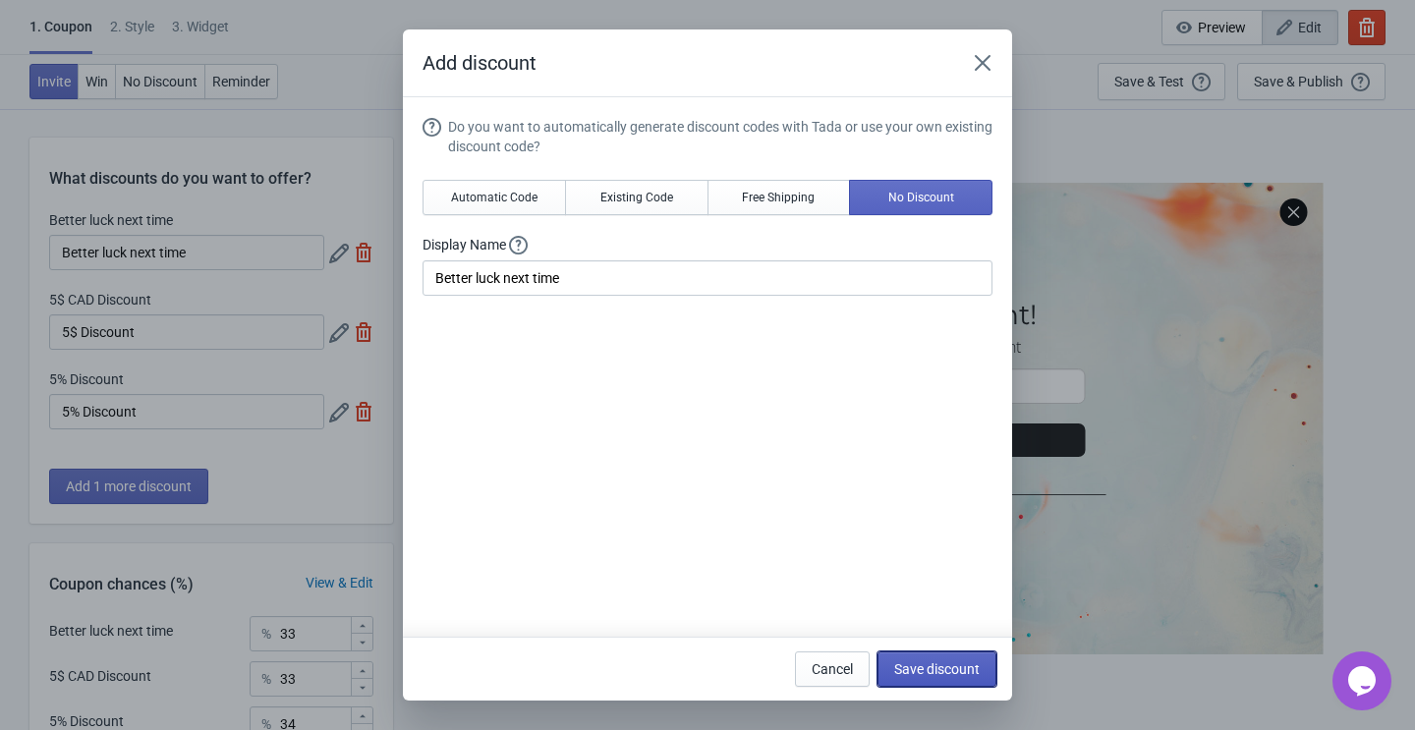
click at [916, 665] on span "Save discount" at bounding box center [936, 669] width 85 height 16
type input "Better luck next time"
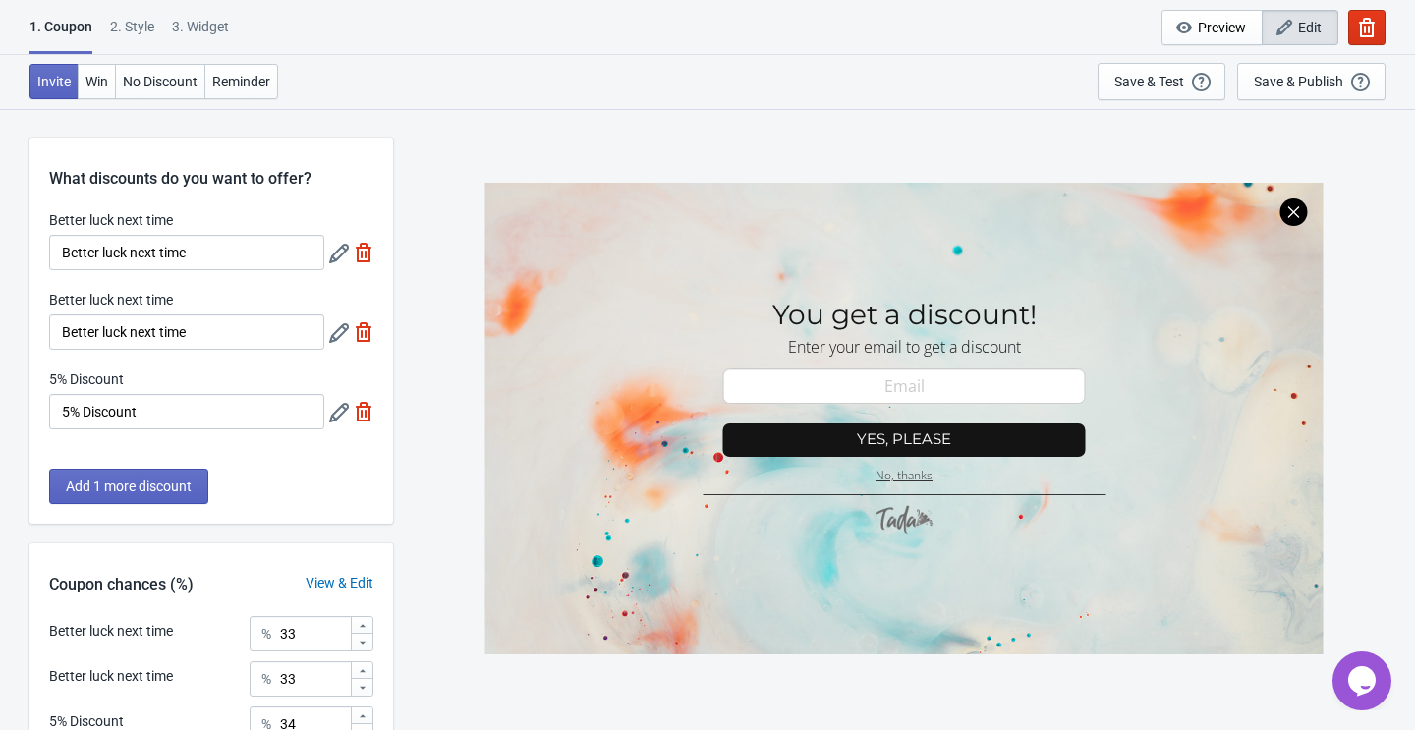
click at [341, 412] on icon at bounding box center [339, 413] width 20 height 20
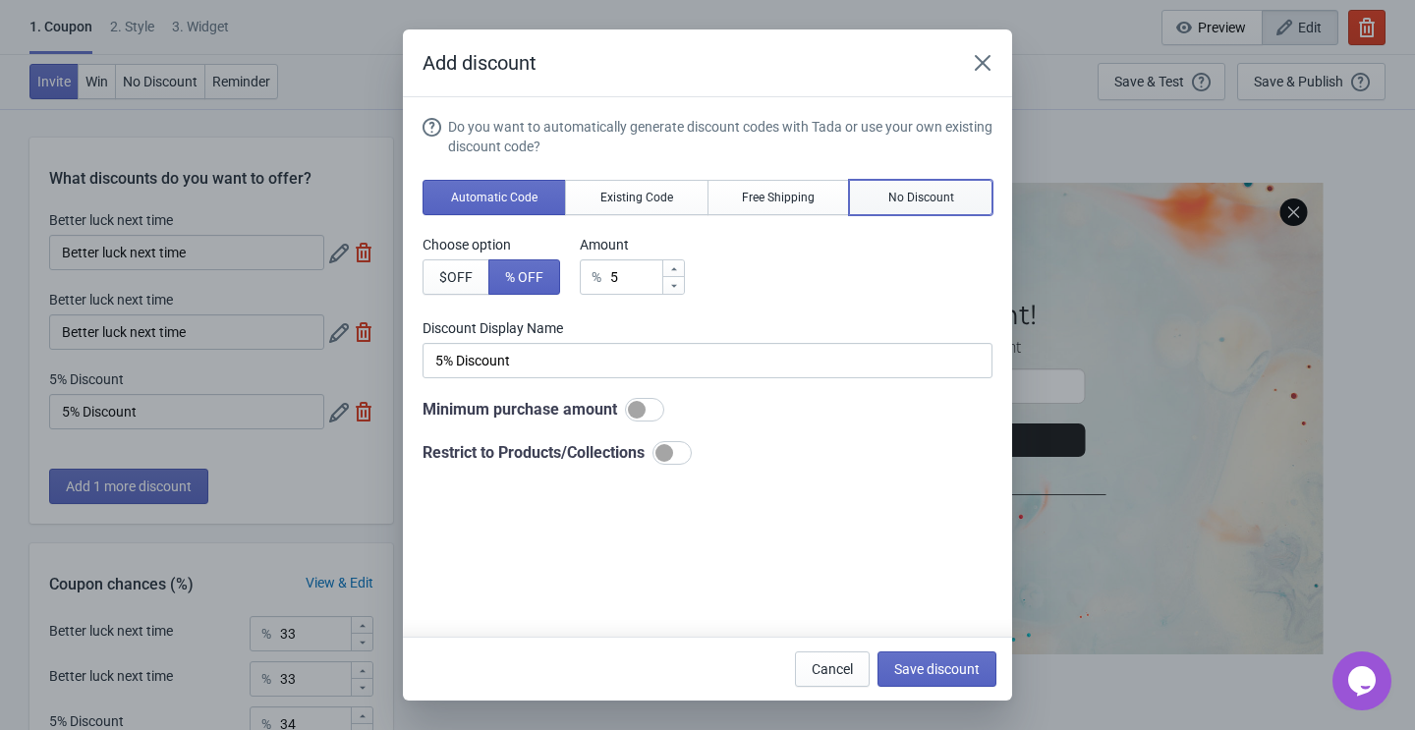
click at [917, 196] on span "No Discount" at bounding box center [921, 198] width 66 height 16
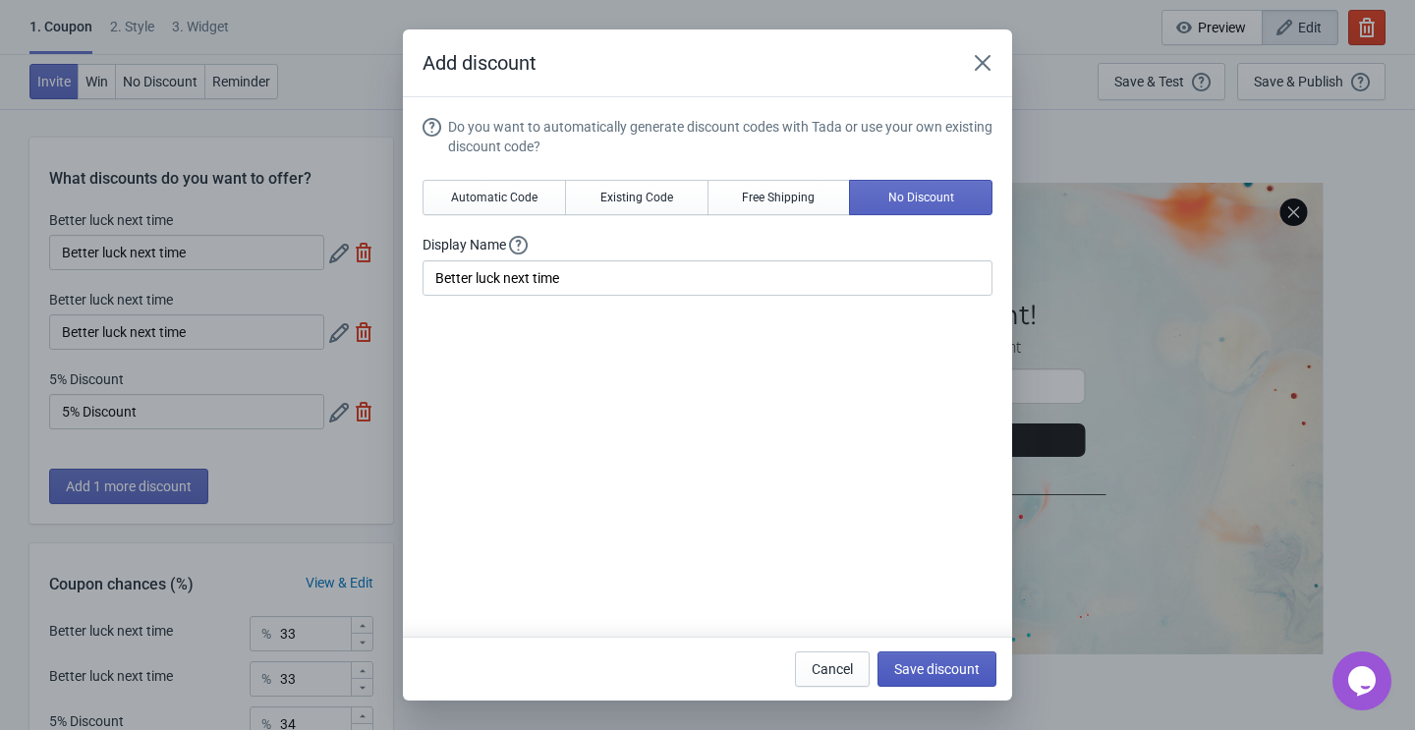
click at [931, 685] on button "Save discount" at bounding box center [936, 668] width 119 height 35
type input "Better luck next time"
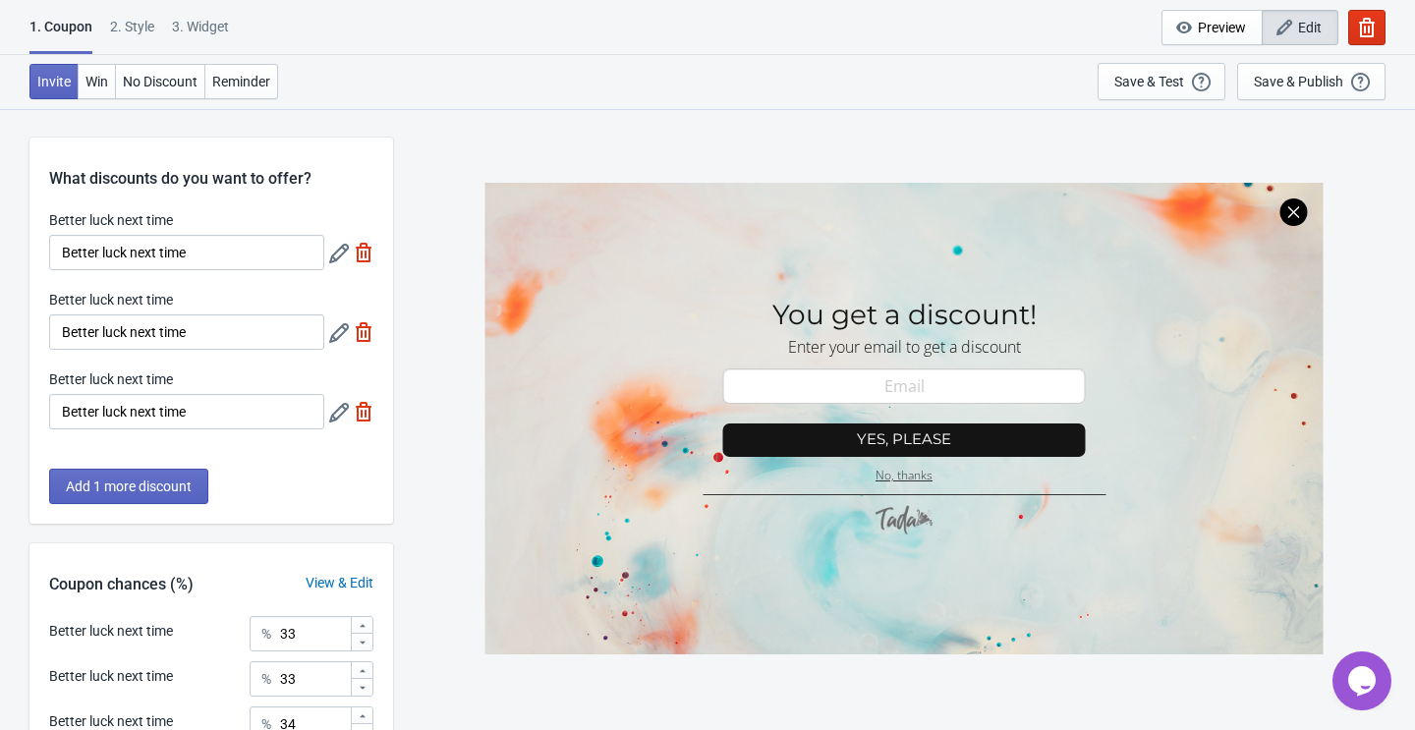
scroll to position [193, 0]
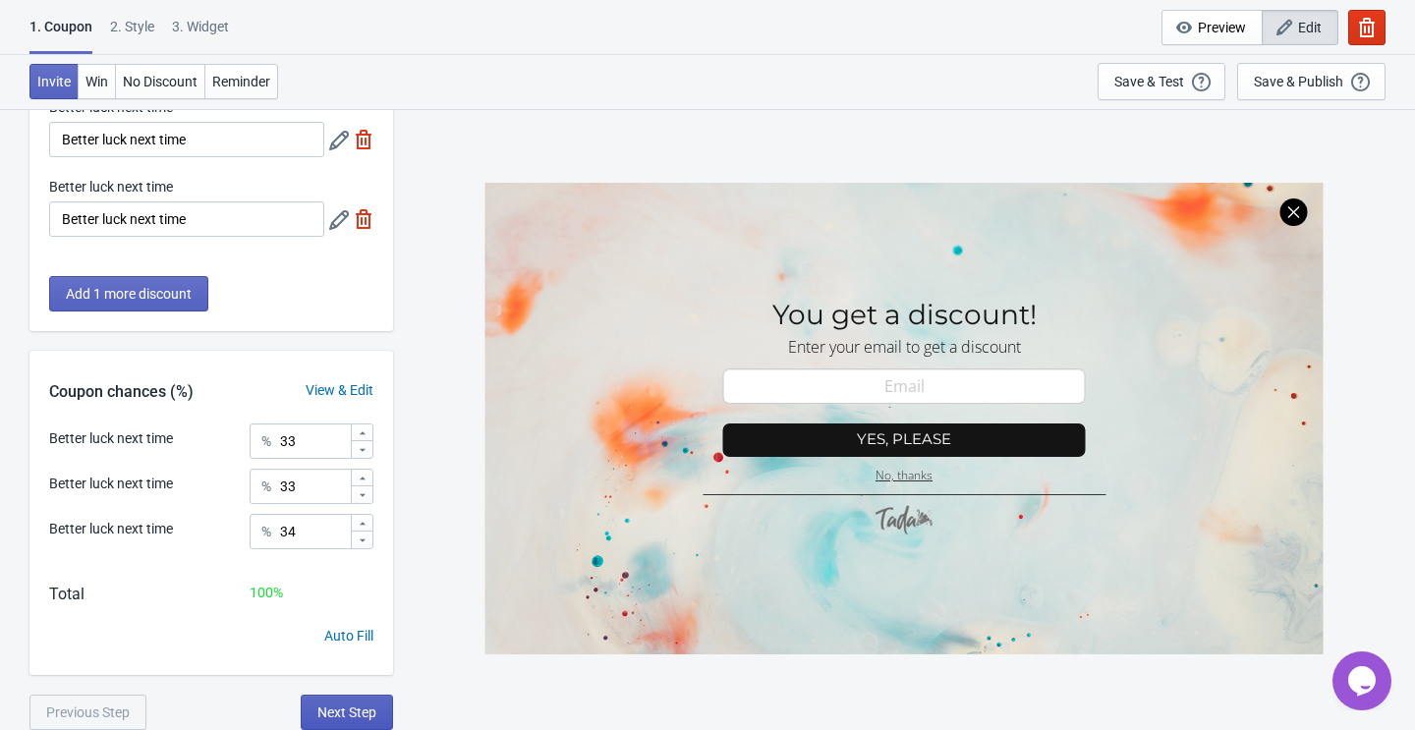
click at [326, 707] on span "Next Step" at bounding box center [346, 712] width 59 height 16
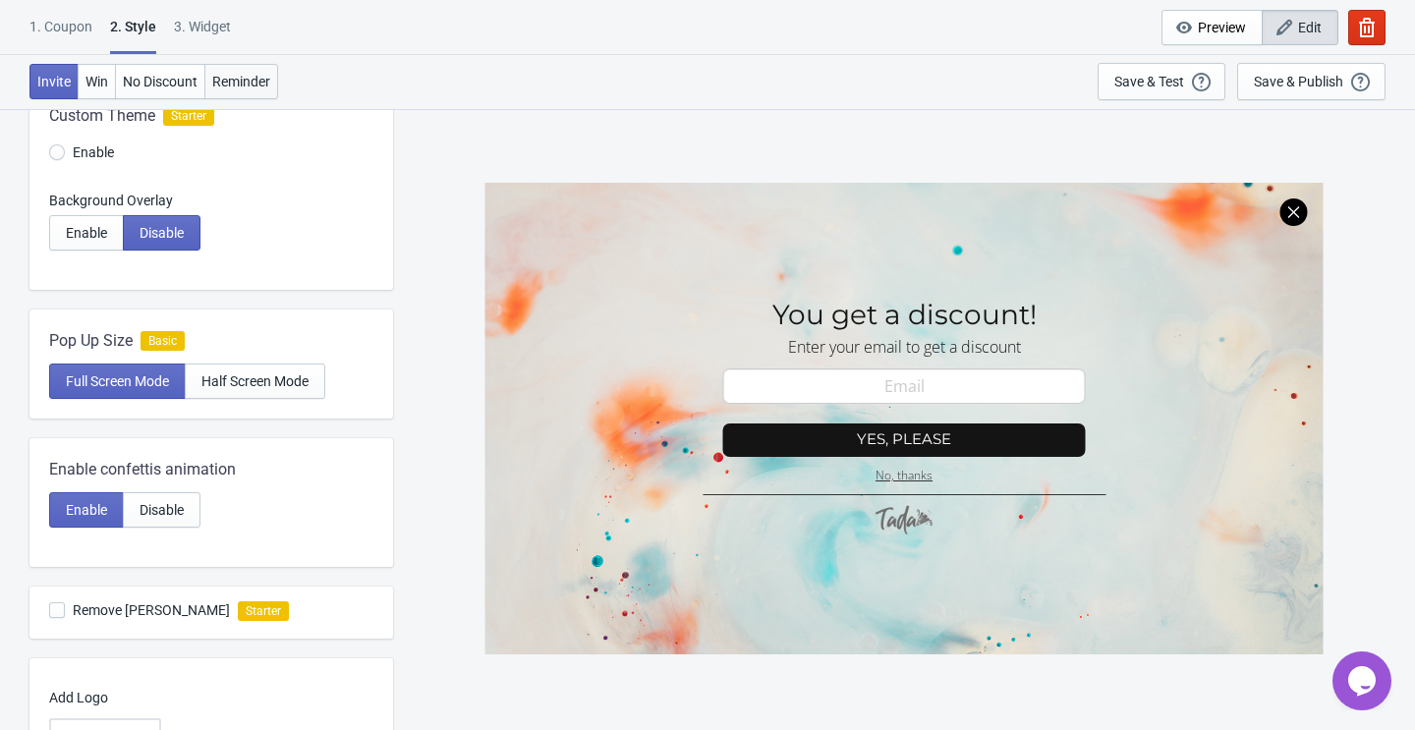
scroll to position [0, 0]
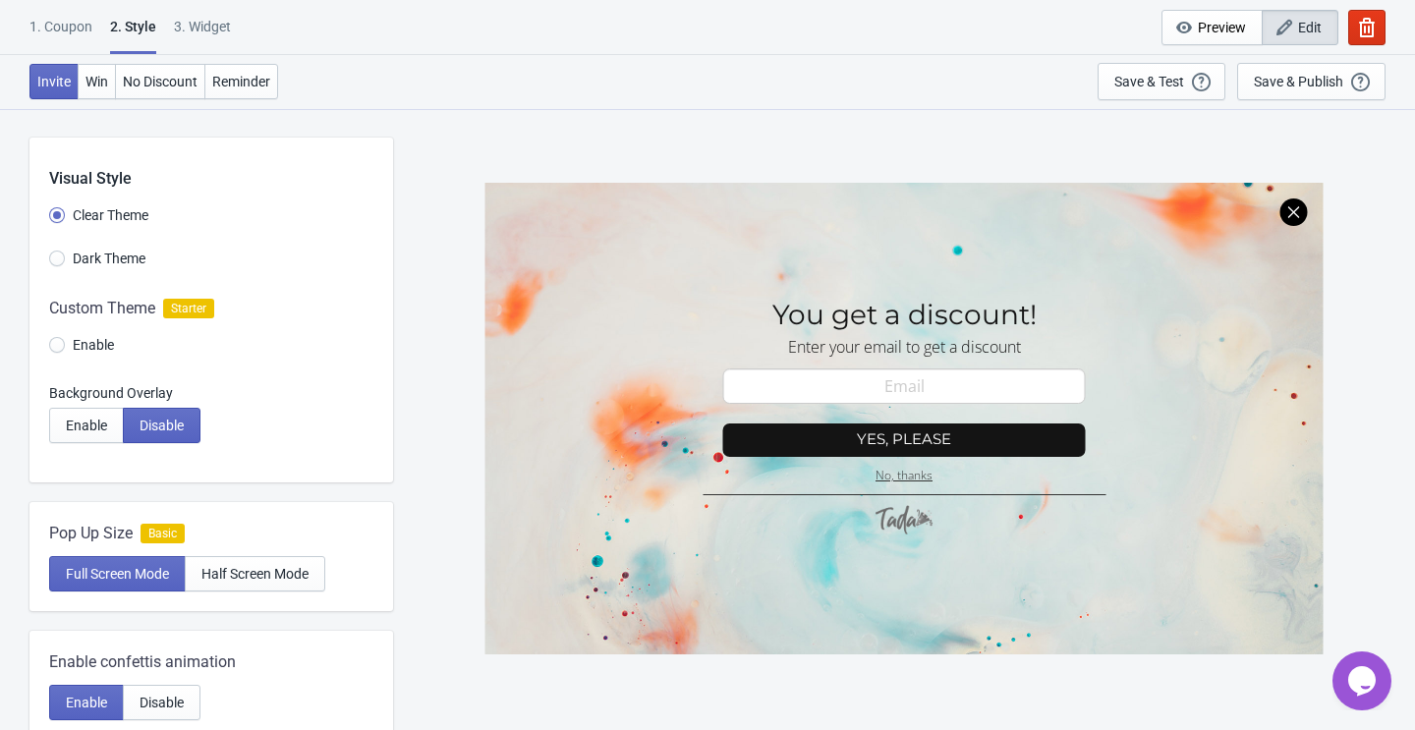
click at [208, 26] on div "3. Widget" at bounding box center [202, 34] width 57 height 34
select select "once"
select select "1"
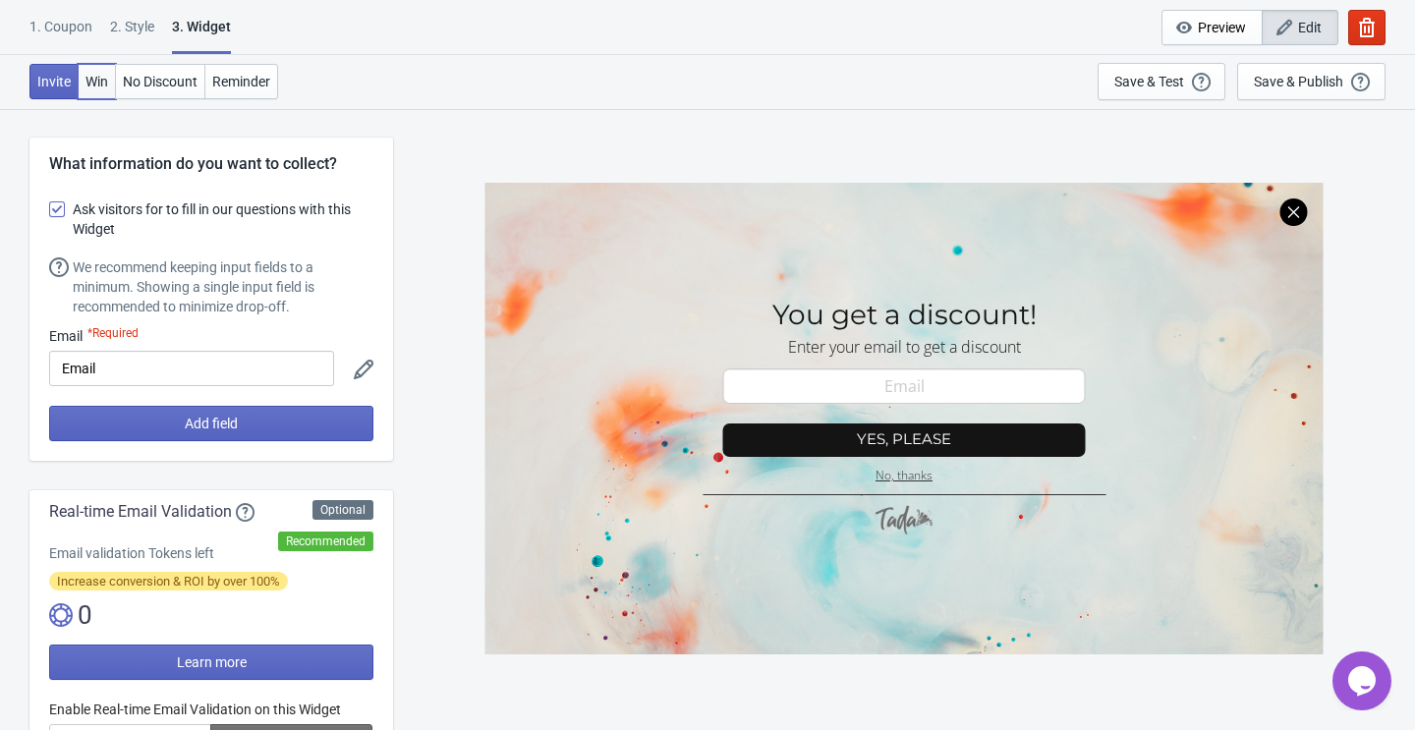
click at [99, 80] on span "Win" at bounding box center [96, 82] width 23 height 16
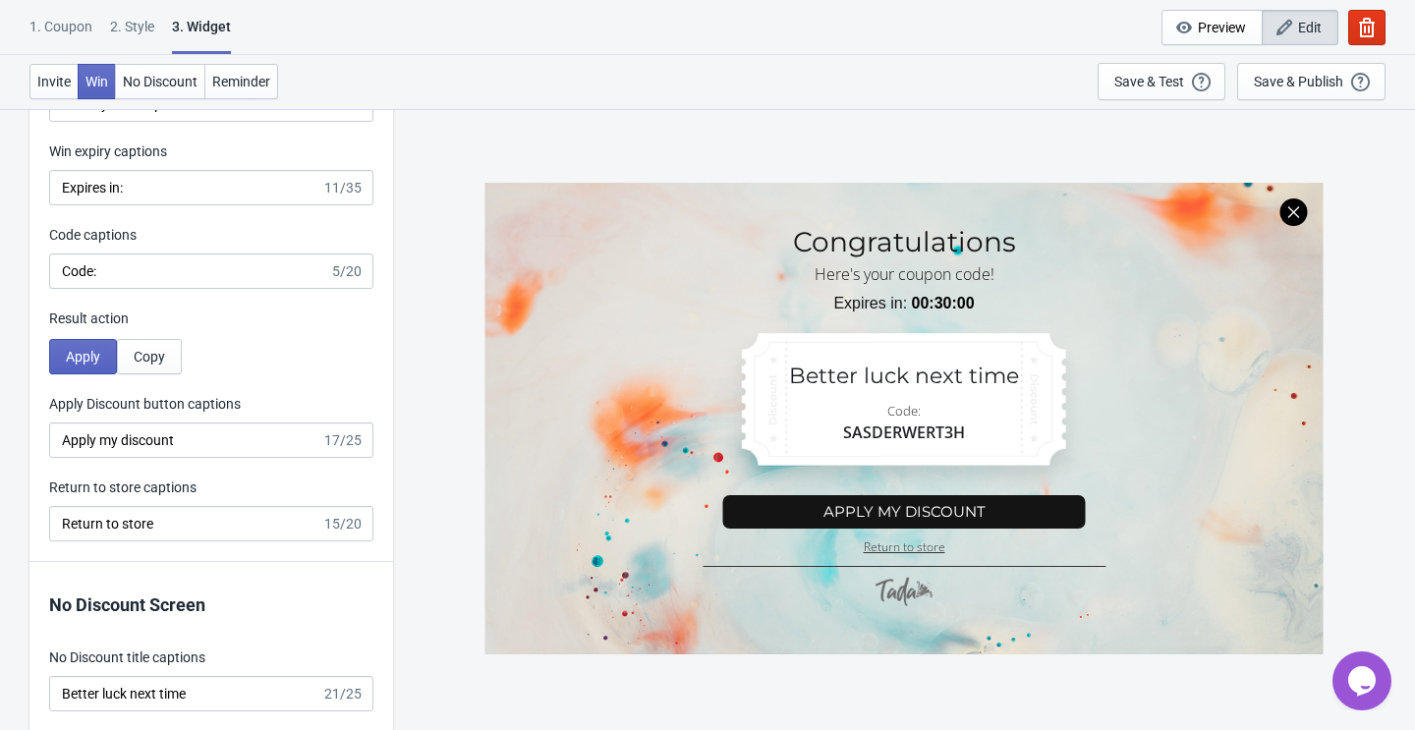
scroll to position [3980, 0]
click at [146, 351] on span "Copy" at bounding box center [149, 356] width 31 height 16
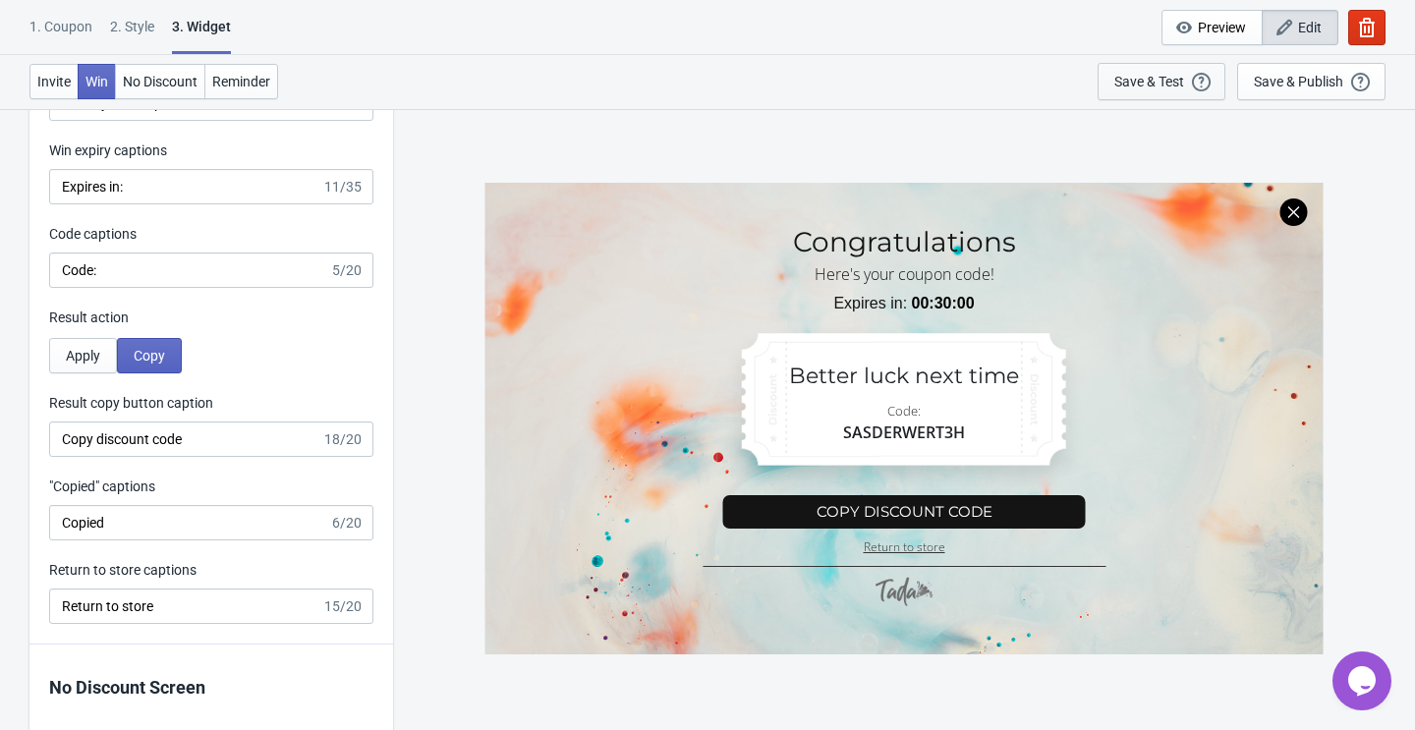
click at [1165, 83] on div "Save & Test" at bounding box center [1149, 82] width 70 height 16
click at [1371, 26] on icon "button" at bounding box center [1367, 28] width 16 height 20
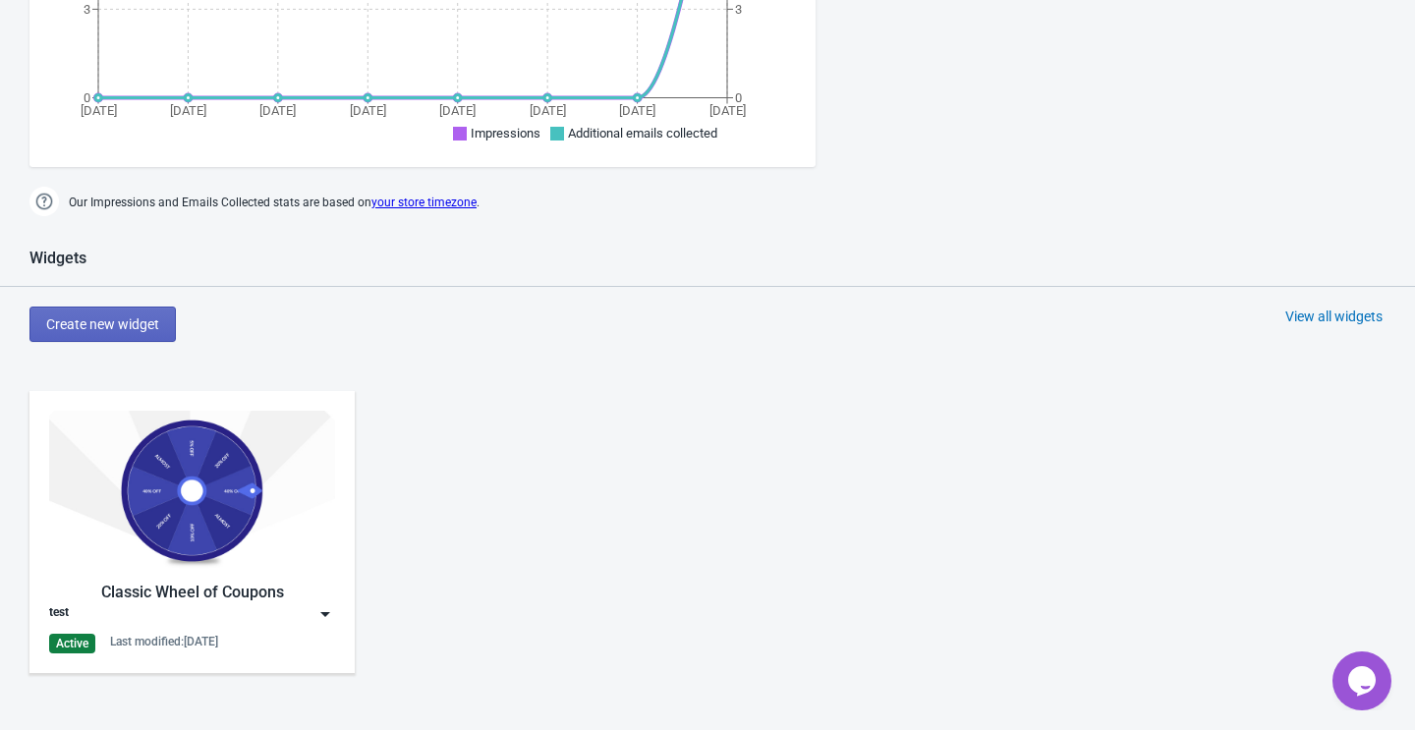
scroll to position [612, 0]
click at [145, 327] on span "Create new widget" at bounding box center [102, 325] width 113 height 16
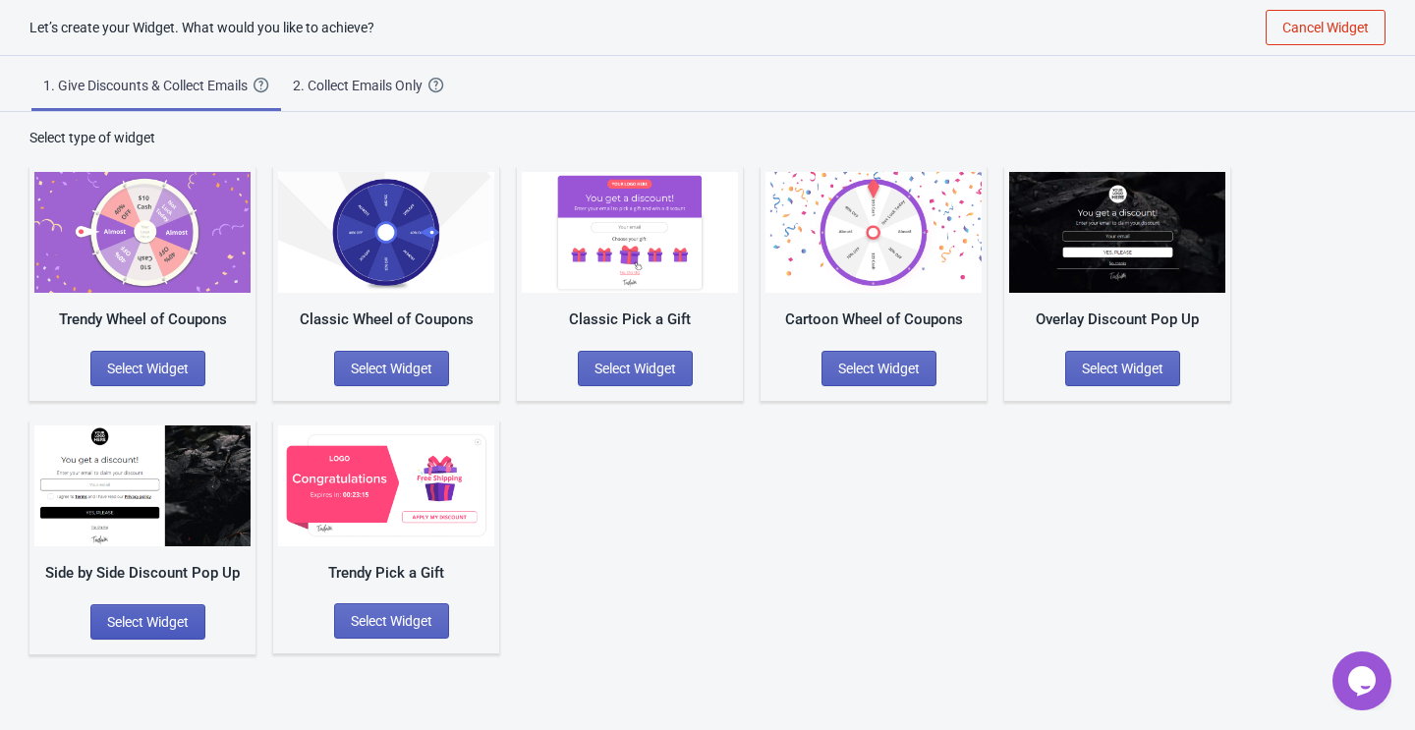
click at [128, 609] on button "Select Widget" at bounding box center [147, 621] width 115 height 35
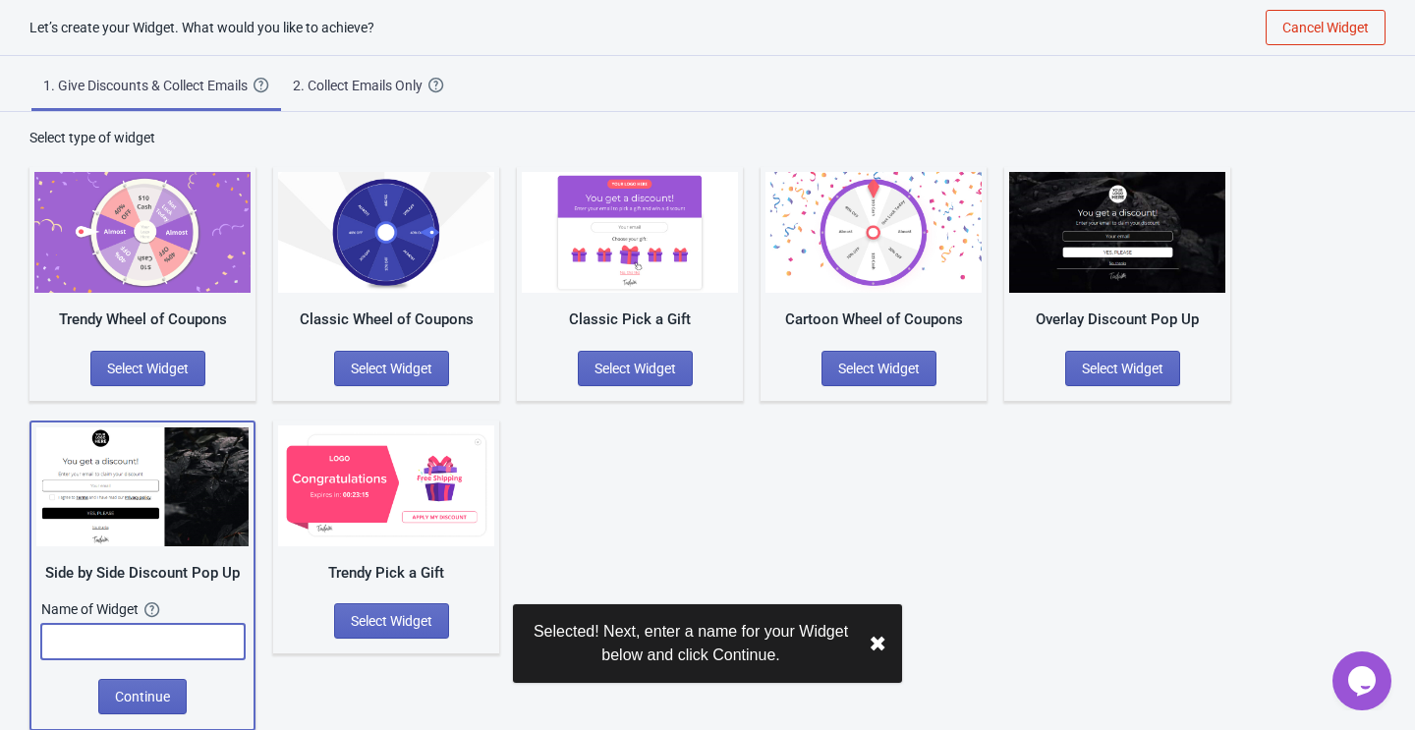
click at [144, 641] on input "text" at bounding box center [142, 641] width 203 height 35
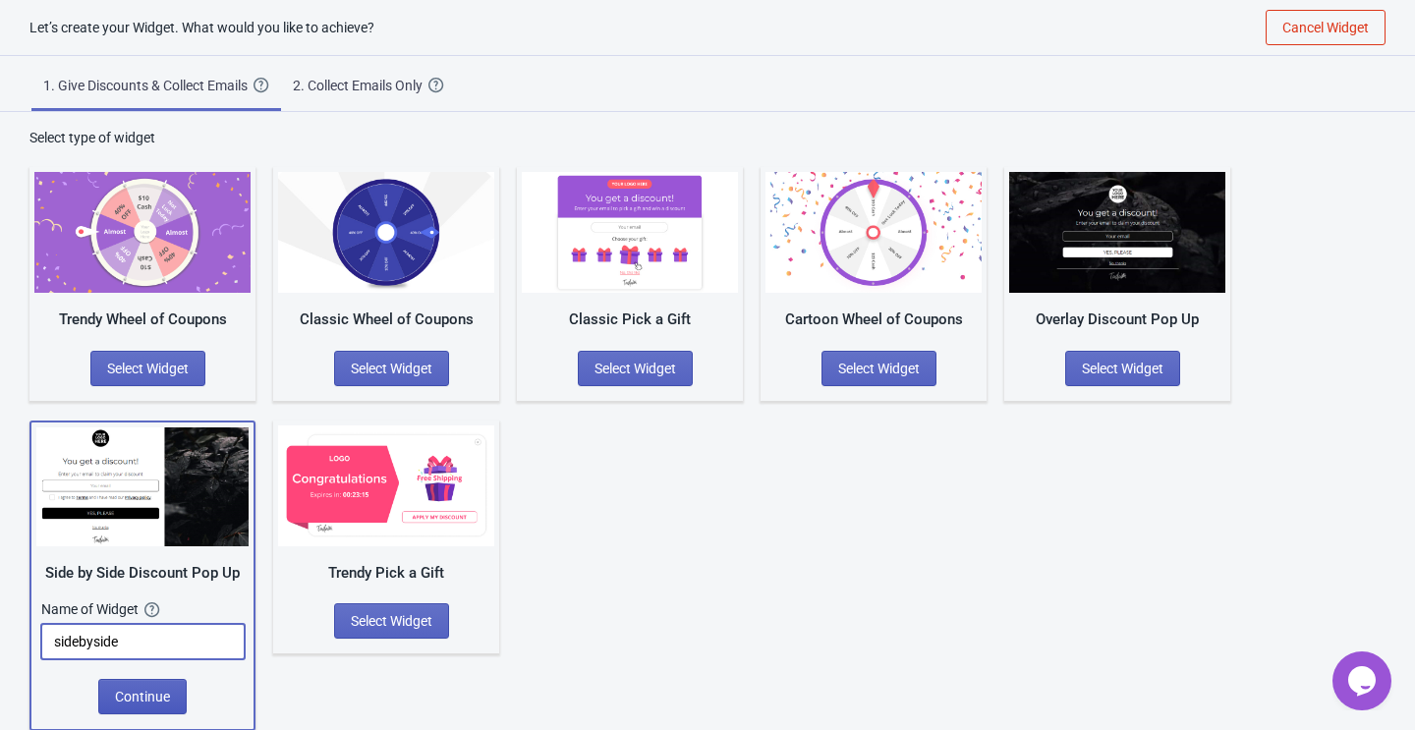
type input "sidebyside"
click at [128, 694] on span "Continue" at bounding box center [142, 697] width 55 height 16
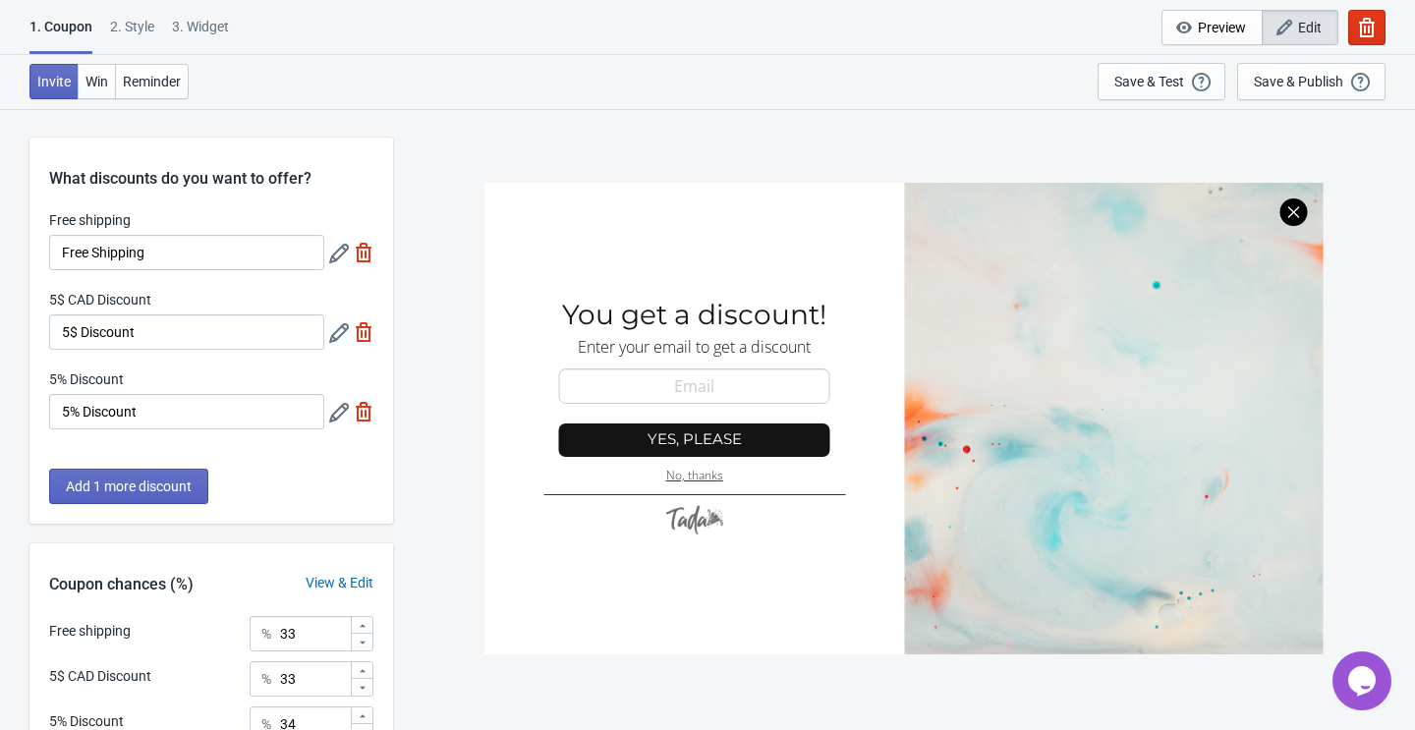
click at [339, 258] on icon at bounding box center [339, 254] width 20 height 20
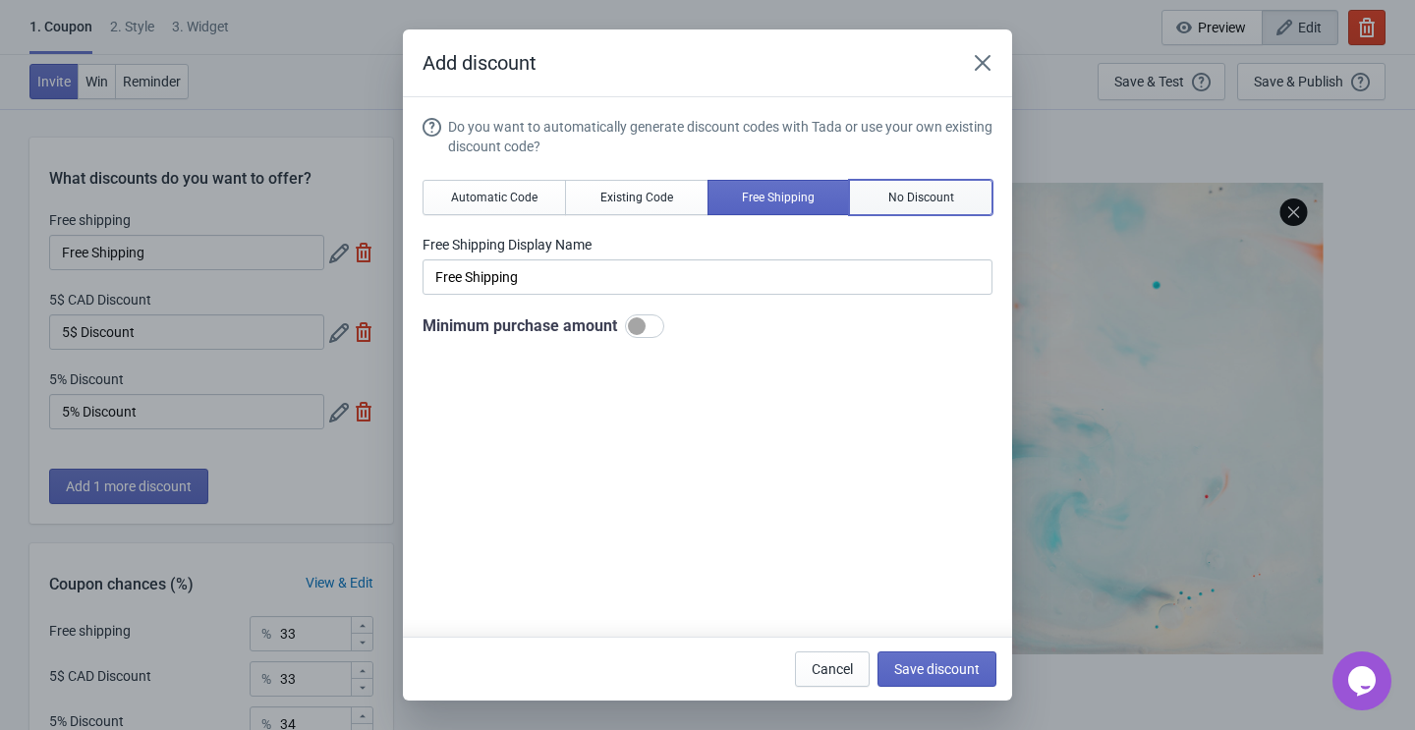
click at [873, 193] on button "No Discount" at bounding box center [920, 197] width 143 height 35
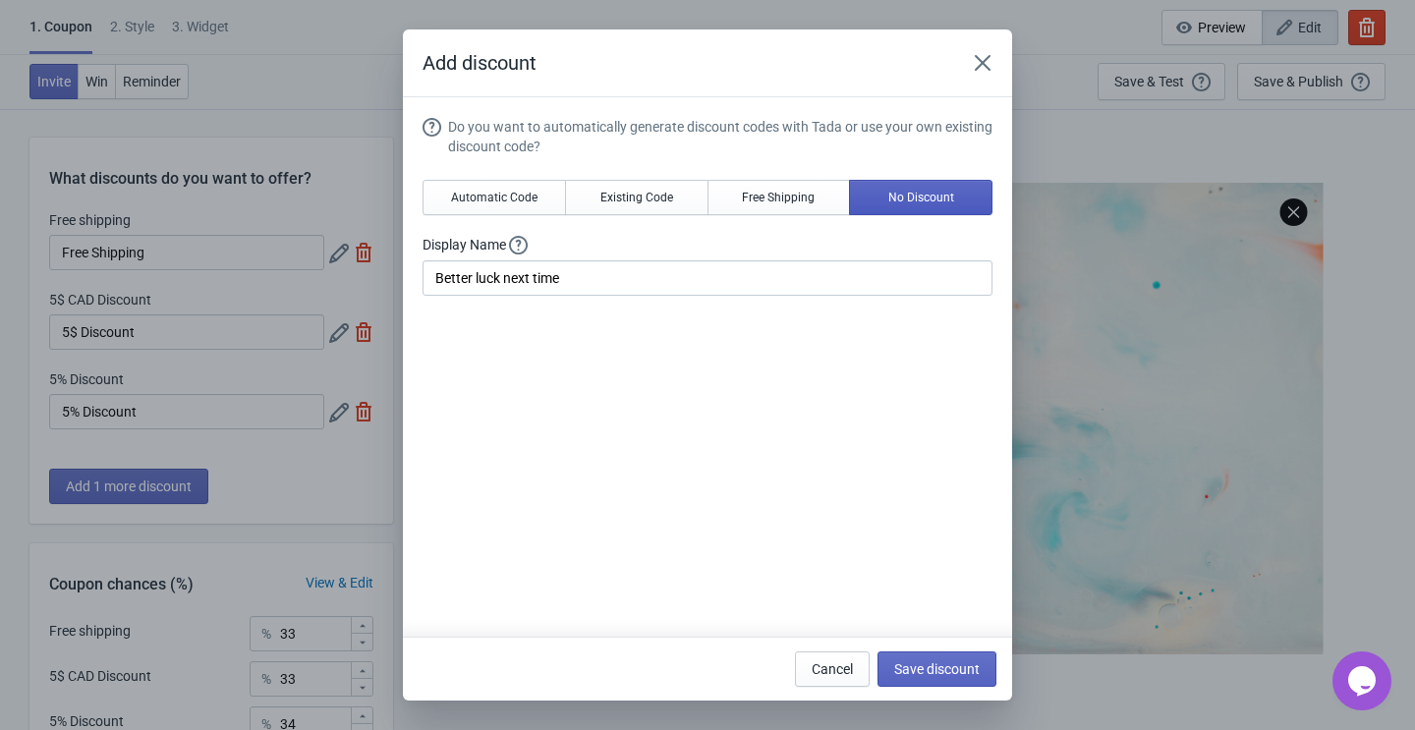
type input "Better luck next time"
click at [910, 671] on span "Save discount" at bounding box center [936, 669] width 85 height 16
type input "Better luck next time"
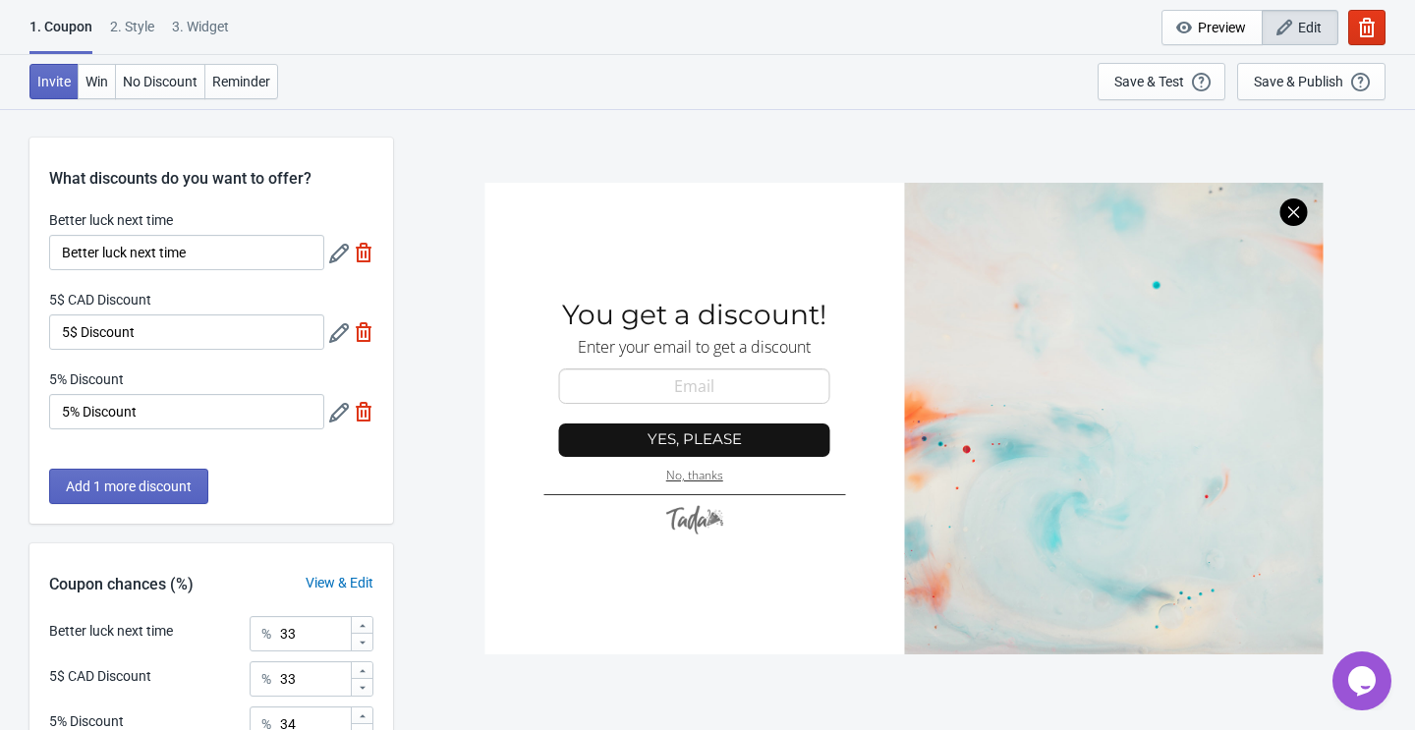
click at [336, 339] on icon at bounding box center [339, 333] width 20 height 20
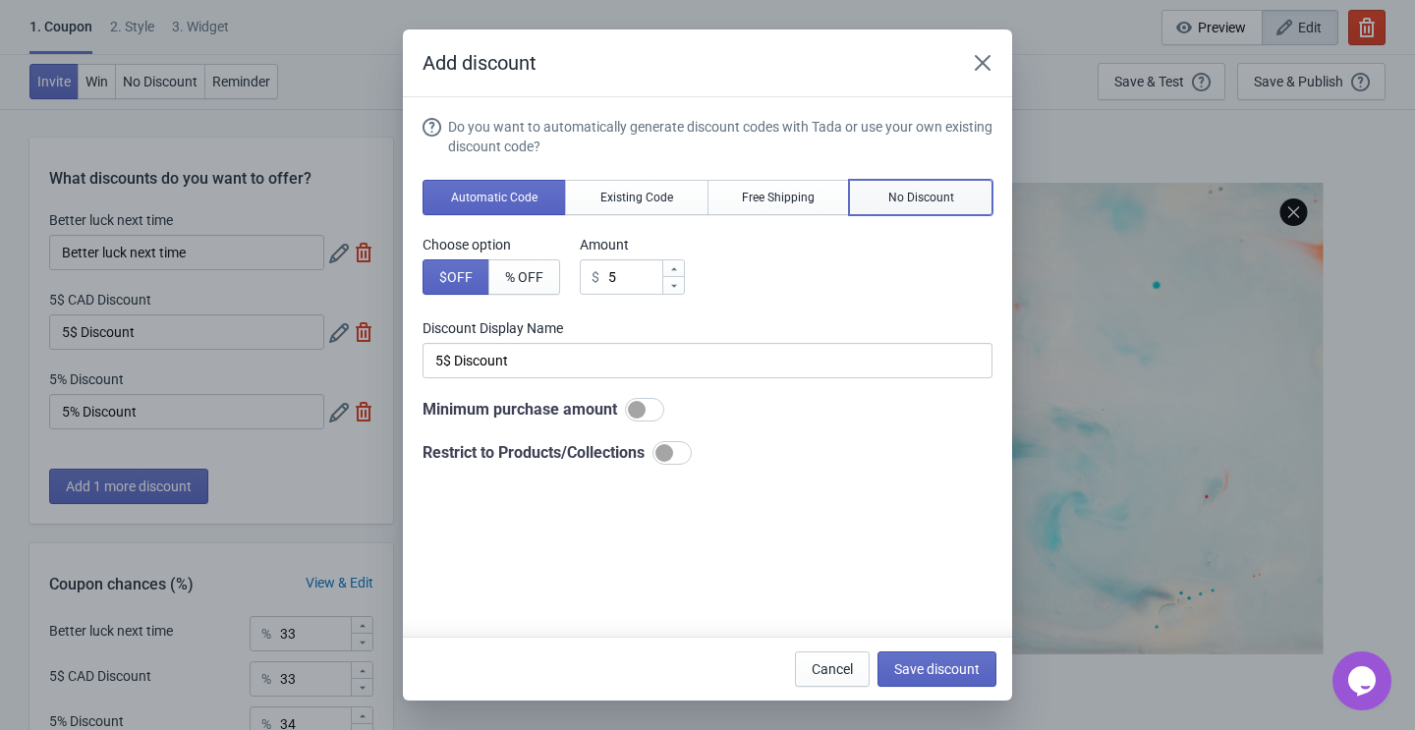
click at [930, 196] on span "No Discount" at bounding box center [921, 198] width 66 height 16
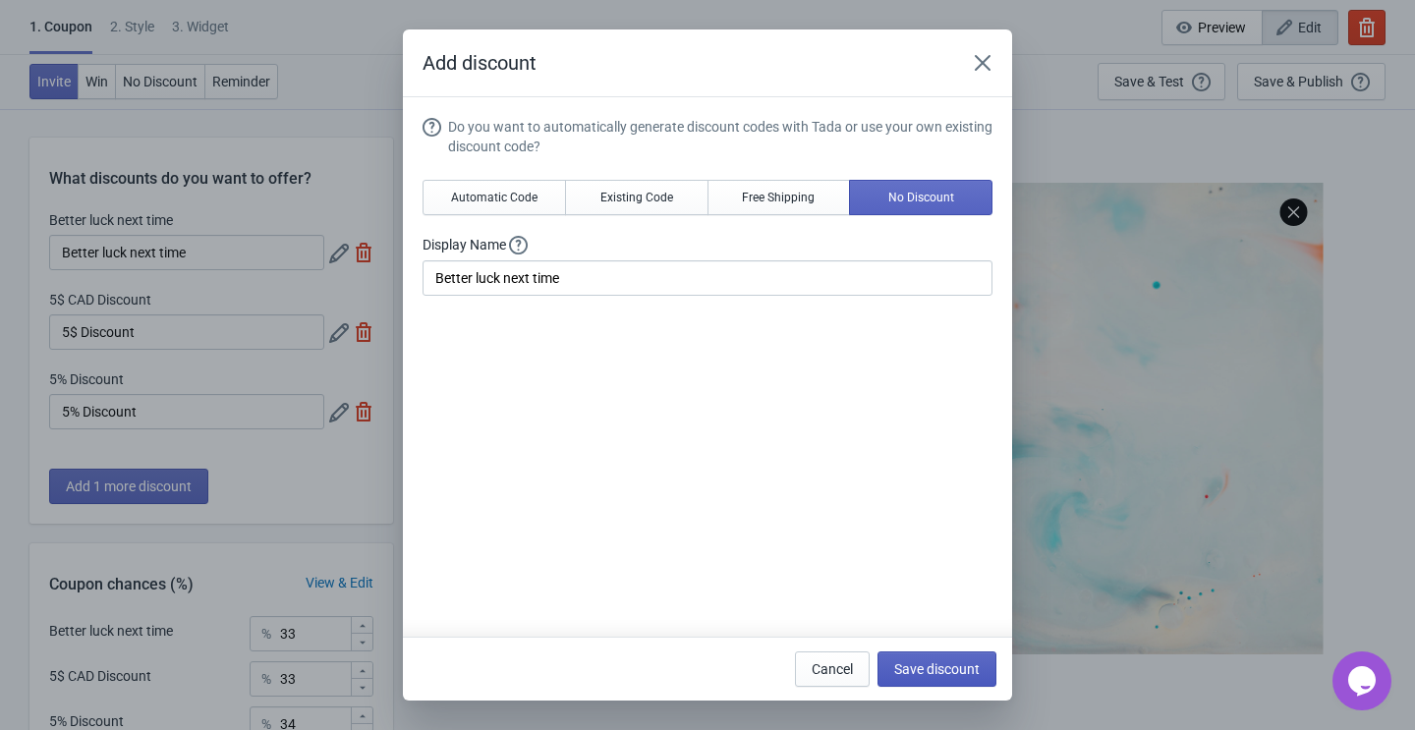
click at [919, 675] on span "Save discount" at bounding box center [936, 669] width 85 height 16
type input "Better luck next time"
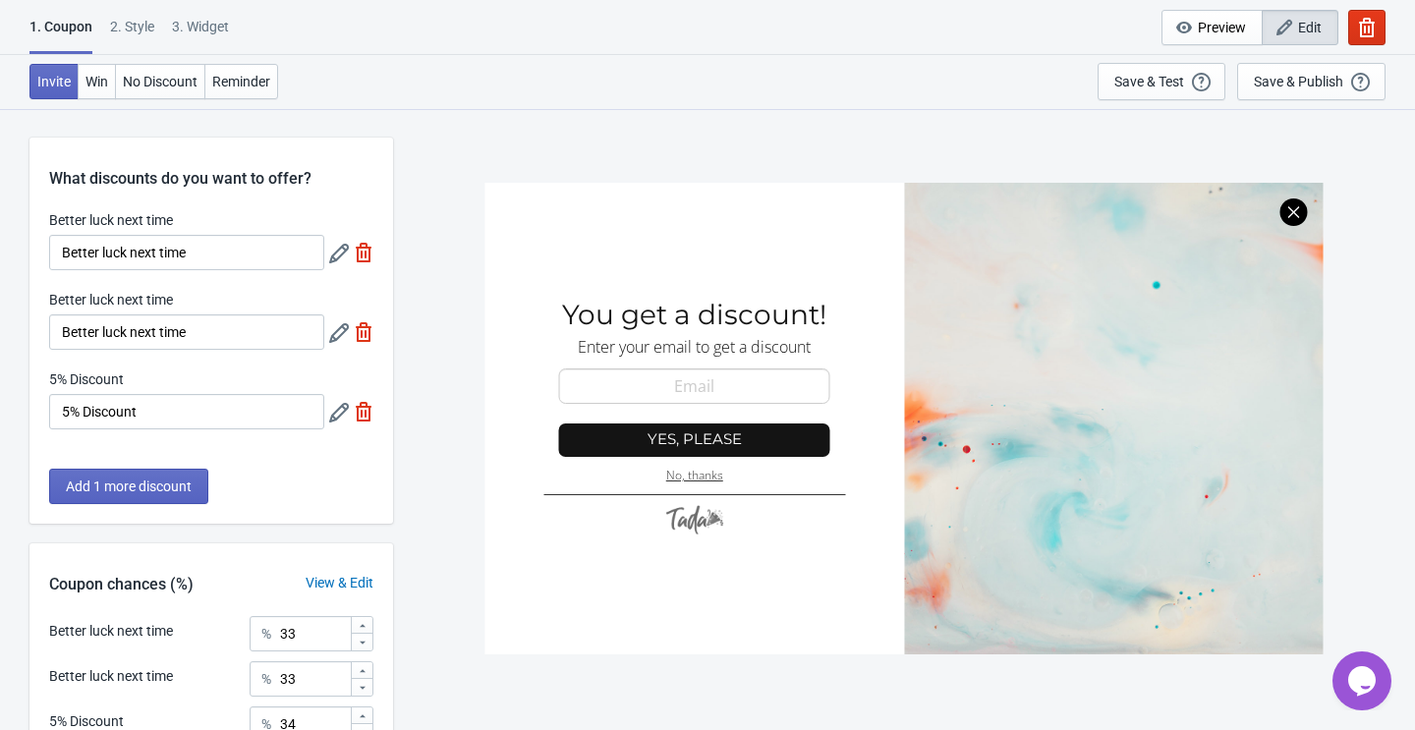
click at [331, 408] on icon at bounding box center [339, 413] width 20 height 20
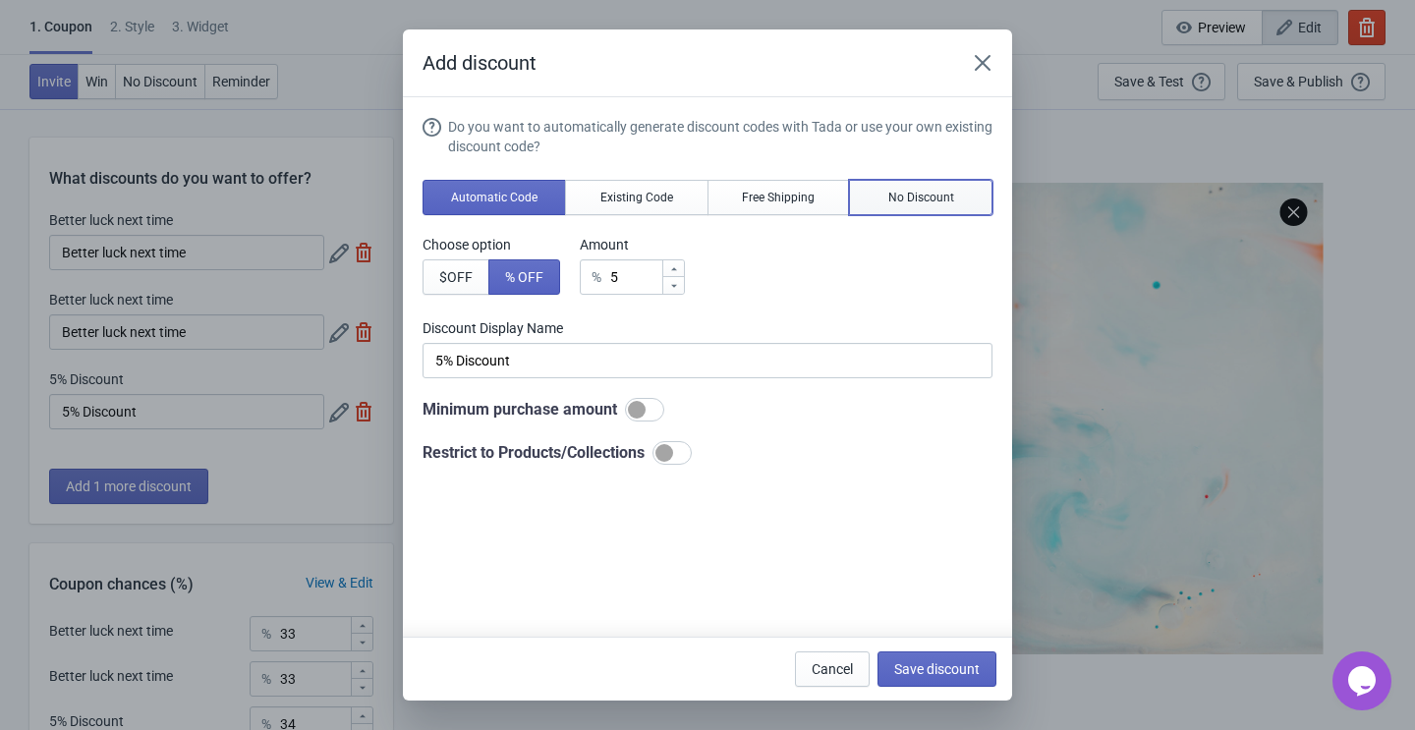
click at [915, 190] on span "No Discount" at bounding box center [921, 198] width 66 height 16
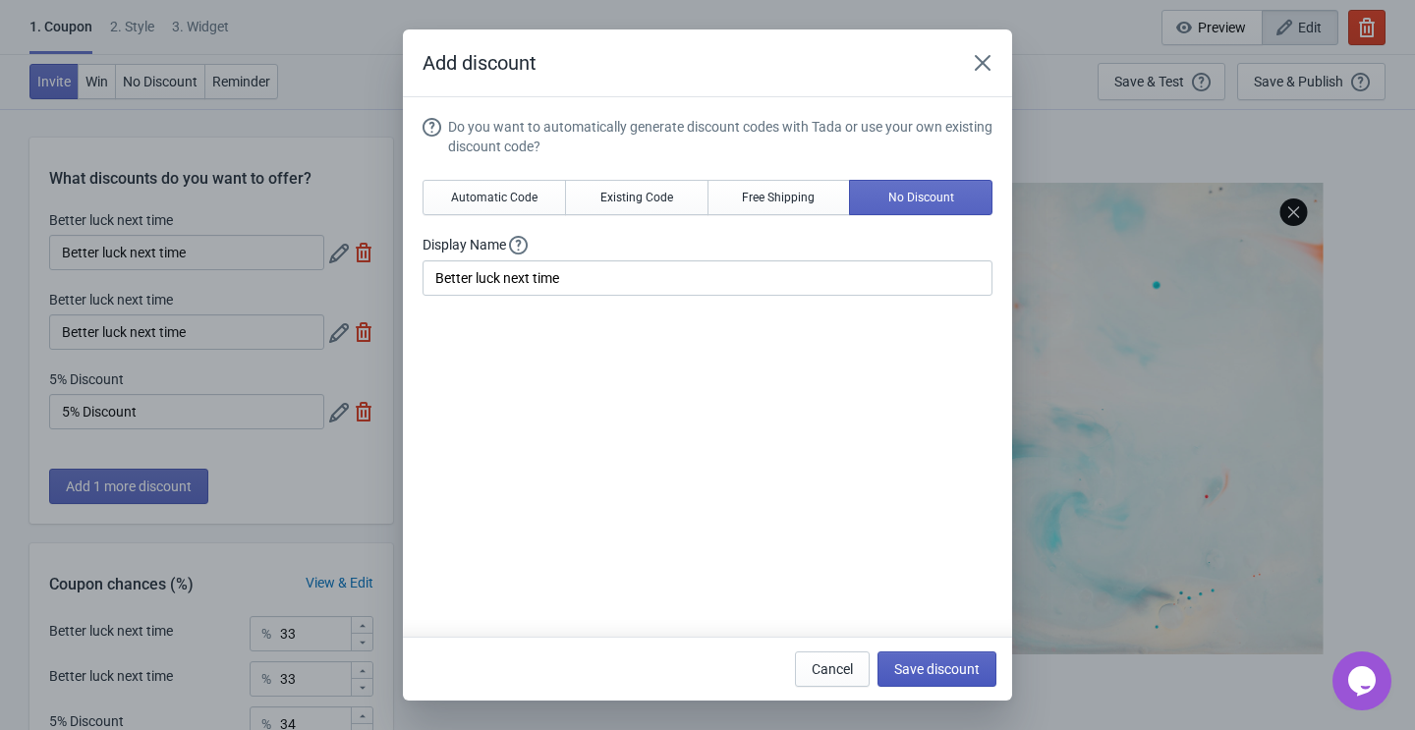
click at [914, 678] on button "Save discount" at bounding box center [936, 668] width 119 height 35
type input "Better luck next time"
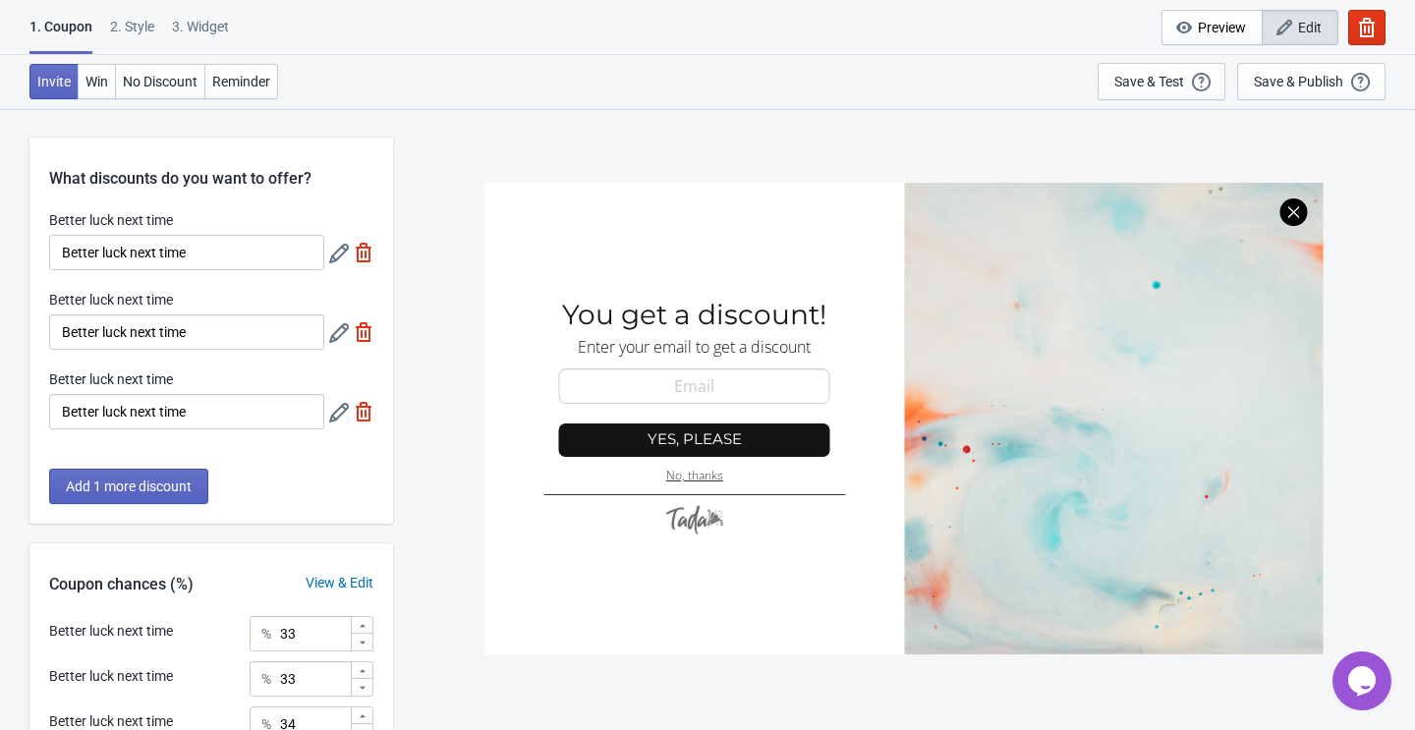
scroll to position [193, 0]
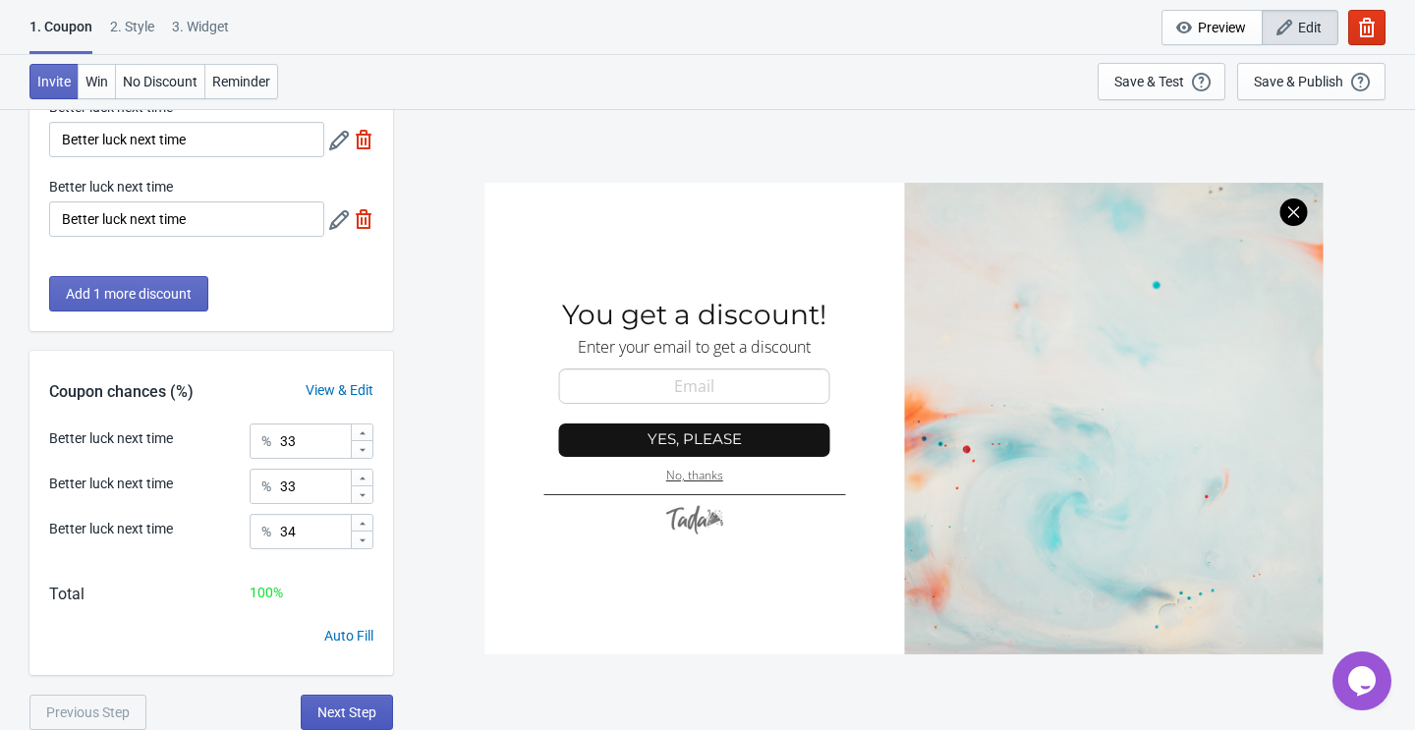
click at [334, 711] on span "Next Step" at bounding box center [346, 712] width 59 height 16
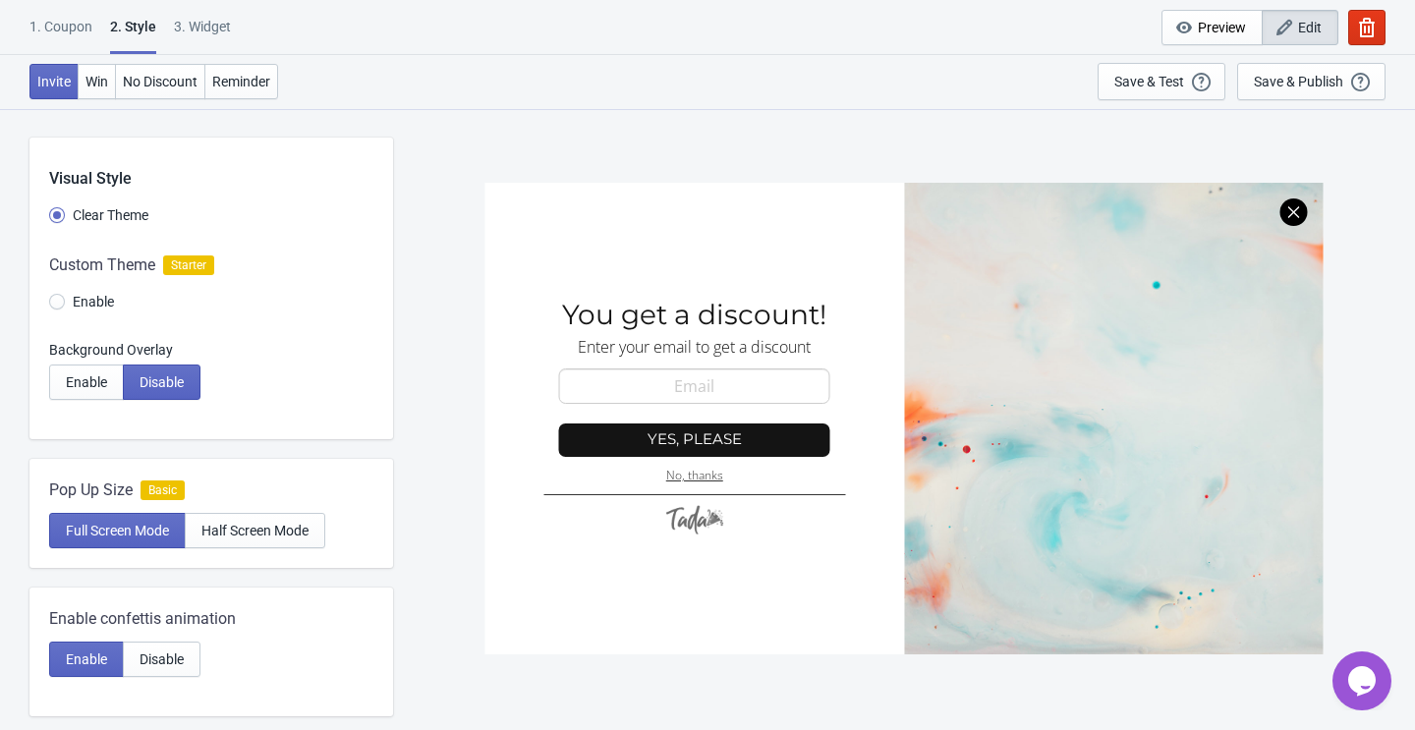
click at [207, 26] on div "3. Widget" at bounding box center [202, 34] width 57 height 34
select select "once"
select select "1"
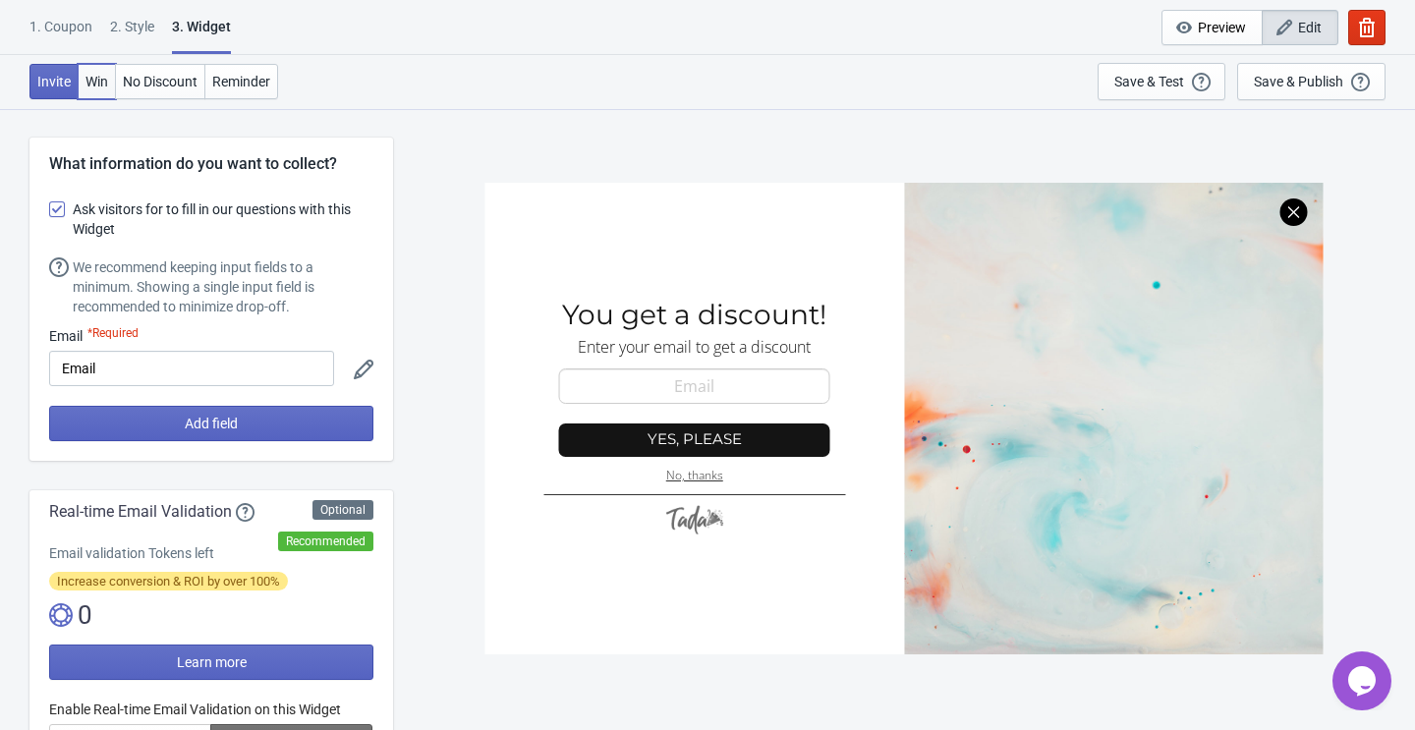
click at [92, 81] on span "Win" at bounding box center [96, 82] width 23 height 16
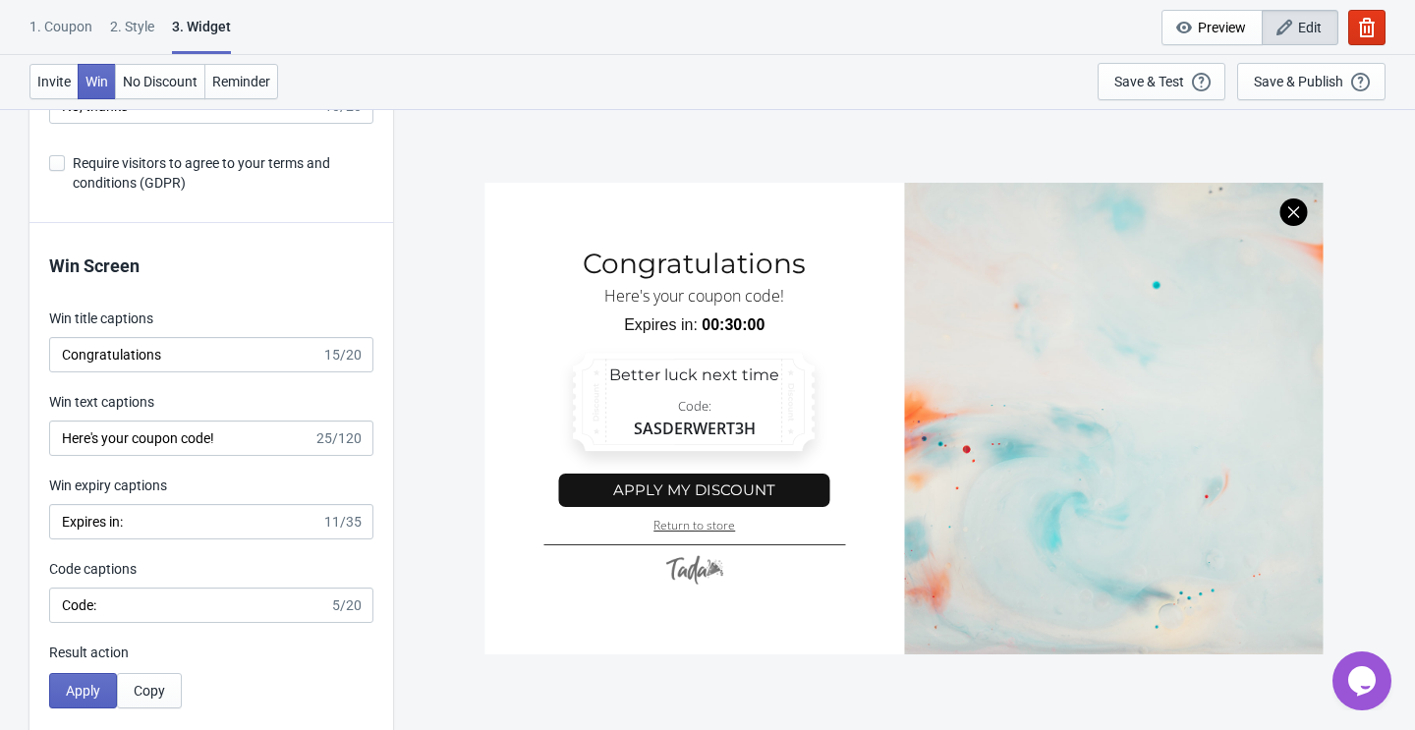
scroll to position [3791, 0]
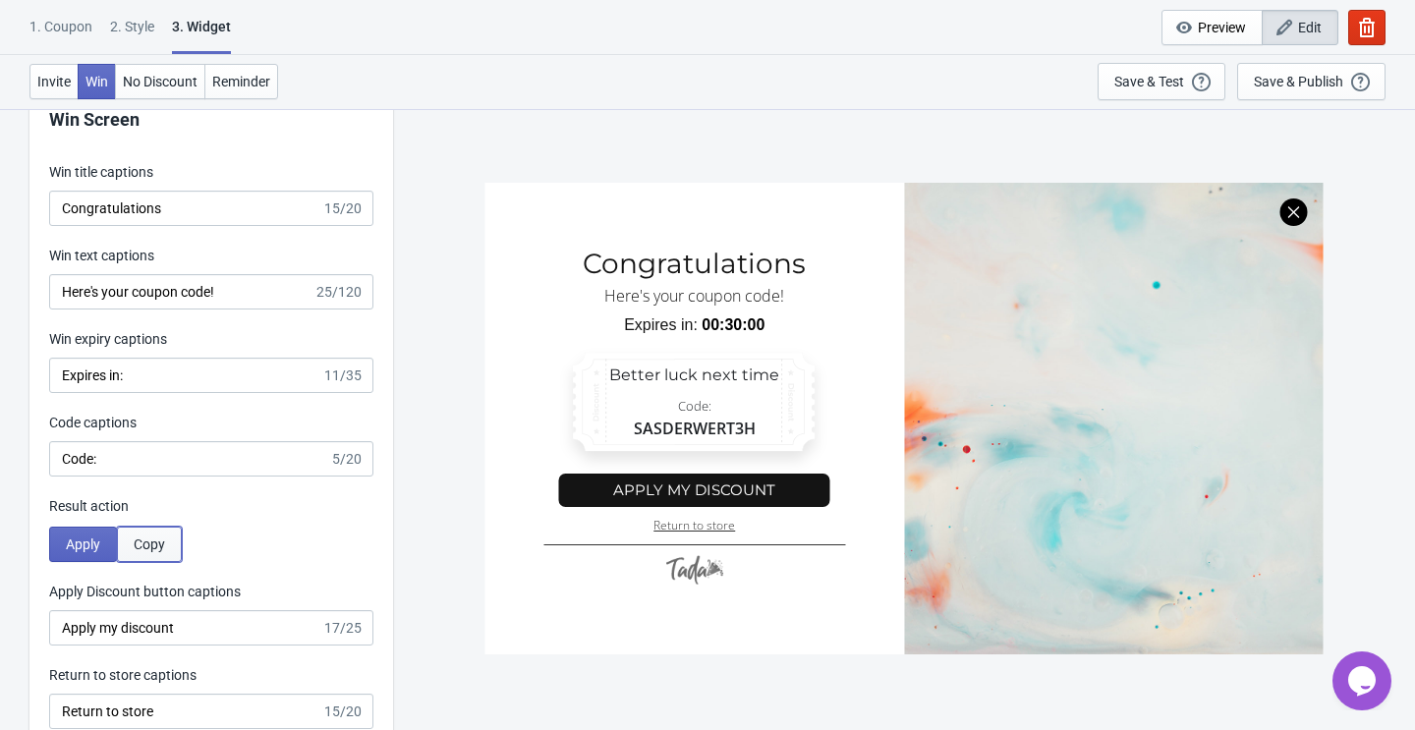
click at [147, 550] on span "Copy" at bounding box center [149, 544] width 31 height 16
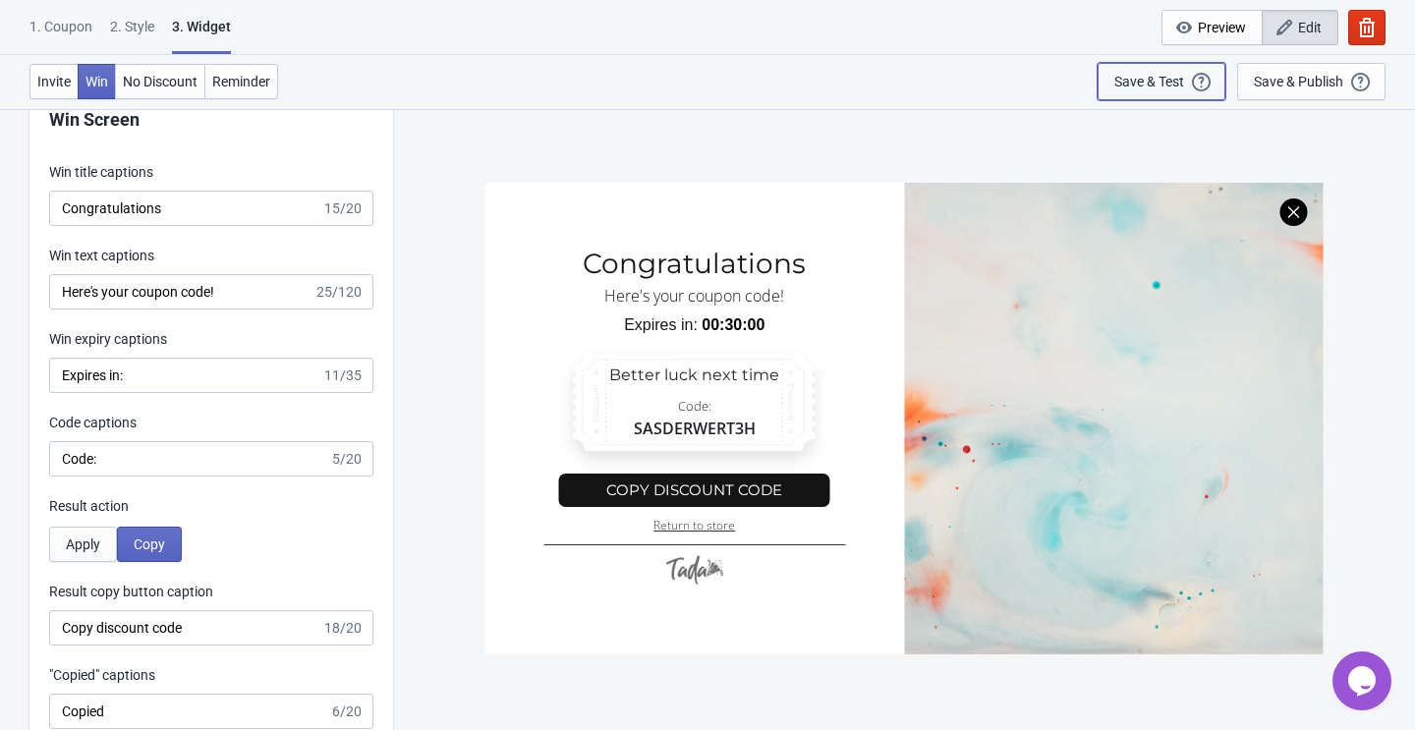
click at [1152, 71] on div "Save & Test Open a Widget Preview of your site so that you can try it out. It w…" at bounding box center [1161, 82] width 94 height 22
click at [1371, 30] on icon "button" at bounding box center [1367, 28] width 16 height 20
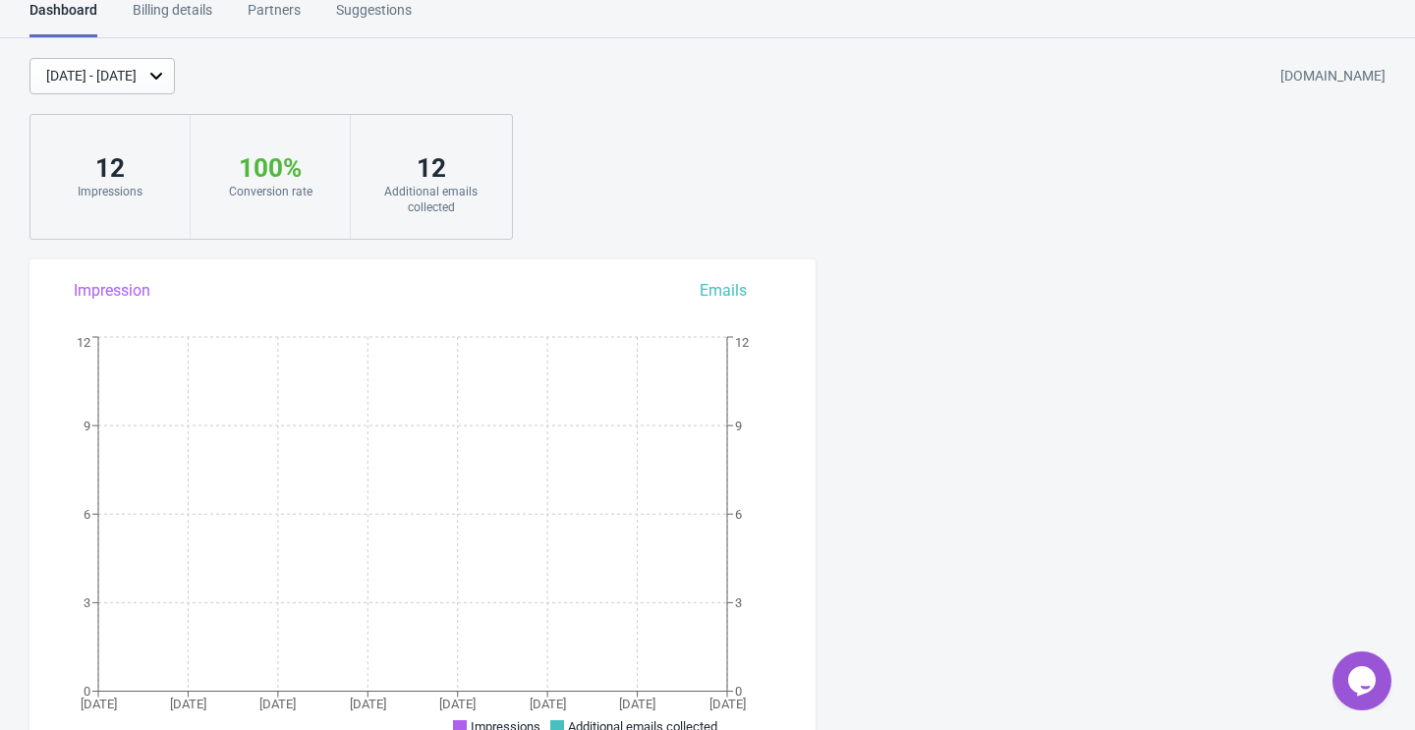
scroll to position [1353, 0]
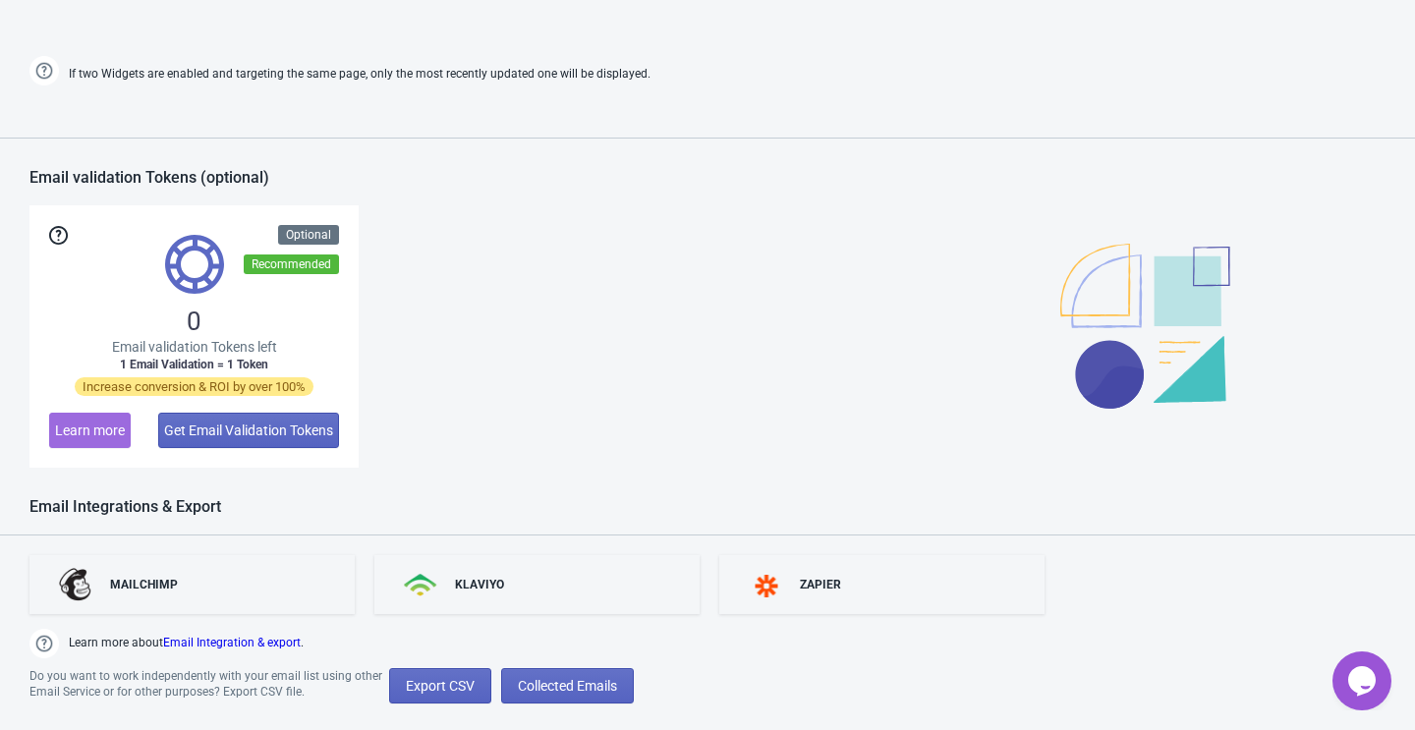
scroll to position [1353, 0]
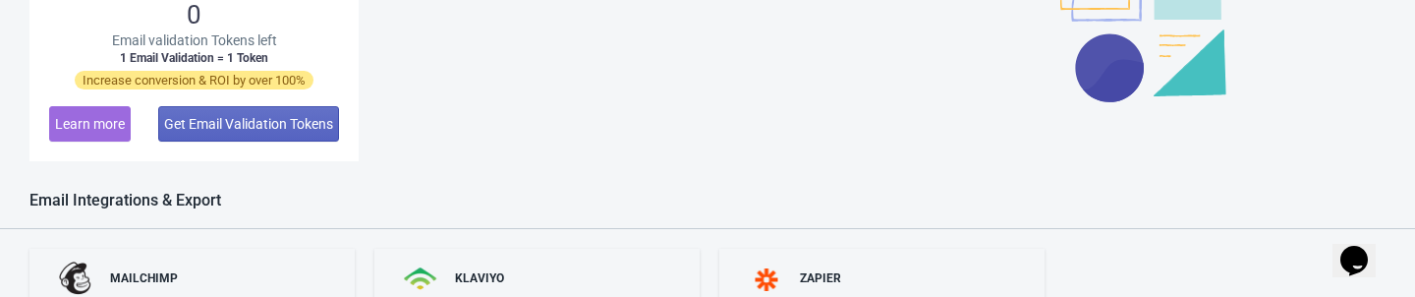
scroll to position [1786, 0]
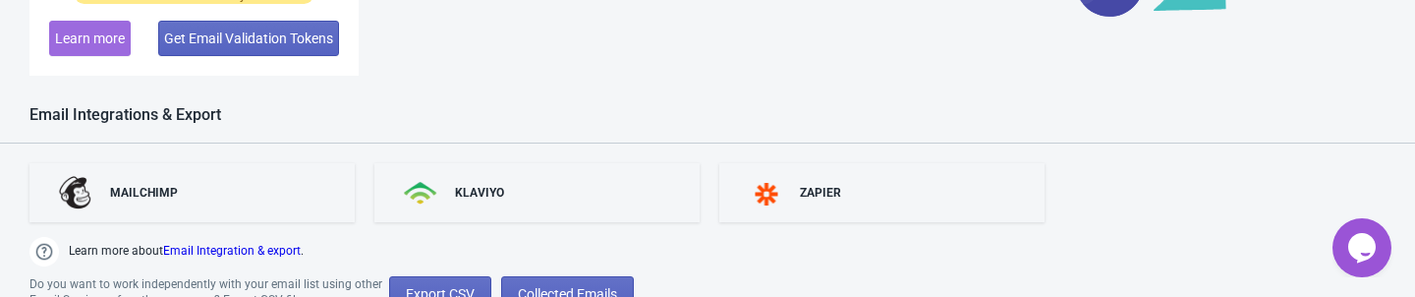
scroll to position [1718, 0]
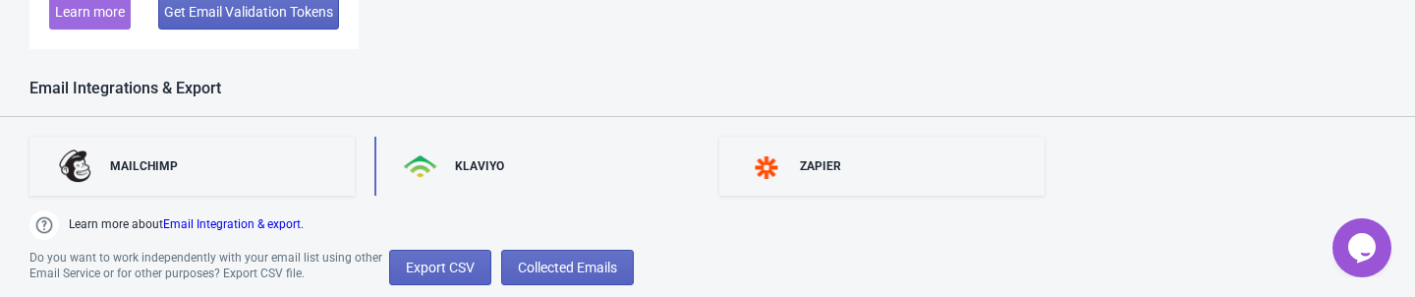
click at [504, 167] on div "KLAVIYO" at bounding box center [479, 166] width 49 height 16
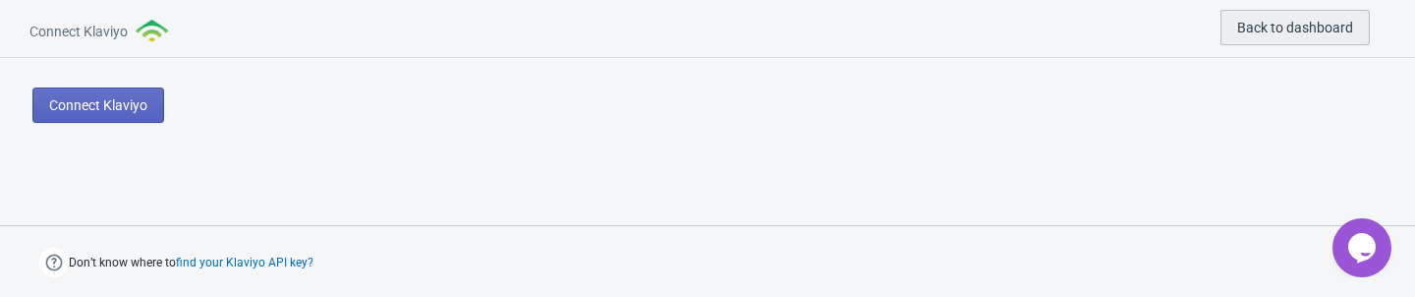
click at [1278, 28] on span "Back to dashboard" at bounding box center [1295, 28] width 116 height 16
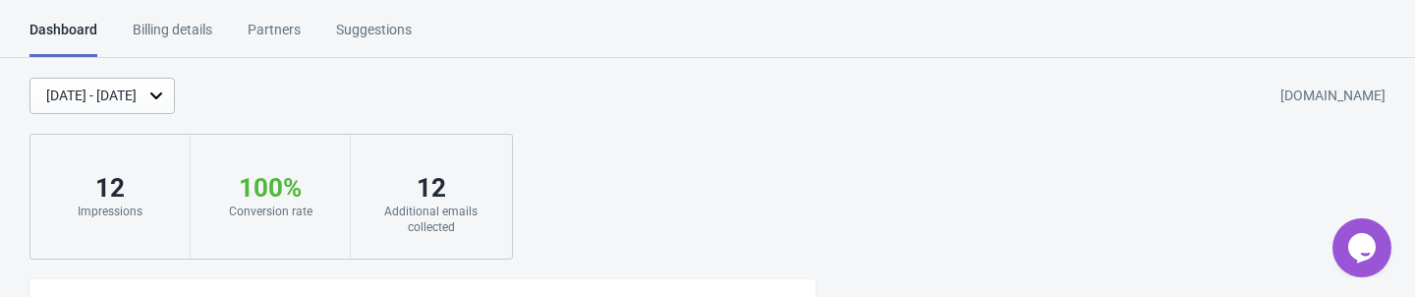
click at [272, 31] on div "Partners" at bounding box center [274, 37] width 53 height 34
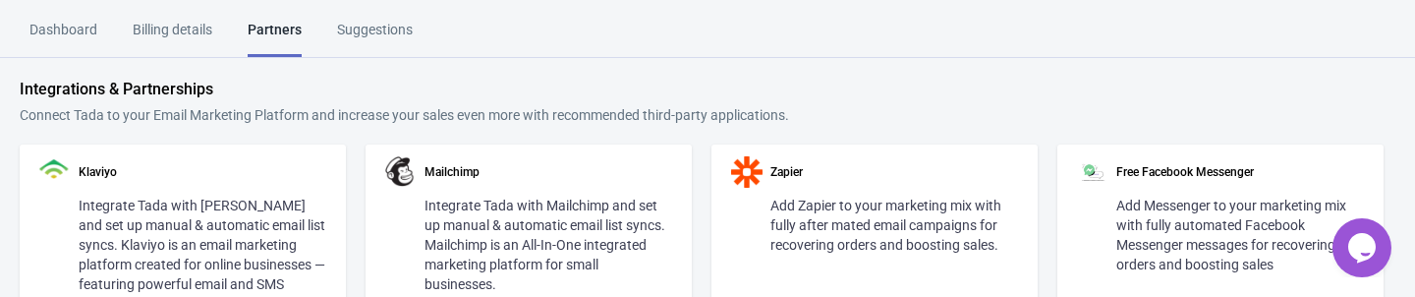
click at [74, 30] on div "Dashboard" at bounding box center [63, 37] width 68 height 34
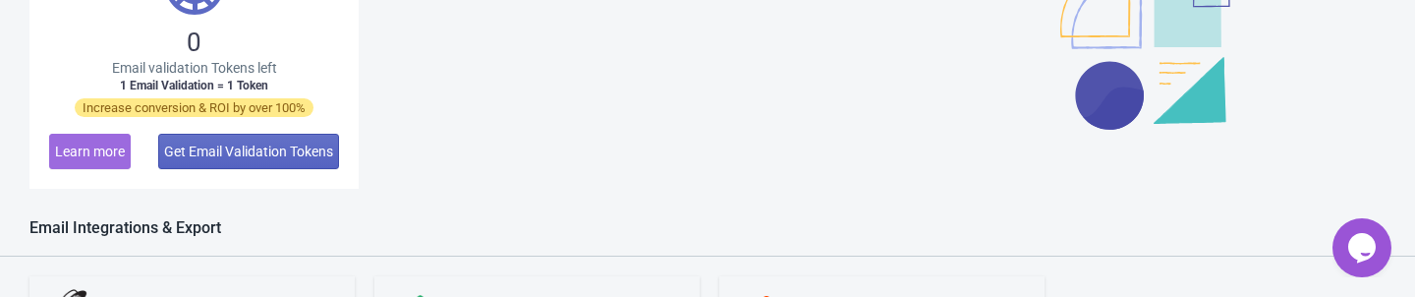
scroll to position [1786, 0]
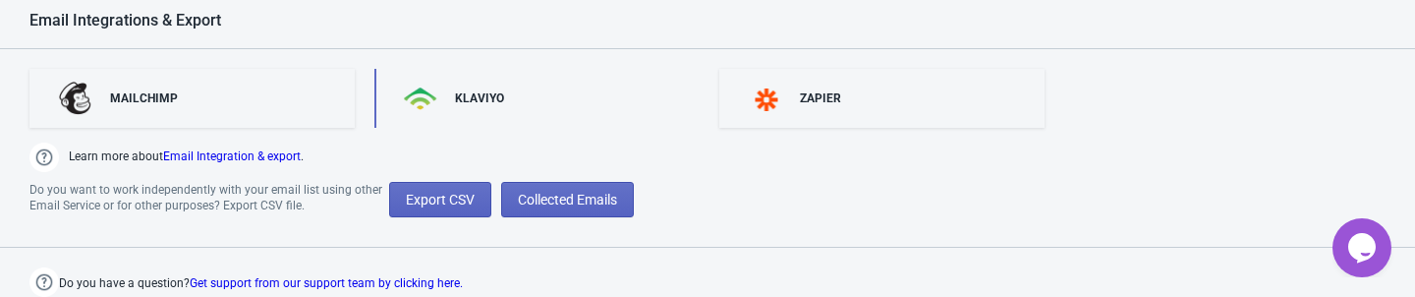
click at [492, 96] on div "KLAVIYO" at bounding box center [479, 98] width 49 height 16
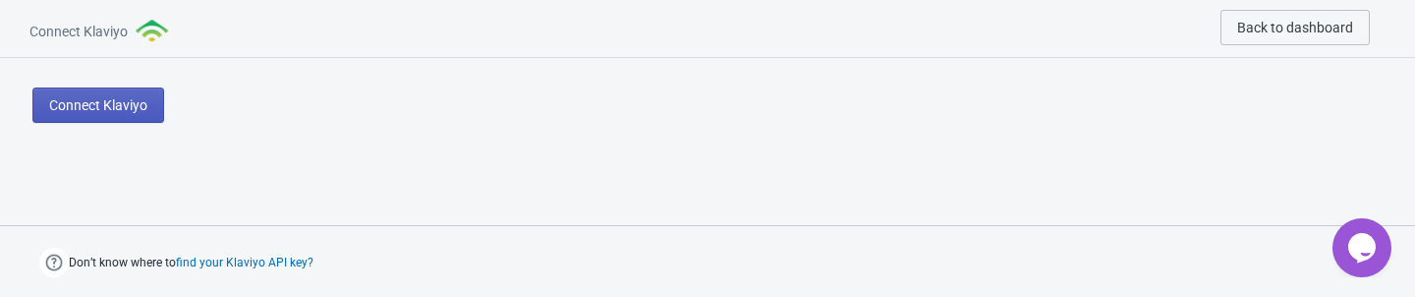
click at [120, 110] on span "Connect Klaviyo" at bounding box center [98, 105] width 98 height 16
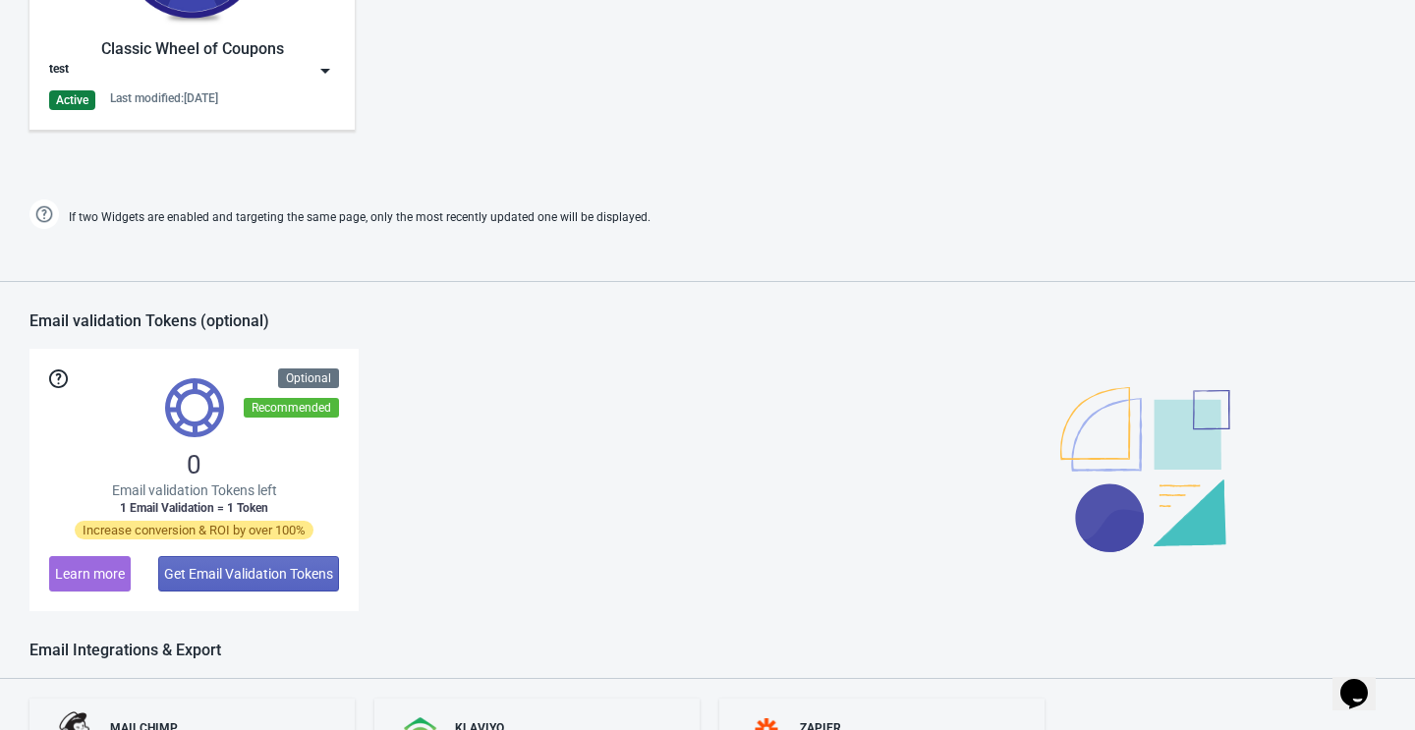
scroll to position [1353, 0]
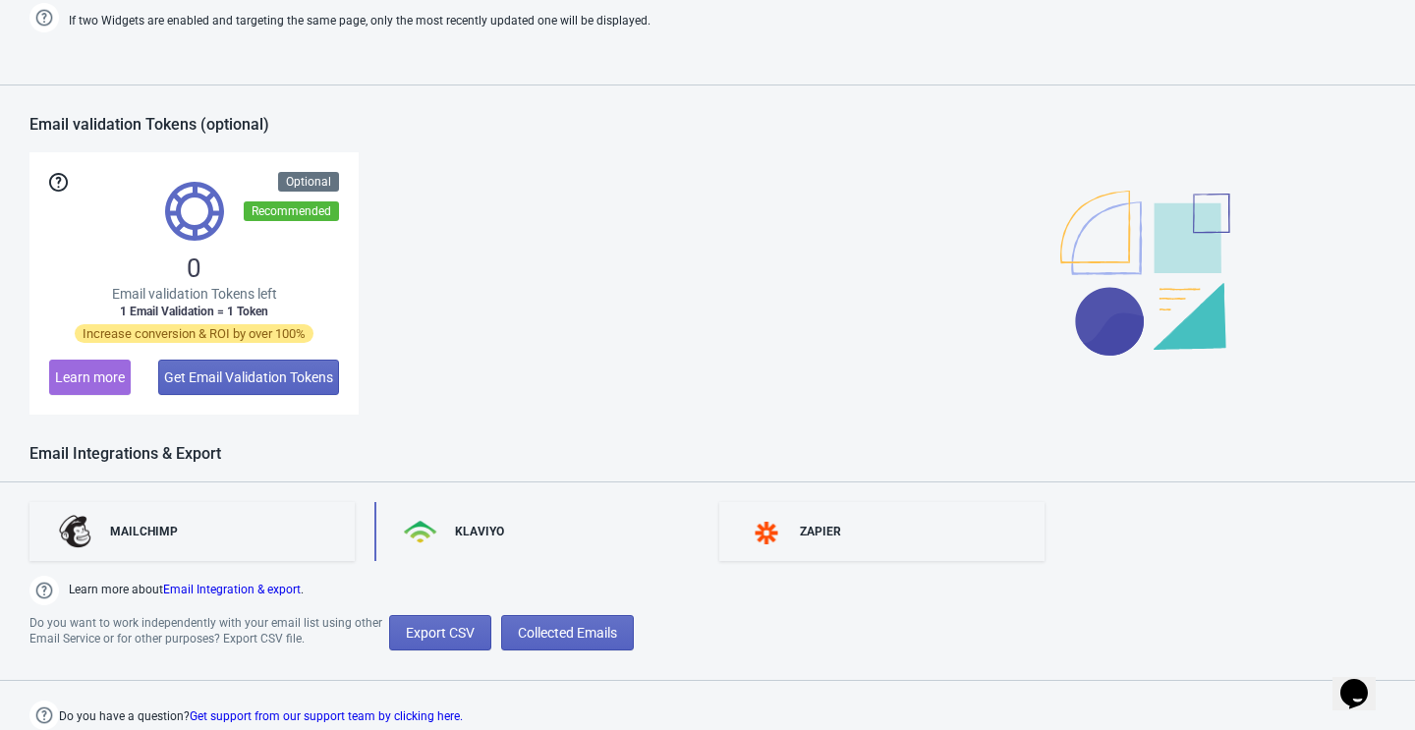
click at [452, 531] on div "KLAVIYO" at bounding box center [536, 531] width 325 height 59
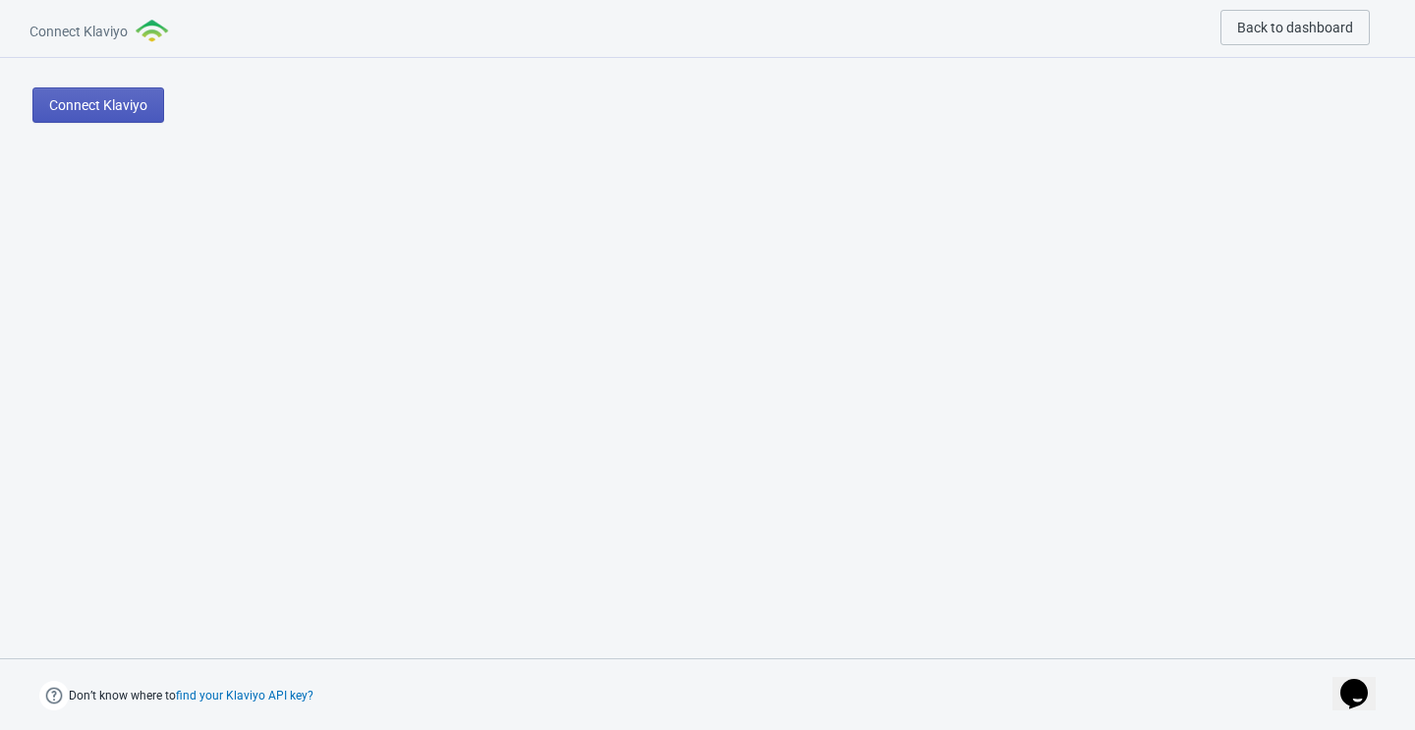
click at [126, 118] on button "Connect Klaviyo" at bounding box center [98, 104] width 132 height 35
click at [98, 117] on button "Connect Klaviyo" at bounding box center [98, 104] width 132 height 35
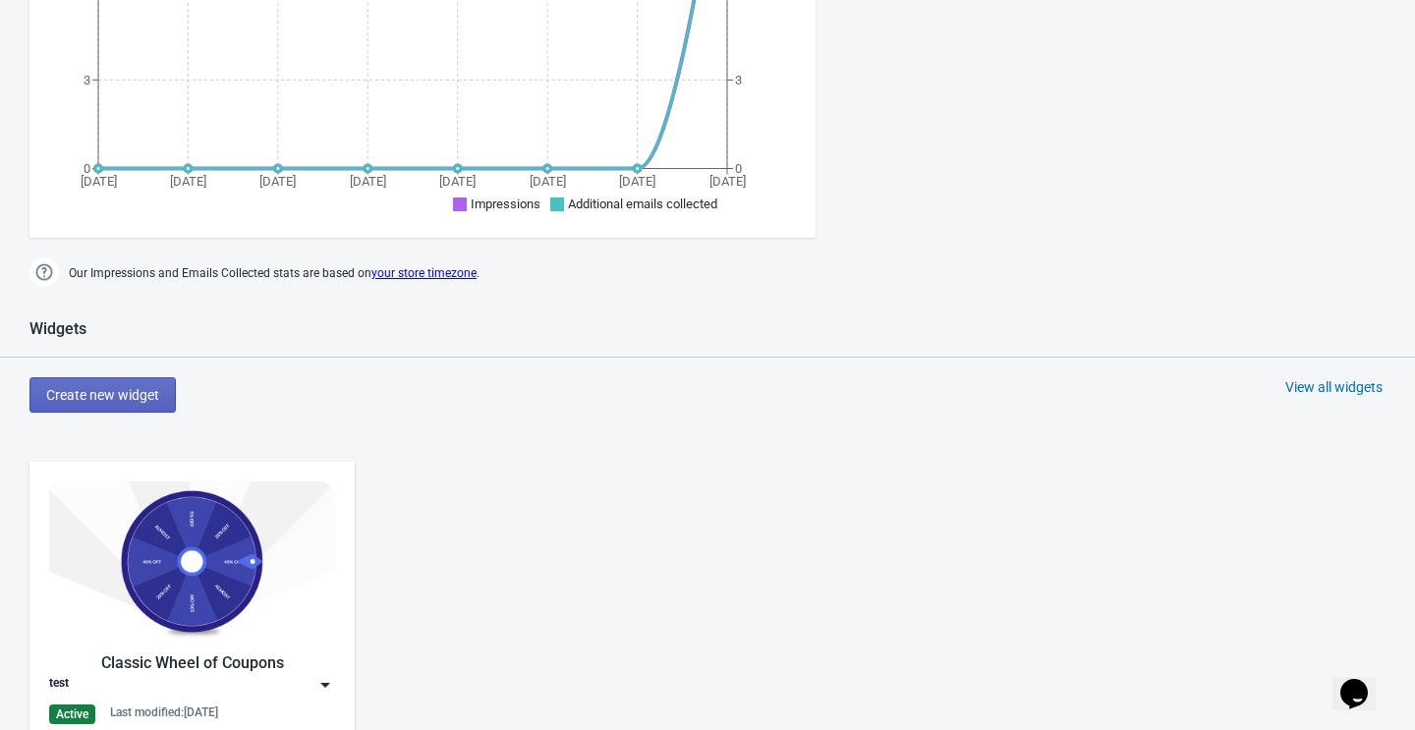
scroll to position [1353, 0]
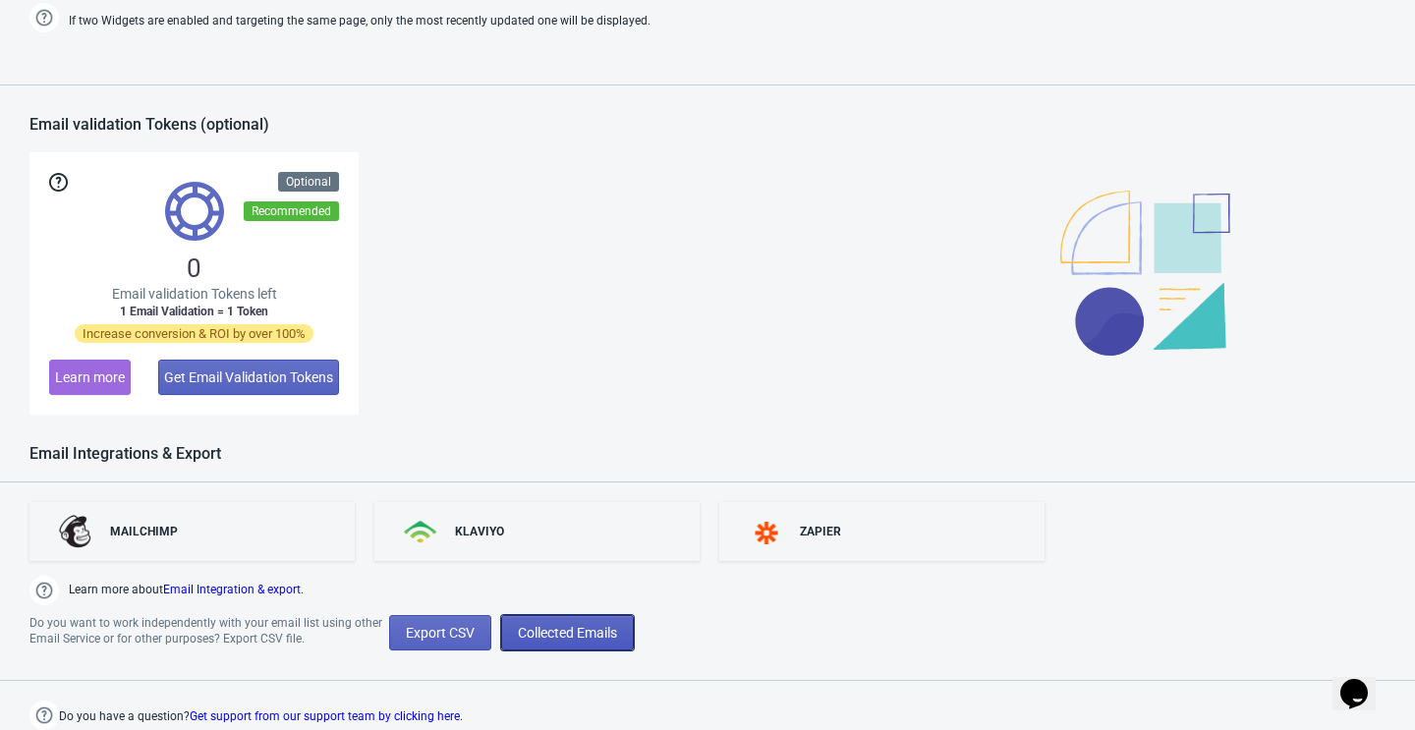
click at [568, 638] on span "Collected Emails" at bounding box center [567, 633] width 99 height 16
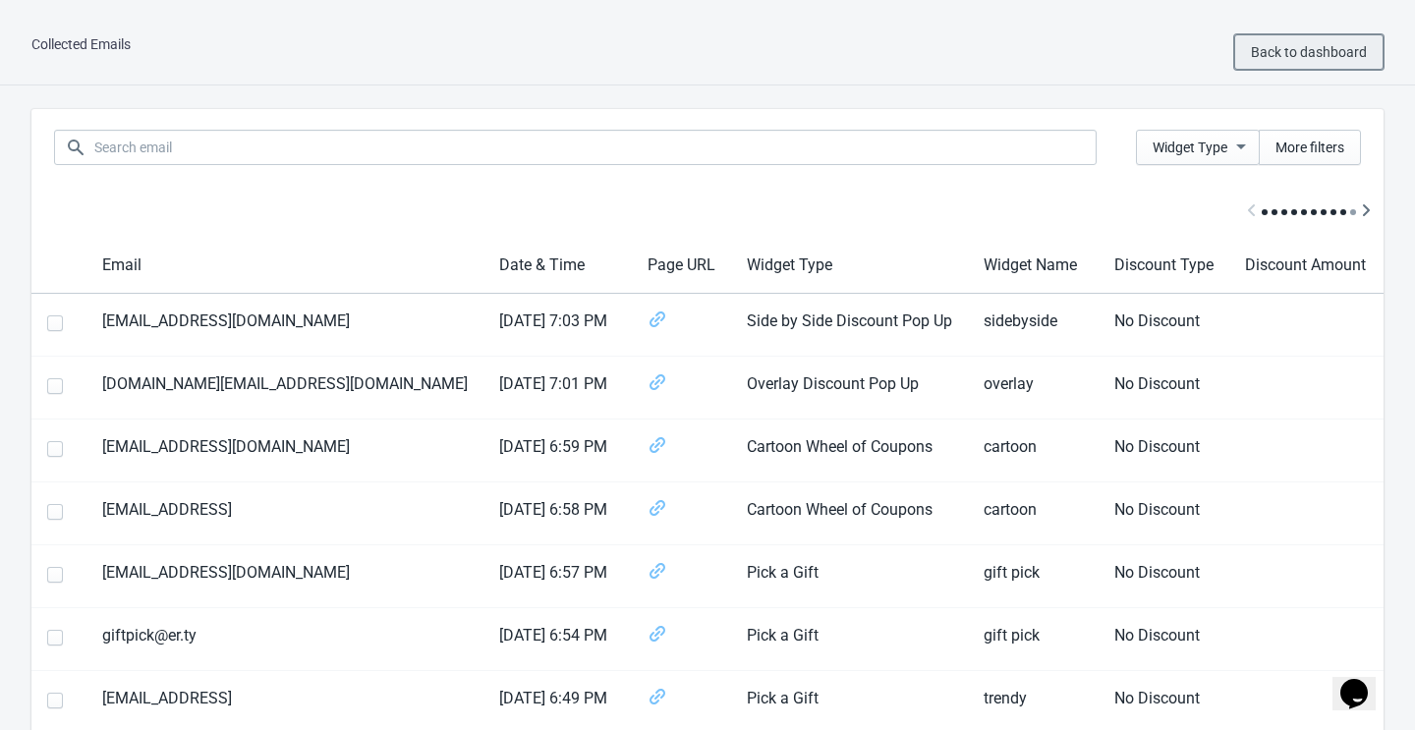
click at [1301, 52] on span "Back to dashboard" at bounding box center [1309, 52] width 116 height 16
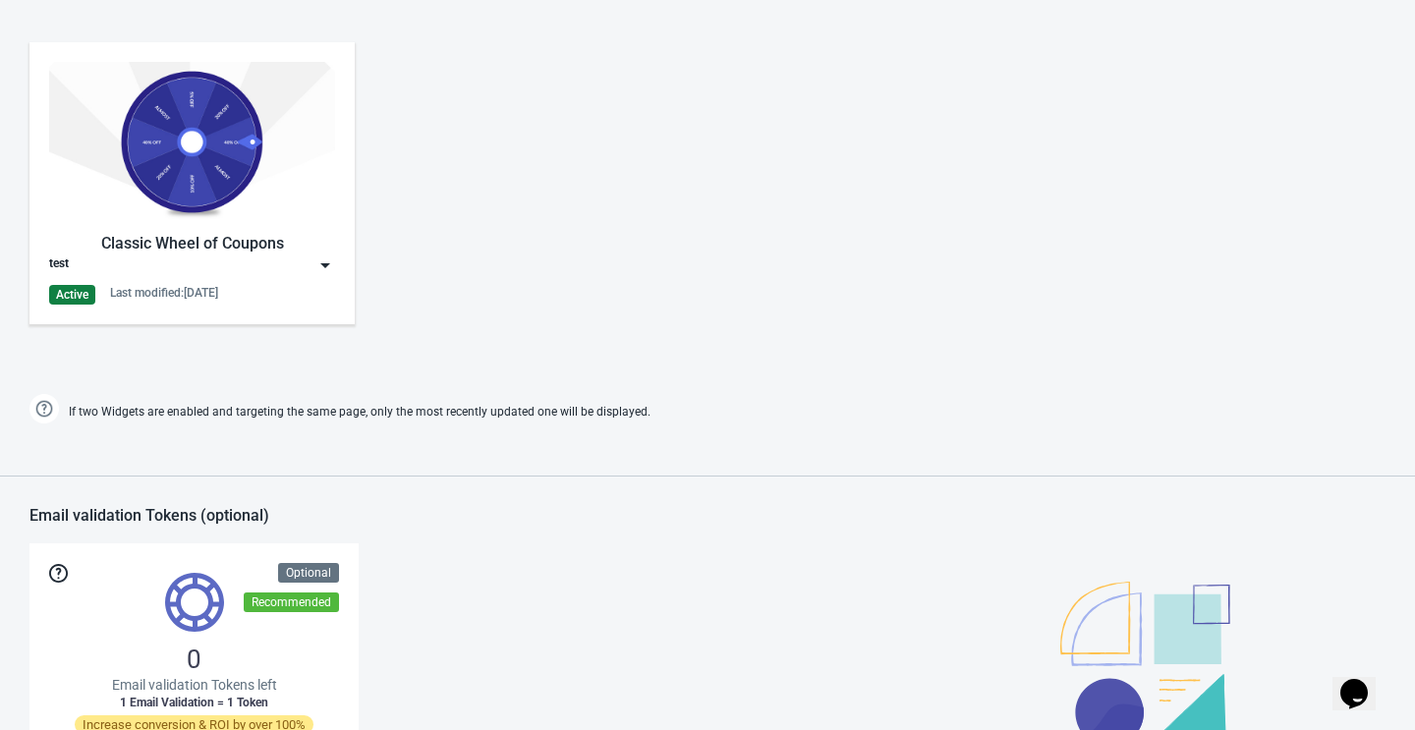
scroll to position [1353, 0]
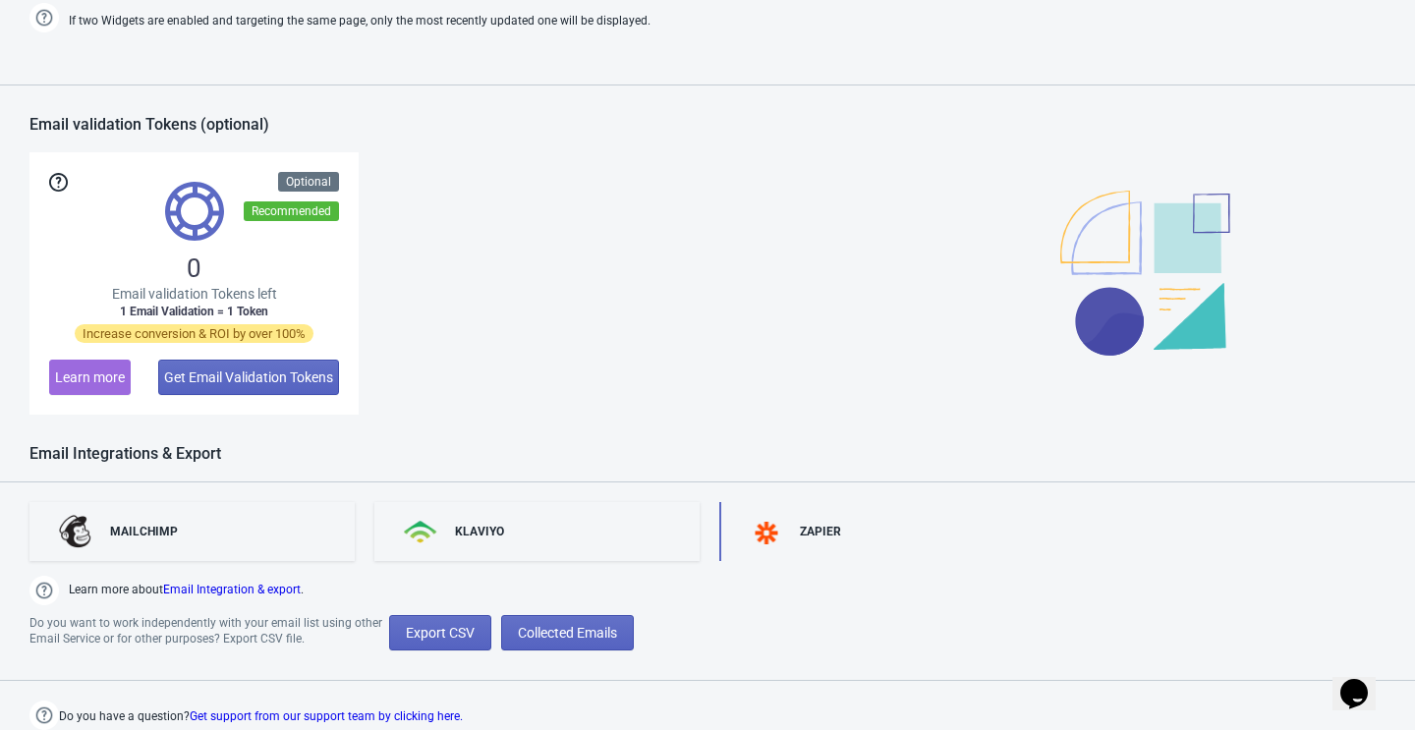
click at [824, 536] on div "ZAPIER" at bounding box center [820, 532] width 41 height 16
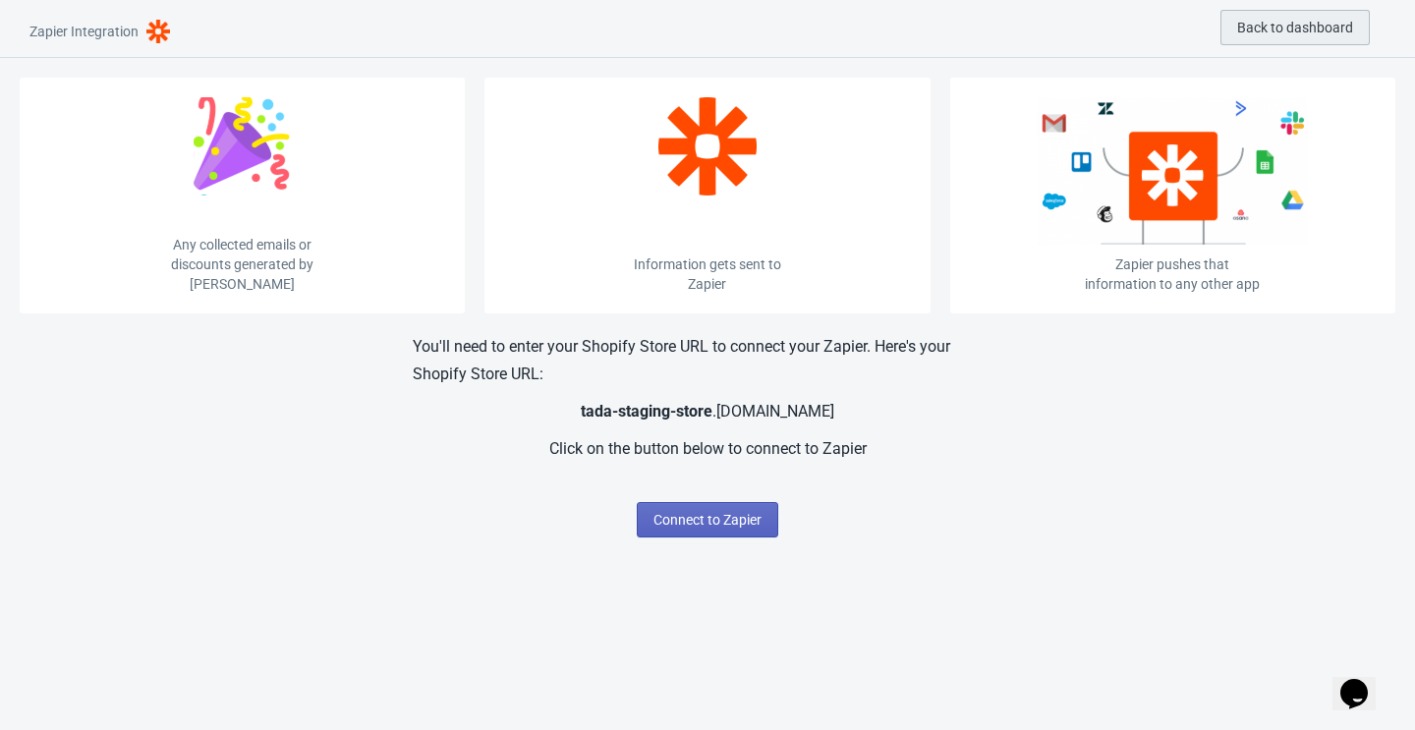
click at [1266, 17] on button "Back to dashboard" at bounding box center [1294, 27] width 149 height 35
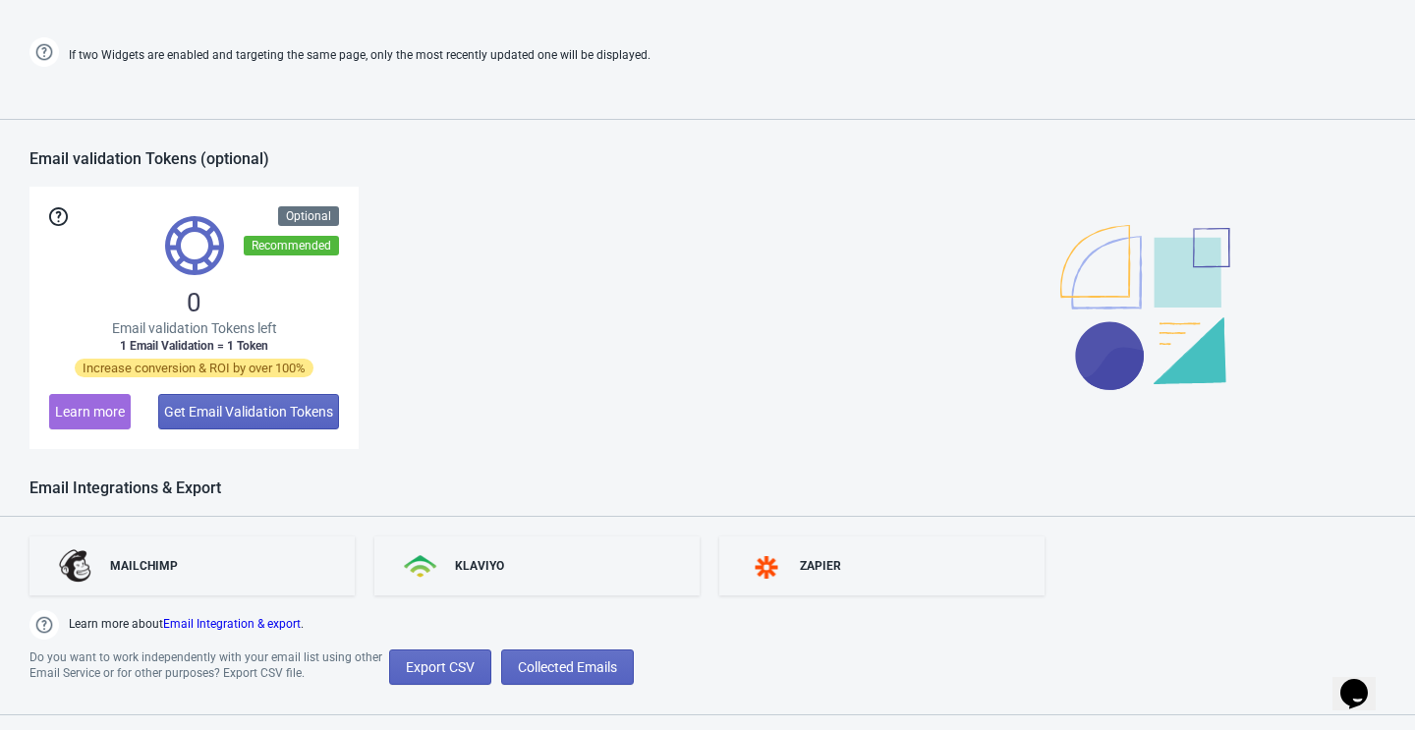
scroll to position [1353, 0]
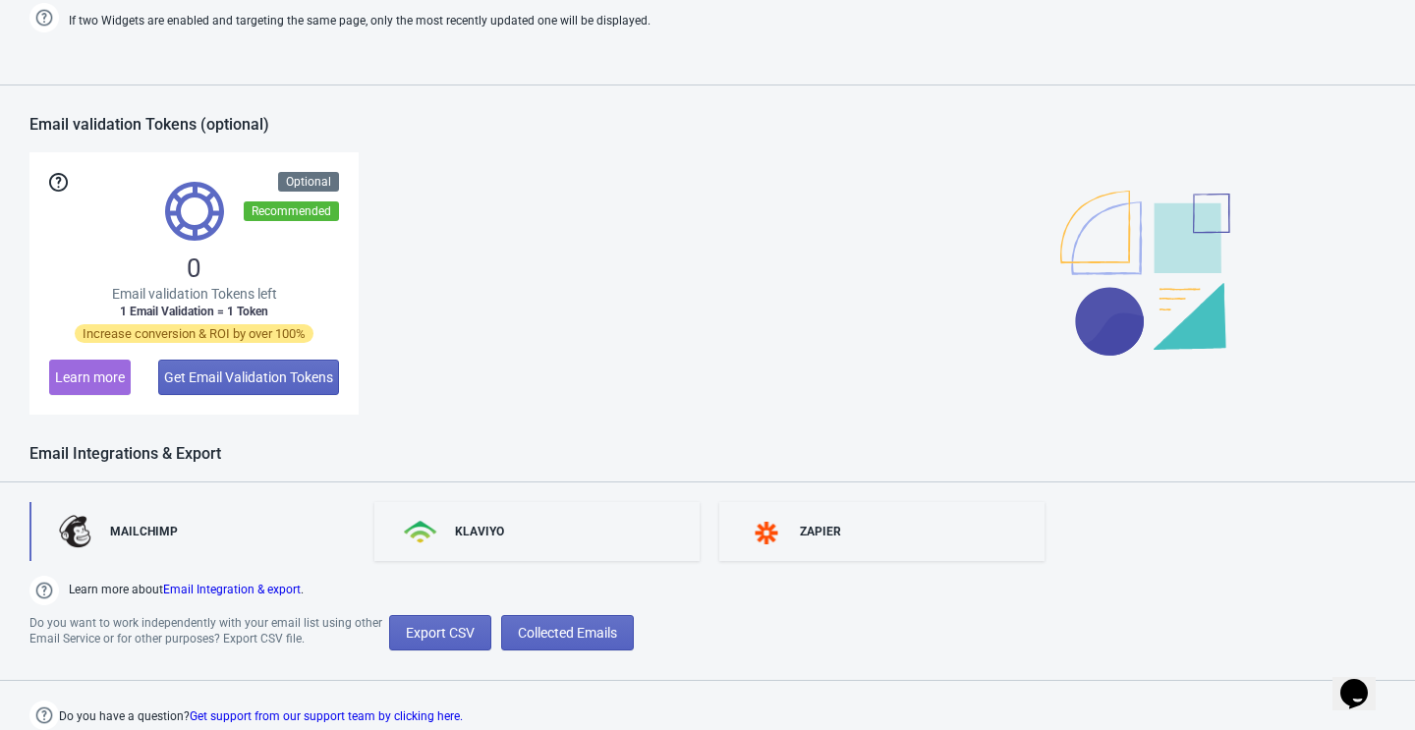
click at [172, 532] on div "MAILCHIMP" at bounding box center [144, 532] width 68 height 16
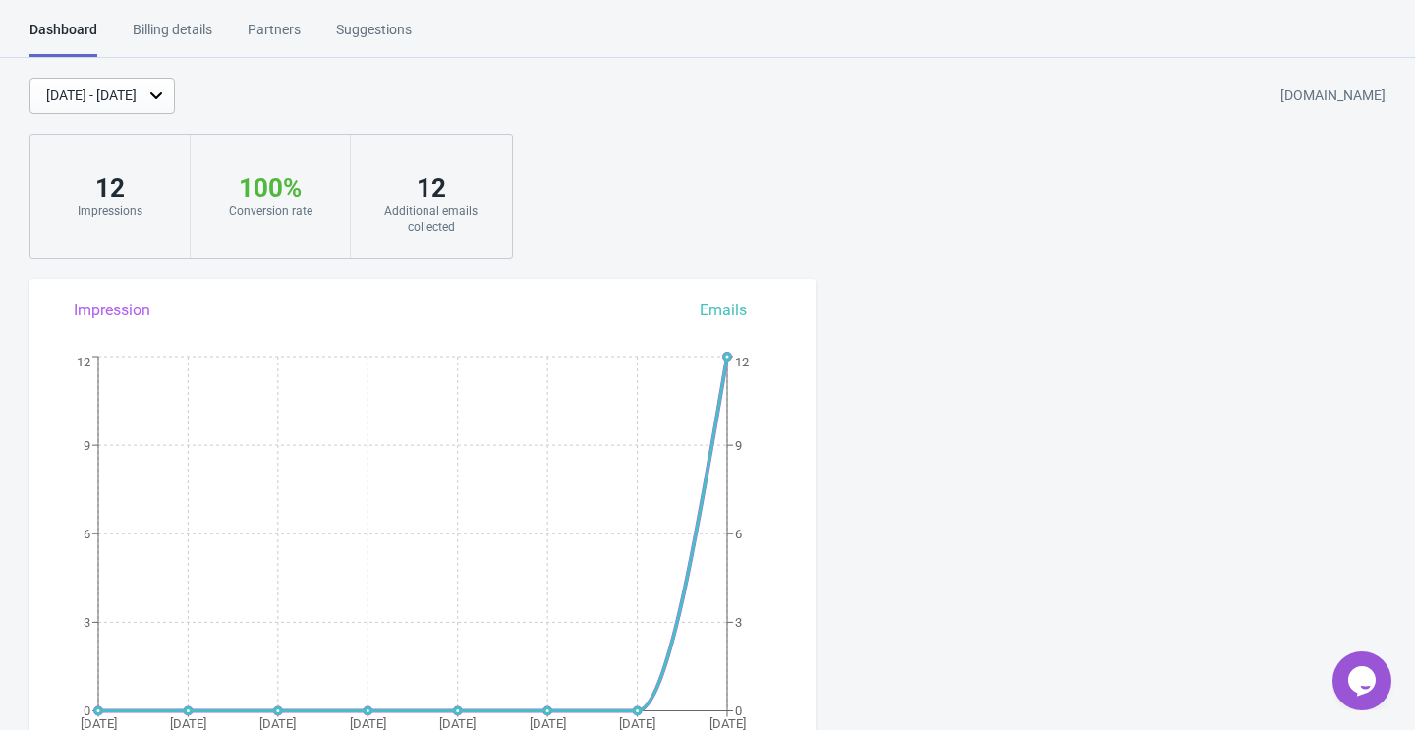
click at [184, 36] on div "Billing details" at bounding box center [173, 37] width 80 height 34
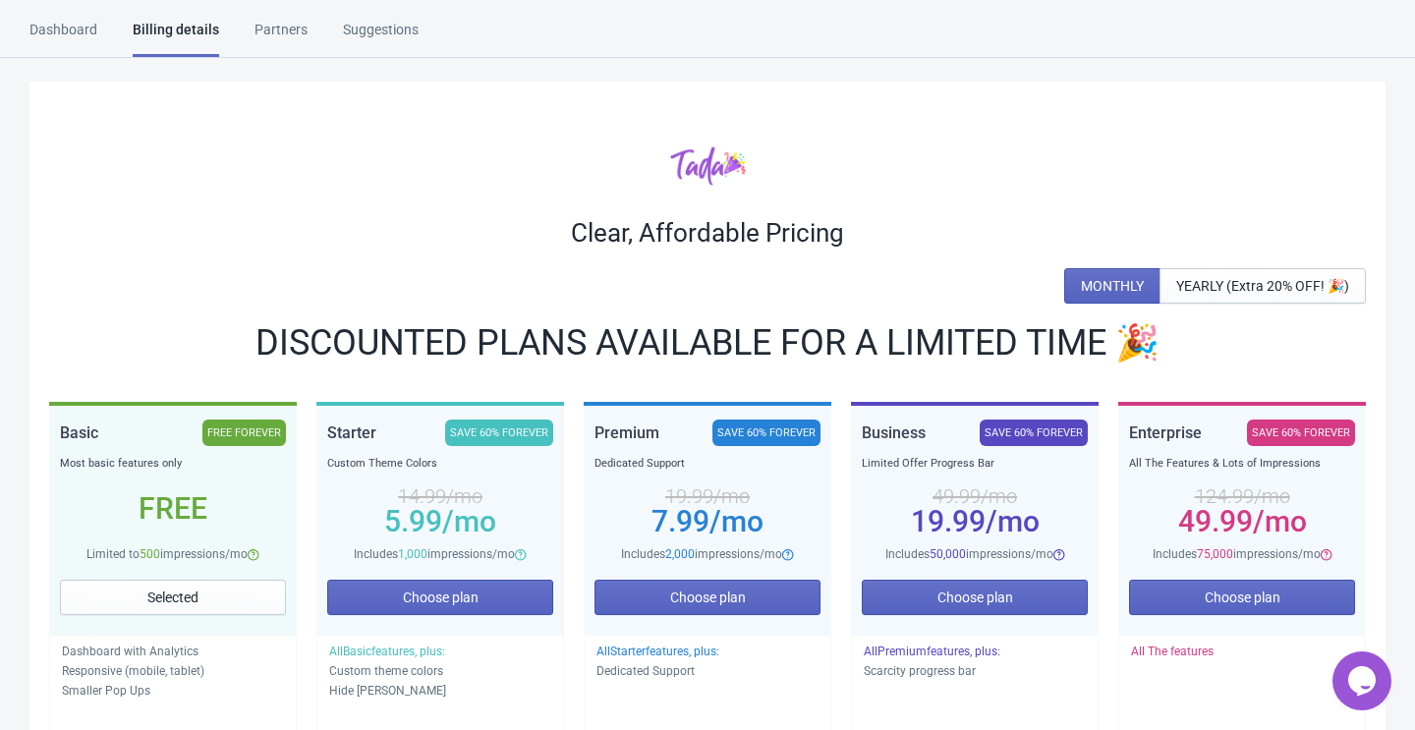
click at [267, 44] on div "Partners" at bounding box center [280, 37] width 53 height 34
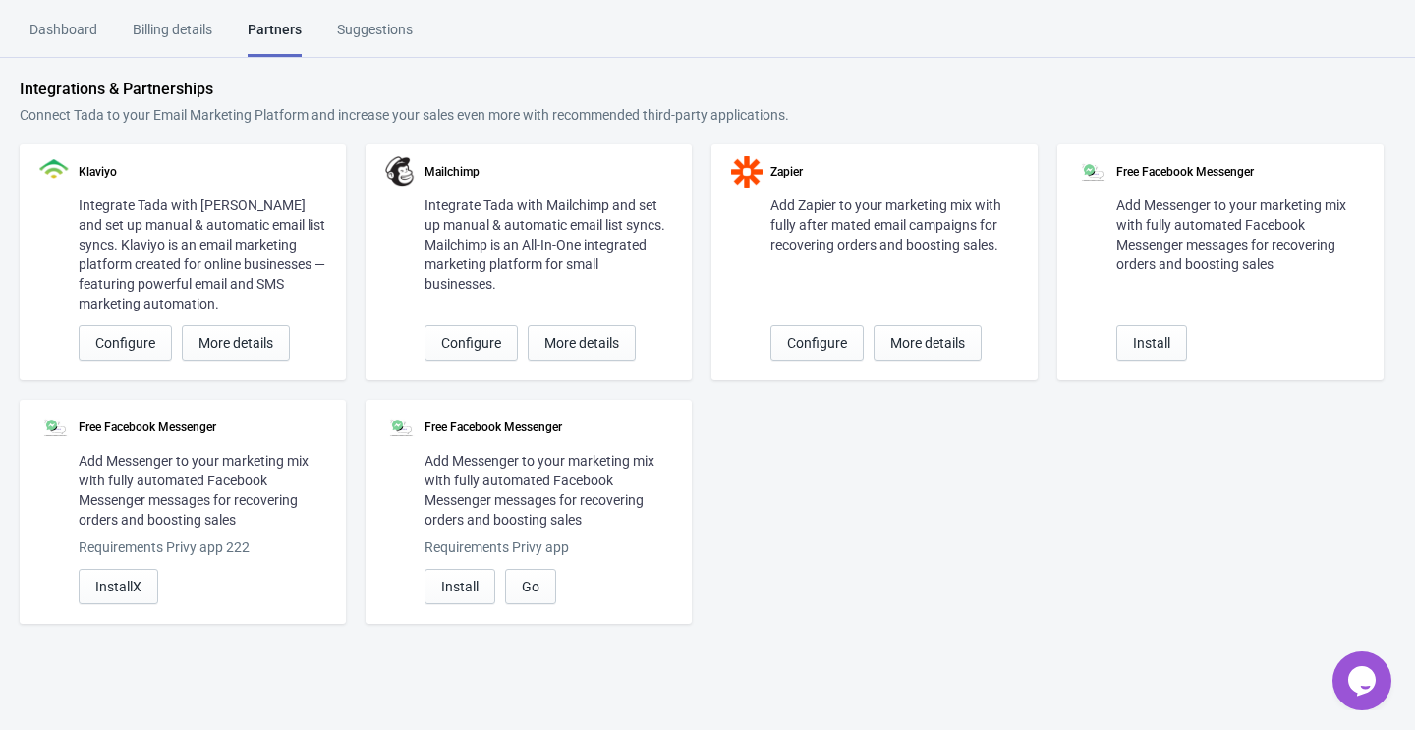
click at [368, 31] on div "Suggestions" at bounding box center [375, 37] width 76 height 34
click at [51, 45] on div "Dashboard" at bounding box center [63, 37] width 68 height 34
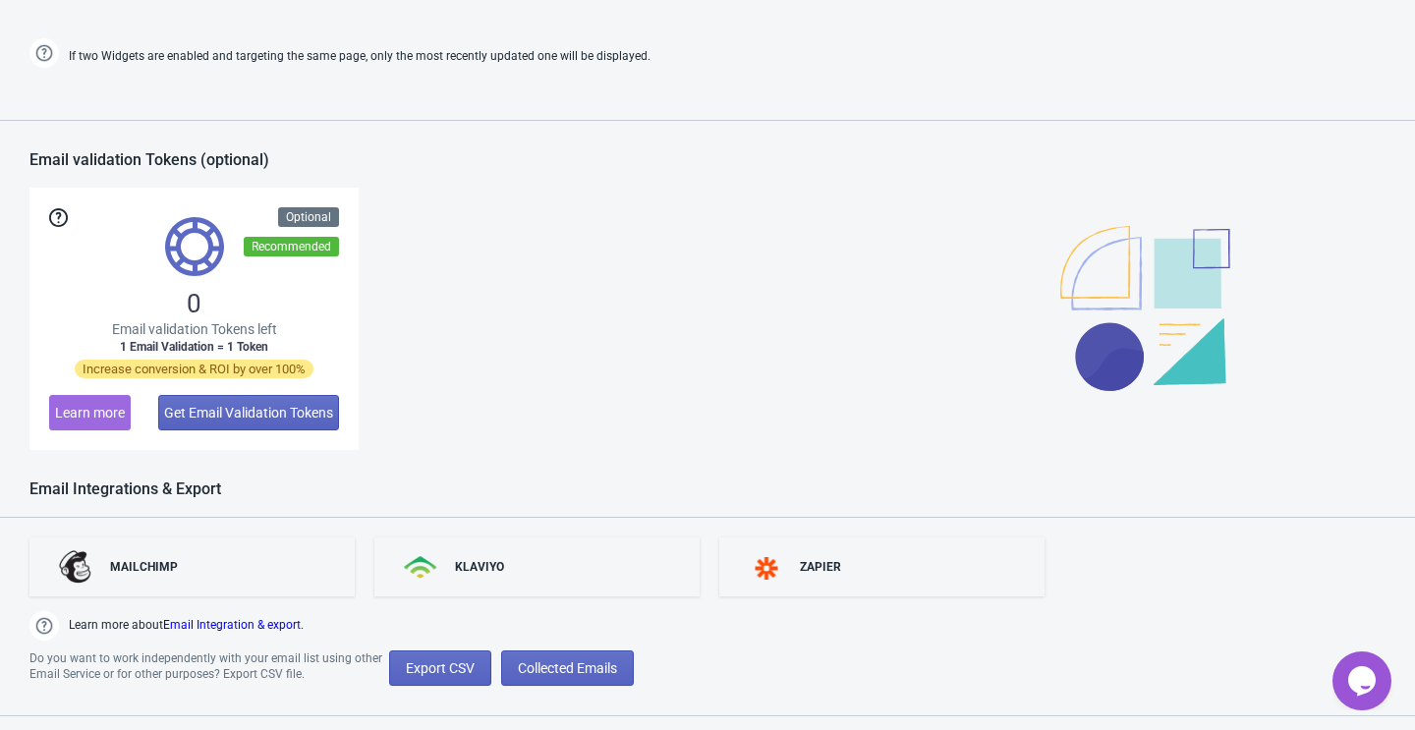
scroll to position [1353, 0]
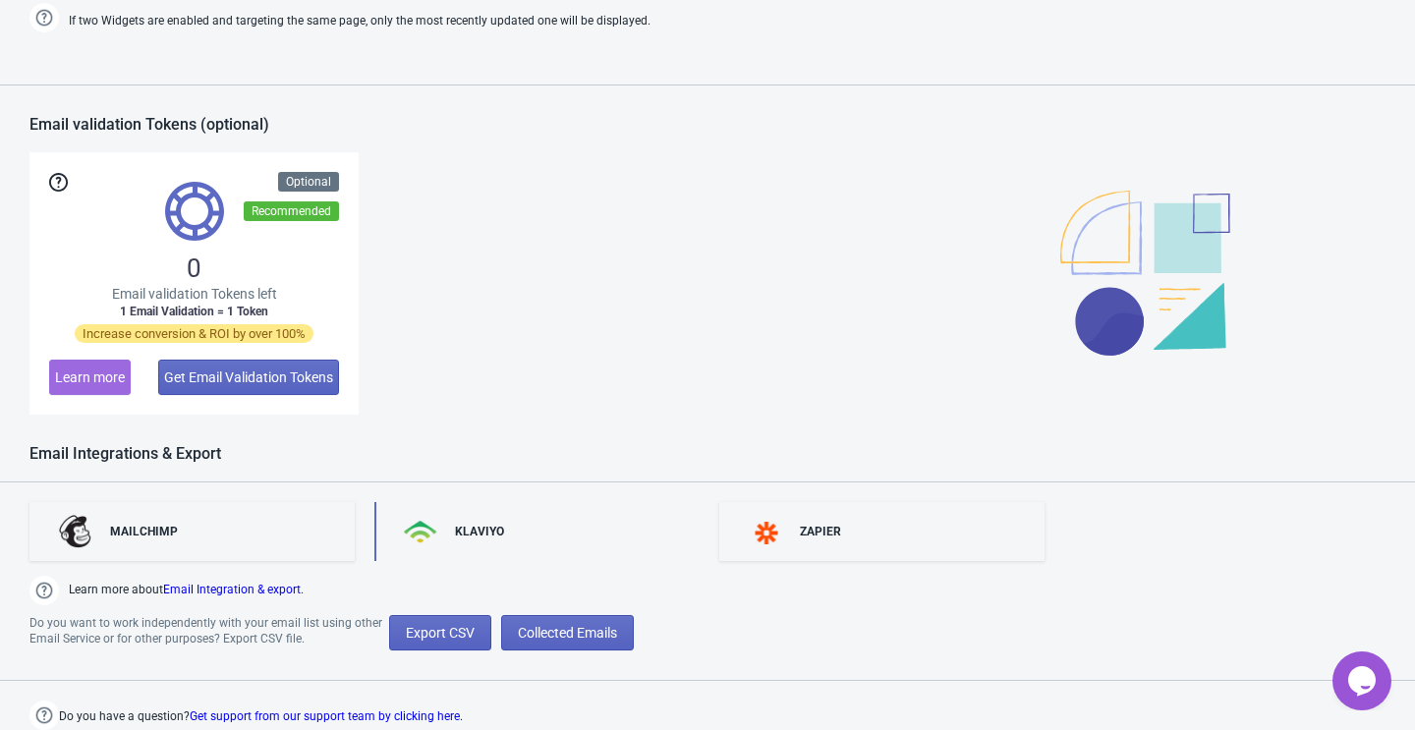
click at [516, 535] on div "KLAVIYO" at bounding box center [536, 531] width 325 height 59
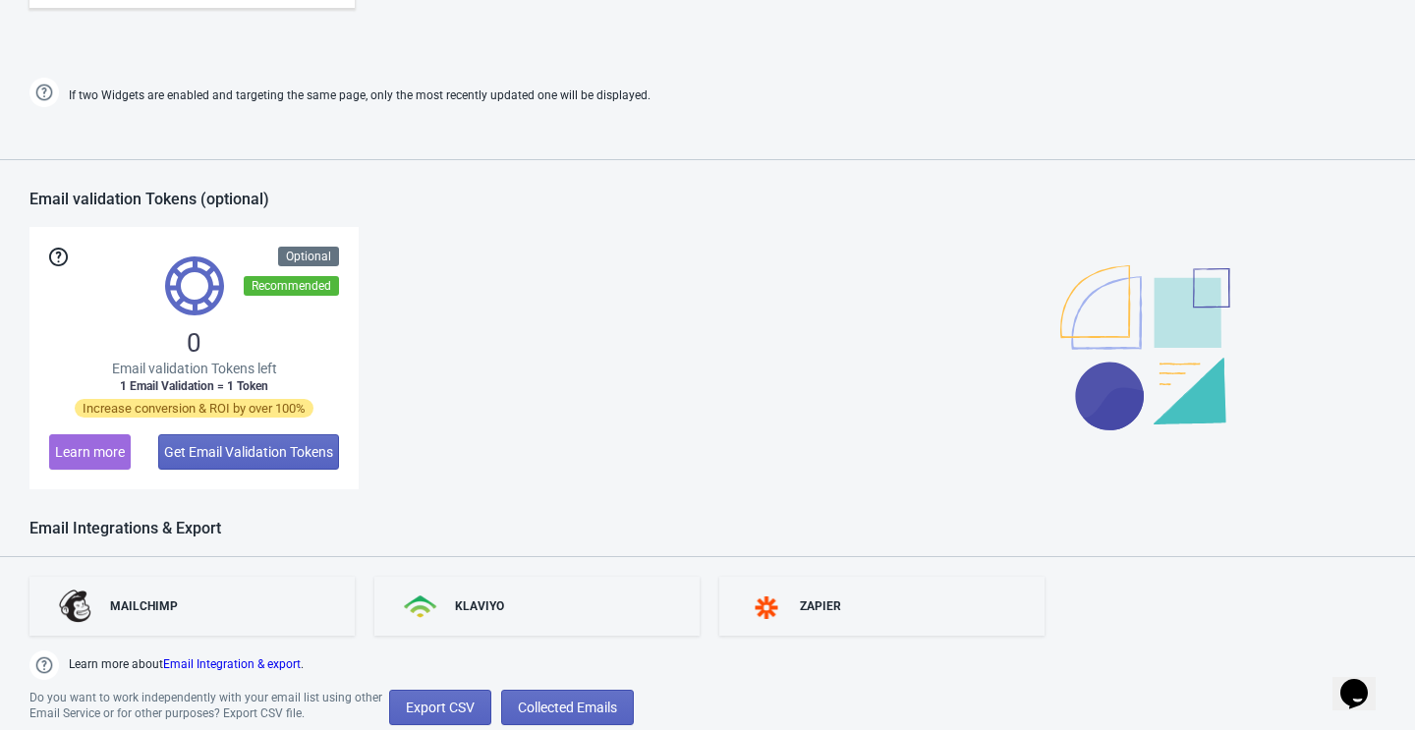
scroll to position [1353, 0]
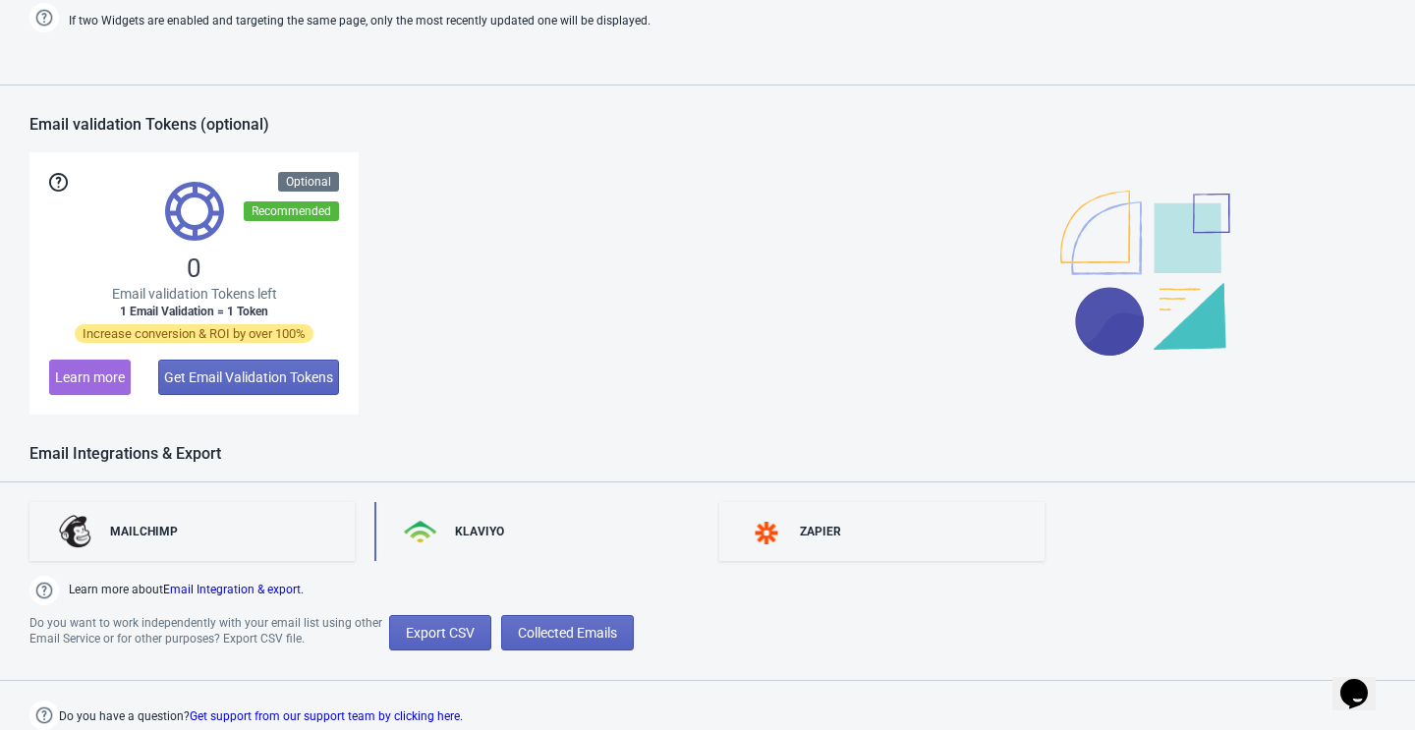
click at [534, 536] on div "KLAVIYO" at bounding box center [536, 531] width 325 height 59
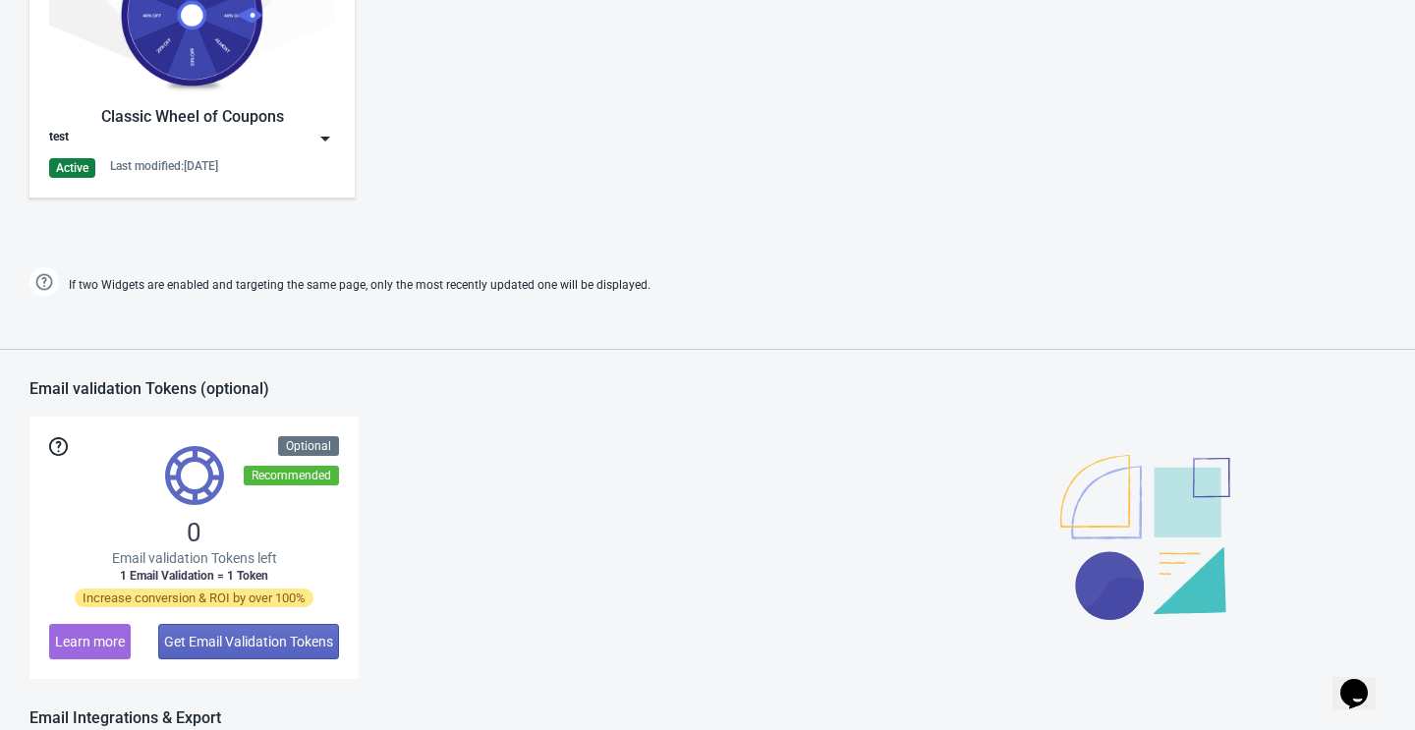
scroll to position [1353, 0]
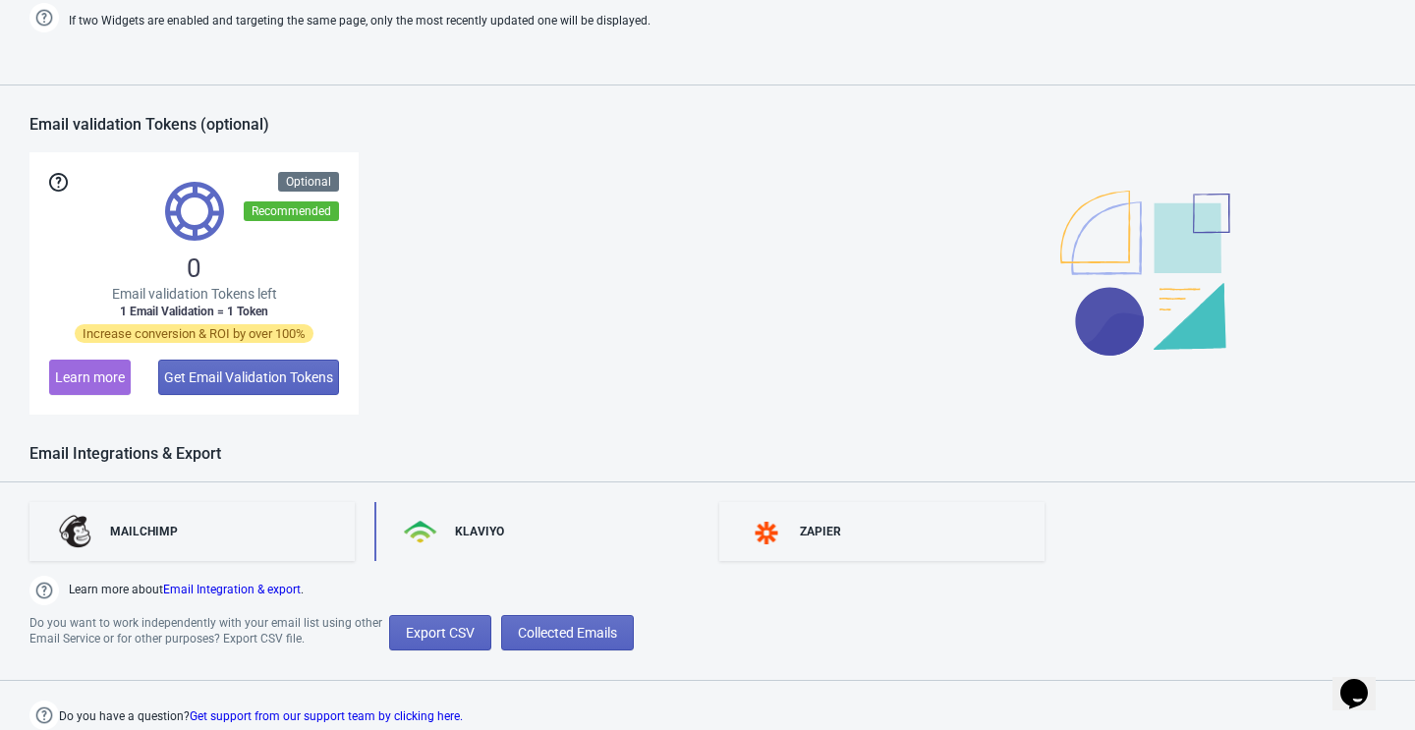
click at [494, 535] on div "KLAVIYO" at bounding box center [479, 532] width 49 height 16
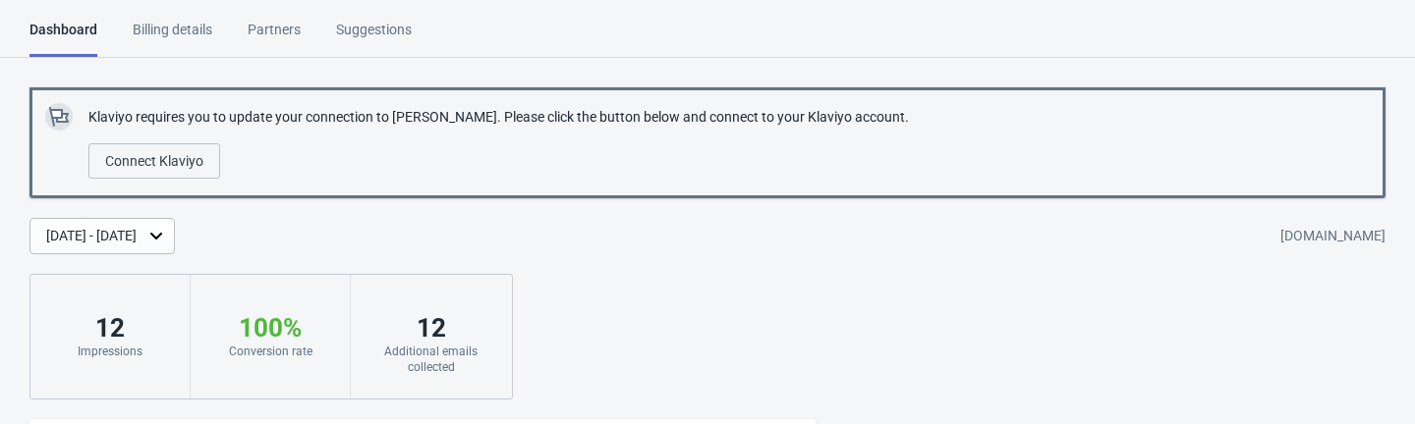
click at [270, 125] on p "Klaviyo requires you to update your connection to [PERSON_NAME]. Please click t…" at bounding box center [498, 117] width 820 height 21
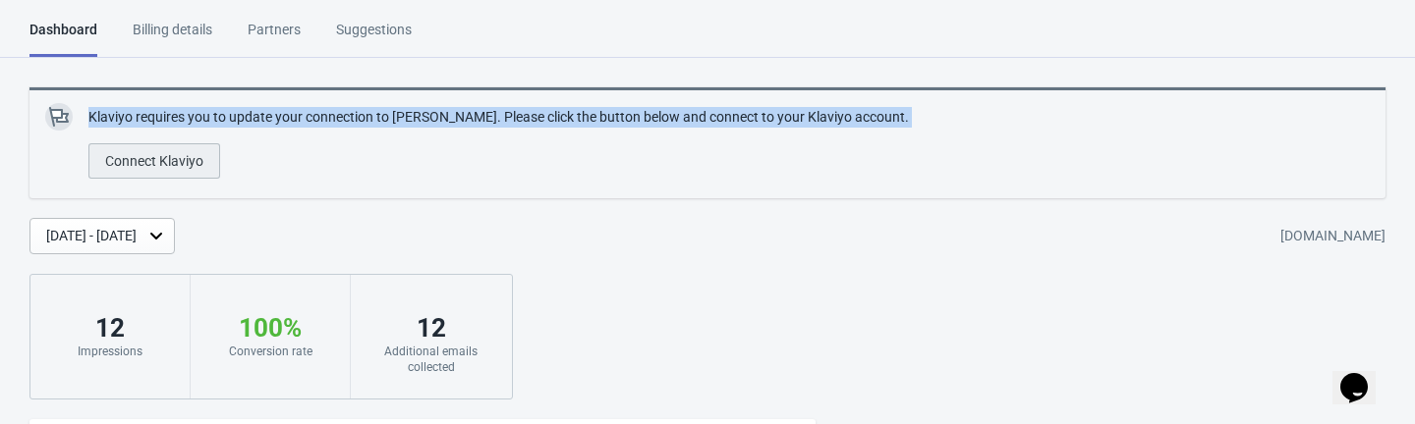
click at [152, 159] on span "Connect Klaviyo" at bounding box center [154, 161] width 98 height 16
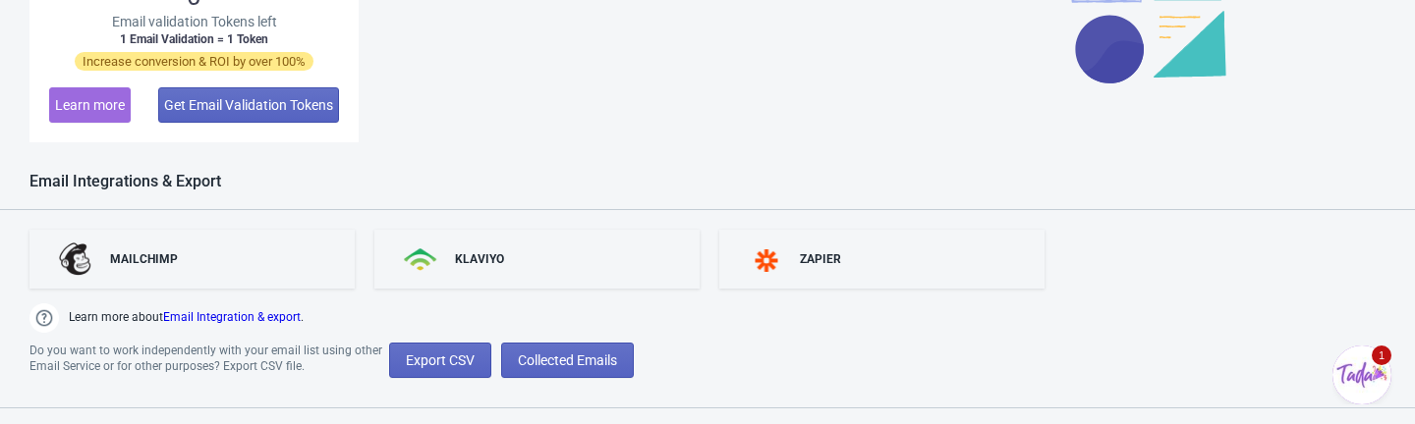
scroll to position [1658, 0]
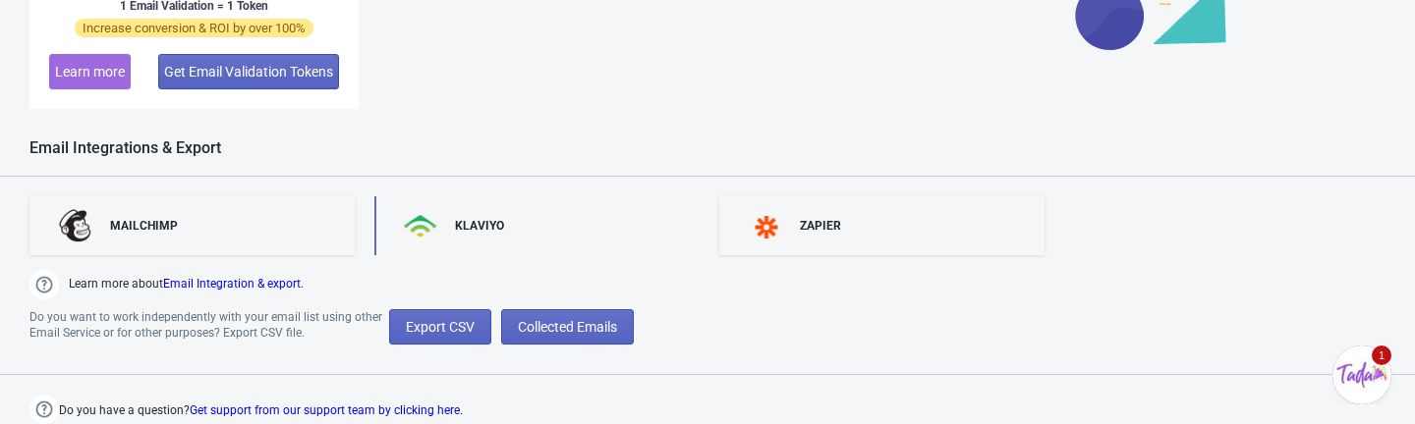
click at [509, 213] on div "KLAVIYO" at bounding box center [536, 225] width 325 height 59
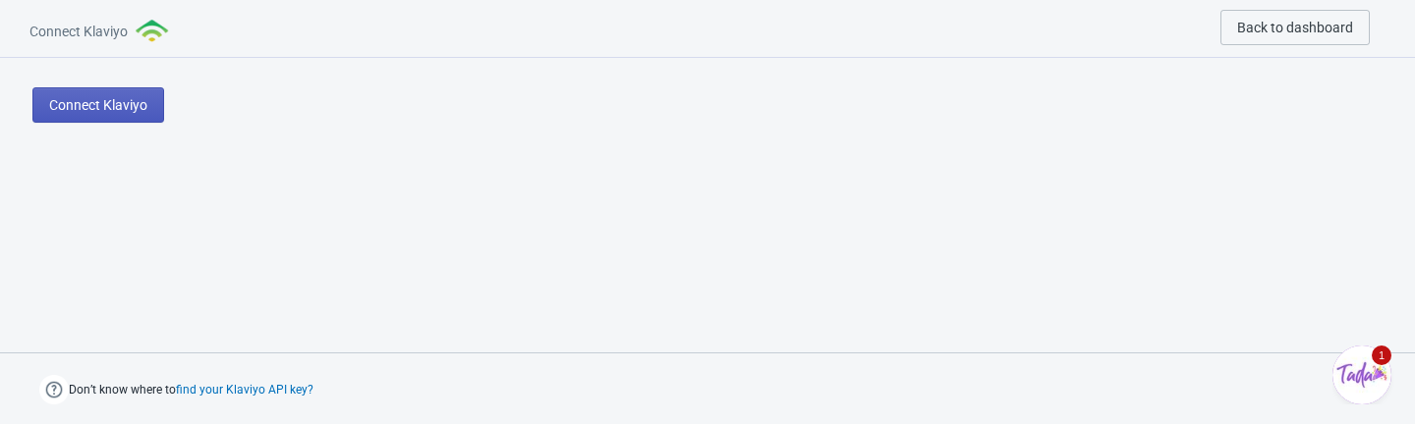
click at [147, 109] on span "Connect Klaviyo" at bounding box center [98, 105] width 98 height 16
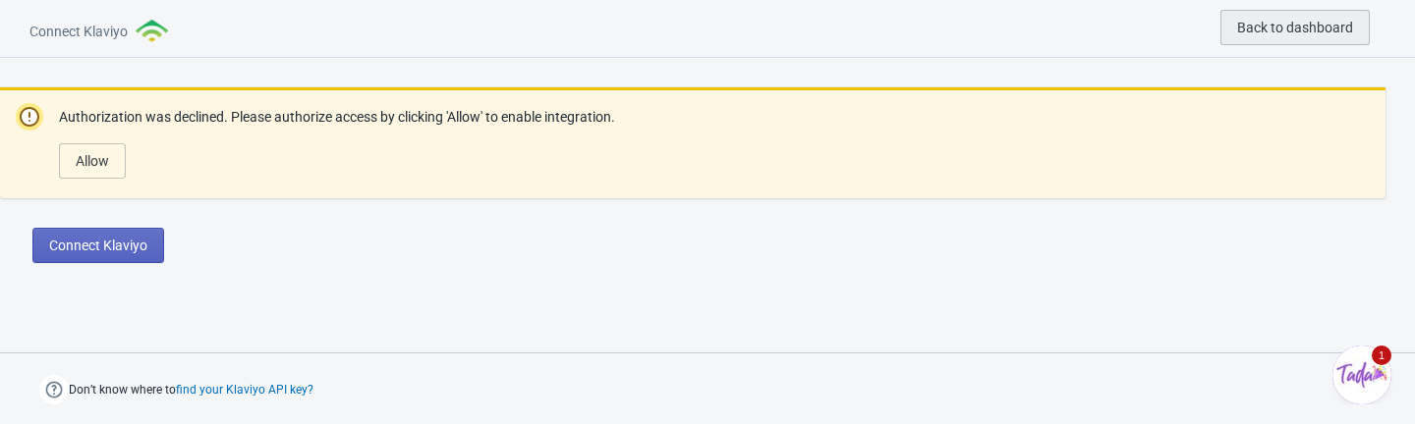
click at [1310, 17] on button "Back to dashboard" at bounding box center [1294, 27] width 149 height 35
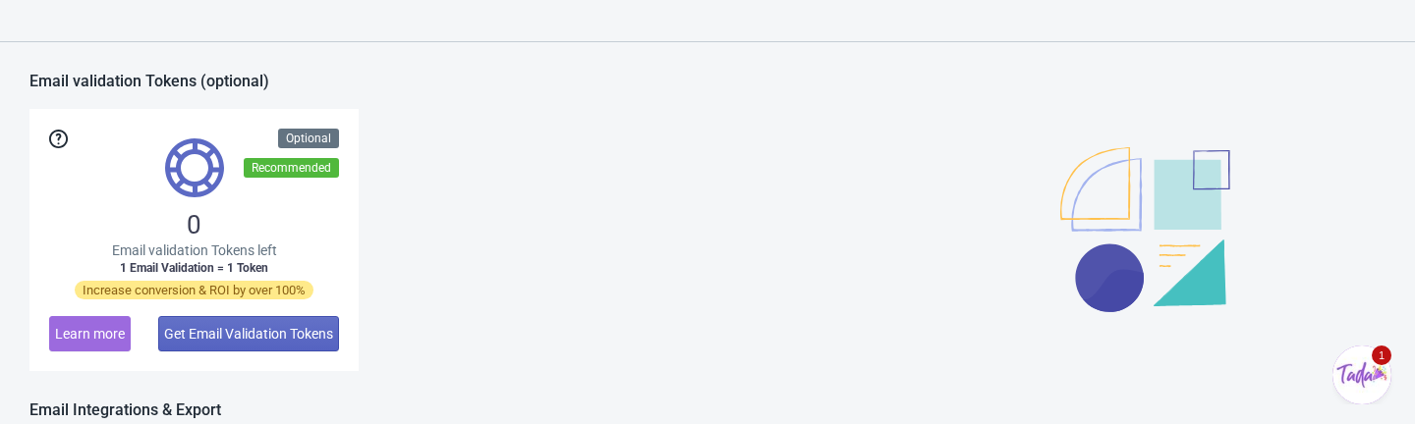
scroll to position [1658, 0]
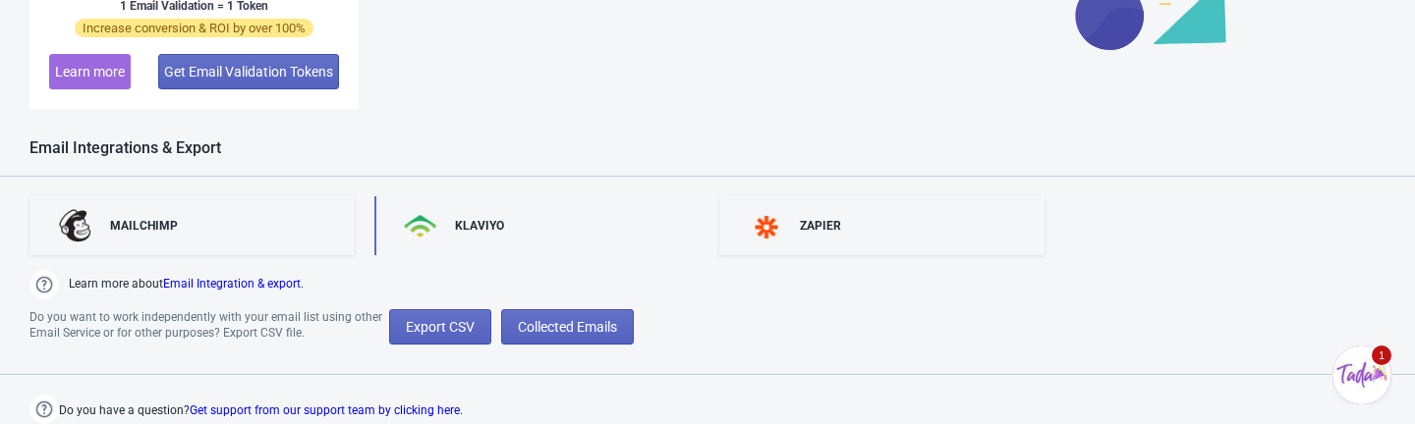
click at [475, 219] on div "KLAVIYO" at bounding box center [479, 226] width 49 height 16
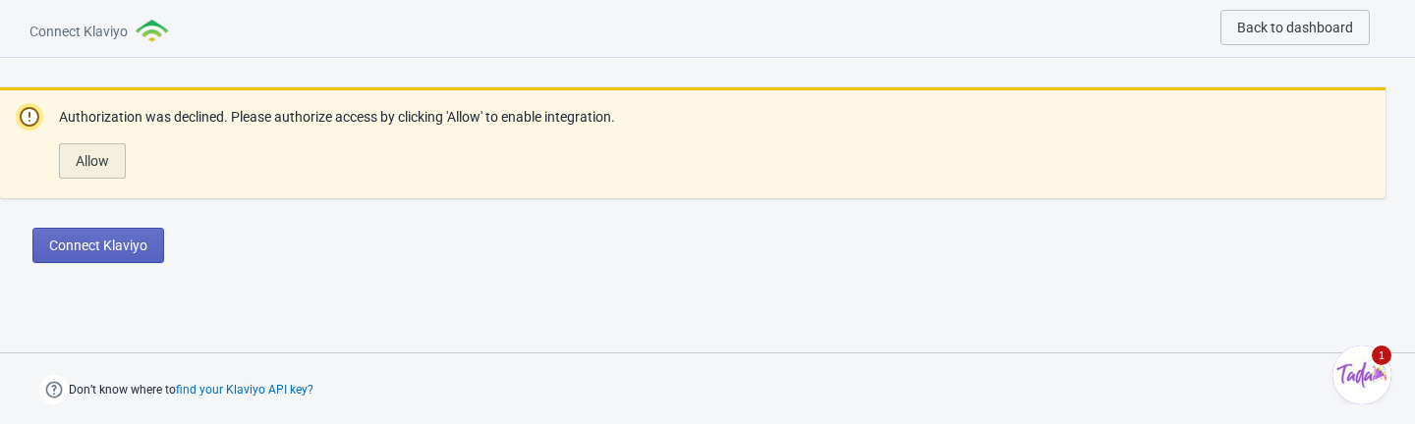
click at [81, 161] on span "Allow" at bounding box center [92, 161] width 33 height 16
